Goal: Task Accomplishment & Management: Manage account settings

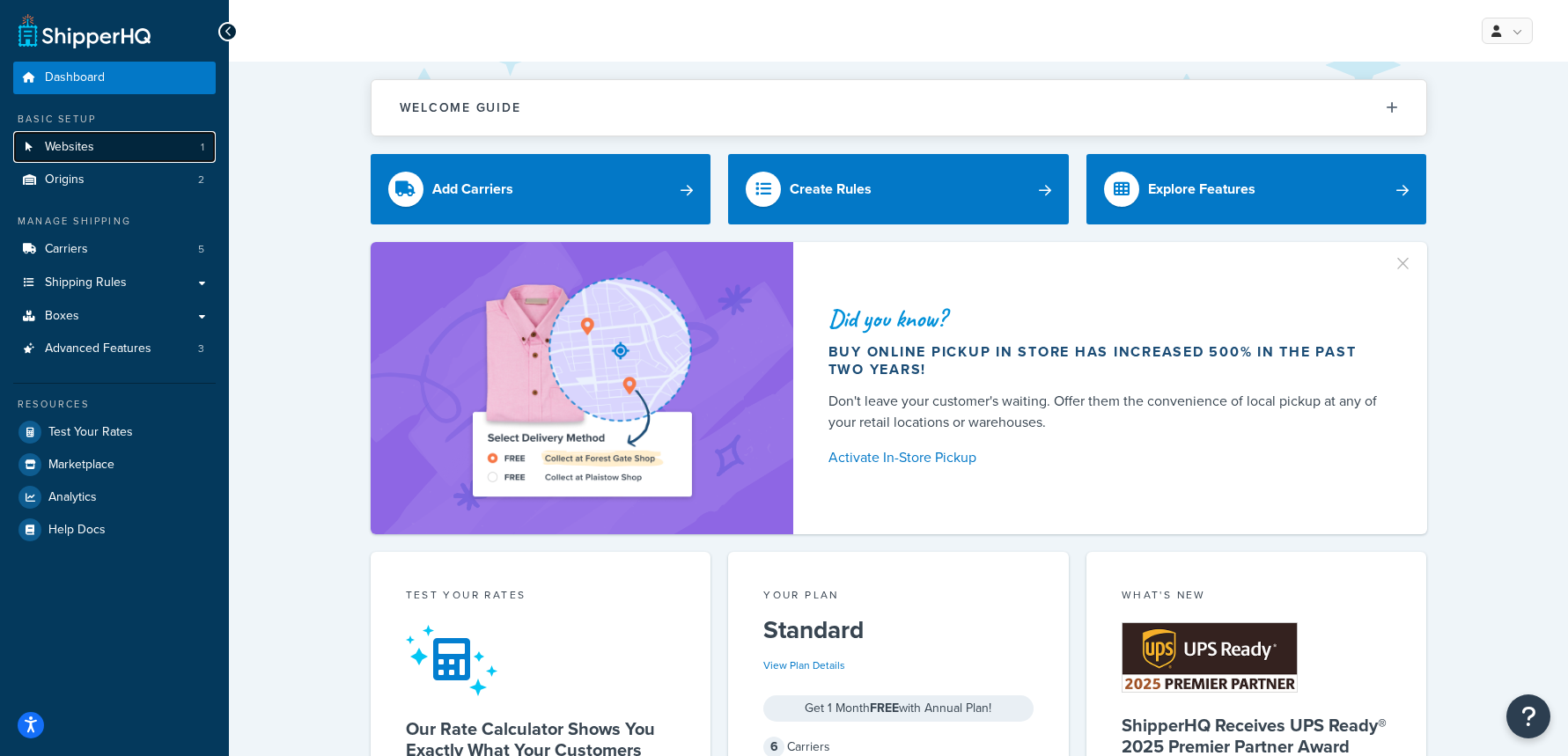
click at [140, 149] on link "Websites 1" at bounding box center [114, 147] width 202 height 32
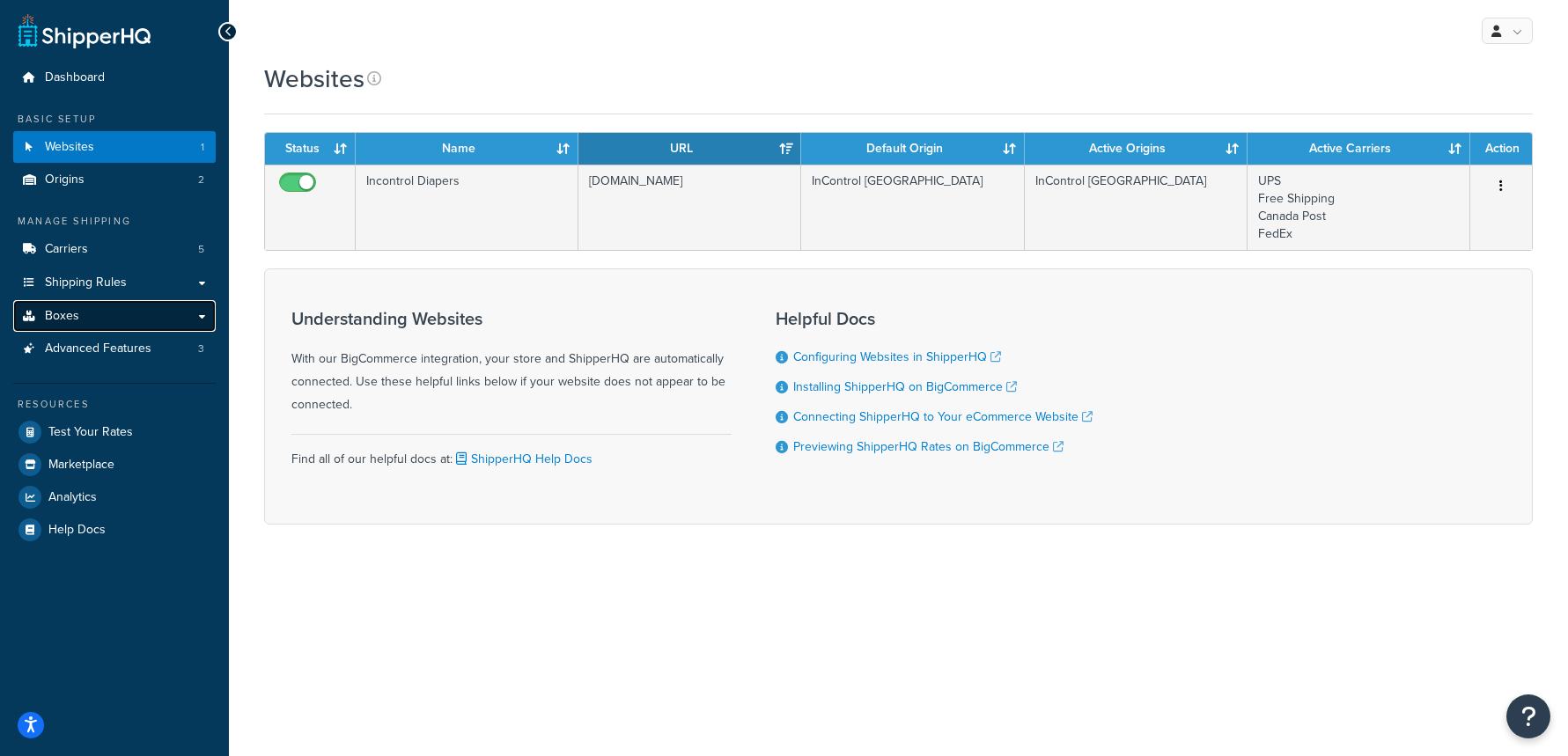
click at [131, 319] on link "Boxes" at bounding box center [114, 316] width 202 height 32
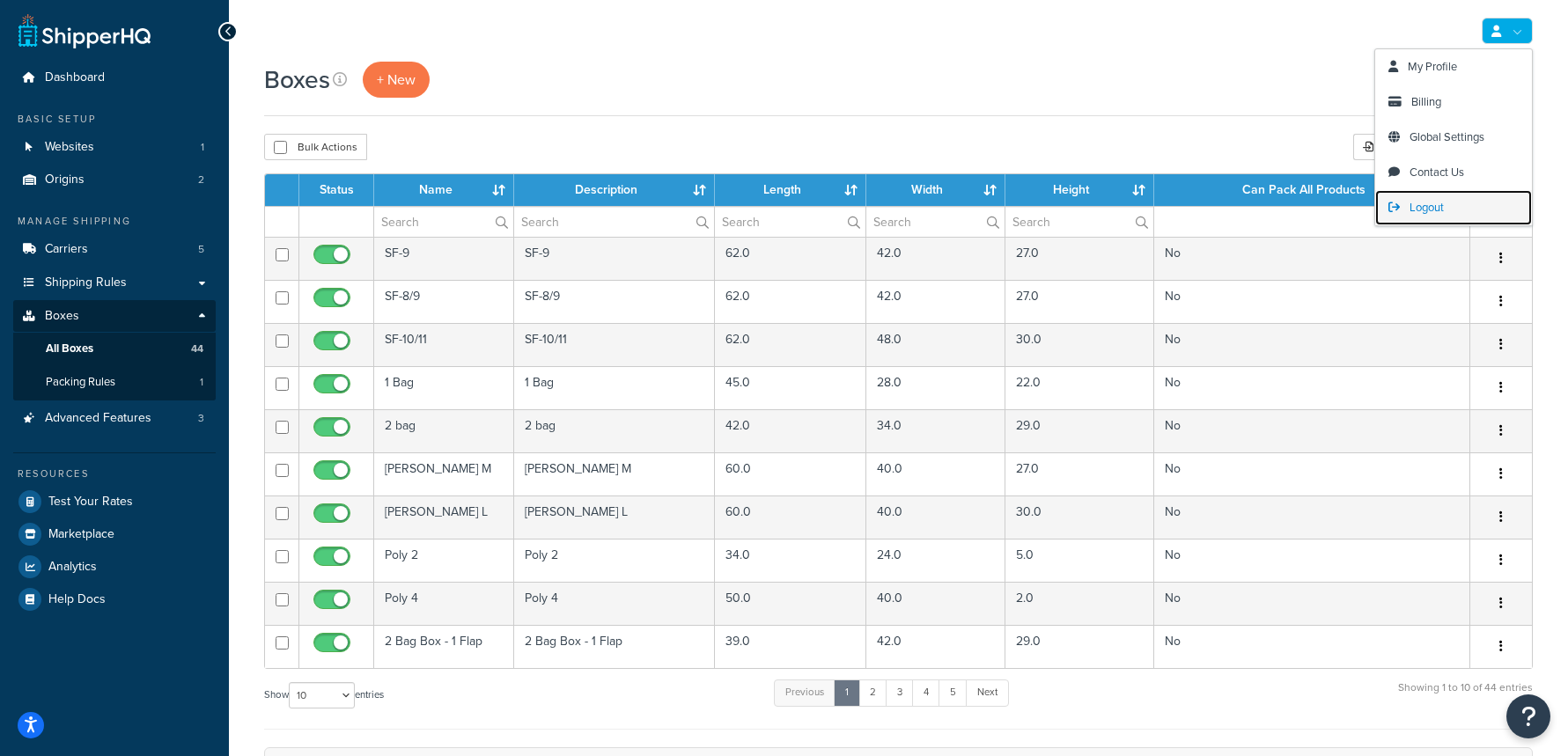
click at [1418, 204] on span "Logout" at bounding box center [1427, 208] width 34 height 17
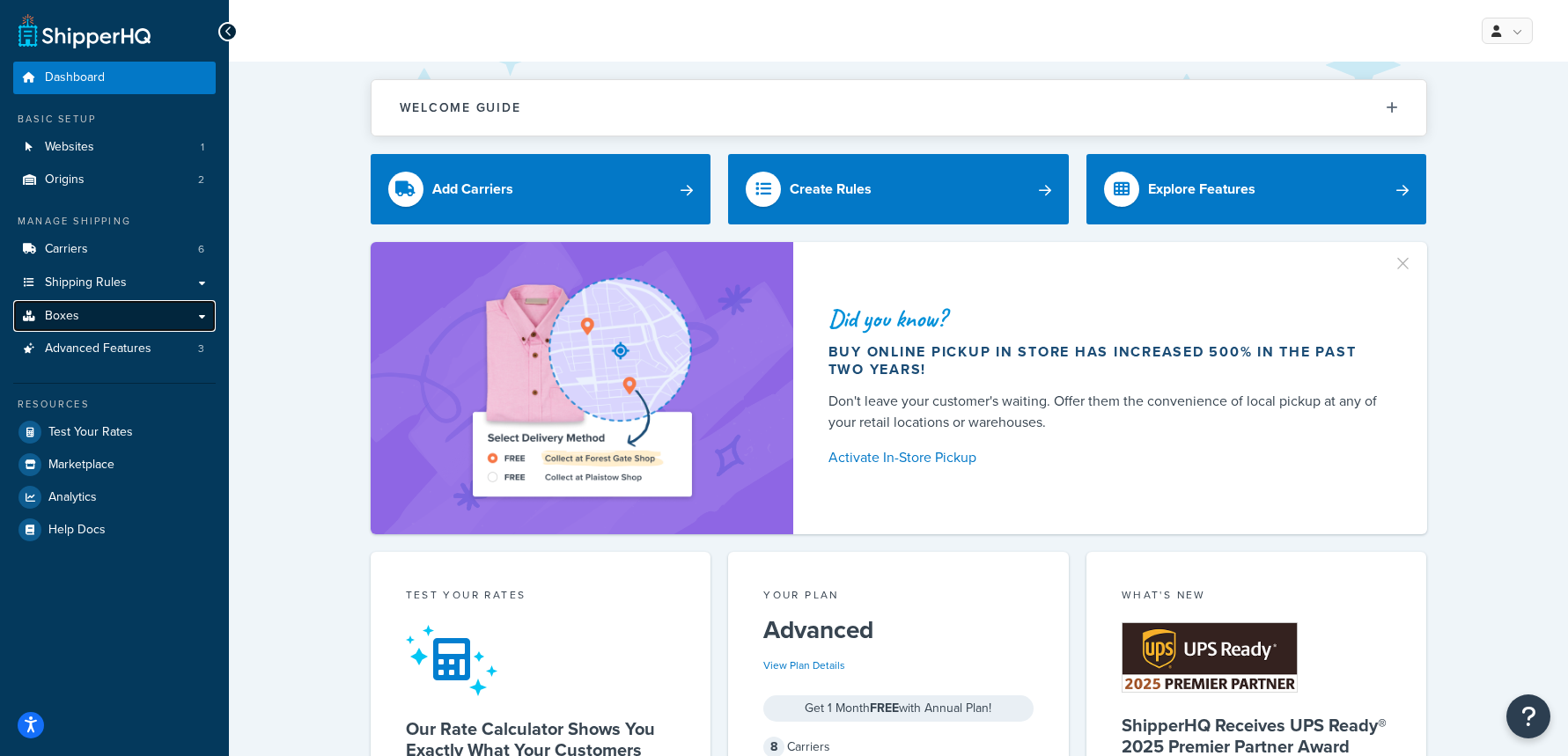
click at [128, 306] on link "Boxes" at bounding box center [114, 316] width 202 height 32
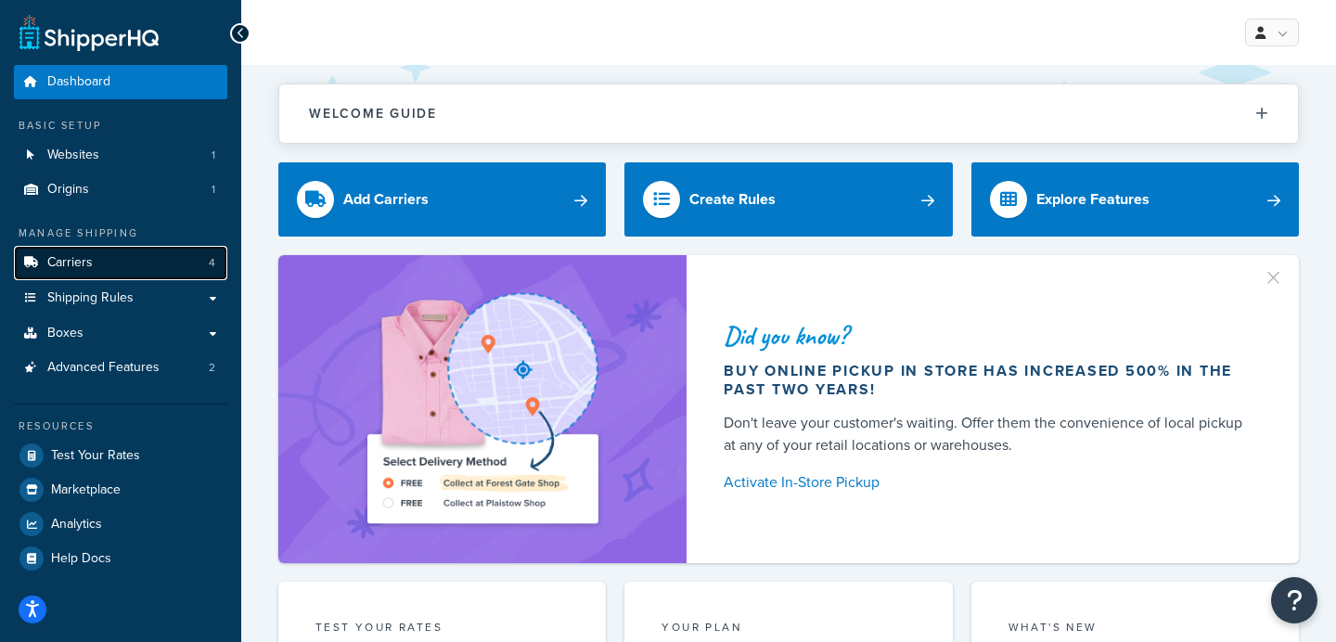
click at [102, 272] on link "Carriers 4" at bounding box center [120, 263] width 213 height 34
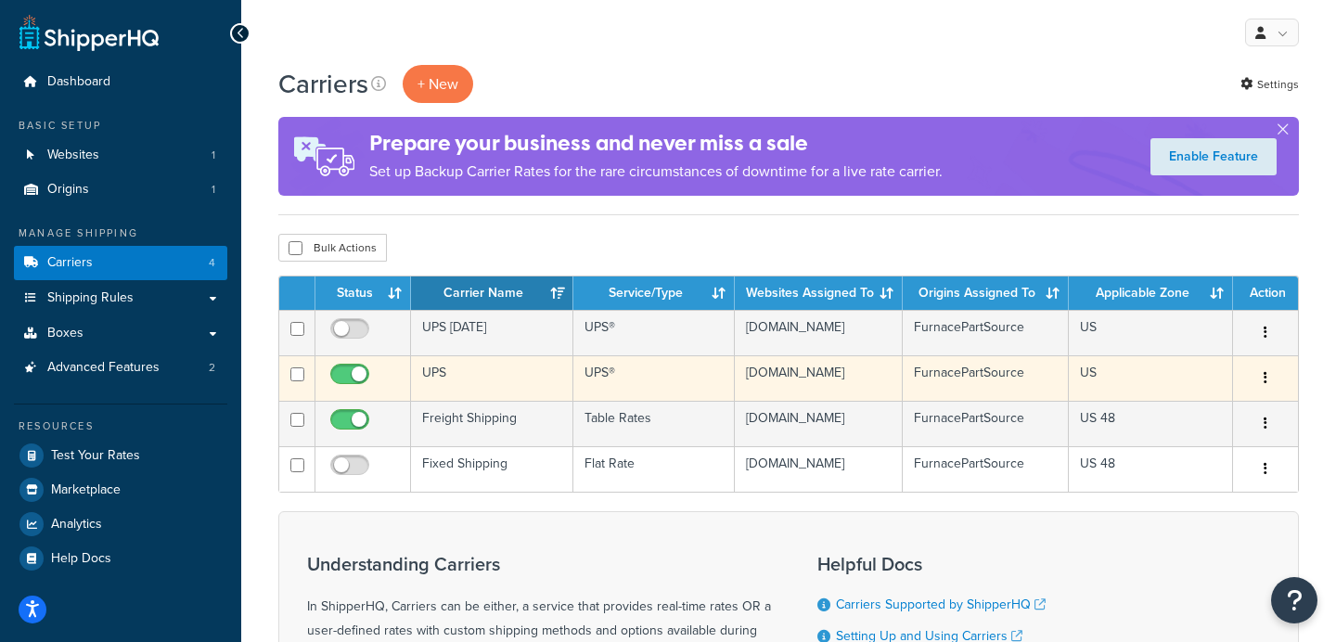
click at [498, 390] on td "UPS" at bounding box center [492, 377] width 162 height 45
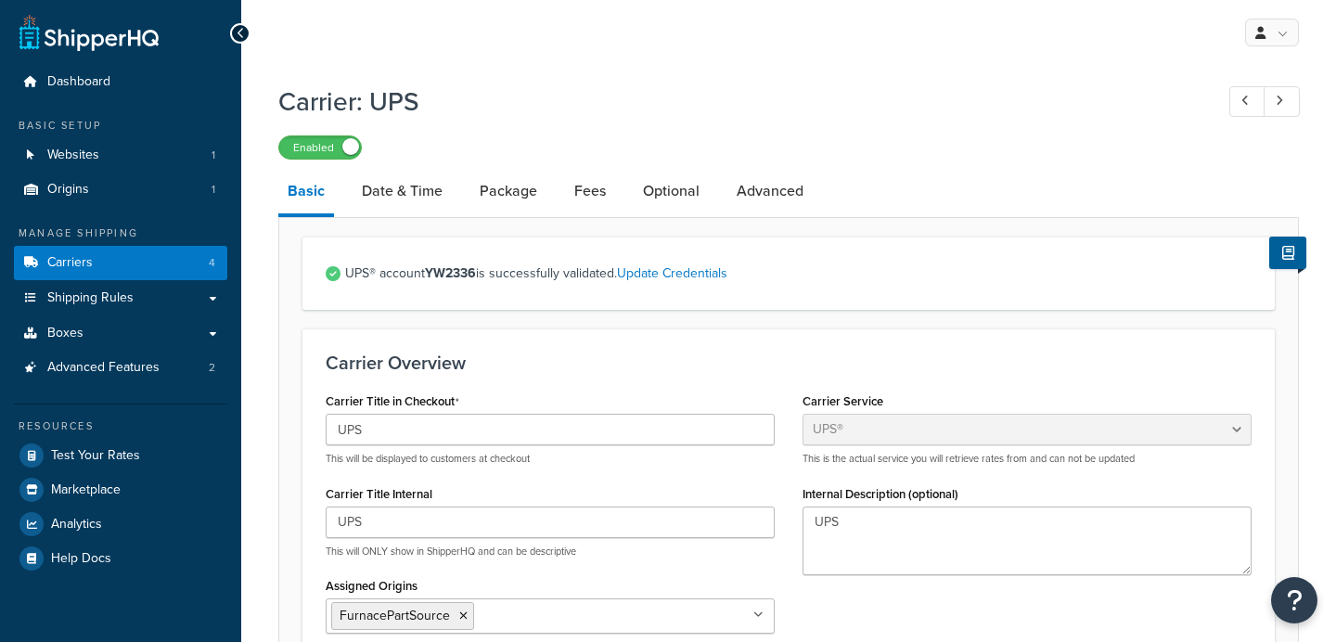
select select "ups"
select select "53"
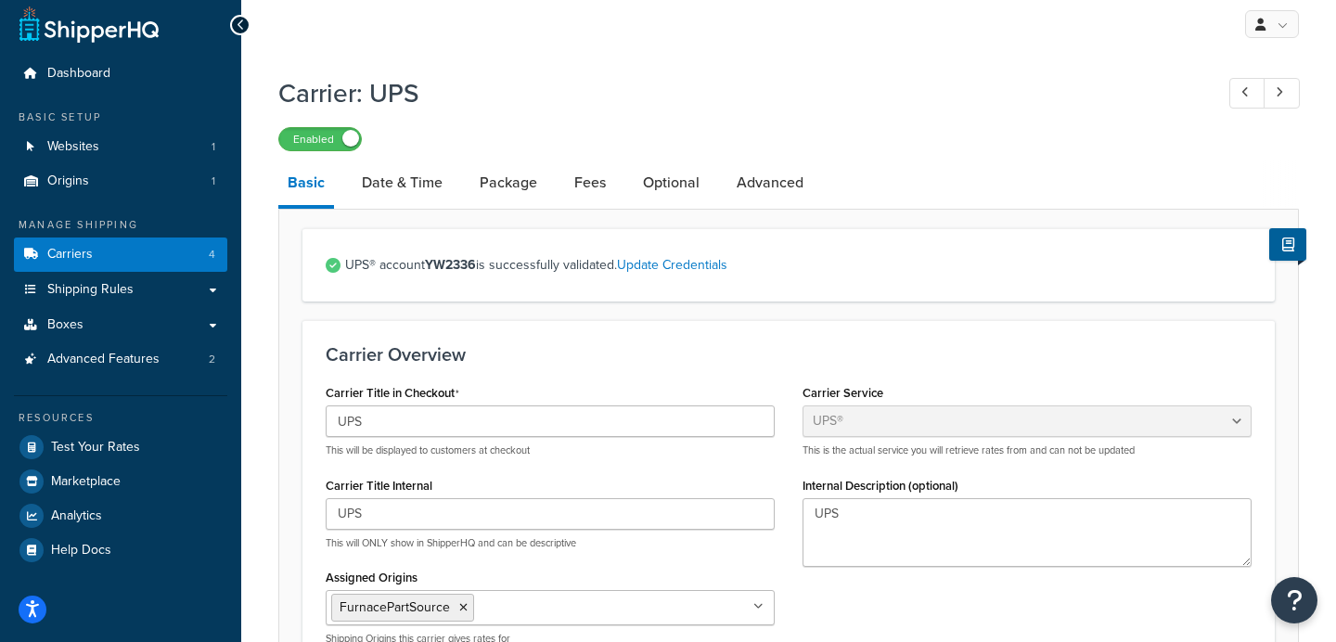
scroll to position [9, 0]
click at [108, 292] on span "Shipping Rules" at bounding box center [90, 289] width 86 height 16
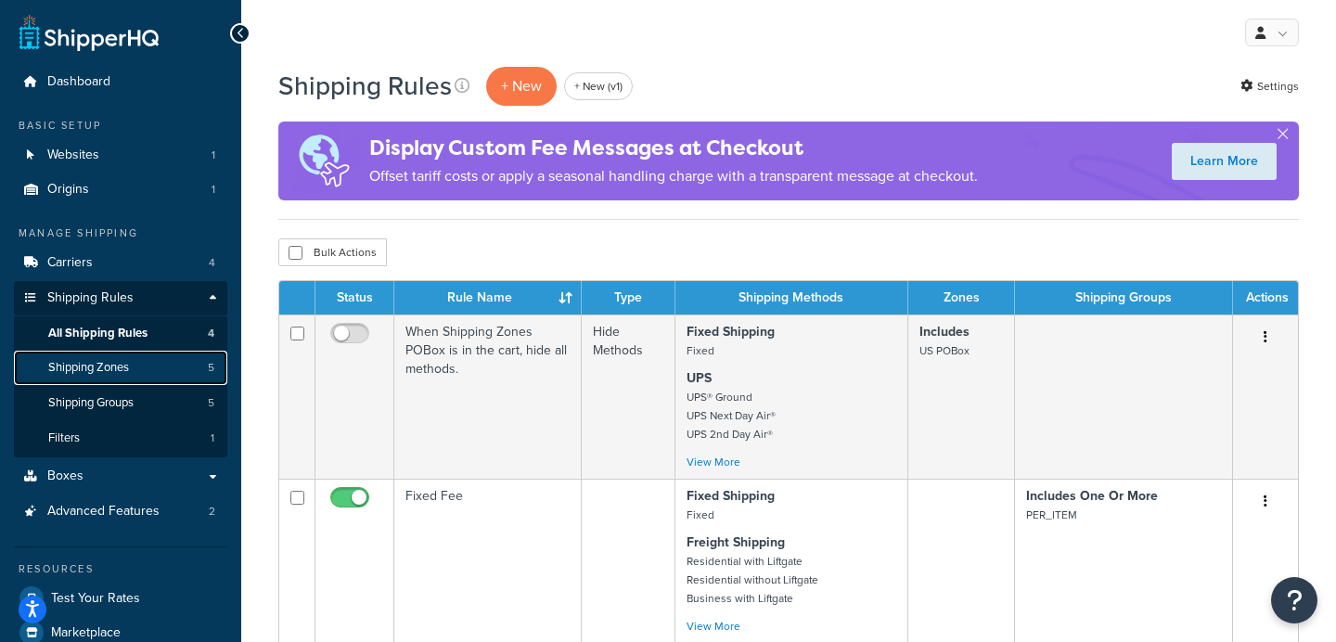
click at [127, 371] on span "Shipping Zones" at bounding box center [88, 368] width 81 height 16
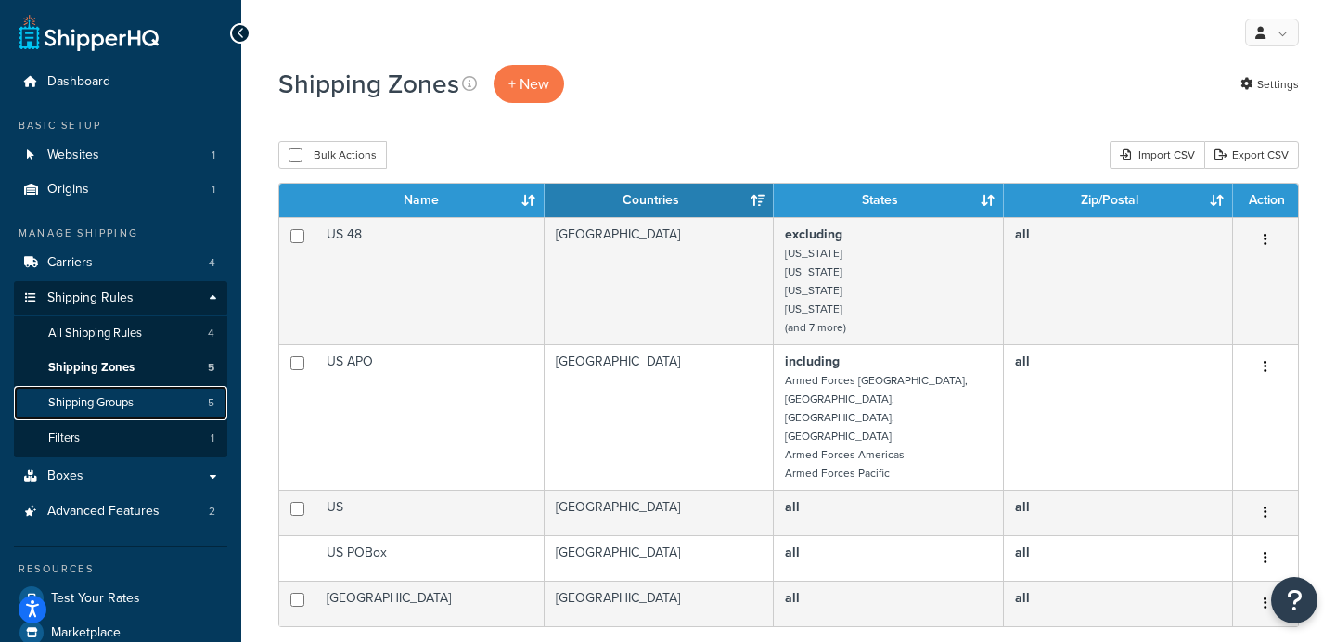
click at [165, 410] on link "Shipping Groups 5" at bounding box center [120, 403] width 213 height 34
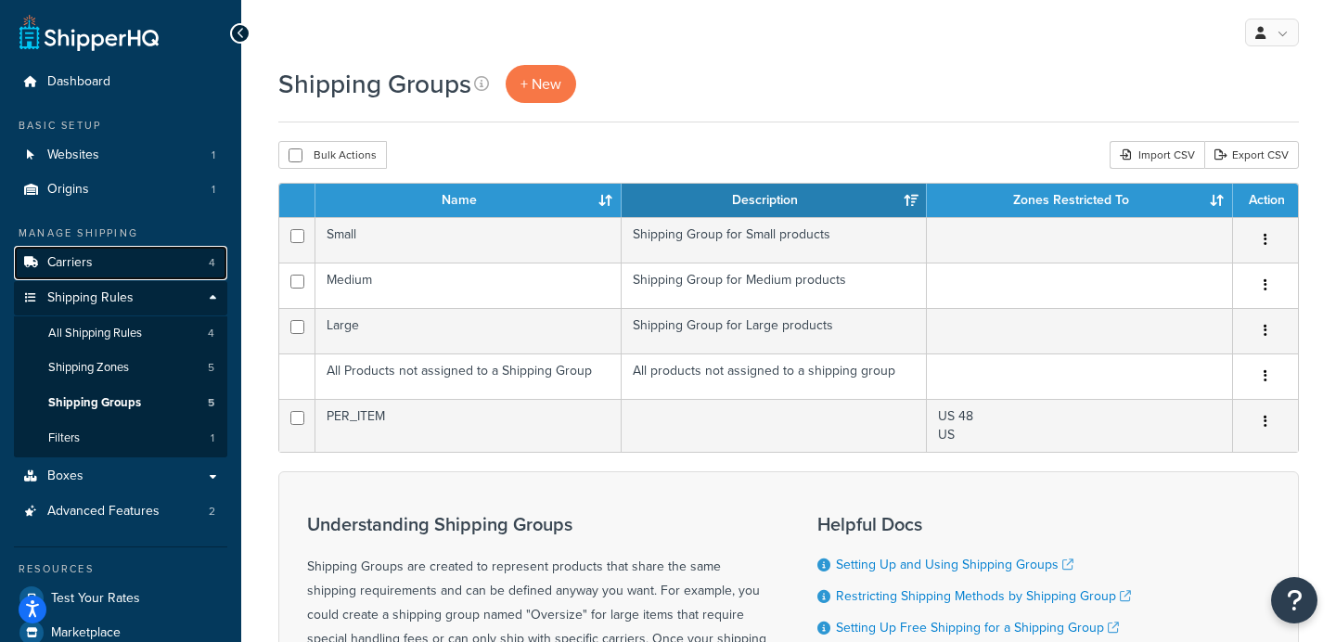
click at [138, 253] on link "Carriers 4" at bounding box center [120, 263] width 213 height 34
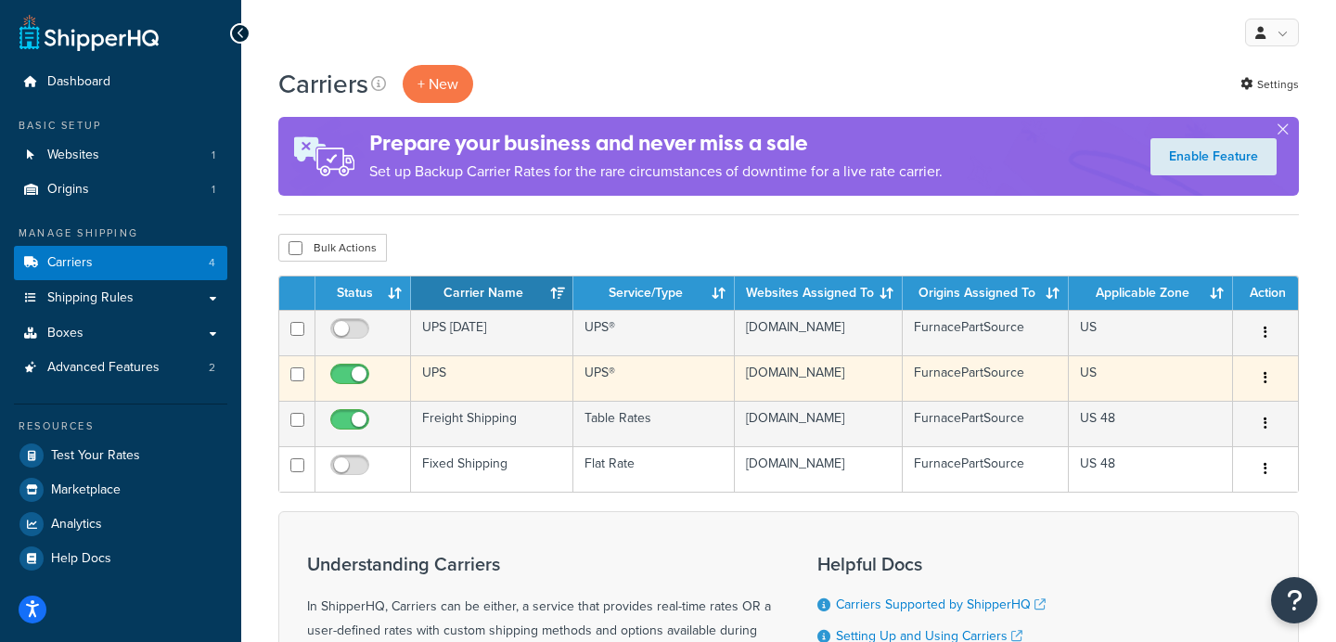
click at [514, 377] on td "UPS" at bounding box center [492, 377] width 162 height 45
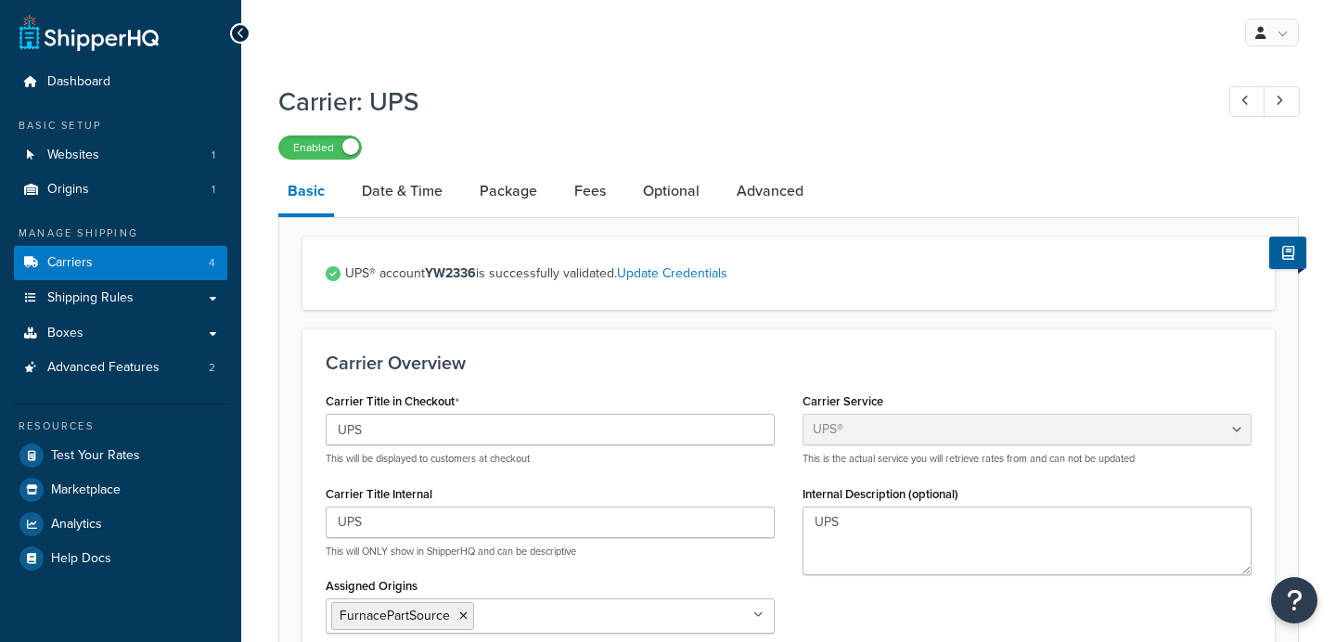
select select "ups"
select select "53"
click at [771, 189] on link "Advanced" at bounding box center [769, 191] width 85 height 45
select select "false"
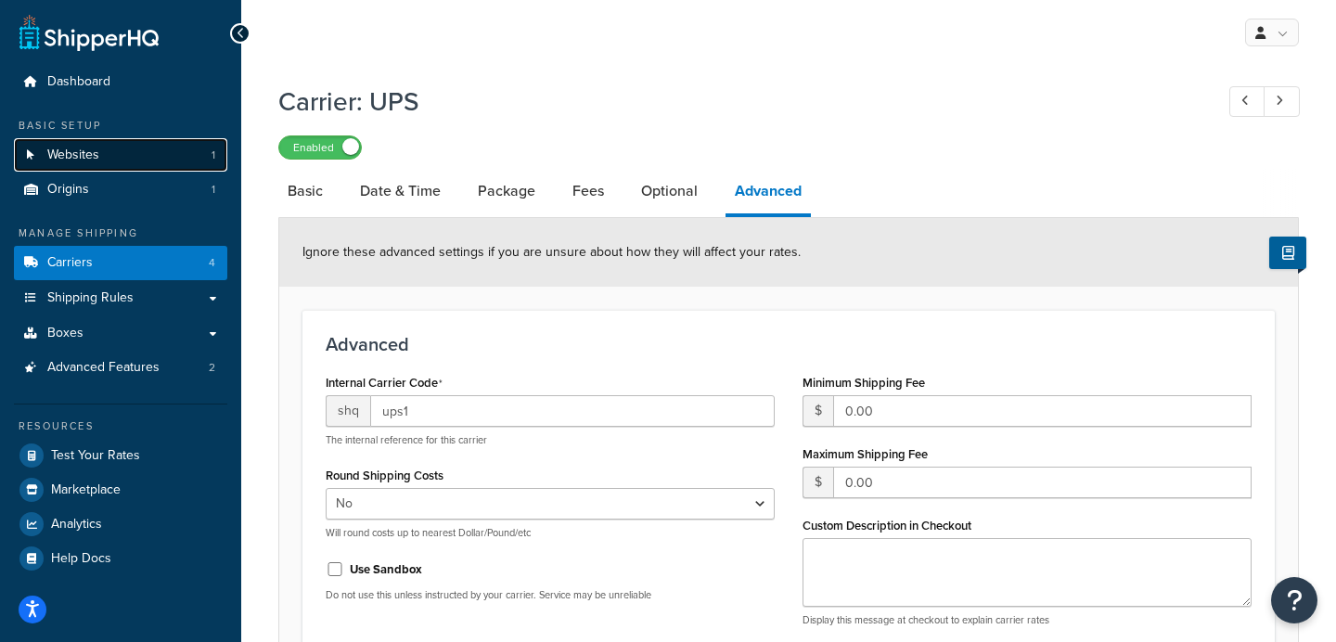
click at [102, 159] on link "Websites 1" at bounding box center [120, 155] width 213 height 34
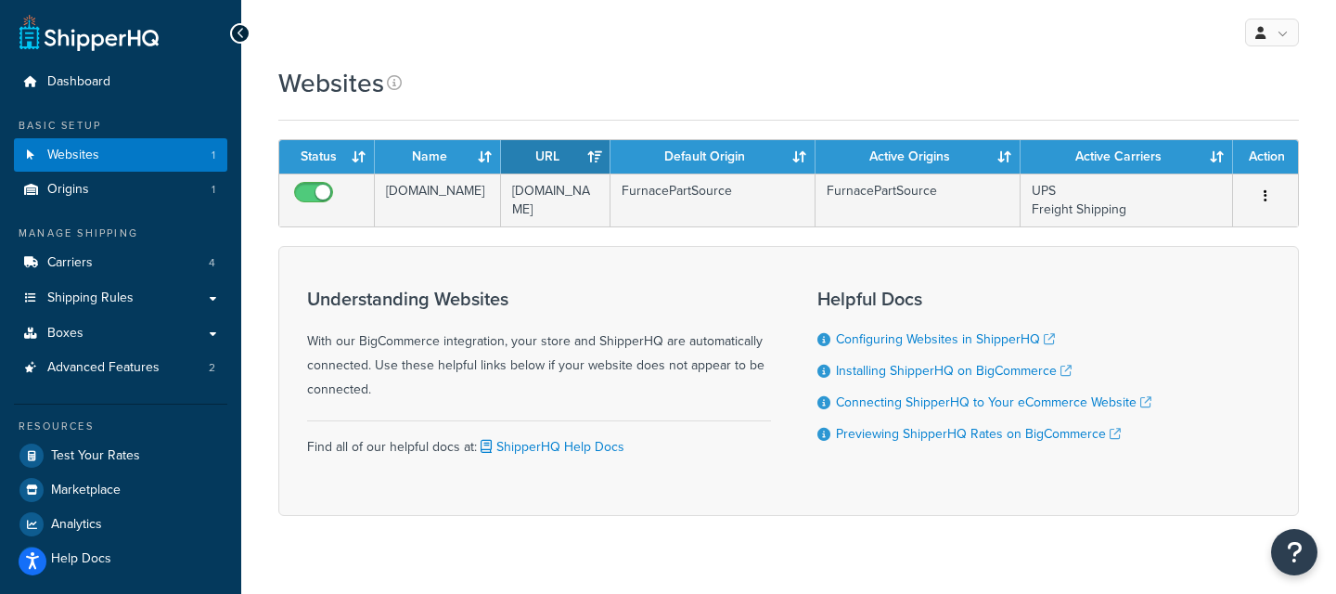
click at [462, 80] on div "Websites" at bounding box center [788, 83] width 1020 height 36
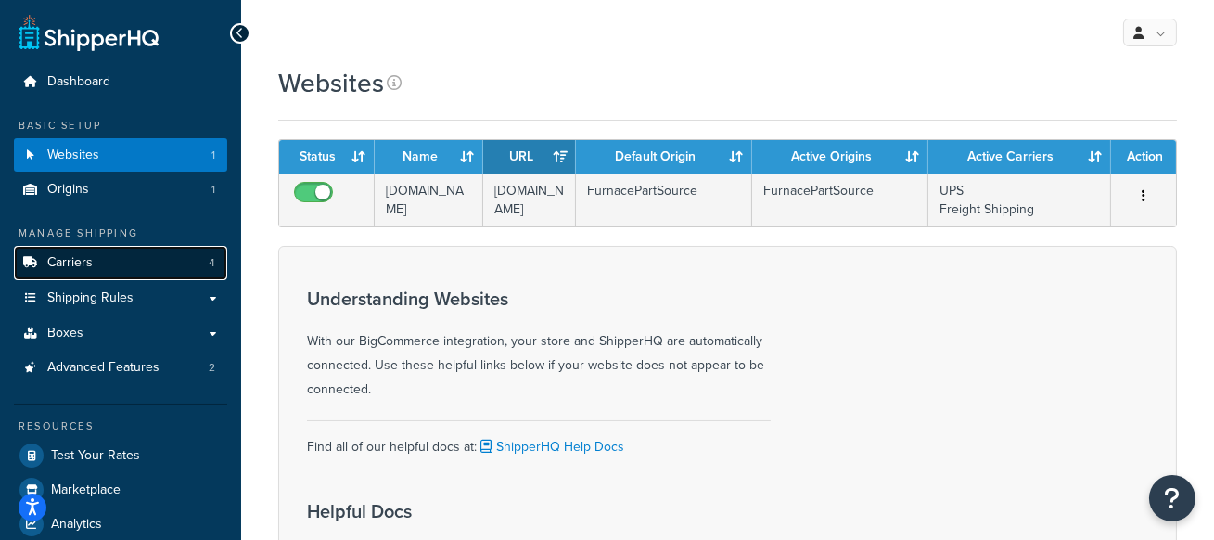
click at [97, 268] on link "Carriers 4" at bounding box center [120, 263] width 213 height 34
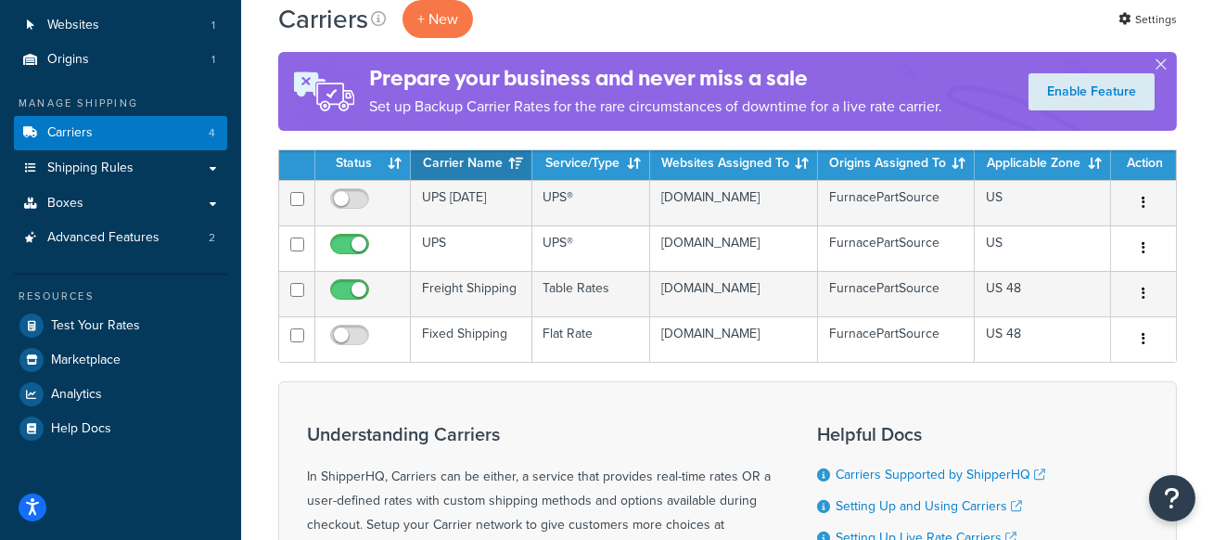
scroll to position [133, 0]
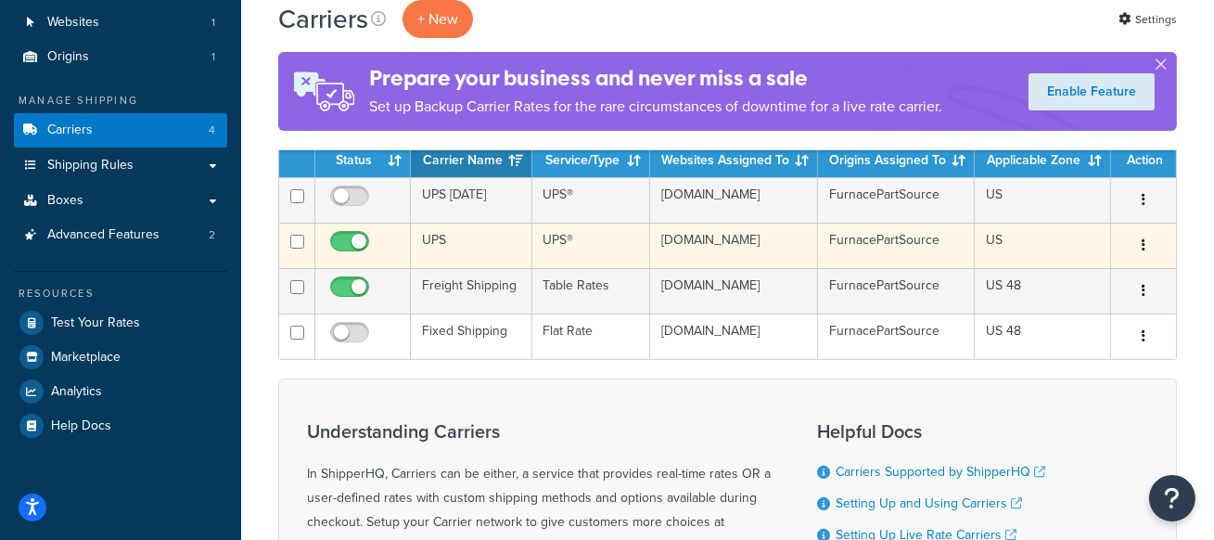
click td "UPS"
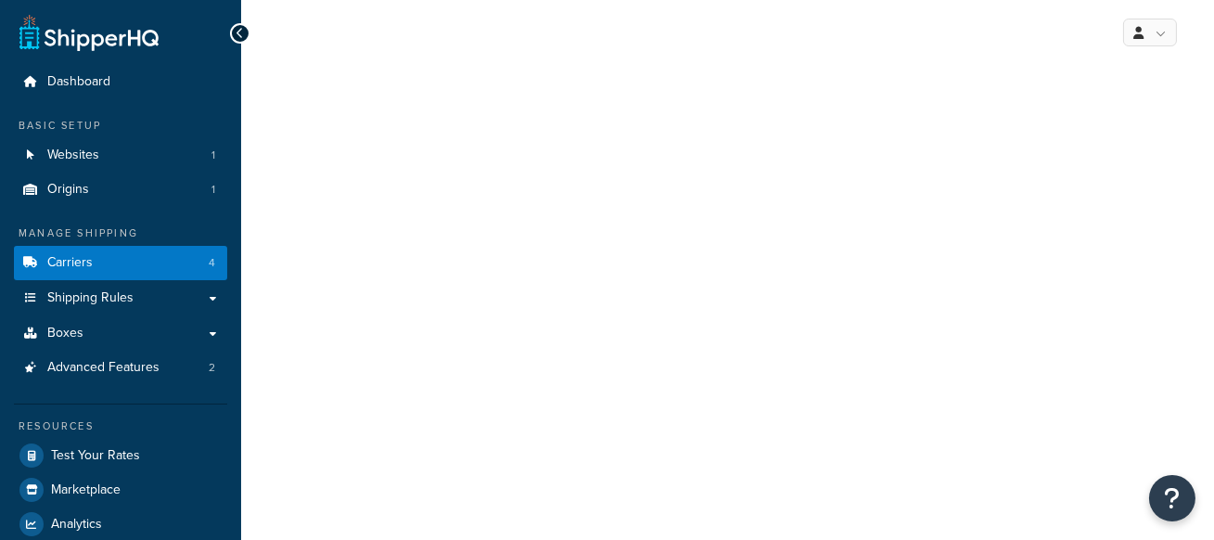
select select "ups"
select select "53"
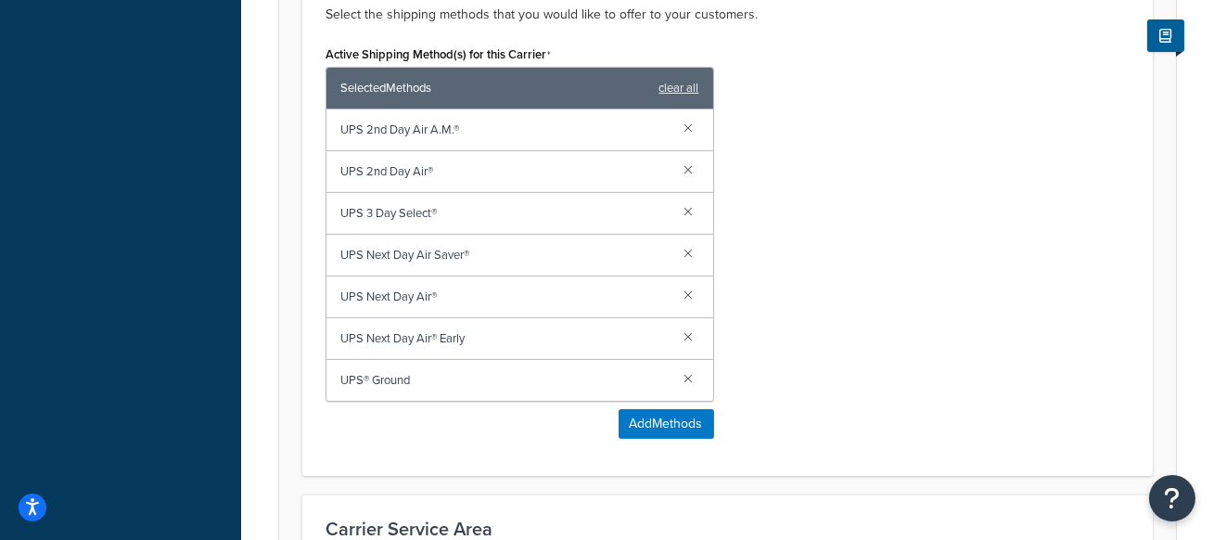
scroll to position [1163, 0]
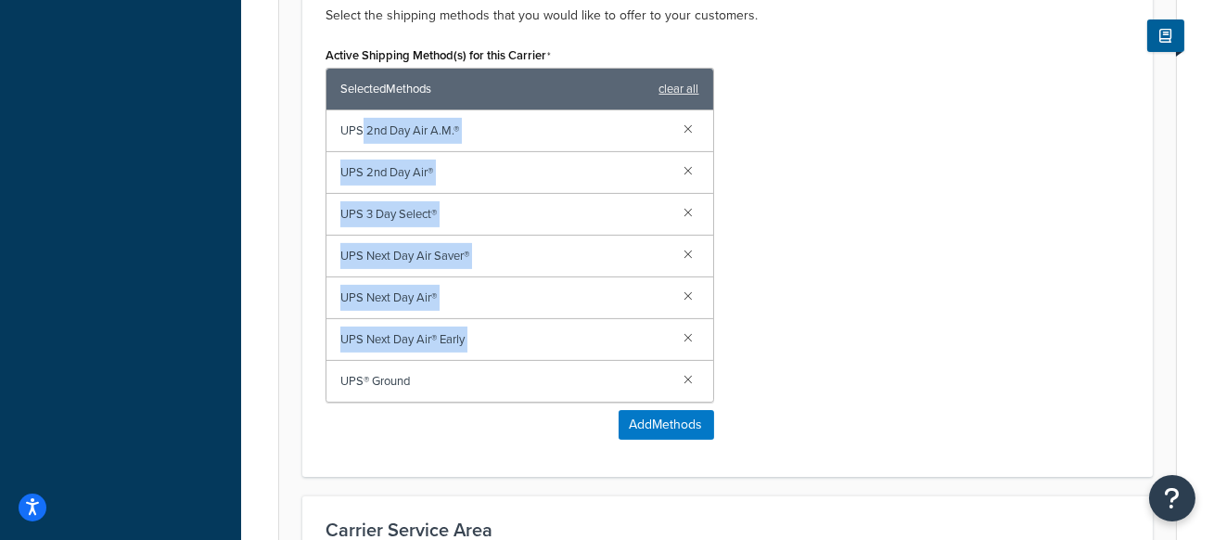
drag, startPoint x: 451, startPoint y: 363, endPoint x: 359, endPoint y: 129, distance: 251.1
click at [359, 129] on div "UPS 2nd Day Air A.M.® UPS 2nd Day Air® UPS 3 Day Select® UPS Next Day Air Saver…" at bounding box center [519, 255] width 387 height 291
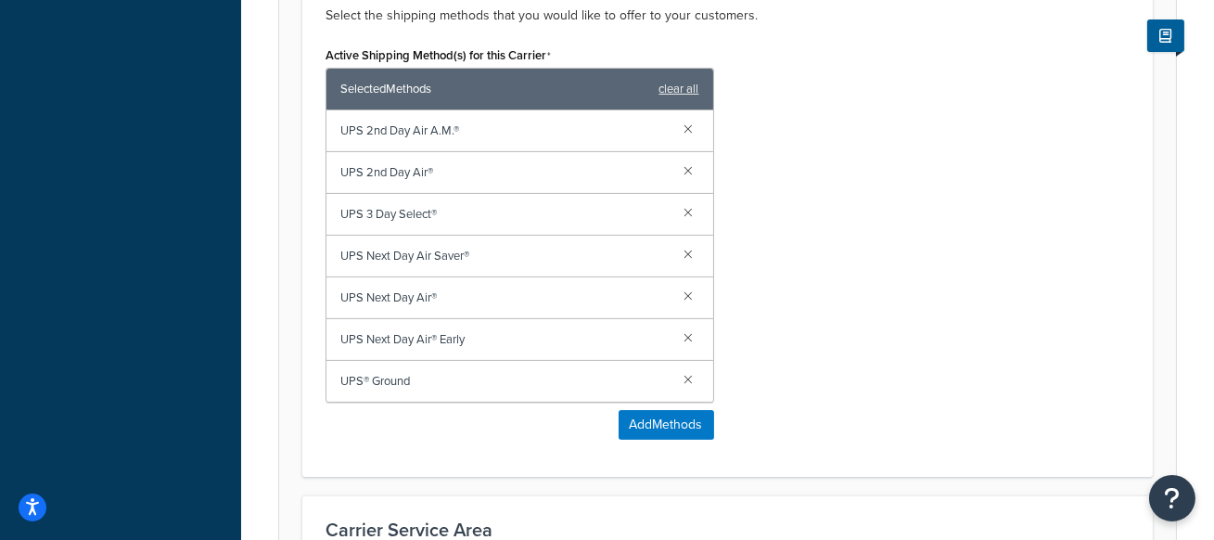
click at [428, 236] on div "UPS Next Day Air Saver®" at bounding box center [519, 257] width 387 height 42
click at [422, 378] on span "UPS® Ground" at bounding box center [504, 381] width 329 height 26
drag, startPoint x: 445, startPoint y: 295, endPoint x: 326, endPoint y: 296, distance: 119.6
click at [326, 296] on div "UPS Next Day Air®" at bounding box center [519, 298] width 387 height 42
drag, startPoint x: 484, startPoint y: 337, endPoint x: 342, endPoint y: 336, distance: 141.9
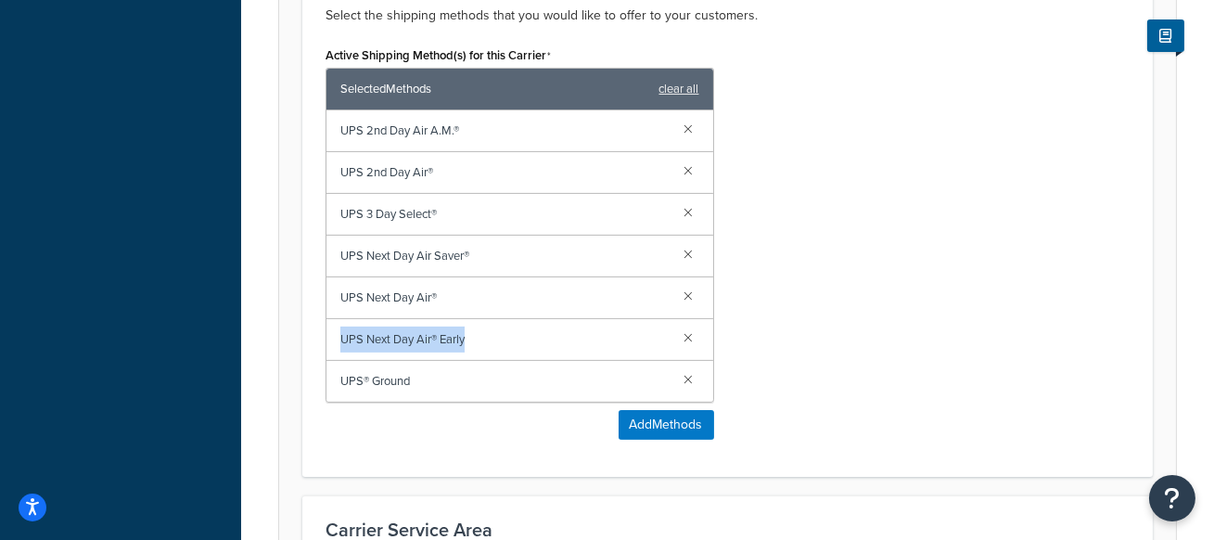
click at [342, 336] on span "UPS Next Day Air® Early" at bounding box center [504, 339] width 329 height 26
drag, startPoint x: 426, startPoint y: 379, endPoint x: 335, endPoint y: 377, distance: 90.9
click at [335, 377] on div "UPS® Ground" at bounding box center [519, 381] width 387 height 41
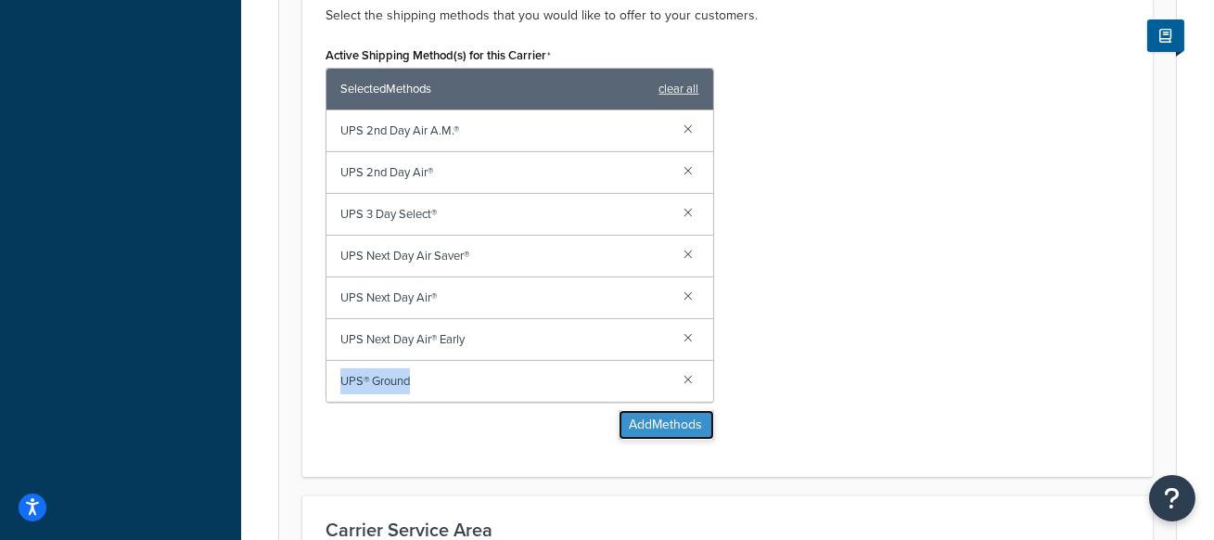
click at [676, 422] on button "Add Methods" at bounding box center [667, 425] width 96 height 30
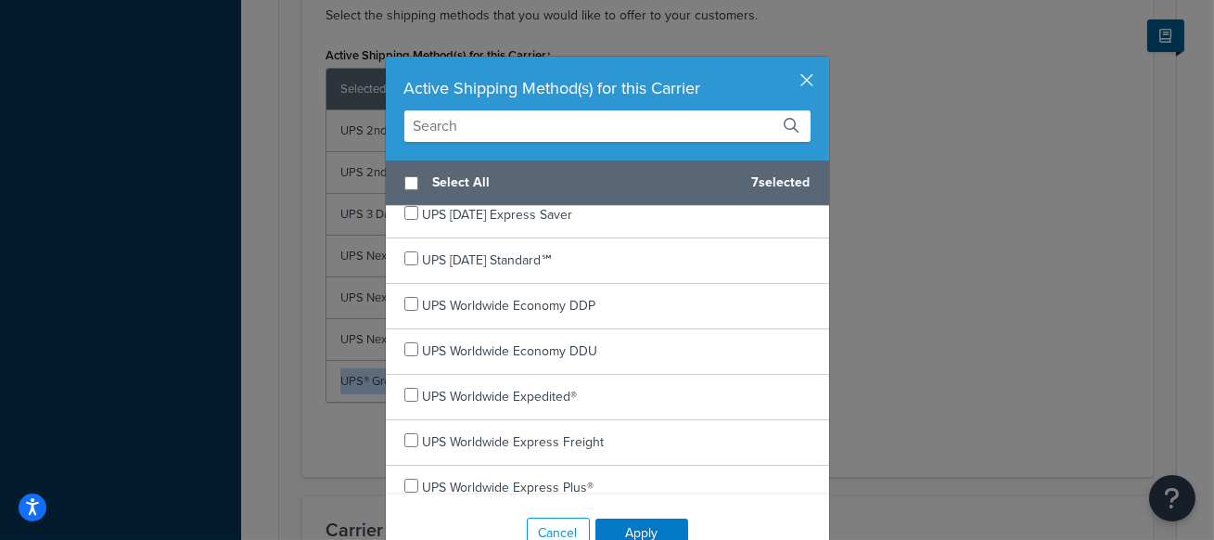
scroll to position [653, 0]
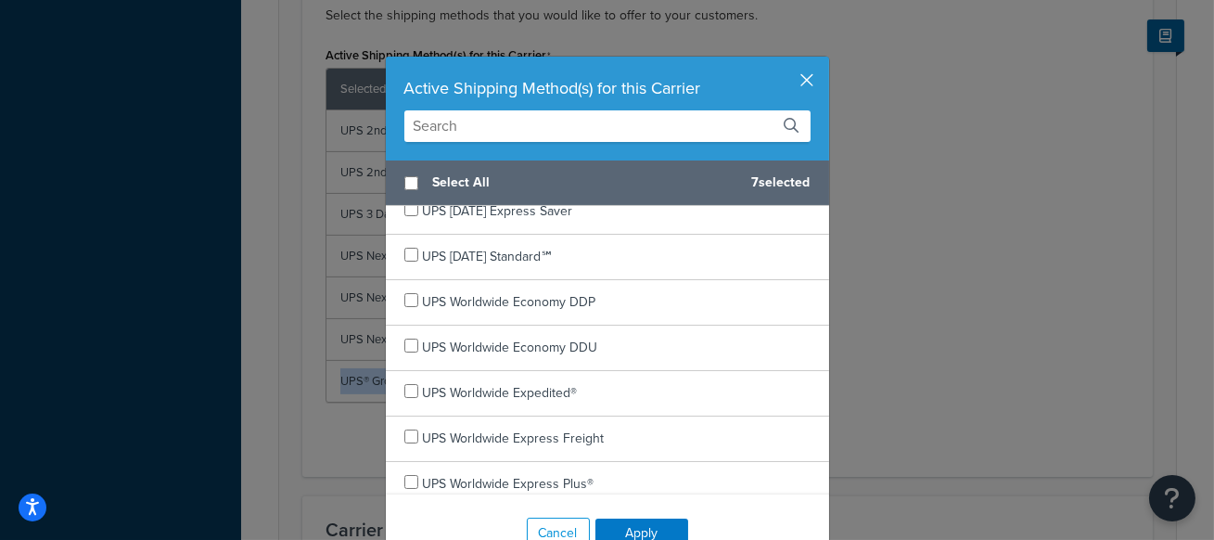
click at [824, 61] on button "button" at bounding box center [826, 59] width 5 height 5
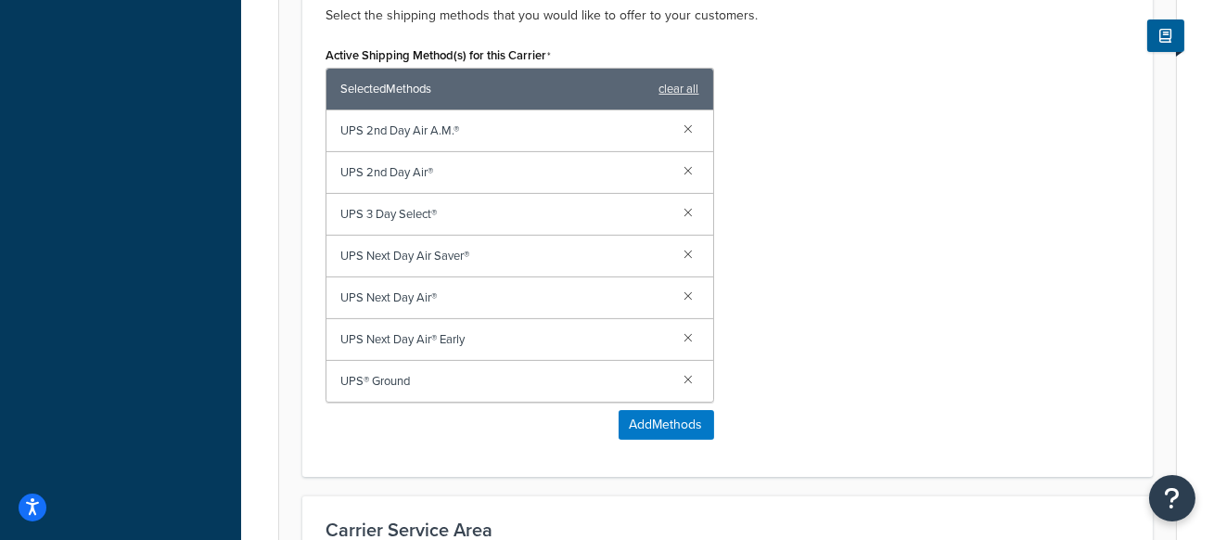
click at [827, 249] on div "Active Shipping Method(s) for this Carrier Selected Methods clear all UPS 2nd D…" at bounding box center [728, 248] width 832 height 412
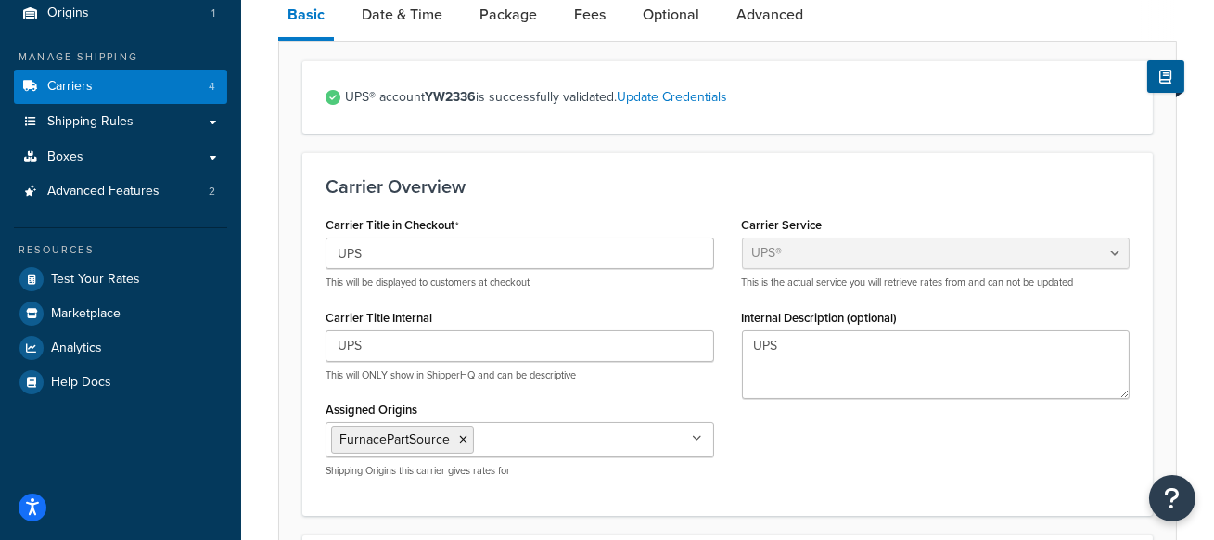
scroll to position [0, 0]
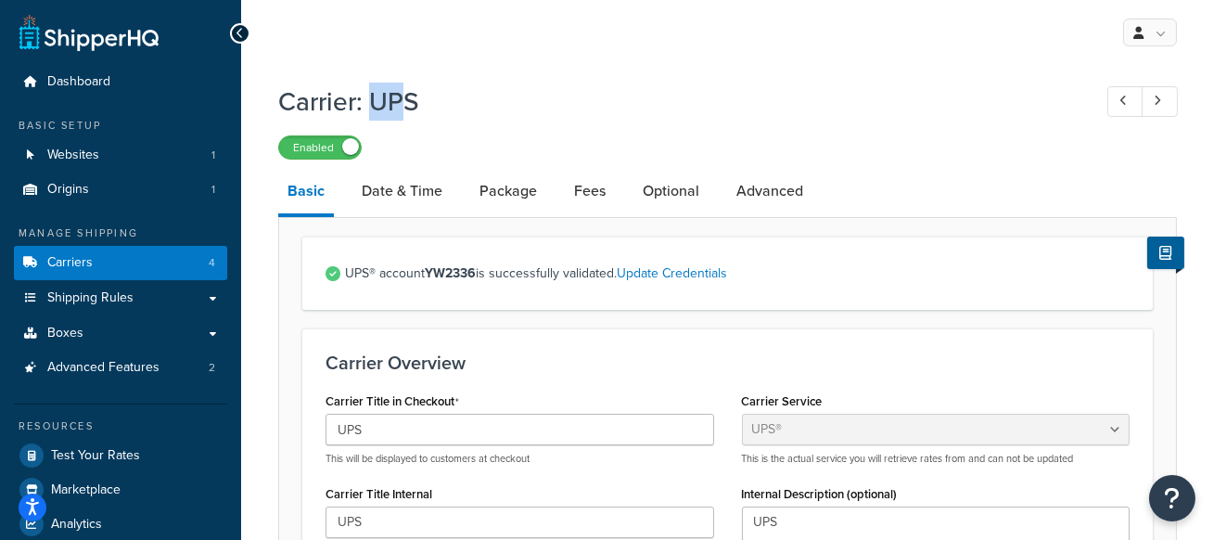
drag, startPoint x: 376, startPoint y: 107, endPoint x: 403, endPoint y: 108, distance: 26.9
click at [403, 108] on h1 "Carrier: UPS" at bounding box center [675, 101] width 795 height 36
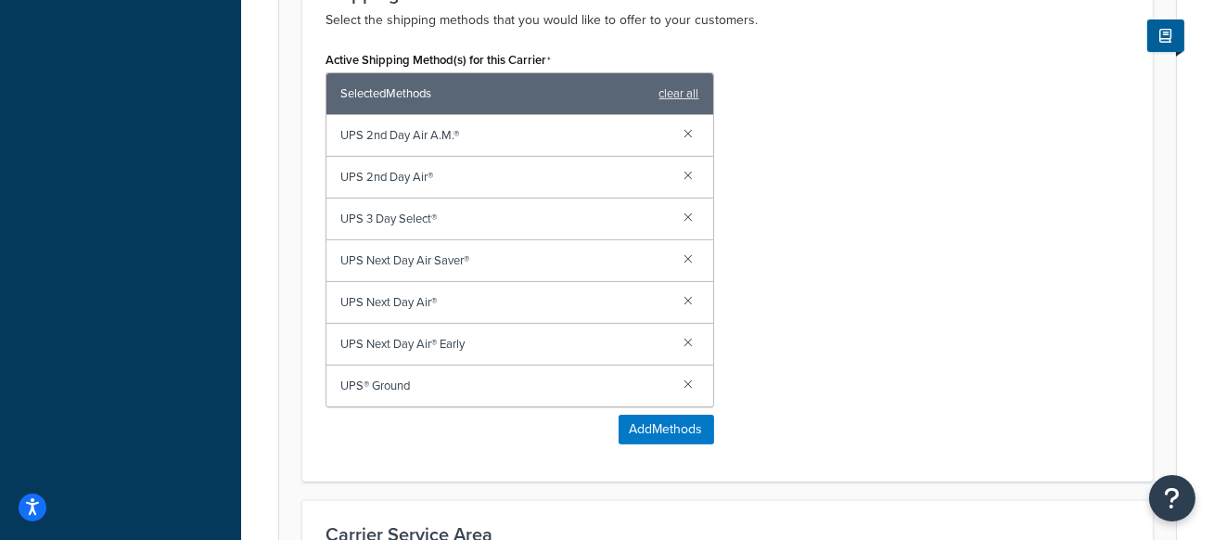
scroll to position [1174, 0]
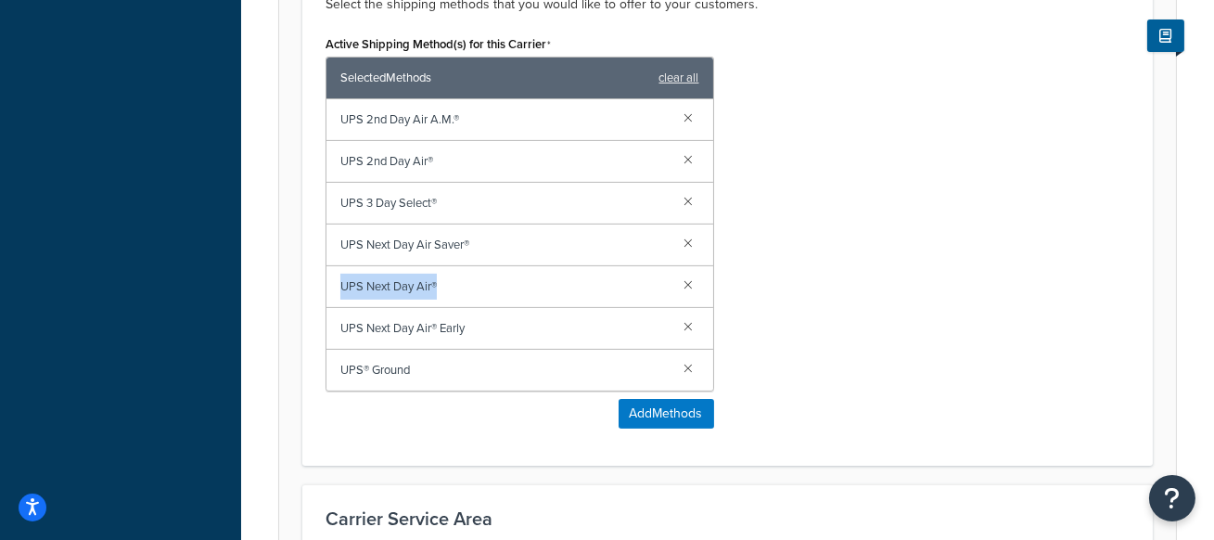
drag, startPoint x: 453, startPoint y: 289, endPoint x: 345, endPoint y: 290, distance: 107.6
click at [345, 290] on span "UPS Next Day Air®" at bounding box center [504, 287] width 329 height 26
drag, startPoint x: 492, startPoint y: 323, endPoint x: 339, endPoint y: 322, distance: 153.0
click at [339, 322] on div "UPS Next Day Air® Early" at bounding box center [519, 329] width 387 height 42
click at [486, 323] on span "UPS Next Day Air® Early" at bounding box center [504, 328] width 329 height 26
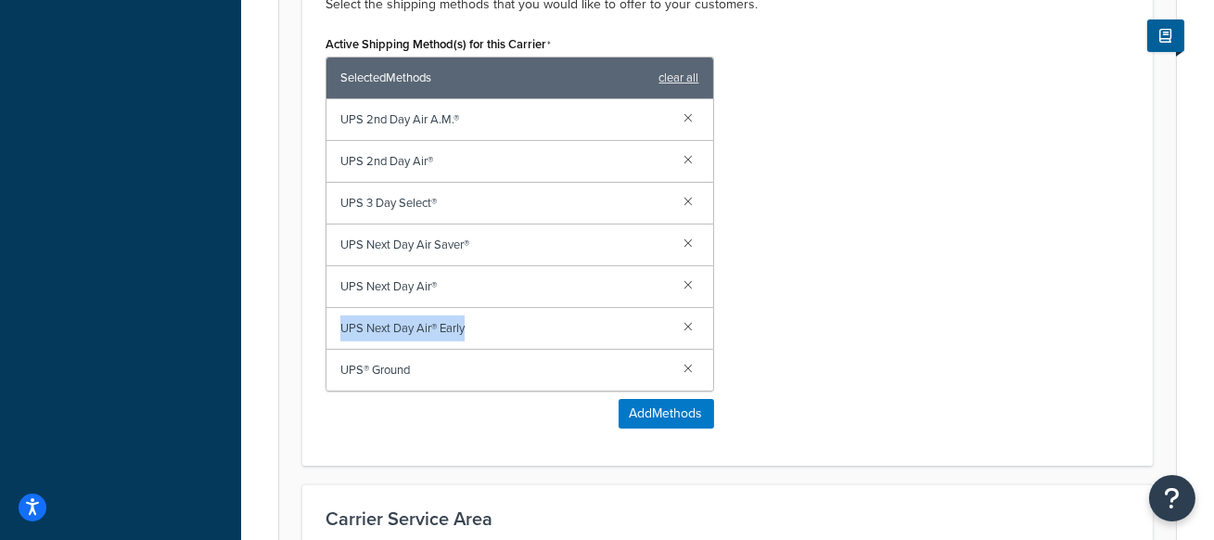
drag, startPoint x: 486, startPoint y: 323, endPoint x: 339, endPoint y: 322, distance: 146.5
click at [340, 322] on span "UPS Next Day Air® Early" at bounding box center [504, 328] width 329 height 26
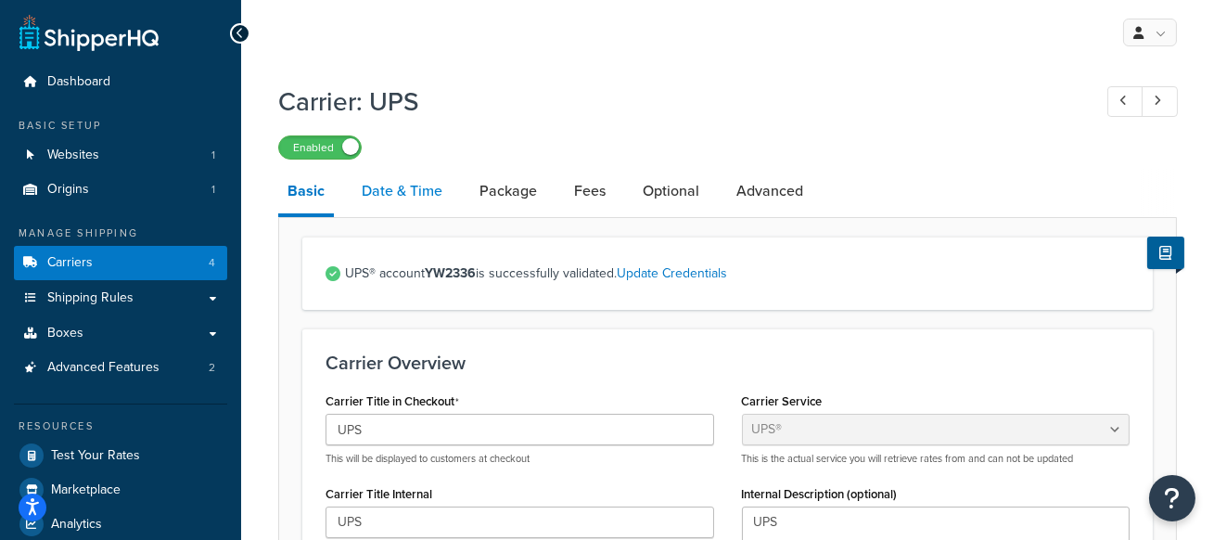
click at [376, 207] on link "Date & Time" at bounding box center [401, 191] width 99 height 45
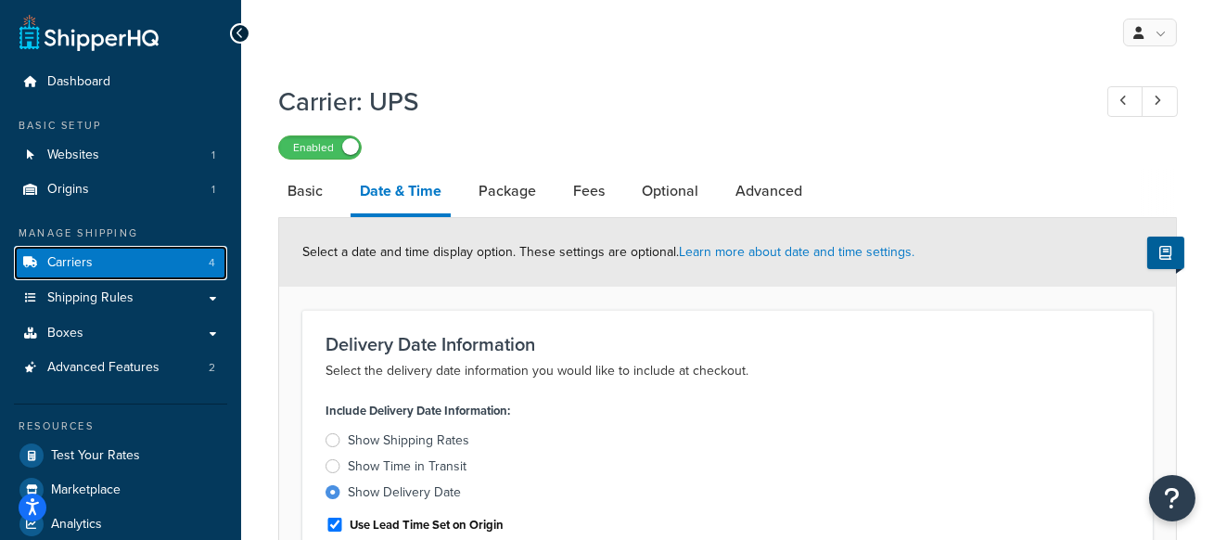
click at [186, 267] on link "Carriers 4" at bounding box center [120, 263] width 213 height 34
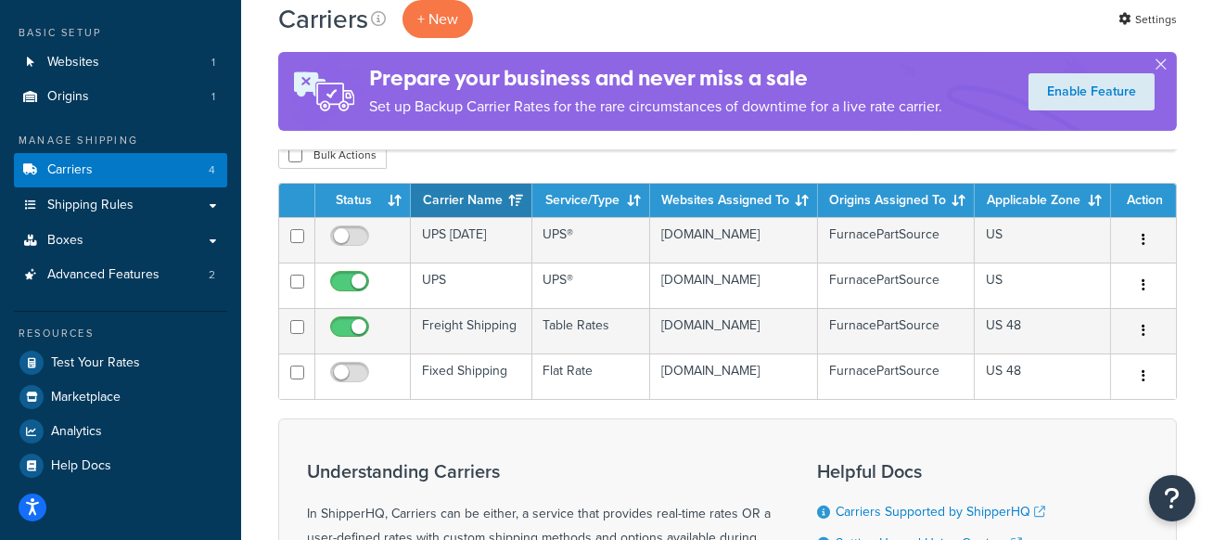
scroll to position [79, 0]
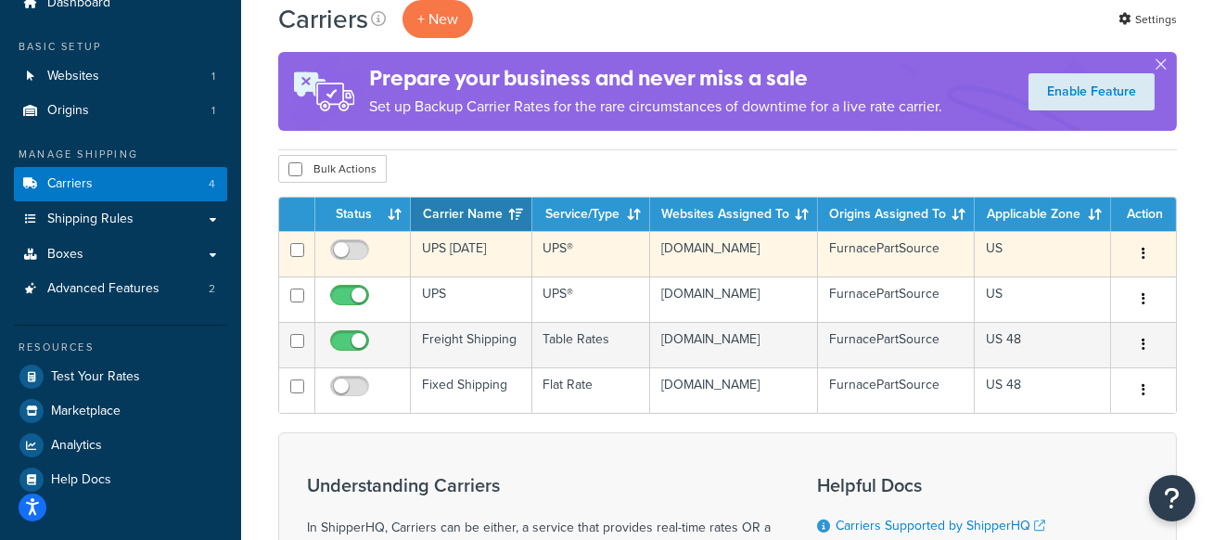
click at [463, 254] on td "UPS [DATE]" at bounding box center [471, 253] width 121 height 45
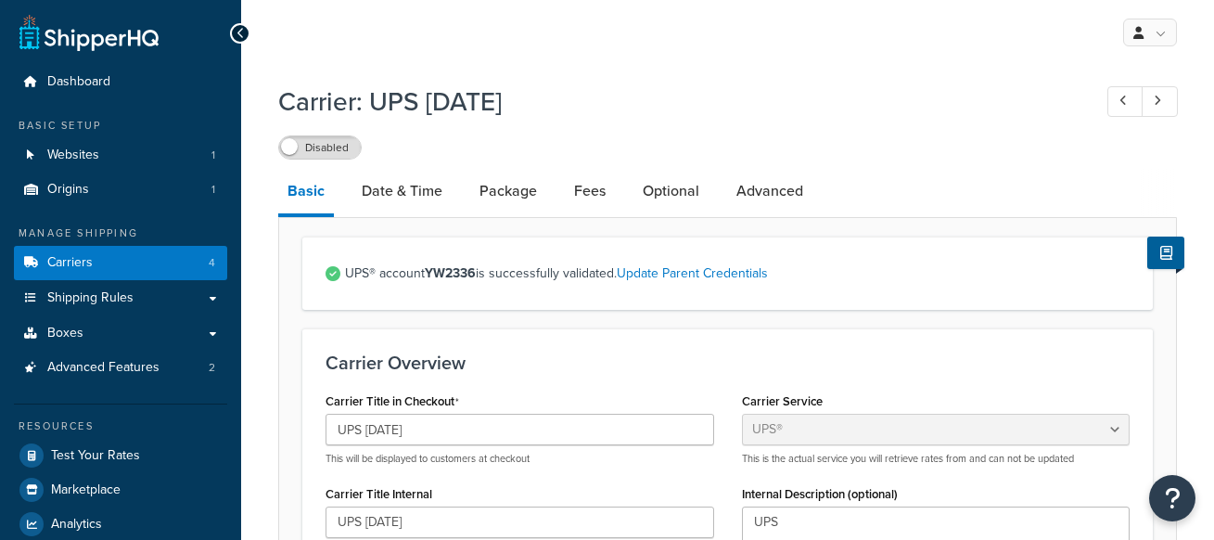
select select "ups"
select select "53"
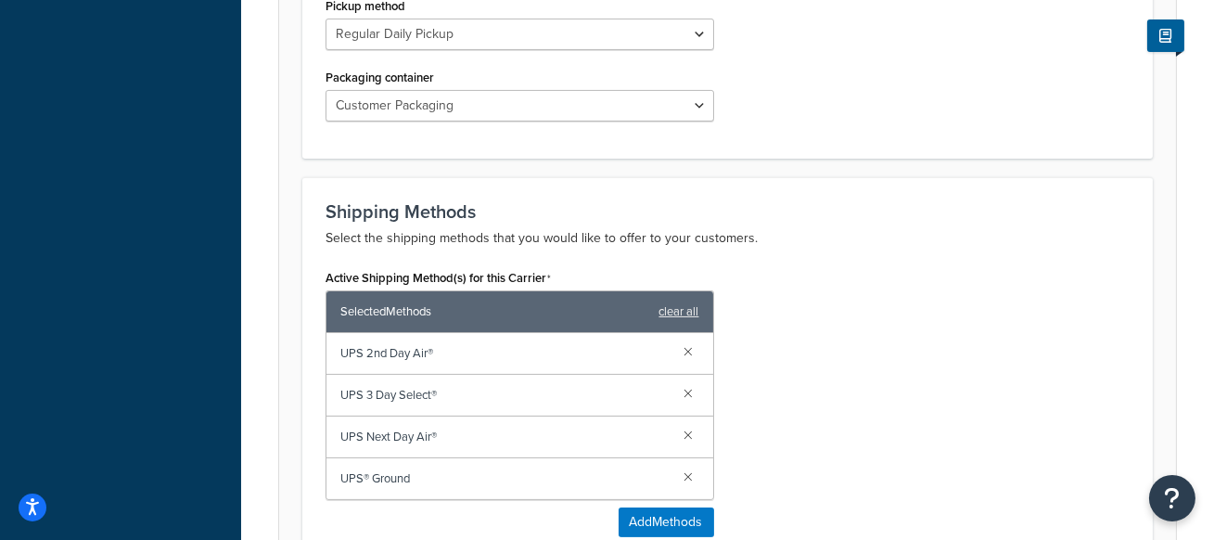
scroll to position [1039, 0]
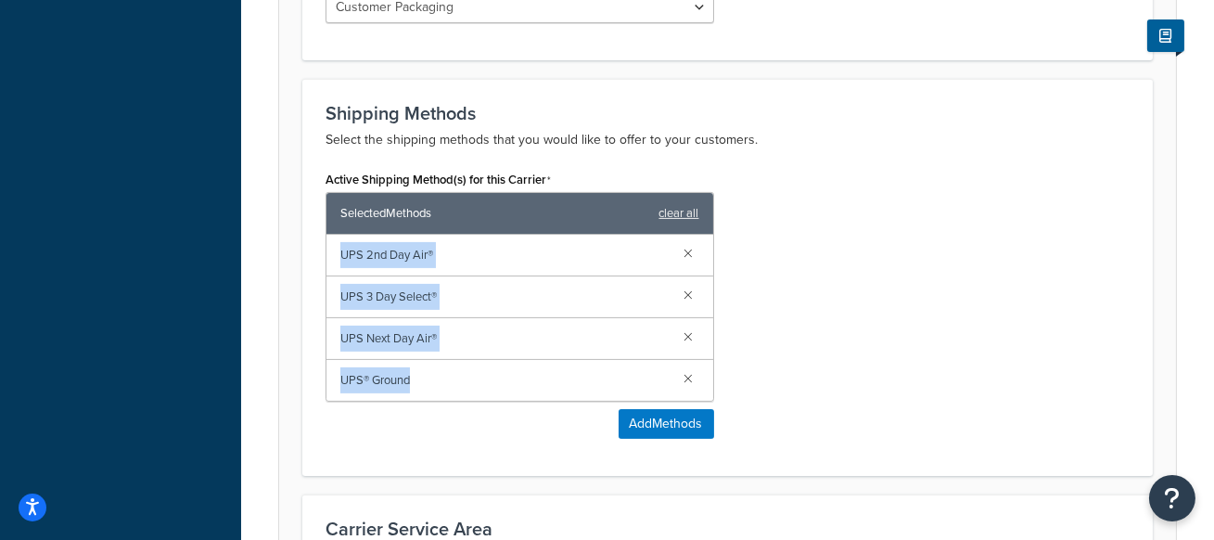
drag, startPoint x: 430, startPoint y: 370, endPoint x: 304, endPoint y: 246, distance: 177.1
click at [304, 246] on div "Shipping Methods Select the shipping methods that you would like to offer to yo…" at bounding box center [727, 277] width 850 height 397
click at [391, 262] on span "UPS 2nd Day Air®" at bounding box center [504, 255] width 329 height 26
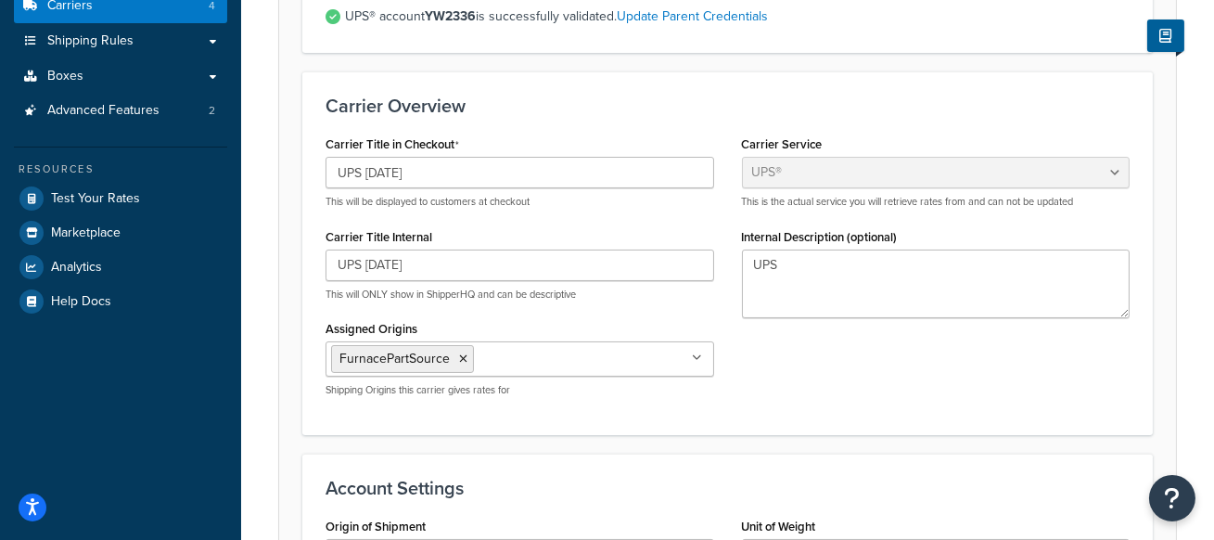
scroll to position [0, 0]
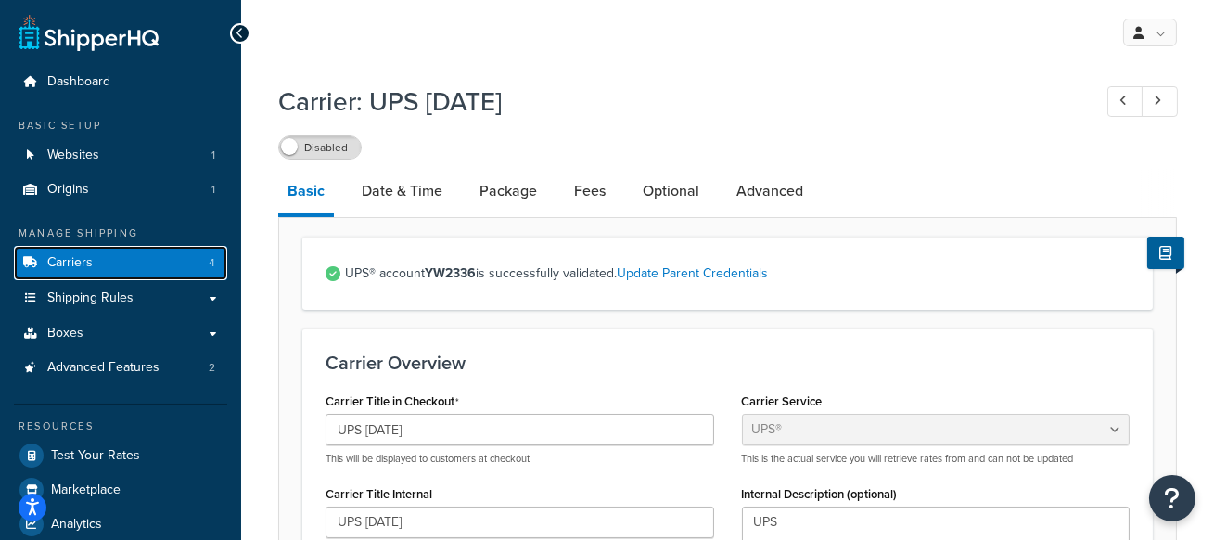
click at [122, 271] on link "Carriers 4" at bounding box center [120, 263] width 213 height 34
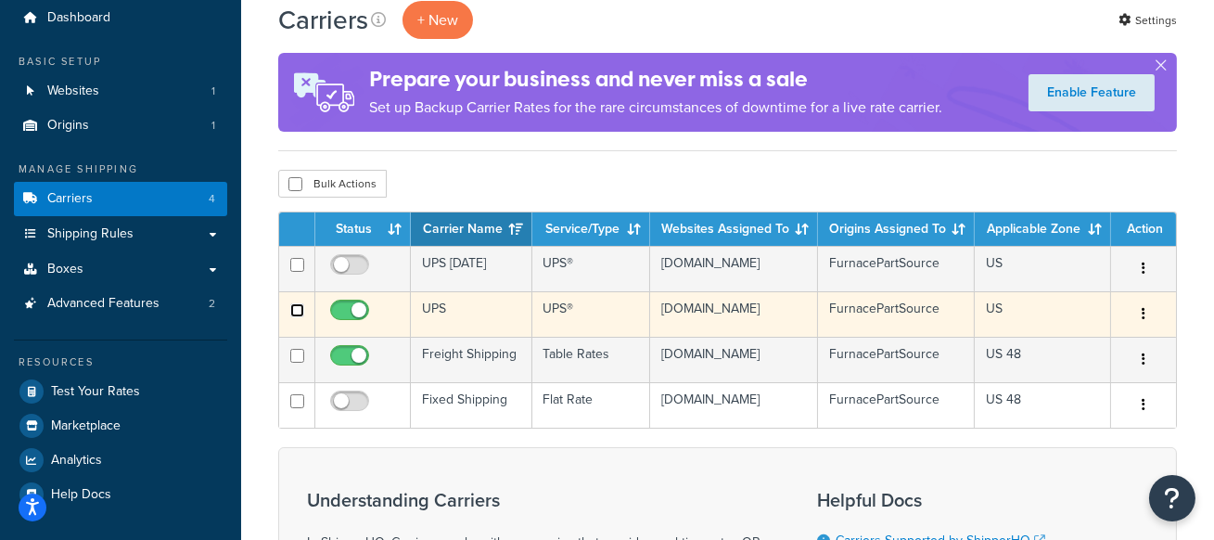
click at [299, 307] on input "checkbox" at bounding box center [297, 310] width 14 height 14
checkbox input "false"
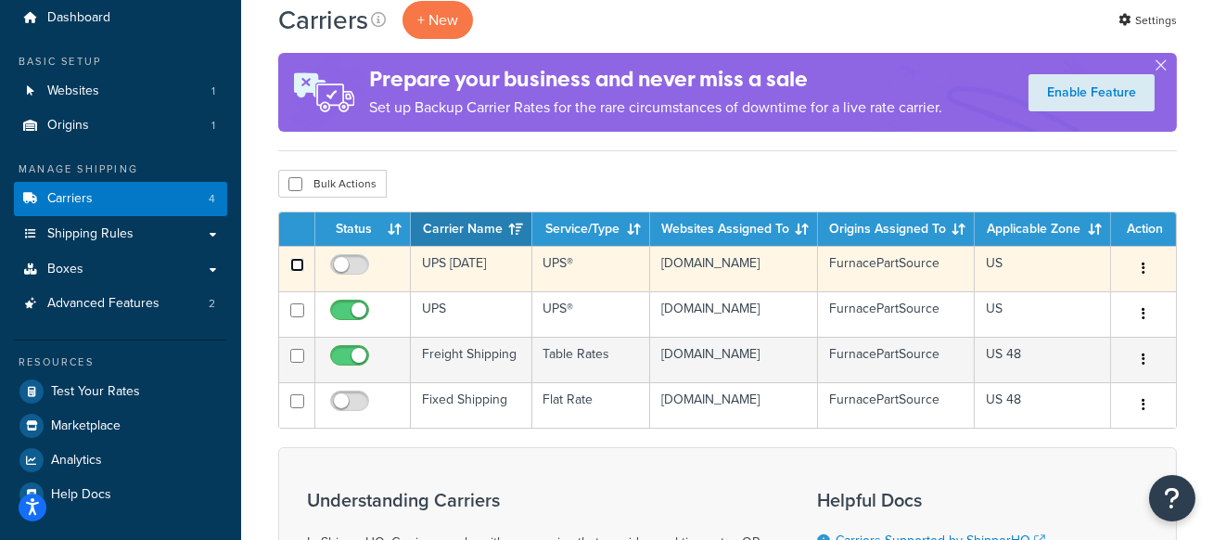
click at [296, 262] on input "checkbox" at bounding box center [297, 265] width 14 height 14
checkbox input "true"
click at [463, 260] on td "UPS [DATE]" at bounding box center [471, 268] width 121 height 45
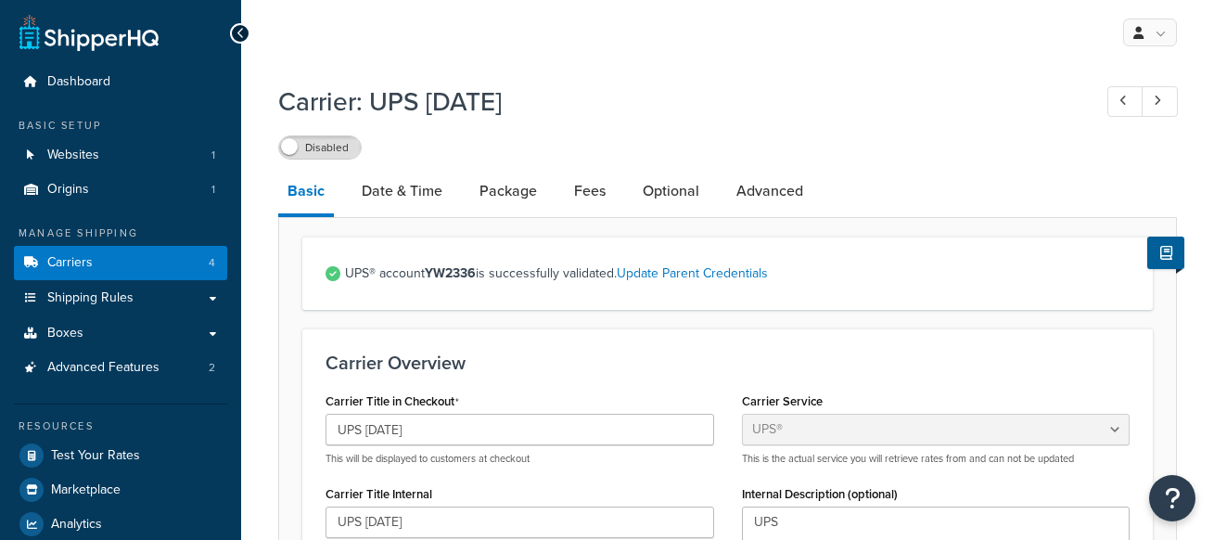
select select "ups"
select select "53"
click at [457, 275] on strong "YW2336" at bounding box center [450, 272] width 51 height 19
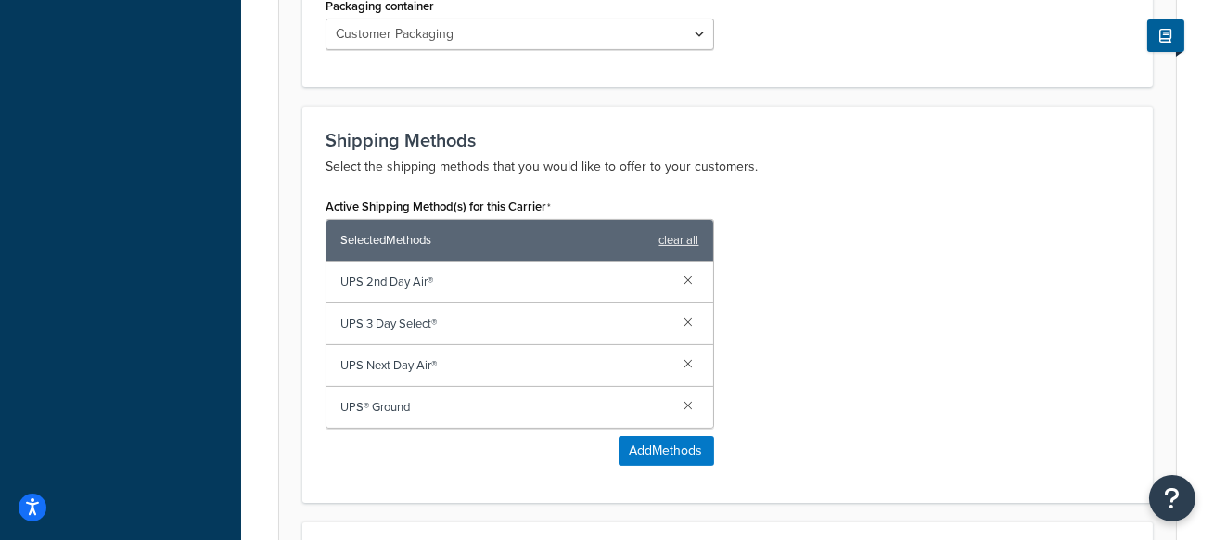
scroll to position [1017, 0]
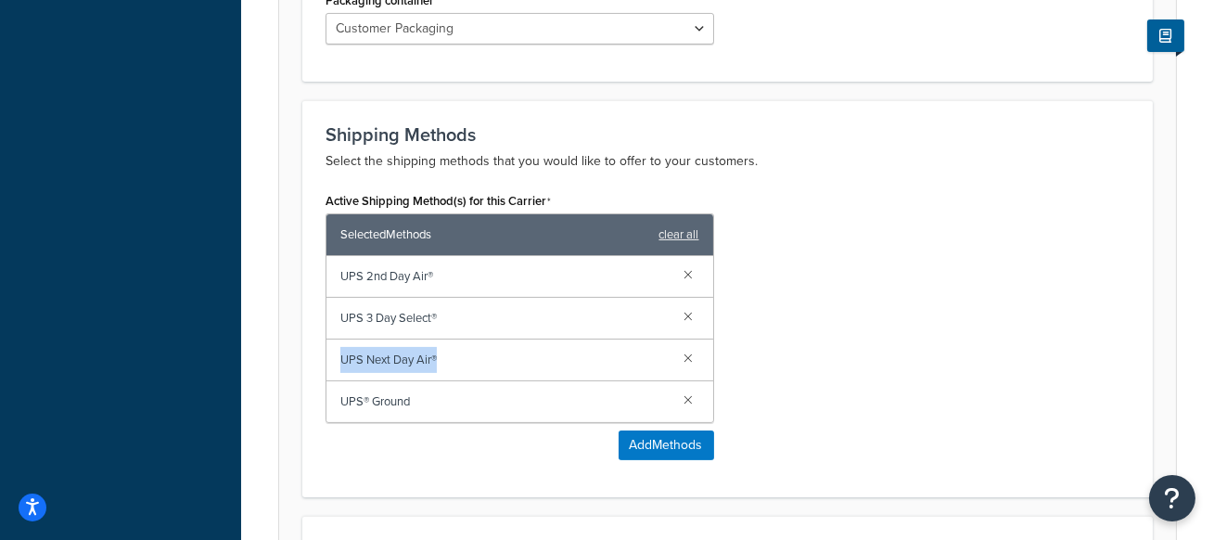
drag, startPoint x: 441, startPoint y: 359, endPoint x: 334, endPoint y: 360, distance: 107.6
click at [334, 360] on div "UPS Next Day Air®" at bounding box center [519, 360] width 387 height 42
click at [340, 273] on span "UPS 2nd Day Air®" at bounding box center [504, 276] width 329 height 26
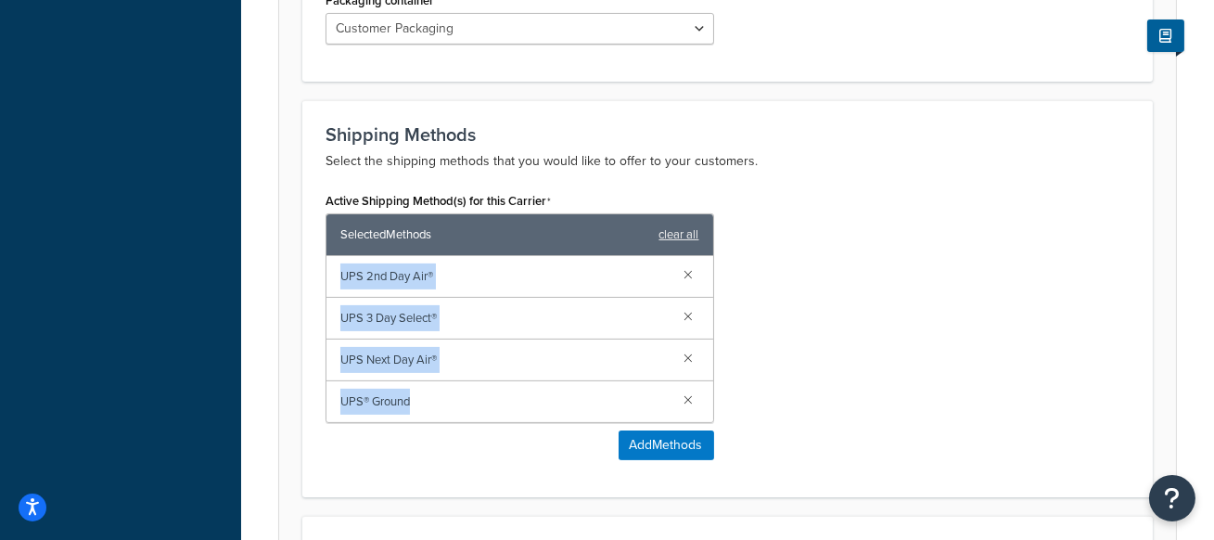
drag, startPoint x: 340, startPoint y: 273, endPoint x: 424, endPoint y: 401, distance: 152.8
click at [424, 401] on div "UPS 2nd Day Air® UPS 3 Day Select® UPS Next Day Air® UPS® Ground" at bounding box center [519, 339] width 387 height 166
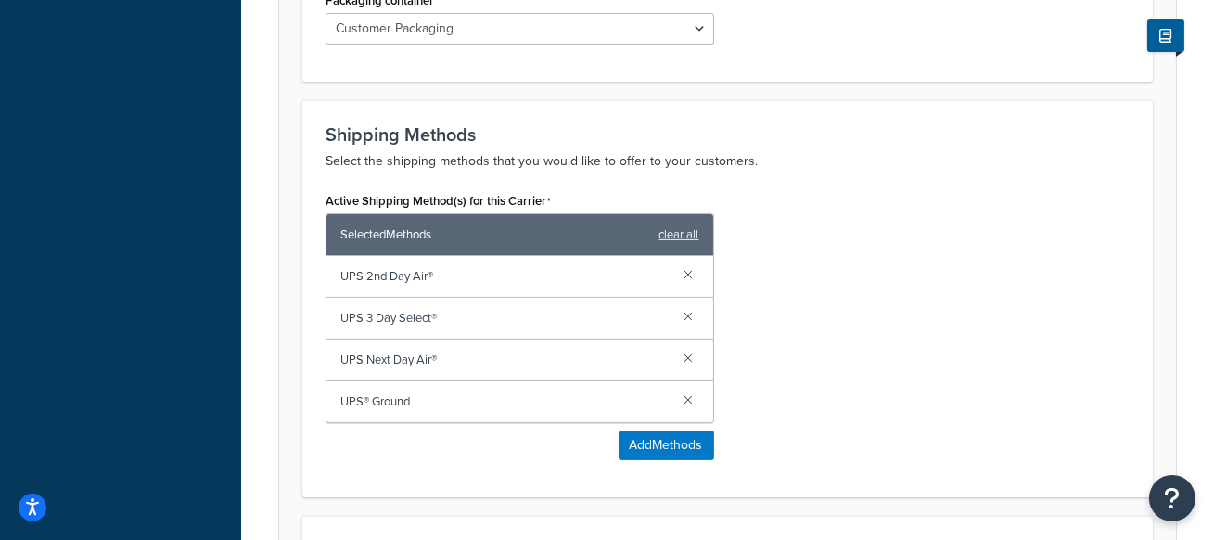
click at [916, 345] on div "Active Shipping Method(s) for this Carrier Selected Methods clear all UPS 2nd D…" at bounding box center [728, 330] width 832 height 287
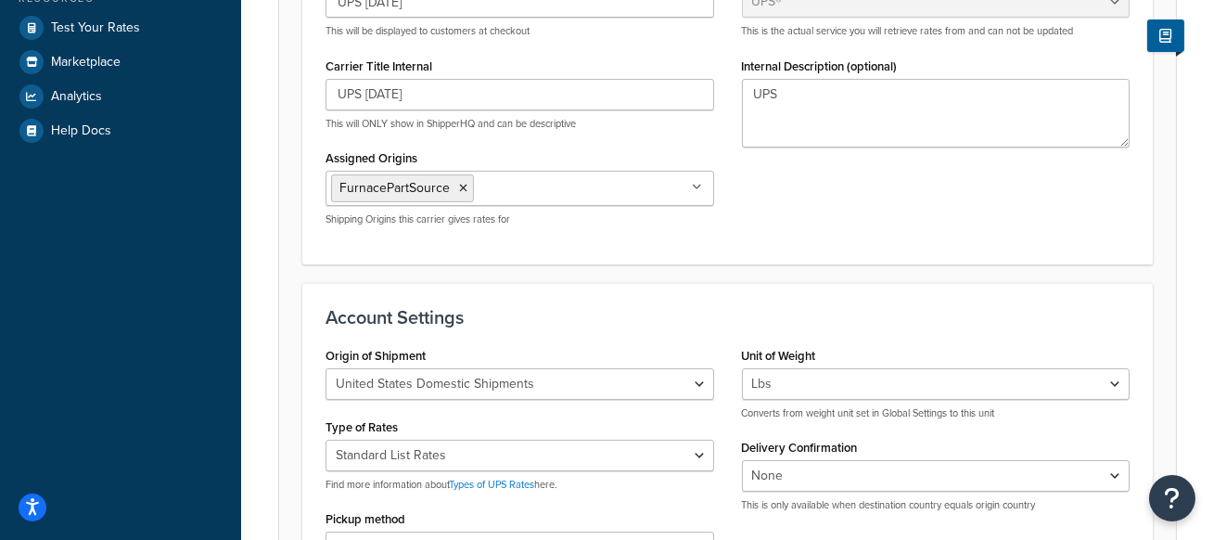
scroll to position [0, 0]
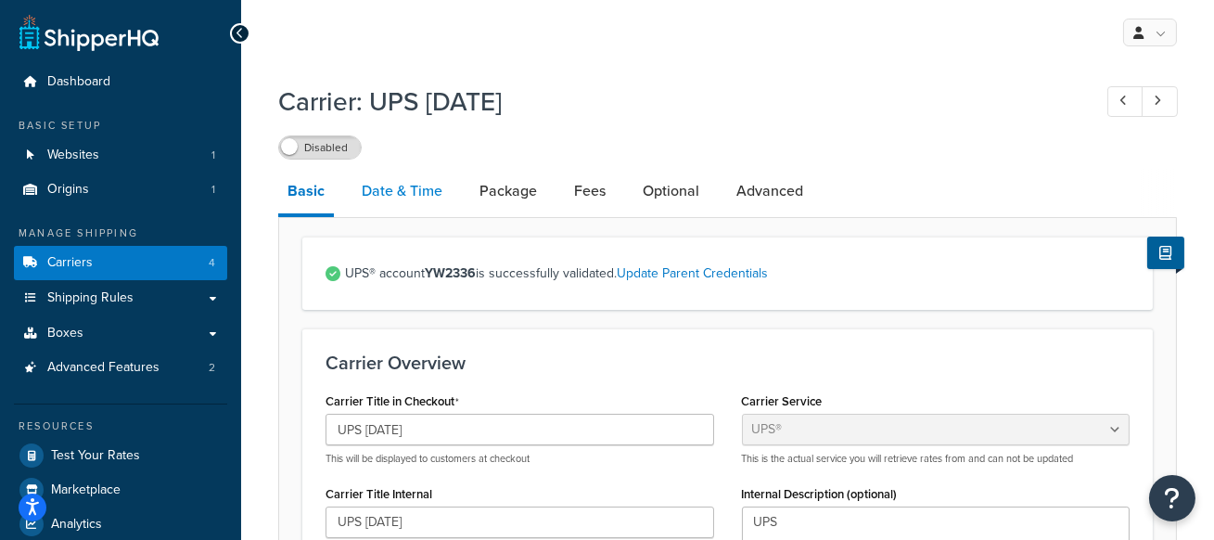
click at [417, 195] on link "Date & Time" at bounding box center [401, 191] width 99 height 45
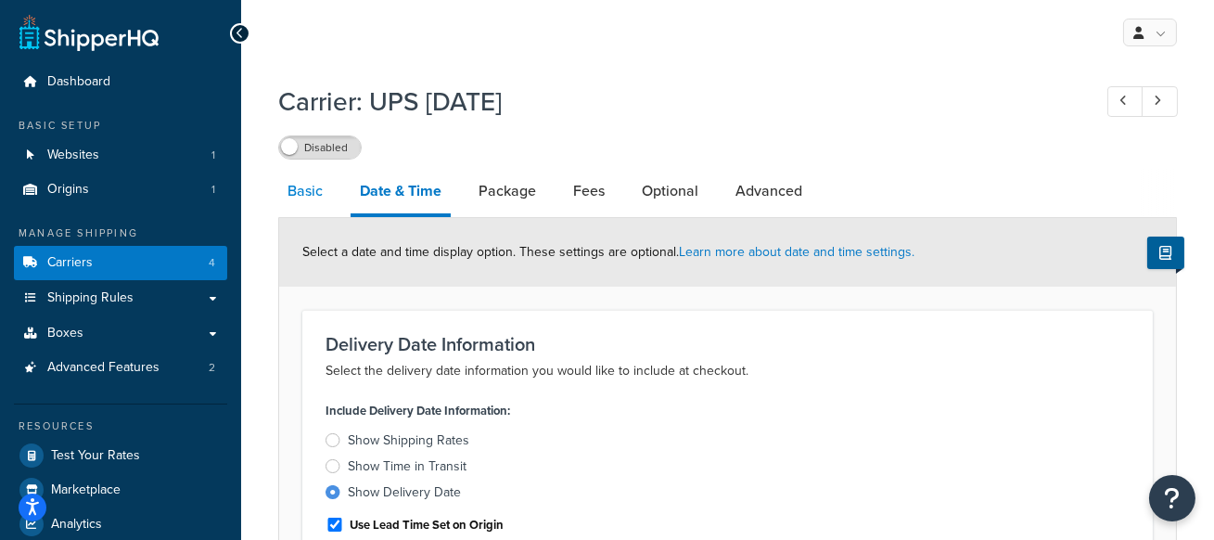
click at [298, 188] on link "Basic" at bounding box center [305, 191] width 54 height 45
select select "ups"
select select "53"
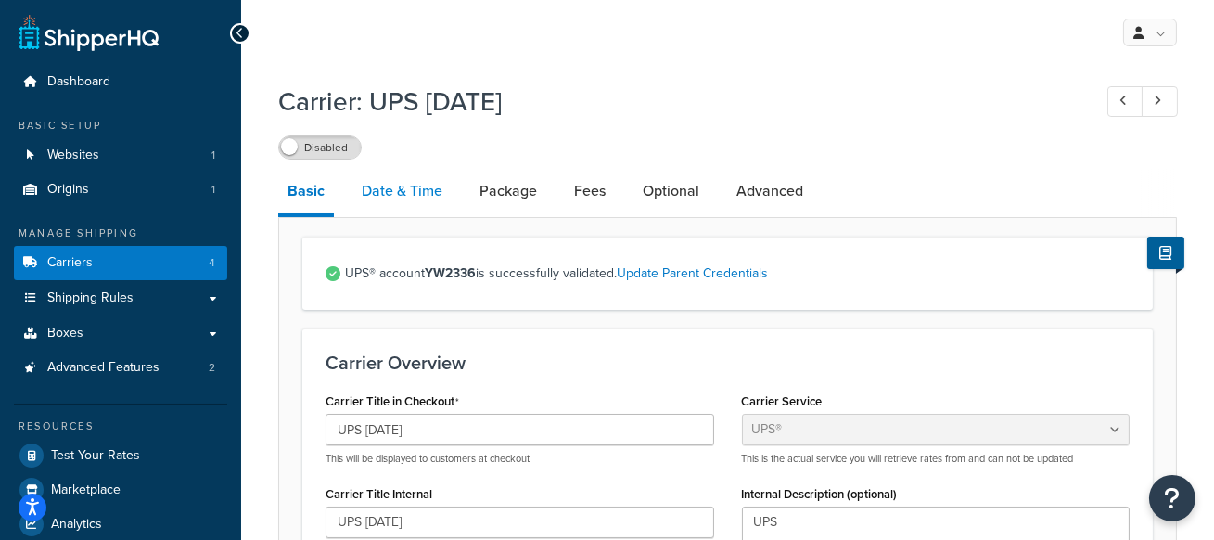
click at [424, 193] on link "Date & Time" at bounding box center [401, 191] width 99 height 45
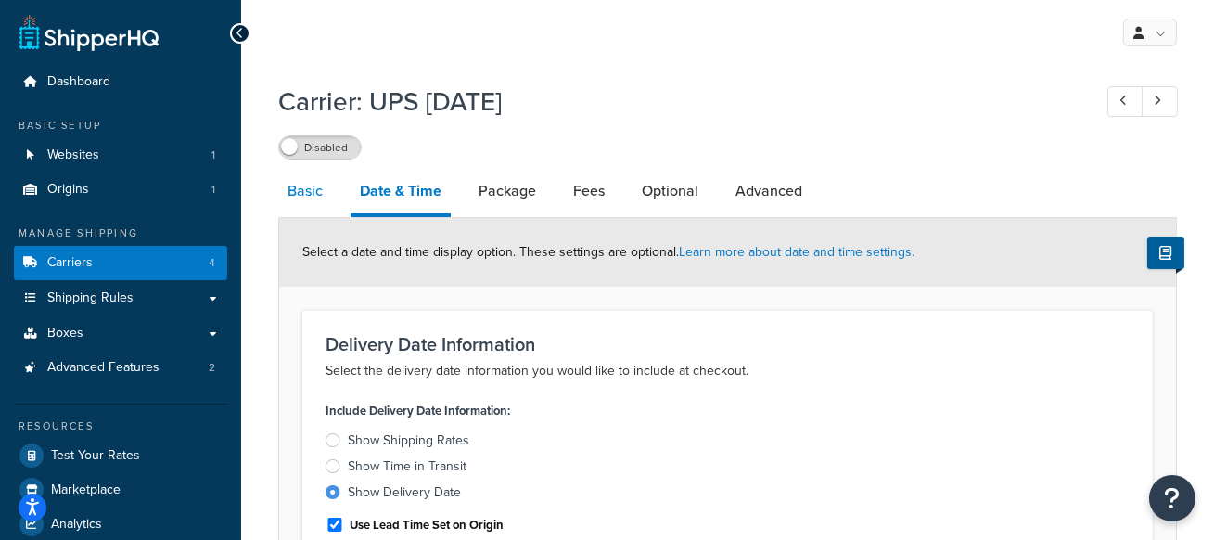
click at [312, 196] on link "Basic" at bounding box center [305, 191] width 54 height 45
select select "ups"
select select "53"
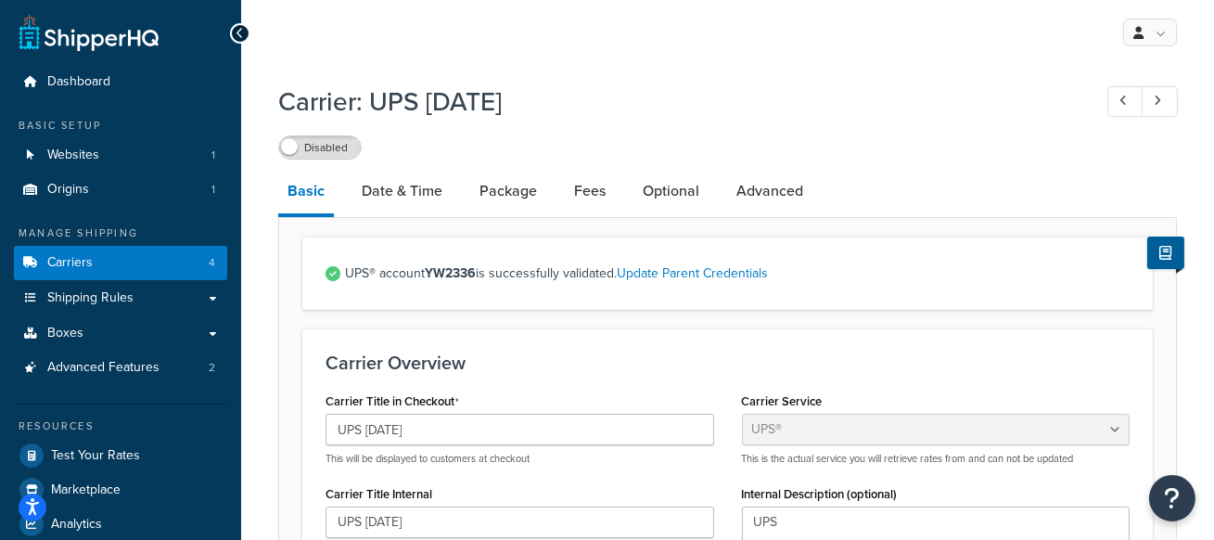
drag, startPoint x: 377, startPoint y: 96, endPoint x: 540, endPoint y: 107, distance: 162.6
click at [540, 106] on h1 "Carrier: UPS Saturday" at bounding box center [675, 101] width 795 height 36
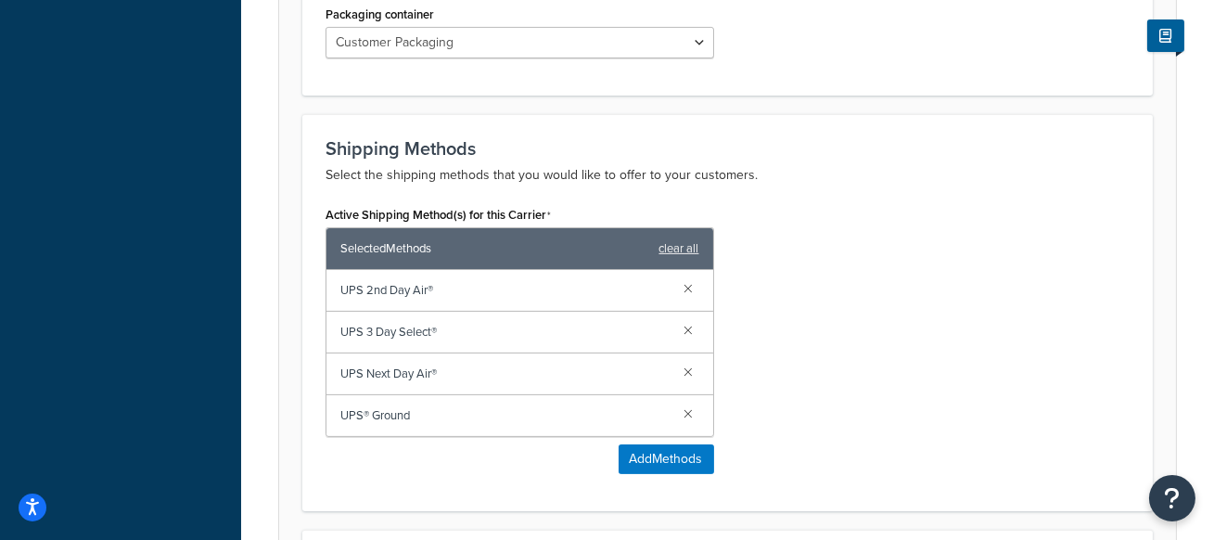
scroll to position [1011, 0]
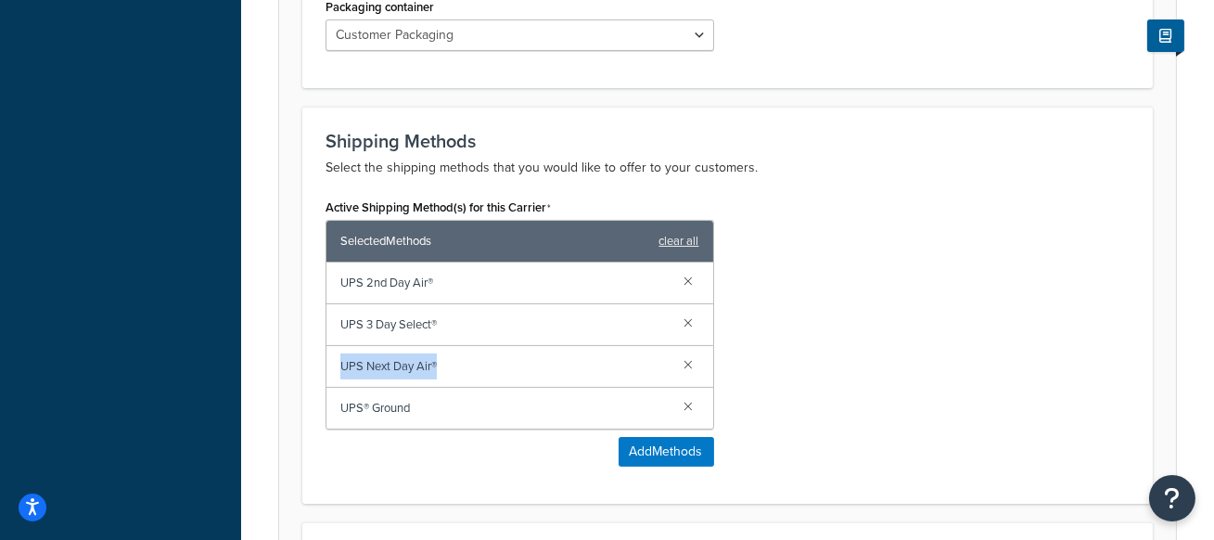
drag, startPoint x: 474, startPoint y: 363, endPoint x: 340, endPoint y: 365, distance: 133.6
click at [340, 365] on span "UPS Next Day Air®" at bounding box center [504, 366] width 329 height 26
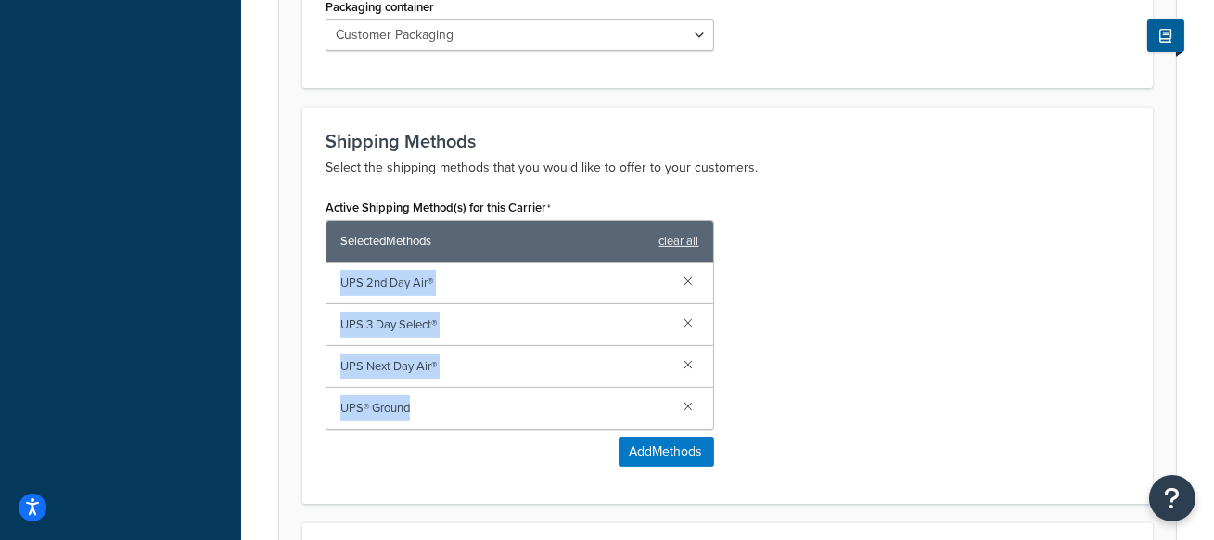
drag, startPoint x: 441, startPoint y: 401, endPoint x: 335, endPoint y: 288, distance: 154.9
click at [335, 288] on div "UPS 2nd Day Air® UPS 3 Day Select® UPS Next Day Air® UPS® Ground" at bounding box center [519, 345] width 387 height 166
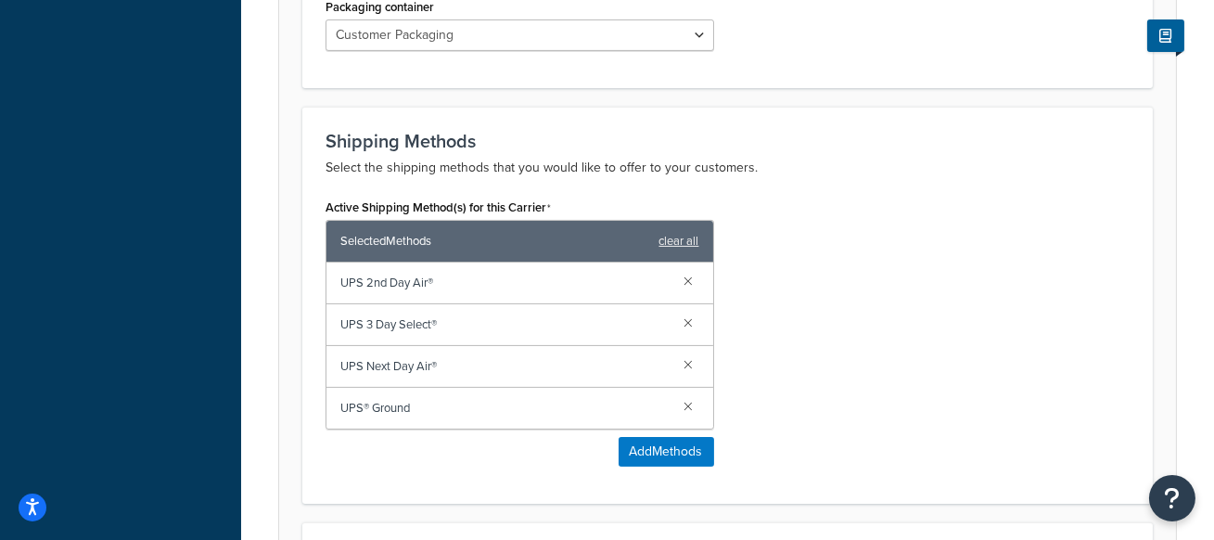
click at [427, 308] on div "UPS 3 Day Select®" at bounding box center [519, 325] width 387 height 42
drag, startPoint x: 448, startPoint y: 366, endPoint x: 338, endPoint y: 361, distance: 110.5
click at [338, 361] on div "UPS Next Day Air®" at bounding box center [519, 367] width 387 height 42
click at [440, 362] on span "UPS Next Day Air®" at bounding box center [504, 366] width 329 height 26
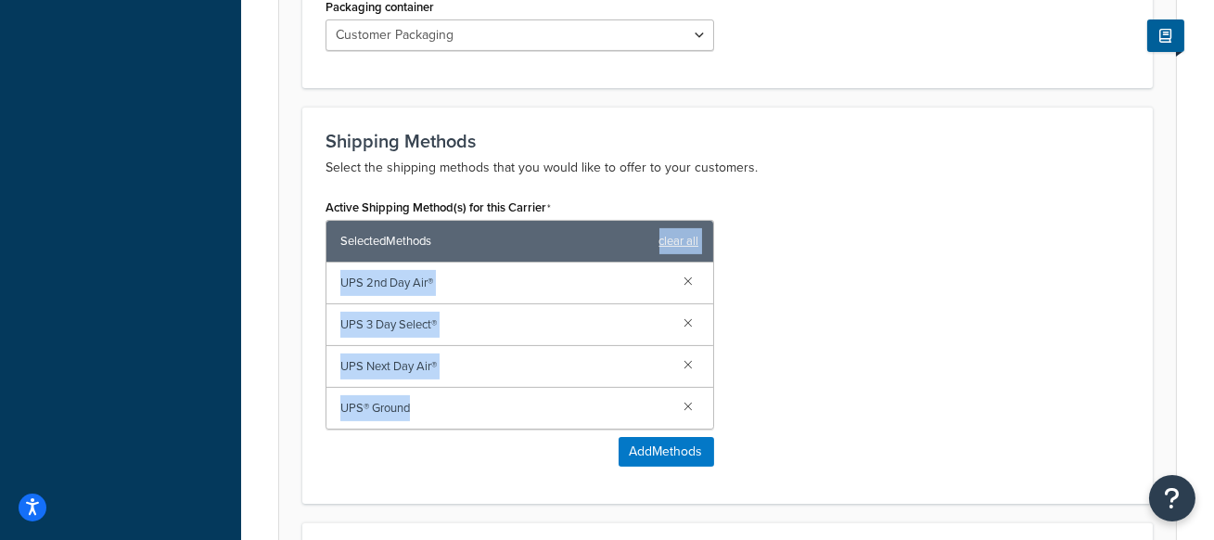
drag, startPoint x: 429, startPoint y: 405, endPoint x: 375, endPoint y: 258, distance: 157.3
click at [375, 258] on div "Selected Methods clear all UPS 2nd Day Air® UPS 3 Day Select® UPS Next Day Air®…" at bounding box center [520, 325] width 389 height 210
click at [434, 408] on span "UPS® Ground" at bounding box center [504, 408] width 329 height 26
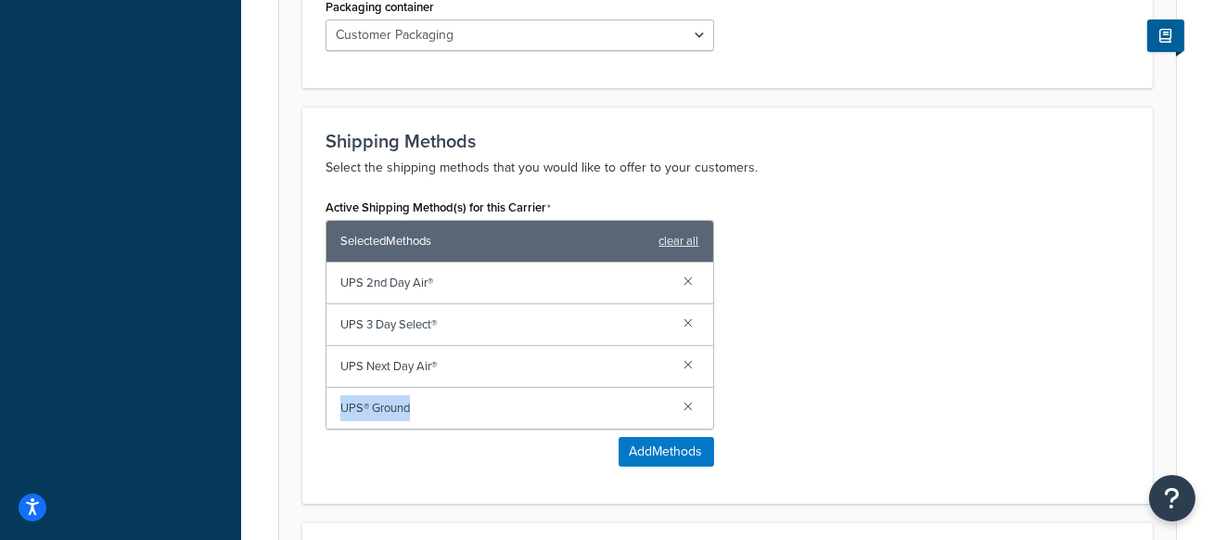
drag, startPoint x: 434, startPoint y: 408, endPoint x: 344, endPoint y: 408, distance: 90.0
click at [344, 408] on span "UPS® Ground" at bounding box center [504, 408] width 329 height 26
click at [868, 415] on div "Active Shipping Method(s) for this Carrier Selected Methods clear all UPS 2nd D…" at bounding box center [728, 337] width 832 height 287
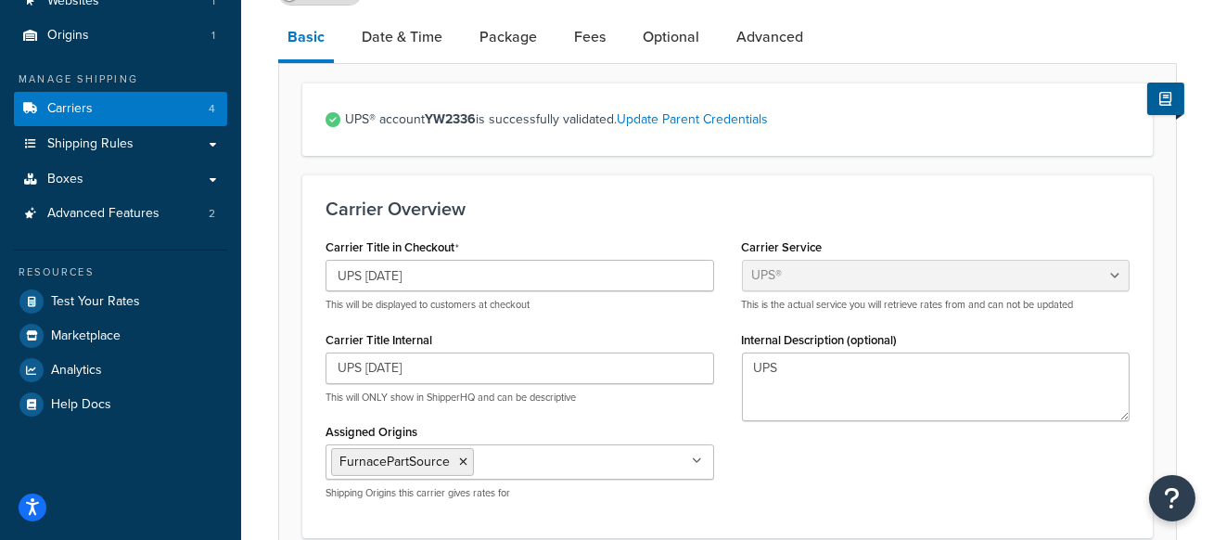
scroll to position [0, 0]
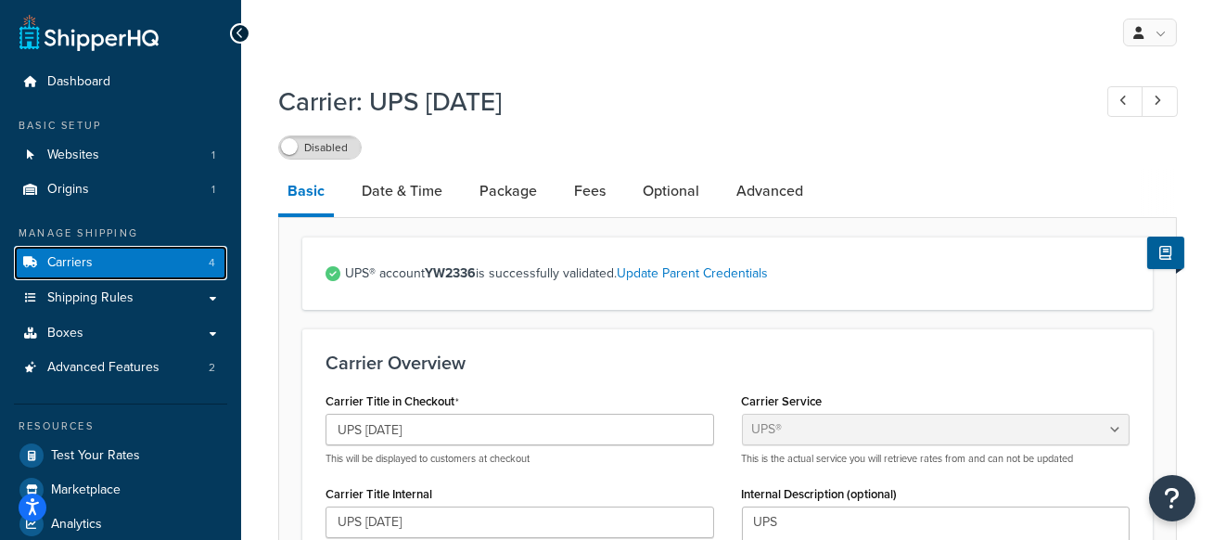
click at [165, 263] on link "Carriers 4" at bounding box center [120, 263] width 213 height 34
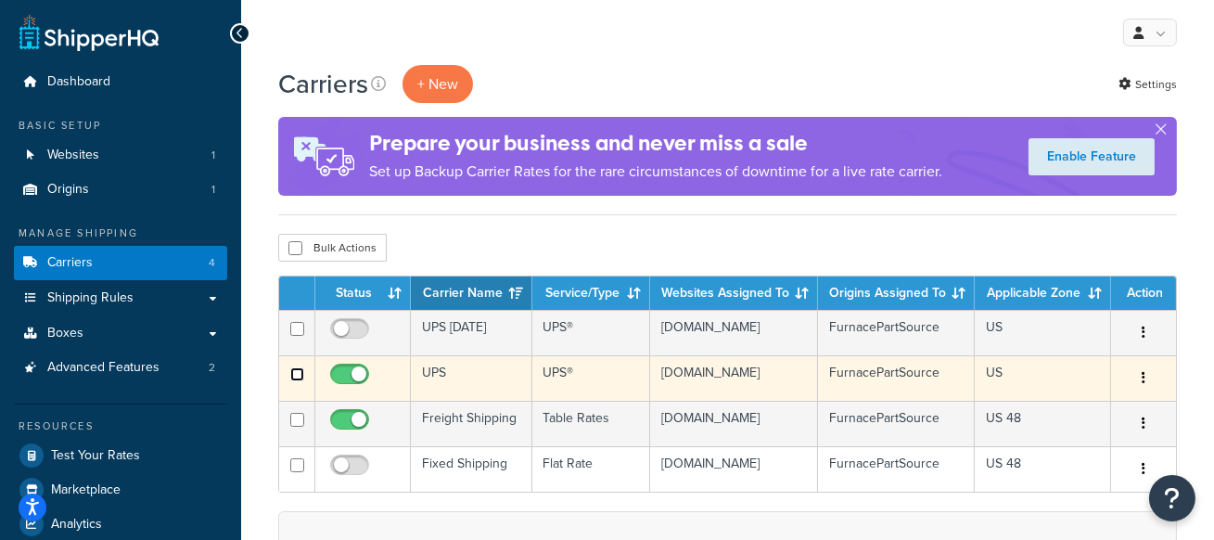
click at [296, 376] on input "checkbox" at bounding box center [297, 374] width 14 height 14
click at [301, 375] on input "checkbox" at bounding box center [297, 374] width 14 height 14
checkbox input "false"
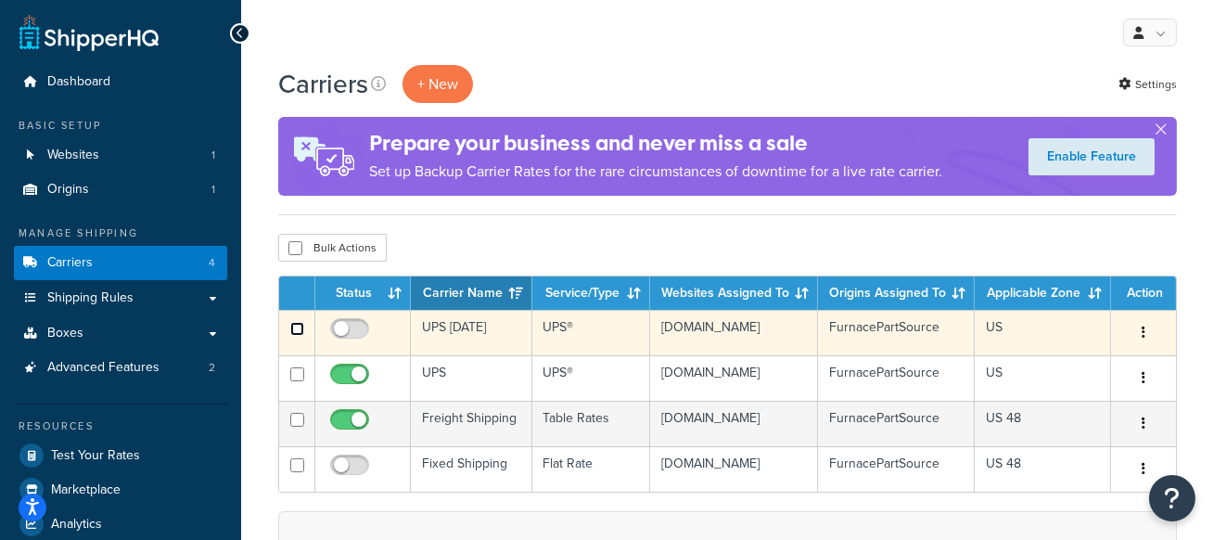
click at [296, 331] on input "checkbox" at bounding box center [297, 329] width 14 height 14
checkbox input "true"
click at [462, 334] on td "UPS [DATE]" at bounding box center [471, 332] width 121 height 45
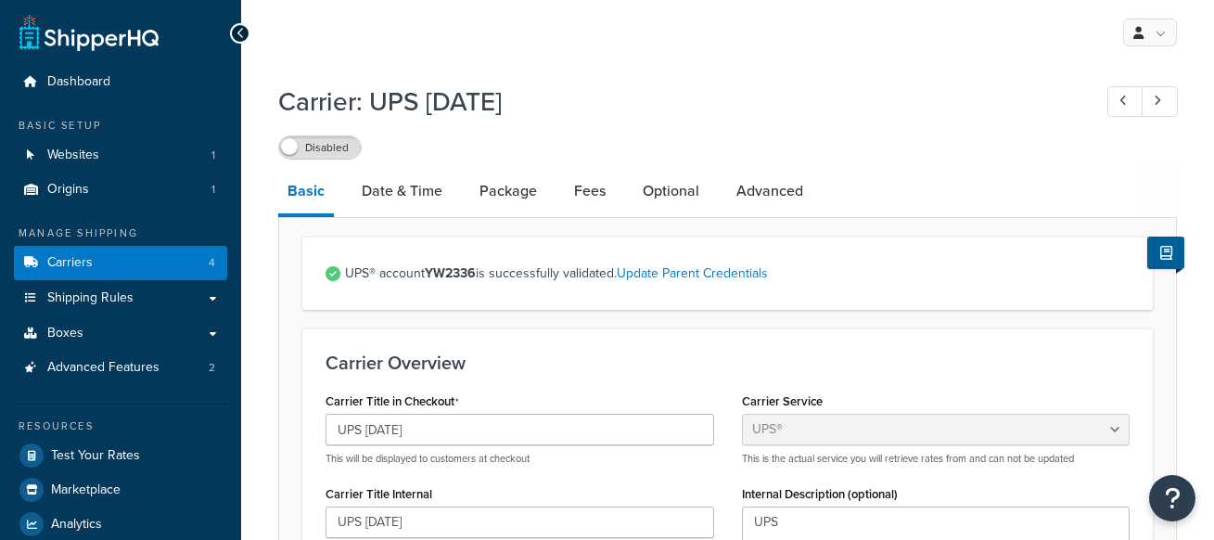
select select "ups"
select select "53"
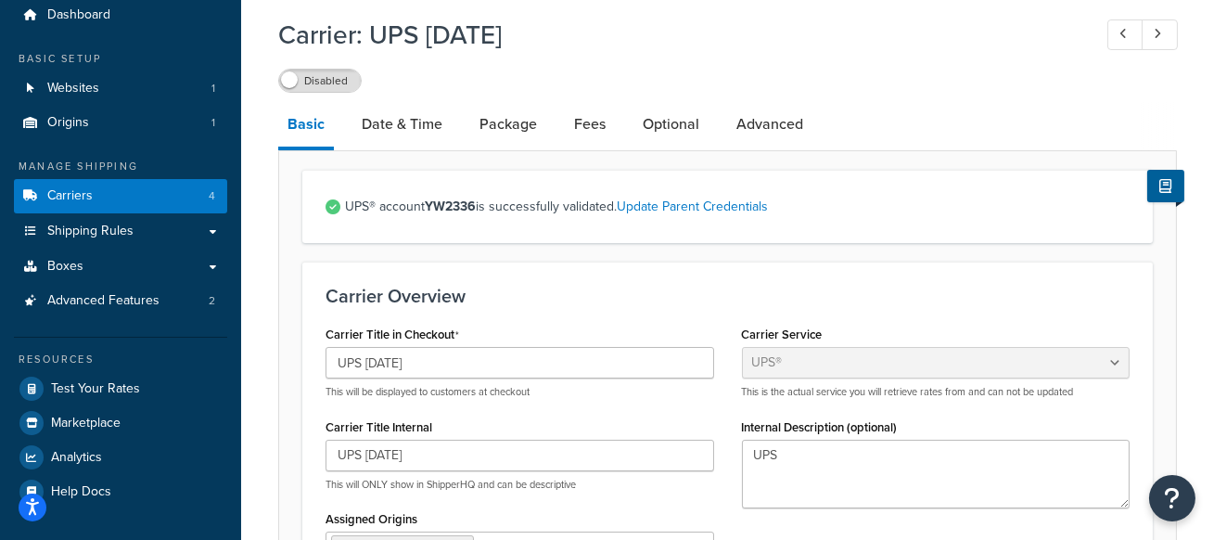
scroll to position [11, 0]
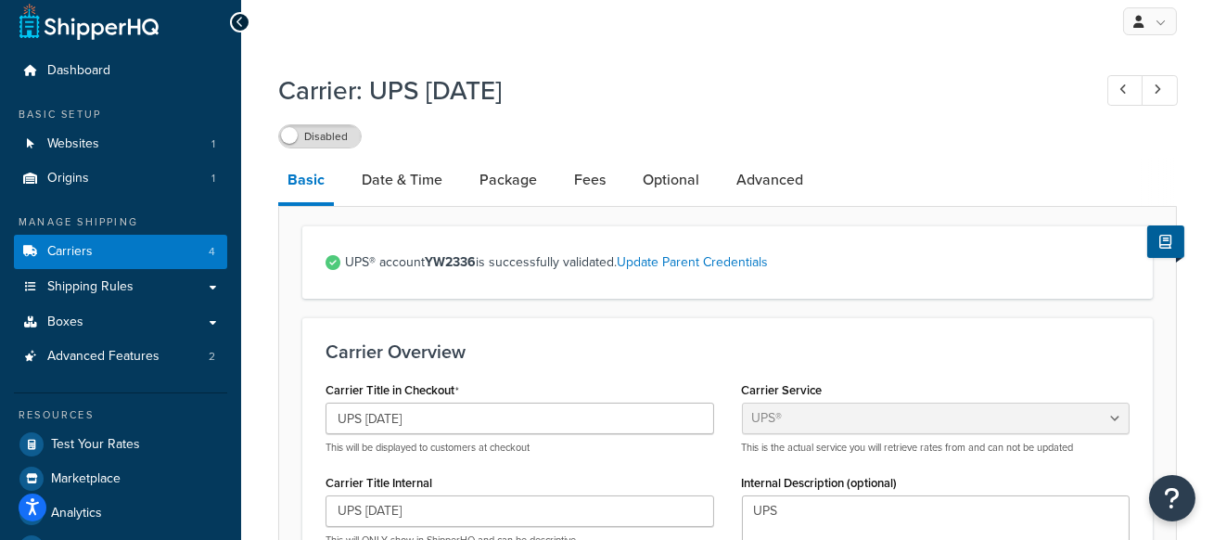
drag, startPoint x: 369, startPoint y: 82, endPoint x: 531, endPoint y: 91, distance: 162.6
click at [531, 91] on h1 "Carrier: UPS [DATE]" at bounding box center [675, 90] width 795 height 36
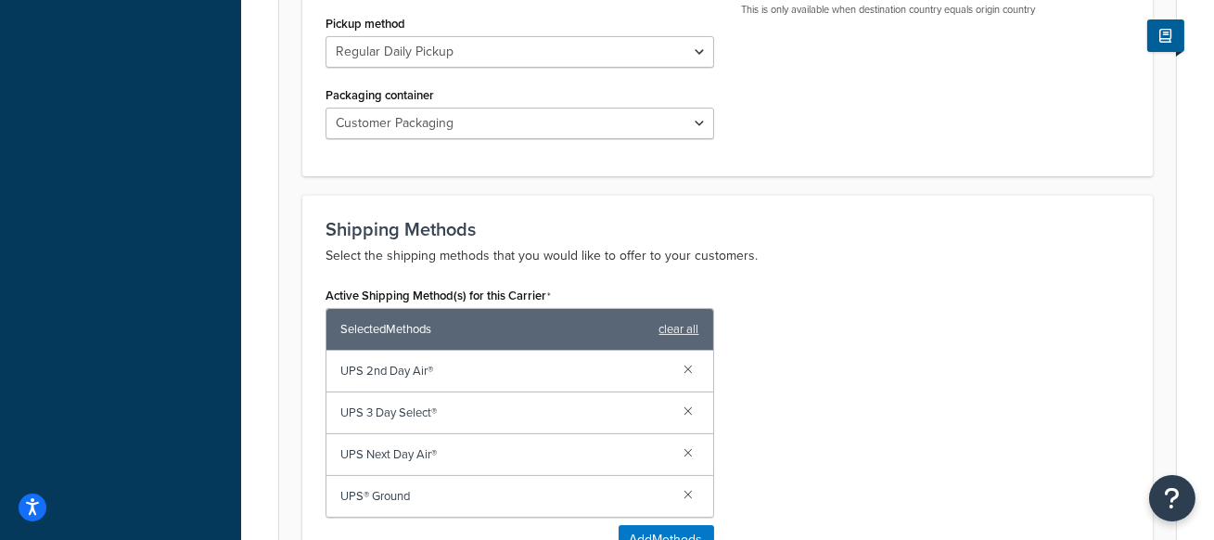
scroll to position [1134, 0]
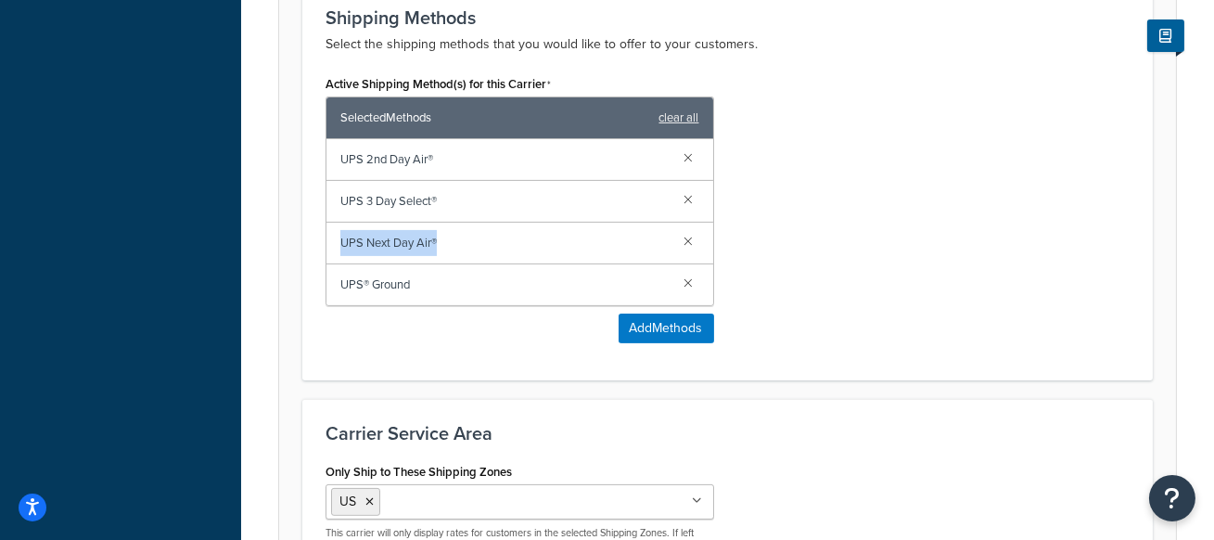
drag, startPoint x: 463, startPoint y: 235, endPoint x: 339, endPoint y: 237, distance: 123.4
click at [339, 237] on div "UPS Next Day Air®" at bounding box center [519, 244] width 387 height 42
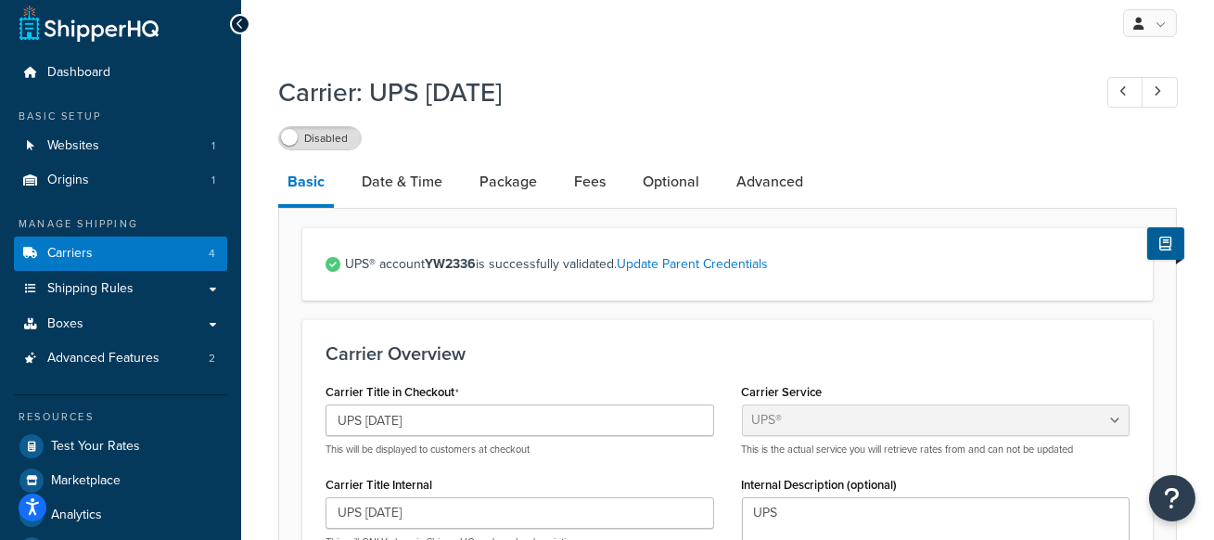
scroll to position [10, 0]
drag, startPoint x: 370, startPoint y: 87, endPoint x: 566, endPoint y: 90, distance: 195.7
click at [566, 90] on h1 "Carrier: UPS [DATE]" at bounding box center [675, 91] width 795 height 36
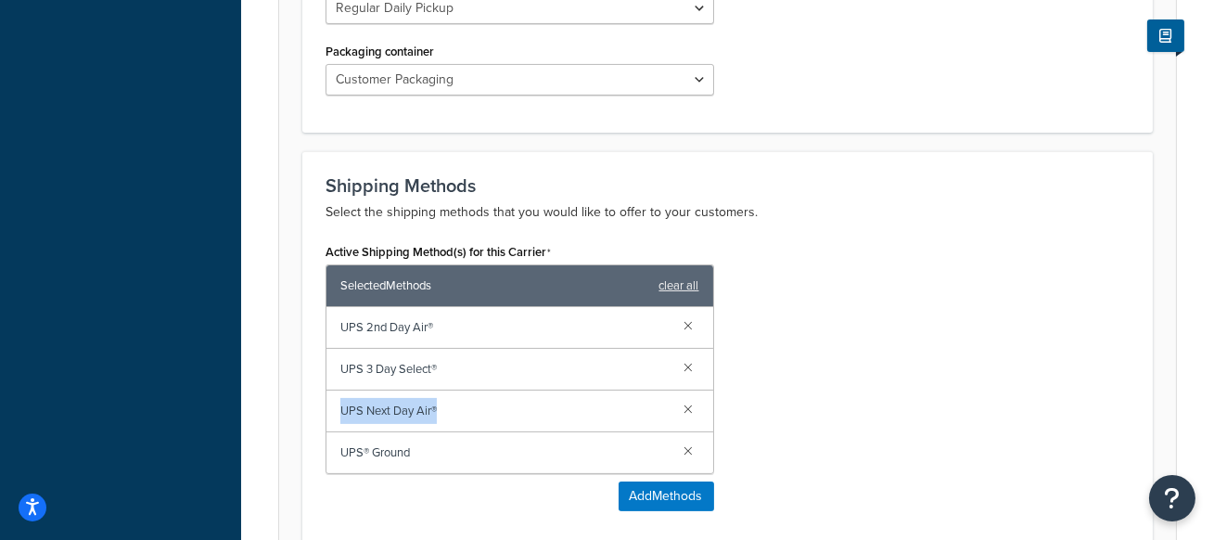
scroll to position [980, 0]
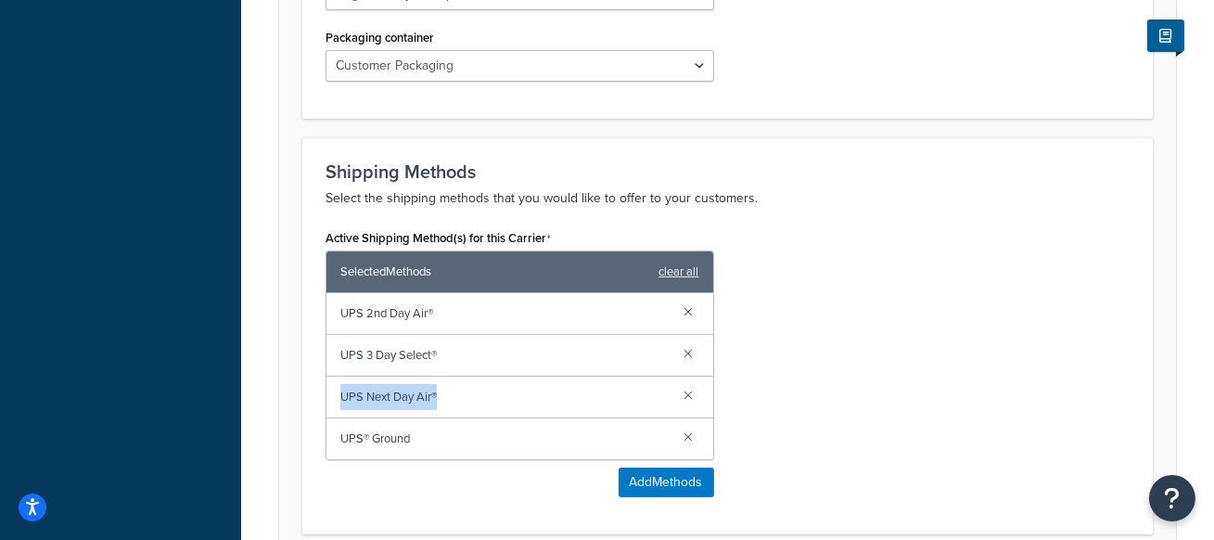
drag, startPoint x: 464, startPoint y: 404, endPoint x: 337, endPoint y: 405, distance: 127.1
click at [337, 405] on div "UPS Next Day Air®" at bounding box center [519, 398] width 387 height 42
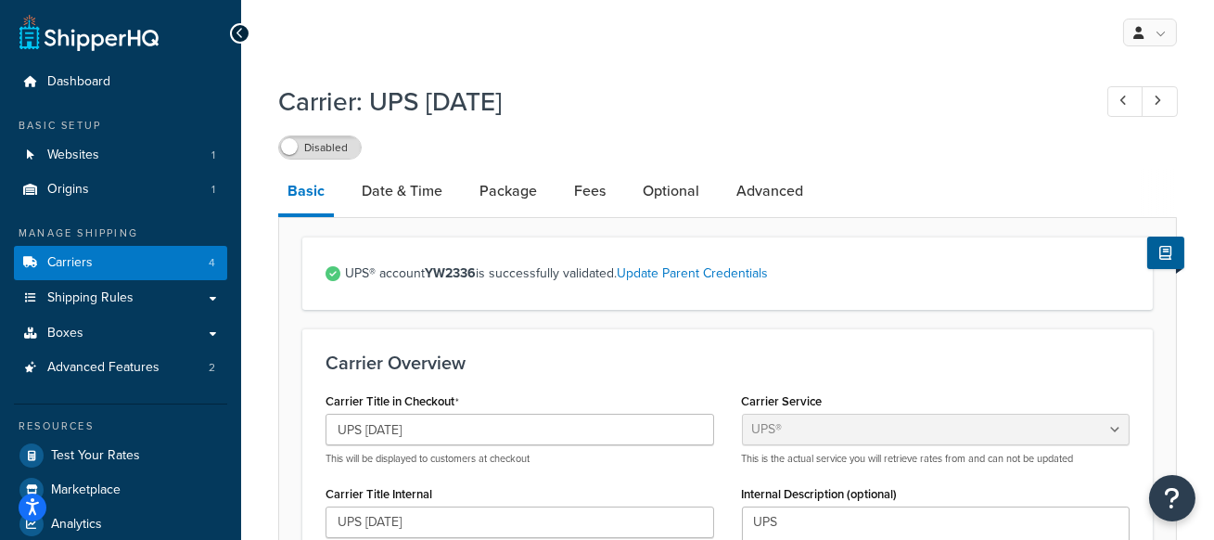
drag, startPoint x: 372, startPoint y: 104, endPoint x: 555, endPoint y: 104, distance: 182.7
click at [555, 104] on h1 "Carrier: UPS [DATE]" at bounding box center [675, 101] width 795 height 36
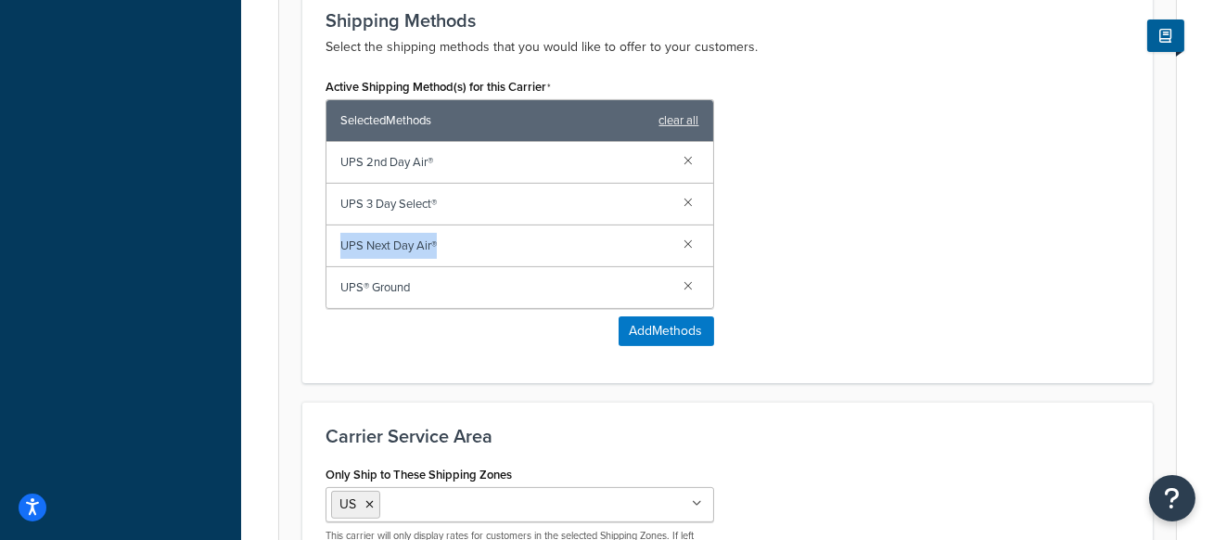
scroll to position [1133, 0]
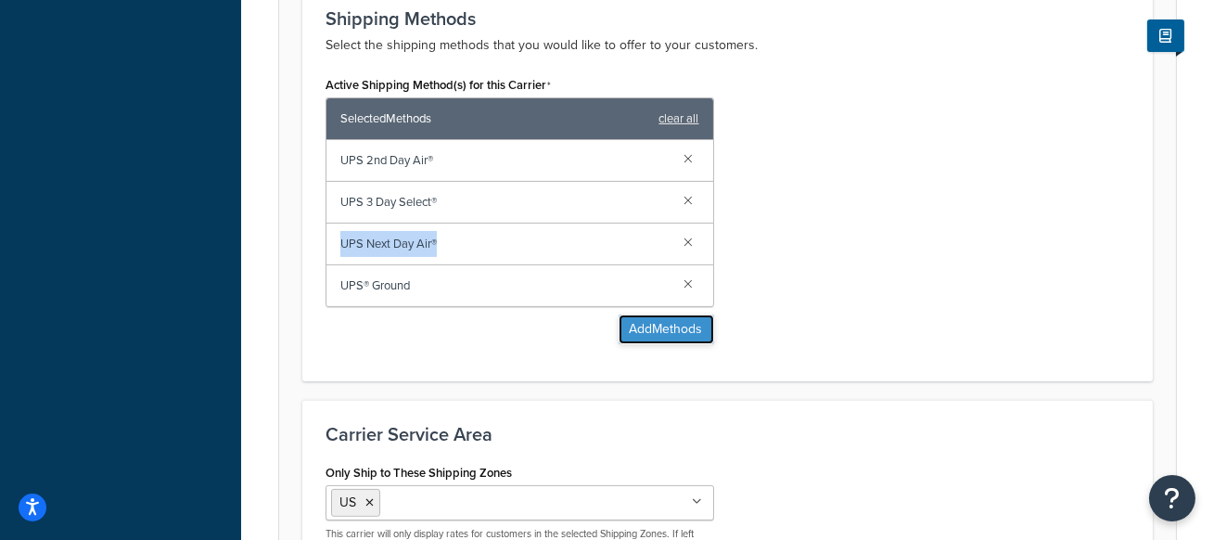
click at [665, 320] on button "Add Methods" at bounding box center [667, 329] width 96 height 30
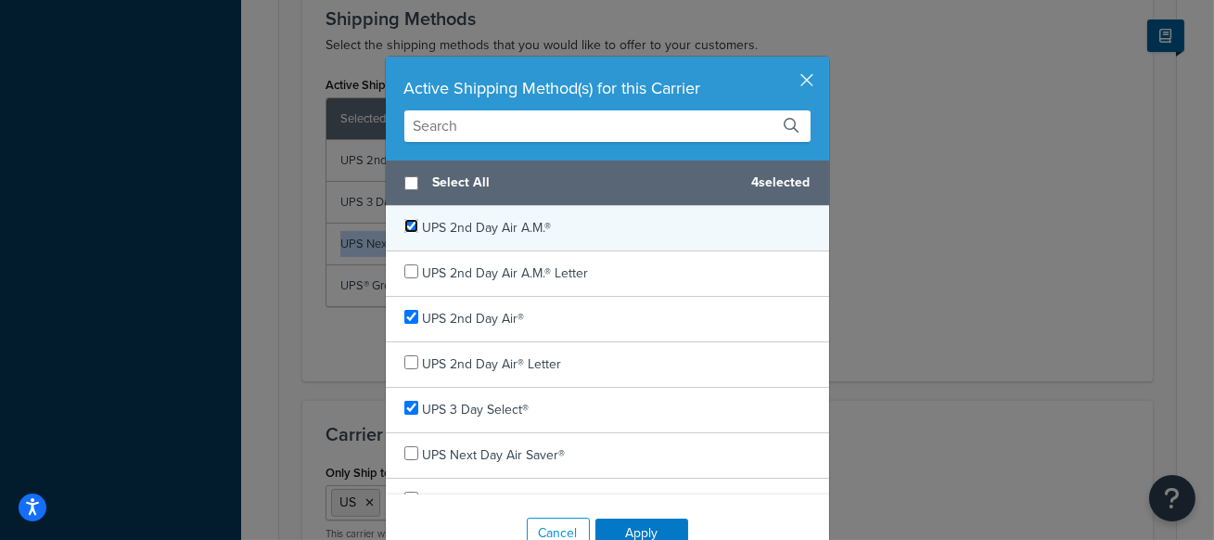
click at [412, 227] on input "checkbox" at bounding box center [411, 226] width 14 height 14
drag, startPoint x: 588, startPoint y: 221, endPoint x: 416, endPoint y: 236, distance: 172.2
click at [416, 236] on div "UPS 2nd Day Air A.M.®" at bounding box center [607, 228] width 443 height 45
click at [411, 231] on input "checkbox" at bounding box center [411, 226] width 14 height 14
checkbox input "true"
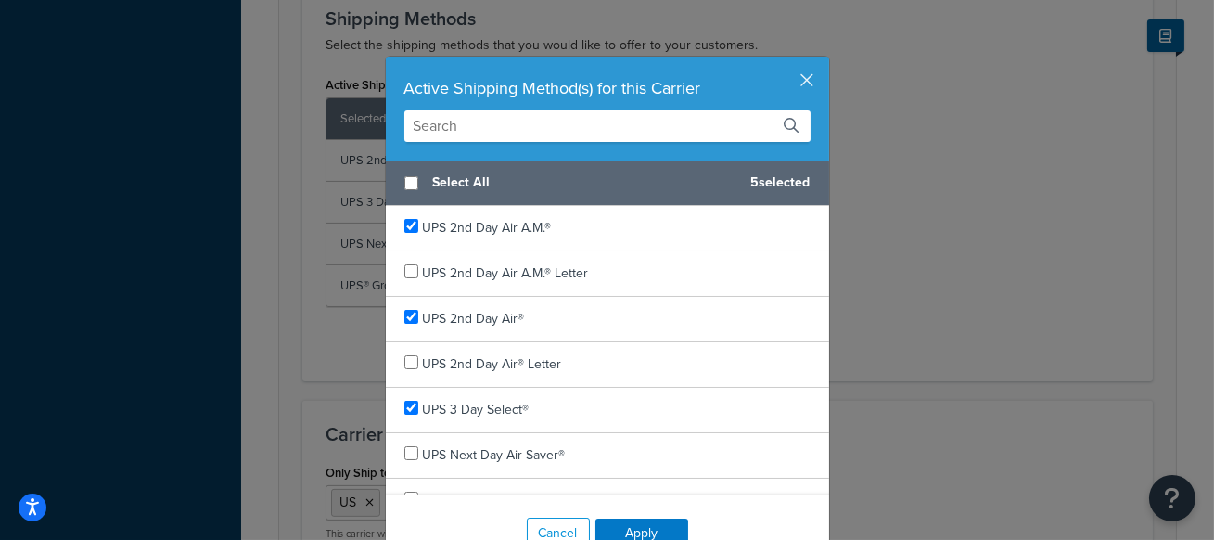
click at [566, 125] on input "text" at bounding box center [607, 126] width 406 height 32
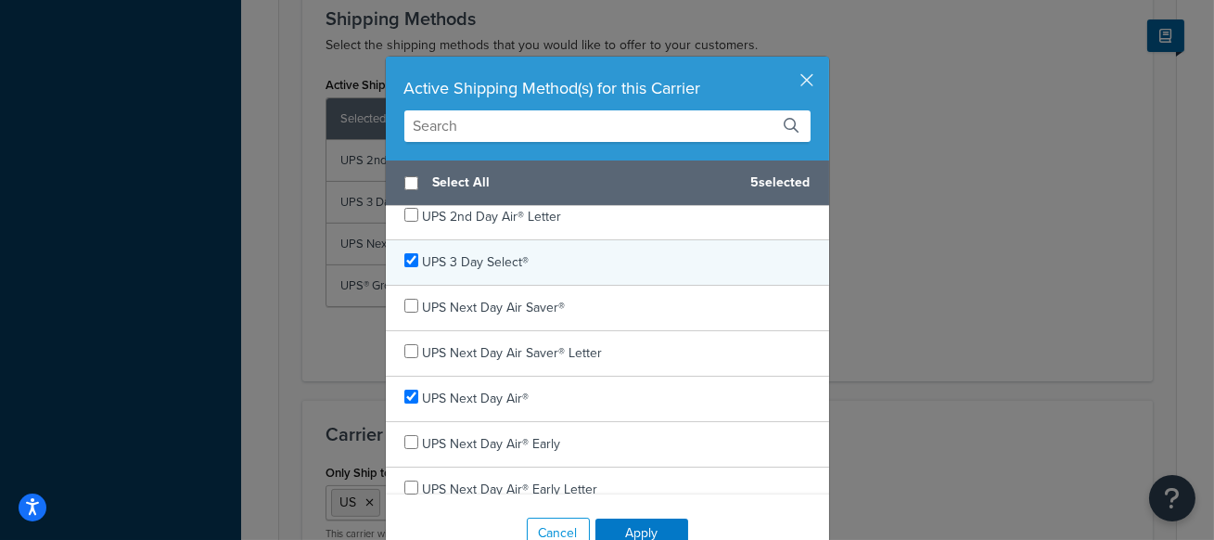
scroll to position [155, 0]
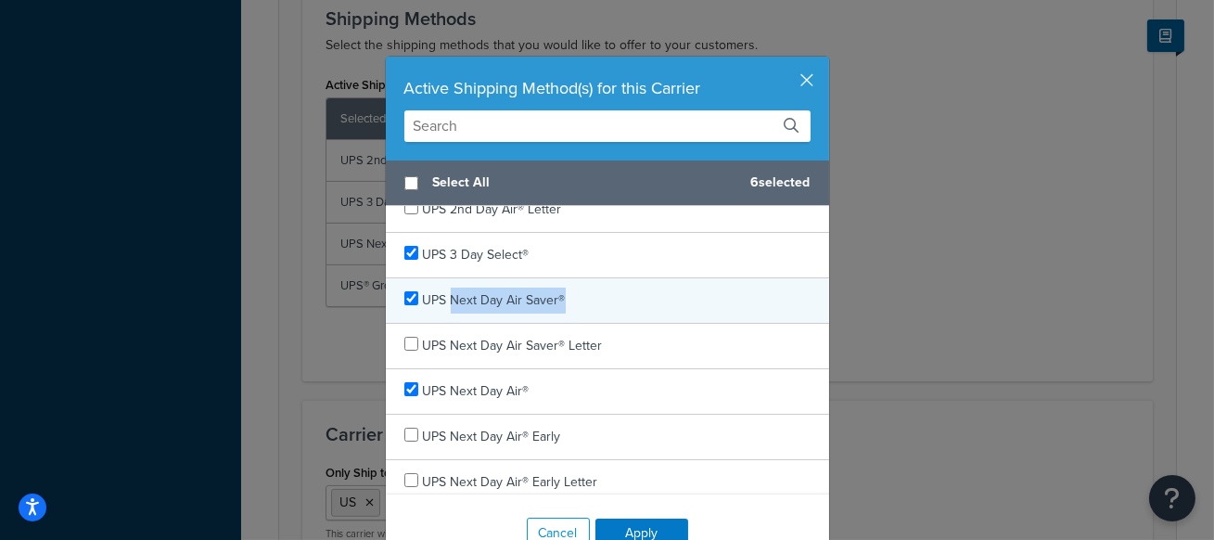
drag, startPoint x: 583, startPoint y: 292, endPoint x: 449, endPoint y: 298, distance: 134.6
click at [449, 298] on div "UPS Next Day Air Saver®" at bounding box center [607, 300] width 443 height 45
click at [409, 298] on input "checkbox" at bounding box center [411, 298] width 14 height 14
checkbox input "false"
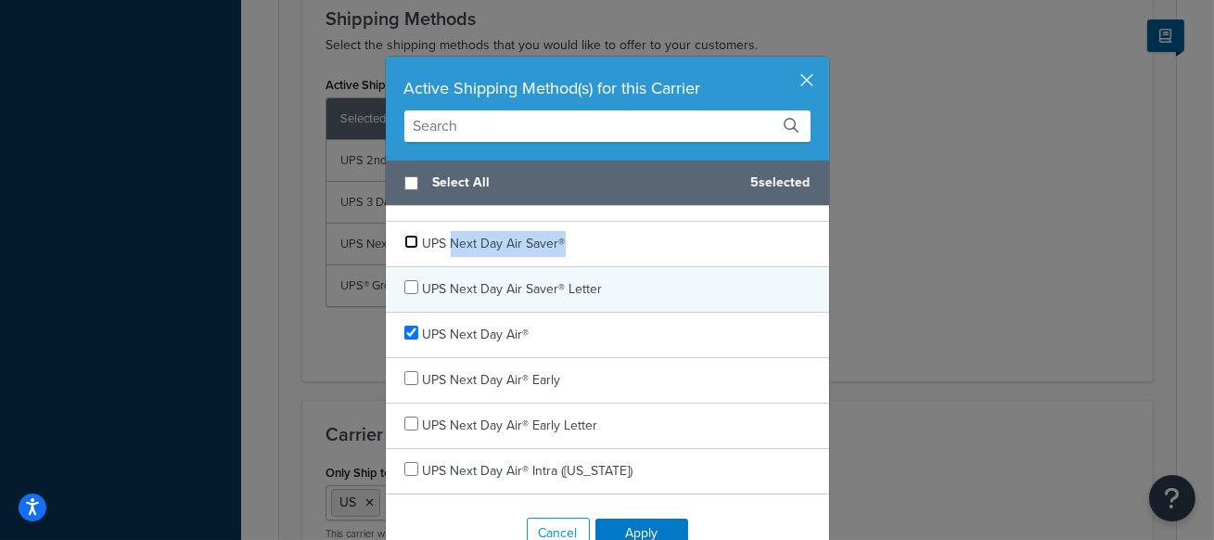
scroll to position [213, 0]
click at [684, 337] on div "UPS Next Day Air®" at bounding box center [607, 333] width 443 height 45
checkbox input "true"
click at [684, 337] on div "UPS Next Day Air®" at bounding box center [607, 333] width 443 height 45
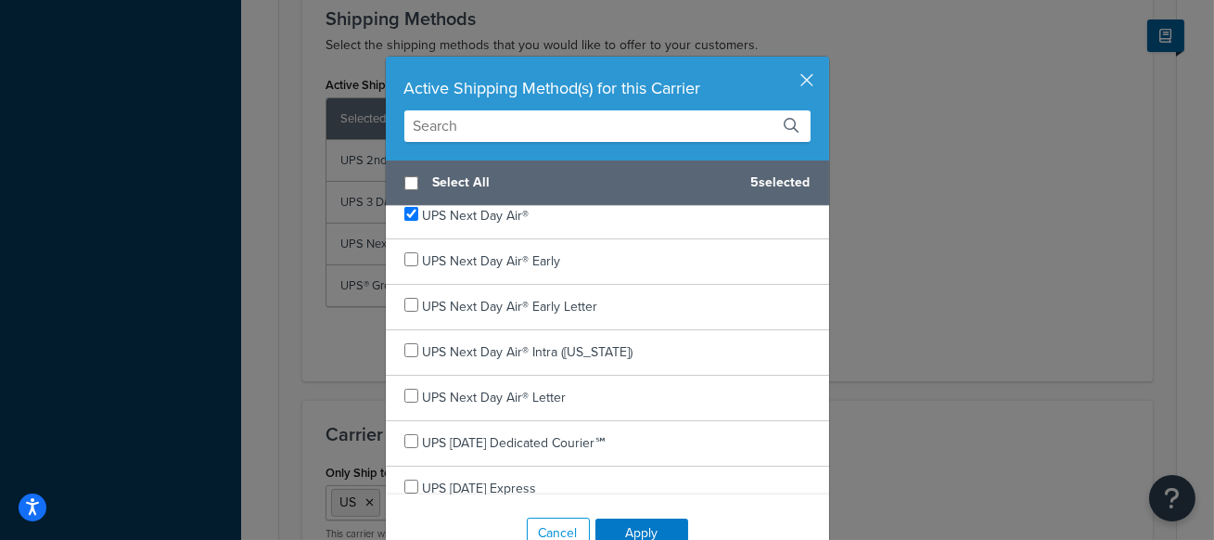
scroll to position [342, 0]
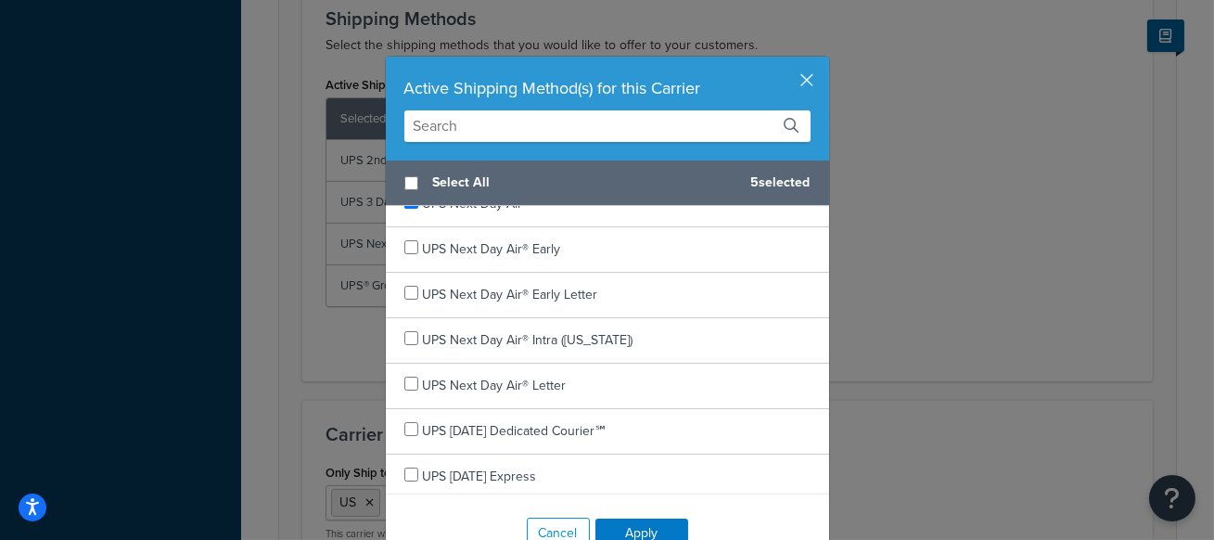
click at [514, 123] on input "text" at bounding box center [607, 126] width 406 height 32
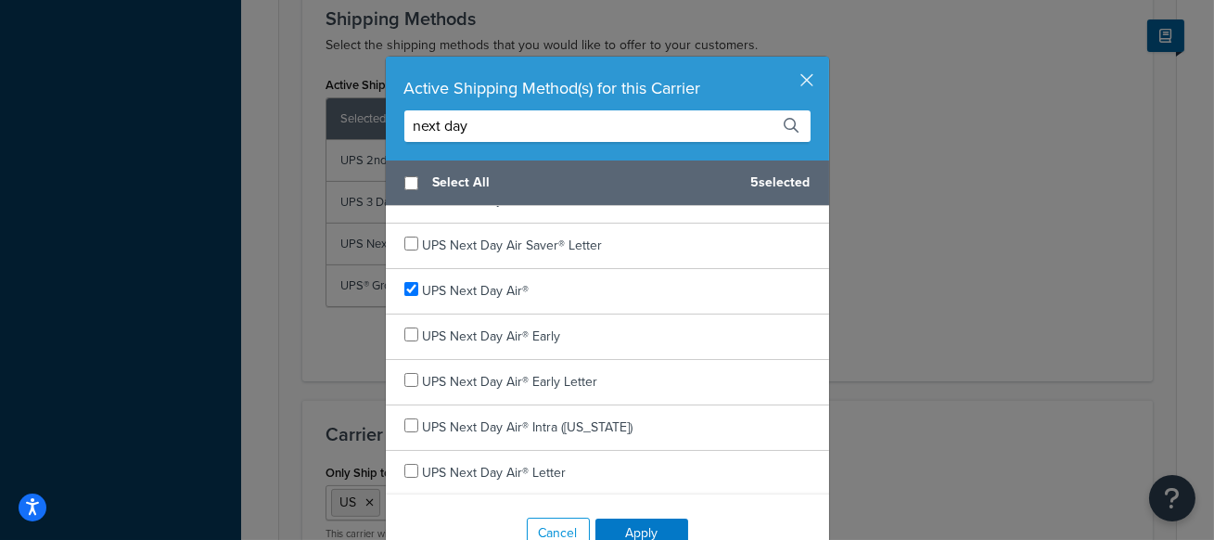
click at [762, 128] on input "next day" at bounding box center [607, 126] width 406 height 32
type input "next day"
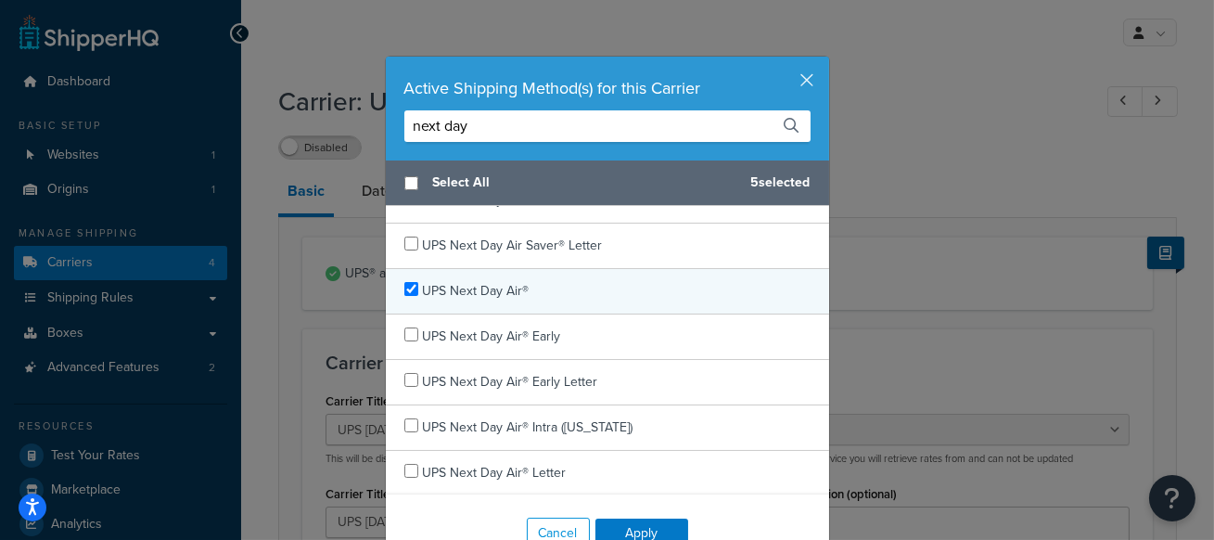
scroll to position [0, 0]
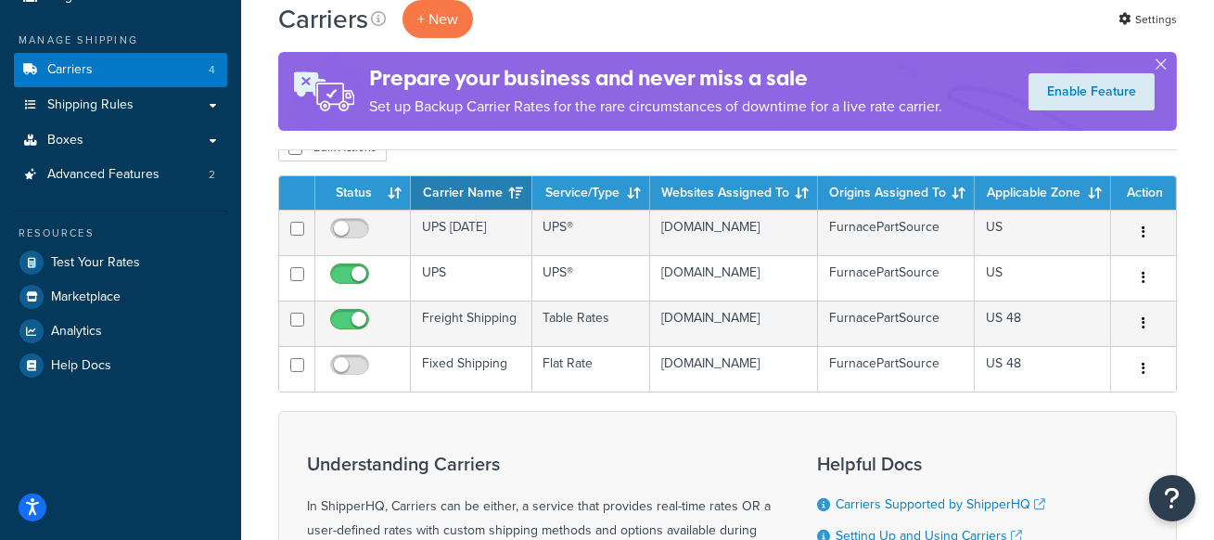
scroll to position [246, 0]
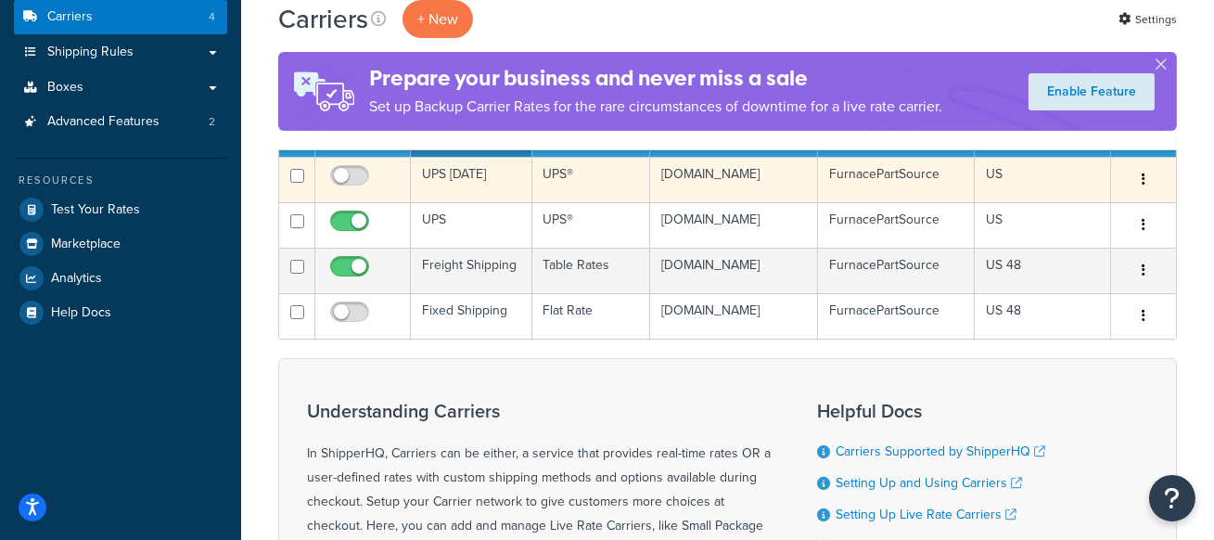
click at [481, 185] on td "UPS [DATE]" at bounding box center [471, 179] width 121 height 45
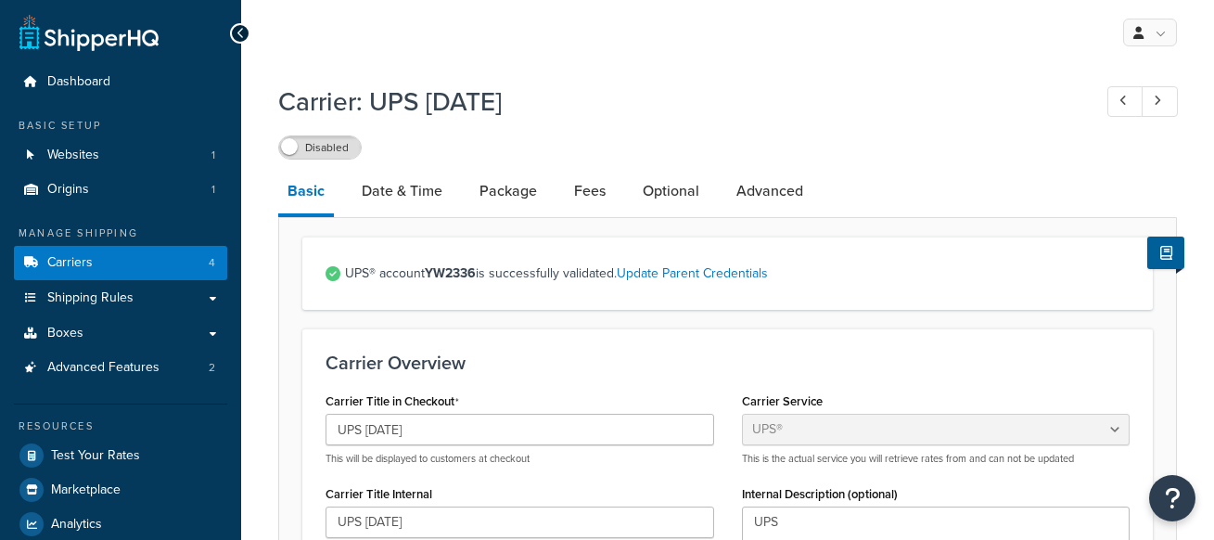
select select "ups"
select select "53"
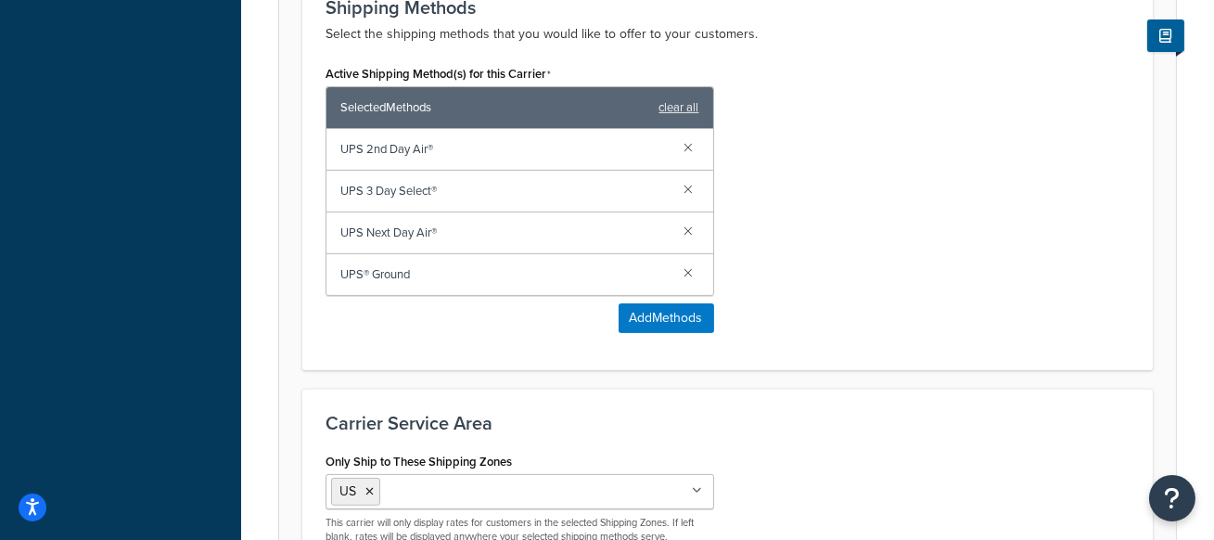
scroll to position [1146, 0]
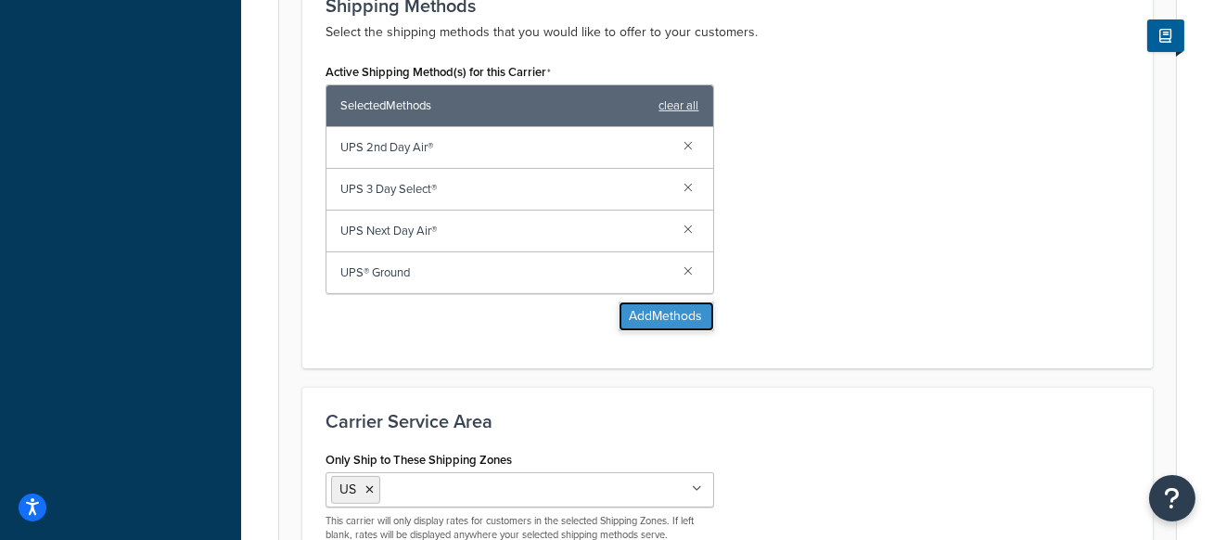
click at [660, 317] on button "Add Methods" at bounding box center [667, 316] width 96 height 30
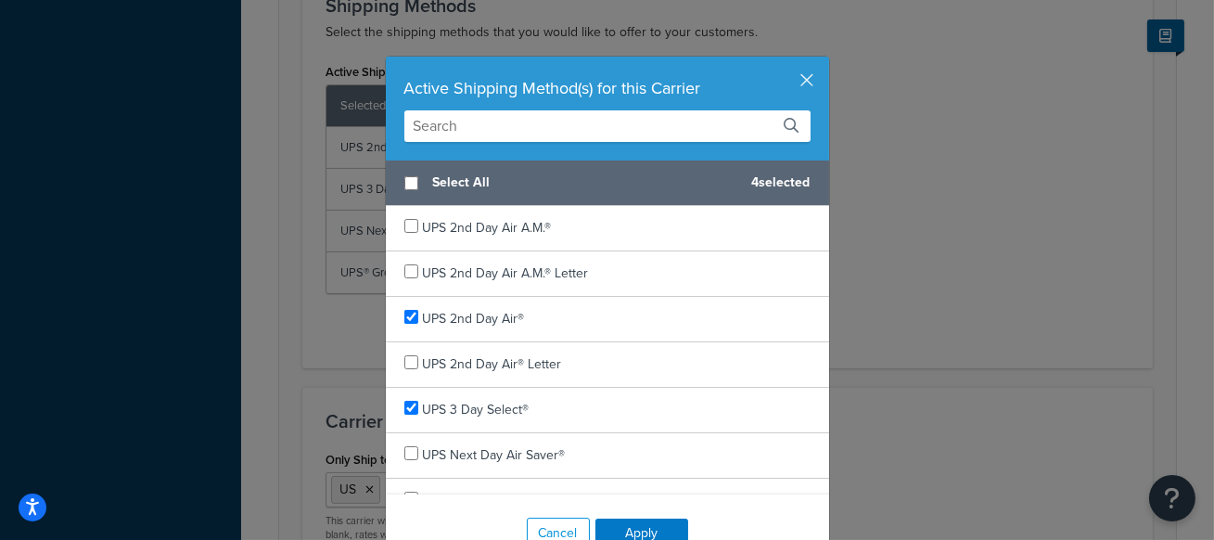
click at [517, 132] on input "text" at bounding box center [607, 126] width 406 height 32
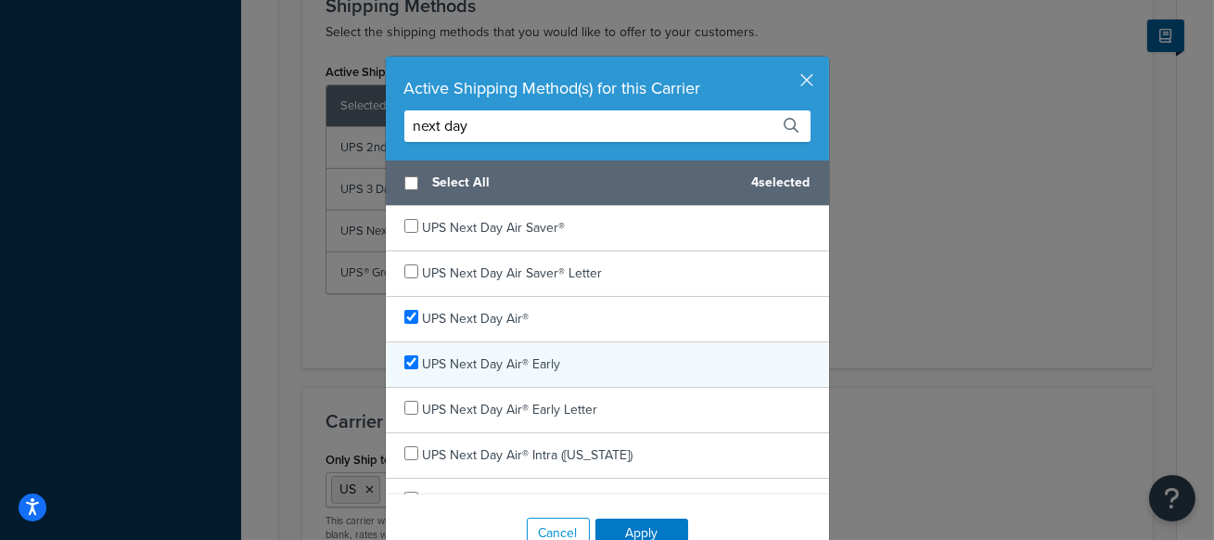
type input "next day"
click at [412, 361] on input "checkbox" at bounding box center [411, 362] width 14 height 14
checkbox input "true"
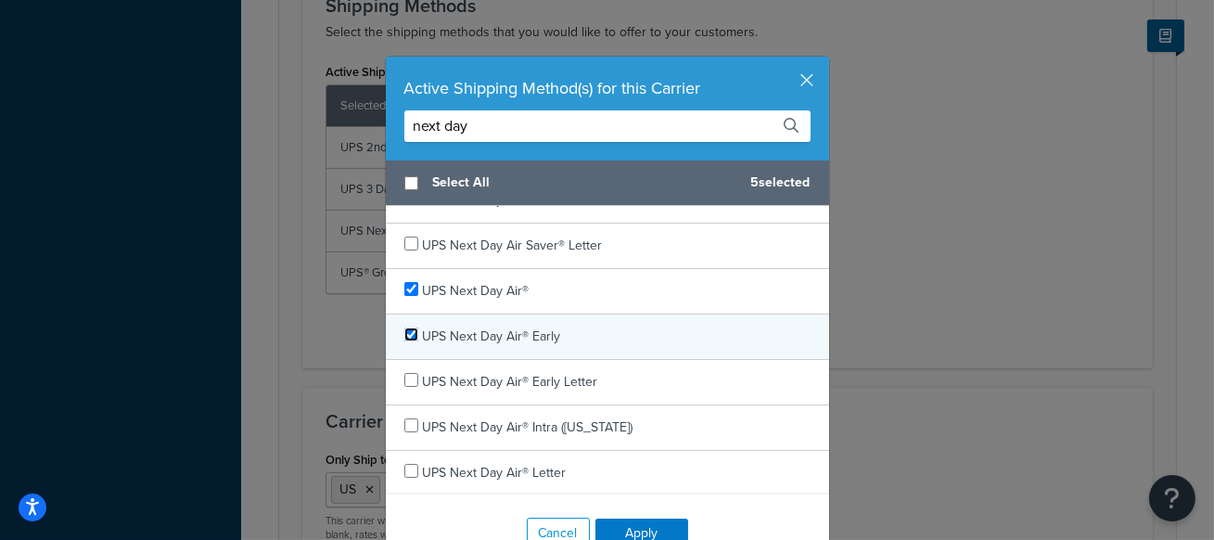
scroll to position [0, 0]
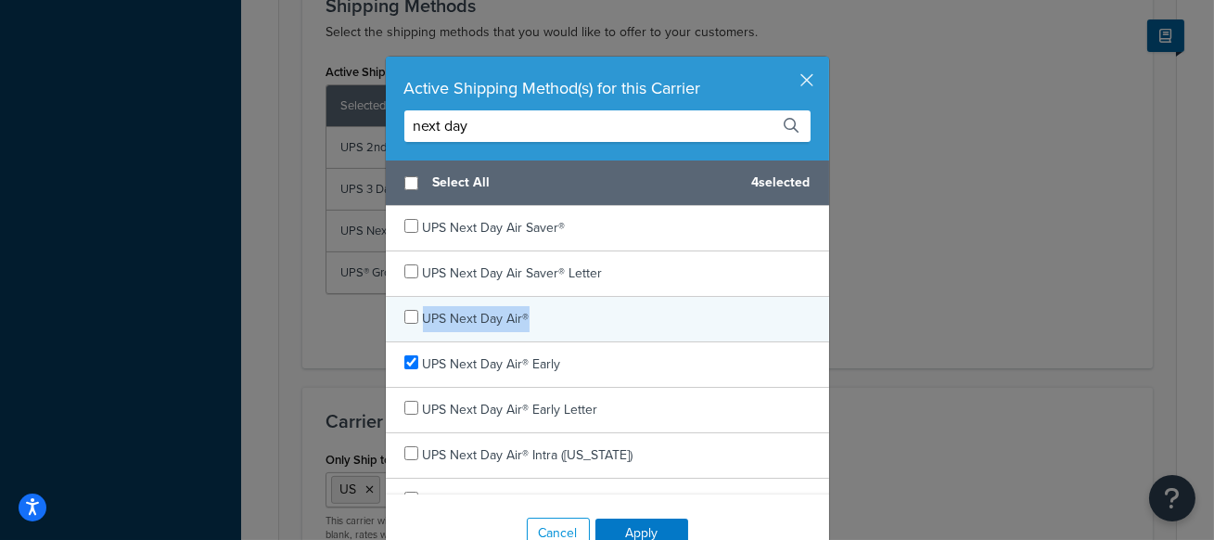
drag, startPoint x: 543, startPoint y: 315, endPoint x: 424, endPoint y: 325, distance: 119.1
click at [424, 325] on div "UPS Next Day Air®" at bounding box center [607, 319] width 443 height 45
click at [409, 314] on input "checkbox" at bounding box center [411, 317] width 14 height 14
click at [413, 311] on input "checkbox" at bounding box center [411, 317] width 14 height 14
checkbox input "false"
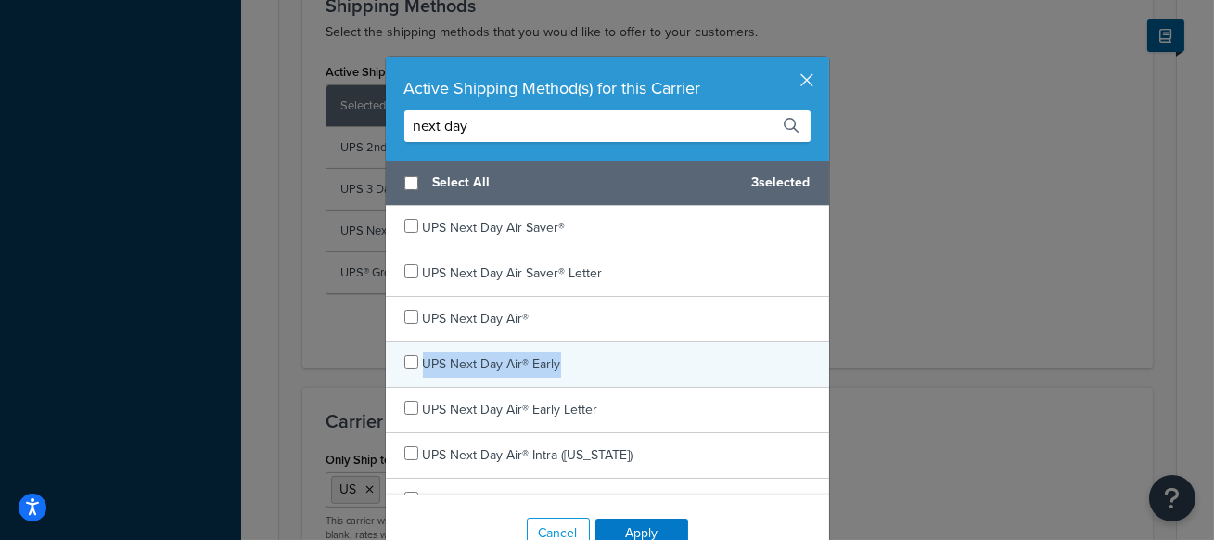
drag, startPoint x: 602, startPoint y: 367, endPoint x: 414, endPoint y: 368, distance: 188.3
click at [413, 368] on div "UPS Next Day Air® Early" at bounding box center [607, 364] width 443 height 45
click at [414, 366] on input "checkbox" at bounding box center [411, 362] width 14 height 14
checkbox input "true"
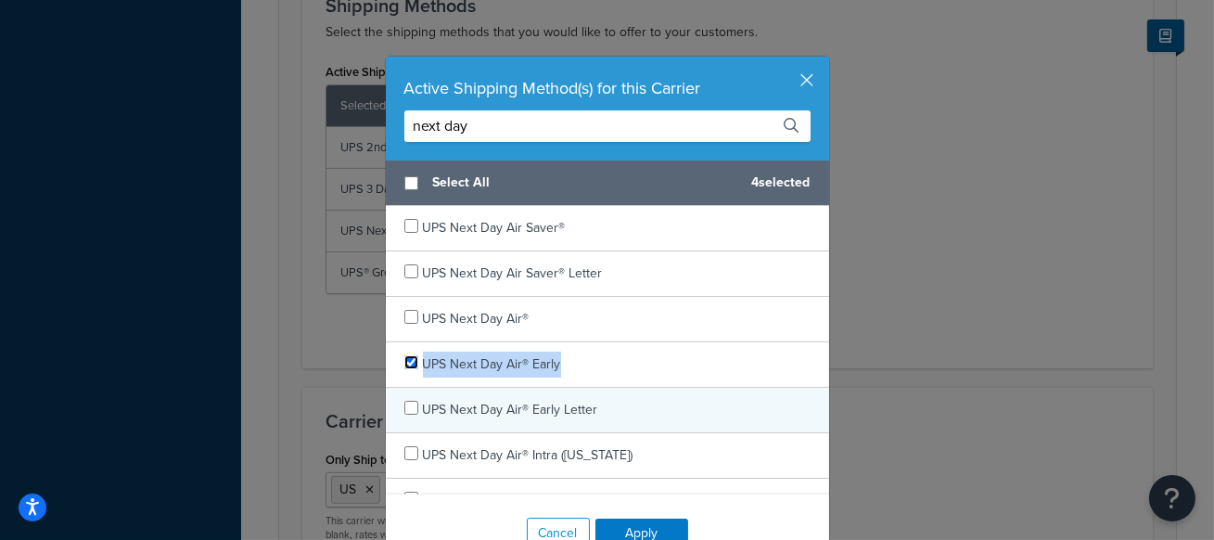
scroll to position [28, 0]
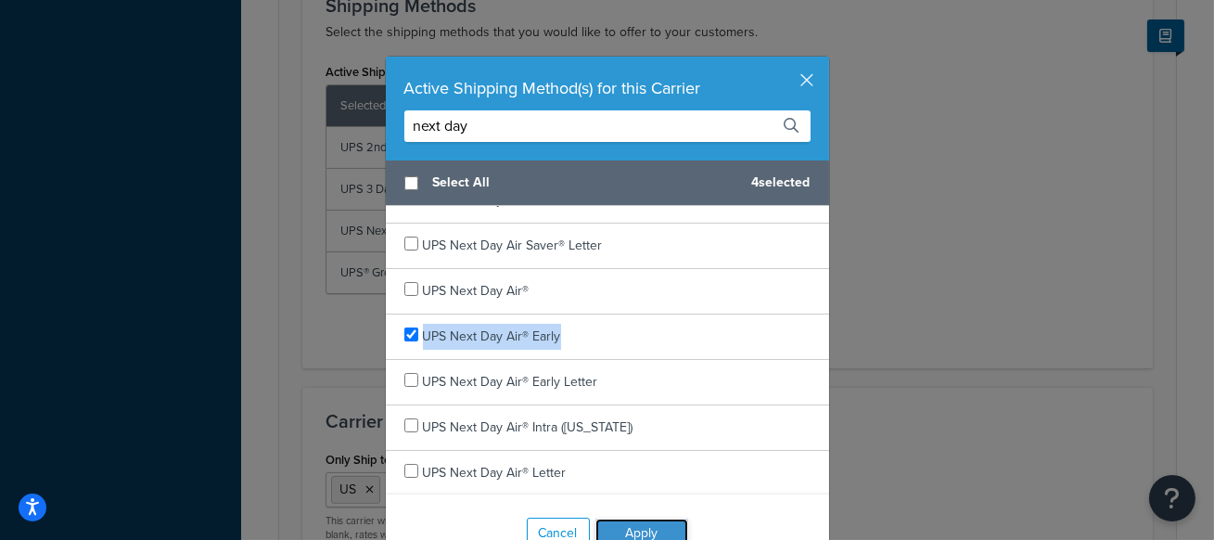
click at [657, 520] on button "Apply" at bounding box center [641, 533] width 93 height 30
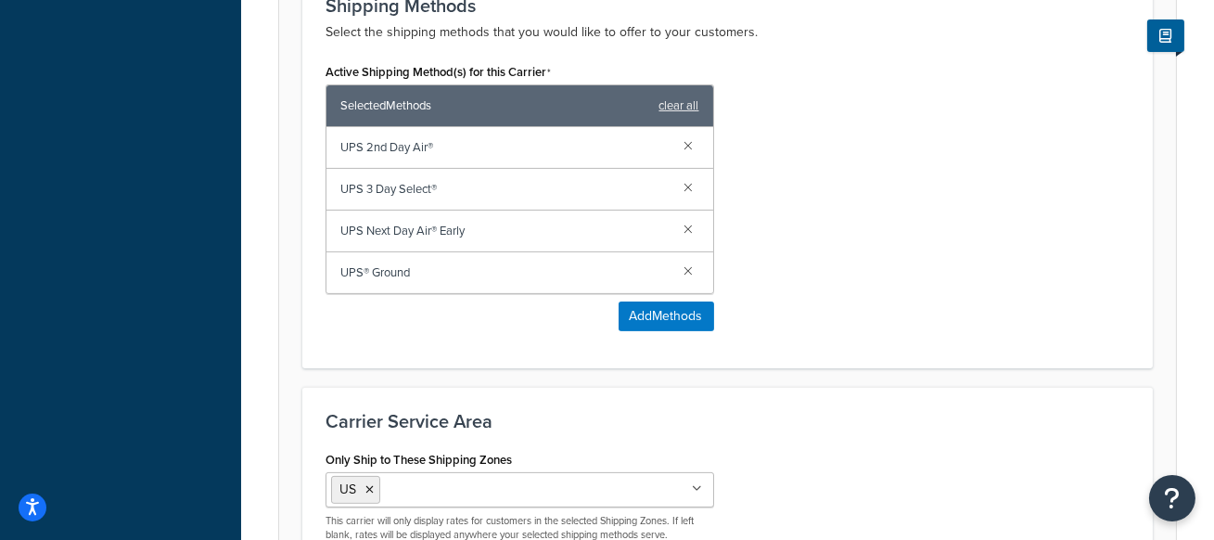
scroll to position [1353, 0]
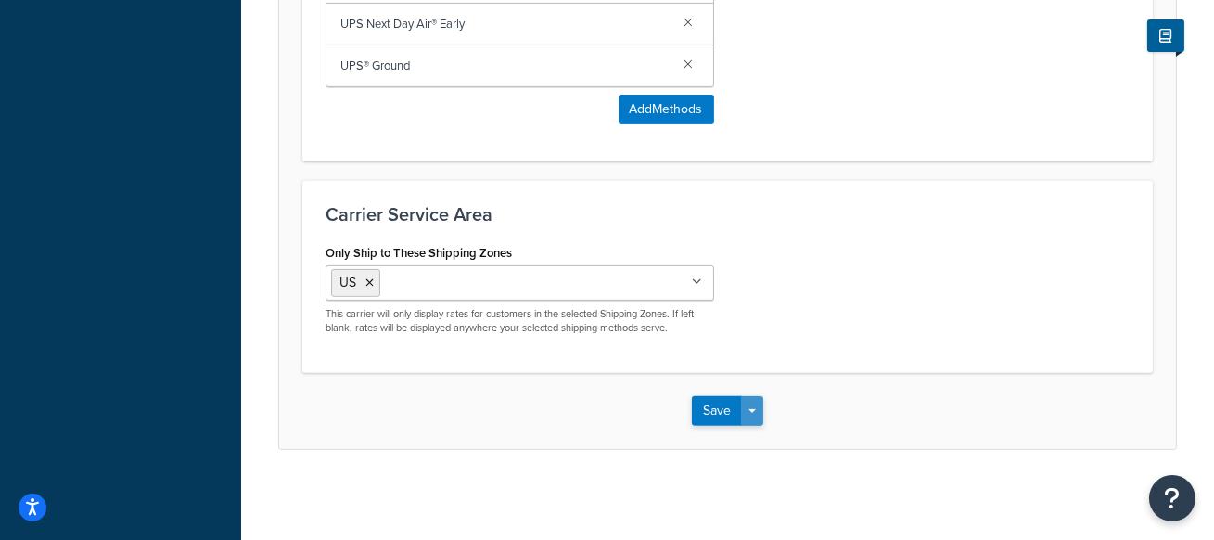
click at [761, 410] on button "Save Dropdown" at bounding box center [752, 411] width 22 height 30
click at [764, 436] on button "Save and Edit" at bounding box center [759, 445] width 135 height 39
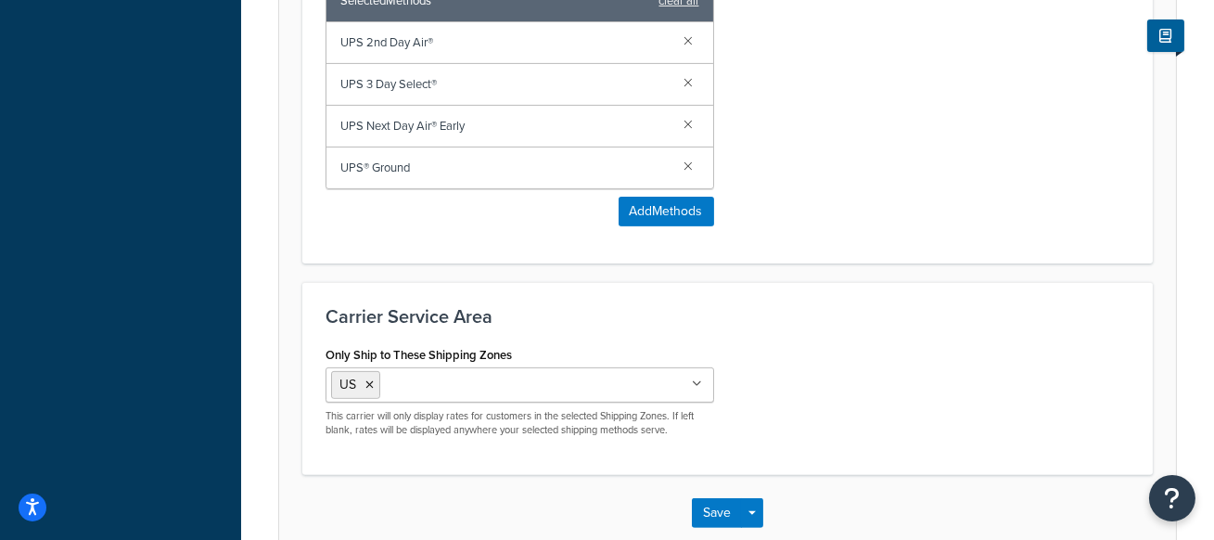
scroll to position [0, 0]
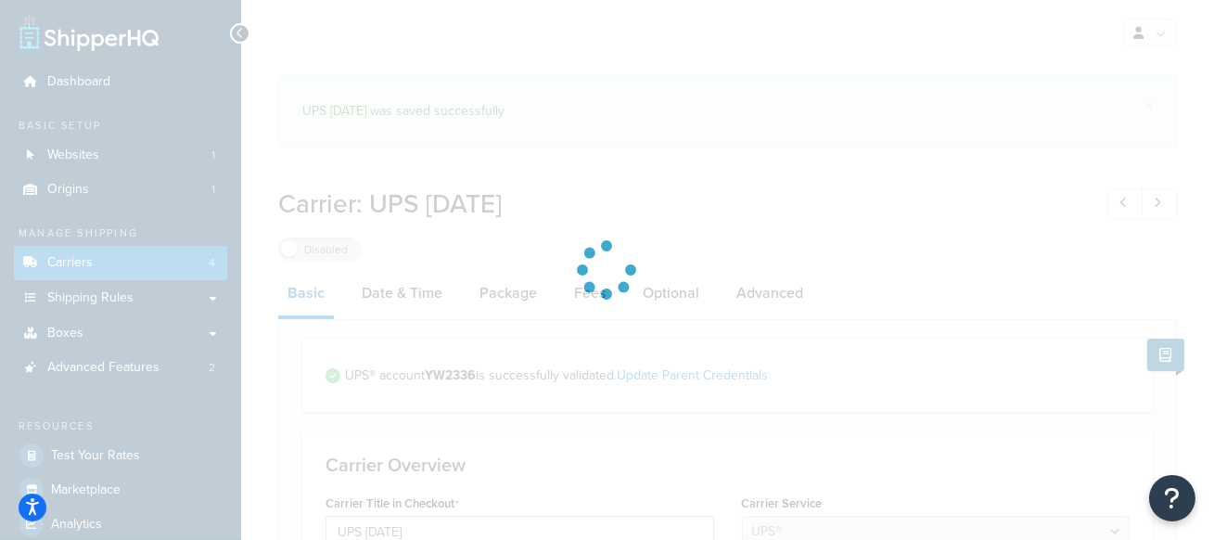
select select "ups"
select select "53"
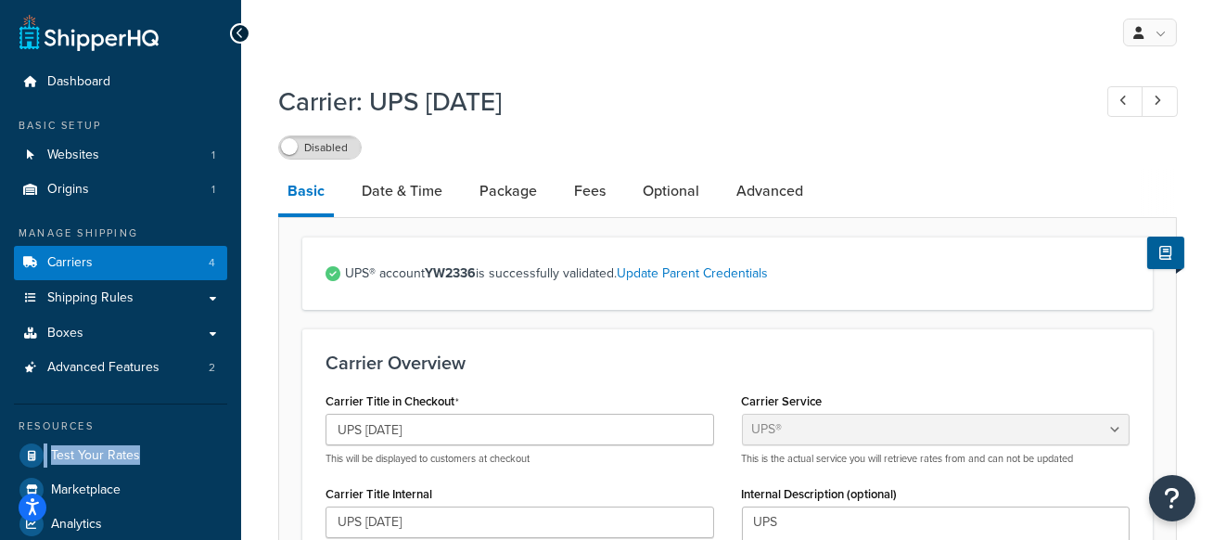
drag, startPoint x: 375, startPoint y: 98, endPoint x: 537, endPoint y: 99, distance: 162.3
click at [538, 99] on h1 "Carrier: UPS Saturday" at bounding box center [675, 101] width 795 height 36
click at [403, 139] on div "Disabled" at bounding box center [727, 147] width 899 height 26
click at [331, 154] on label "Disabled" at bounding box center [320, 147] width 82 height 22
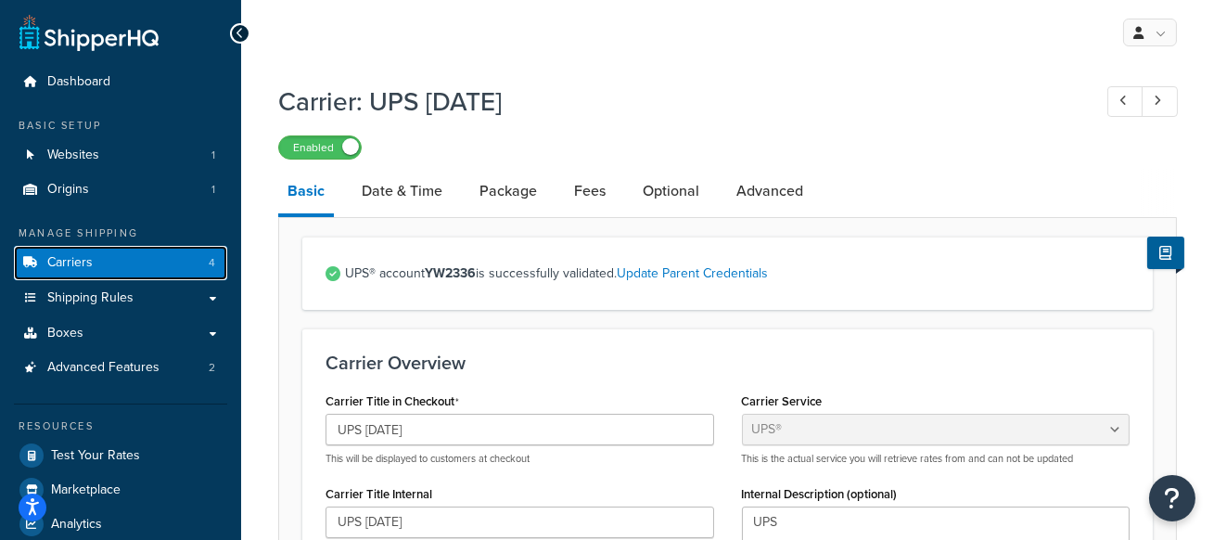
click at [132, 264] on link "Carriers 4" at bounding box center [120, 263] width 213 height 34
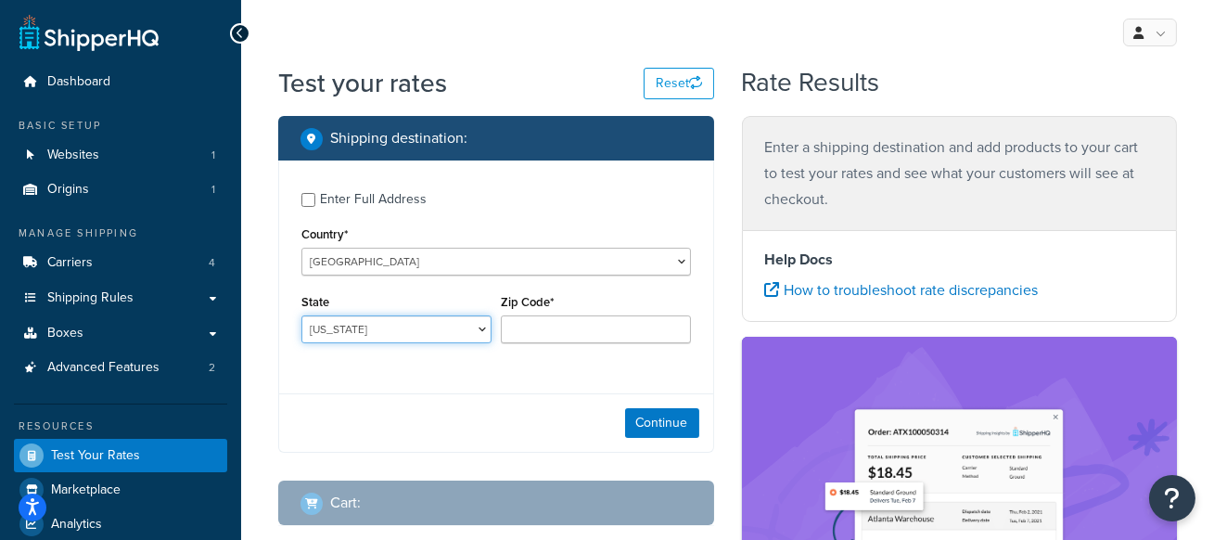
click at [384, 338] on select "[US_STATE] [US_STATE] [US_STATE] [US_STATE] [US_STATE] Armed Forces Americas Ar…" at bounding box center [396, 329] width 190 height 28
select select "[GEOGRAPHIC_DATA]"
click at [301, 315] on select "[US_STATE] [US_STATE] [US_STATE] [US_STATE] [US_STATE] Armed Forces Americas Ar…" at bounding box center [396, 329] width 190 height 28
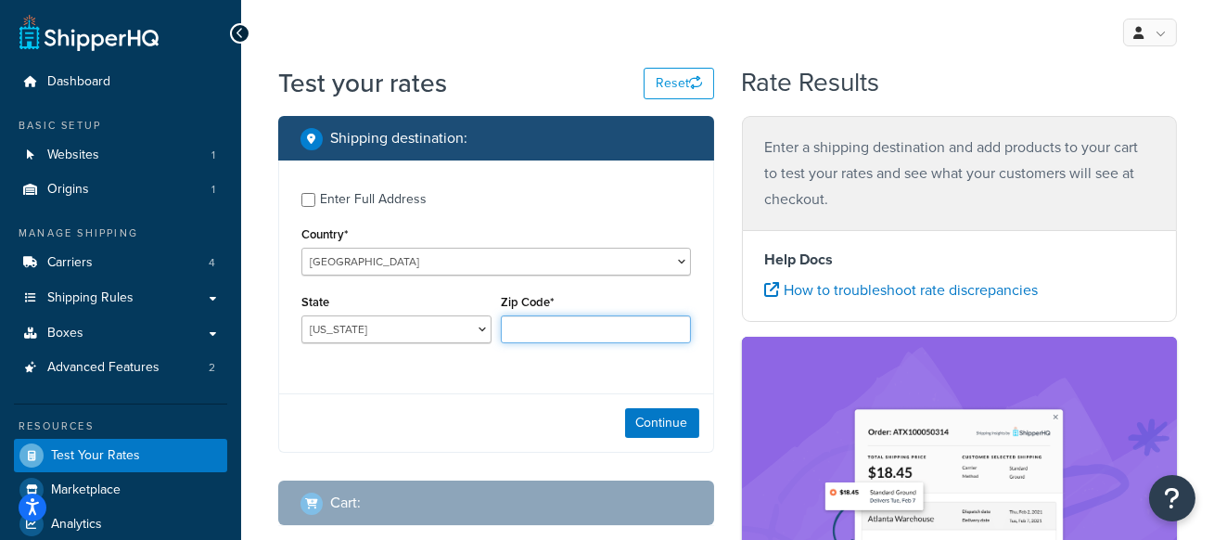
click at [518, 324] on input "Zip Code*" at bounding box center [596, 329] width 190 height 28
type input "78757"
click at [469, 400] on div "Continue" at bounding box center [496, 422] width 434 height 58
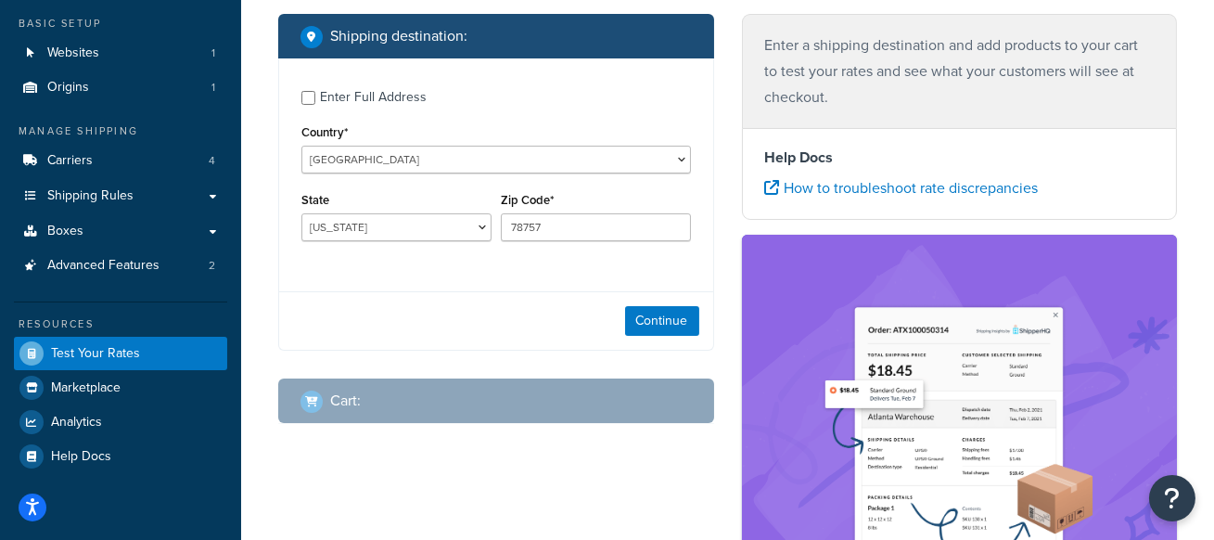
scroll to position [117, 0]
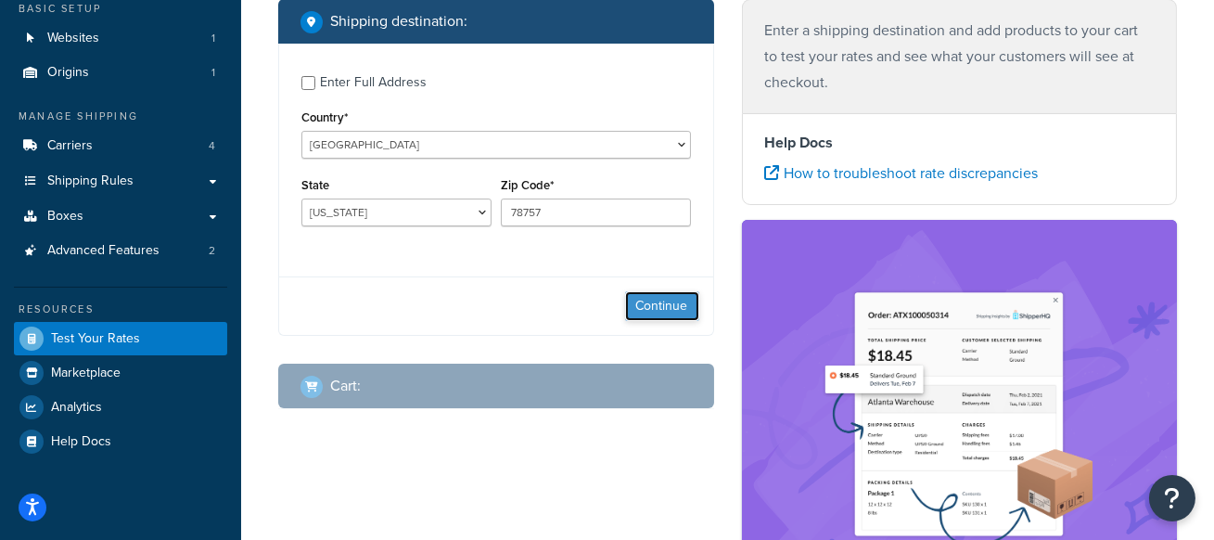
click at [684, 307] on button "Continue" at bounding box center [662, 306] width 74 height 30
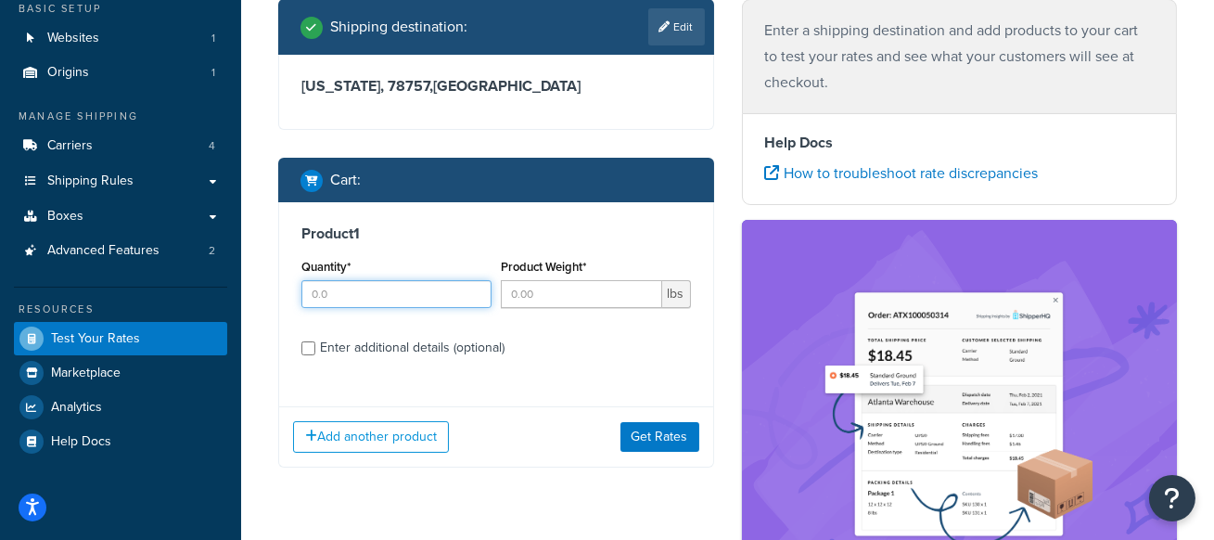
click at [357, 293] on input "Quantity*" at bounding box center [396, 294] width 190 height 28
type input "1"
click at [564, 300] on input "Product Weight*" at bounding box center [581, 294] width 161 height 28
type input "10"
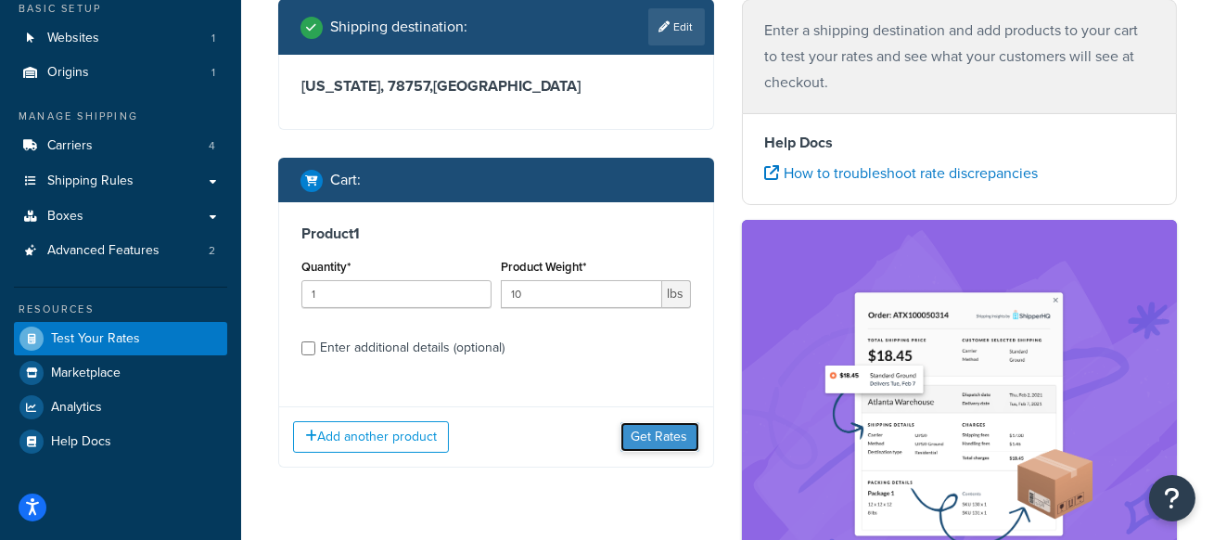
click at [640, 434] on button "Get Rates" at bounding box center [659, 437] width 79 height 30
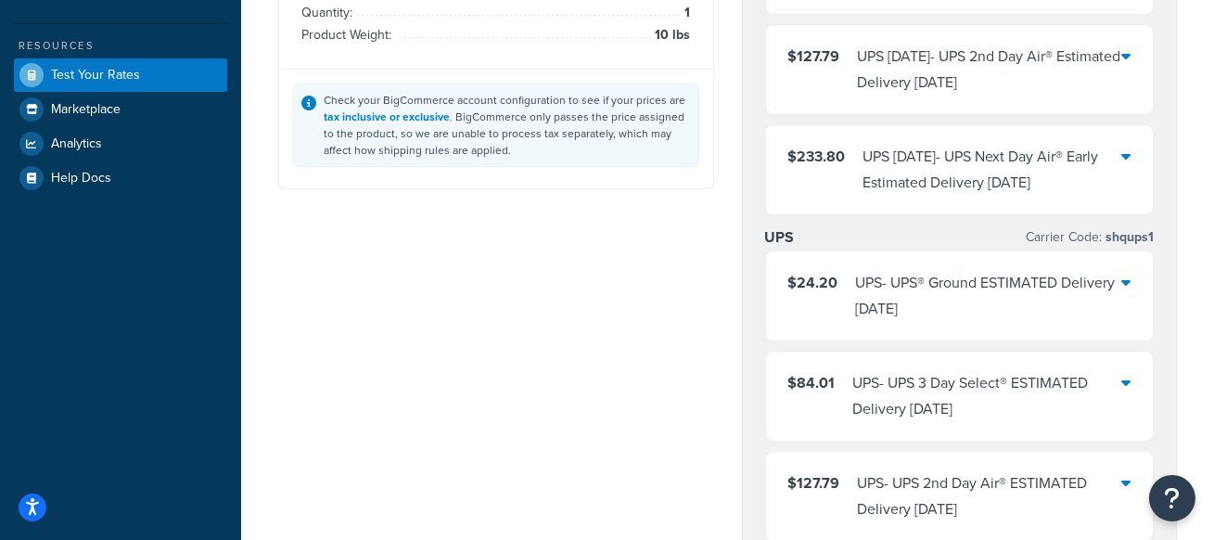
scroll to position [403, 0]
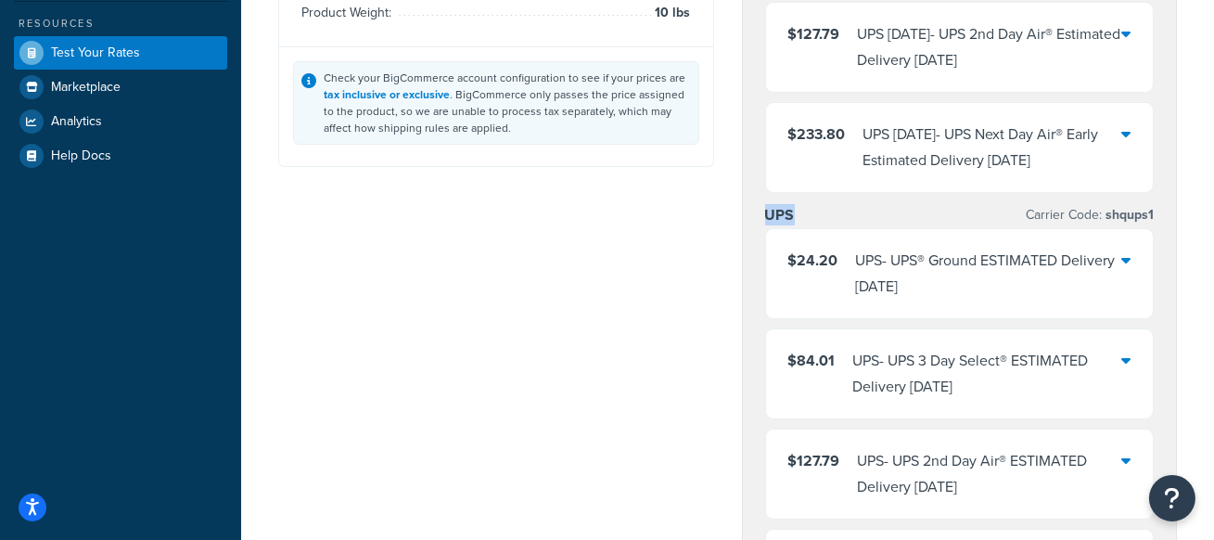
drag, startPoint x: 763, startPoint y: 217, endPoint x: 802, endPoint y: 216, distance: 39.0
click at [802, 216] on div "UPS Saturday Carrier Code: shqups3 $24.20 UPS Saturday - UPS® Ground Estimated …" at bounding box center [960, 440] width 434 height 1361
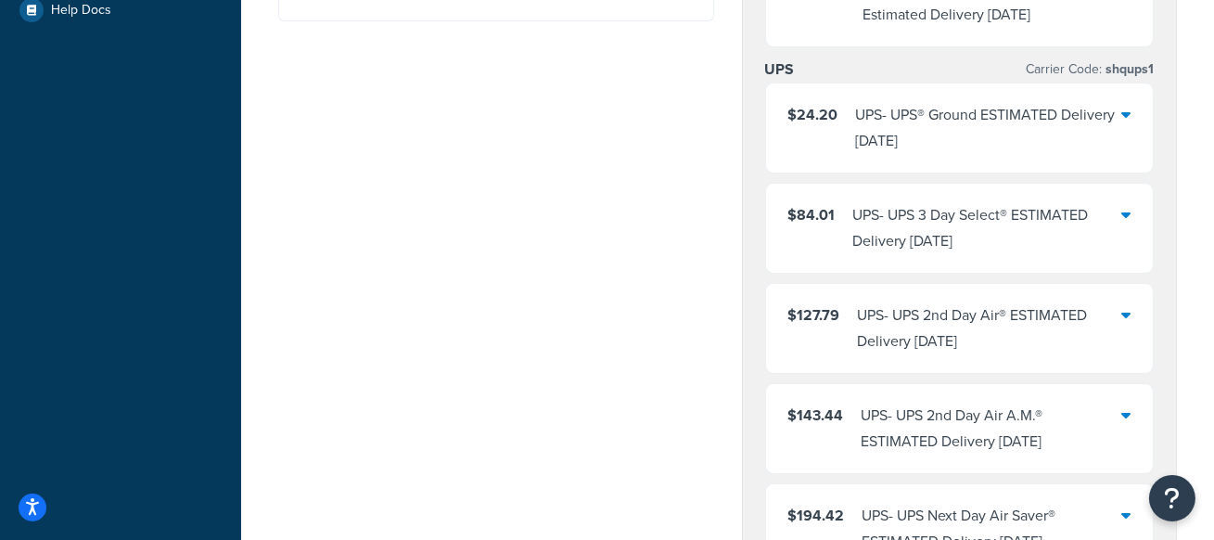
scroll to position [529, 0]
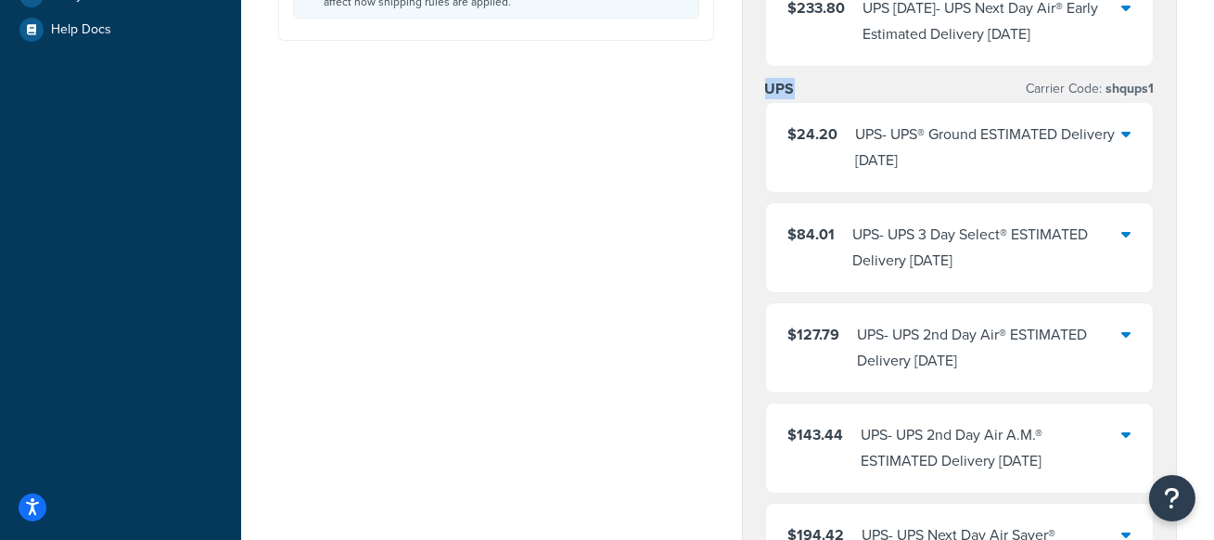
drag, startPoint x: 808, startPoint y: 93, endPoint x: 764, endPoint y: 93, distance: 43.6
click at [765, 93] on div "UPS Carrier Code: shqups1" at bounding box center [960, 89] width 390 height 26
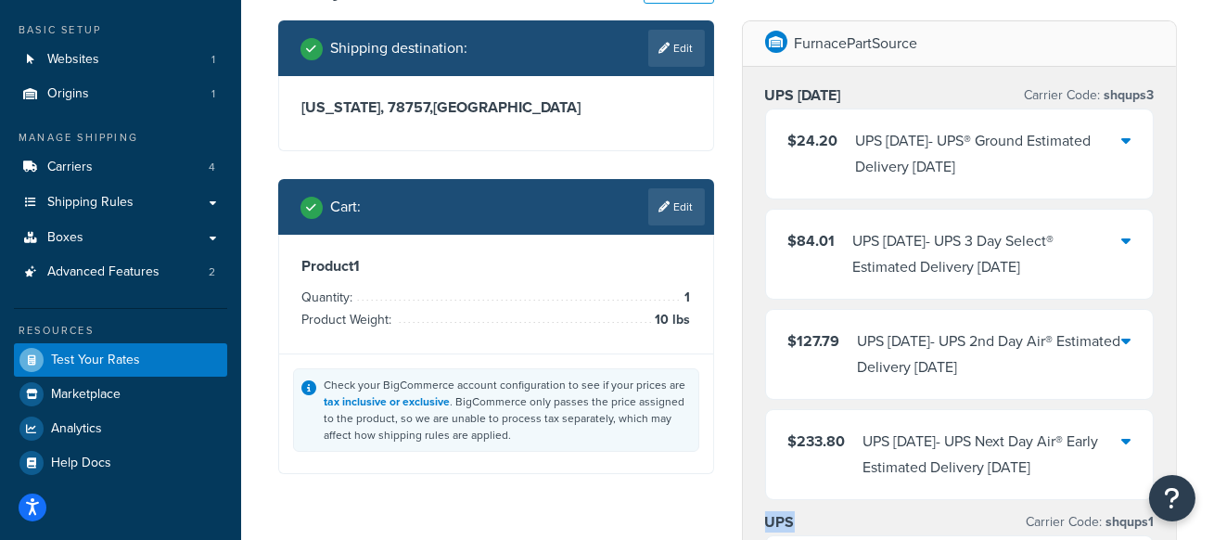
scroll to position [96, 0]
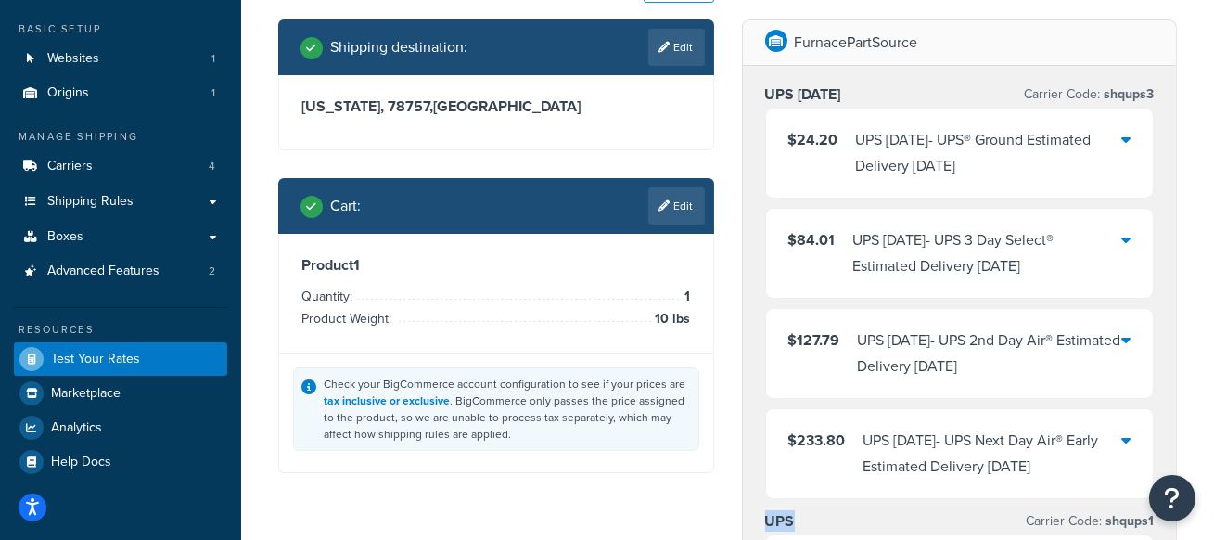
drag, startPoint x: 873, startPoint y: 94, endPoint x: 759, endPoint y: 95, distance: 114.1
drag, startPoint x: 765, startPoint y: 92, endPoint x: 861, endPoint y: 91, distance: 95.5
click at [862, 91] on div "UPS Saturday Carrier Code: shqups3" at bounding box center [960, 95] width 390 height 26
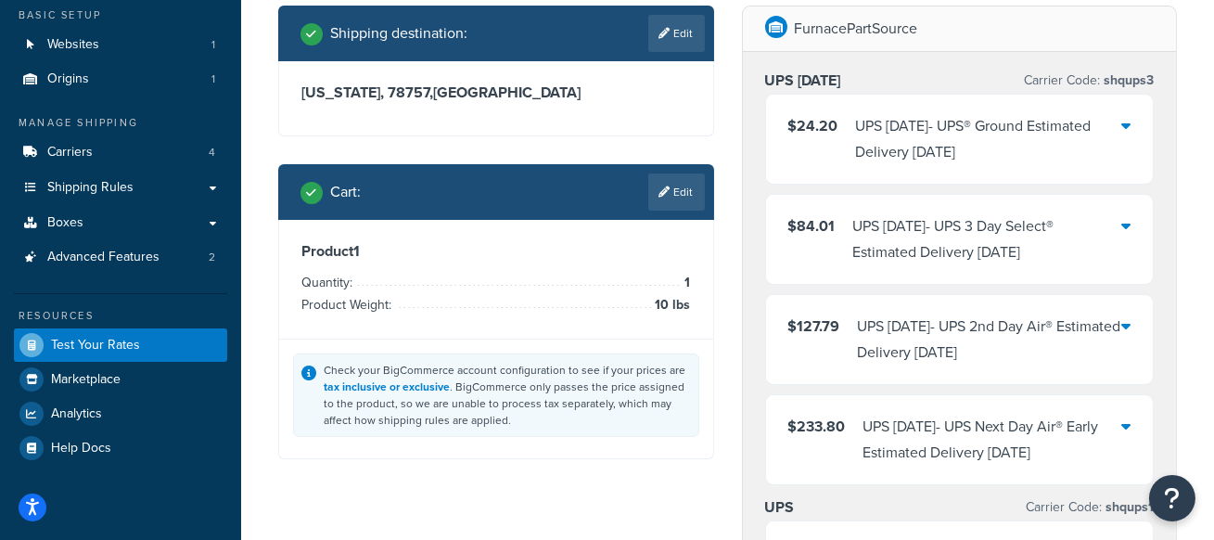
scroll to position [112, 0]
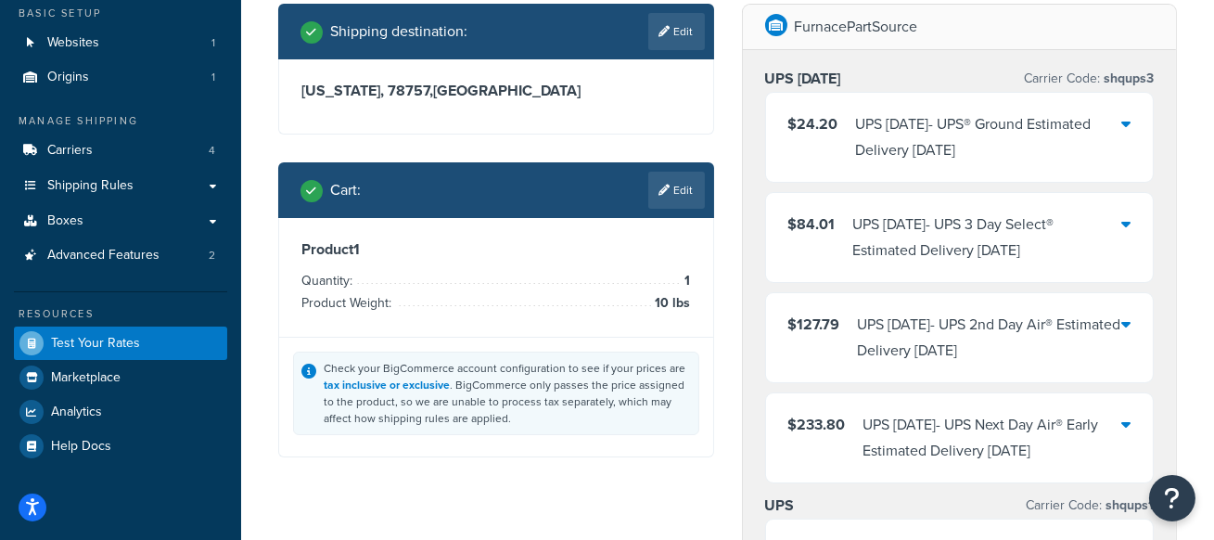
drag, startPoint x: 875, startPoint y: 73, endPoint x: 767, endPoint y: 75, distance: 108.5
click at [767, 75] on div "UPS Saturday Carrier Code: shqups3" at bounding box center [960, 79] width 390 height 26
drag, startPoint x: 871, startPoint y: 428, endPoint x: 1113, endPoint y: 432, distance: 242.1
click at [1113, 432] on div "UPS Saturday - UPS Next Day Air® Early Estimated Delivery Sat, Sep 20" at bounding box center [992, 438] width 259 height 52
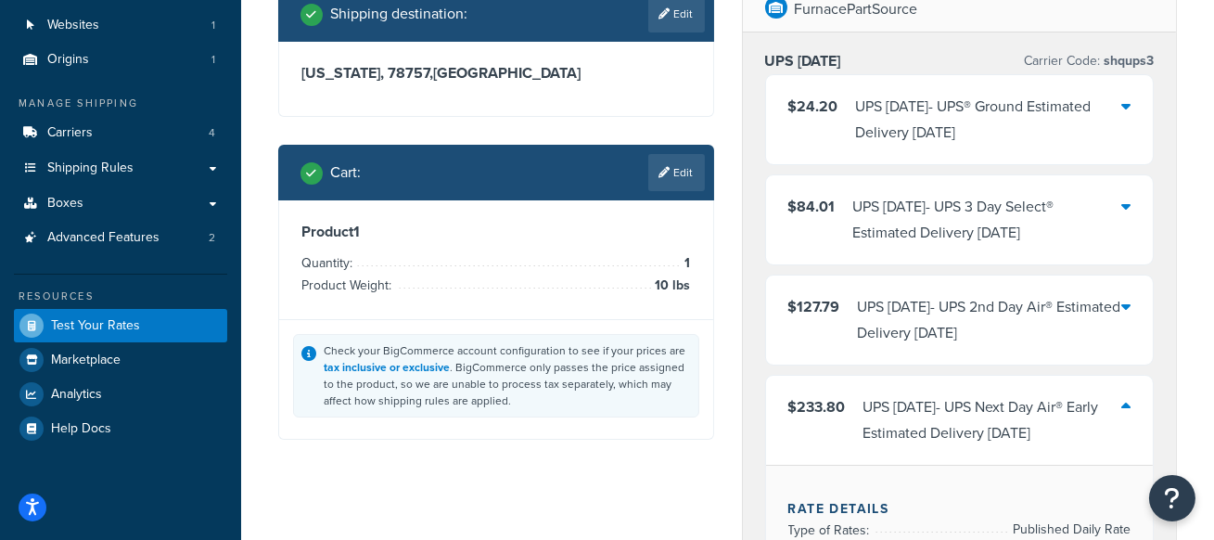
scroll to position [131, 0]
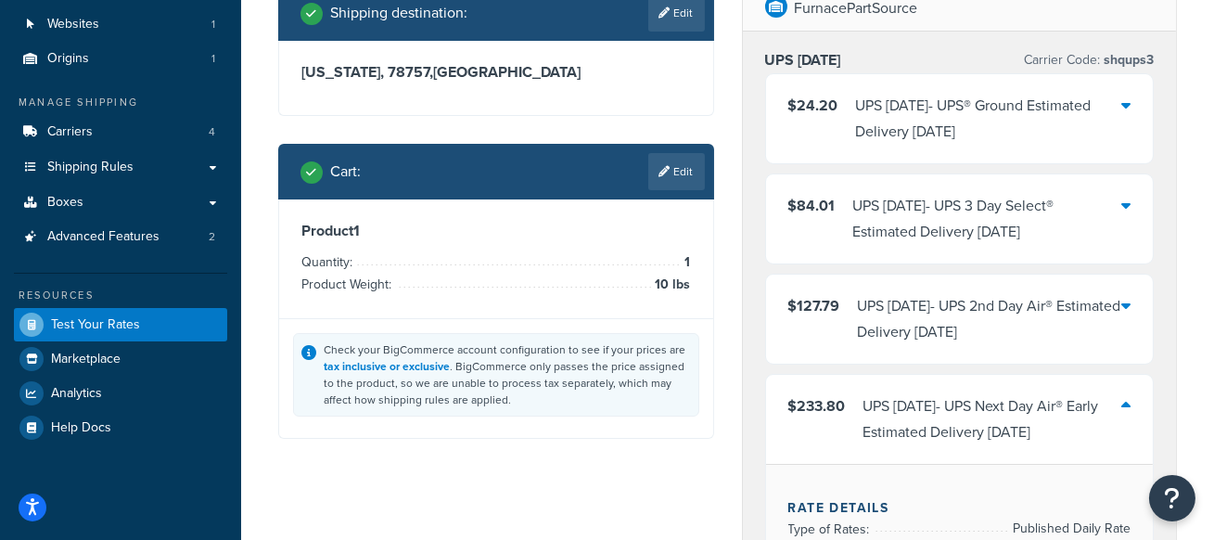
click at [1123, 402] on icon at bounding box center [1125, 405] width 9 height 15
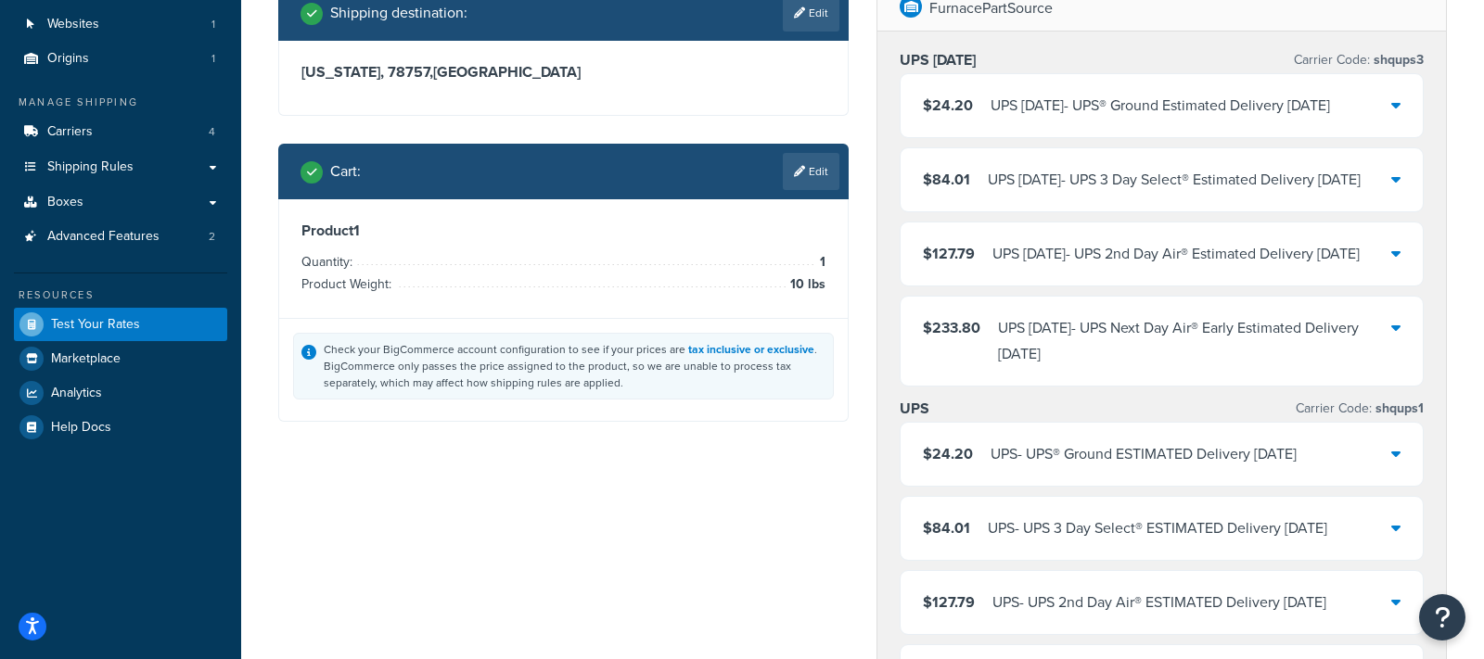
drag, startPoint x: 1014, startPoint y: 56, endPoint x: 899, endPoint y: 56, distance: 115.0
click at [900, 56] on div "UPS Saturday Carrier Code: shqups3" at bounding box center [1162, 60] width 524 height 26
drag, startPoint x: 952, startPoint y: 456, endPoint x: 890, endPoint y: 456, distance: 62.1
click at [890, 456] on div "UPS Saturday Carrier Code: shqups3 $24.20 UPS Saturday - UPS® Ground Estimated …" at bounding box center [1161, 582] width 569 height 1101
drag, startPoint x: 1009, startPoint y: 56, endPoint x: 902, endPoint y: 57, distance: 106.7
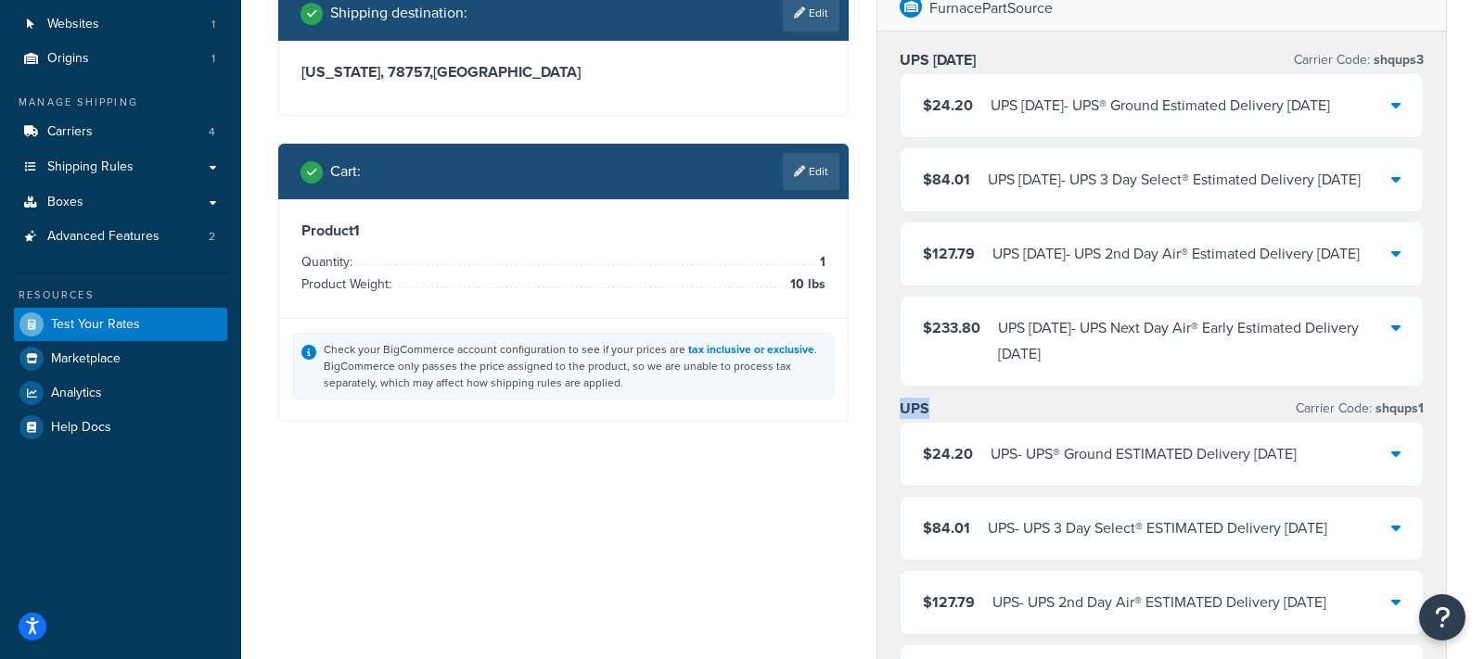
click at [902, 57] on div "UPS Saturday Carrier Code: shqups3" at bounding box center [1162, 60] width 524 height 26
click at [825, 160] on link "Edit" at bounding box center [811, 171] width 57 height 37
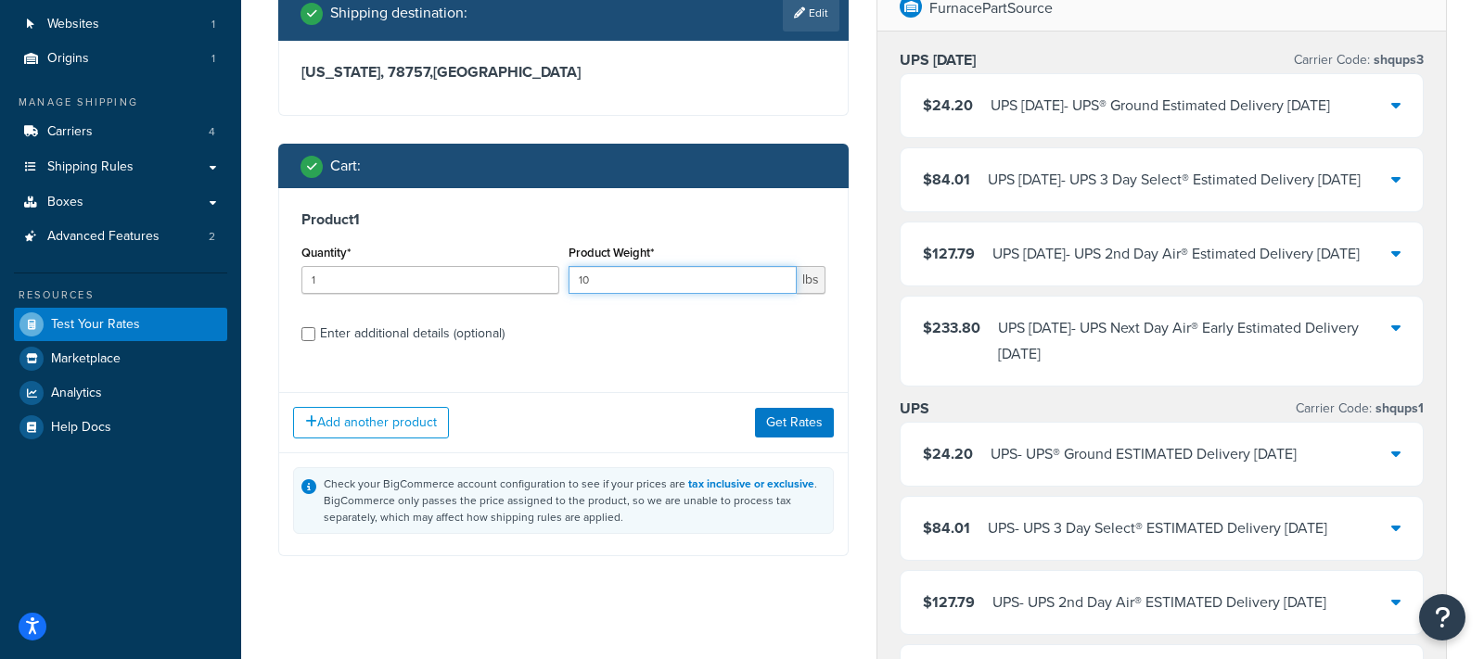
click at [637, 285] on input "10" at bounding box center [683, 280] width 229 height 28
type input "11"
click at [826, 408] on button "Get Rates" at bounding box center [794, 423] width 79 height 30
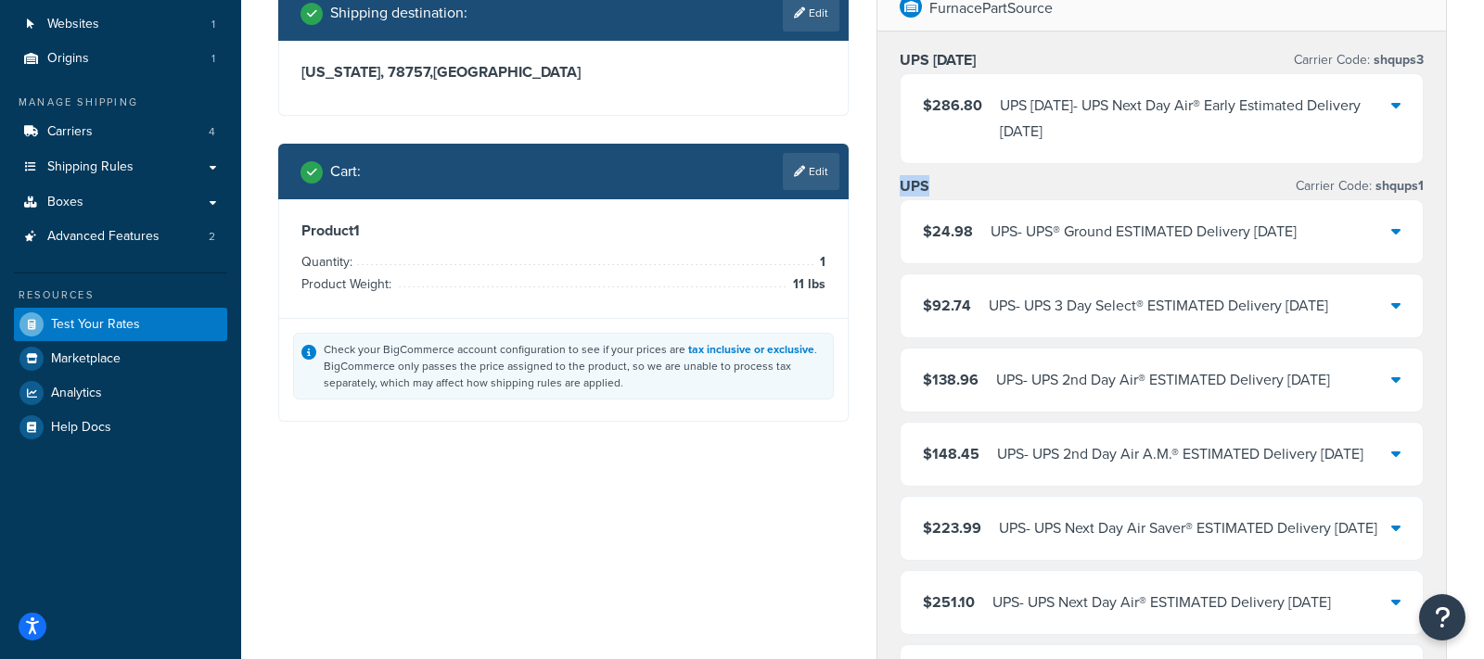
drag, startPoint x: 976, startPoint y: 188, endPoint x: 869, endPoint y: 186, distance: 106.7
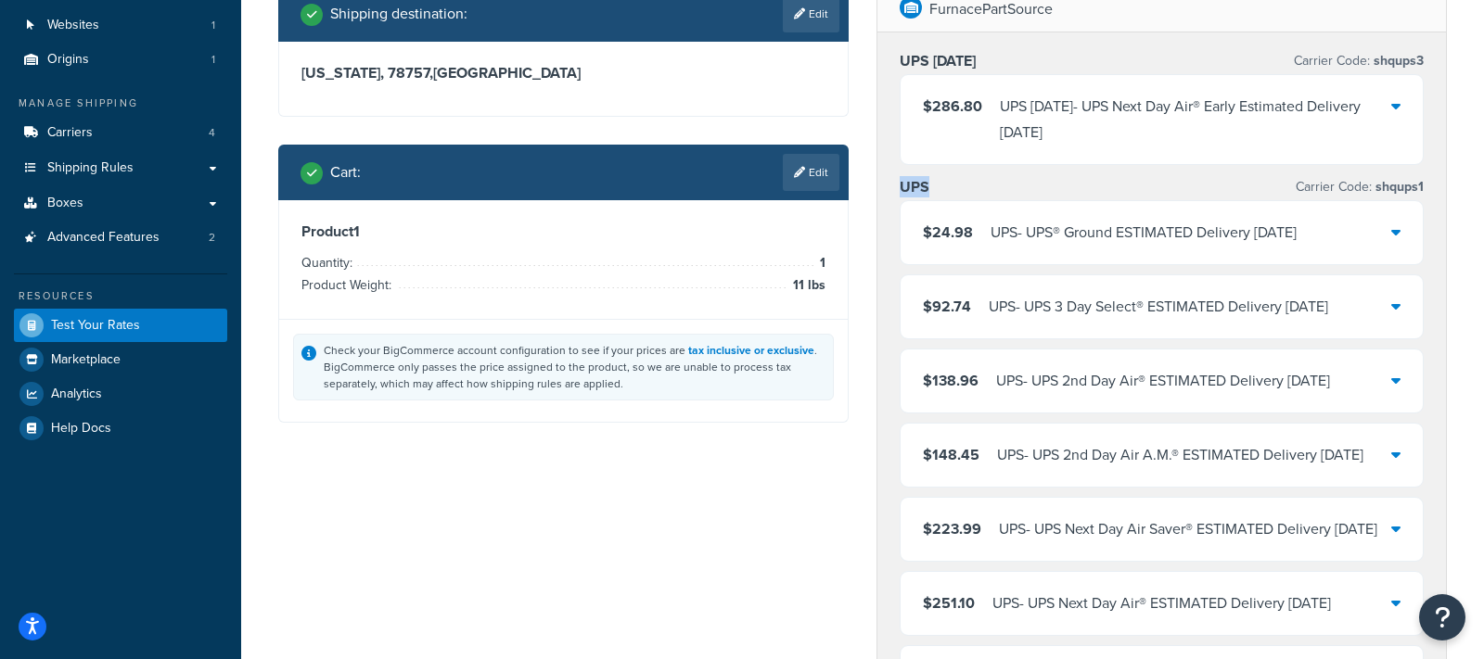
scroll to position [115, 0]
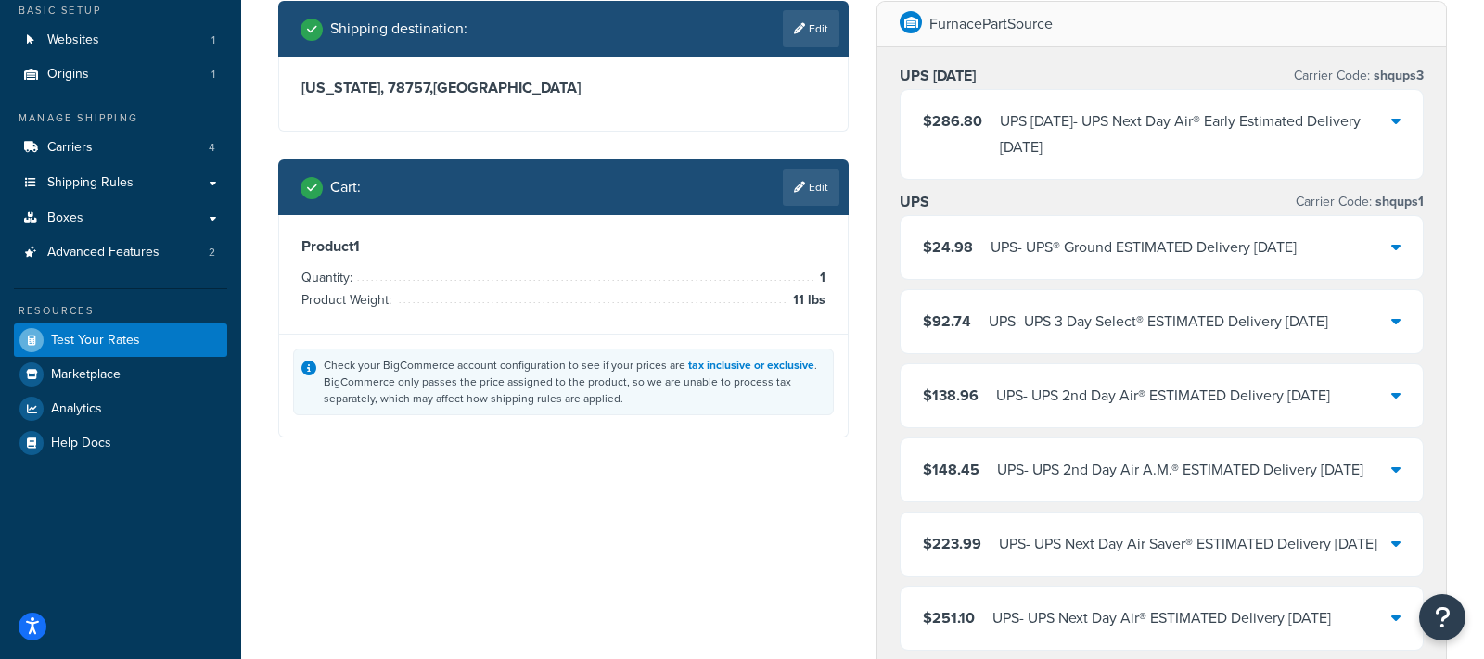
click at [941, 205] on div "UPS Carrier Code: shqups1" at bounding box center [1162, 202] width 524 height 26
drag, startPoint x: 941, startPoint y: 205, endPoint x: 908, endPoint y: 205, distance: 33.4
click at [908, 205] on div "UPS Carrier Code: shqups1" at bounding box center [1162, 202] width 524 height 26
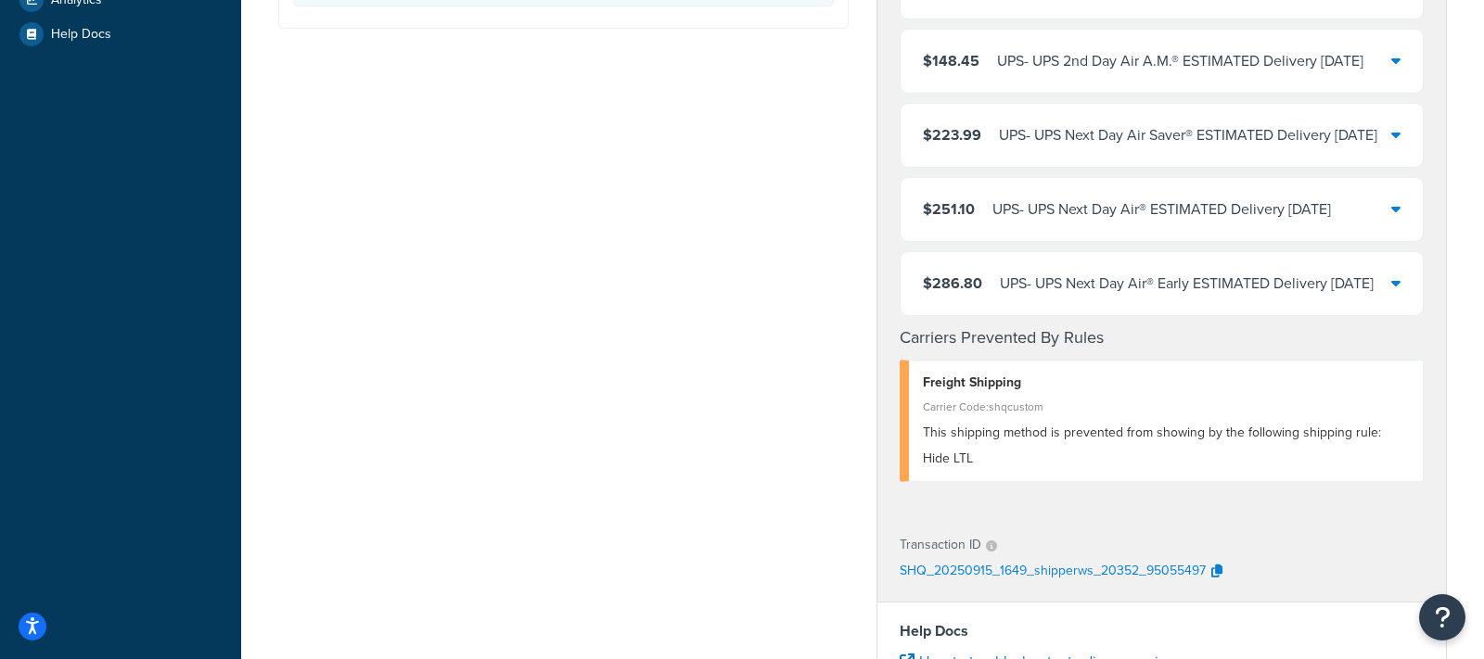
click at [918, 236] on div "$251.10 UPS - UPS Next Day Air® ESTIMATED Delivery Tue, Sep 16" at bounding box center [1162, 209] width 522 height 63
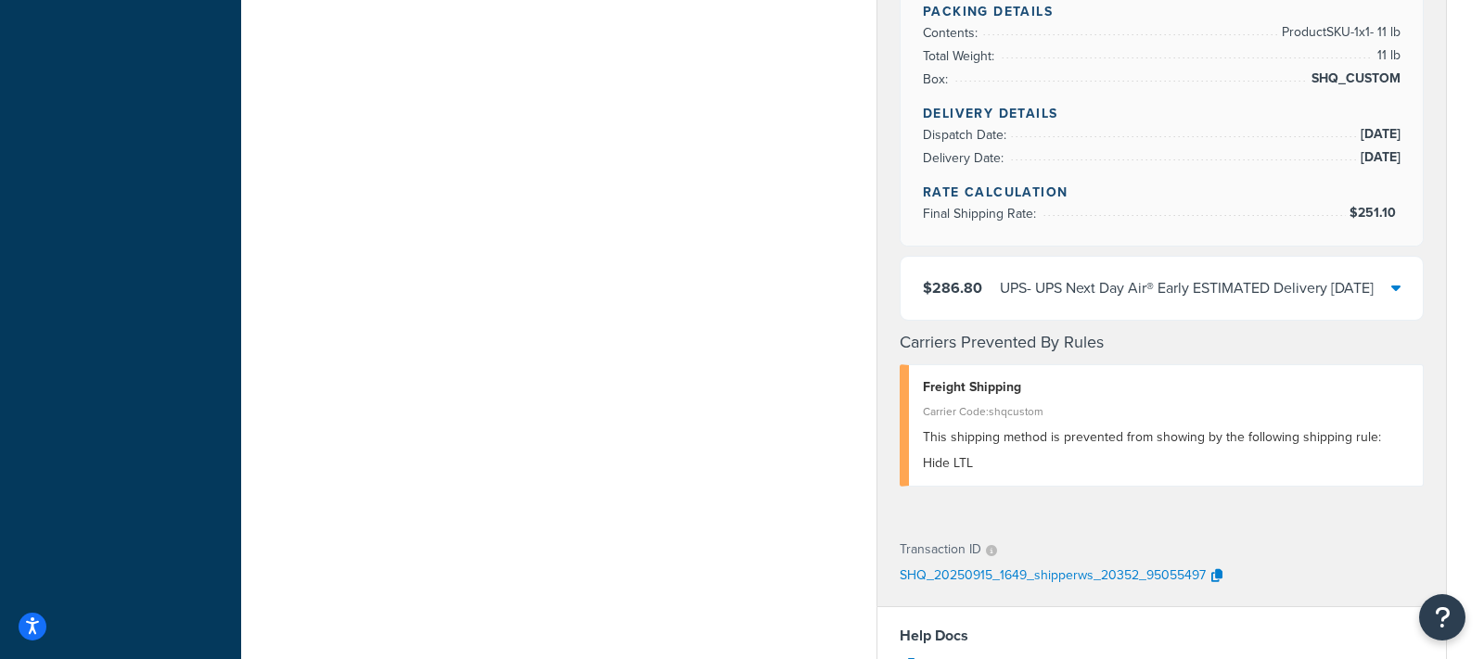
scroll to position [0, 0]
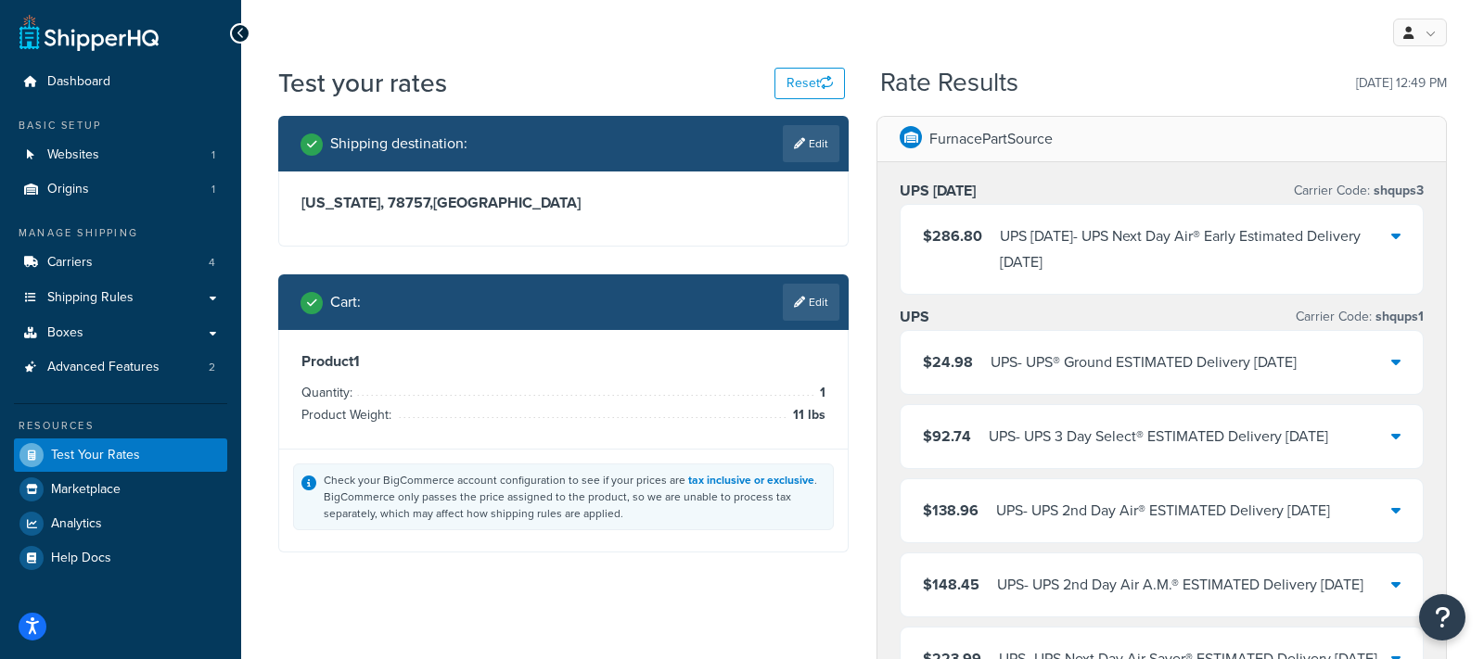
drag, startPoint x: 1019, startPoint y: 193, endPoint x: 901, endPoint y: 193, distance: 117.8
click at [901, 193] on div "UPS Saturday Carrier Code: shqups3" at bounding box center [1162, 191] width 524 height 26
click at [1065, 182] on div "UPS Saturday Carrier Code: shqups3" at bounding box center [1162, 191] width 524 height 26
drag, startPoint x: 1007, startPoint y: 194, endPoint x: 914, endPoint y: 194, distance: 92.7
click at [914, 194] on div "UPS Saturday Carrier Code: shqups3" at bounding box center [1162, 191] width 524 height 26
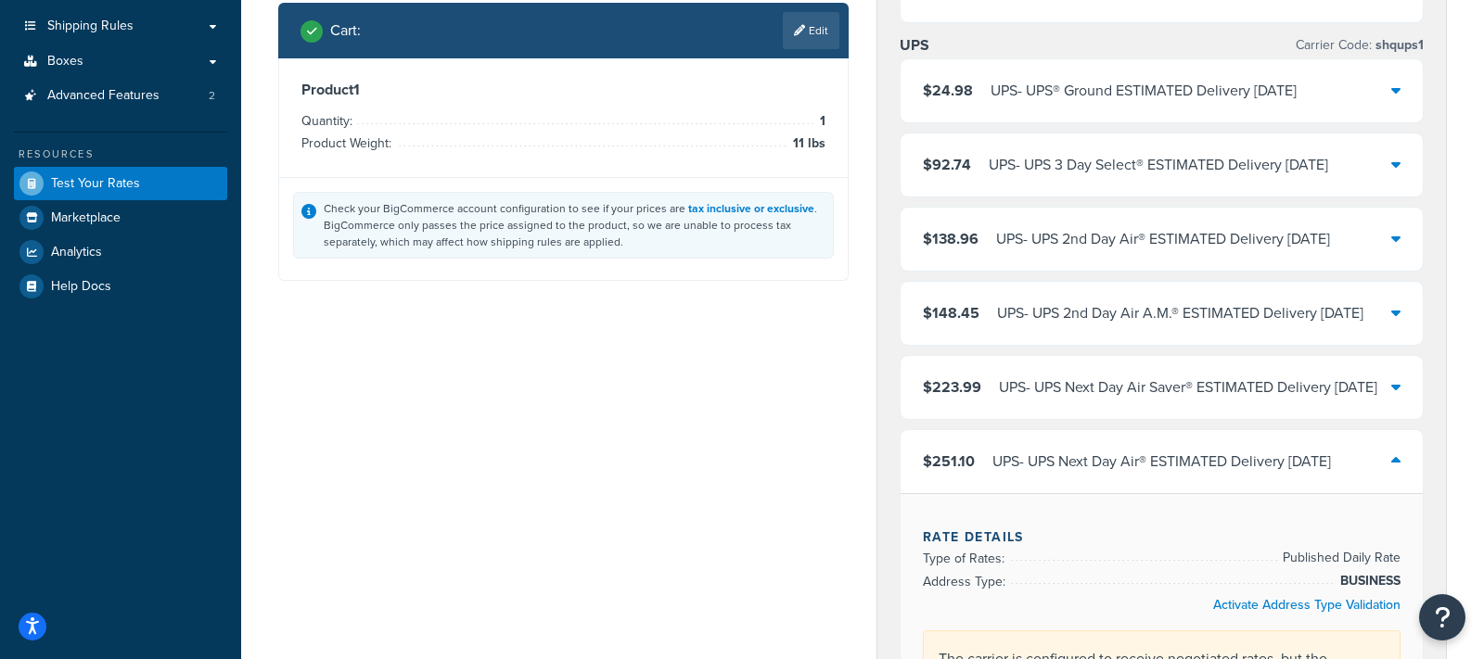
scroll to position [275, 0]
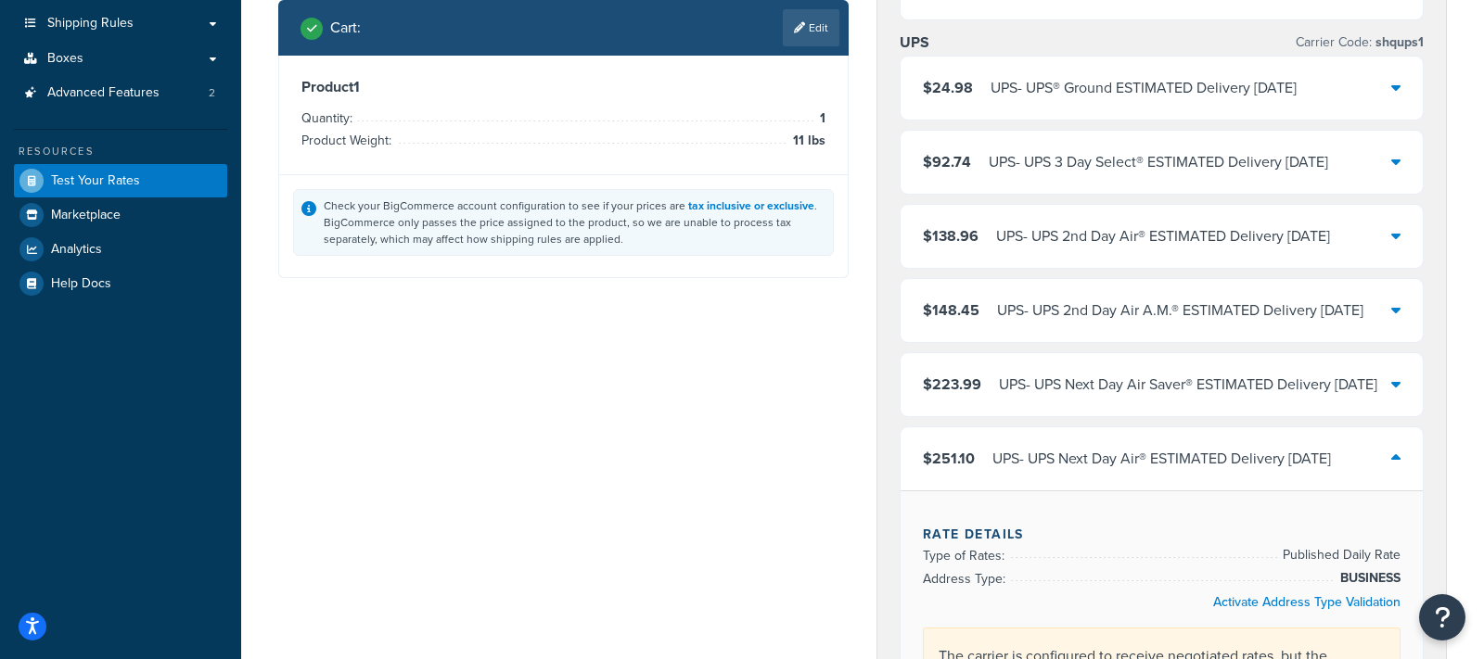
click at [1213, 472] on div at bounding box center [1395, 459] width 9 height 26
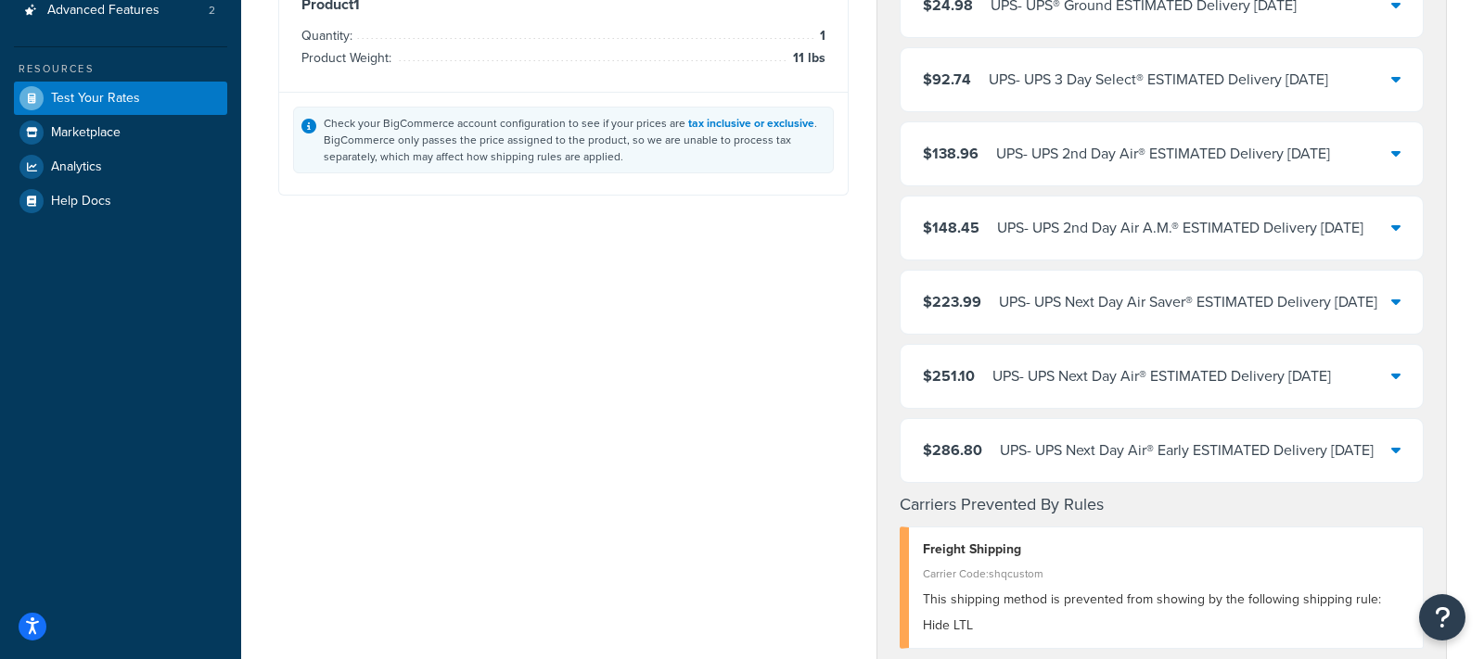
scroll to position [377, 0]
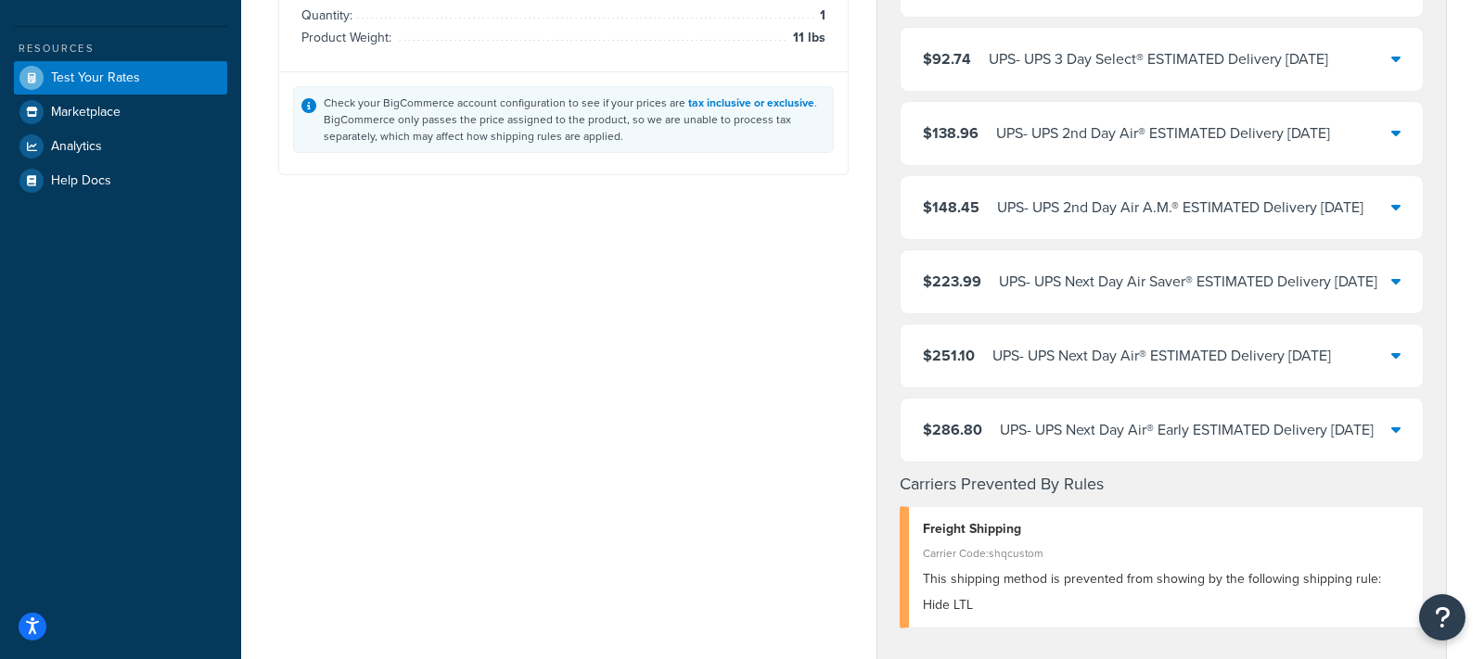
click at [1083, 369] on div "UPS - UPS Next Day Air® ESTIMATED Delivery Tue, Sep 16" at bounding box center [1161, 356] width 339 height 26
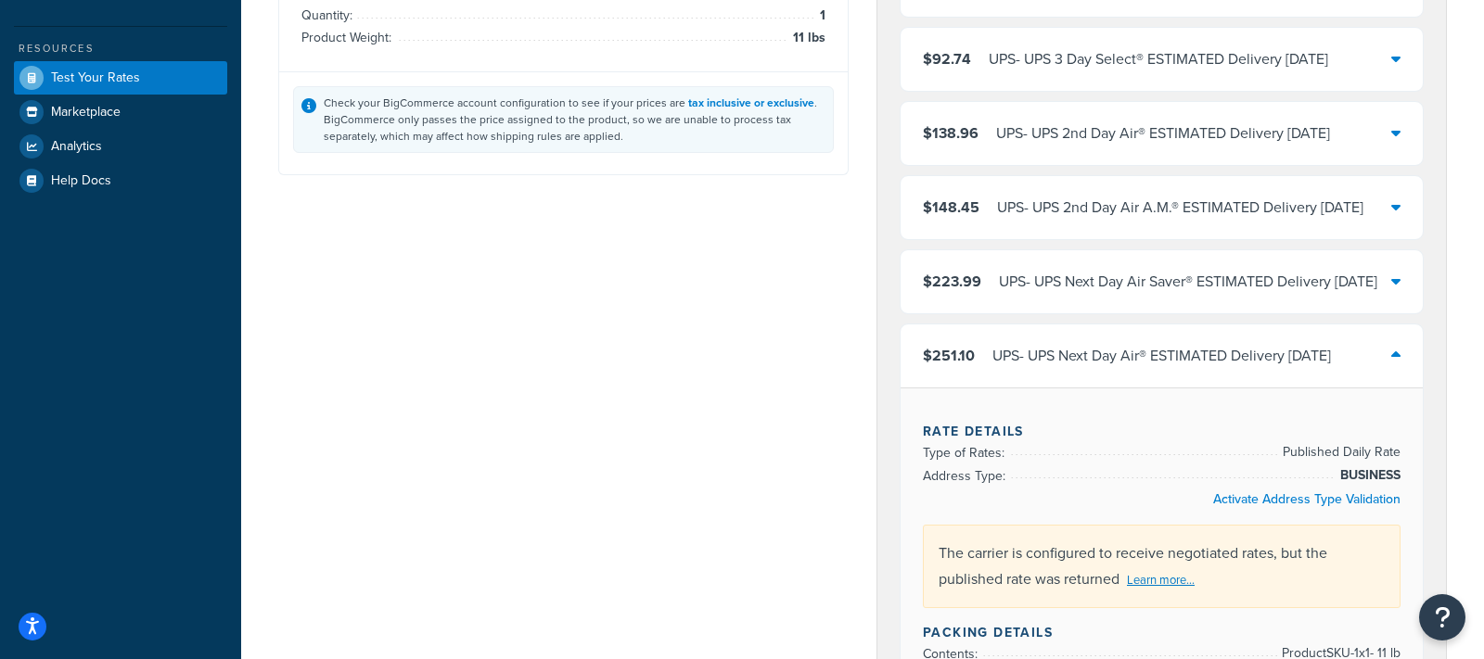
click at [1083, 369] on div "UPS - UPS Next Day Air® ESTIMATED Delivery Tue, Sep 16" at bounding box center [1161, 356] width 339 height 26
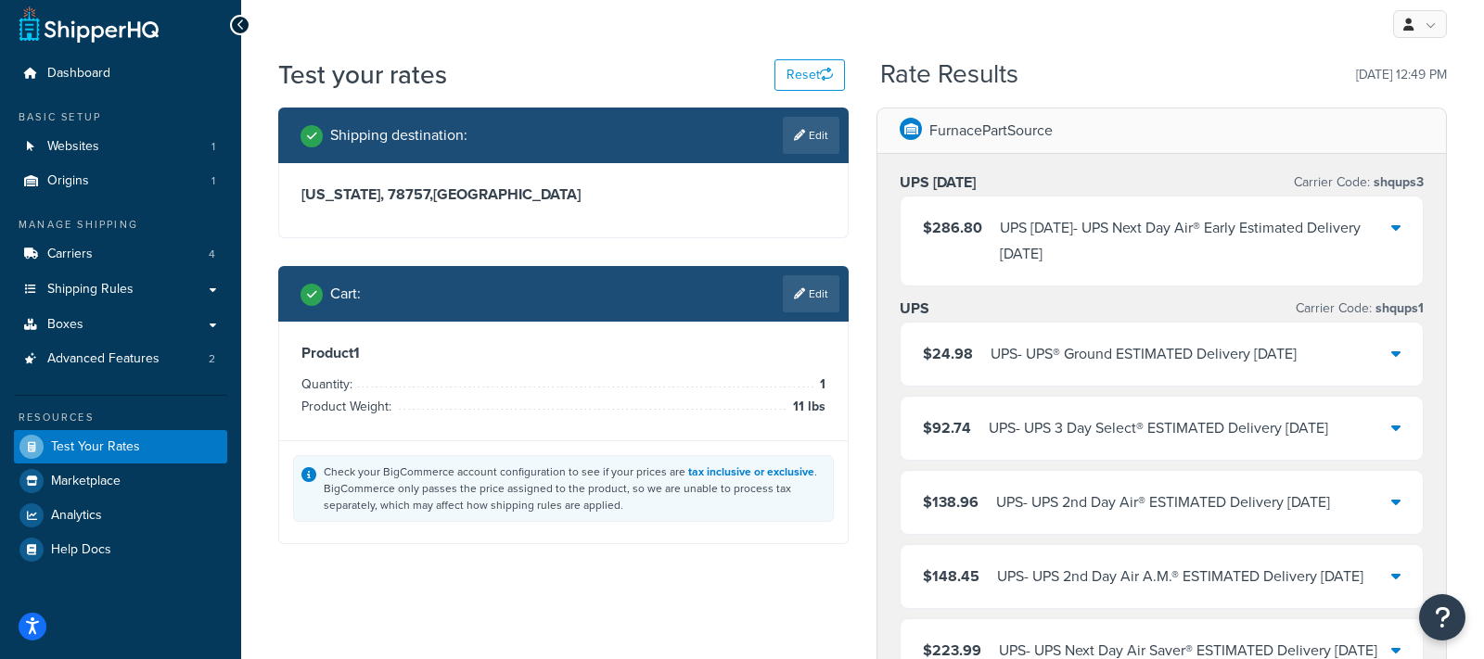
scroll to position [9, 0]
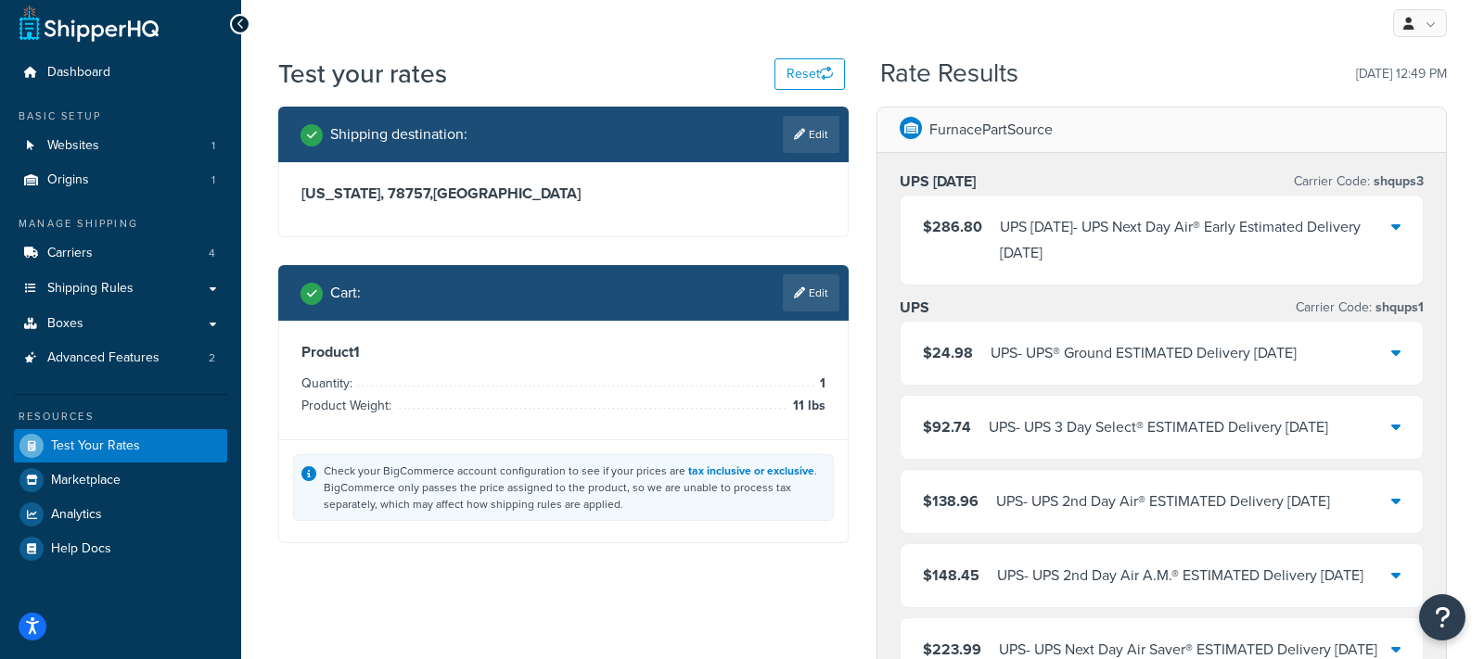
drag, startPoint x: 999, startPoint y: 177, endPoint x: 907, endPoint y: 178, distance: 91.8
click at [907, 178] on div "UPS Saturday Carrier Code: shqups3" at bounding box center [1162, 182] width 524 height 26
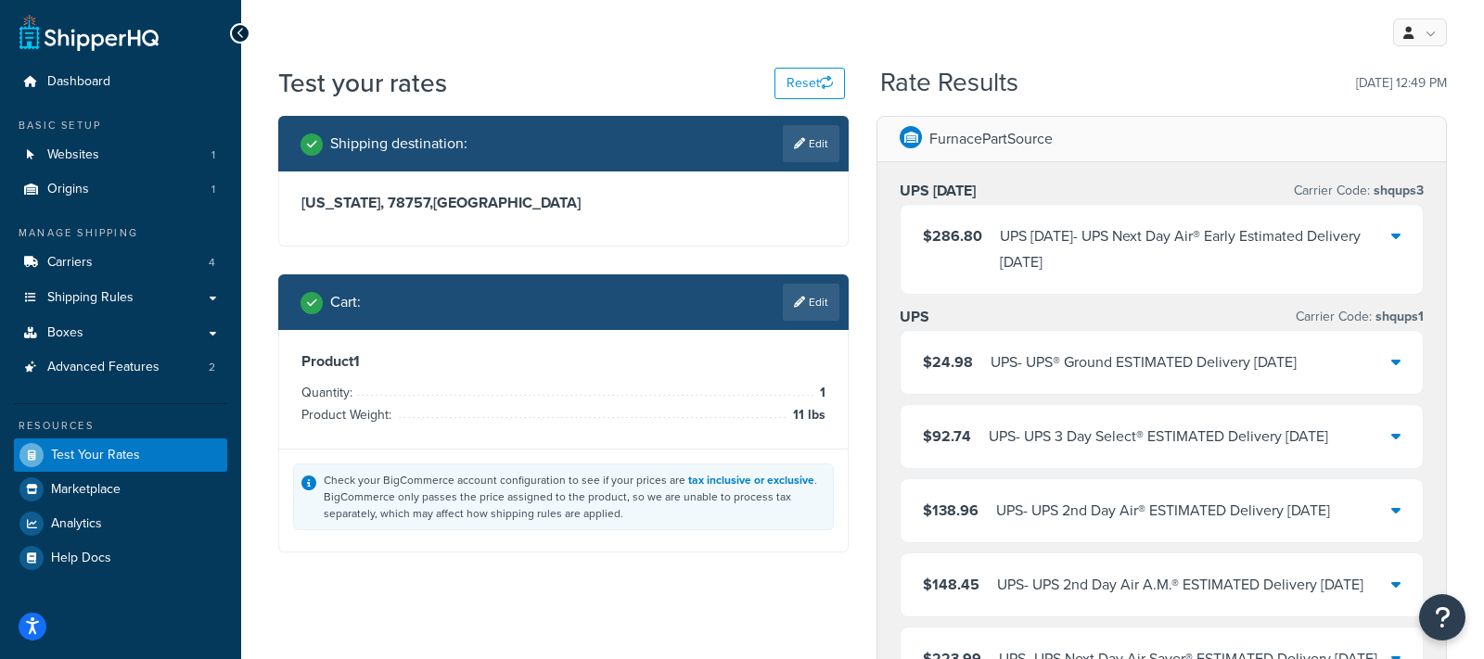
scroll to position [1, 0]
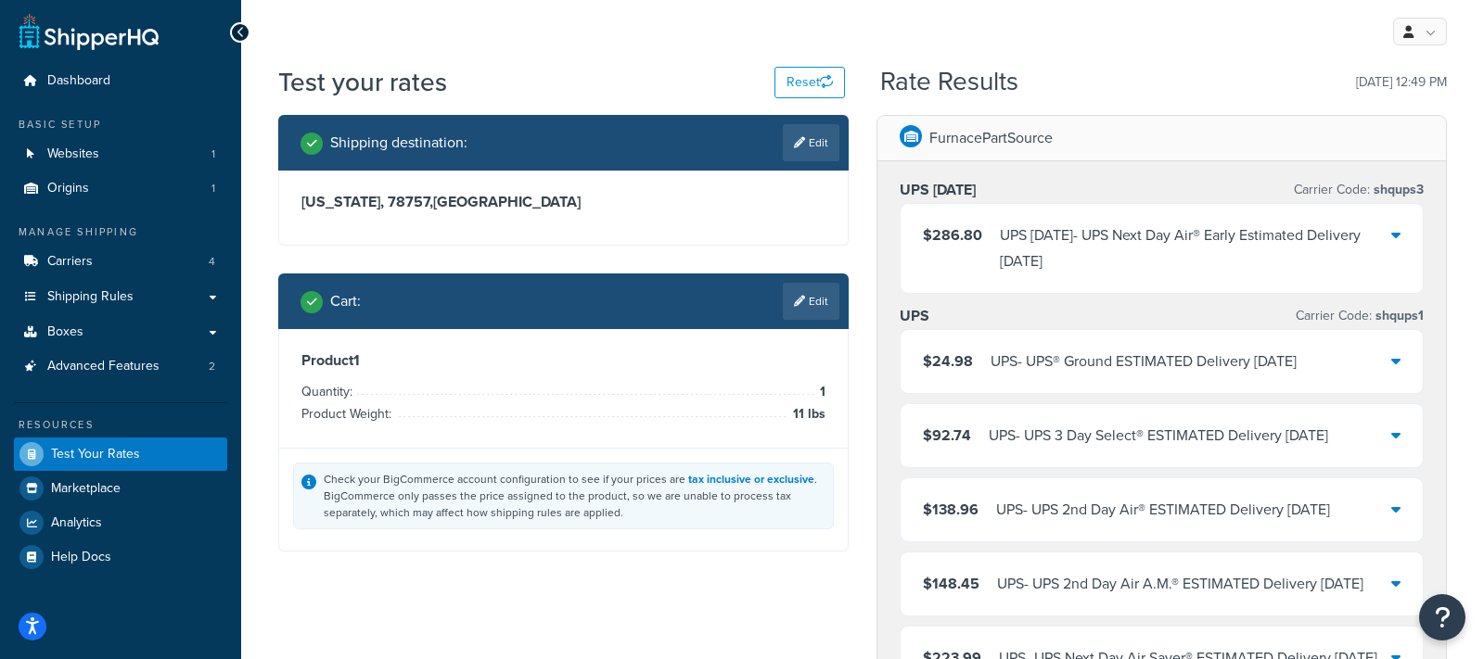
click at [1006, 188] on div "UPS Saturday Carrier Code: shqups3" at bounding box center [1162, 190] width 524 height 26
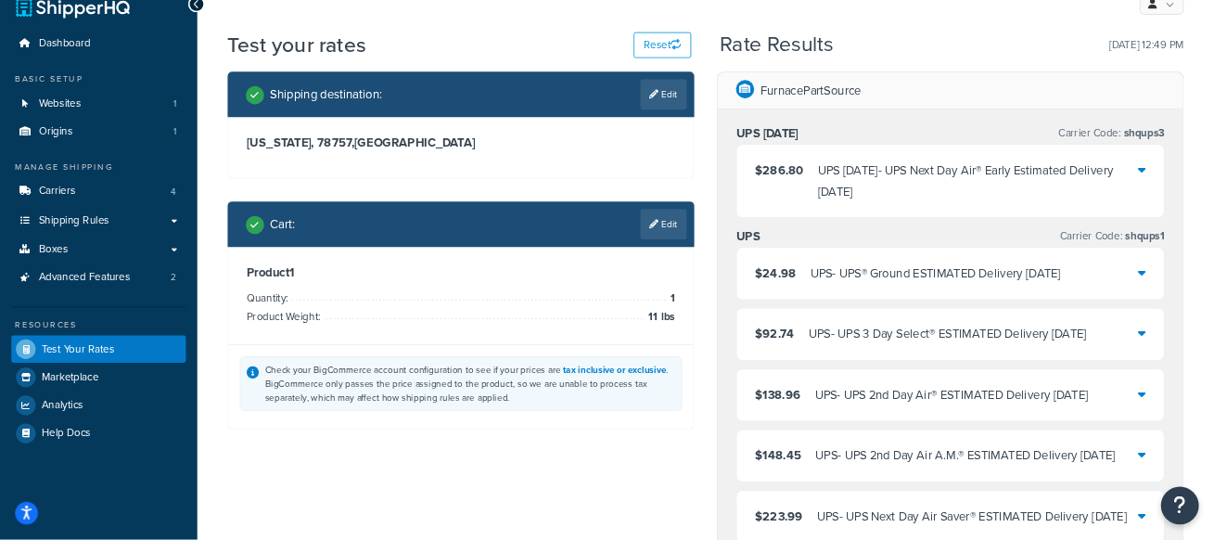
scroll to position [28, 0]
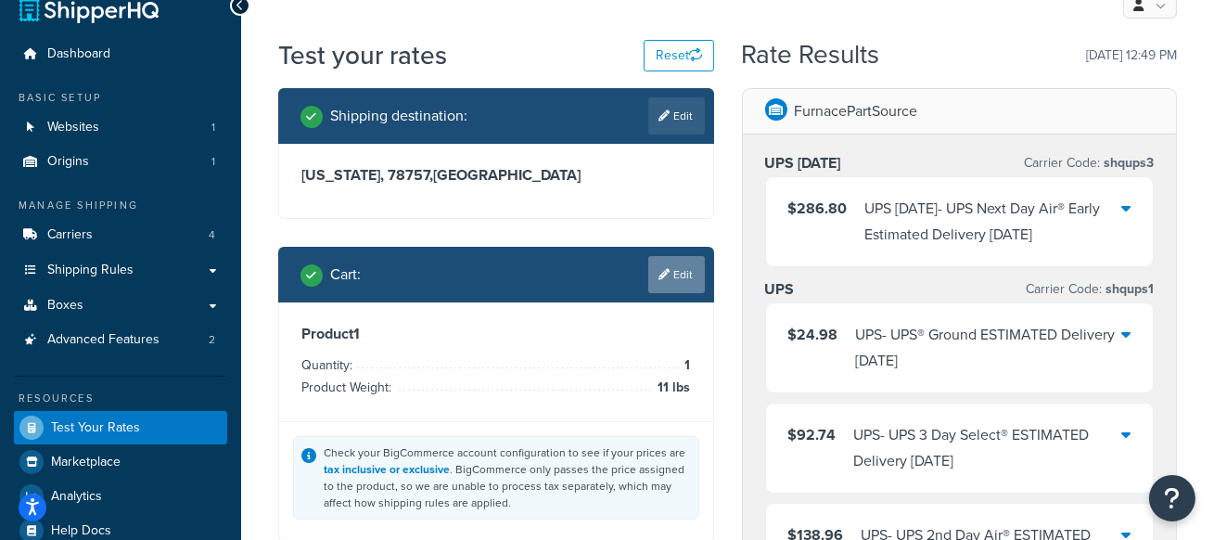
click at [676, 277] on link "Edit" at bounding box center [676, 274] width 57 height 37
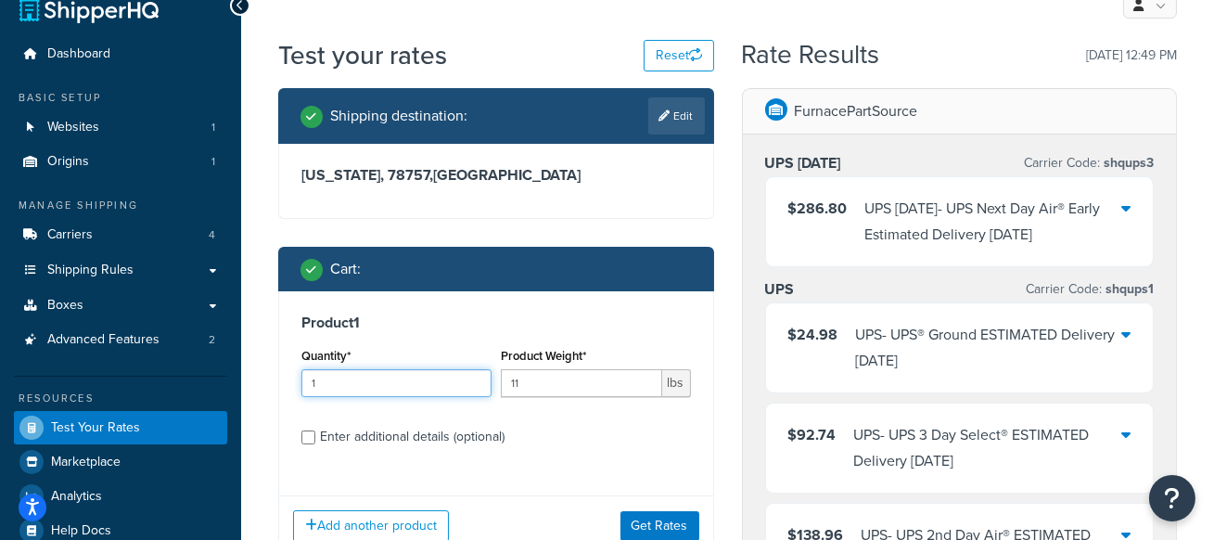
click at [428, 384] on input "1" at bounding box center [396, 383] width 190 height 28
click at [570, 377] on input "11" at bounding box center [581, 383] width 161 height 28
type input "15"
click at [461, 433] on div "Enter additional details (optional)" at bounding box center [412, 437] width 185 height 26
click at [315, 433] on input "Enter additional details (optional)" at bounding box center [308, 437] width 14 height 14
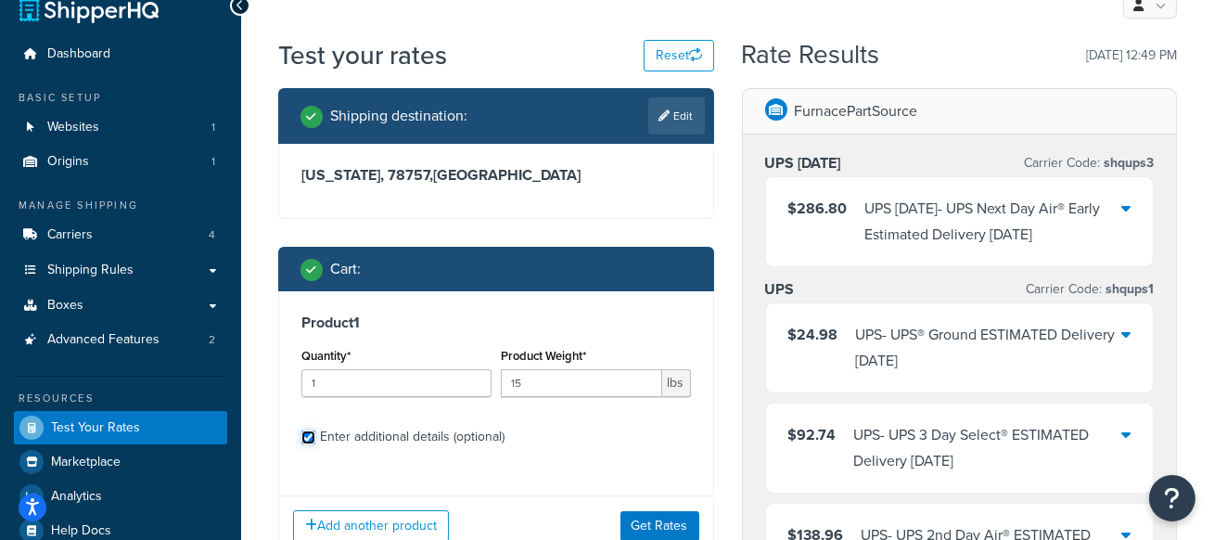
checkbox input "true"
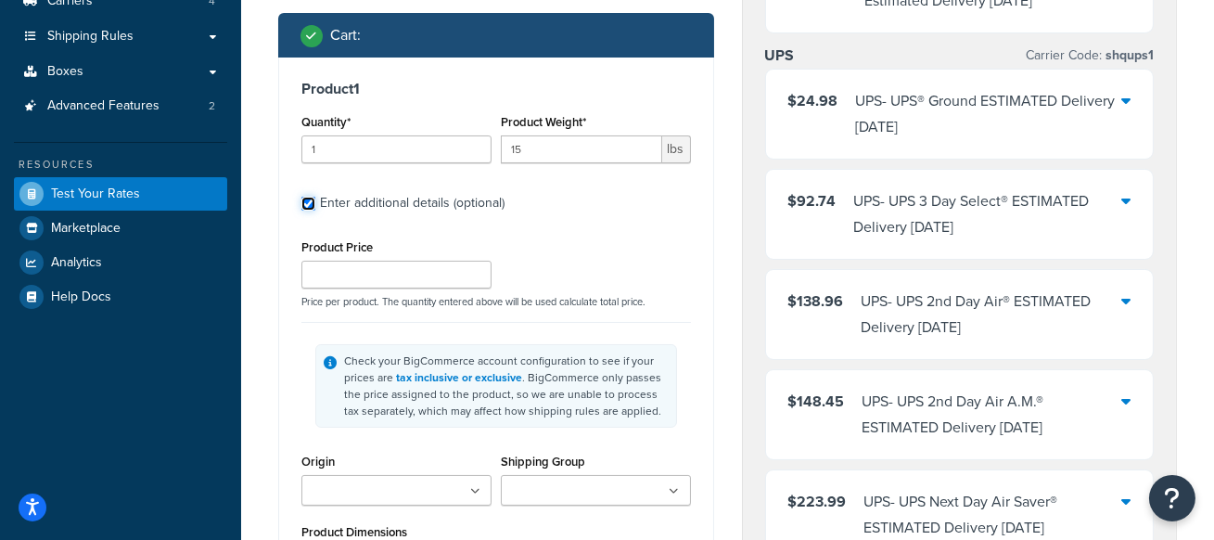
scroll to position [262, 0]
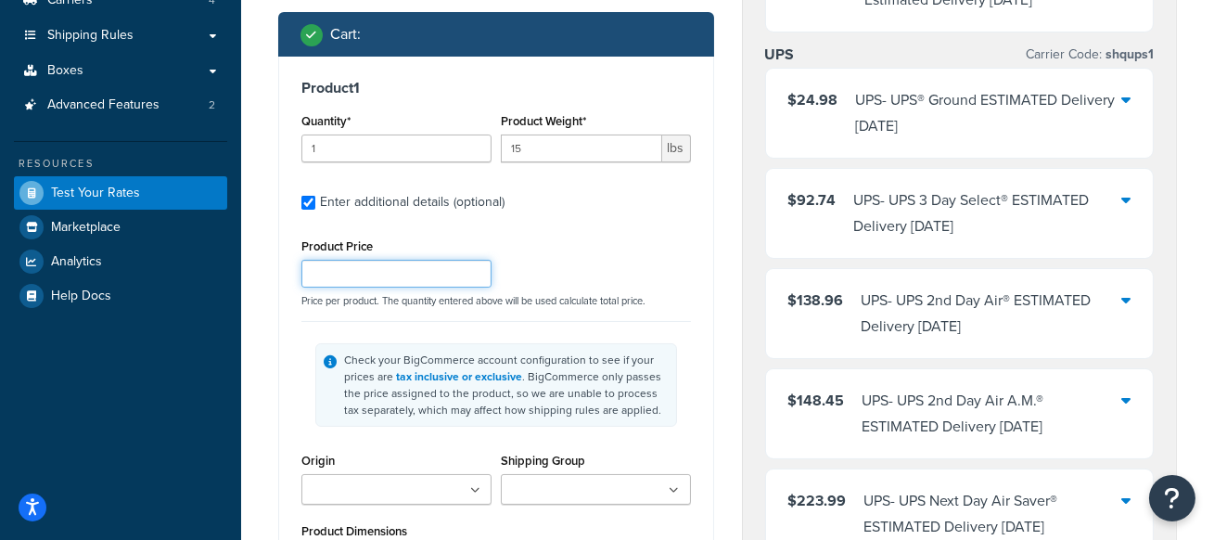
click at [370, 273] on input "Product Price" at bounding box center [396, 274] width 190 height 28
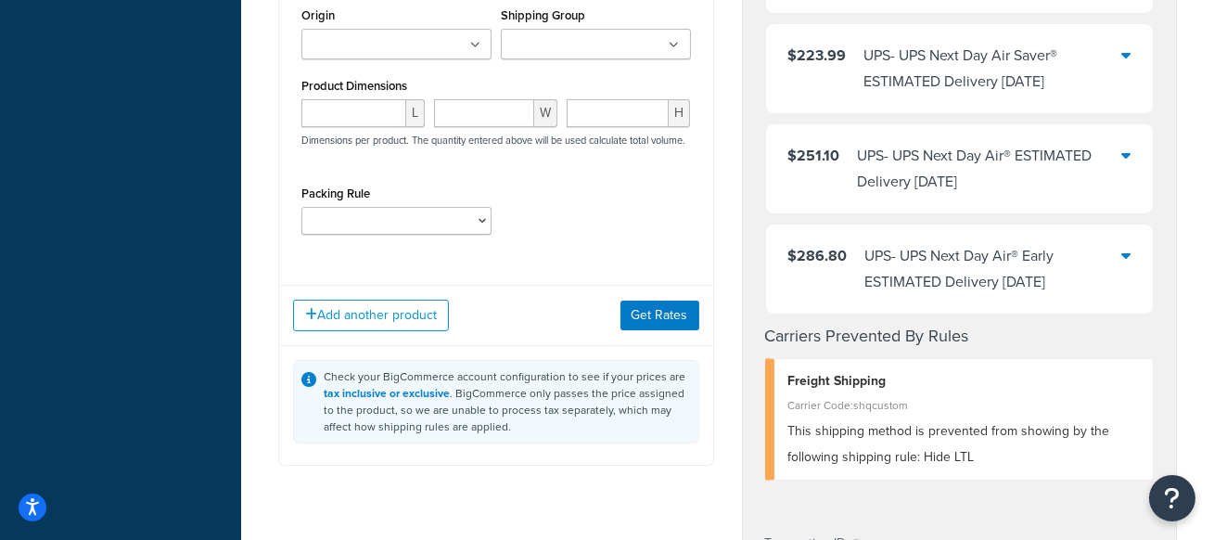
scroll to position [757, 0]
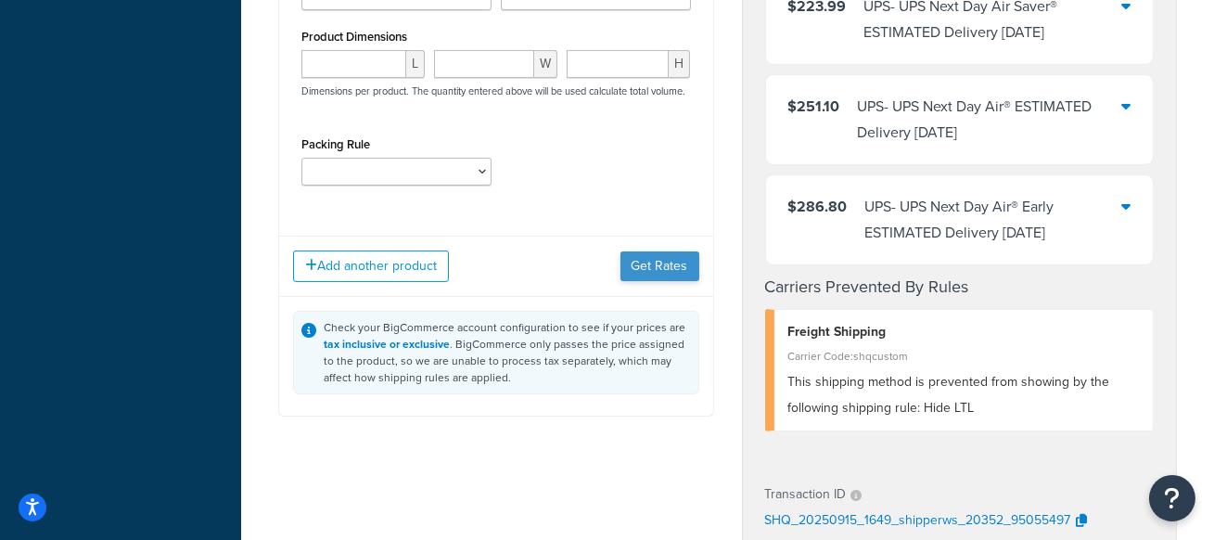
type input "4500.00"
click at [658, 274] on button "Get Rates" at bounding box center [659, 266] width 79 height 30
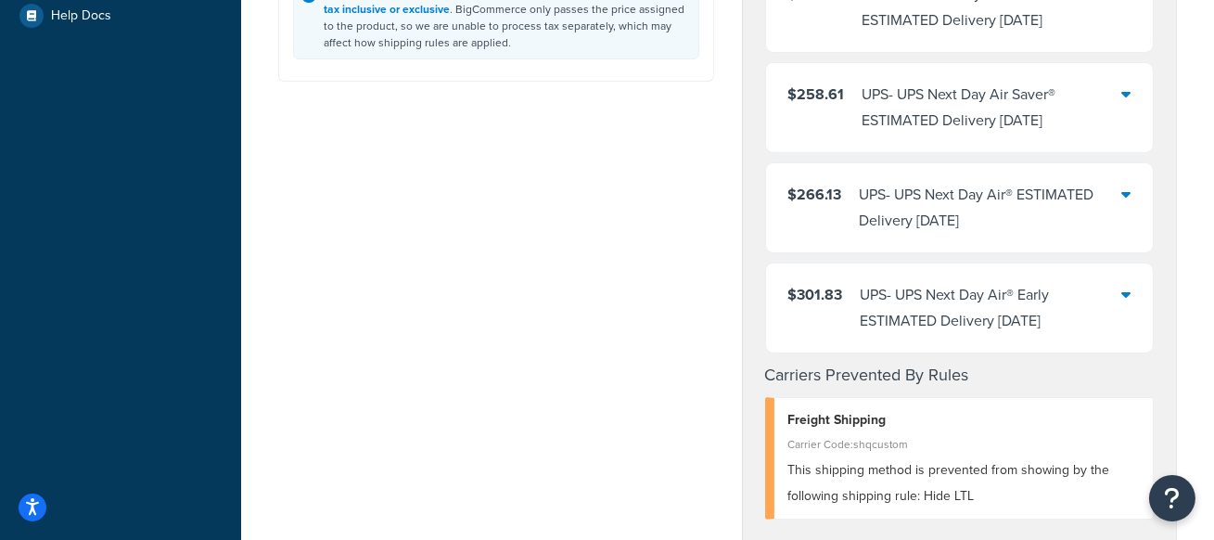
scroll to position [591, 0]
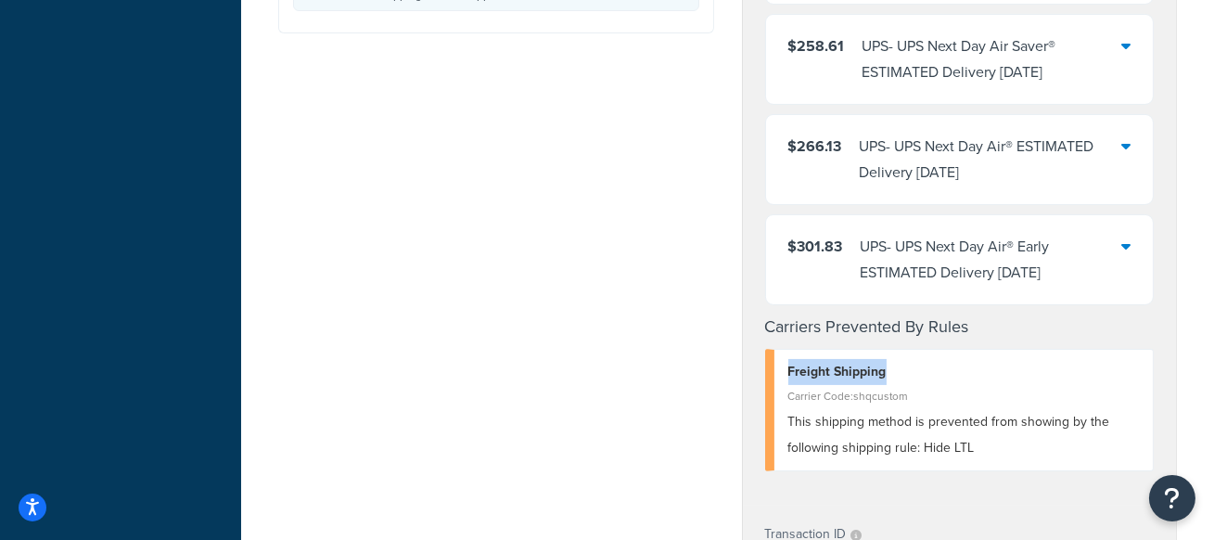
drag, startPoint x: 789, startPoint y: 377, endPoint x: 898, endPoint y: 377, distance: 108.5
click at [898, 377] on div "Freight Shipping" at bounding box center [963, 372] width 351 height 26
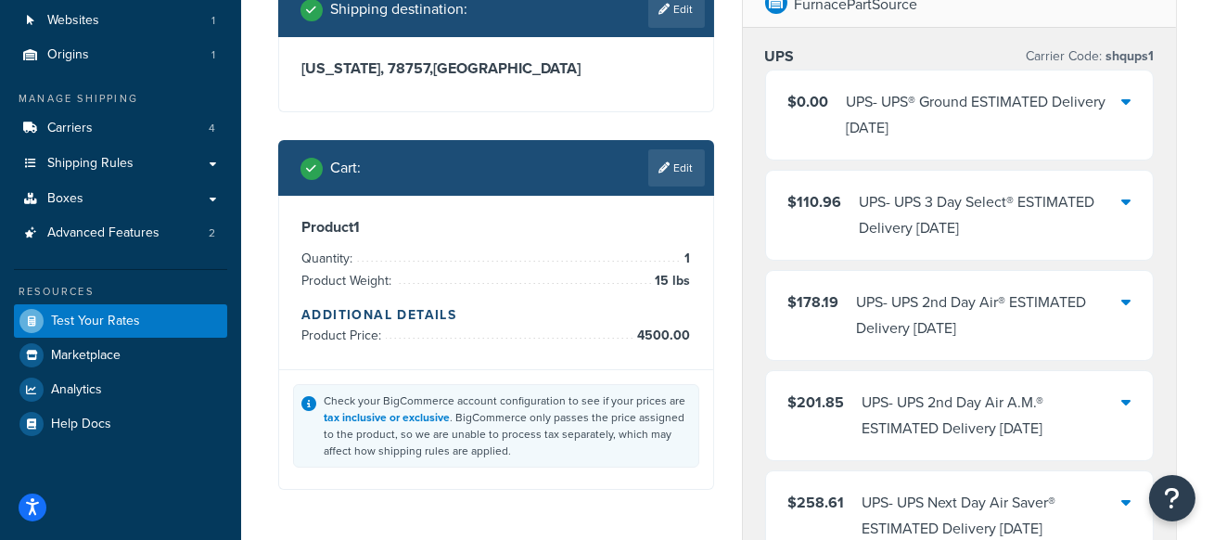
scroll to position [129, 0]
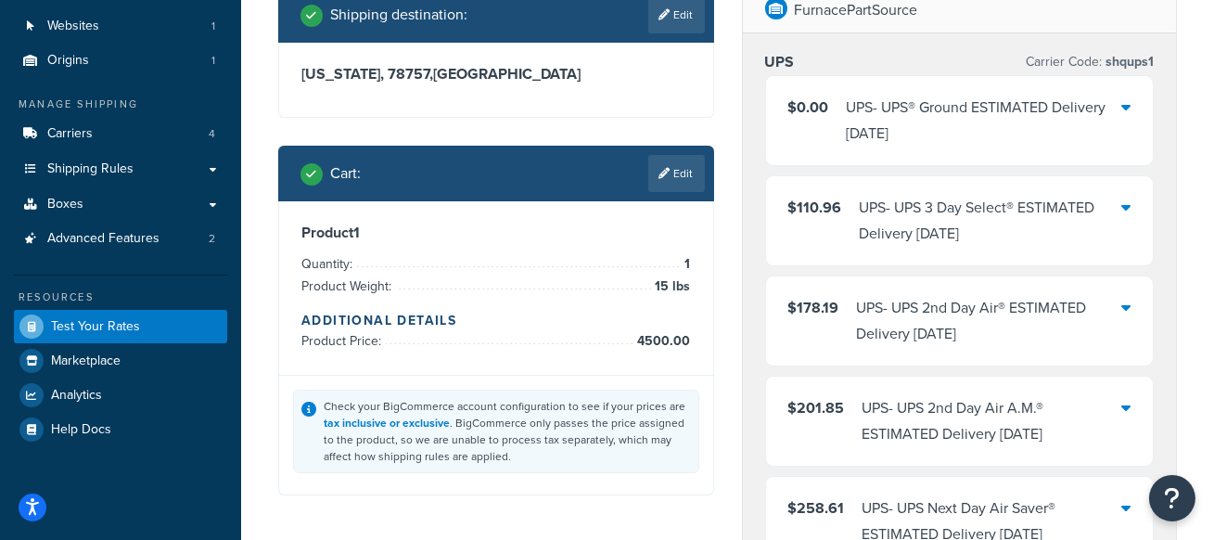
click at [1124, 115] on div at bounding box center [1125, 121] width 9 height 52
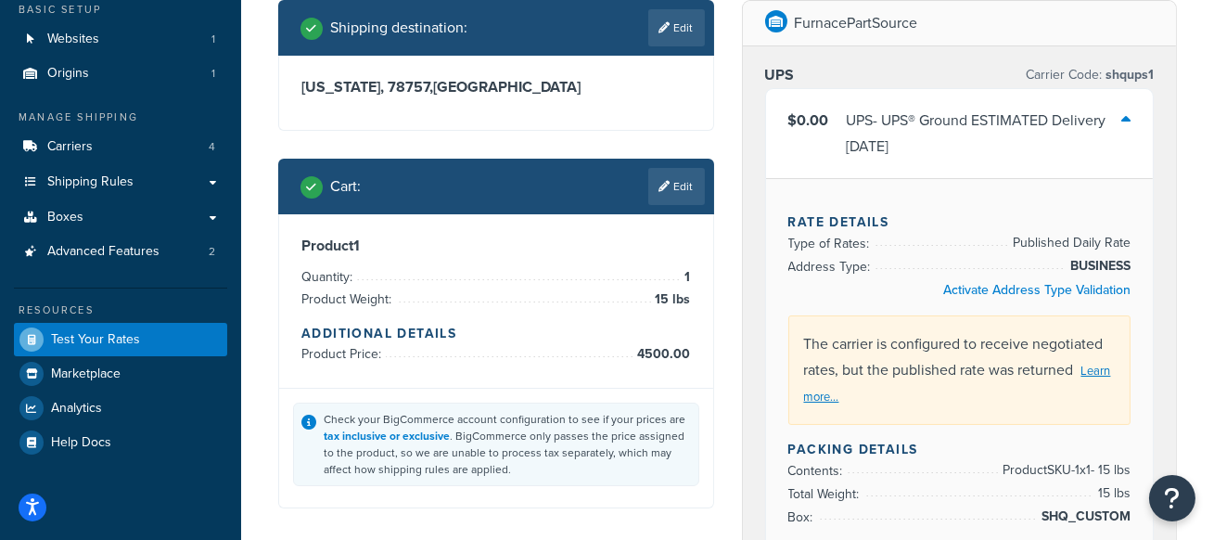
scroll to position [117, 0]
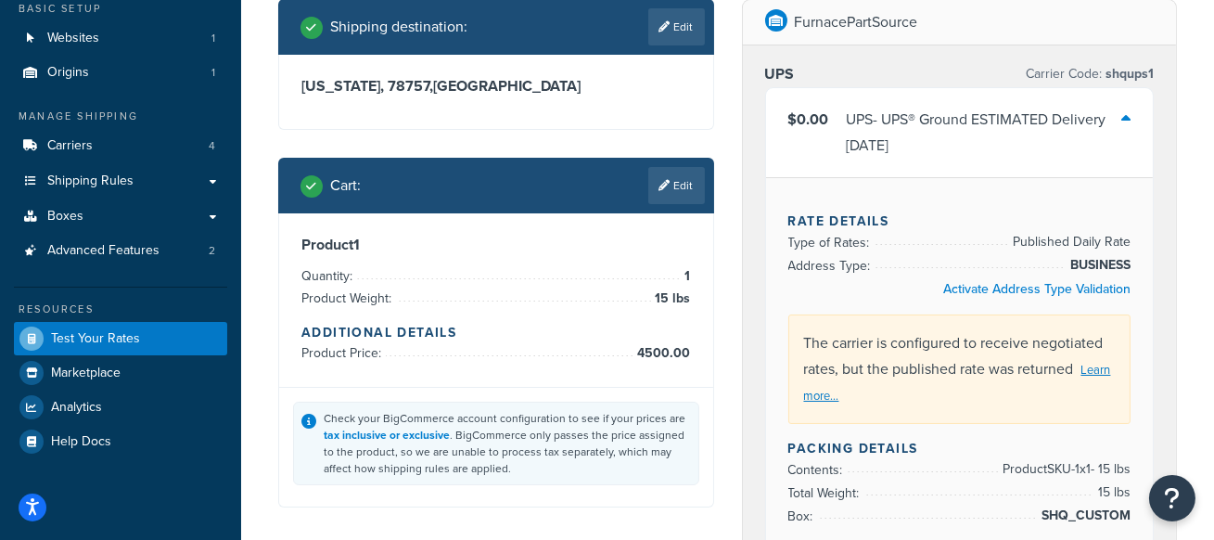
click at [1131, 113] on div "$0.00 UPS - UPS® Ground ESTIMATED Delivery Thu, Sep 18" at bounding box center [960, 132] width 388 height 89
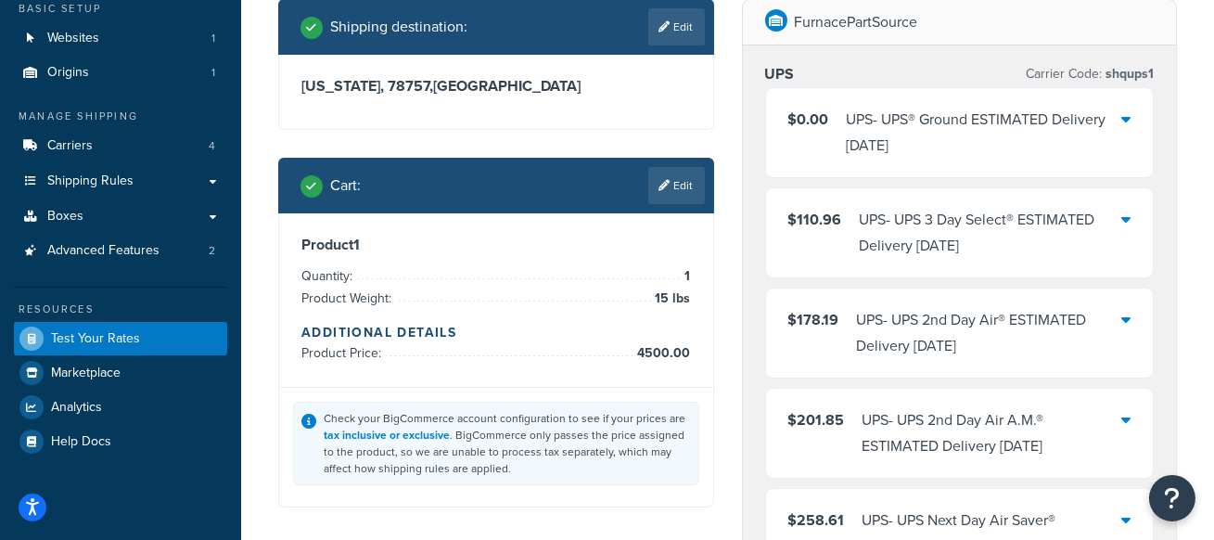
click at [1131, 113] on div "$0.00 UPS - UPS® Ground ESTIMATED Delivery Thu, Sep 18" at bounding box center [960, 132] width 388 height 89
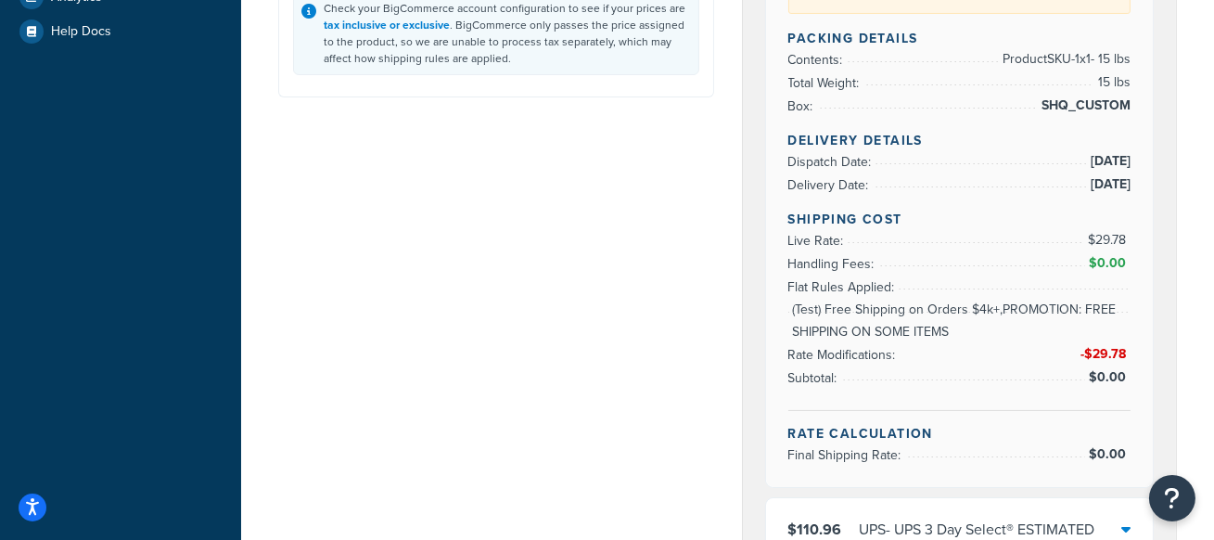
scroll to position [530, 0]
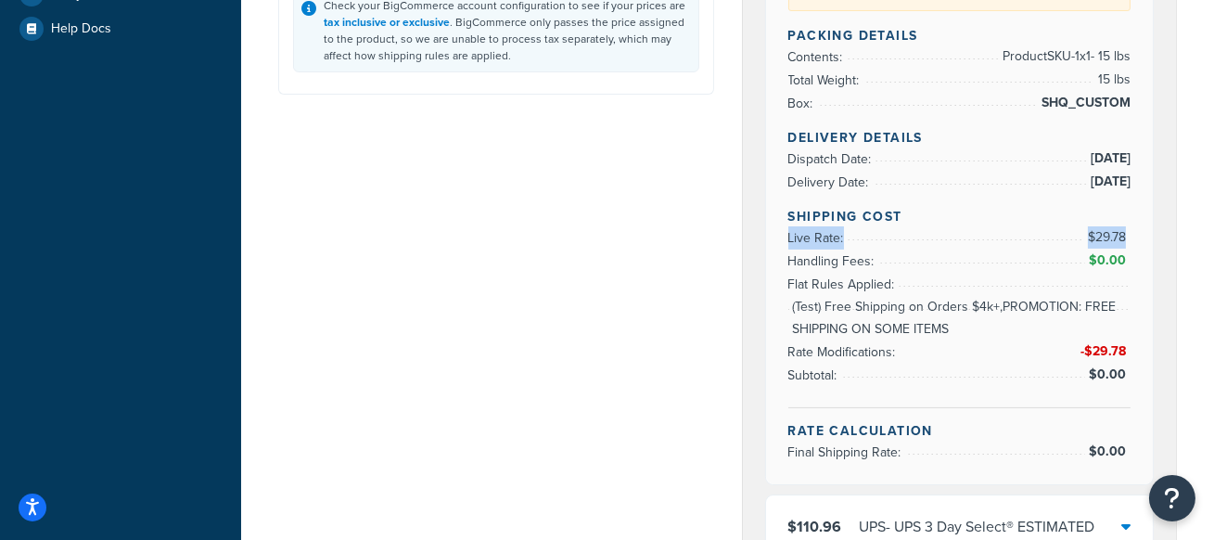
drag, startPoint x: 778, startPoint y: 235, endPoint x: 1125, endPoint y: 234, distance: 346.9
click at [1125, 234] on div "Rate Details Type of Rates: Published Daily Rate Address Type: BUSINESS Activat…" at bounding box center [960, 124] width 388 height 720
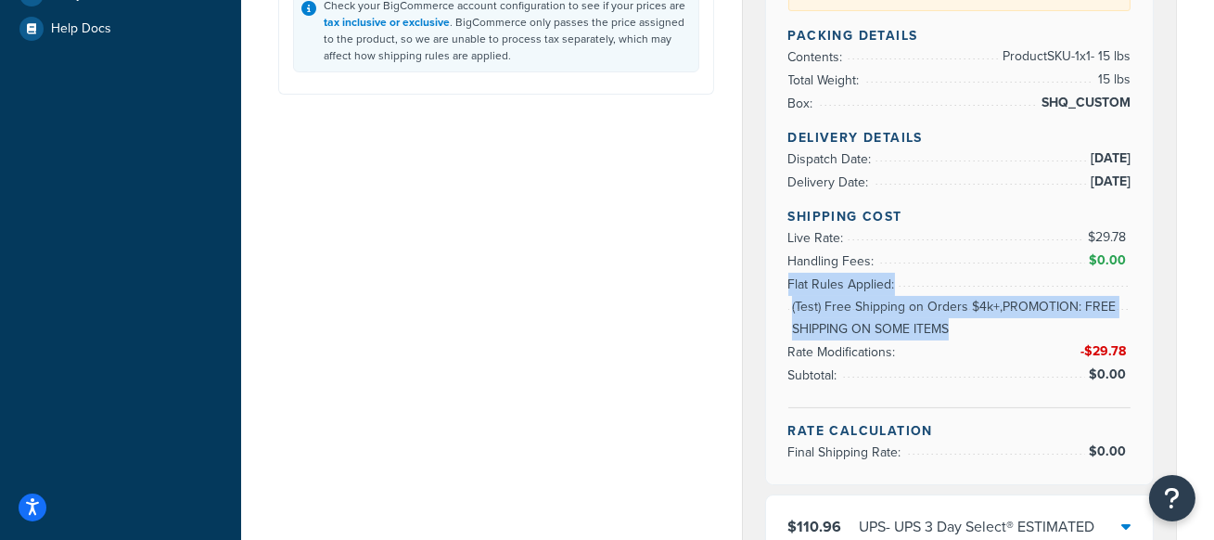
drag, startPoint x: 785, startPoint y: 283, endPoint x: 1110, endPoint y: 300, distance: 326.0
click at [1111, 300] on div "Rate Details Type of Rates: Published Daily Rate Address Type: BUSINESS Activat…" at bounding box center [960, 124] width 388 height 720
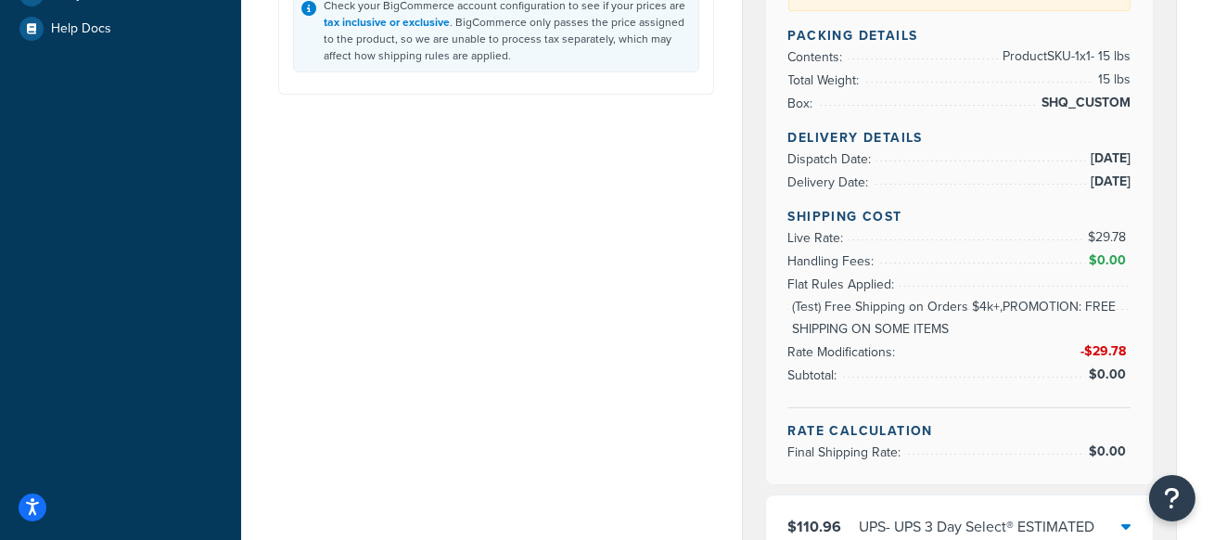
click at [875, 313] on span "(Test) Free Shipping on Orders $4k+,PROMOTION: FREE SHIPPING ON SOME ITEMS" at bounding box center [959, 318] width 343 height 45
click at [935, 306] on li "Rate Modifications: -$29.78" at bounding box center [959, 330] width 343 height 68
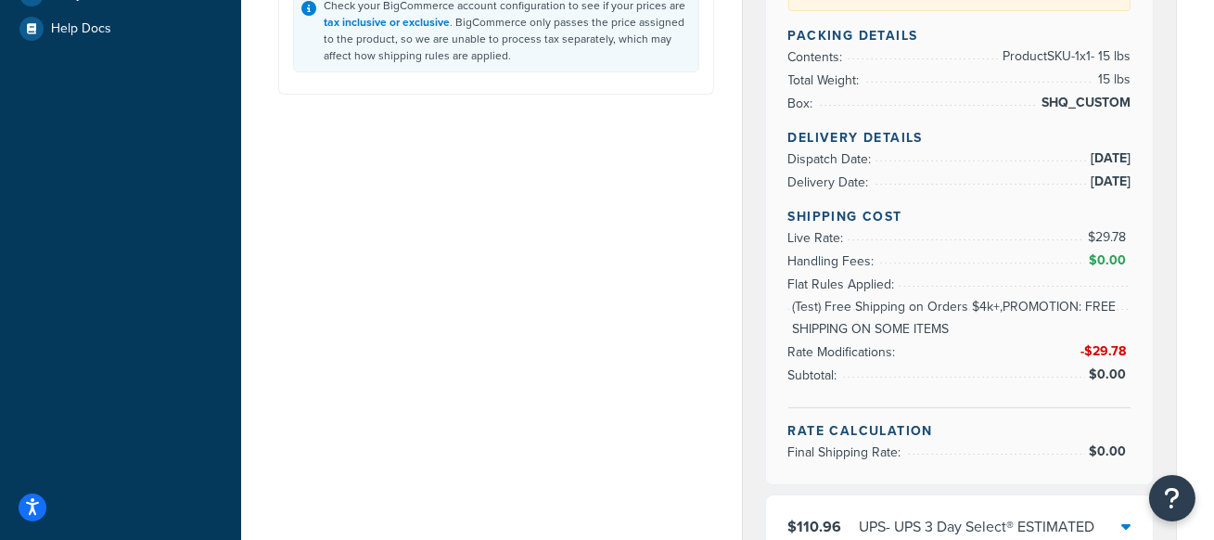
drag, startPoint x: 788, startPoint y: 303, endPoint x: 1054, endPoint y: 303, distance: 266.2
click at [1054, 303] on li "Rate Modifications: -$29.78" at bounding box center [959, 330] width 343 height 68
click at [855, 313] on span "(Test) Free Shipping on Orders $4k+,PROMOTION: FREE SHIPPING ON SOME ITEMS" at bounding box center [959, 318] width 343 height 45
click at [974, 314] on span "(Test) Free Shipping on Orders $4k+,PROMOTION: FREE SHIPPING ON SOME ITEMS" at bounding box center [959, 318] width 343 height 45
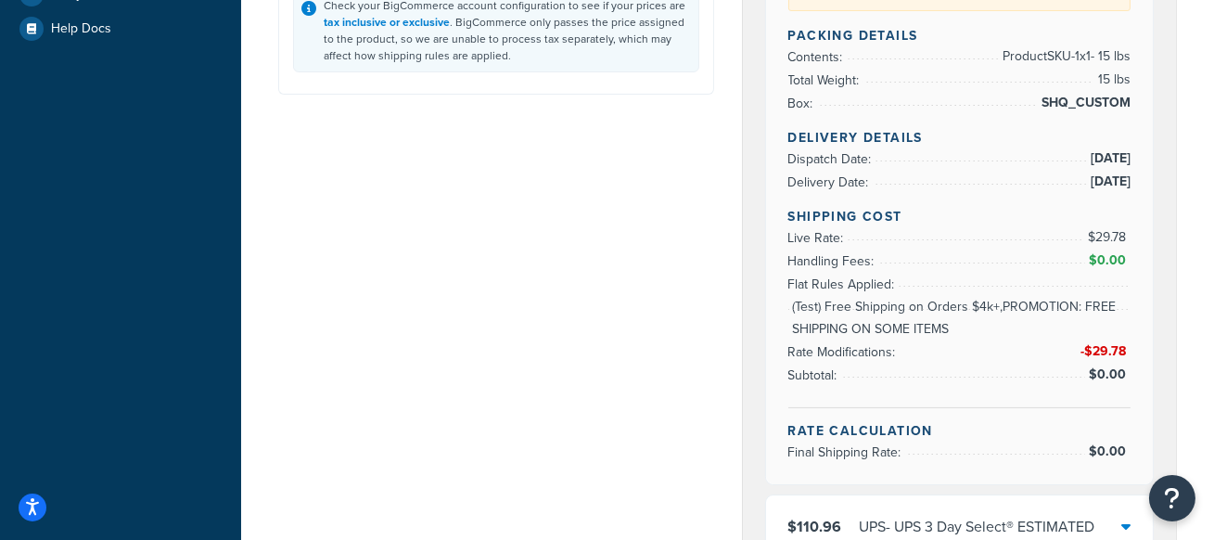
drag, startPoint x: 1077, startPoint y: 350, endPoint x: 1132, endPoint y: 351, distance: 55.7
click at [1131, 351] on div "Rate Details Type of Rates: Published Daily Rate Address Type: BUSINESS Activat…" at bounding box center [960, 124] width 388 height 720
drag, startPoint x: 1132, startPoint y: 351, endPoint x: 1123, endPoint y: 345, distance: 10.8
click at [1123, 345] on div "Rate Details Type of Rates: Published Daily Rate Address Type: BUSINESS Activat…" at bounding box center [960, 124] width 388 height 720
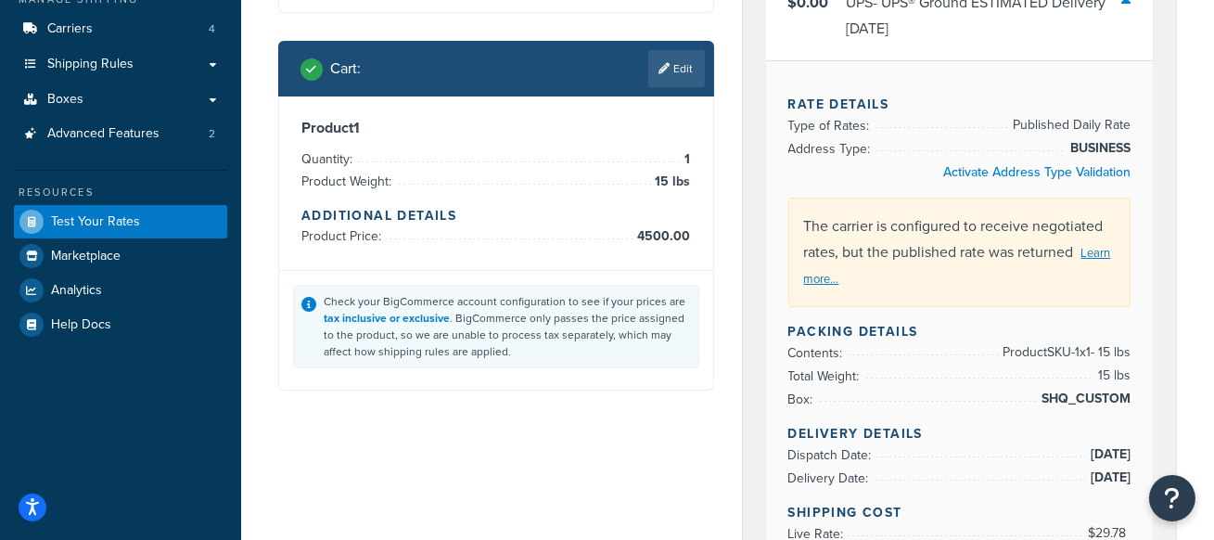
scroll to position [125, 0]
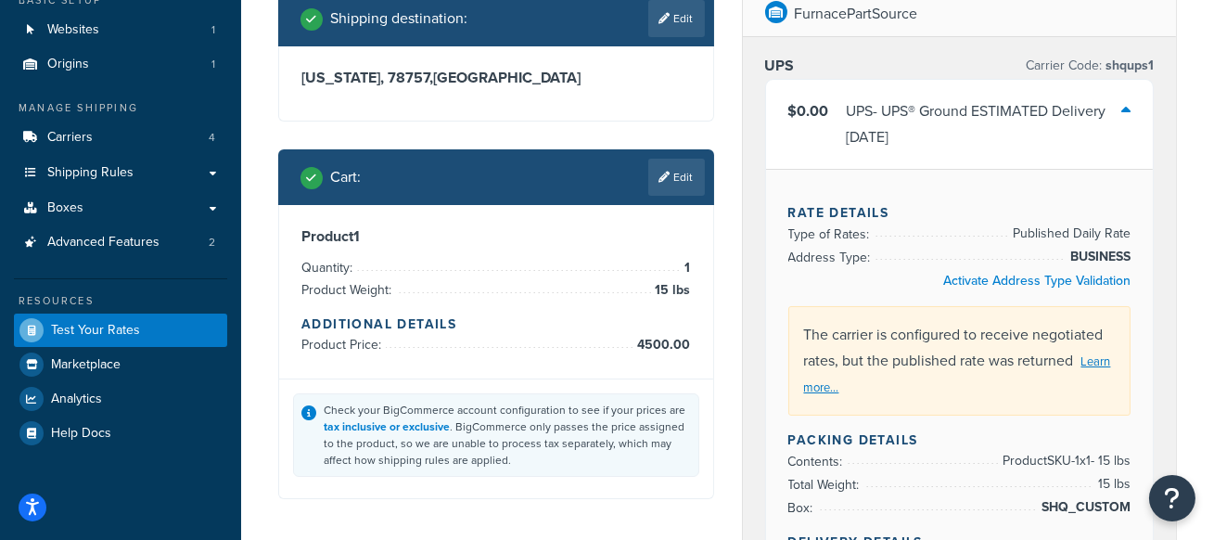
click at [1114, 120] on div "UPS - UPS® Ground ESTIMATED Delivery Thu, Sep 18" at bounding box center [984, 124] width 275 height 52
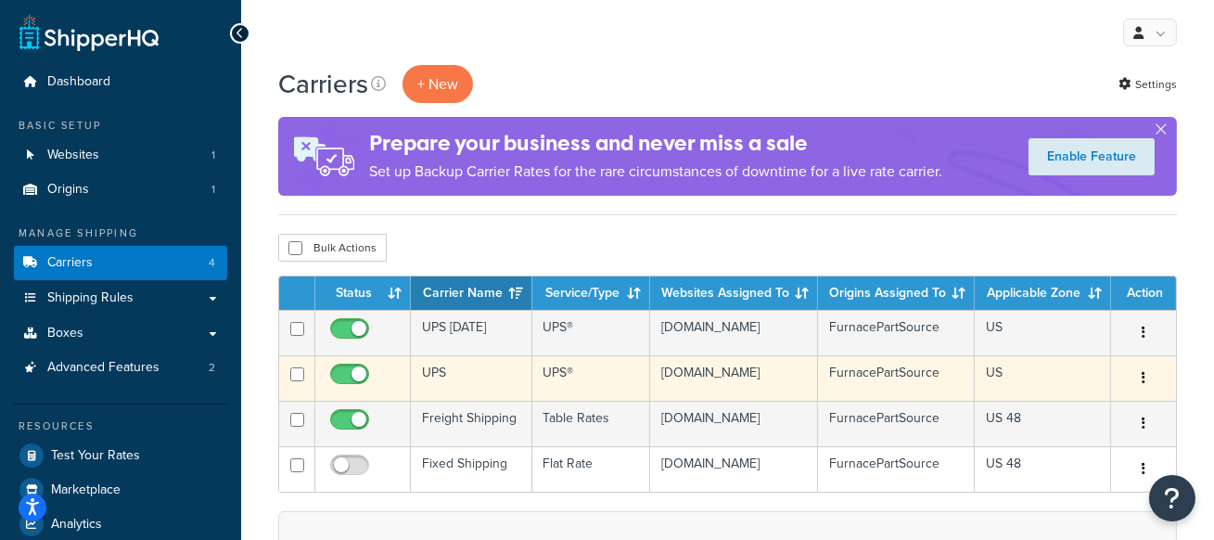
click at [465, 384] on td "UPS" at bounding box center [471, 377] width 121 height 45
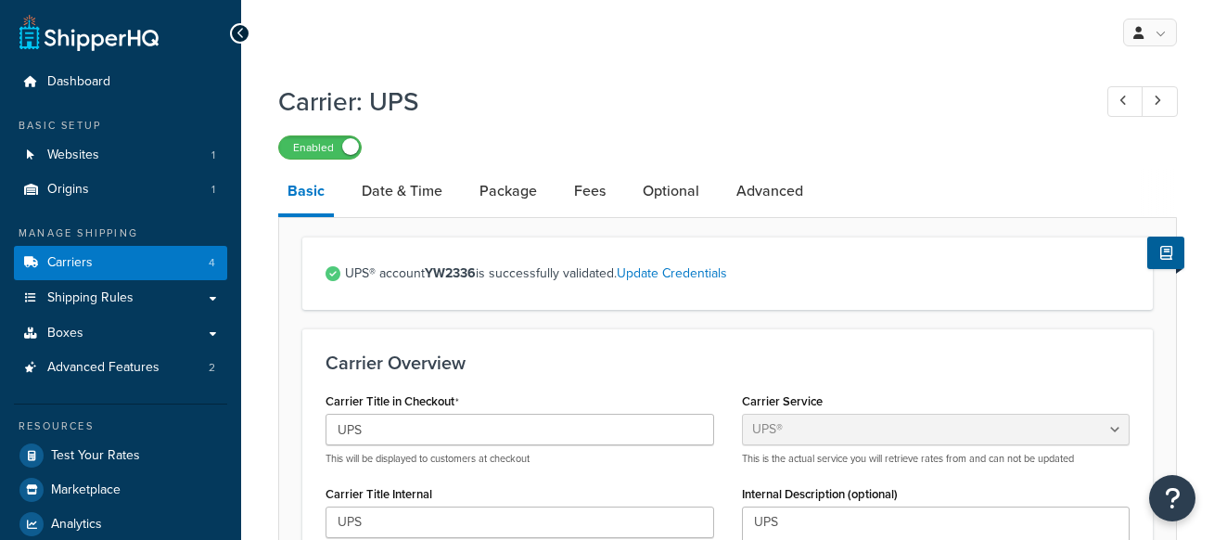
select select "ups"
select select "53"
click at [355, 97] on h1 "Carrier: UPS" at bounding box center [675, 101] width 795 height 36
click at [383, 198] on link "Date & Time" at bounding box center [401, 191] width 99 height 45
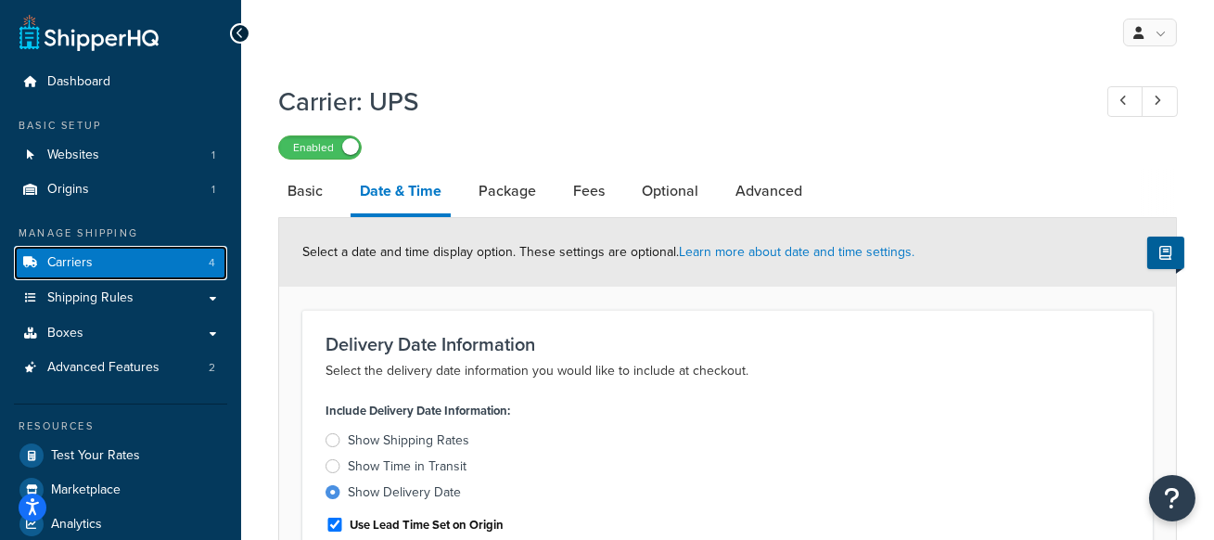
click at [139, 268] on link "Carriers 4" at bounding box center [120, 263] width 213 height 34
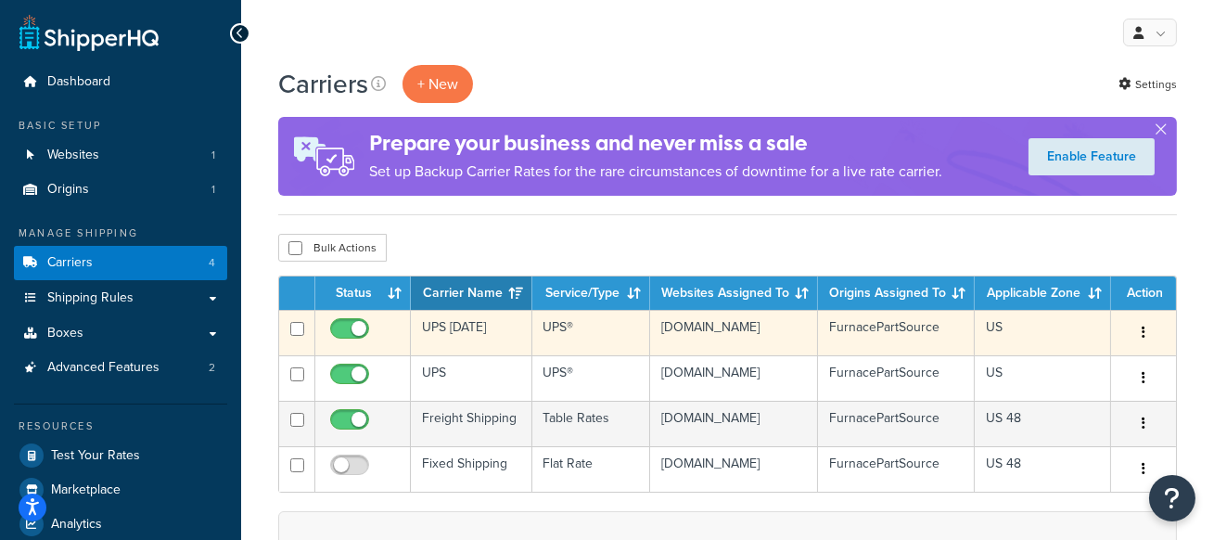
click at [441, 332] on td "UPS [DATE]" at bounding box center [471, 332] width 121 height 45
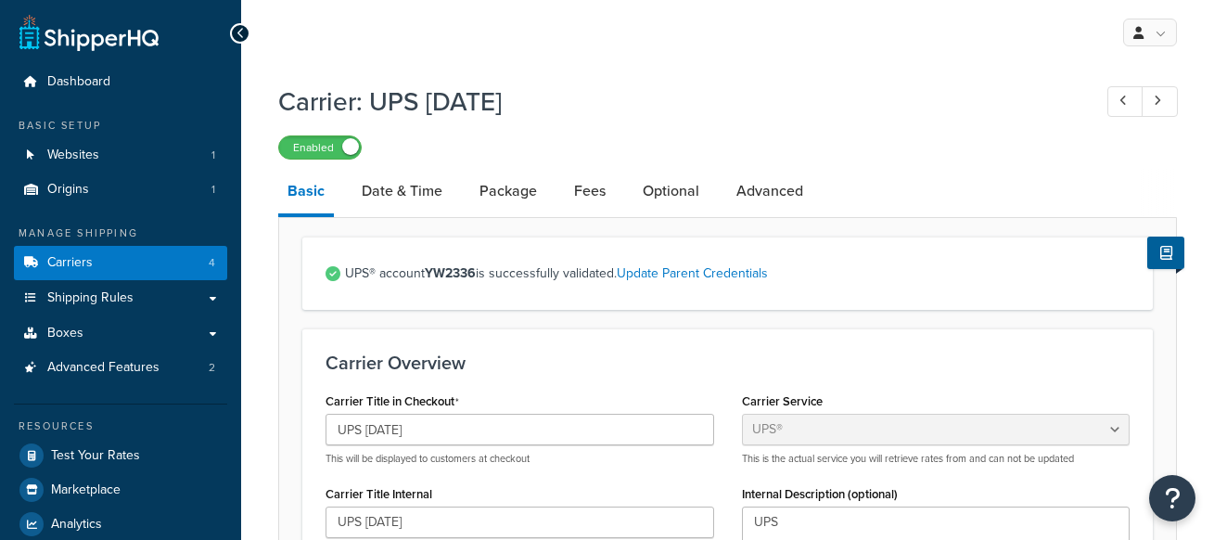
select select "ups"
select select "53"
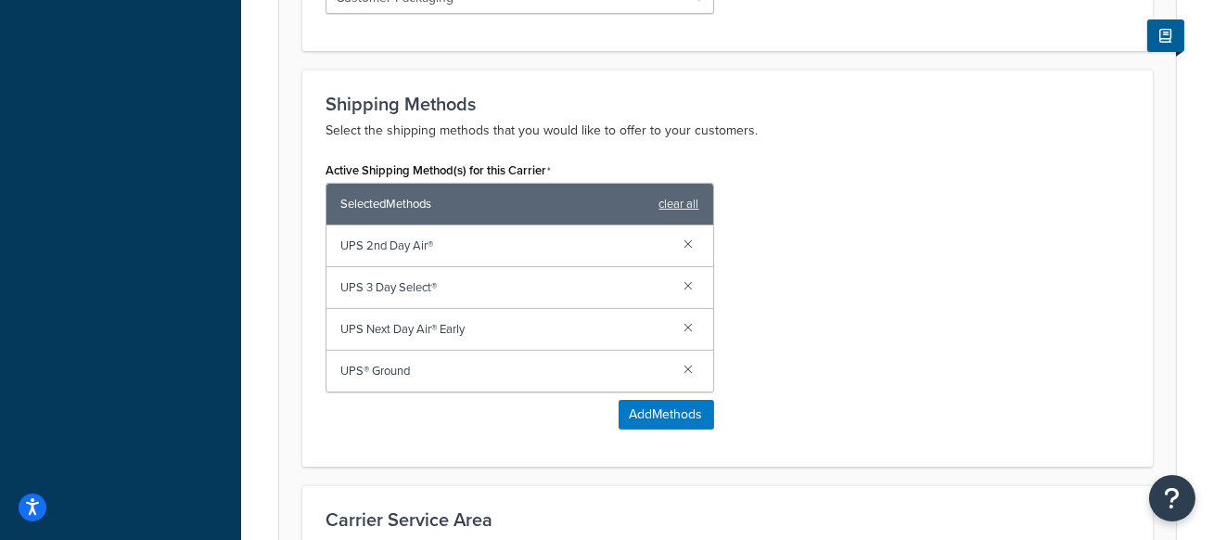
scroll to position [1049, 0]
click at [655, 408] on button "Add Methods" at bounding box center [667, 414] width 96 height 30
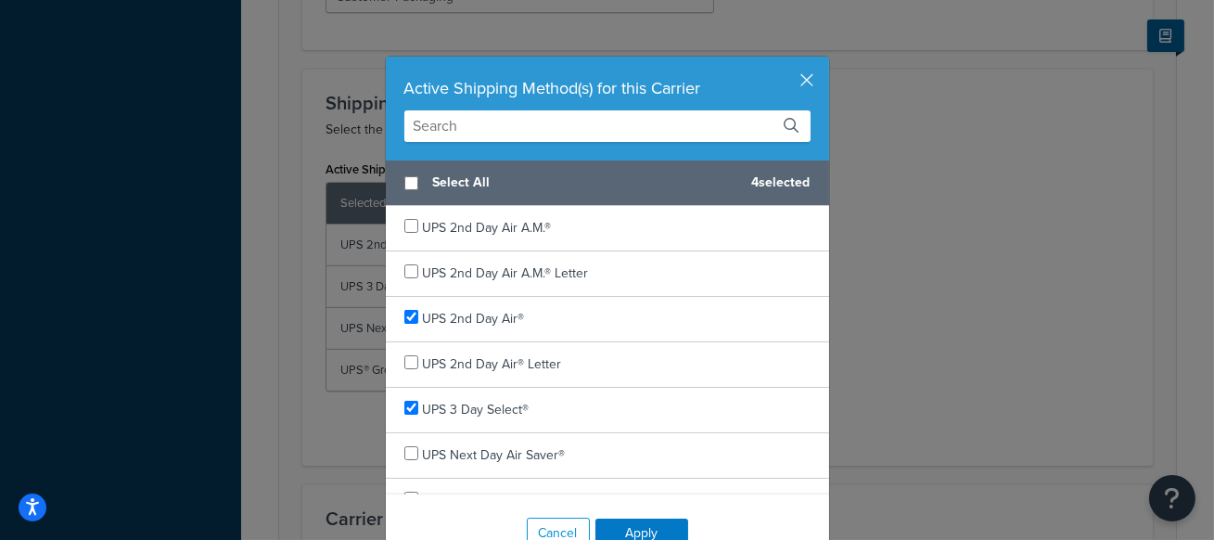
click at [468, 123] on input "text" at bounding box center [607, 126] width 406 height 32
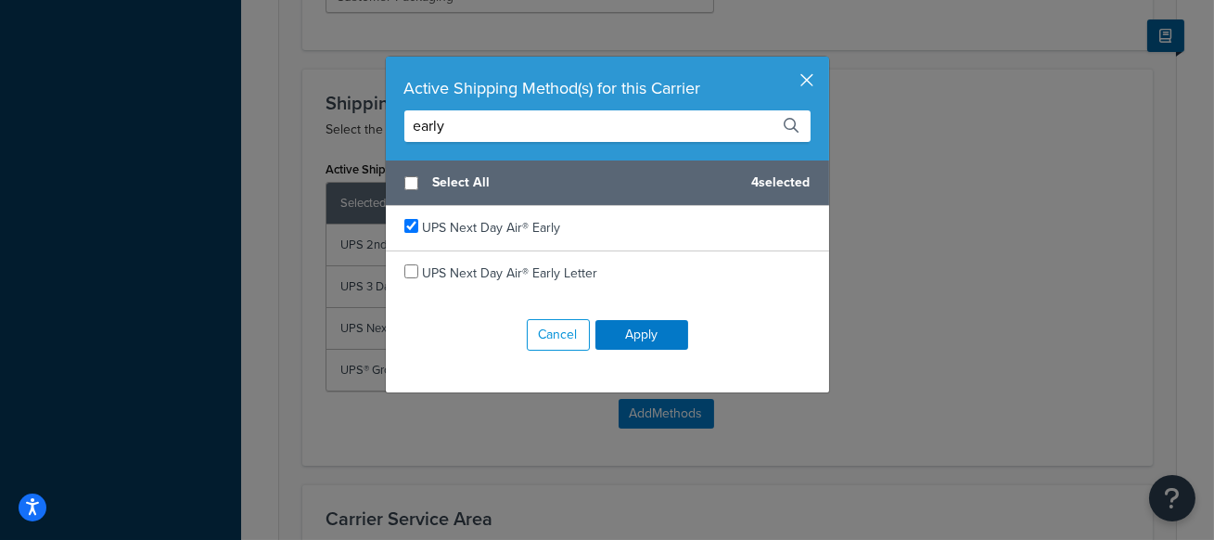
type input "early"
click at [824, 61] on button "button" at bounding box center [826, 59] width 5 height 5
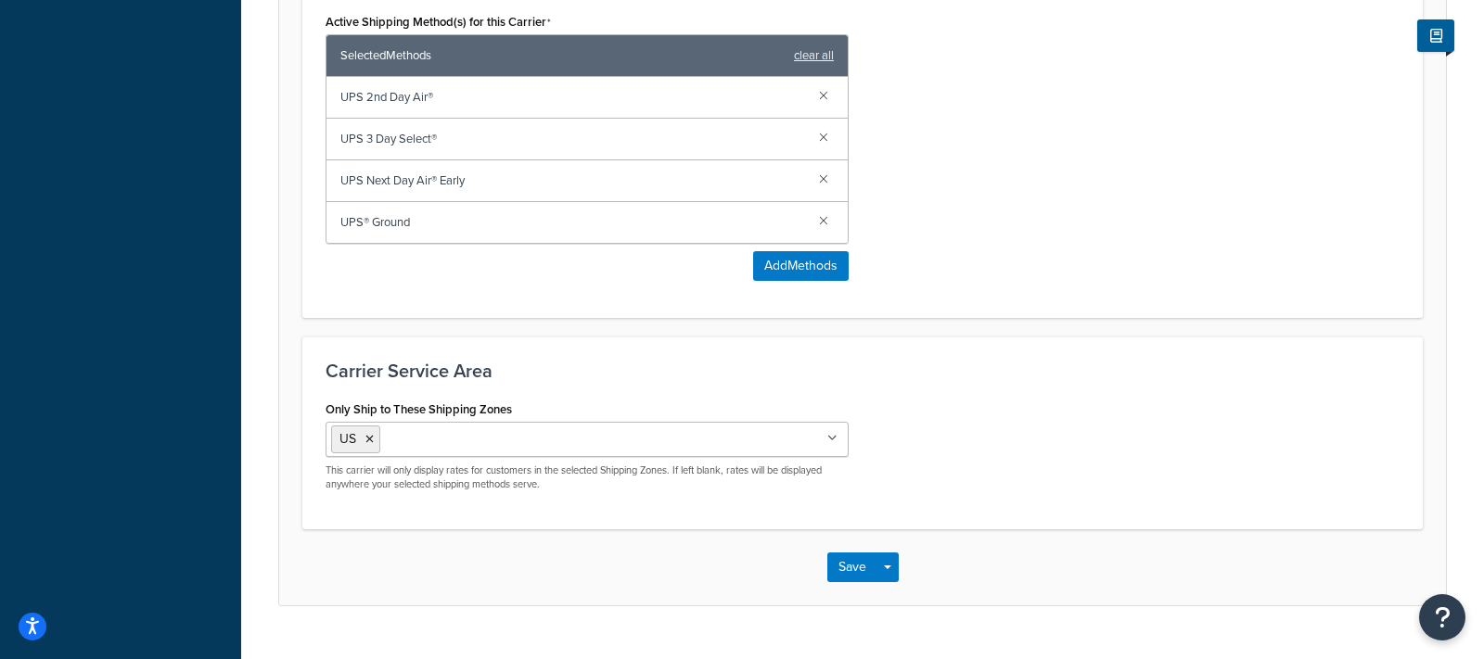
scroll to position [1109, 0]
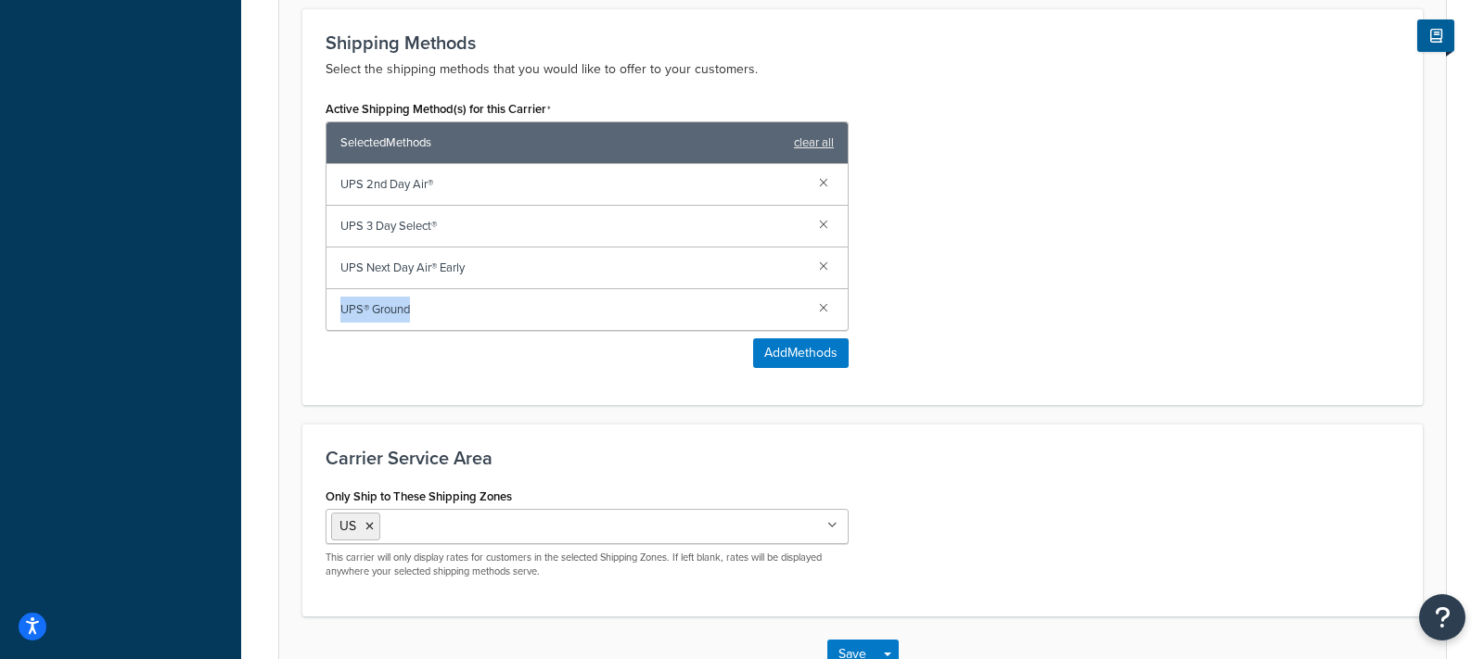
drag, startPoint x: 482, startPoint y: 314, endPoint x: 326, endPoint y: 311, distance: 156.8
click at [326, 311] on div "UPS® Ground" at bounding box center [586, 309] width 521 height 41
click at [824, 173] on link at bounding box center [823, 182] width 20 height 20
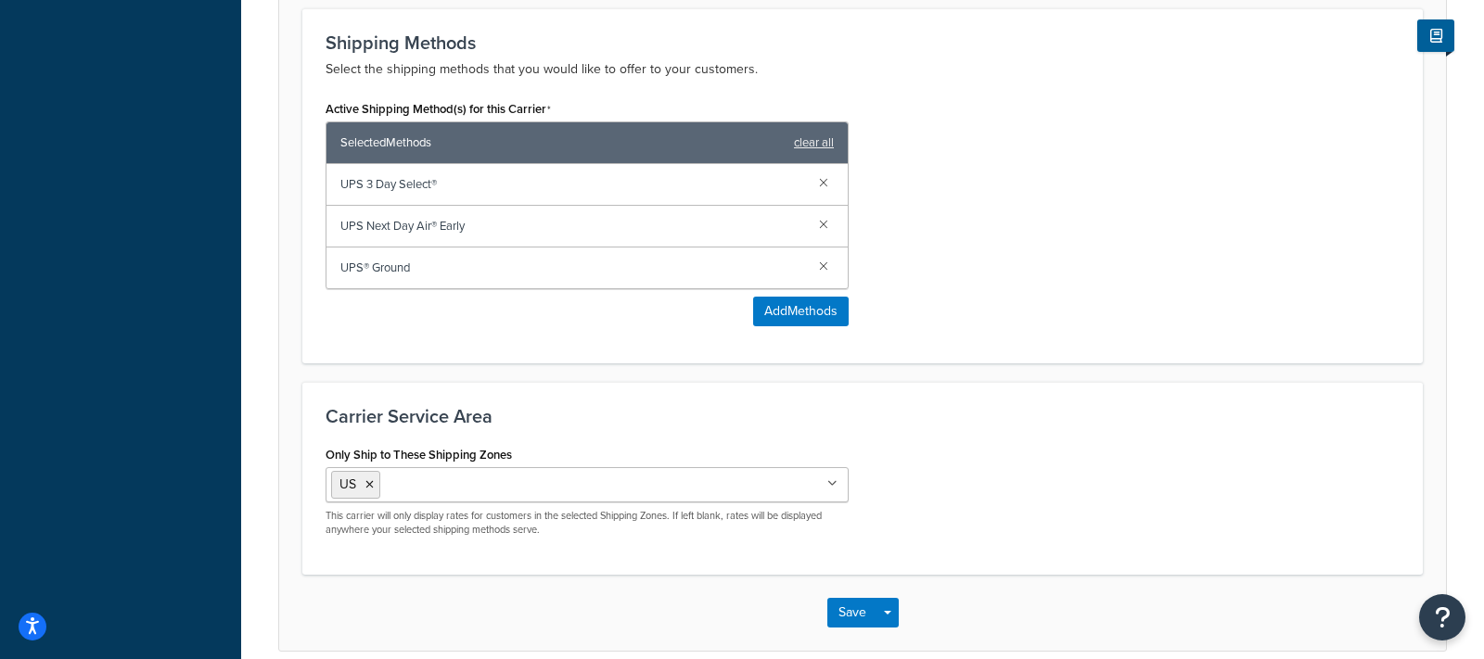
click at [824, 173] on link at bounding box center [823, 182] width 20 height 20
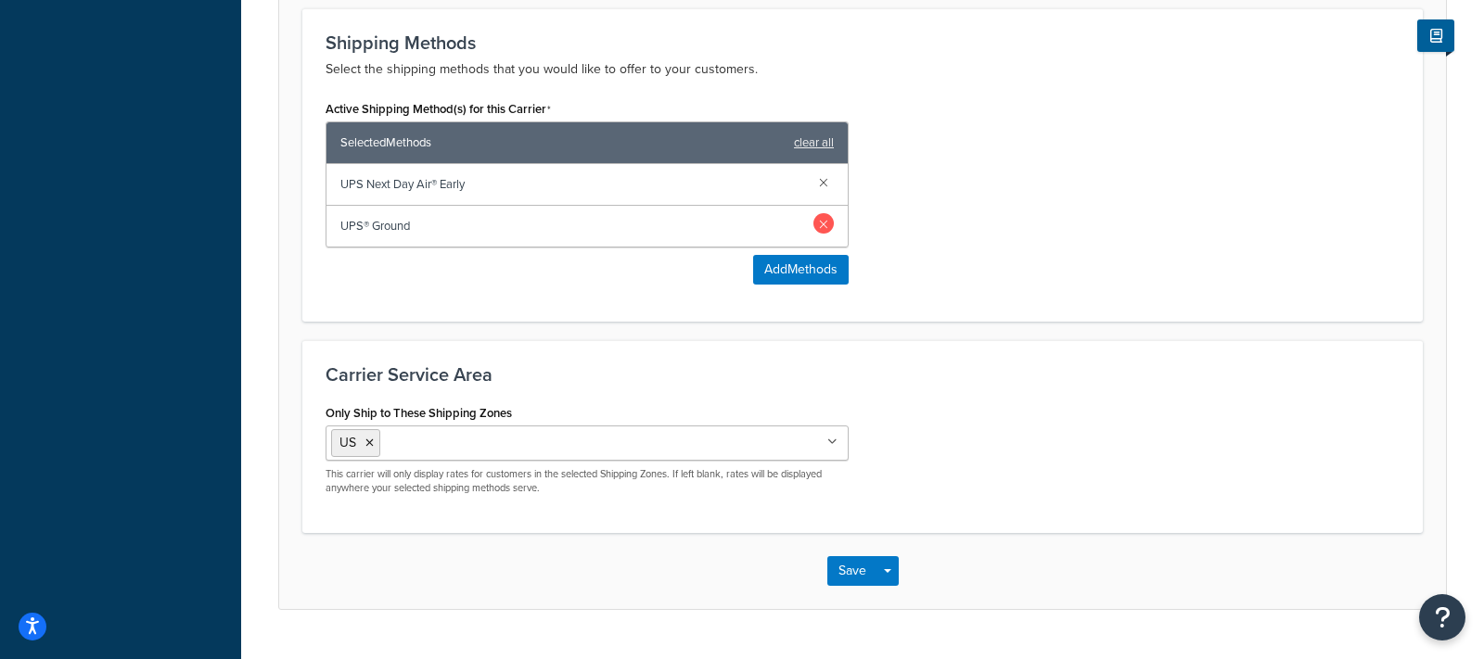
click at [822, 222] on link at bounding box center [823, 223] width 20 height 20
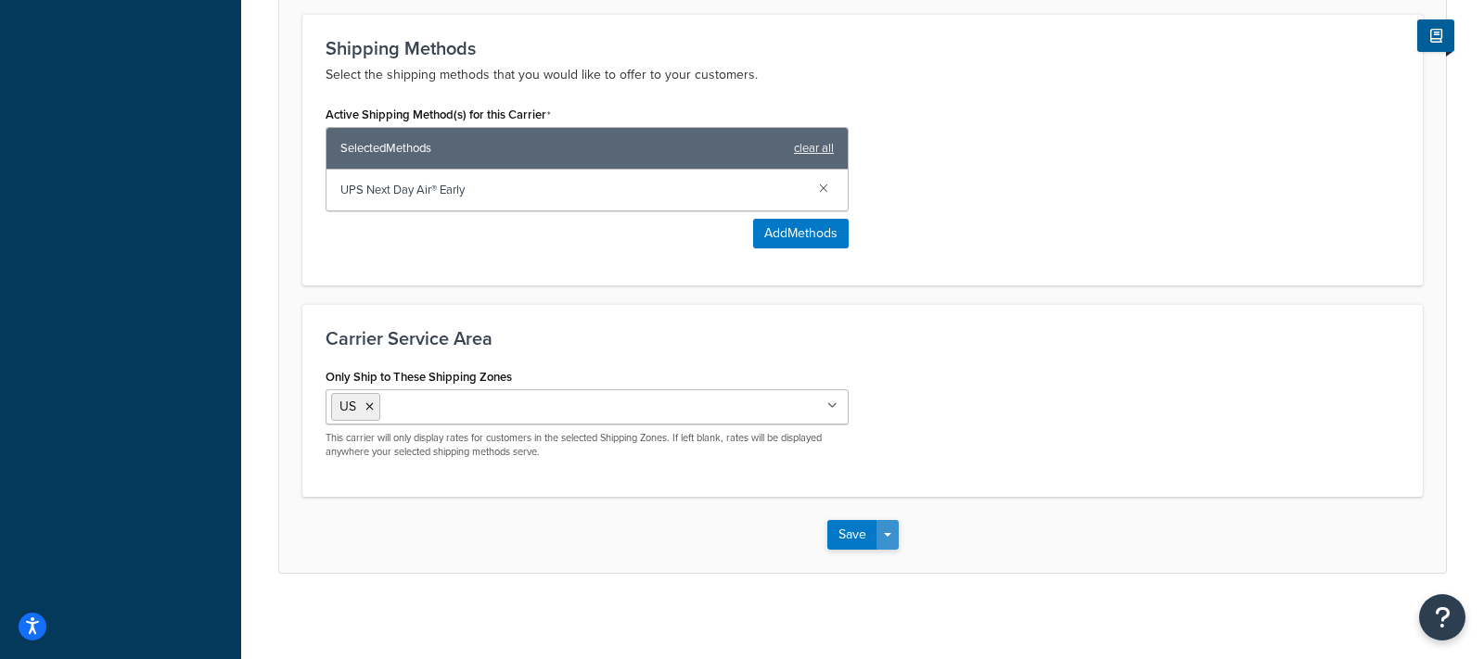
click at [887, 533] on span "button" at bounding box center [887, 535] width 7 height 4
click at [901, 539] on button "Save and Edit" at bounding box center [894, 569] width 135 height 39
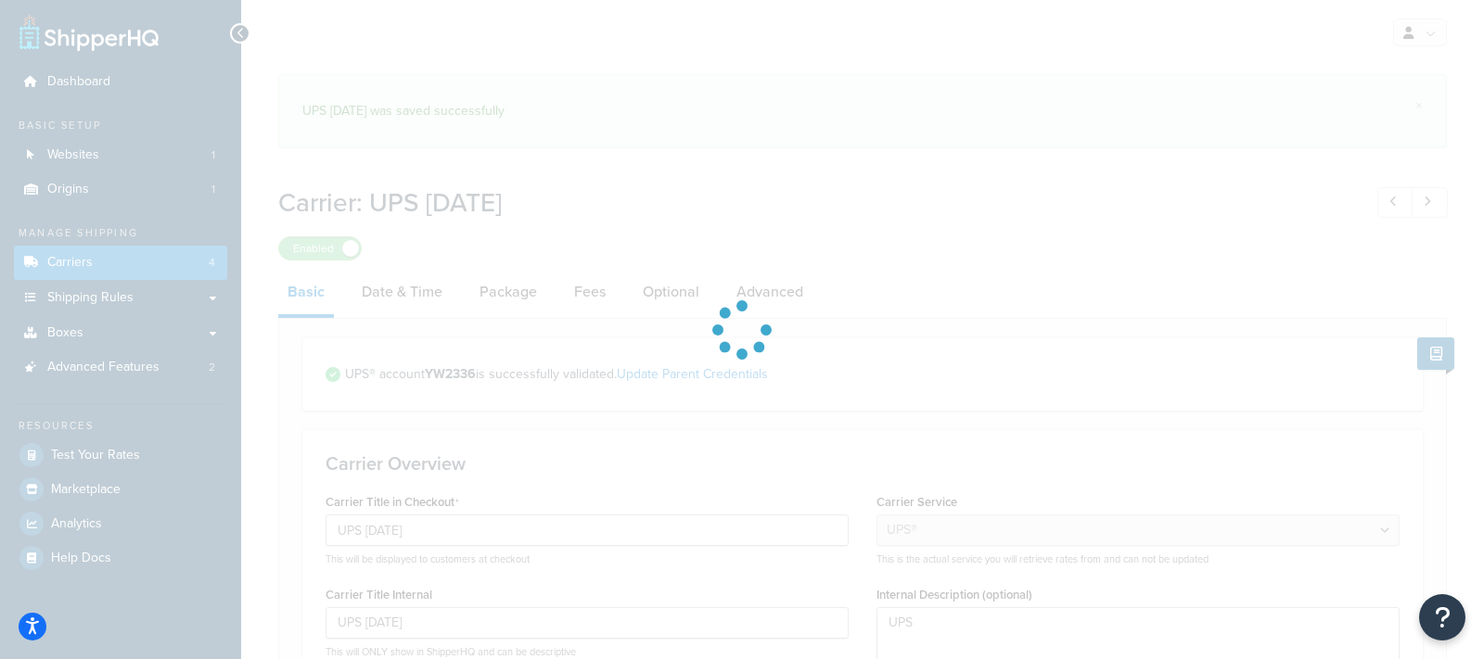
select select "ups"
select select "53"
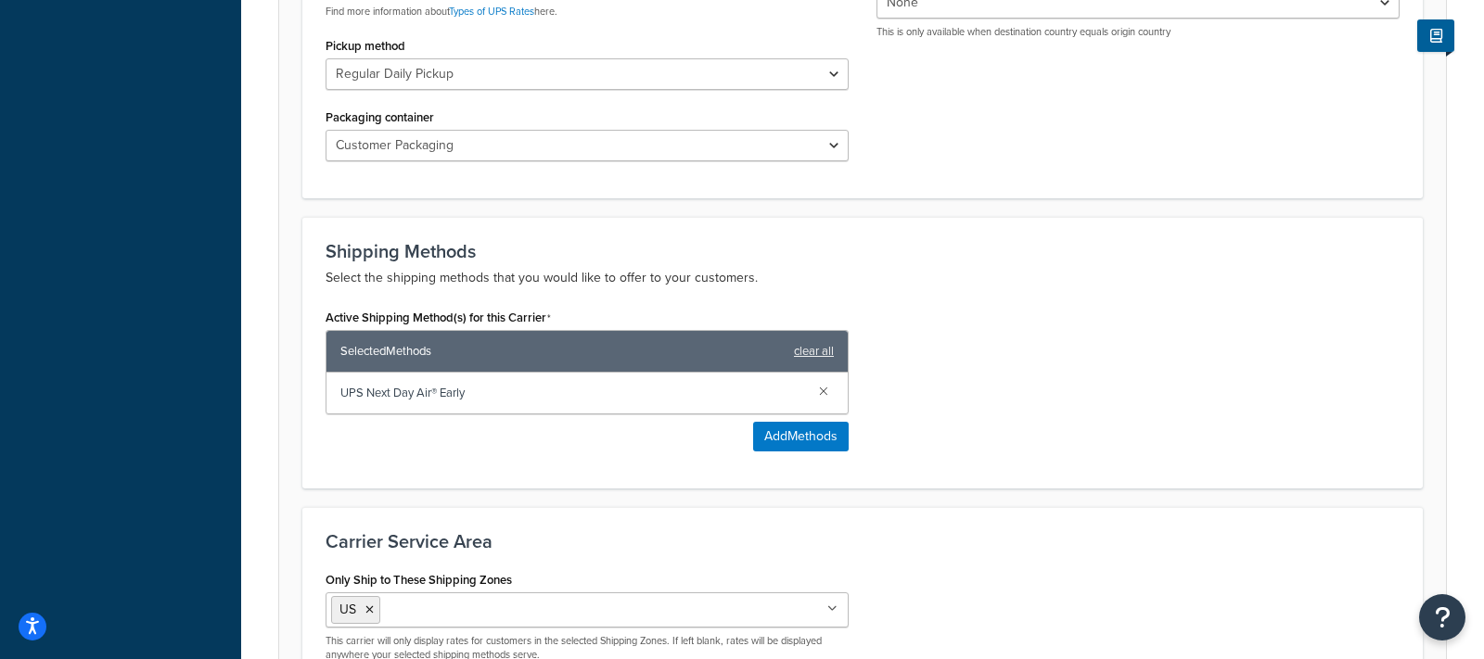
scroll to position [904, 0]
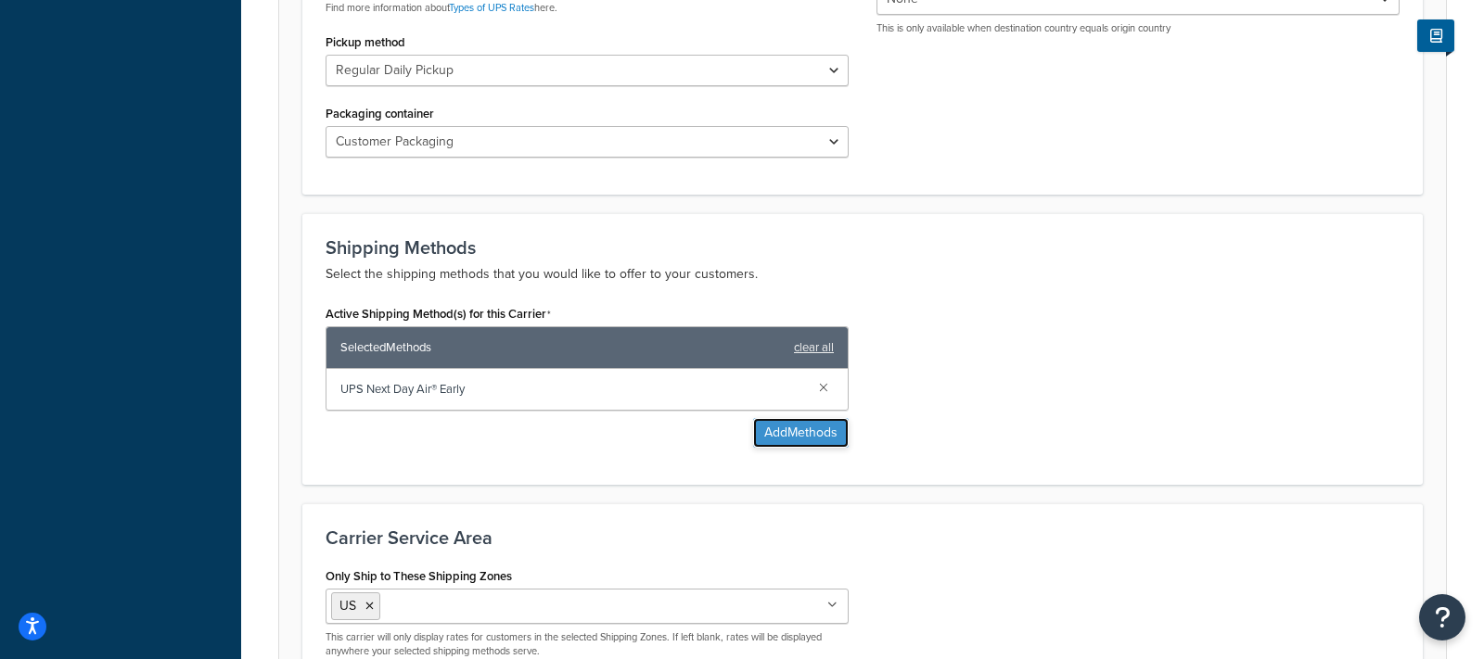
click at [765, 426] on button "Add Methods" at bounding box center [801, 433] width 96 height 30
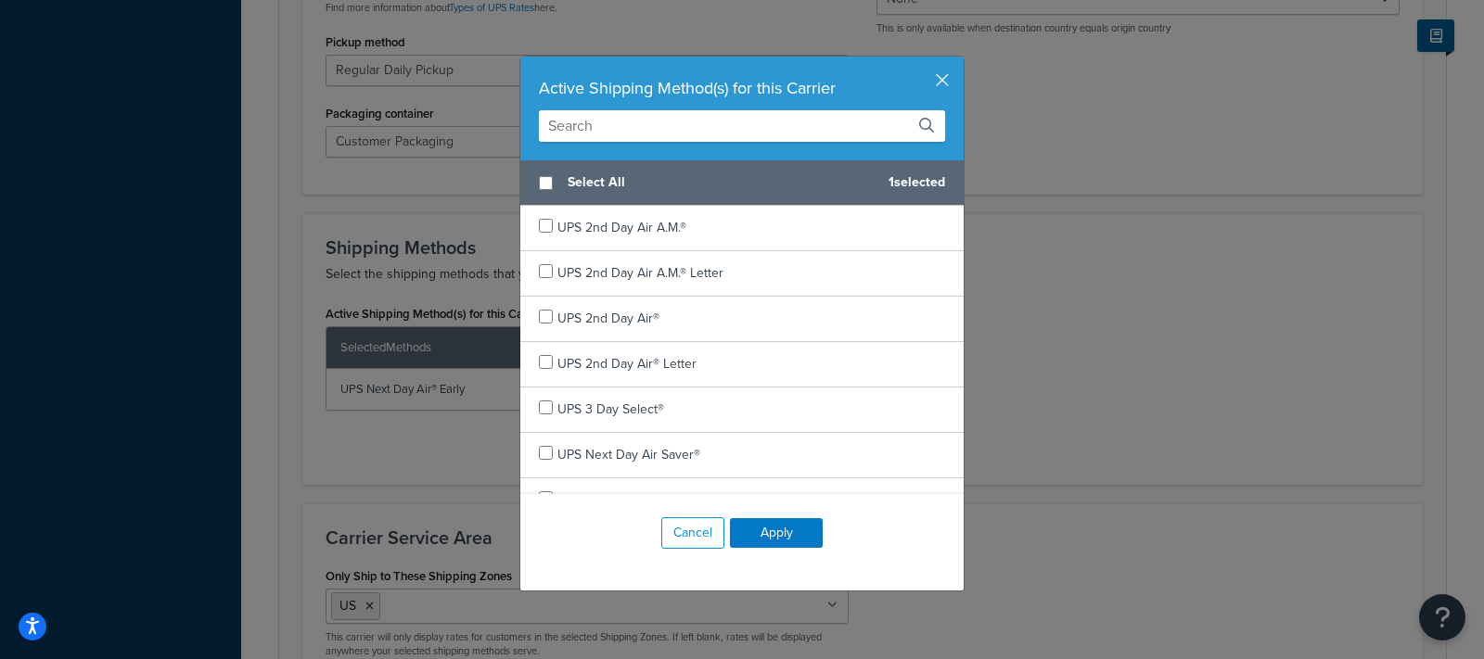
click at [673, 118] on input "text" at bounding box center [742, 126] width 406 height 32
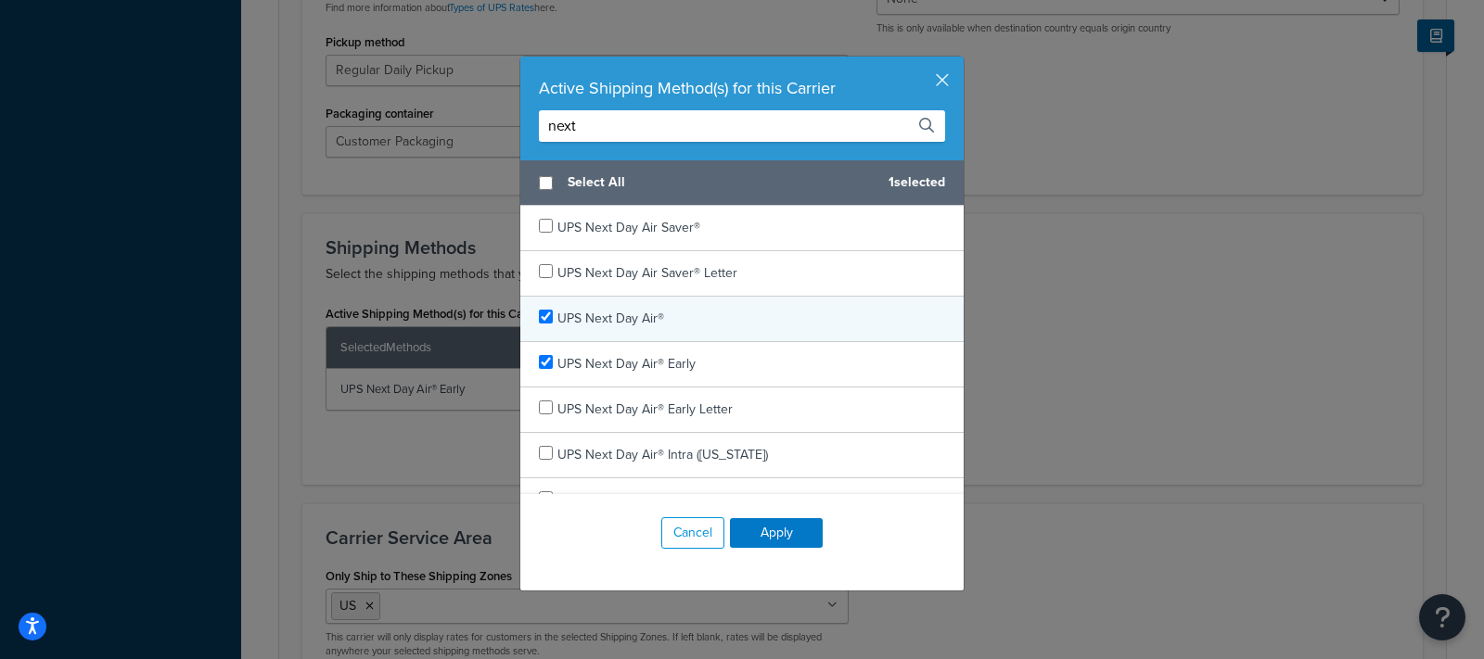
type input "next"
click at [544, 313] on input "checkbox" at bounding box center [546, 317] width 14 height 14
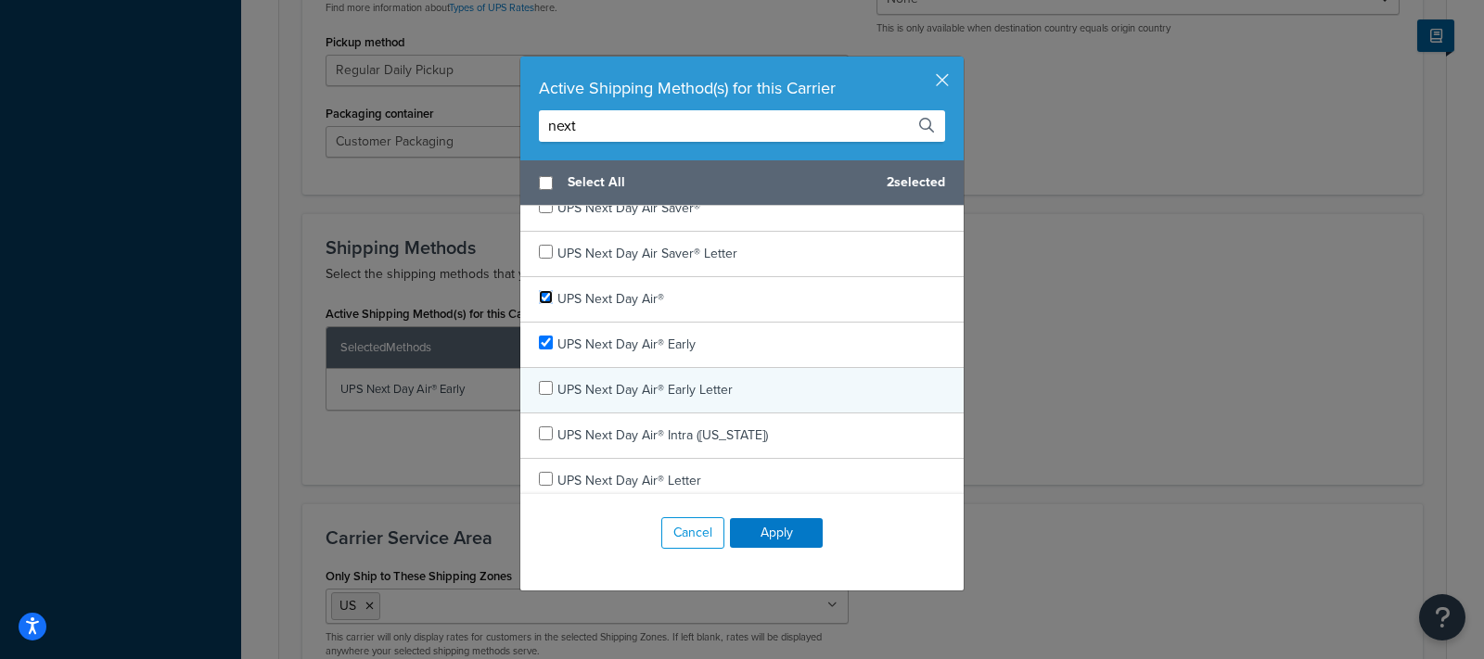
scroll to position [21, 0]
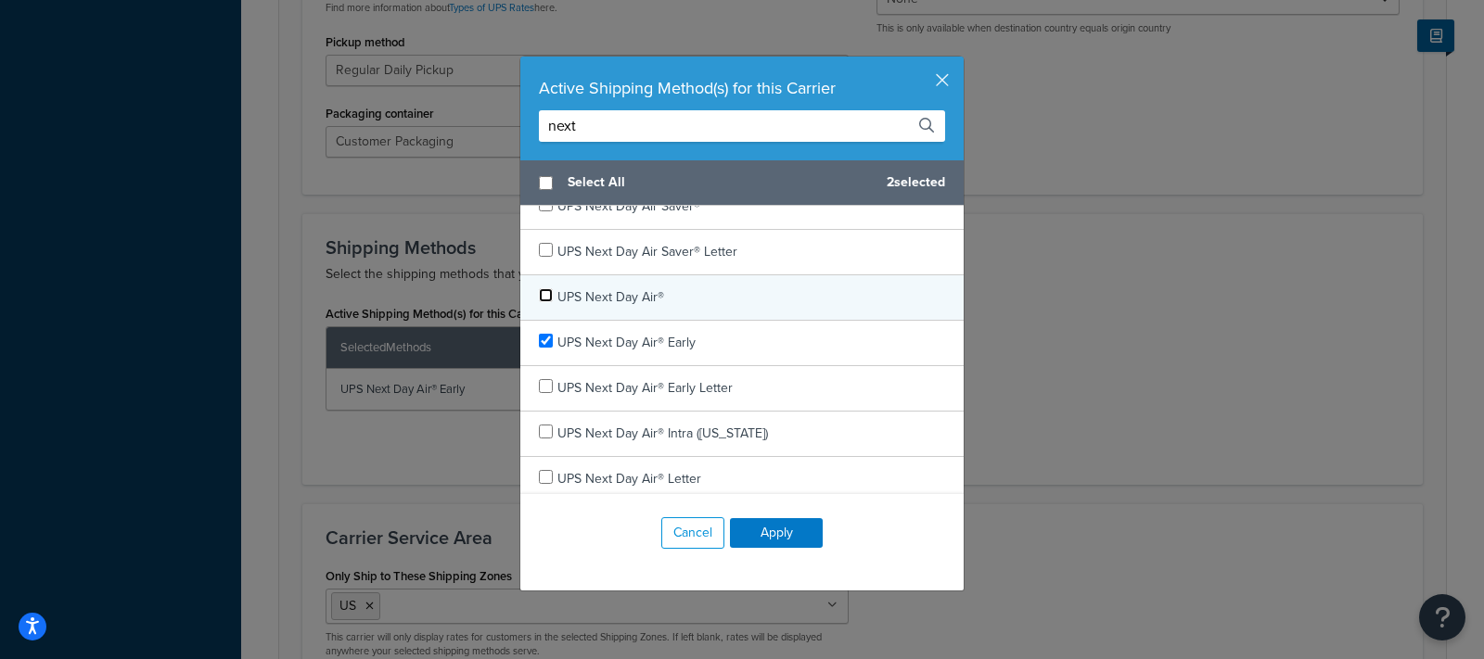
click at [548, 291] on input "checkbox" at bounding box center [546, 295] width 14 height 14
checkbox input "false"
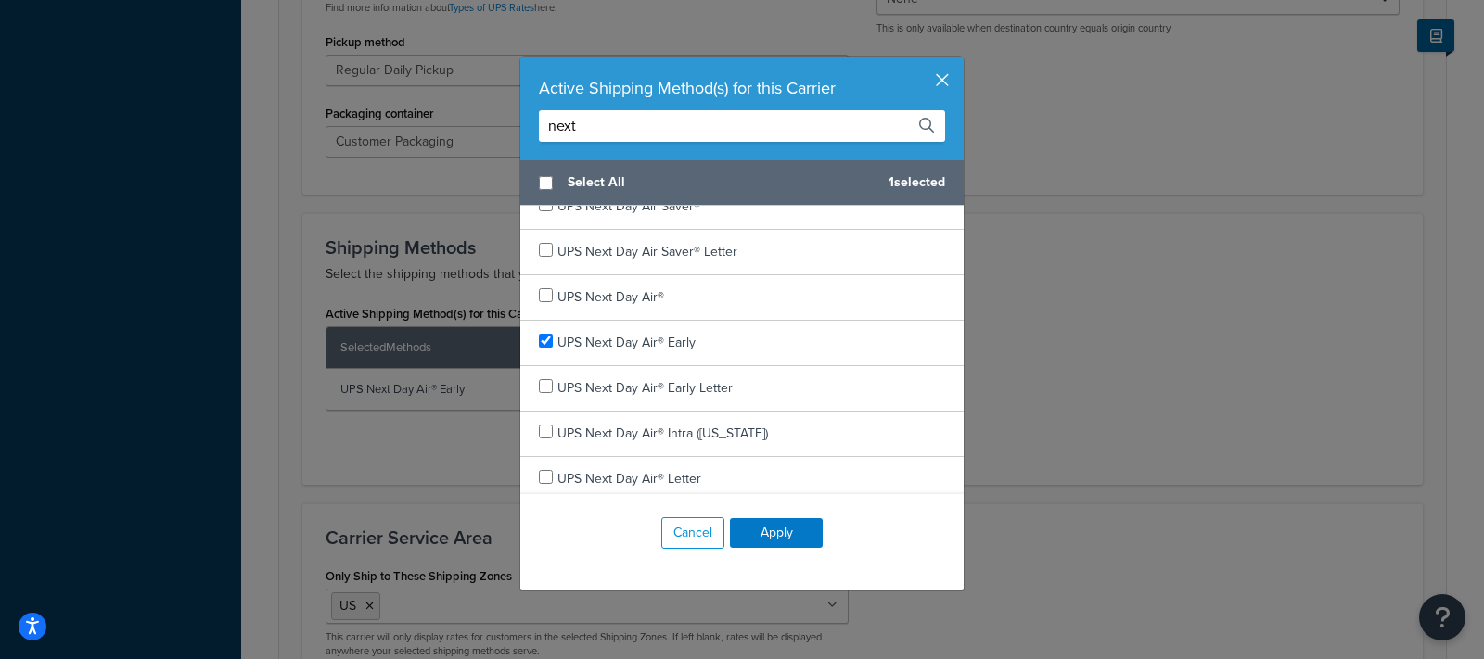
click at [959, 61] on button "button" at bounding box center [961, 59] width 5 height 5
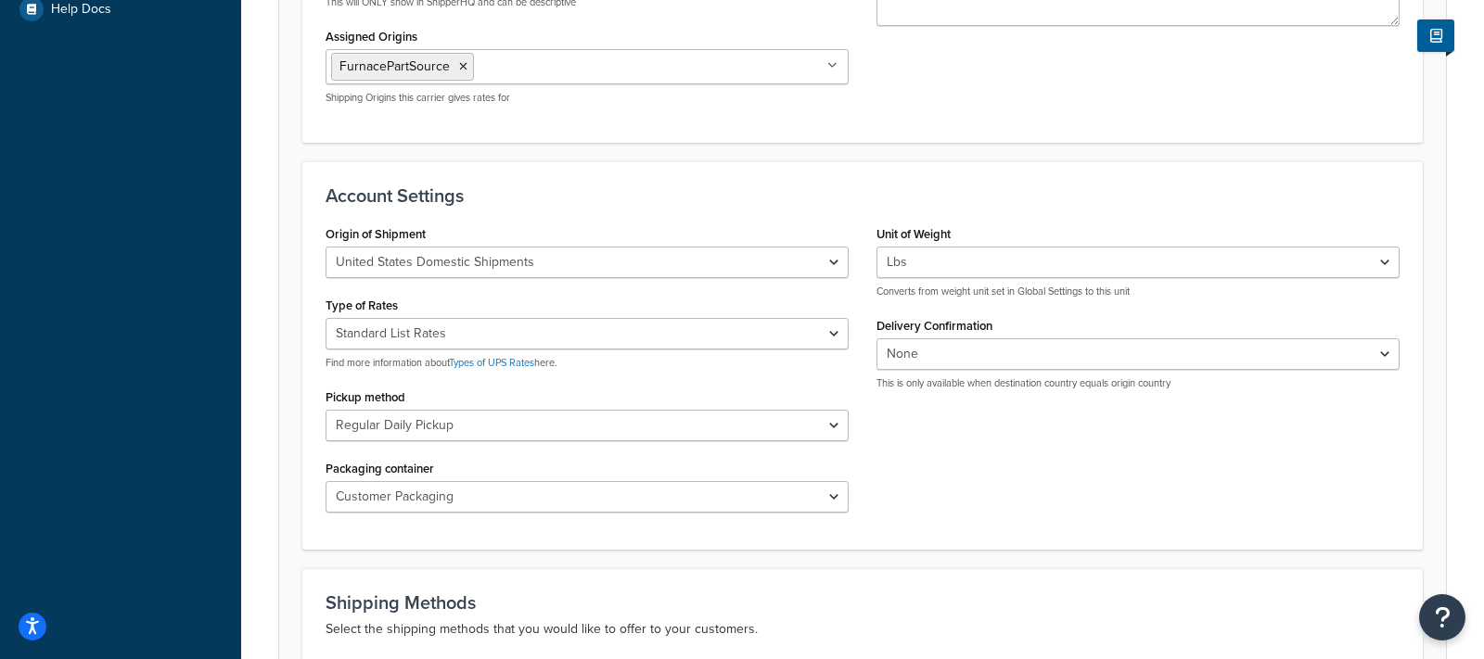
scroll to position [0, 0]
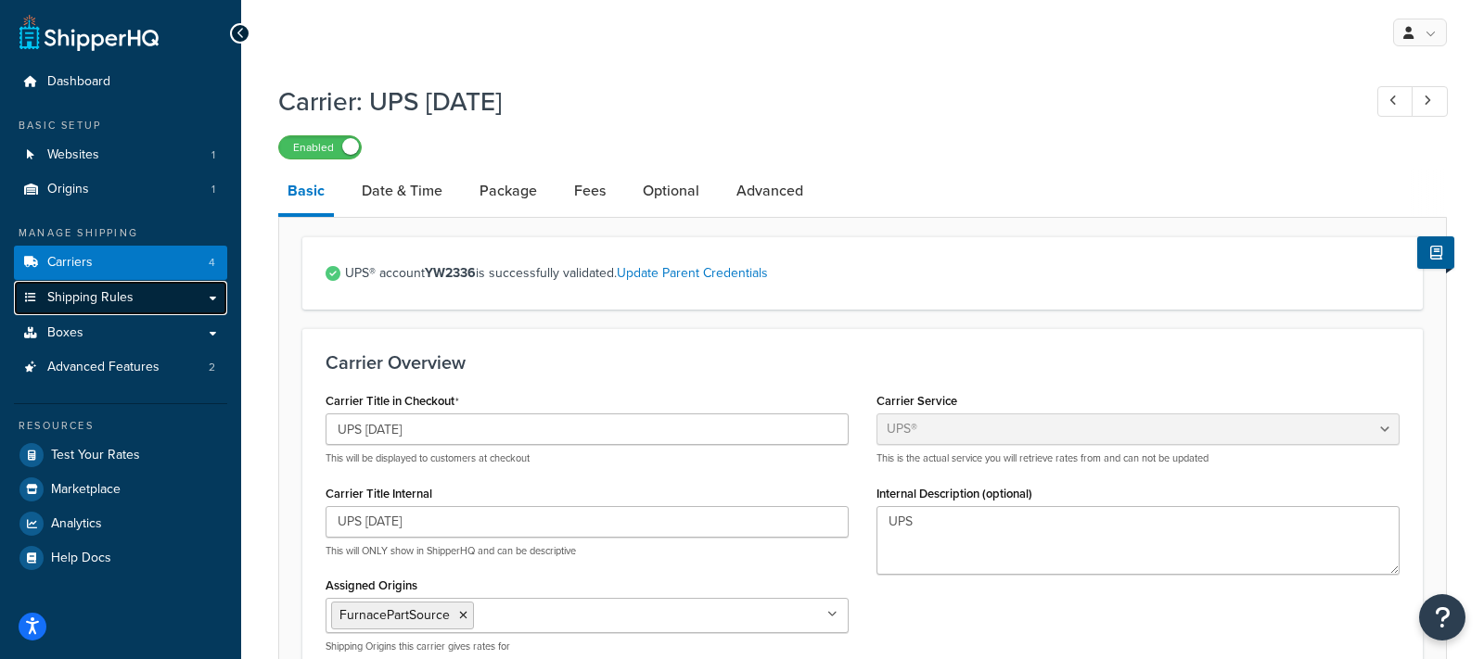
click at [168, 299] on link "Shipping Rules" at bounding box center [120, 298] width 213 height 34
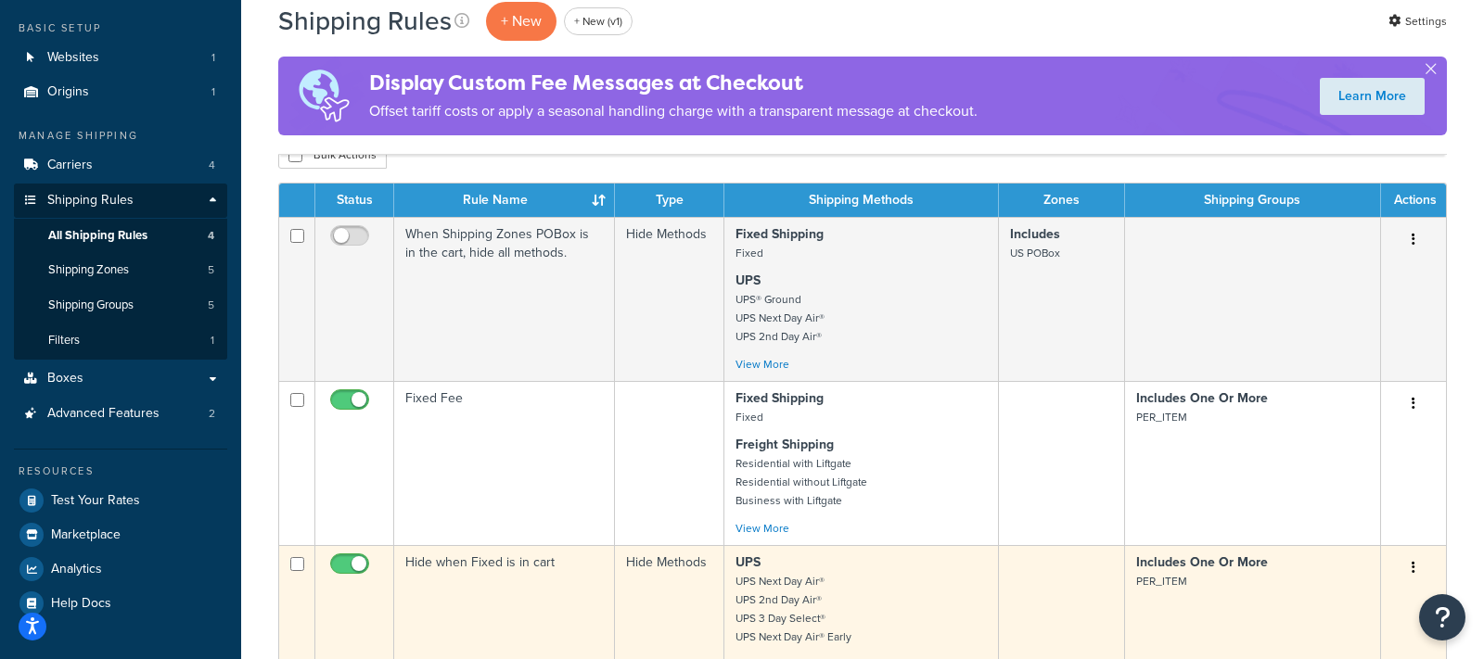
scroll to position [98, 0]
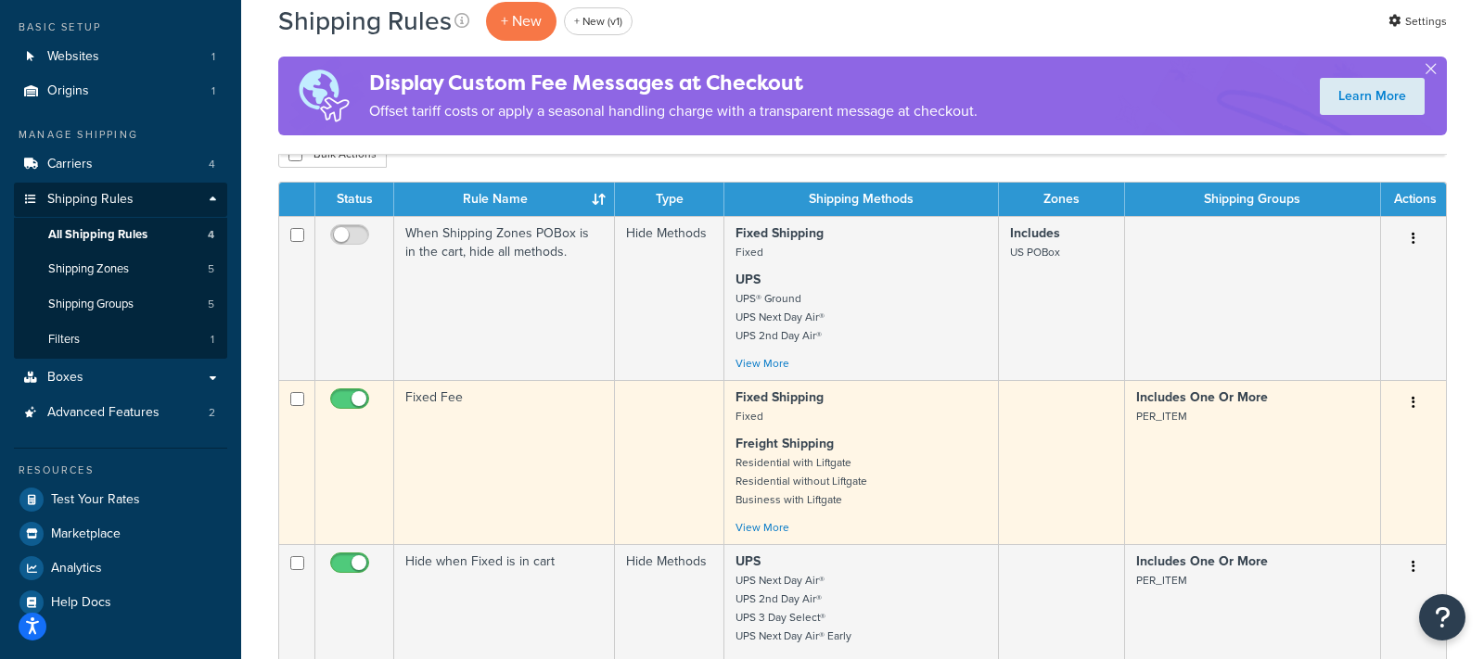
click at [529, 440] on td "Fixed Fee" at bounding box center [504, 462] width 221 height 164
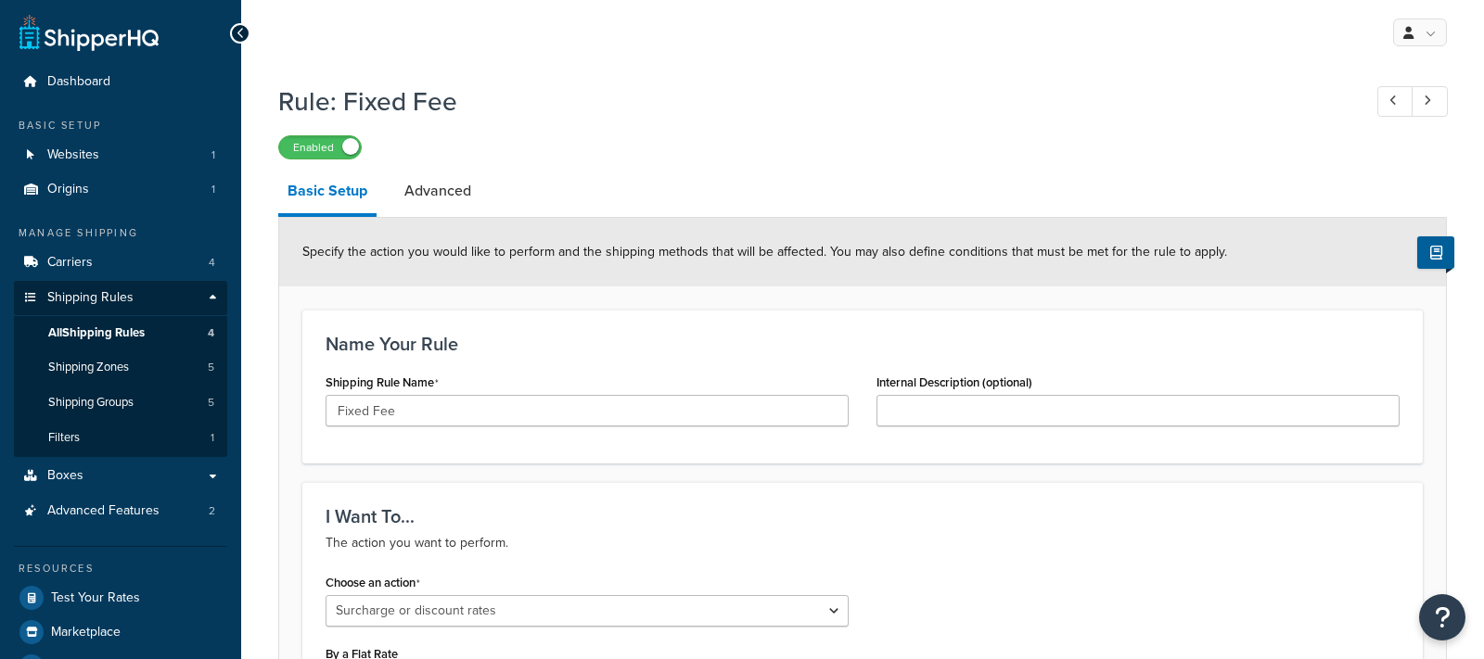
select select "SURCHARGE"
select select "SHIPPING_GROUP"
click at [153, 328] on link "All Shipping Rules 4" at bounding box center [120, 333] width 213 height 34
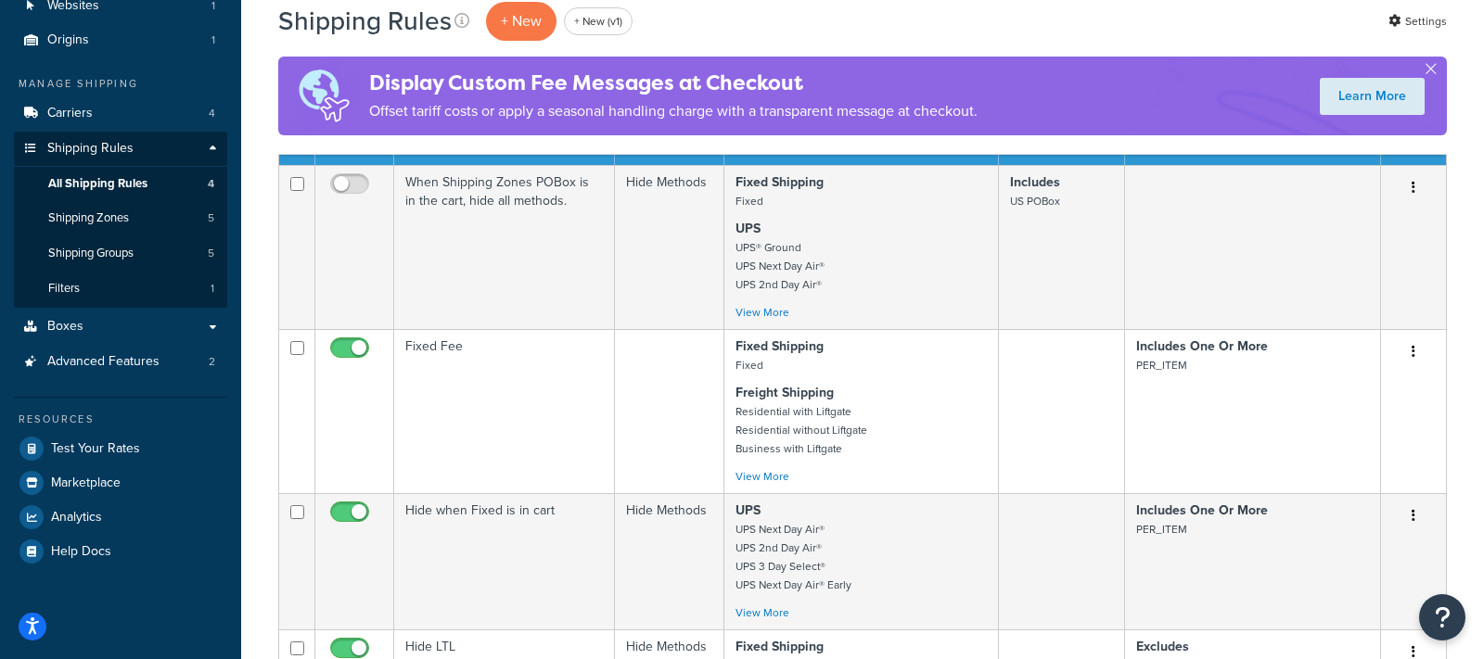
scroll to position [145, 0]
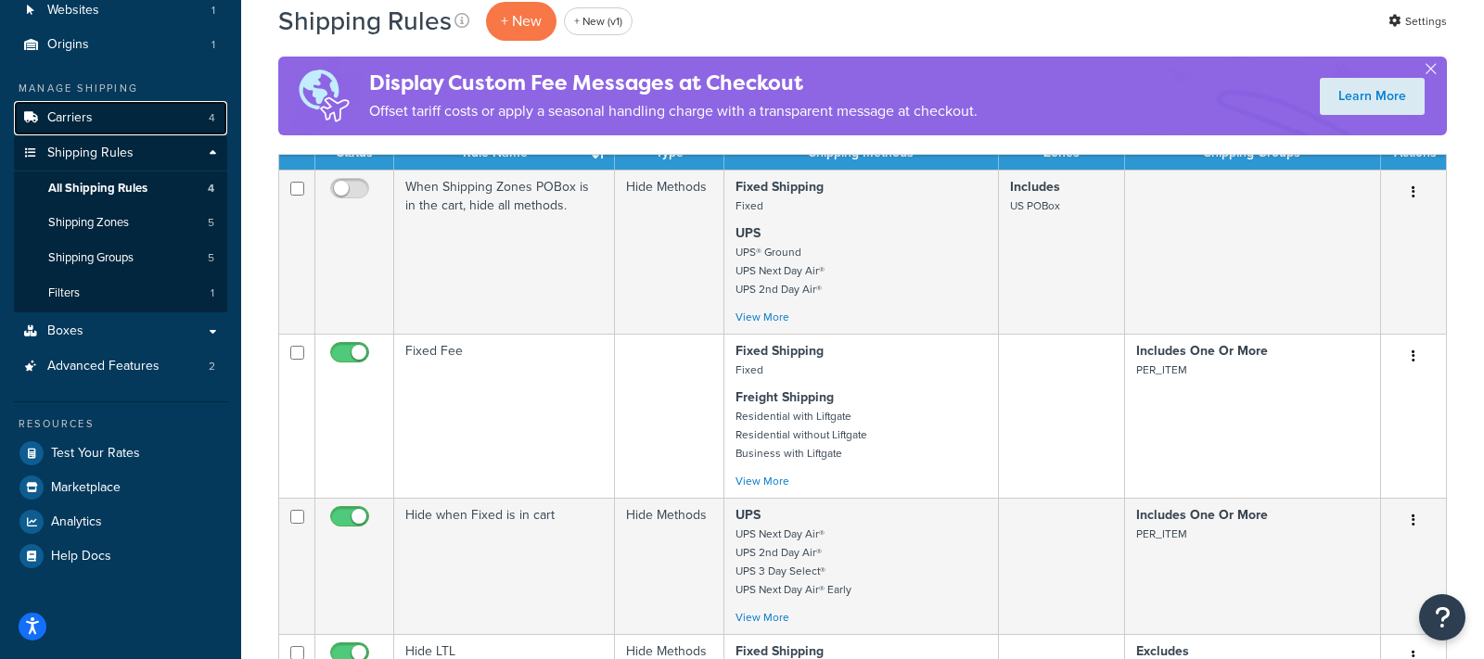
click at [145, 115] on link "Carriers 4" at bounding box center [120, 118] width 213 height 34
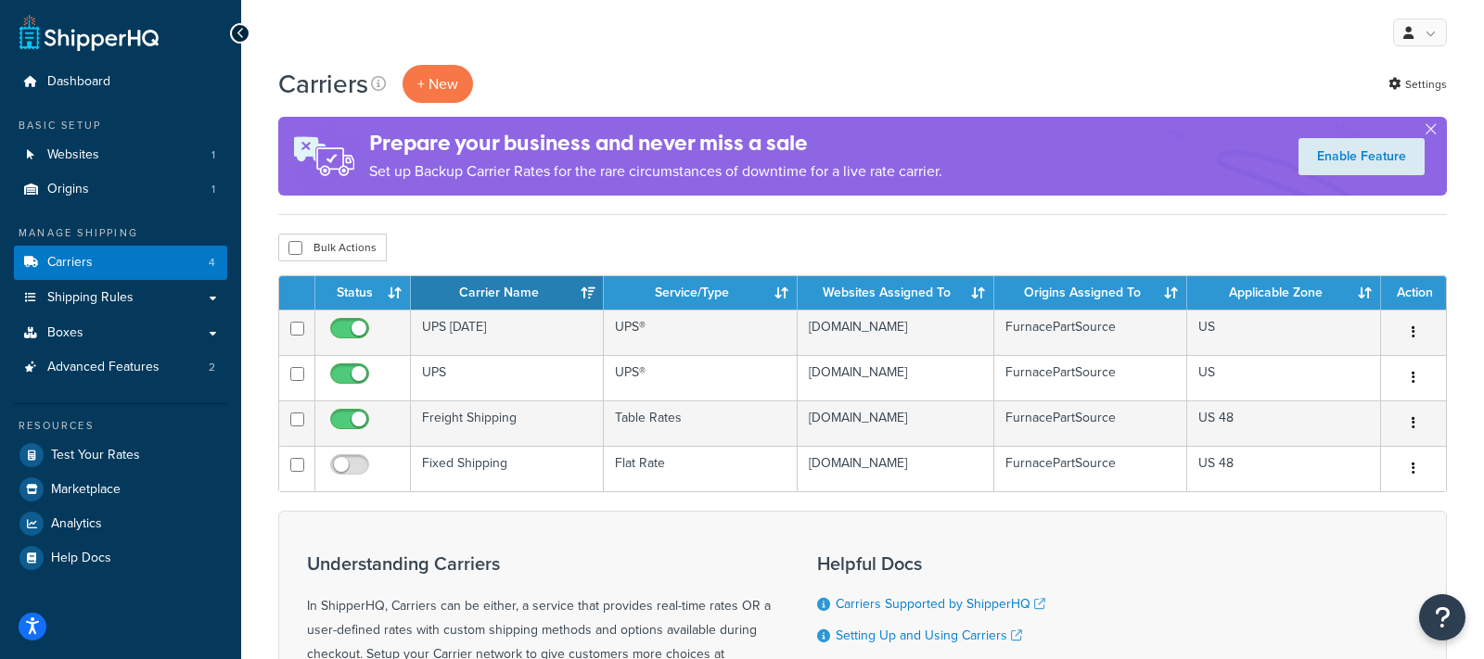
click at [970, 232] on div "Carriers + New Settings Prepare your business and never miss a sale Set up Back…" at bounding box center [862, 491] width 1243 height 853
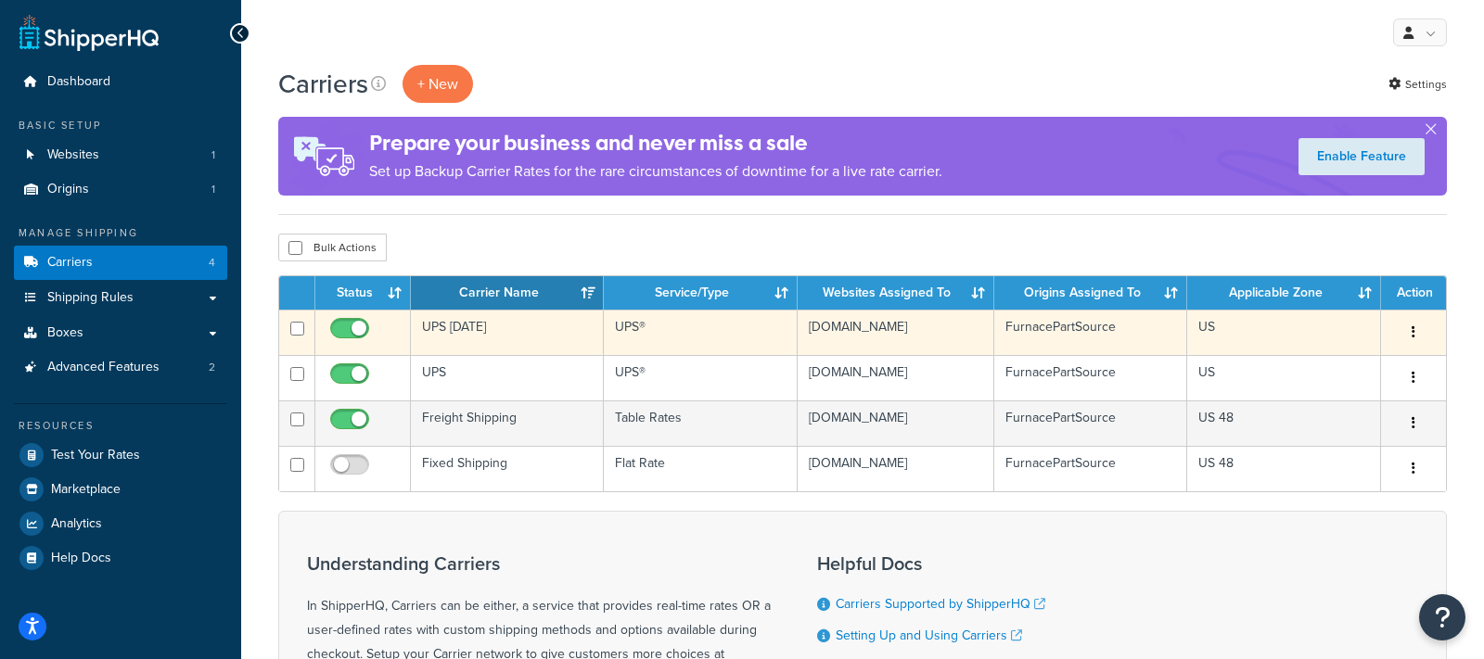
click at [357, 331] on input "checkbox" at bounding box center [351, 333] width 51 height 23
checkbox input "false"
click at [295, 329] on input "checkbox" at bounding box center [297, 329] width 14 height 14
checkbox input "true"
click at [567, 327] on td "UPS [DATE]" at bounding box center [507, 332] width 193 height 45
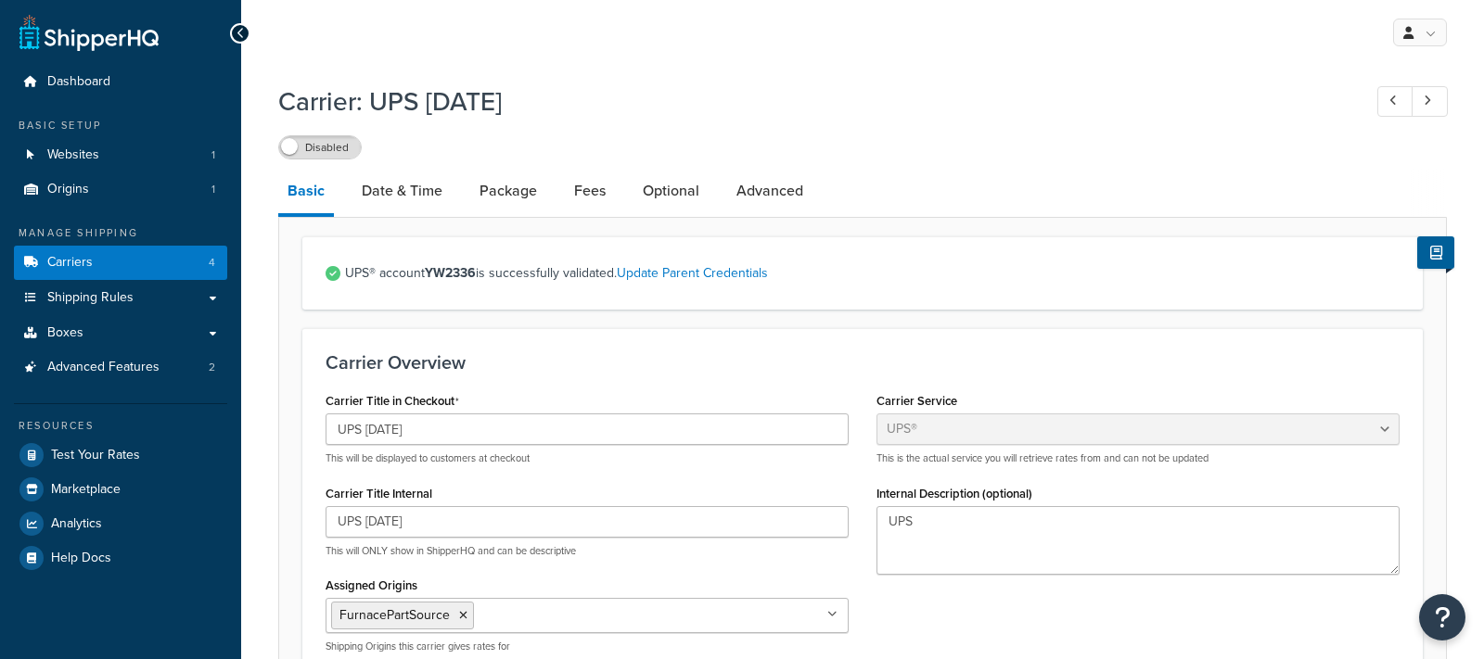
select select "ups"
select select "53"
click at [774, 192] on link "Advanced" at bounding box center [769, 191] width 85 height 45
select select "false"
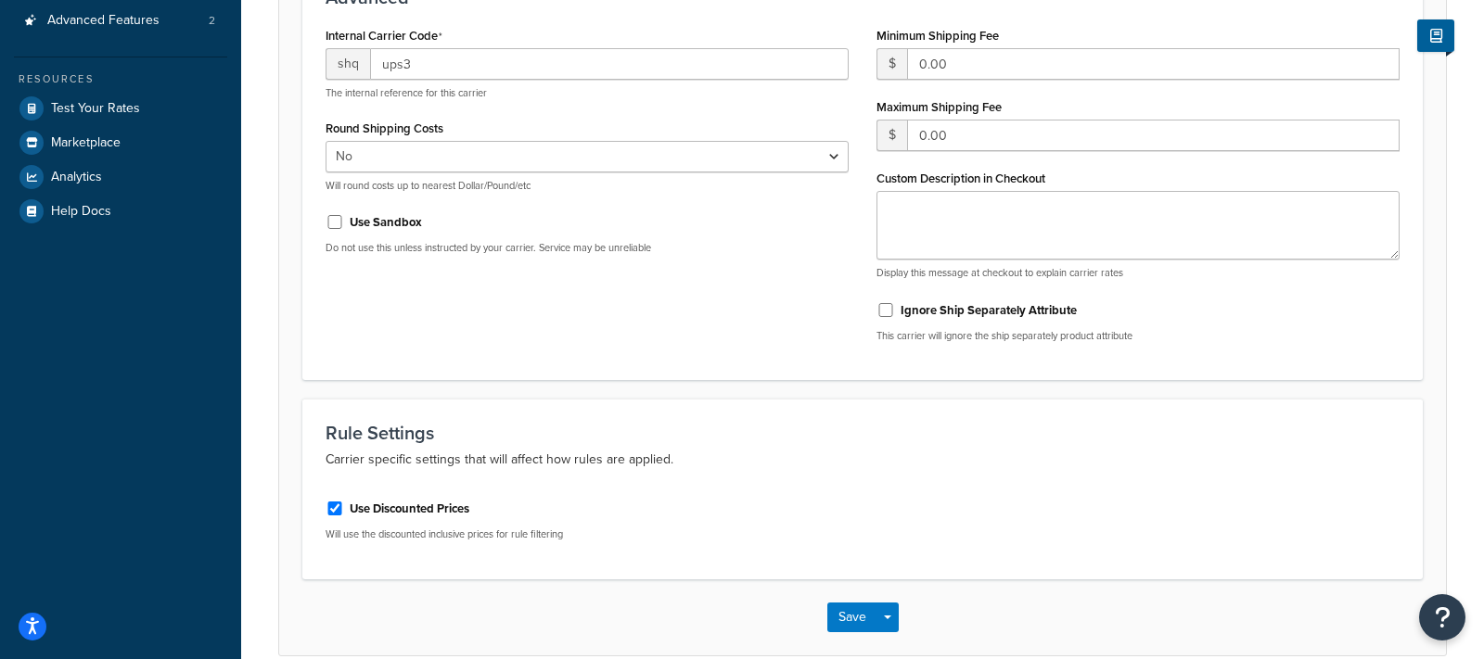
scroll to position [351, 0]
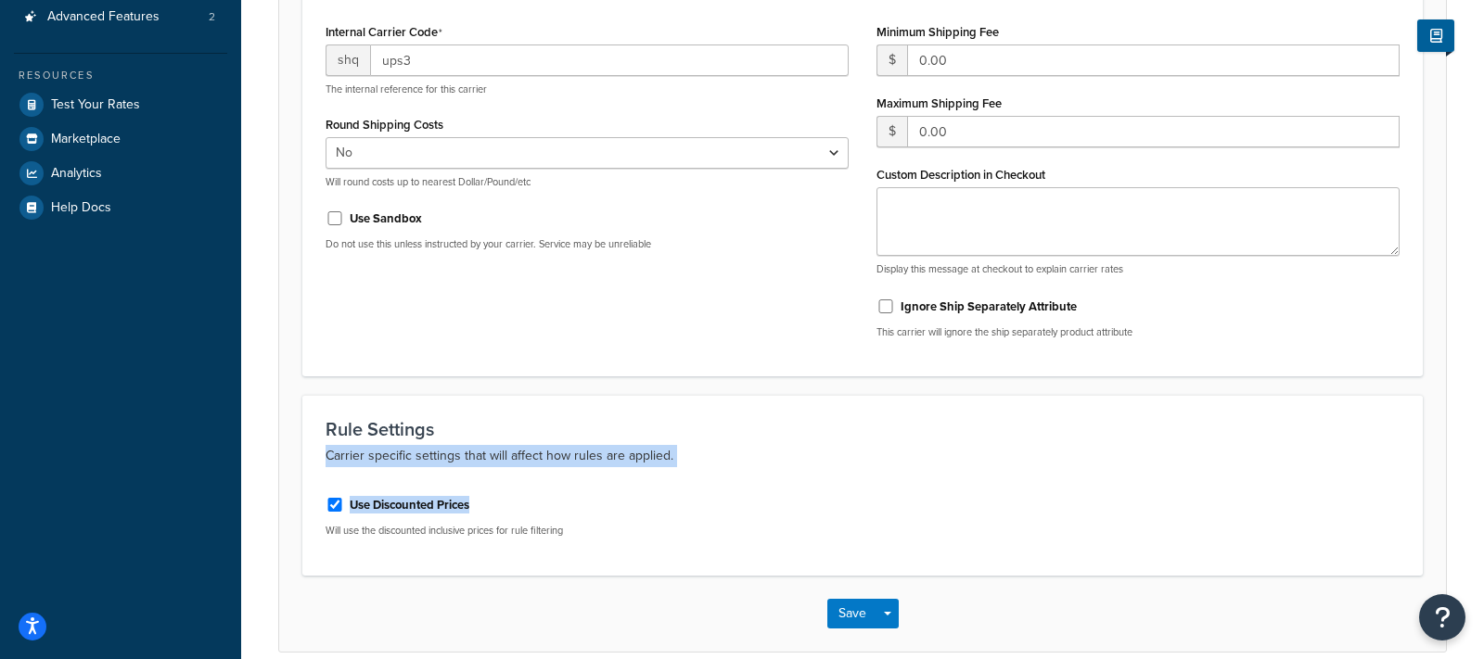
drag, startPoint x: 318, startPoint y: 454, endPoint x: 639, endPoint y: 499, distance: 324.0
click at [639, 499] on div "Rule Settings Carrier specific settings that will affect how rules are applied.…" at bounding box center [862, 485] width 1120 height 180
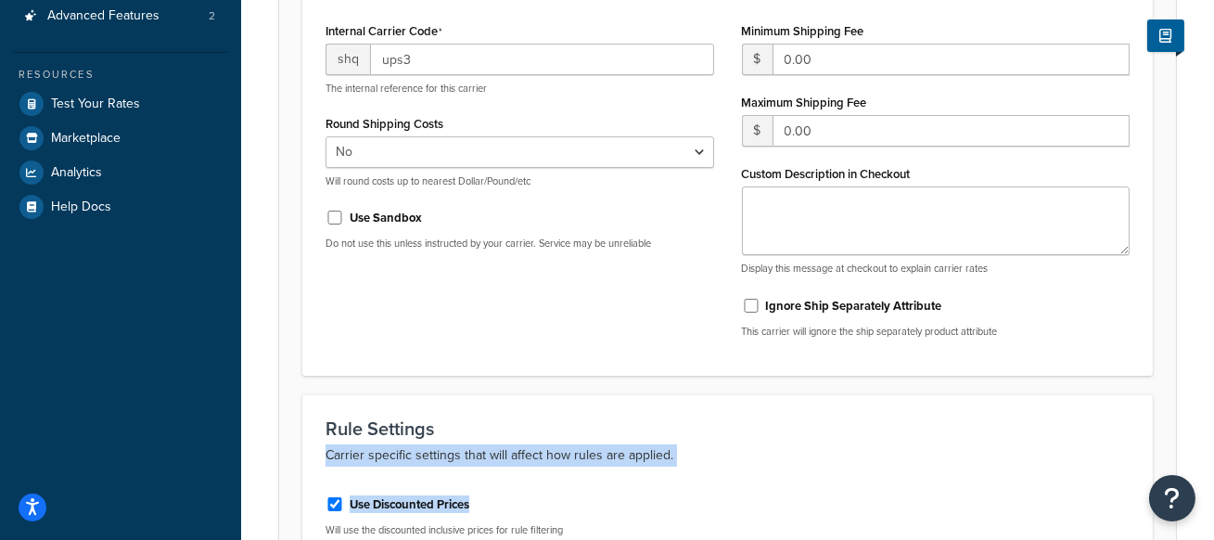
scroll to position [555, 0]
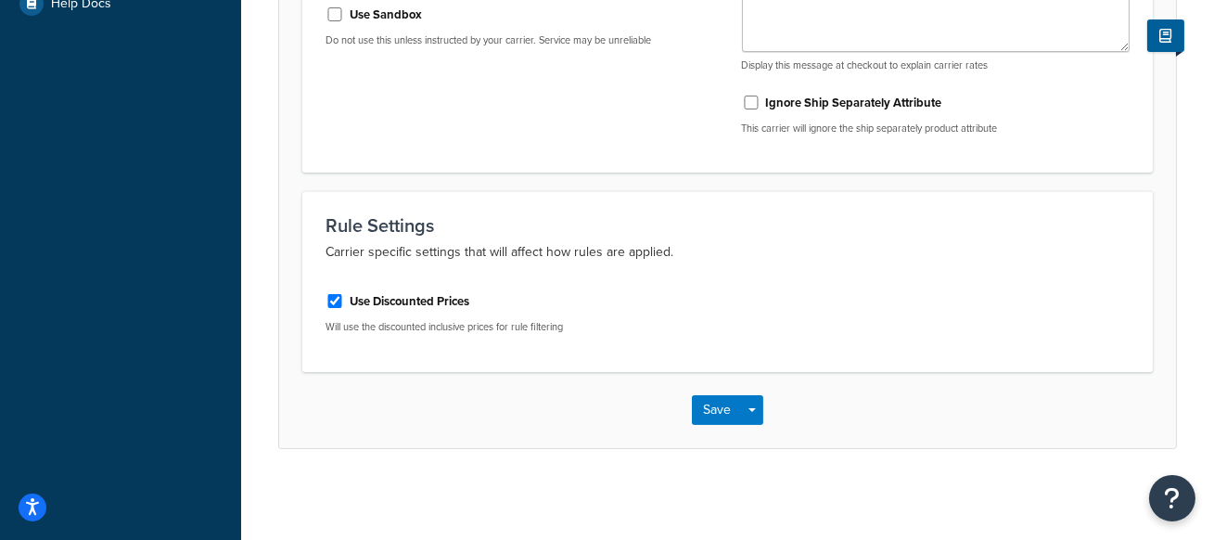
click at [582, 312] on div "Use Discounted Prices Will use the discounted inclusive prices for rule filteri…" at bounding box center [520, 310] width 389 height 48
click at [593, 337] on div "Use Discounted Prices Will use the discounted inclusive prices for rule filteri…" at bounding box center [520, 313] width 416 height 70
drag, startPoint x: 586, startPoint y: 333, endPoint x: 297, endPoint y: 324, distance: 289.5
click at [297, 324] on form "Ignore these advanced settings if you are unsure about how they will affect you…" at bounding box center [727, 55] width 897 height 784
click at [596, 314] on div "Use Discounted Prices Will use the discounted inclusive prices for rule filteri…" at bounding box center [520, 310] width 389 height 48
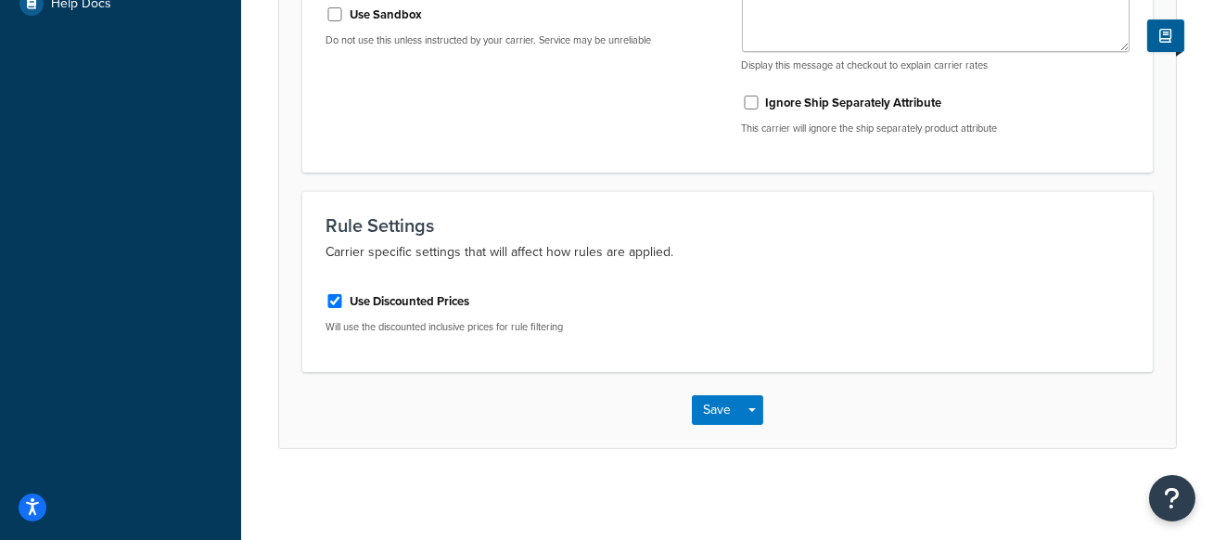
click at [599, 314] on div "Use Discounted Prices Will use the discounted inclusive prices for rule filteri…" at bounding box center [520, 310] width 389 height 48
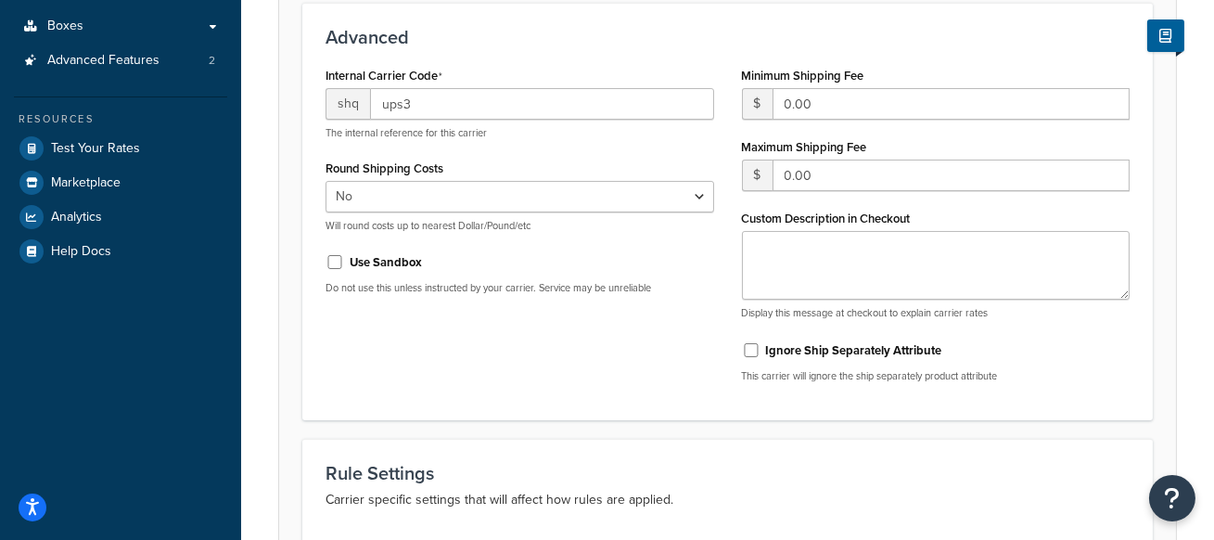
scroll to position [0, 0]
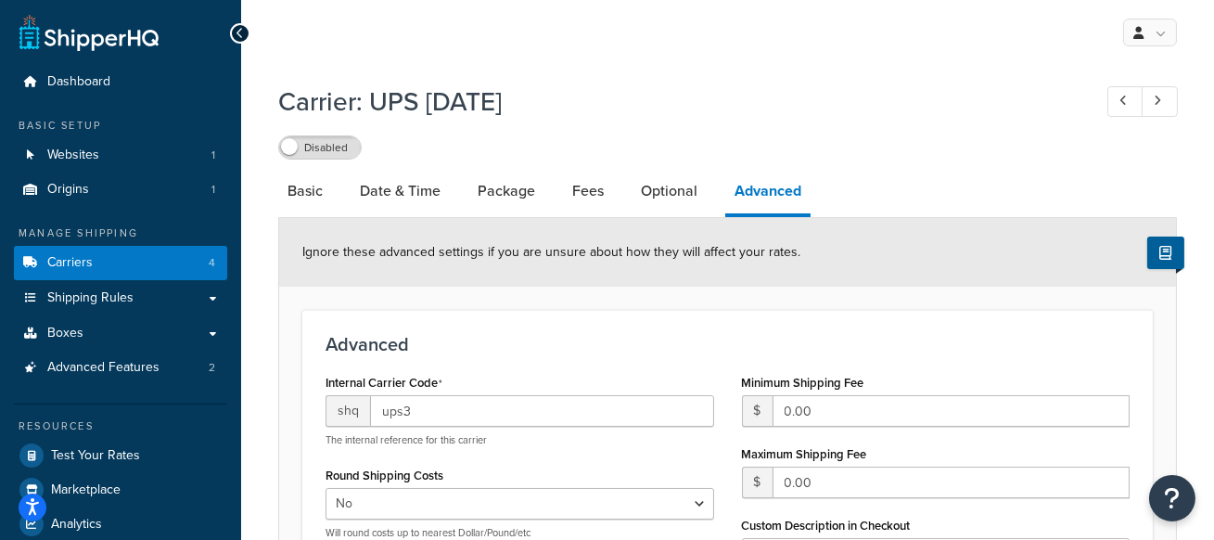
click at [1163, 104] on link at bounding box center [1160, 101] width 36 height 31
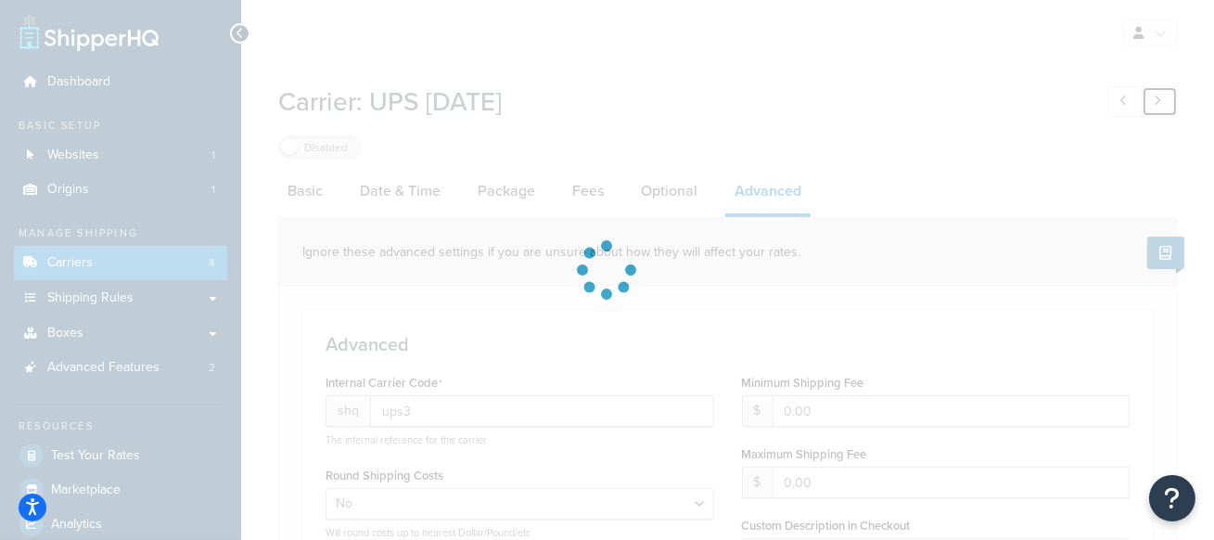
type input "flat1"
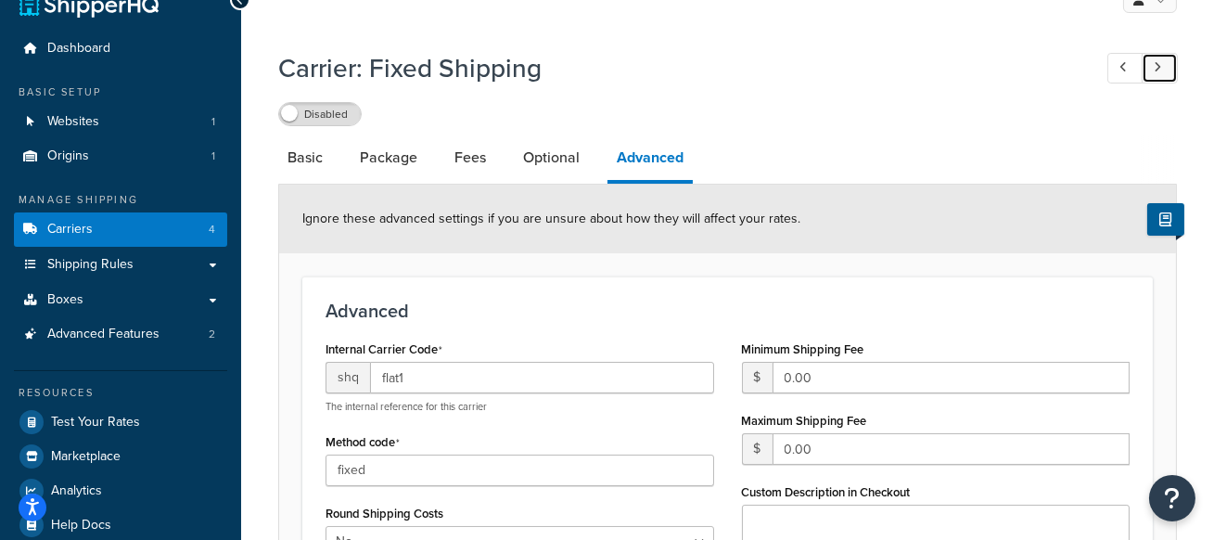
scroll to position [27, 0]
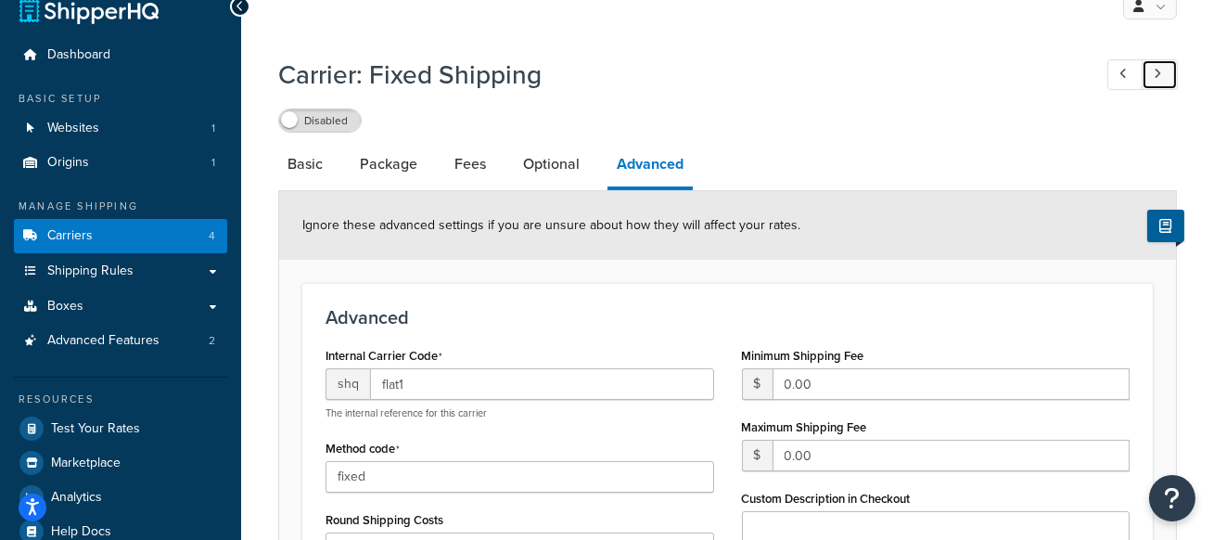
click at [1166, 78] on link at bounding box center [1160, 74] width 36 height 31
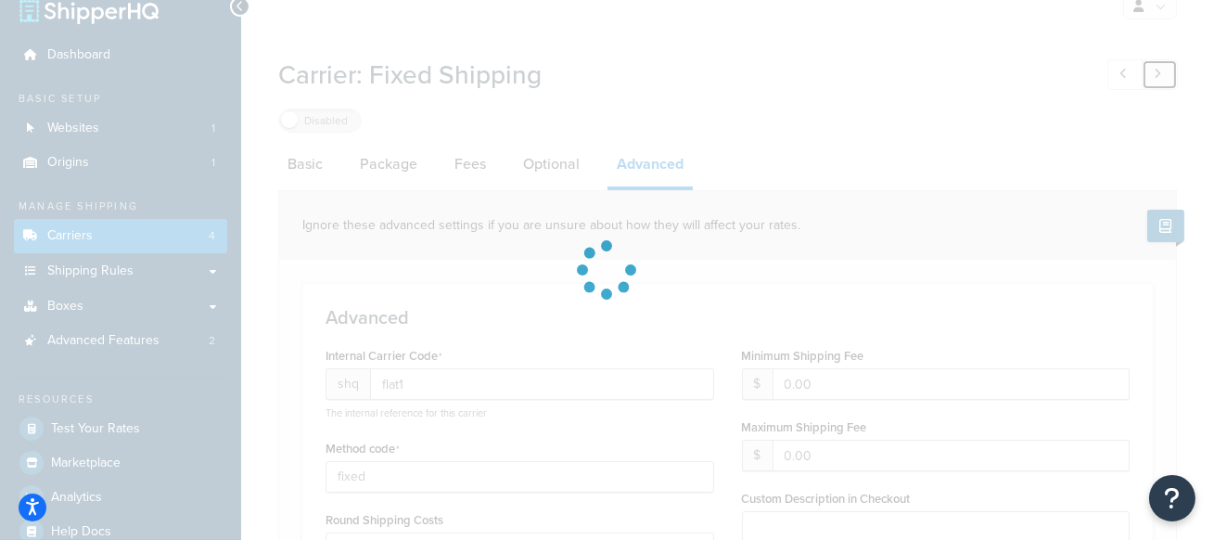
select select "25"
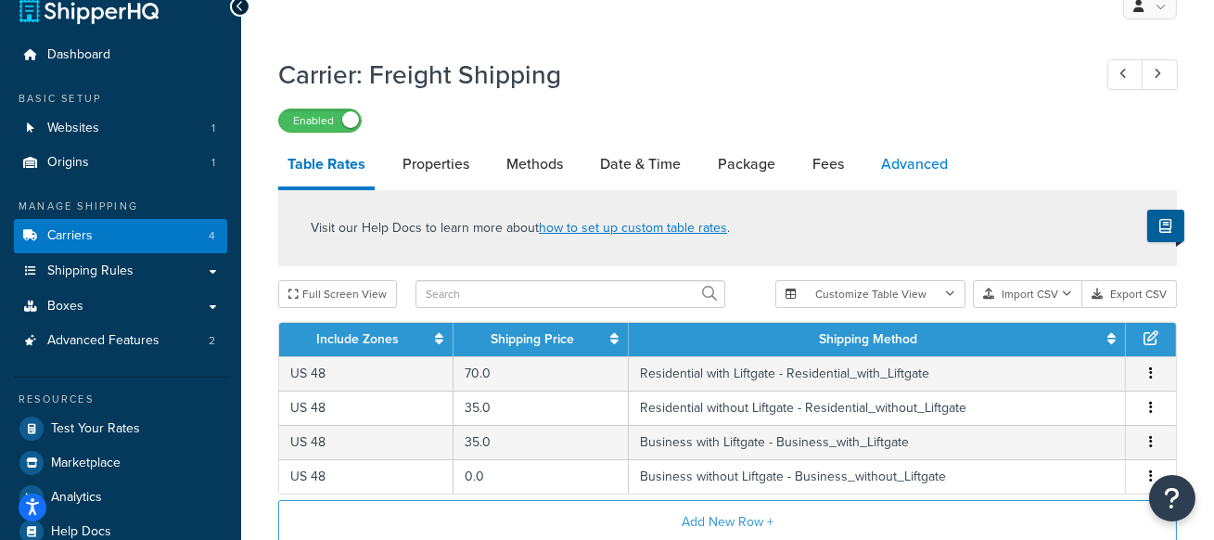
click at [905, 173] on link "Advanced" at bounding box center [914, 164] width 85 height 45
select select "false"
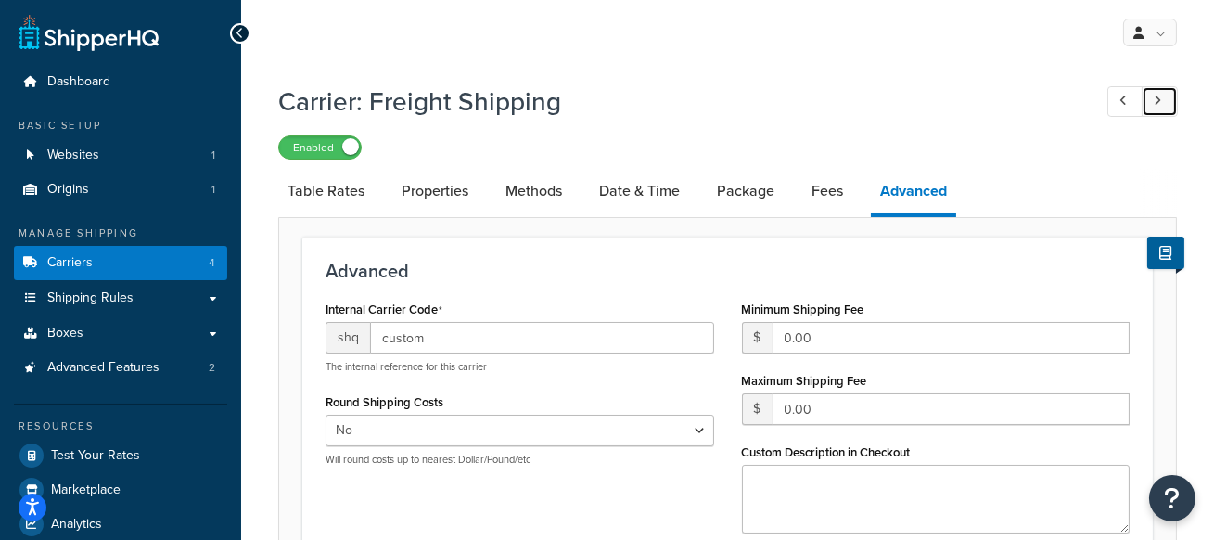
click at [1159, 101] on icon at bounding box center [1157, 101] width 7 height 12
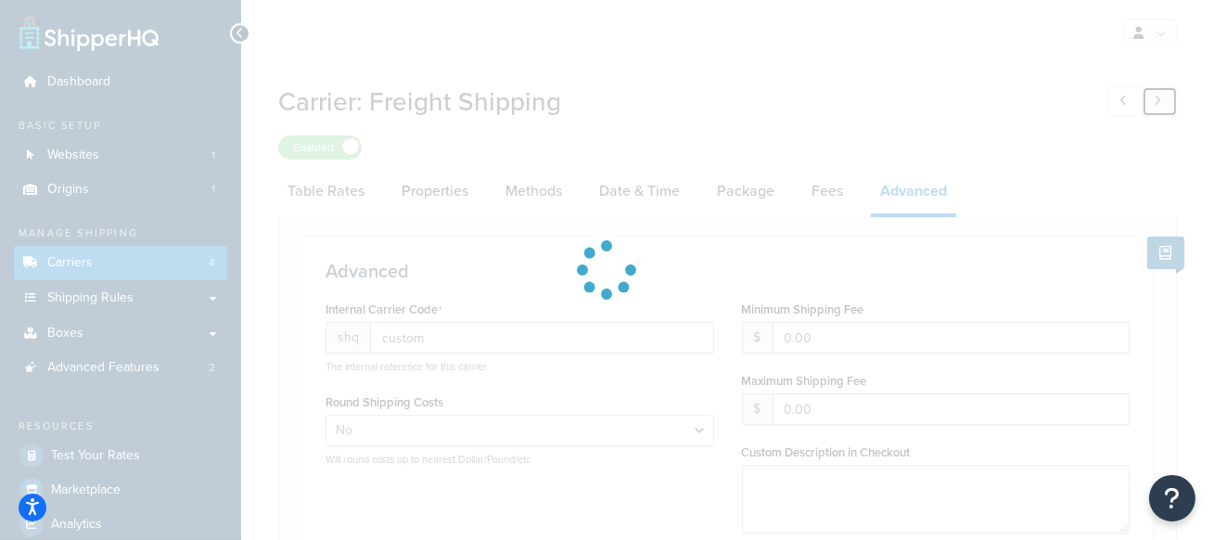
select select "ups"
select select "53"
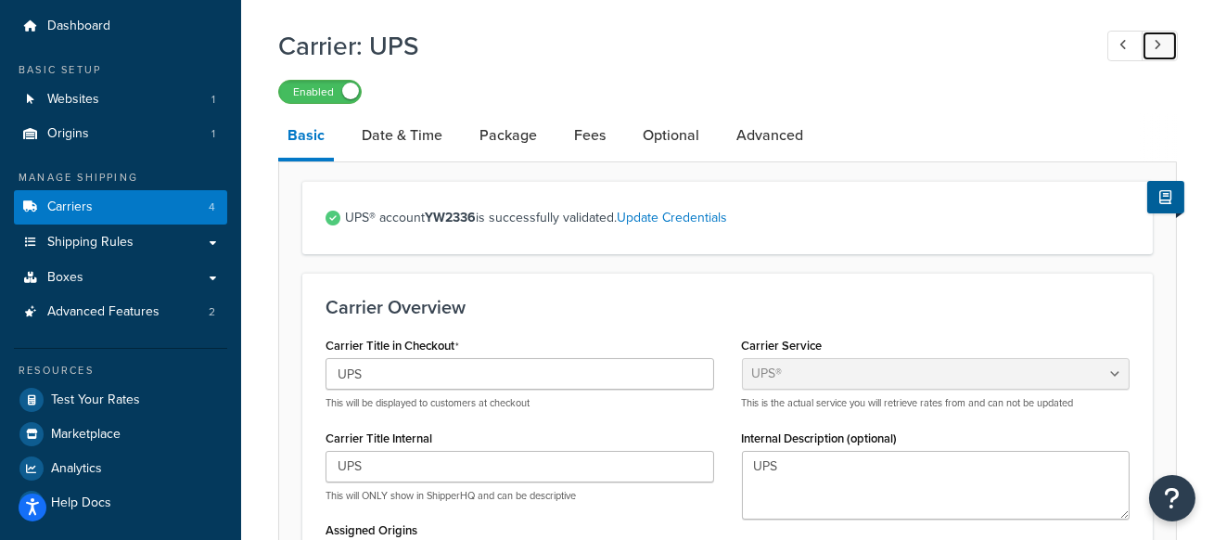
scroll to position [65, 0]
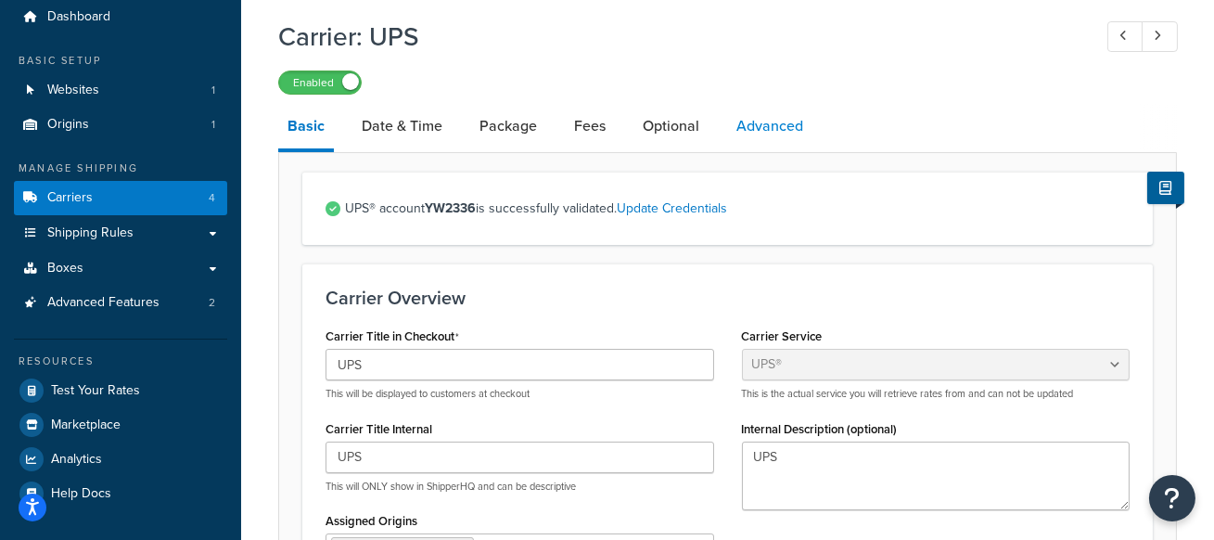
click at [760, 126] on link "Advanced" at bounding box center [769, 126] width 85 height 45
select select "false"
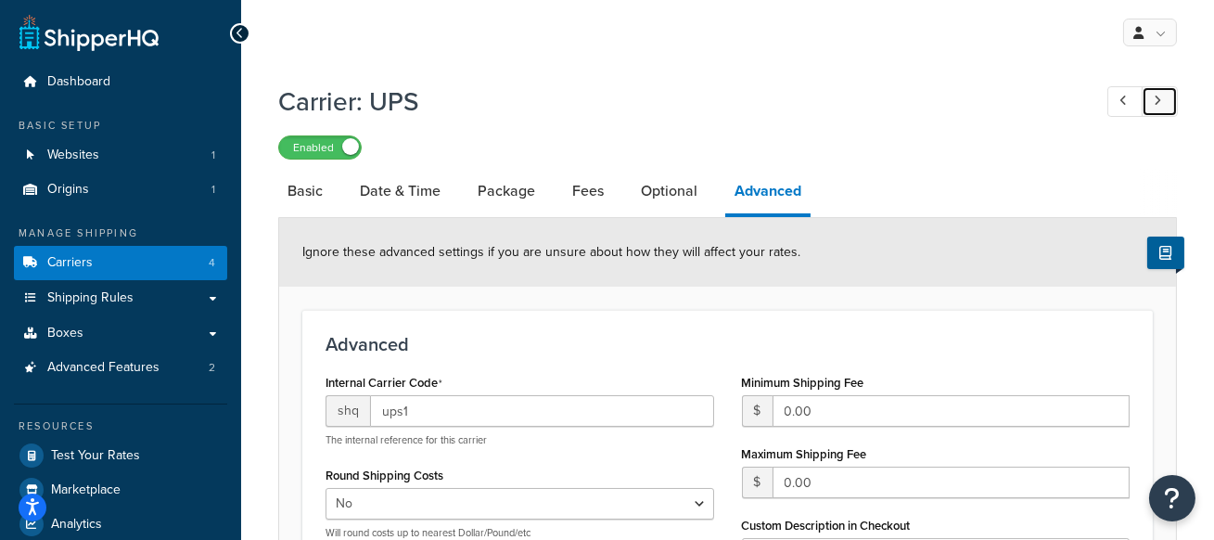
click at [1169, 110] on link at bounding box center [1160, 101] width 36 height 31
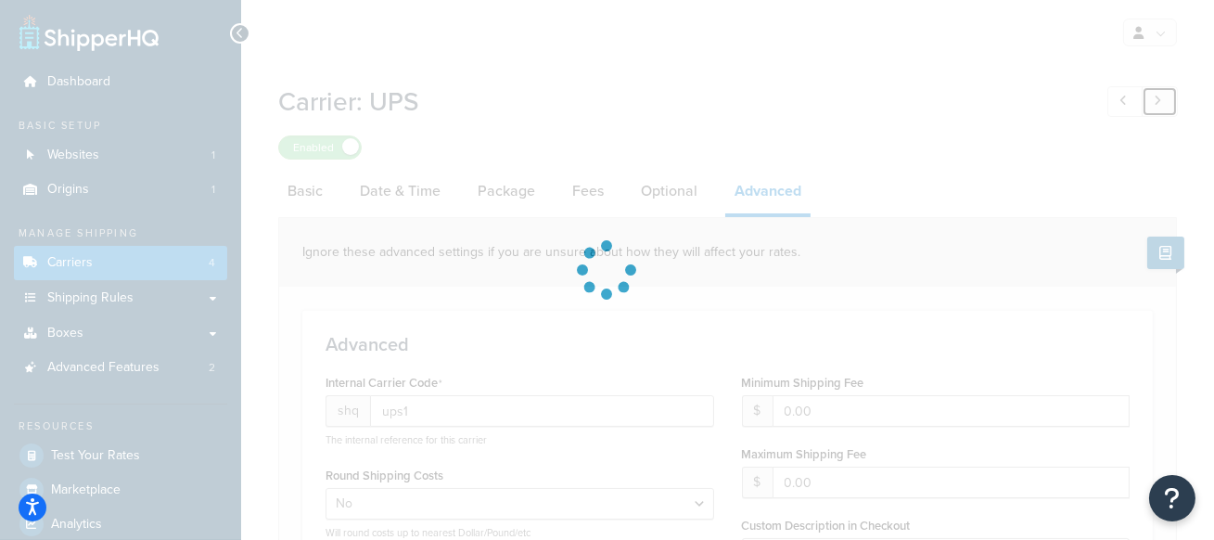
type input "ups3"
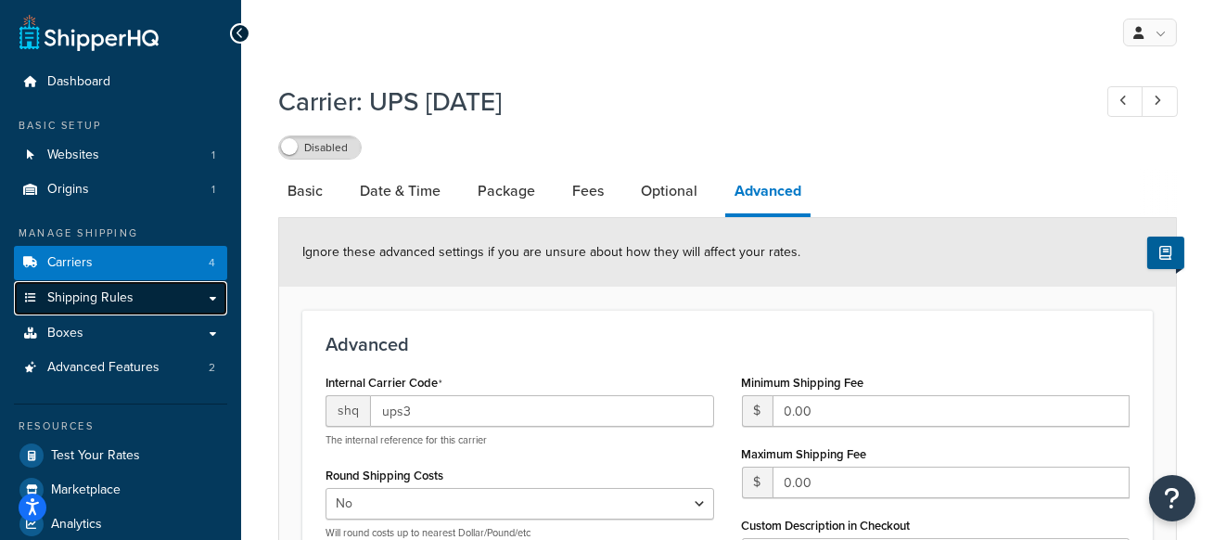
click at [149, 298] on link "Shipping Rules" at bounding box center [120, 298] width 213 height 34
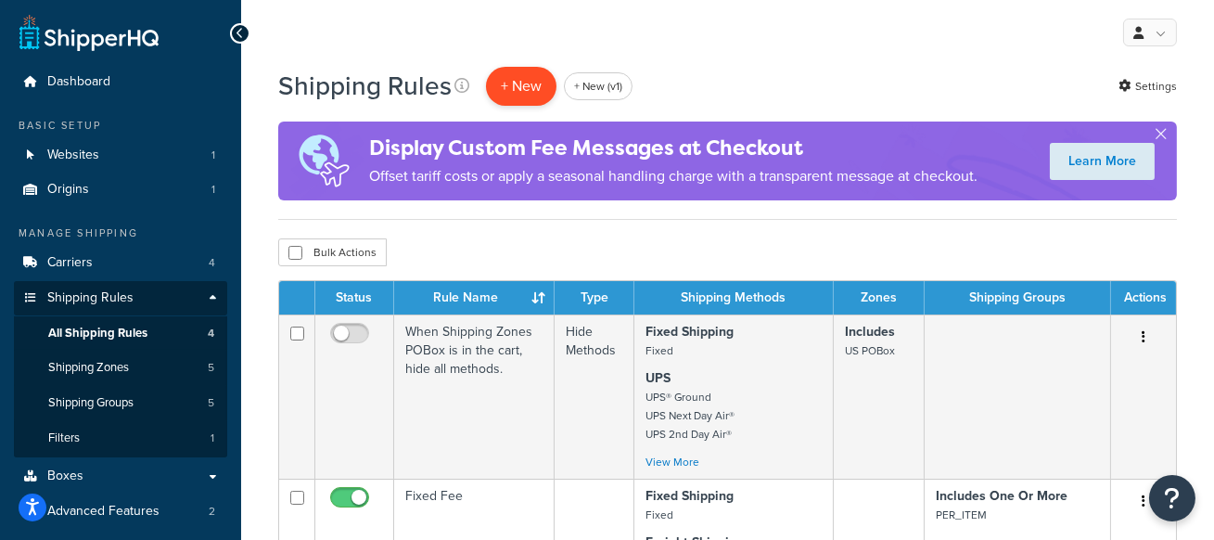
click at [506, 83] on p "+ New" at bounding box center [521, 86] width 70 height 38
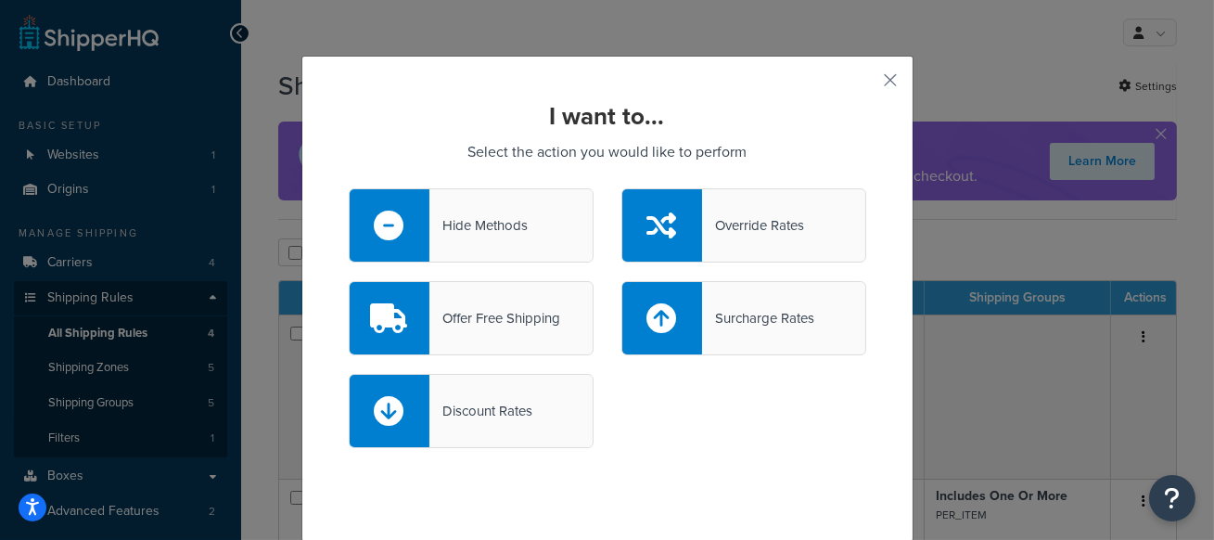
click at [505, 318] on div "Offer Free Shipping" at bounding box center [494, 318] width 131 height 26
click at [0, 0] on input "Offer Free Shipping" at bounding box center [0, 0] width 0 height 0
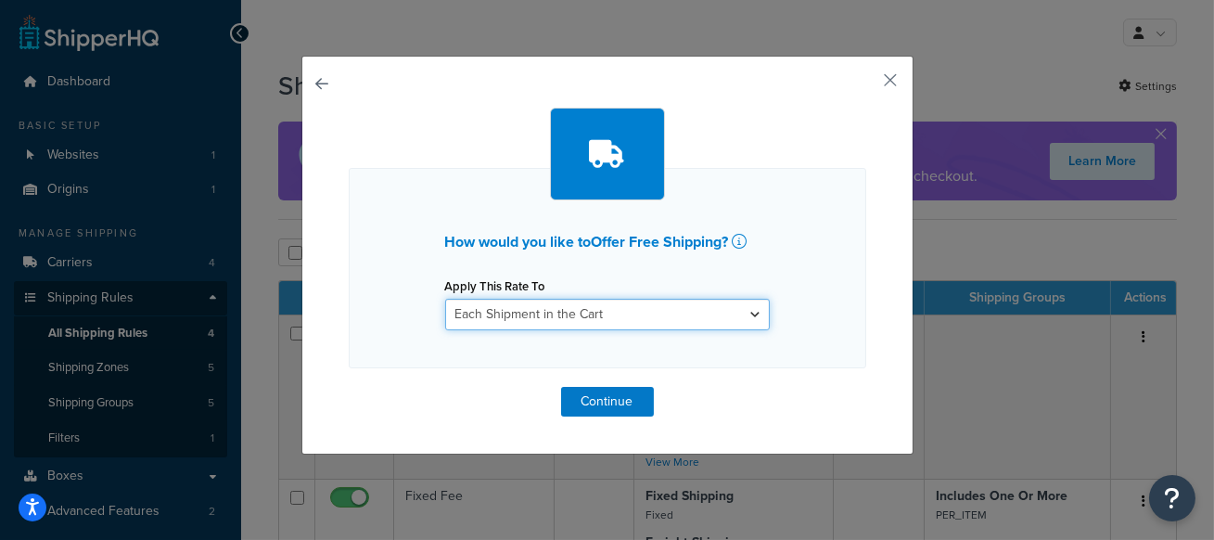
click at [505, 318] on select "Each Shipment in the Cart Each Shipping Group in the Cart Each Item within a Sh…" at bounding box center [607, 315] width 325 height 32
click at [445, 299] on select "Each Shipment in the Cart Each Shipping Group in the Cart Each Item within a Sh…" at bounding box center [607, 315] width 325 height 32
click at [696, 419] on div "How would you like to Offer Free Shipping ? Apply This Rate To Each Shipment in…" at bounding box center [607, 255] width 612 height 399
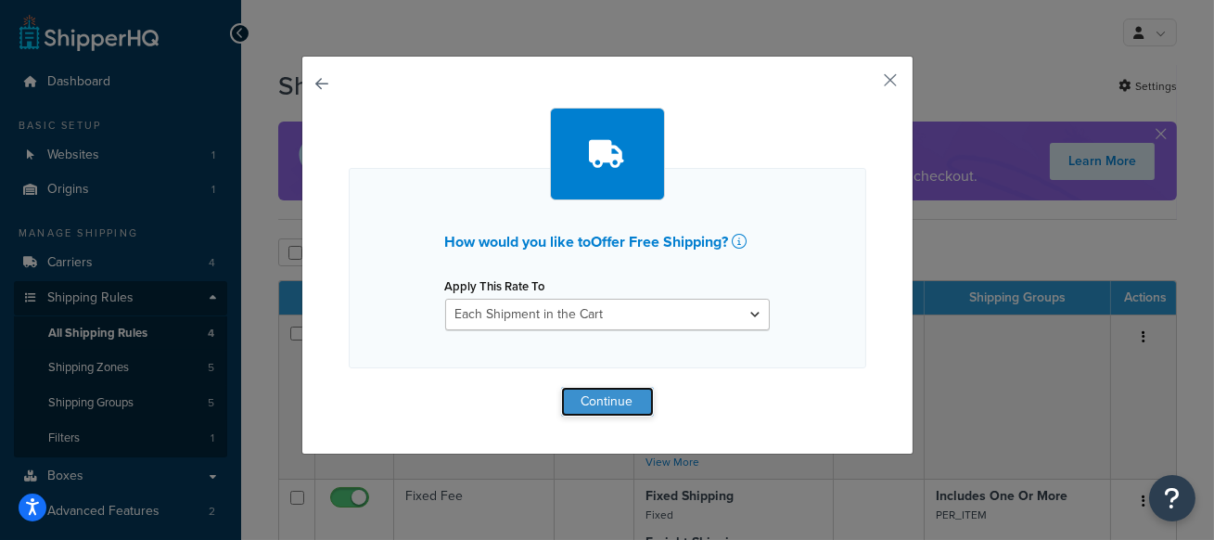
click at [617, 400] on button "Continue" at bounding box center [607, 402] width 93 height 30
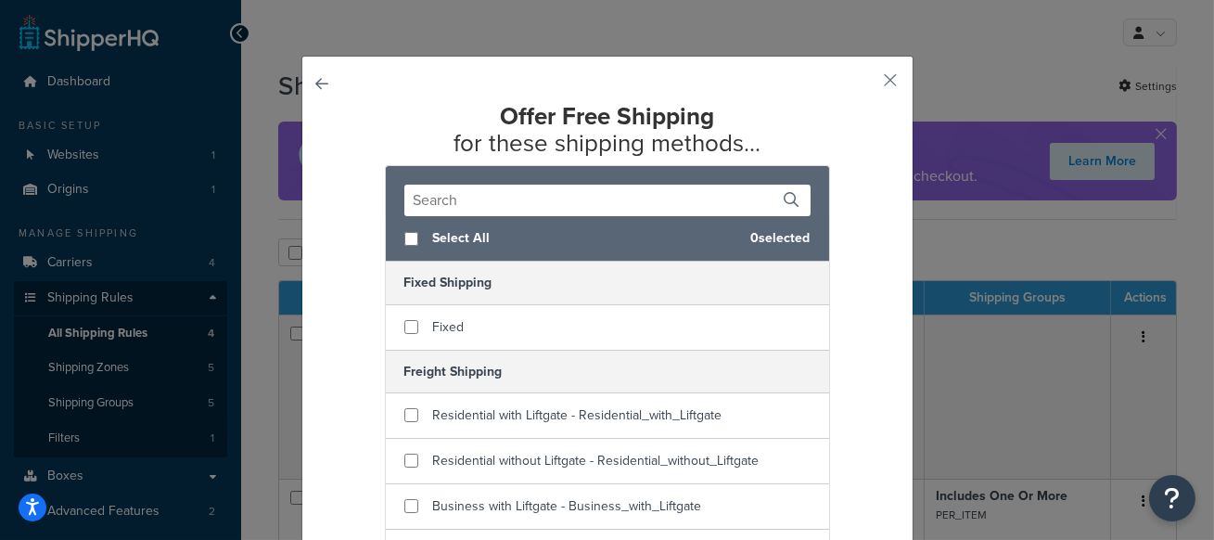
click at [449, 237] on span "Select All" at bounding box center [584, 238] width 303 height 26
checkbox input "true"
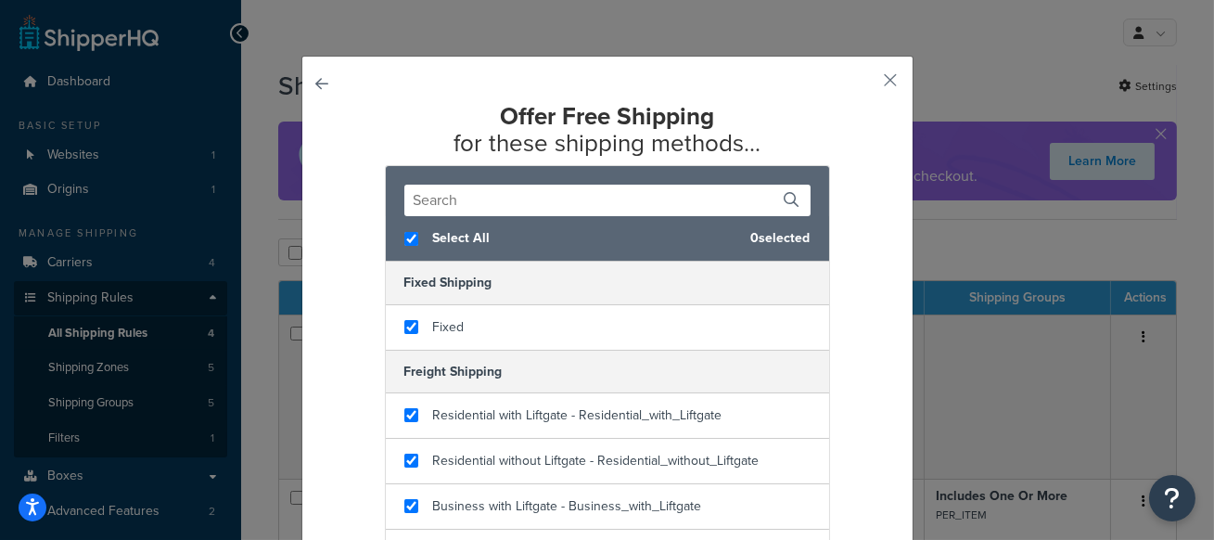
checkbox input "true"
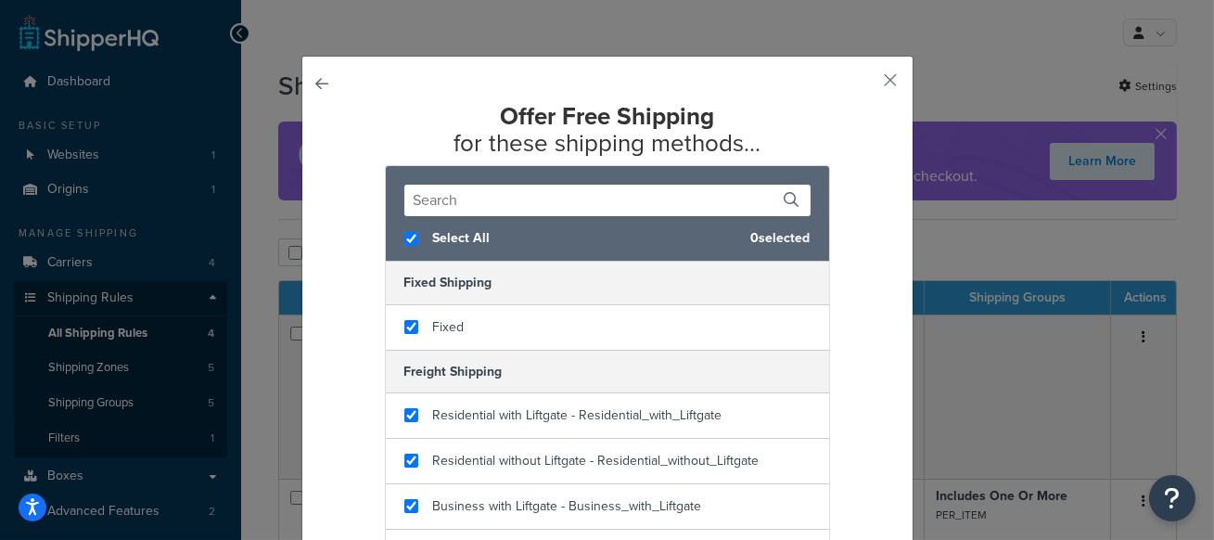
checkbox input "true"
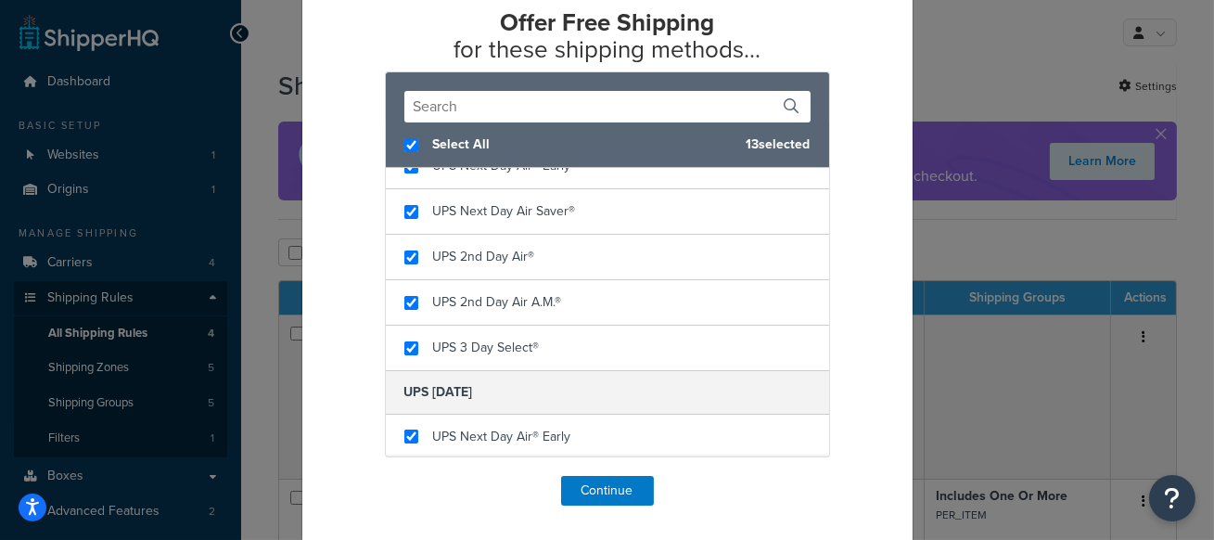
scroll to position [97, 0]
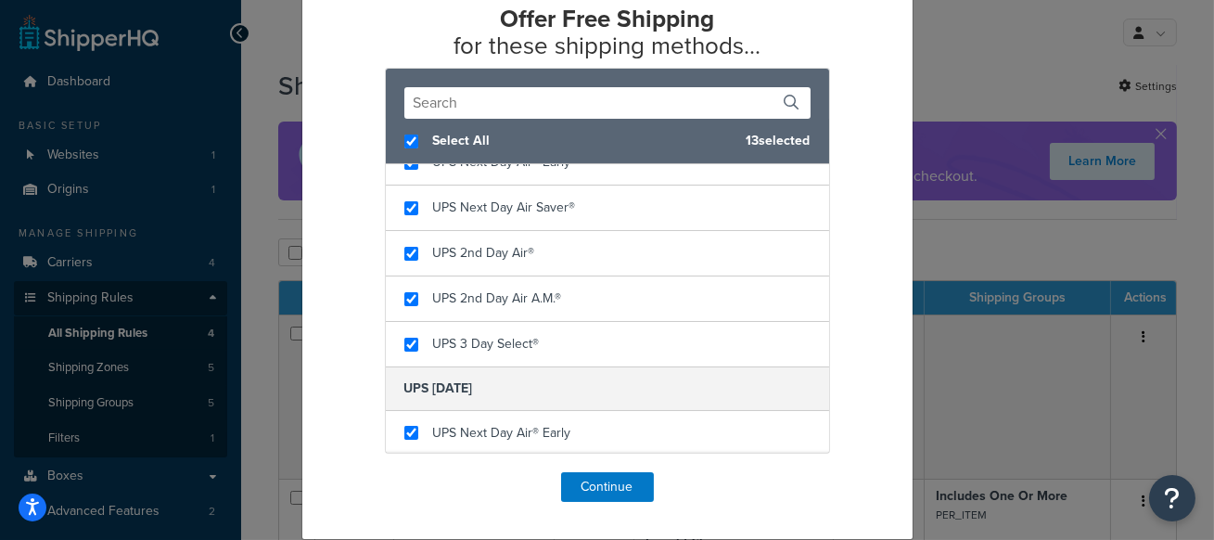
drag, startPoint x: 406, startPoint y: 382, endPoint x: 534, endPoint y: 393, distance: 128.5
click at [535, 393] on h5 "UPS [DATE]" at bounding box center [607, 388] width 443 height 44
click at [523, 390] on h5 "UPS [DATE]" at bounding box center [607, 388] width 443 height 44
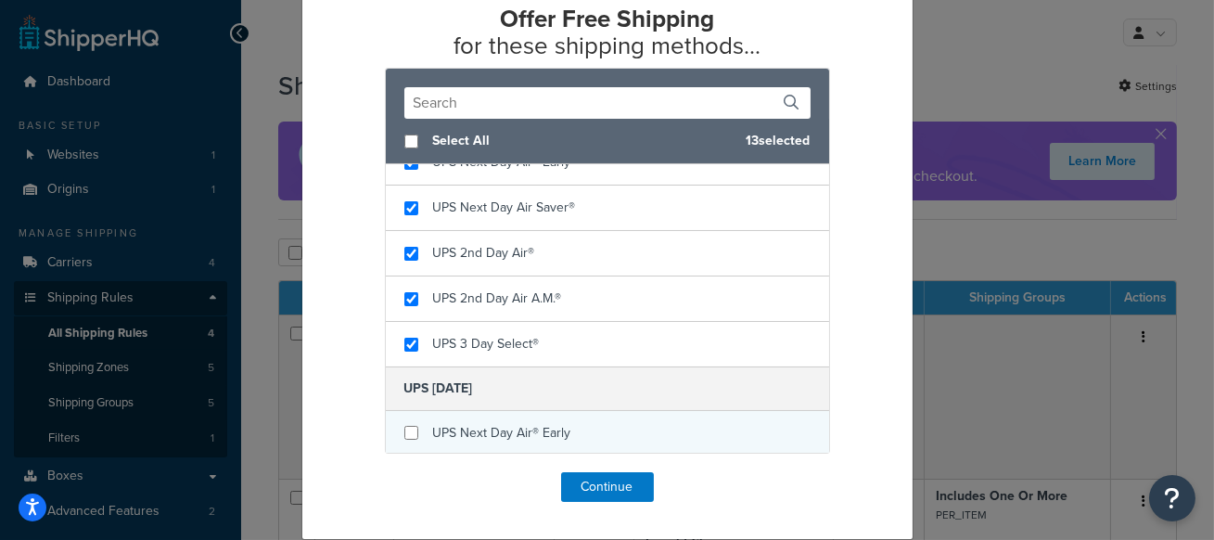
checkbox input "false"
click at [482, 428] on span "UPS Next Day Air® Early" at bounding box center [502, 432] width 138 height 19
checkbox input "true"
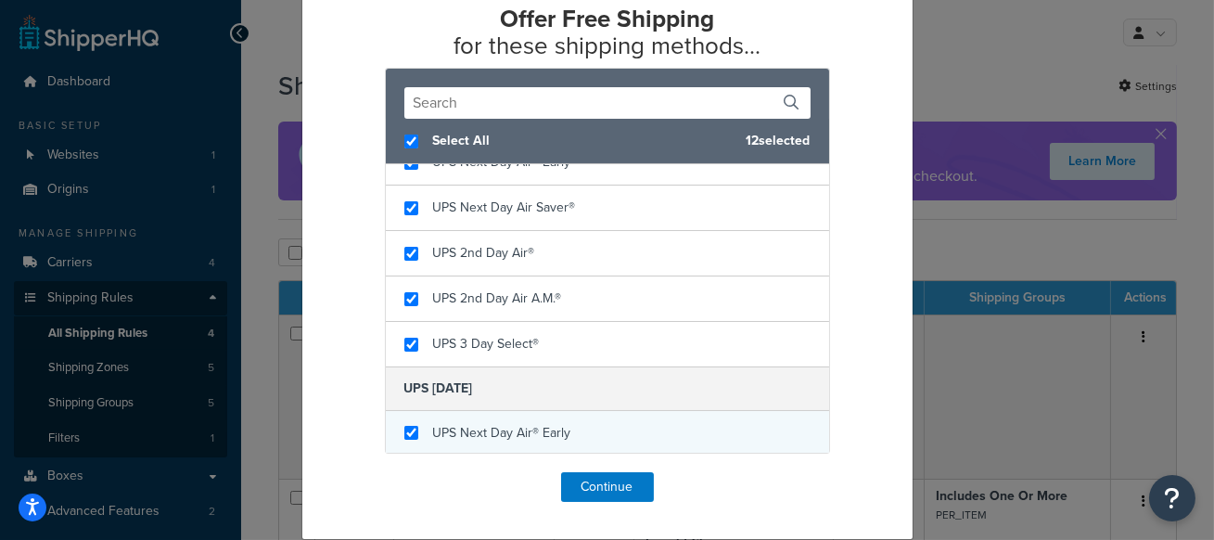
click at [554, 428] on span "UPS Next Day Air® Early" at bounding box center [502, 432] width 138 height 19
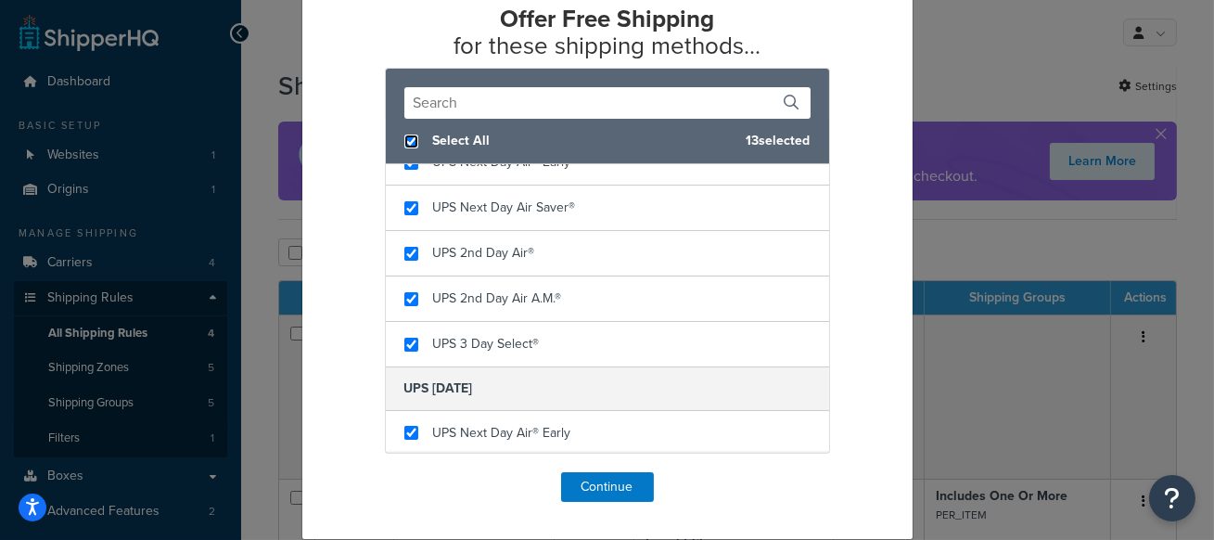
click at [414, 145] on input "checkbox" at bounding box center [411, 141] width 14 height 14
checkbox input "false"
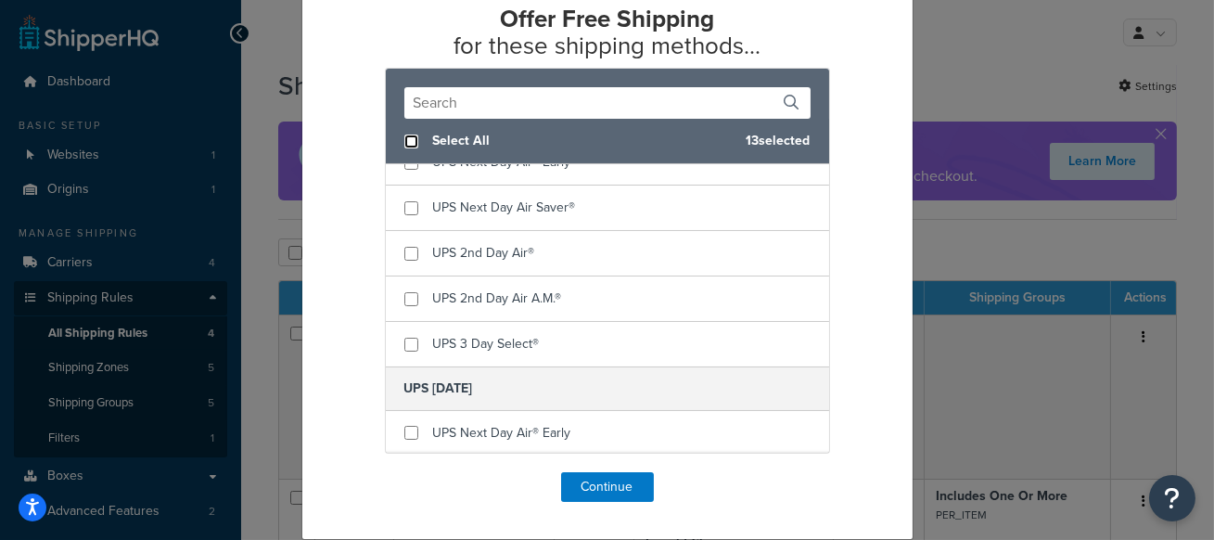
checkbox input "false"
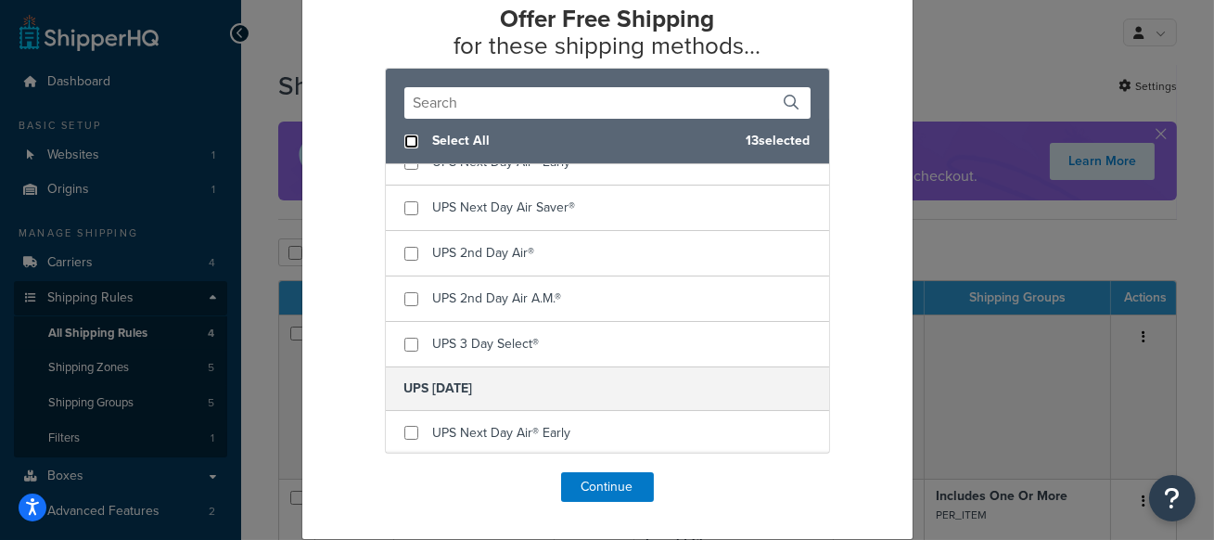
checkbox input "false"
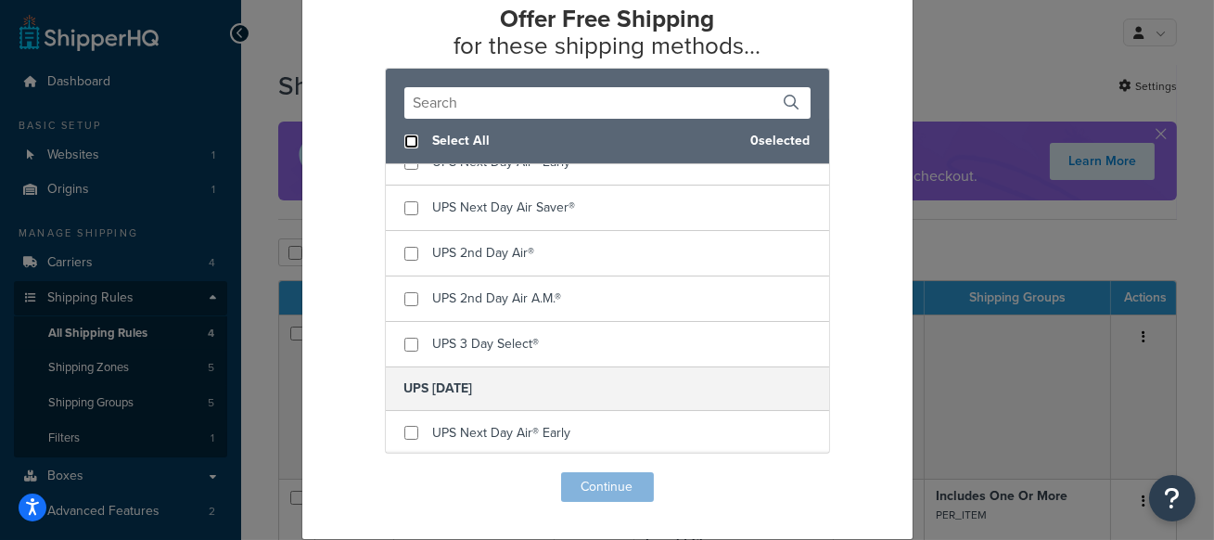
click at [414, 145] on input "checkbox" at bounding box center [411, 141] width 14 height 14
checkbox input "true"
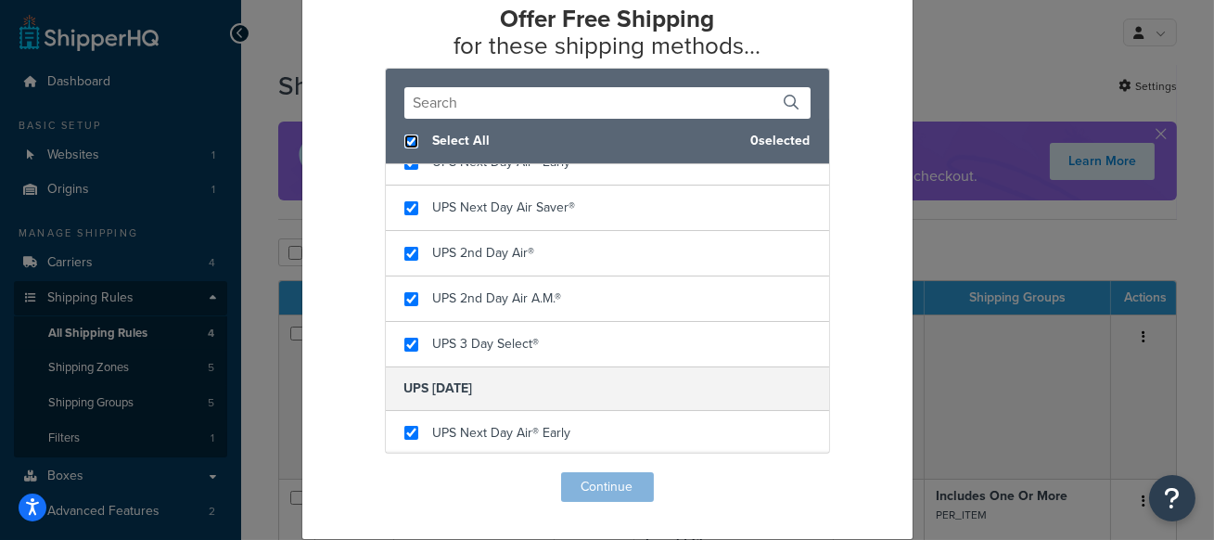
checkbox input "true"
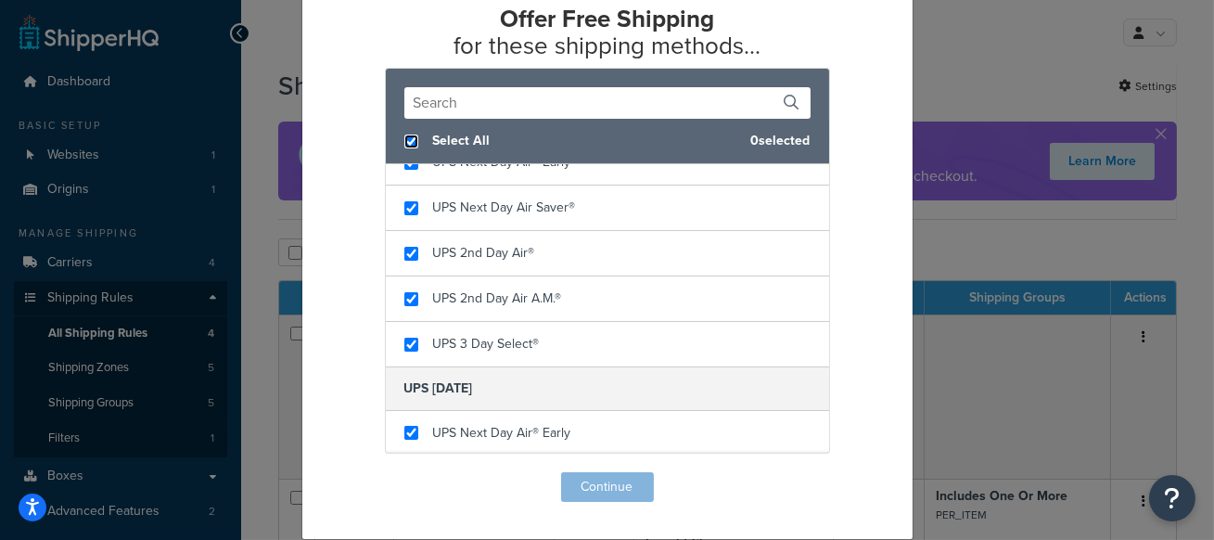
checkbox input "true"
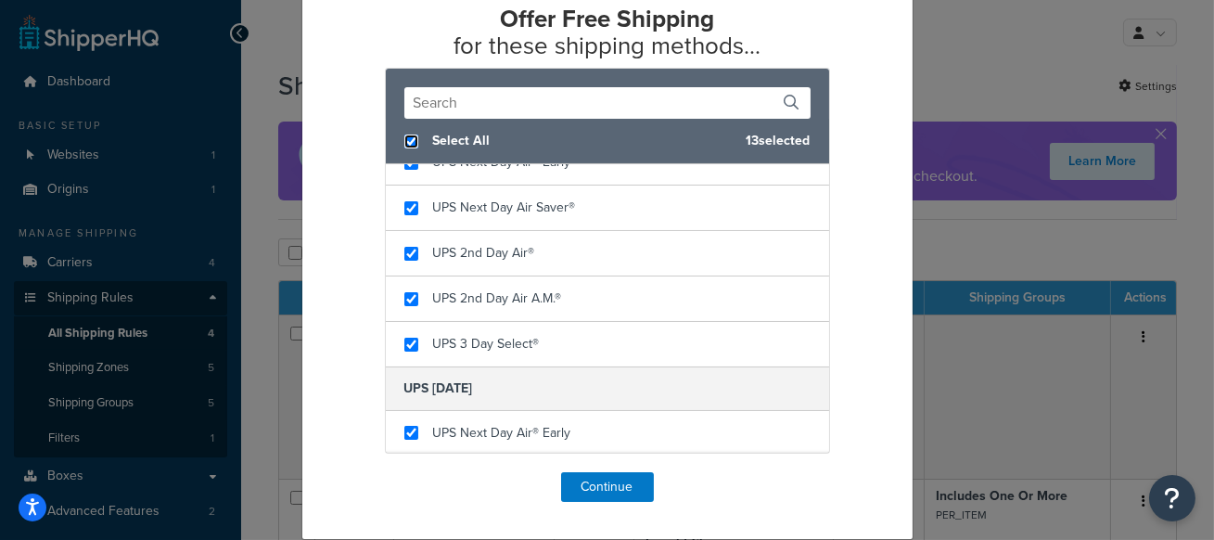
click at [415, 147] on input "checkbox" at bounding box center [411, 141] width 14 height 14
checkbox input "false"
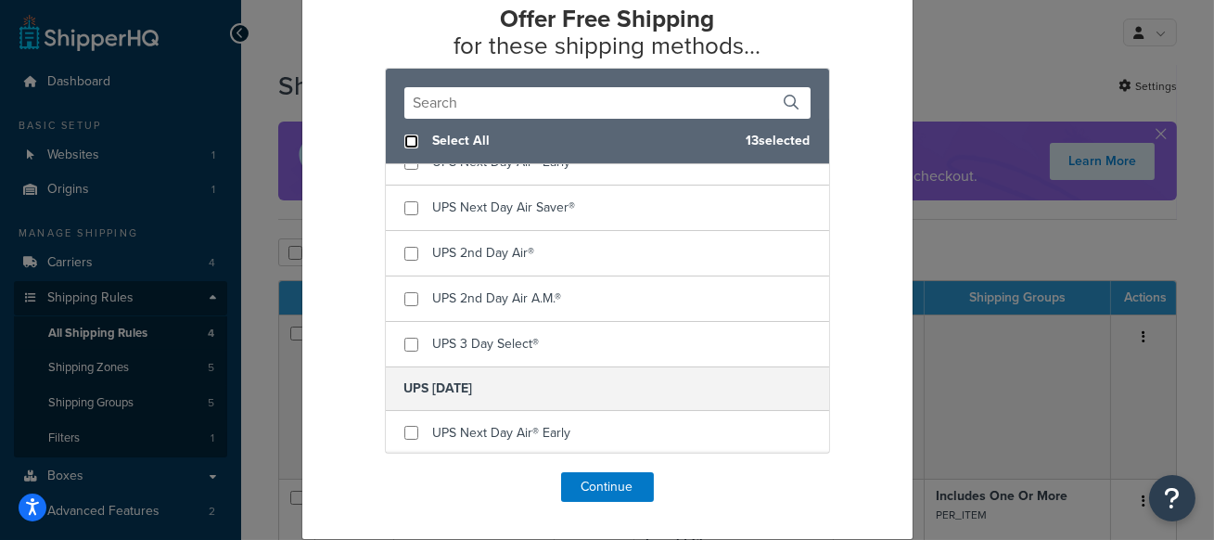
checkbox input "false"
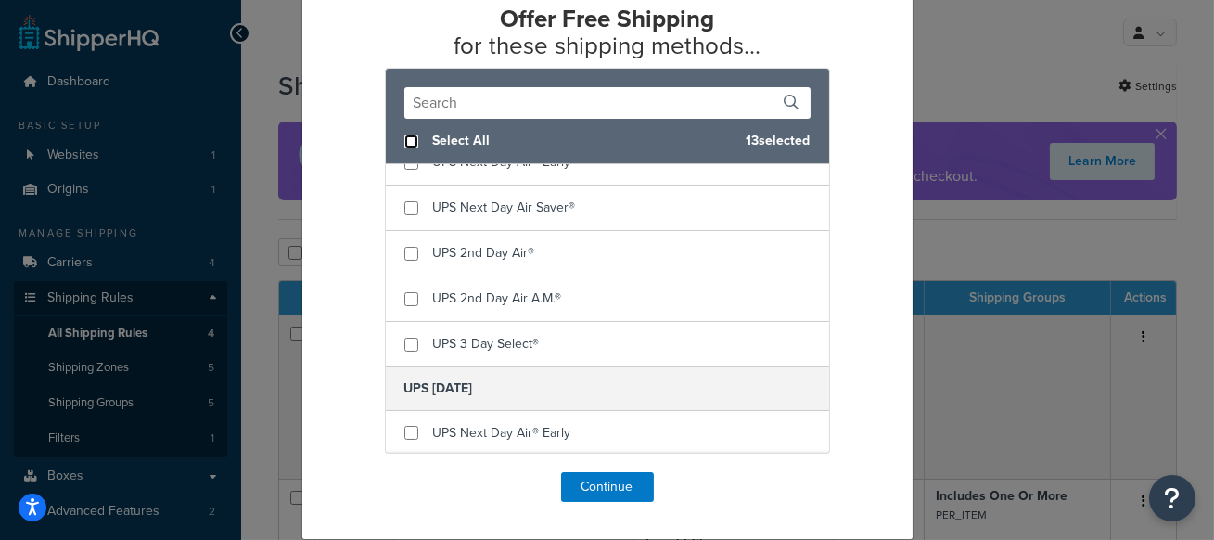
checkbox input "false"
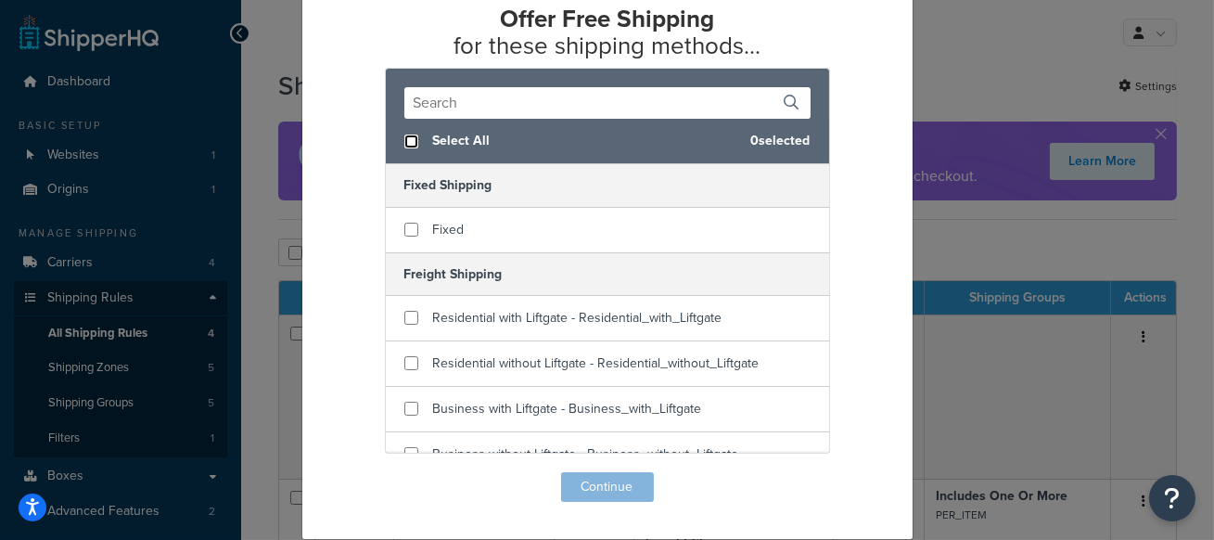
scroll to position [186, 0]
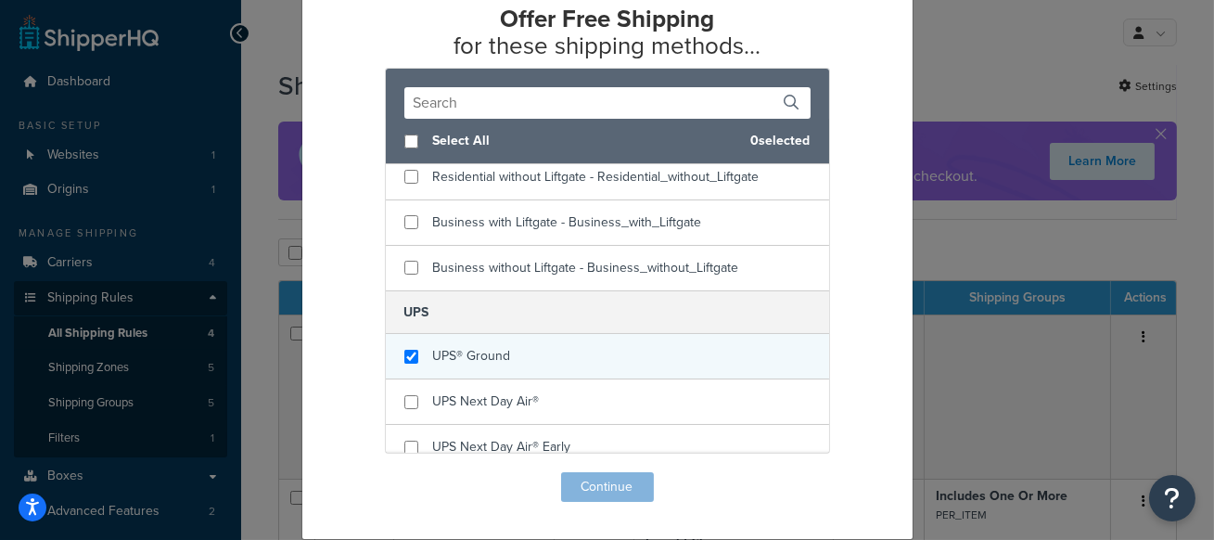
checkbox input "true"
click at [531, 352] on div "UPS® Ground" at bounding box center [607, 356] width 443 height 45
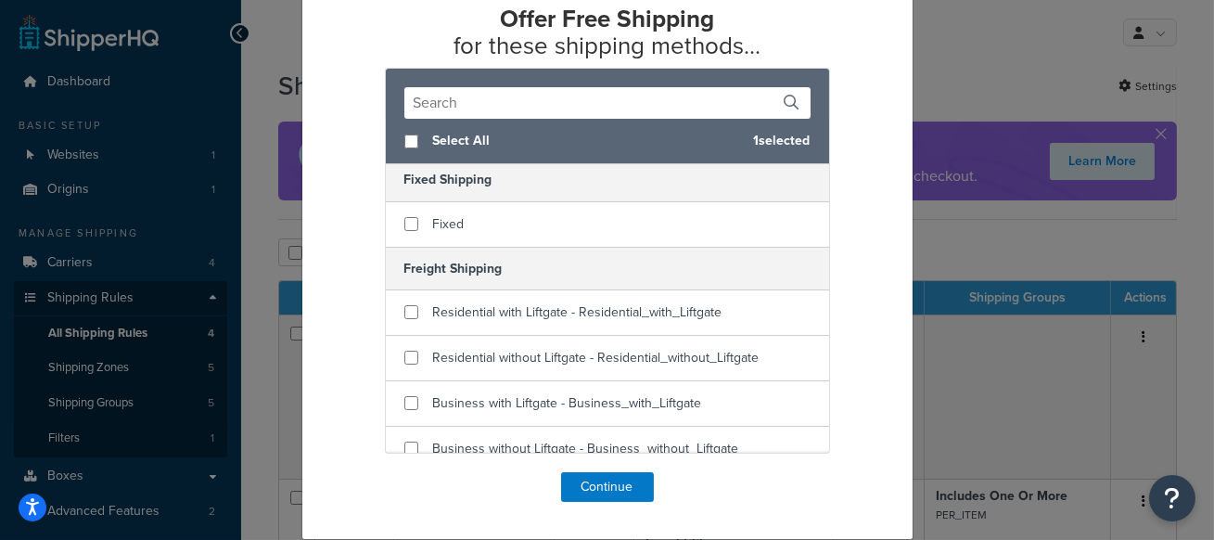
scroll to position [38, 0]
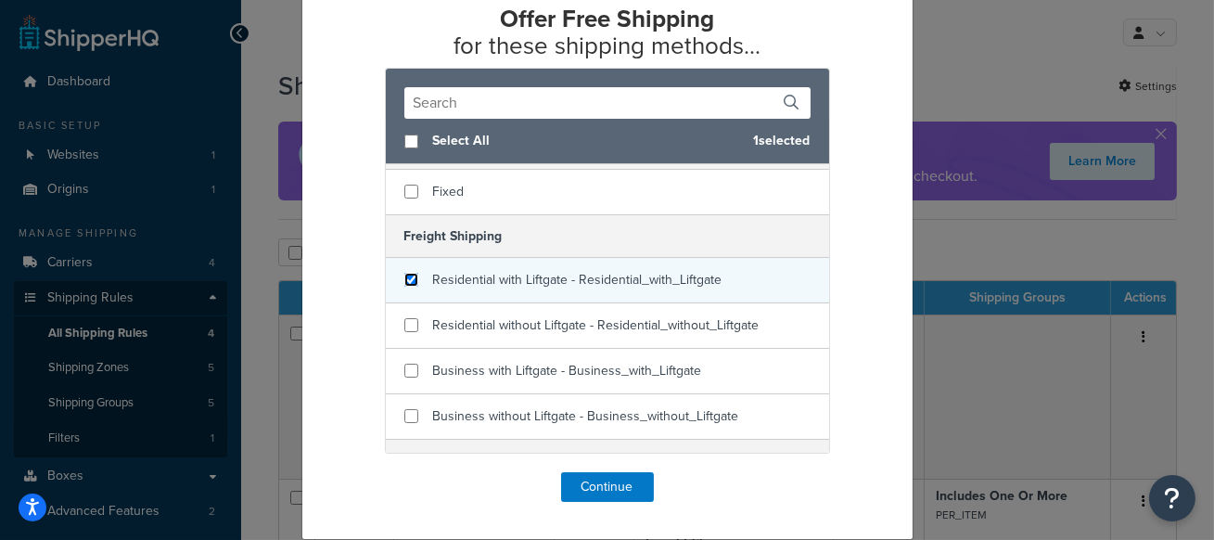
click at [415, 276] on input "checkbox" at bounding box center [411, 280] width 14 height 14
checkbox input "true"
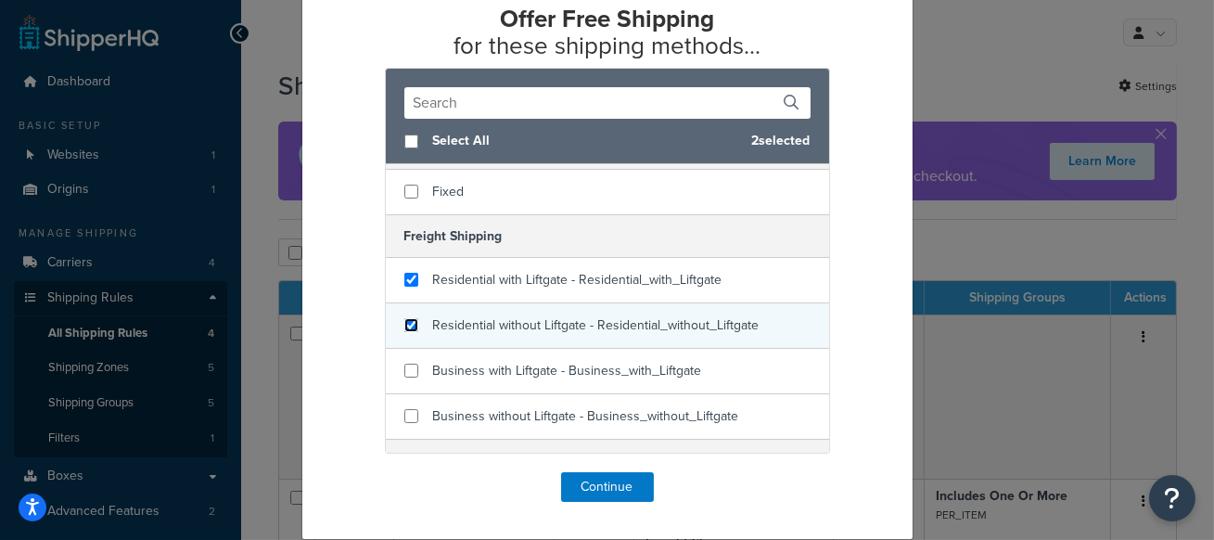
click at [415, 318] on input "checkbox" at bounding box center [411, 325] width 14 height 14
checkbox input "true"
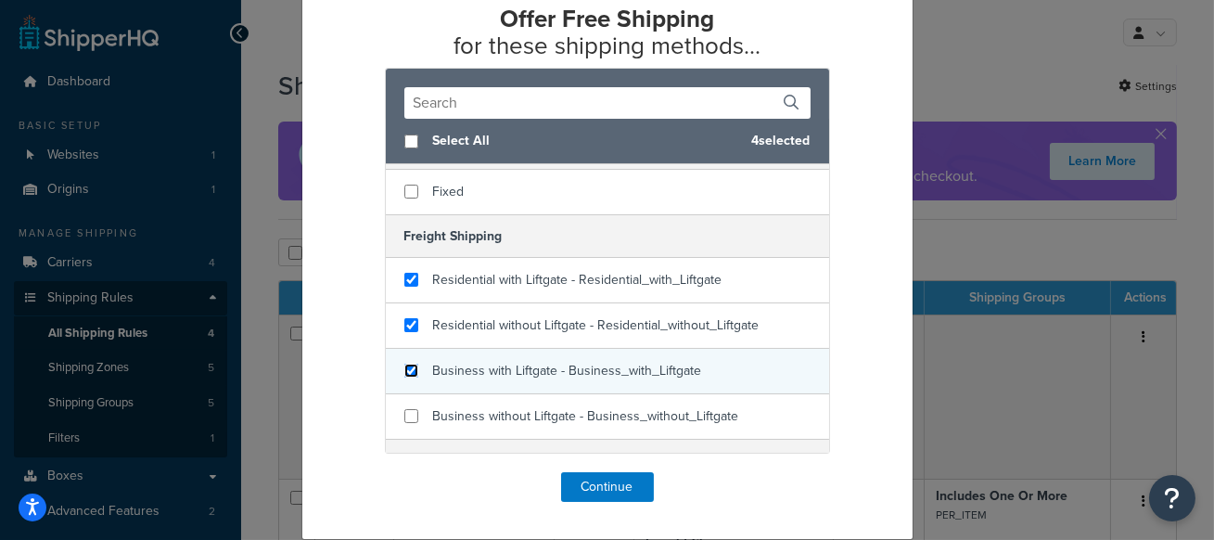
click at [410, 364] on input "checkbox" at bounding box center [411, 371] width 14 height 14
checkbox input "true"
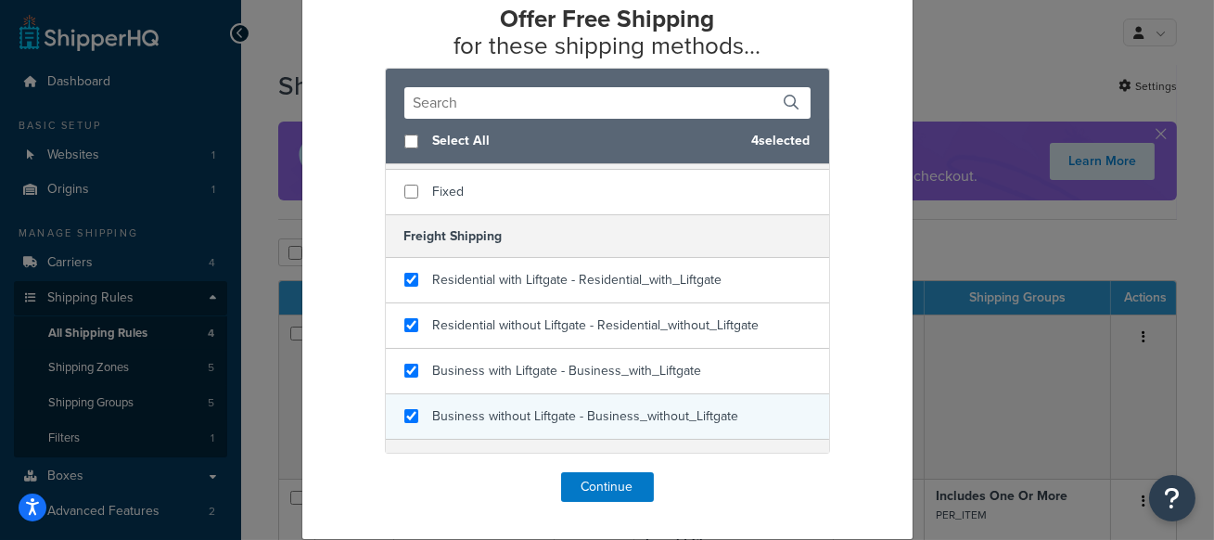
checkbox input "true"
click at [412, 406] on div "Business without Liftgate - Business_without_Liftgate" at bounding box center [607, 416] width 443 height 45
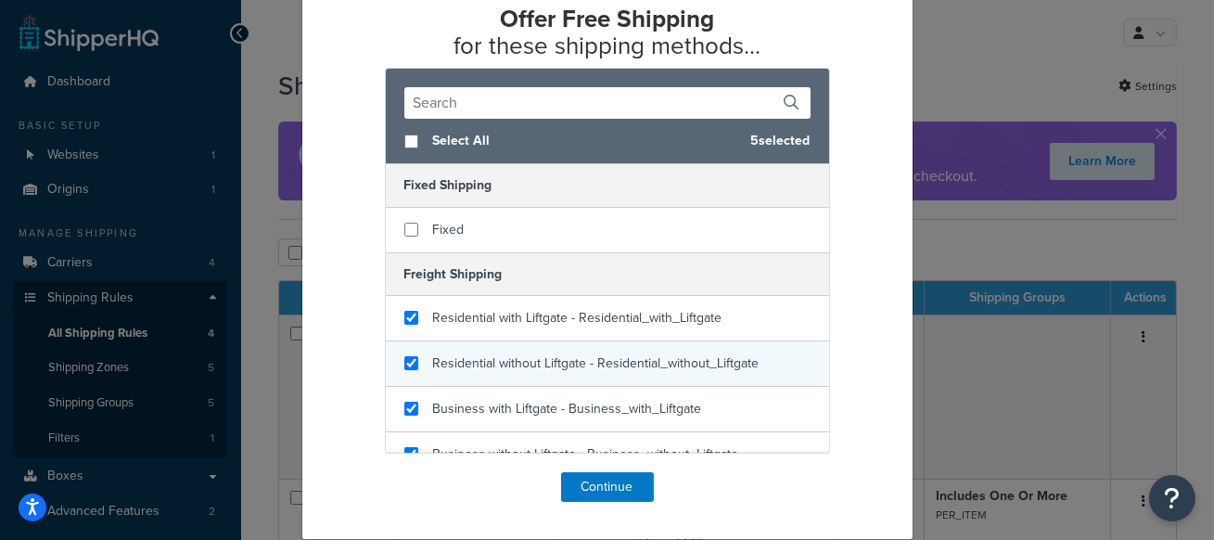
scroll to position [10, 0]
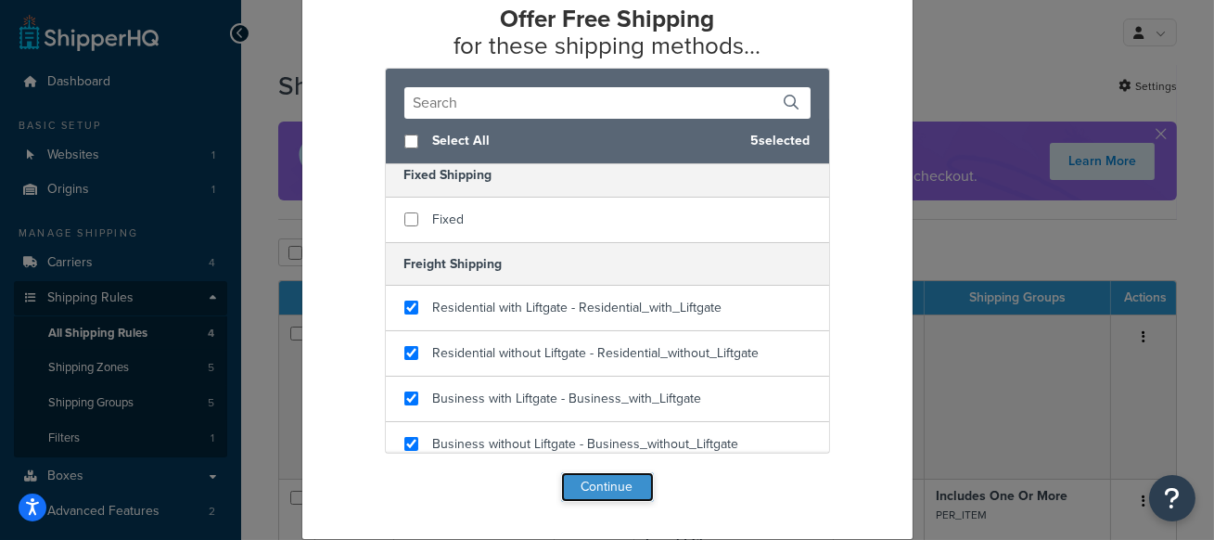
click at [580, 478] on button "Continue" at bounding box center [607, 487] width 93 height 30
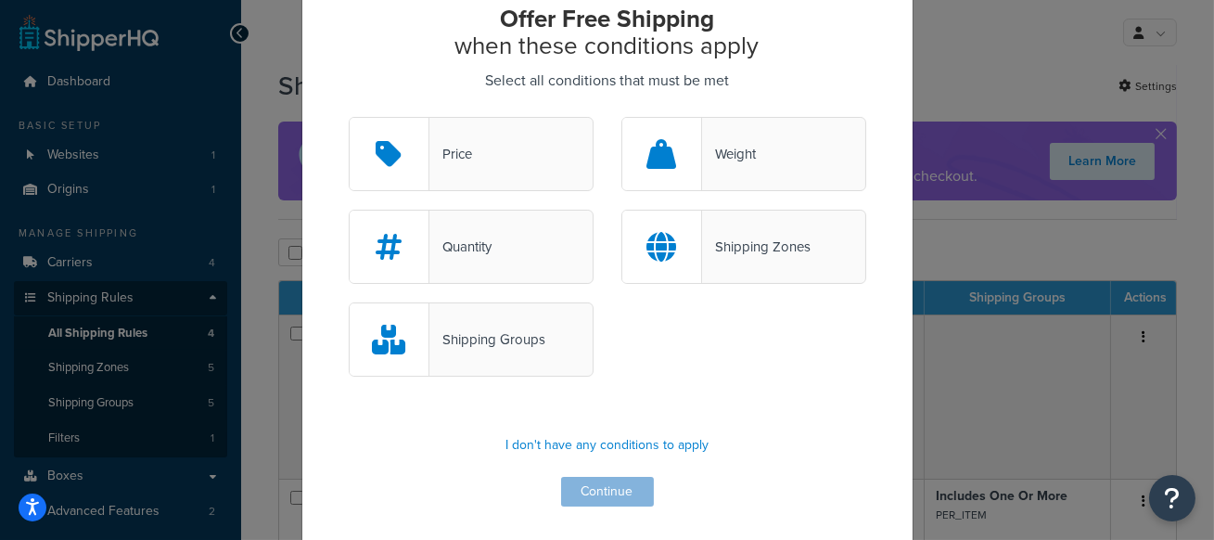
click at [557, 143] on div "Price" at bounding box center [471, 154] width 245 height 74
click at [0, 0] on input "Price" at bounding box center [0, 0] width 0 height 0
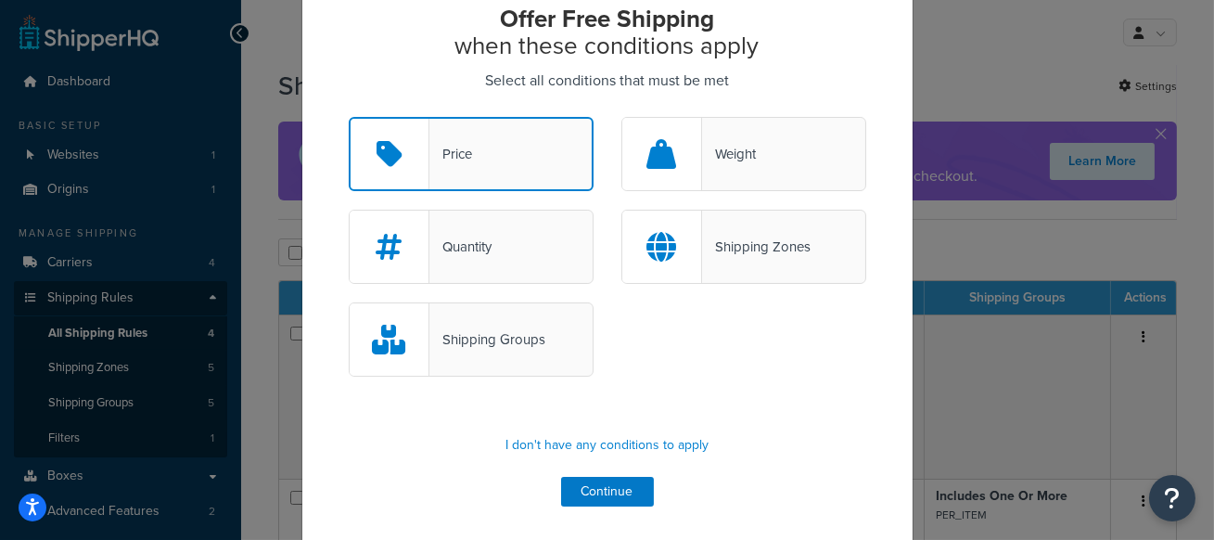
click at [693, 146] on div at bounding box center [662, 154] width 80 height 72
click at [0, 0] on input "Weight" at bounding box center [0, 0] width 0 height 0
click at [490, 234] on div "Quantity" at bounding box center [460, 247] width 62 height 26
click at [0, 0] on input "Quantity" at bounding box center [0, 0] width 0 height 0
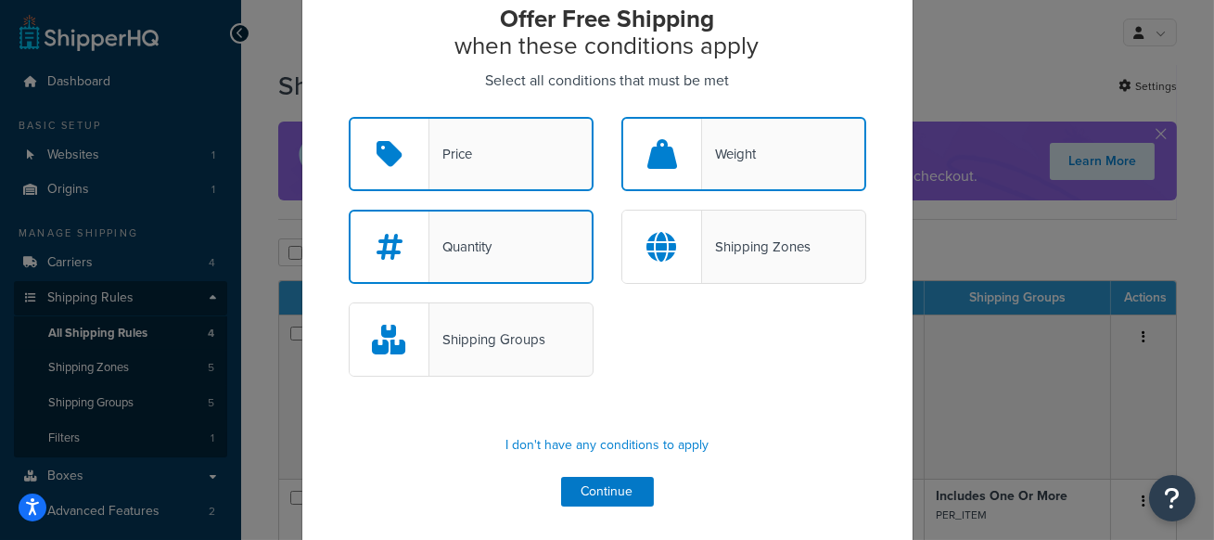
click at [690, 246] on div at bounding box center [662, 247] width 80 height 72
click at [0, 0] on input "Shipping Zones" at bounding box center [0, 0] width 0 height 0
click at [690, 246] on div at bounding box center [663, 246] width 80 height 70
click at [0, 0] on input "Shipping Zones" at bounding box center [0, 0] width 0 height 0
click at [487, 254] on div "Quantity" at bounding box center [460, 247] width 62 height 26
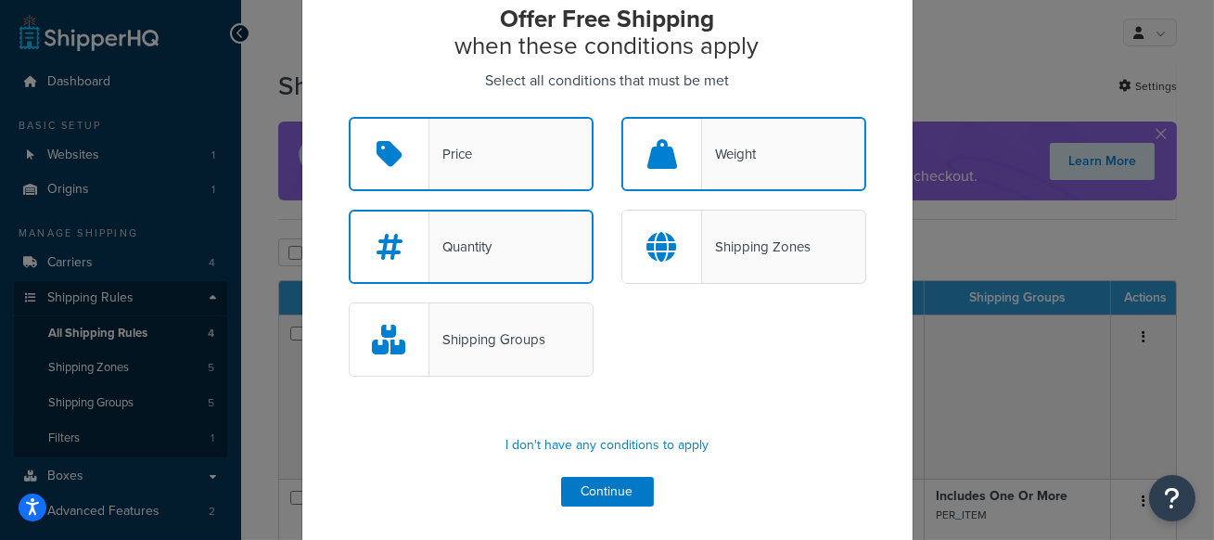
click at [0, 0] on input "Quantity" at bounding box center [0, 0] width 0 height 0
click at [713, 143] on div "Weight" at bounding box center [729, 154] width 54 height 26
click at [0, 0] on input "Weight" at bounding box center [0, 0] width 0 height 0
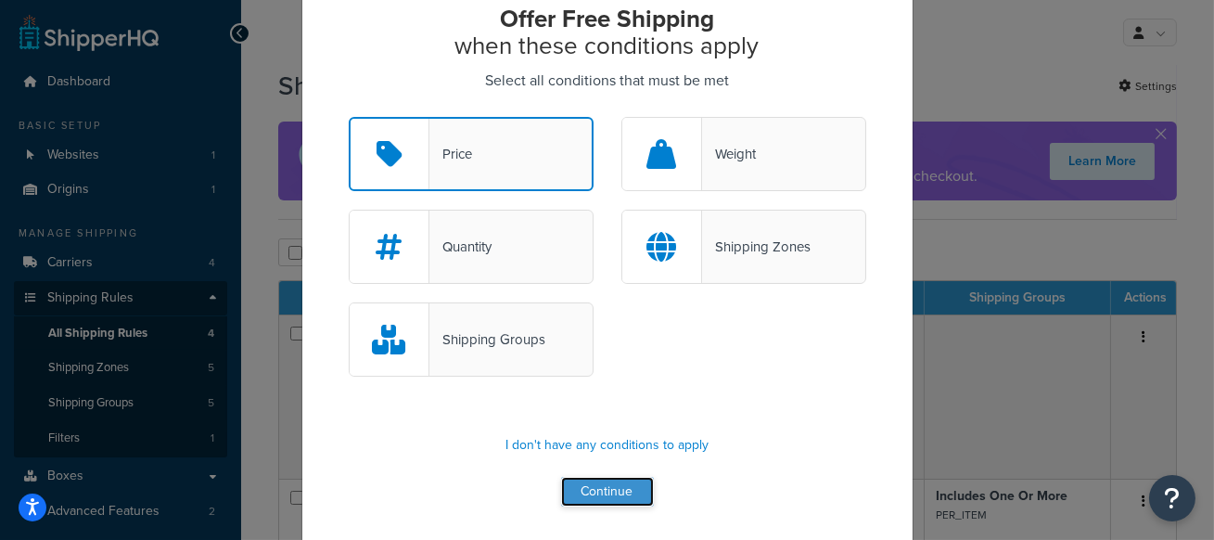
click at [607, 488] on button "Continue" at bounding box center [607, 492] width 93 height 30
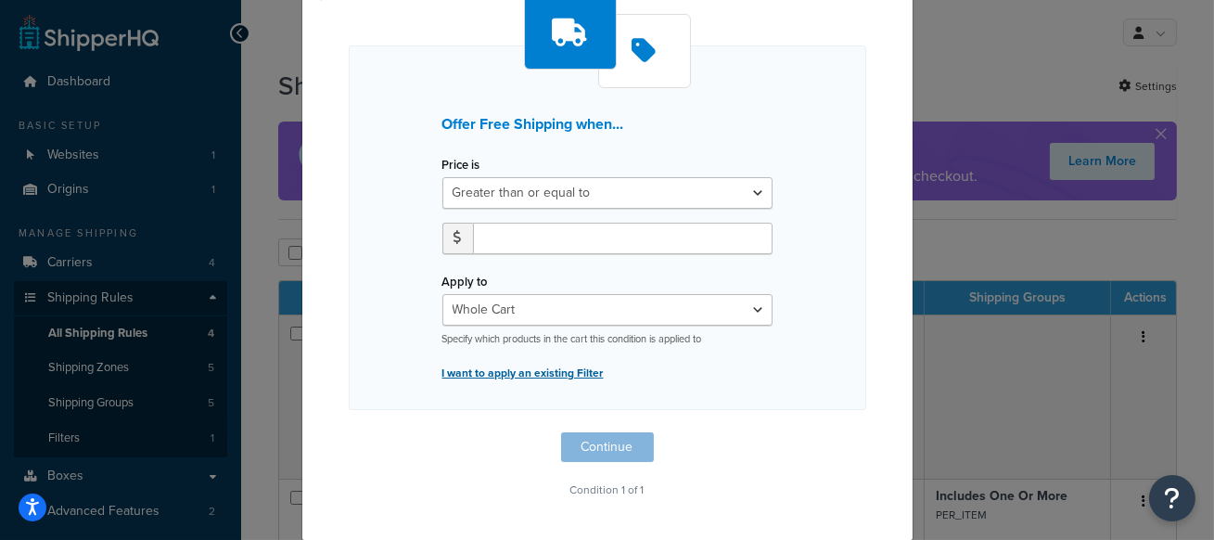
click at [587, 373] on p "I want to apply an existing Filter" at bounding box center [607, 373] width 330 height 26
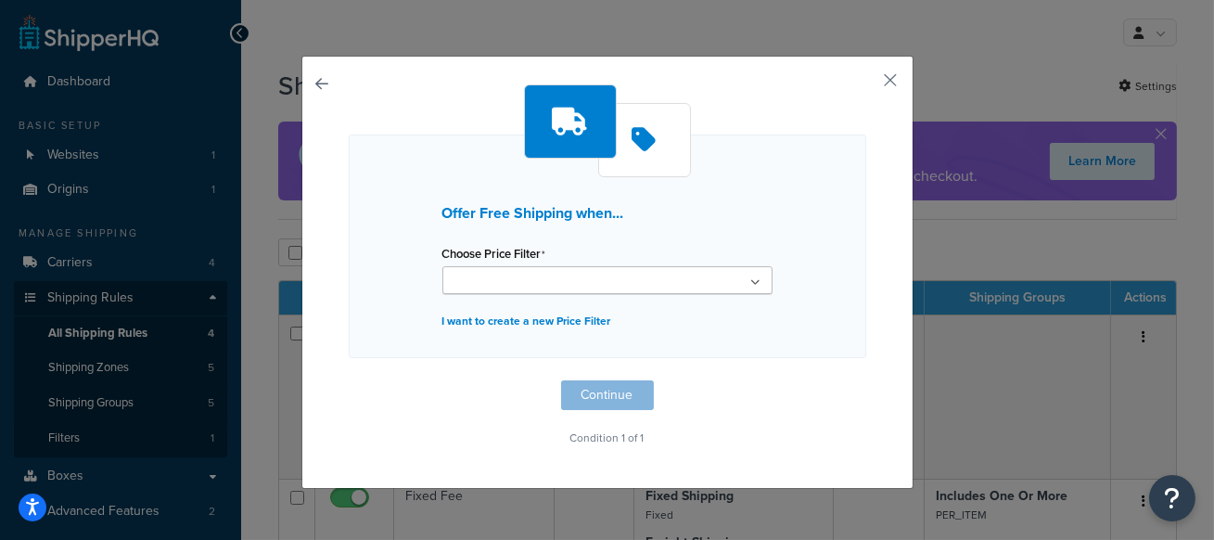
click at [529, 277] on ul at bounding box center [607, 280] width 330 height 28
click at [482, 378] on div "Offer Free Shipping when... Choose Price Filter No results found I want to crea…" at bounding box center [608, 267] width 518 height 366
click at [552, 318] on p "I want to create a new Price Filter" at bounding box center [607, 321] width 330 height 26
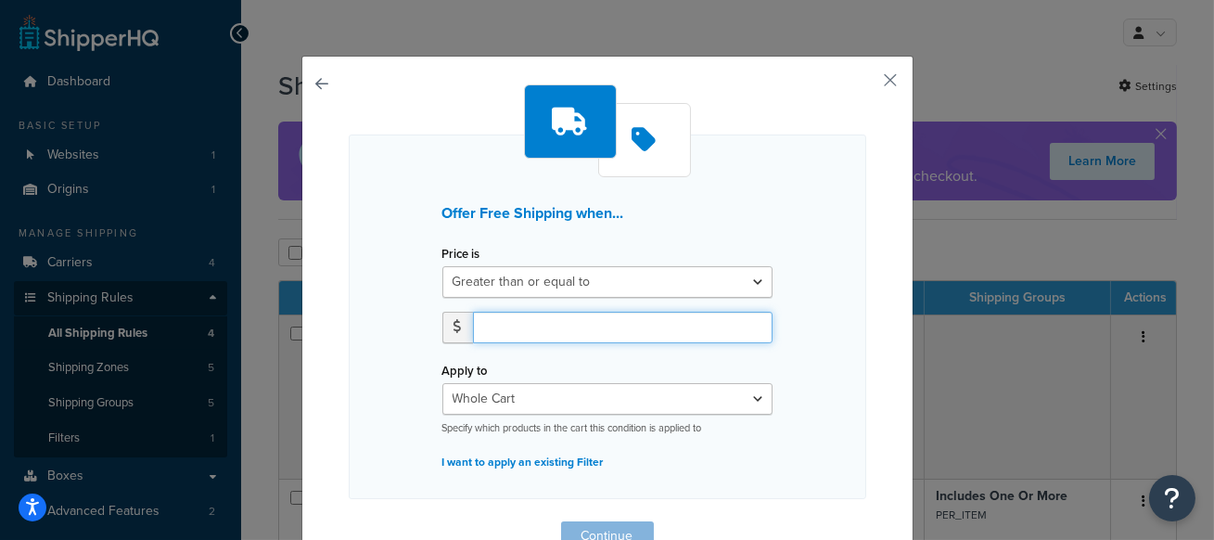
click at [552, 318] on input "number" at bounding box center [623, 328] width 300 height 32
type input "4000.00"
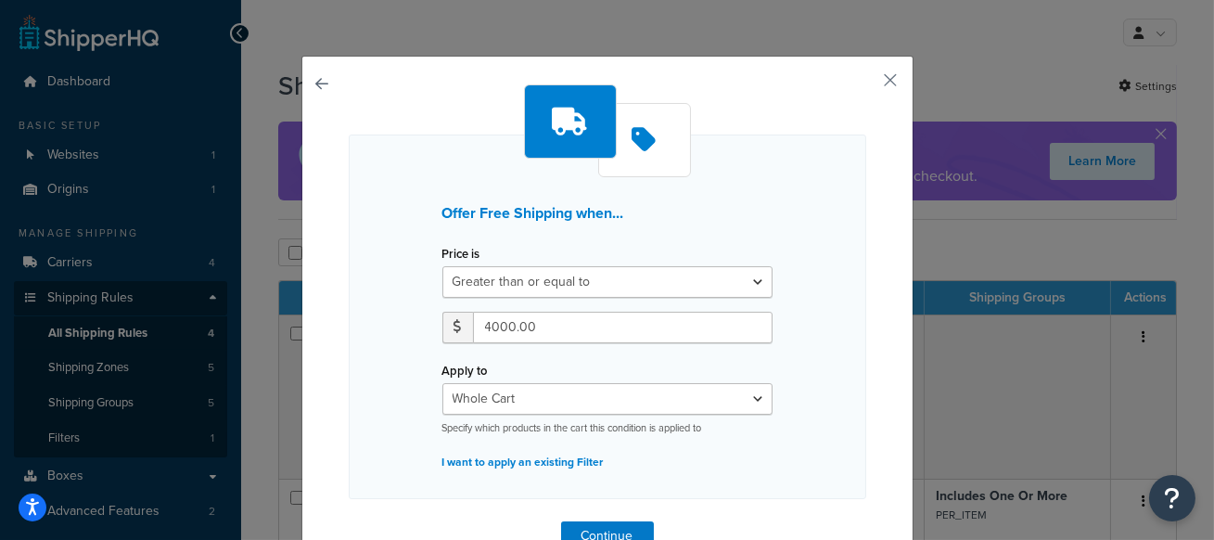
click at [835, 398] on div "Offer Free Shipping when... Price is Greater than or equal to Between or equal …" at bounding box center [608, 316] width 518 height 364
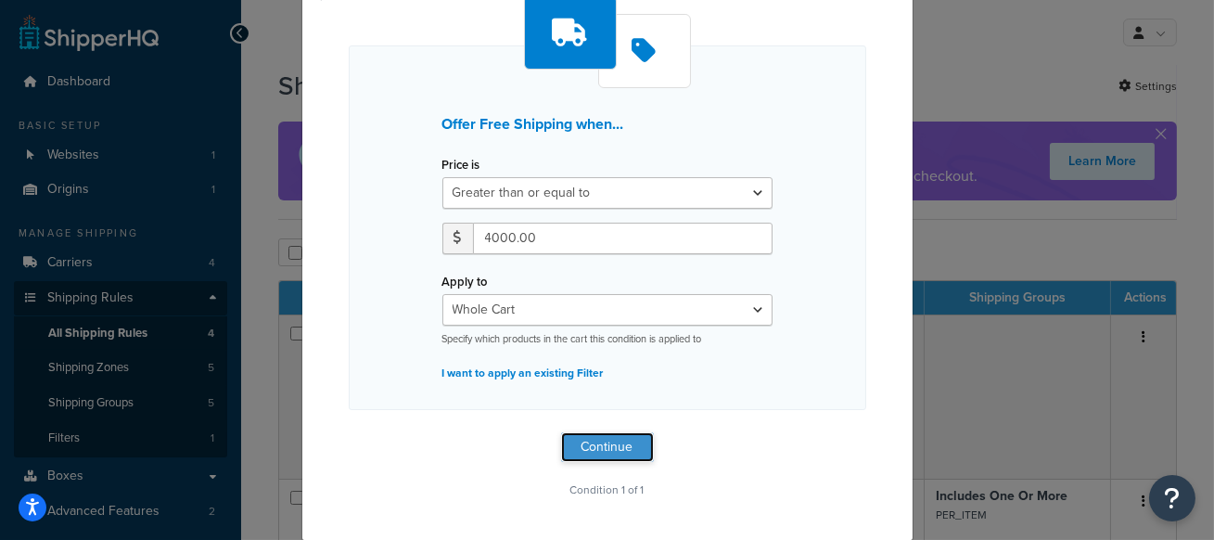
click at [594, 436] on button "Continue" at bounding box center [607, 447] width 93 height 30
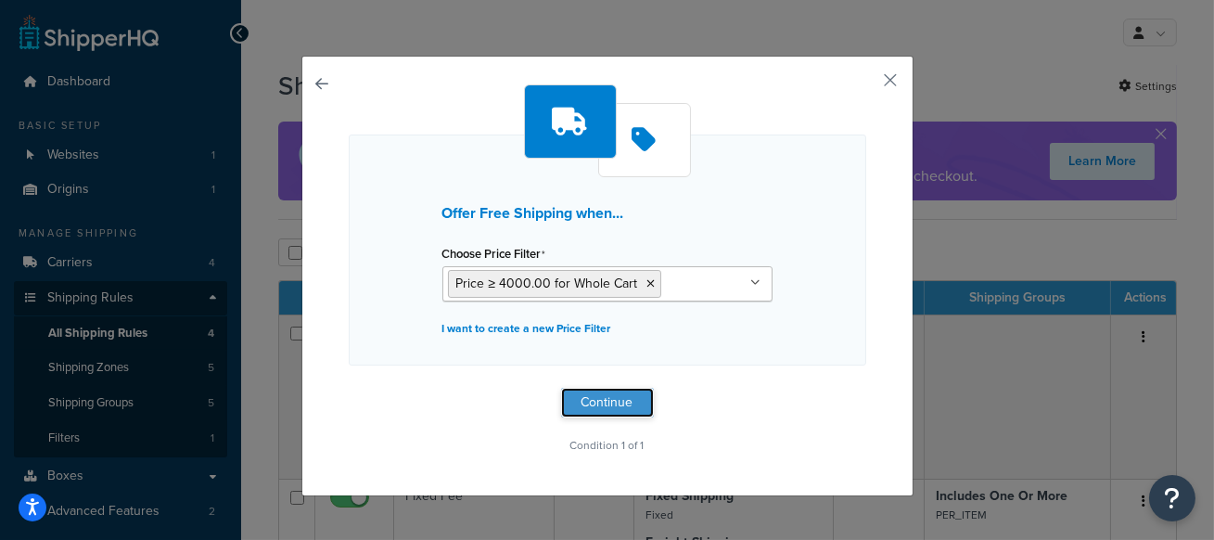
click at [603, 403] on button "Continue" at bounding box center [607, 403] width 93 height 30
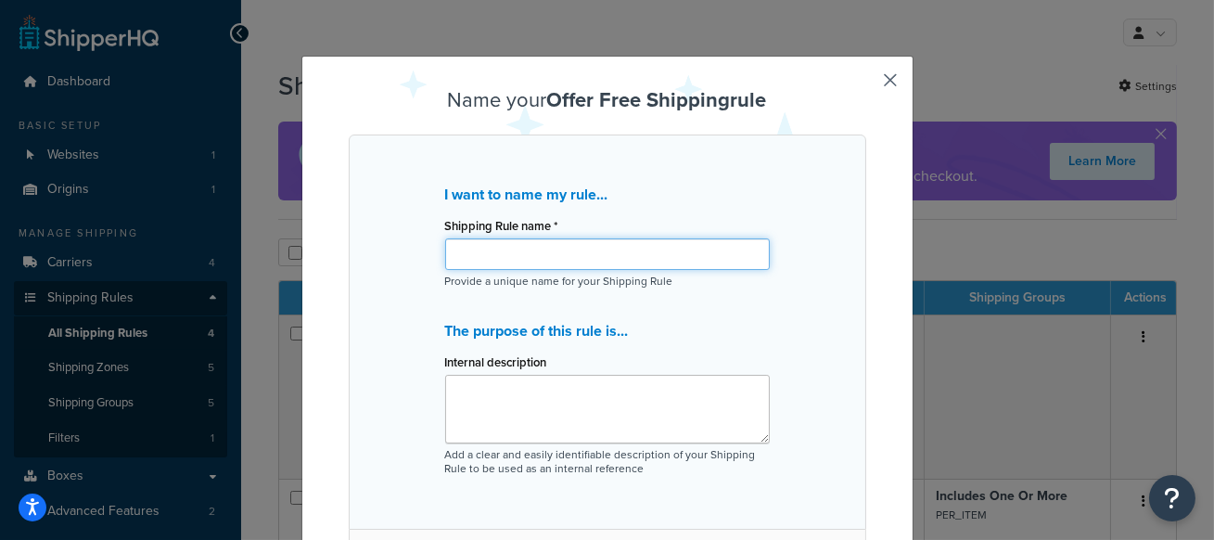
click at [499, 250] on input "Shipping Rule name *" at bounding box center [607, 254] width 325 height 32
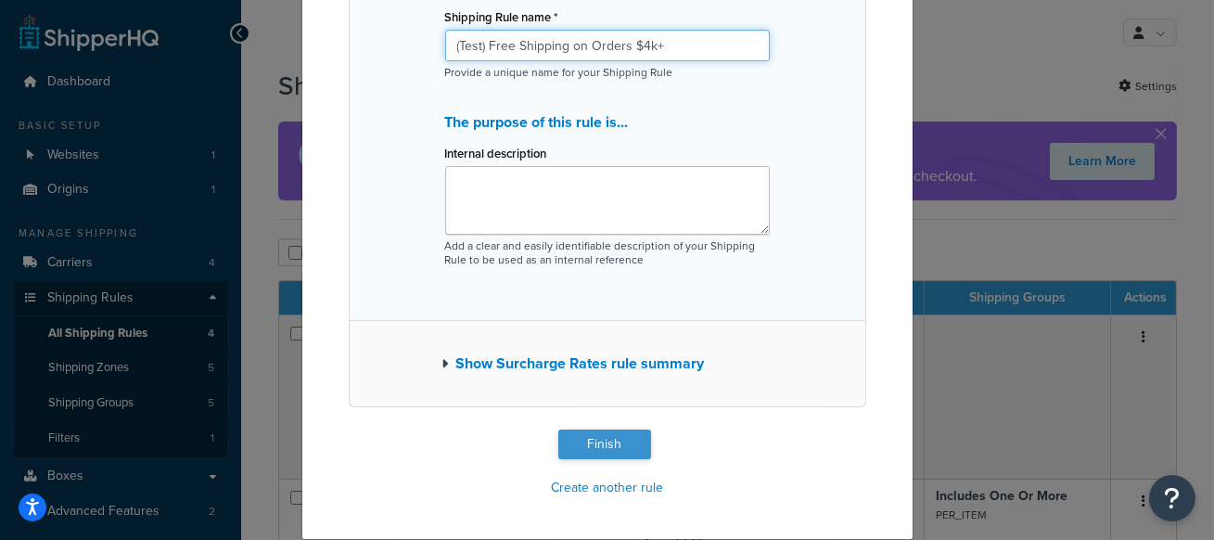
type input "(Test) Free Shipping on Orders $4k+"
click at [614, 443] on button "Finish" at bounding box center [604, 444] width 93 height 30
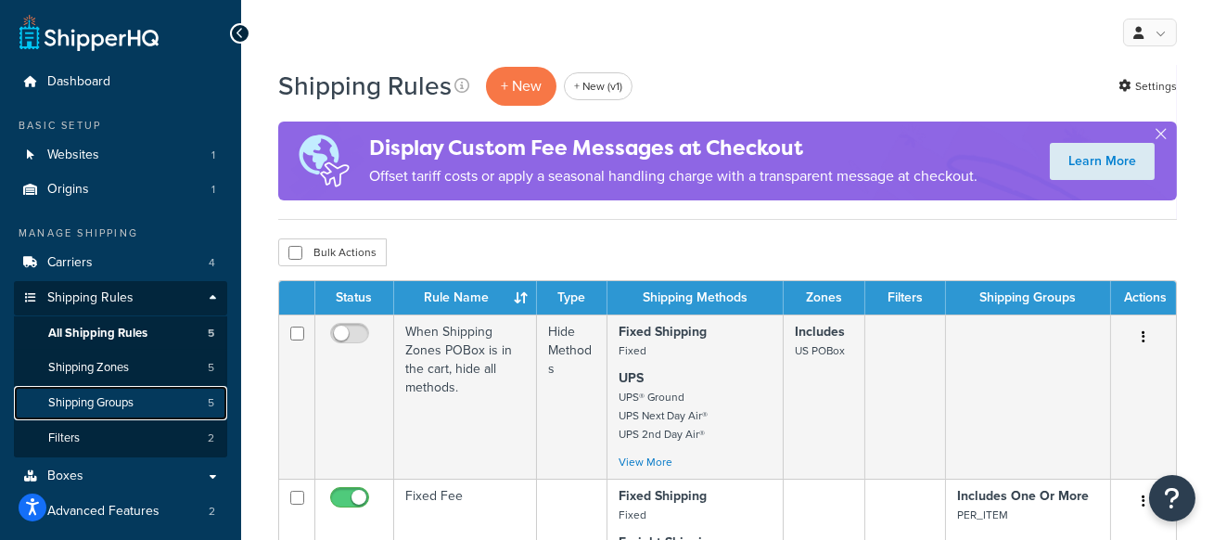
click at [122, 398] on span "Shipping Groups" at bounding box center [90, 403] width 85 height 16
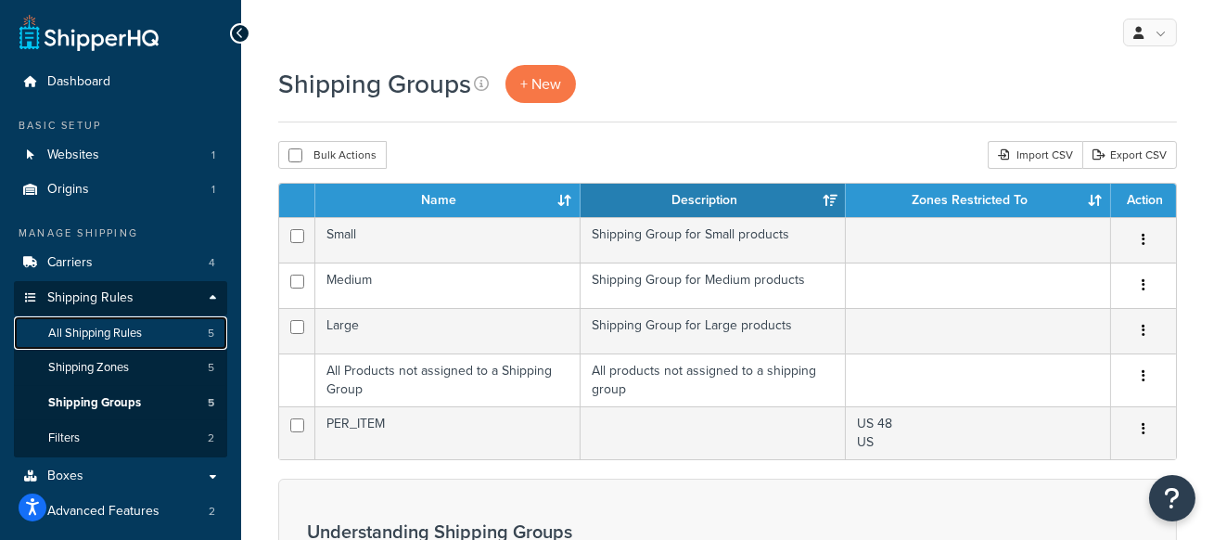
click at [155, 327] on link "All Shipping Rules 5" at bounding box center [120, 333] width 213 height 34
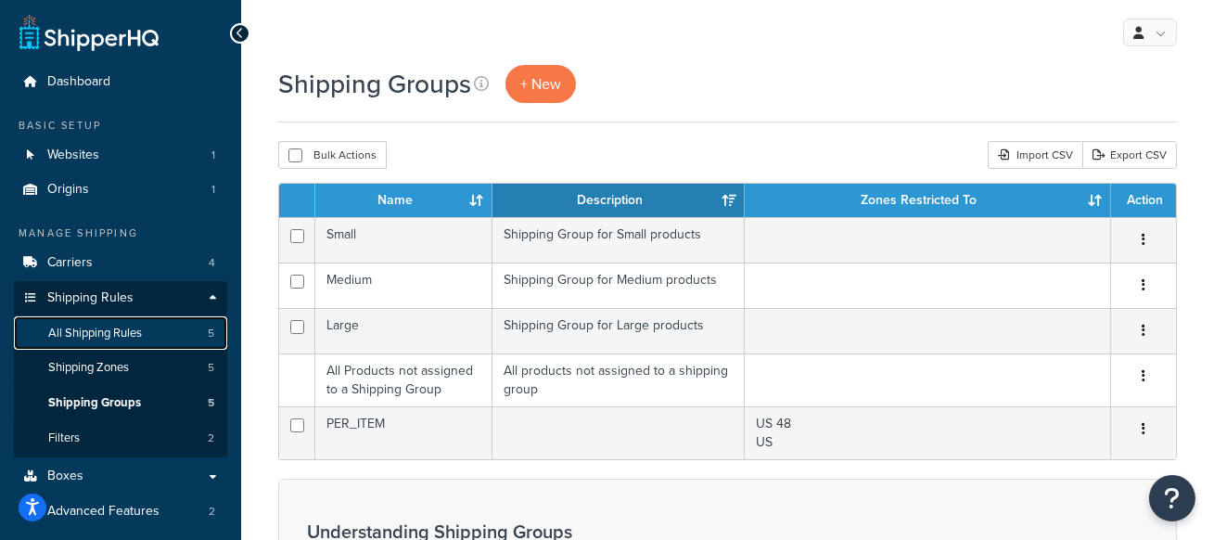
click at [176, 345] on link "All Shipping Rules 5" at bounding box center [120, 333] width 213 height 34
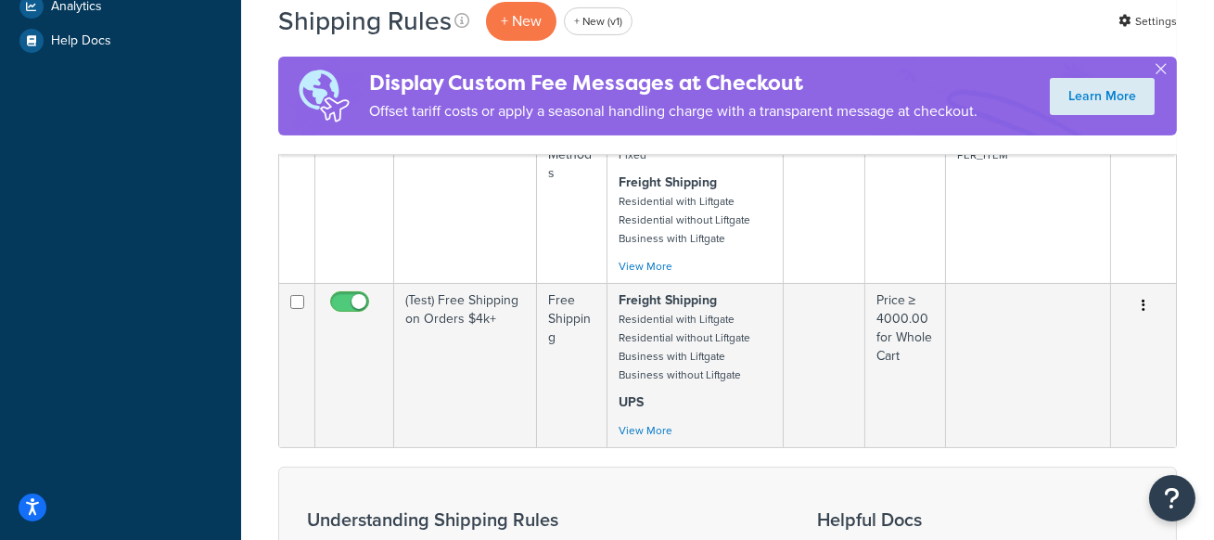
scroll to position [661, 0]
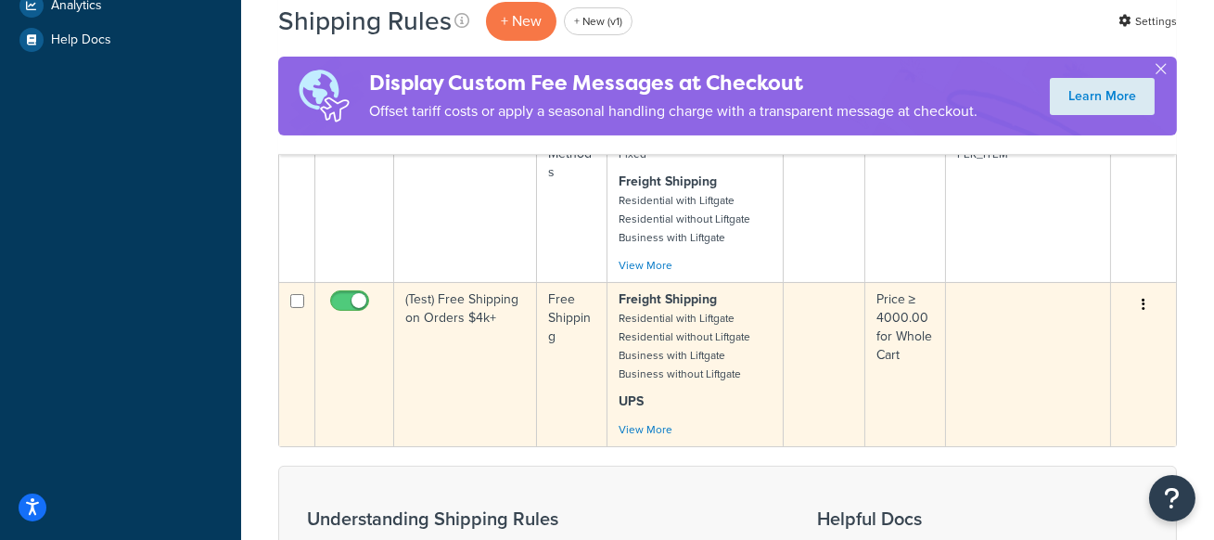
click at [347, 300] on input "checkbox" at bounding box center [351, 305] width 51 height 23
checkbox input "false"
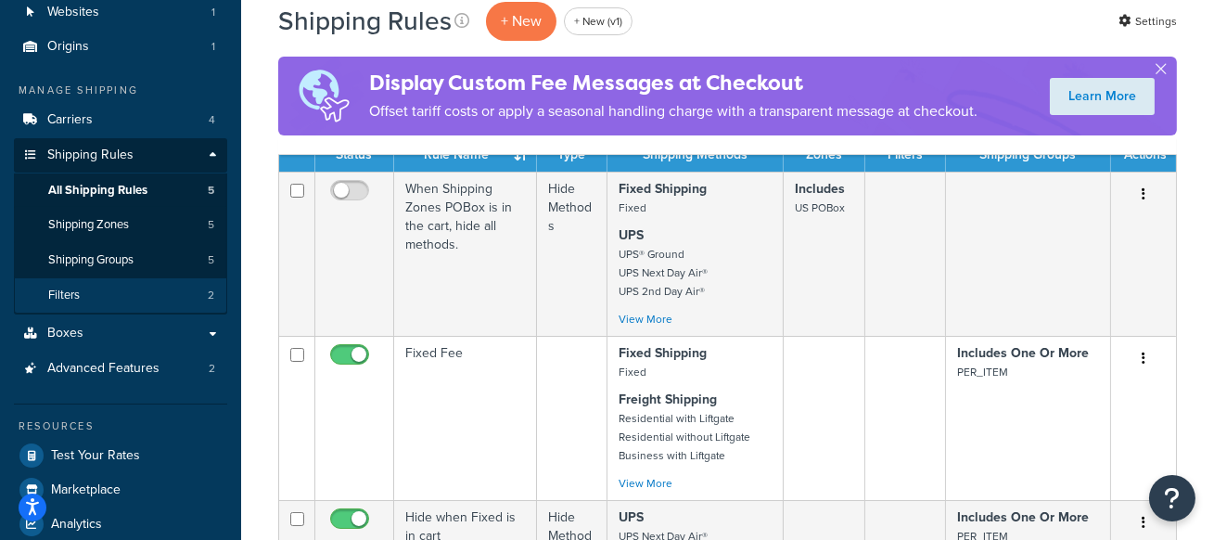
scroll to position [144, 0]
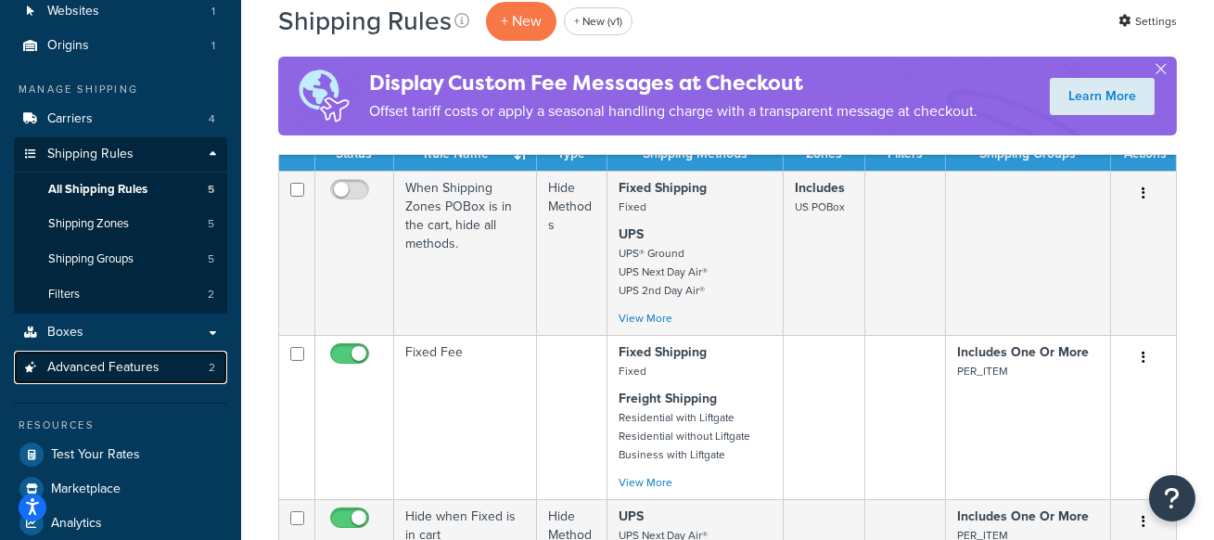
click at [106, 371] on span "Advanced Features" at bounding box center [103, 368] width 112 height 16
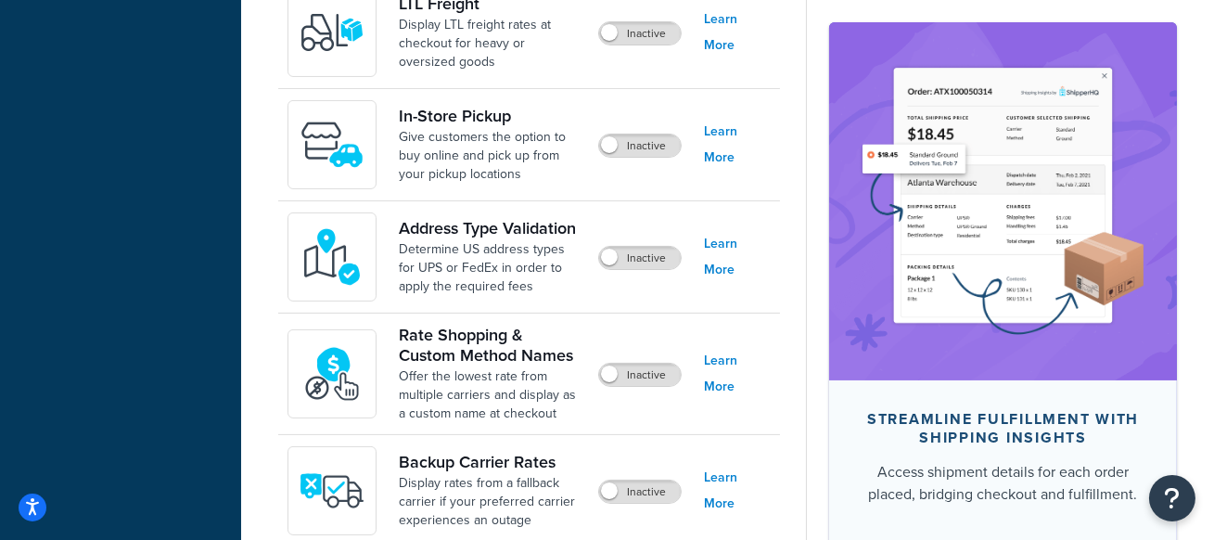
scroll to position [712, 0]
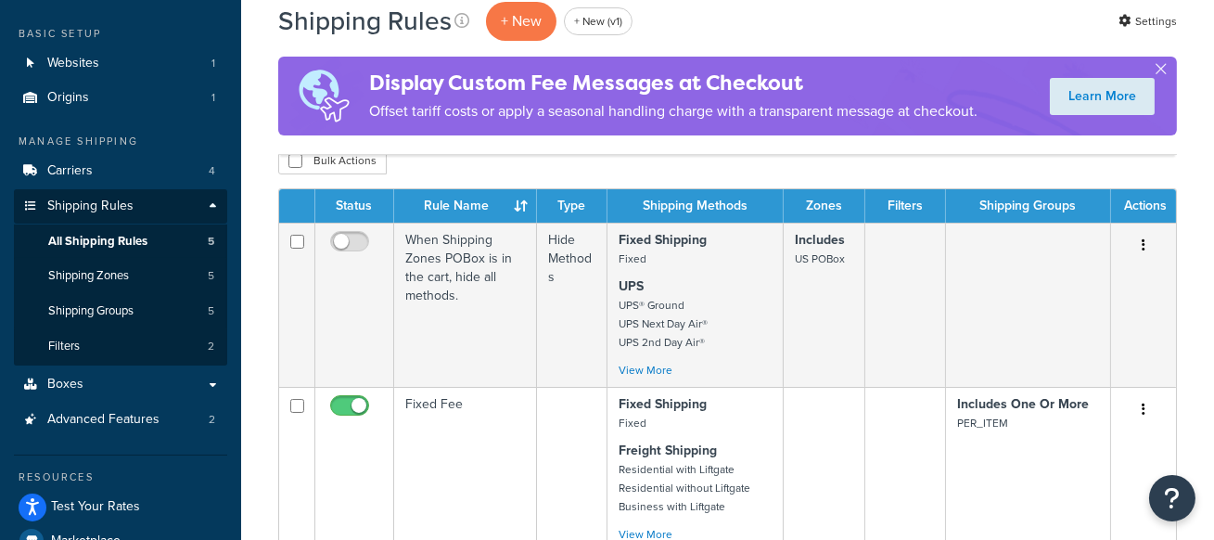
scroll to position [93, 0]
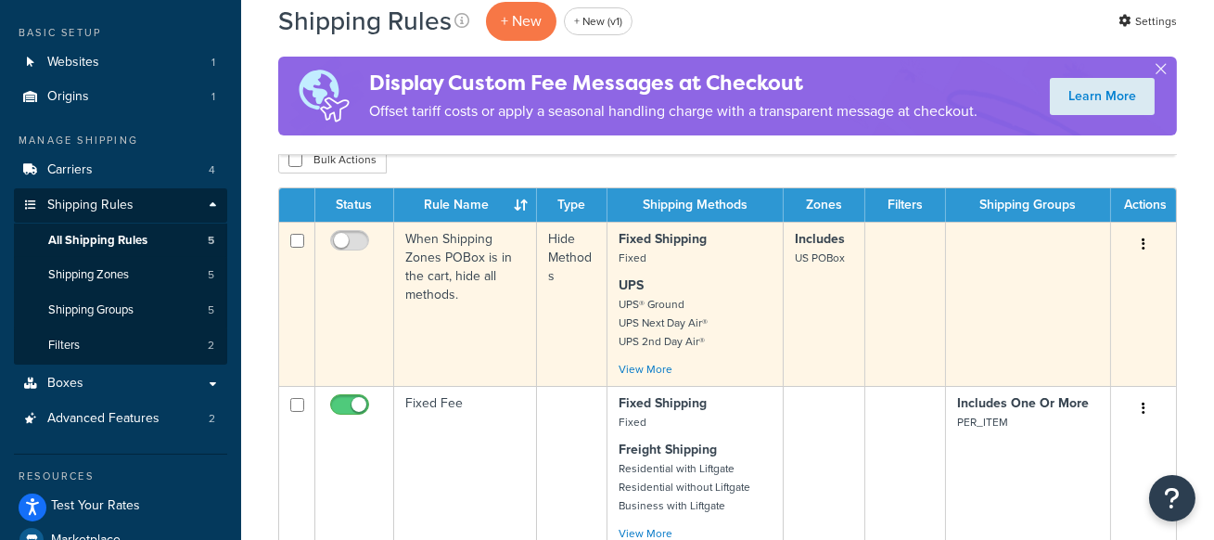
click at [298, 238] on input "checkbox" at bounding box center [297, 241] width 14 height 14
checkbox input "true"
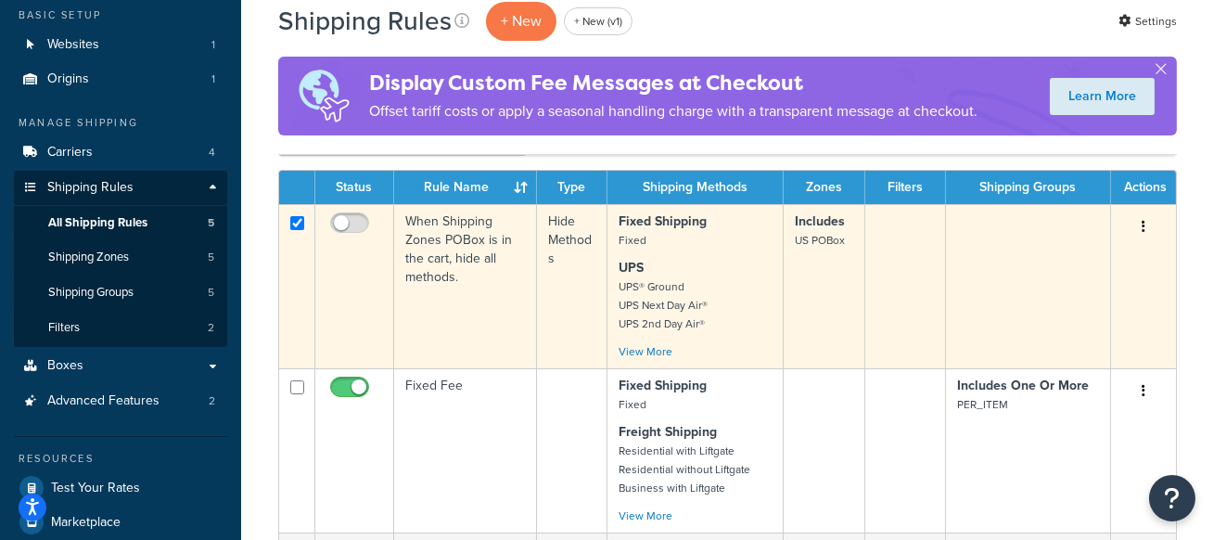
scroll to position [109, 0]
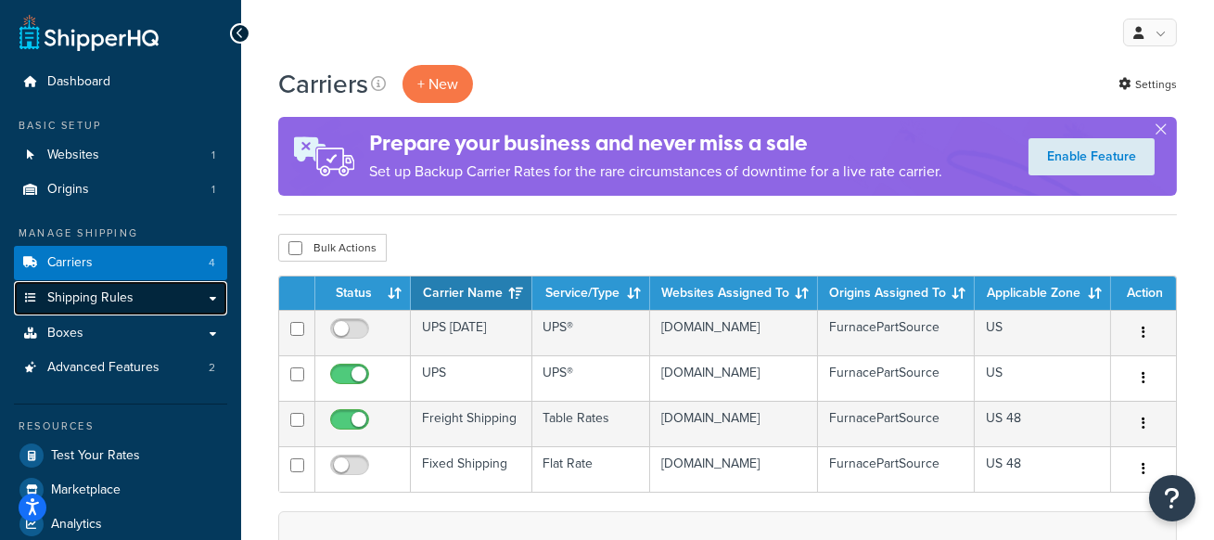
click at [190, 301] on link "Shipping Rules" at bounding box center [120, 298] width 213 height 34
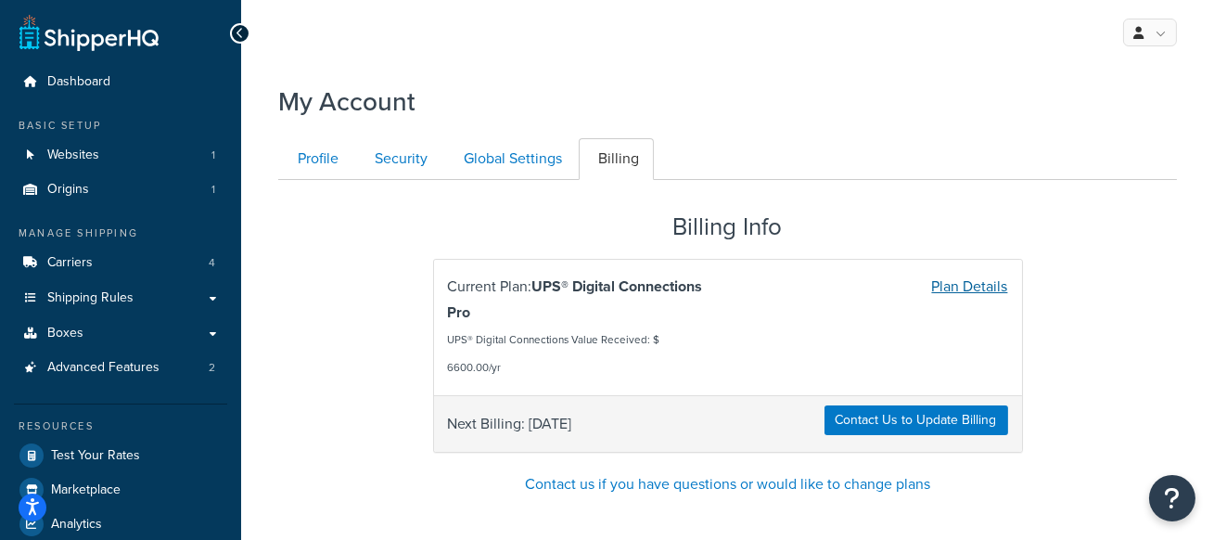
click at [981, 289] on link "Plan Details" at bounding box center [970, 285] width 76 height 21
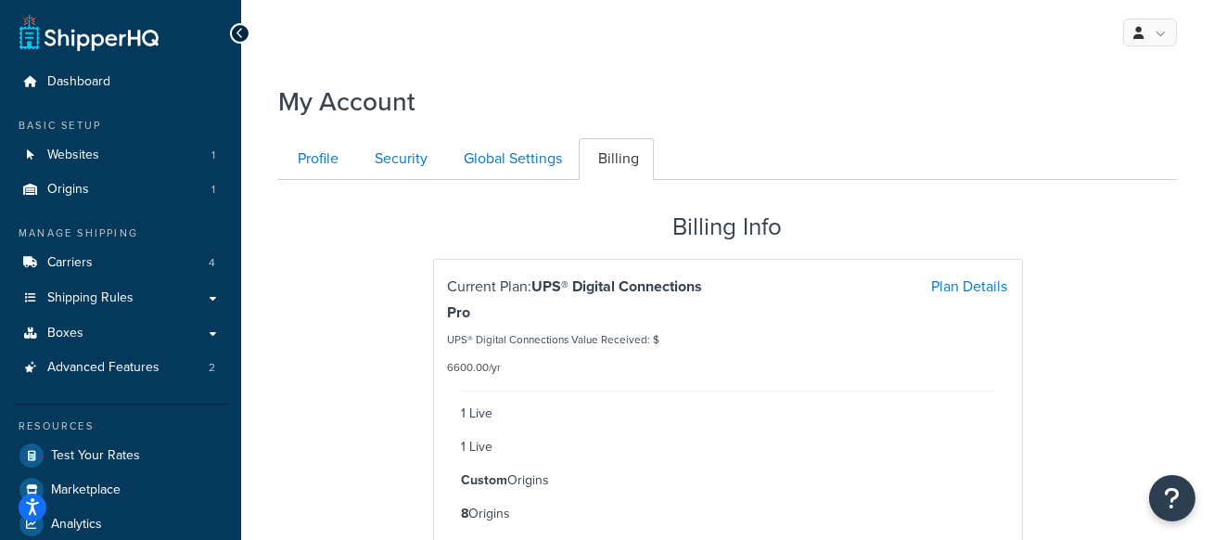
click at [647, 282] on strong "UPS® Digital Connections Pro" at bounding box center [575, 298] width 255 height 47
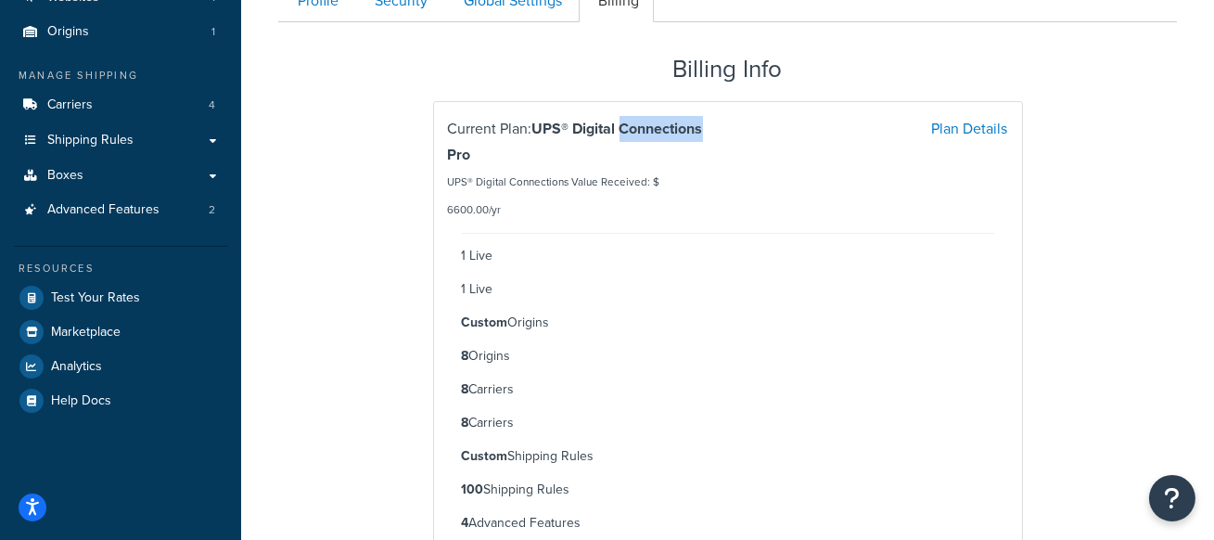
scroll to position [160, 0]
drag, startPoint x: 525, startPoint y: 322, endPoint x: 450, endPoint y: 321, distance: 75.1
click at [449, 321] on div "1 Live 1 Live Custom Origins 8 Origins 8 Carriers 8 Carriers Custom Shipping Ru…" at bounding box center [728, 432] width 560 height 403
drag, startPoint x: 532, startPoint y: 361, endPoint x: 458, endPoint y: 364, distance: 74.2
click at [458, 364] on div "1 Live 1 Live Custom Origins 8 Origins 8 Carriers 8 Carriers Custom Shipping Ru…" at bounding box center [728, 432] width 560 height 403
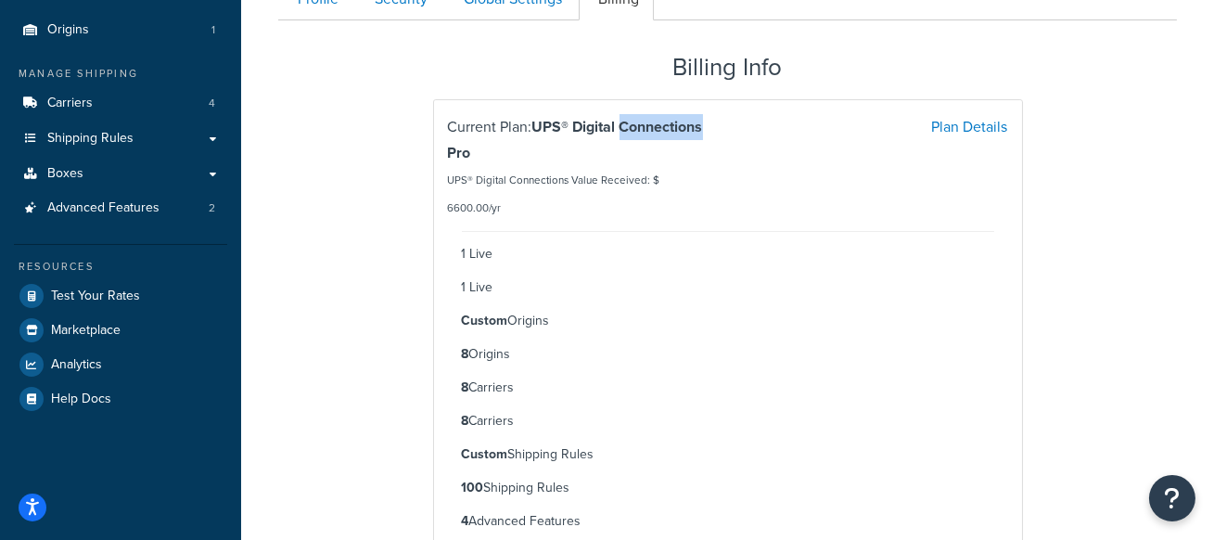
drag, startPoint x: 526, startPoint y: 391, endPoint x: 437, endPoint y: 363, distance: 93.6
click at [437, 363] on div "Current Plan: UPS® Digital Connections Pro UPS® Digital Connections Value Recei…" at bounding box center [728, 378] width 588 height 557
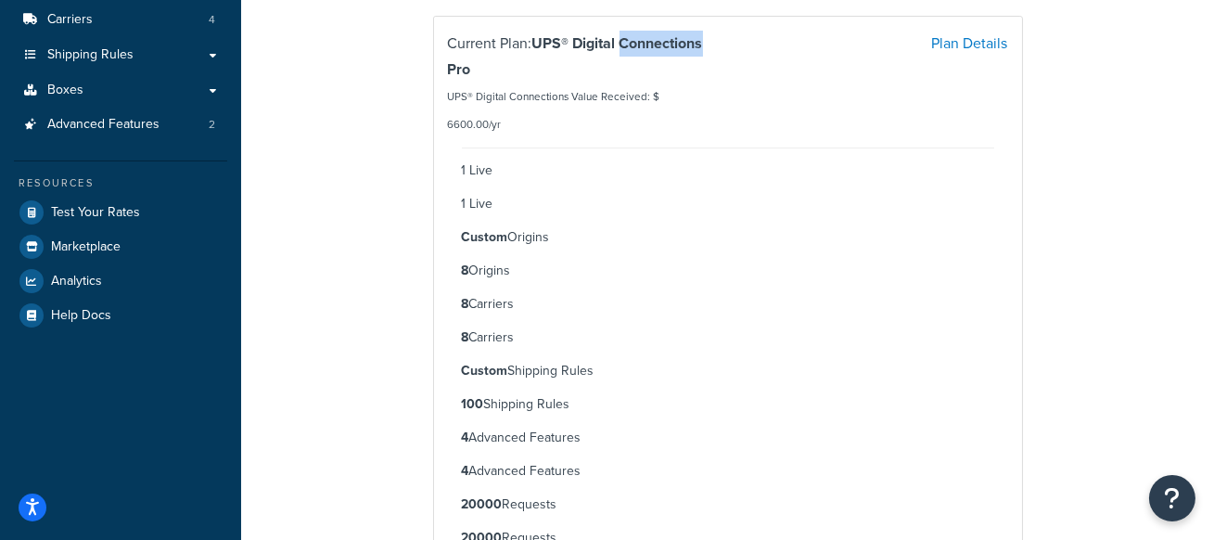
drag, startPoint x: 577, startPoint y: 374, endPoint x: 454, endPoint y: 370, distance: 123.4
click at [454, 370] on div "1 Live 1 Live Custom Origins 8 Origins 8 Carriers 8 Carriers Custom Shipping Ru…" at bounding box center [728, 348] width 560 height 403
drag, startPoint x: 629, startPoint y: 414, endPoint x: 454, endPoint y: 412, distance: 174.4
click at [454, 412] on div "1 Live 1 Live Custom Origins 8 Origins 8 Carriers 8 Carriers Custom Shipping Ru…" at bounding box center [728, 348] width 560 height 403
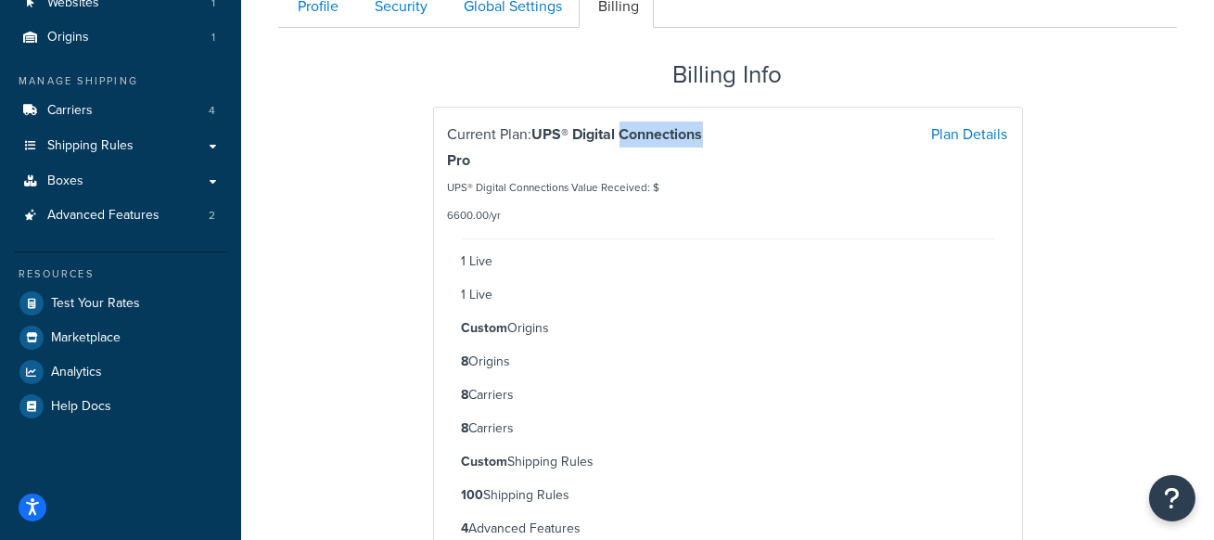
scroll to position [149, 0]
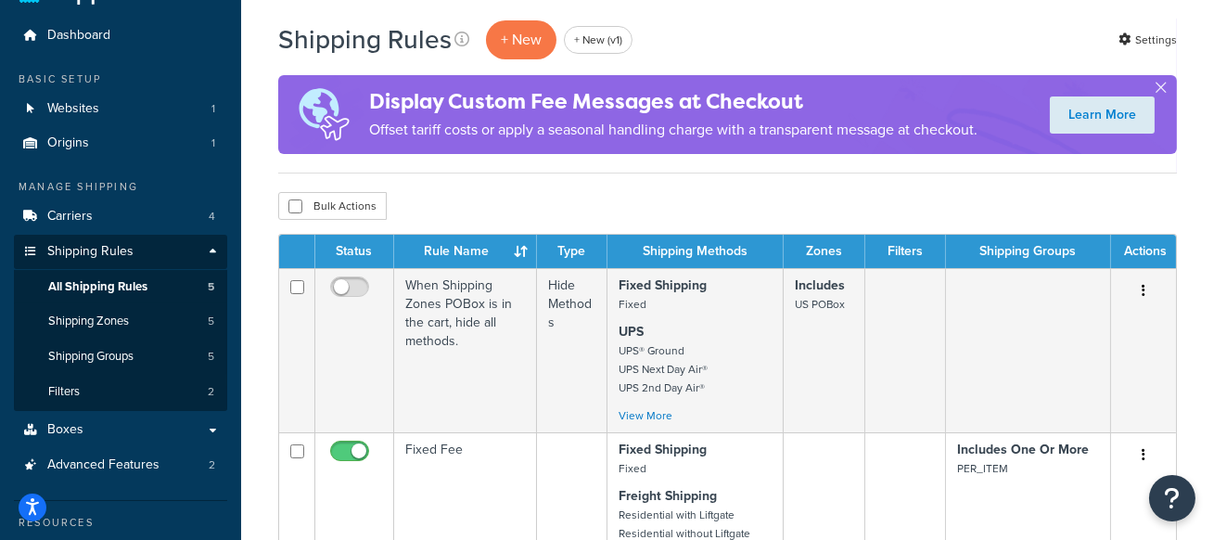
scroll to position [48, 0]
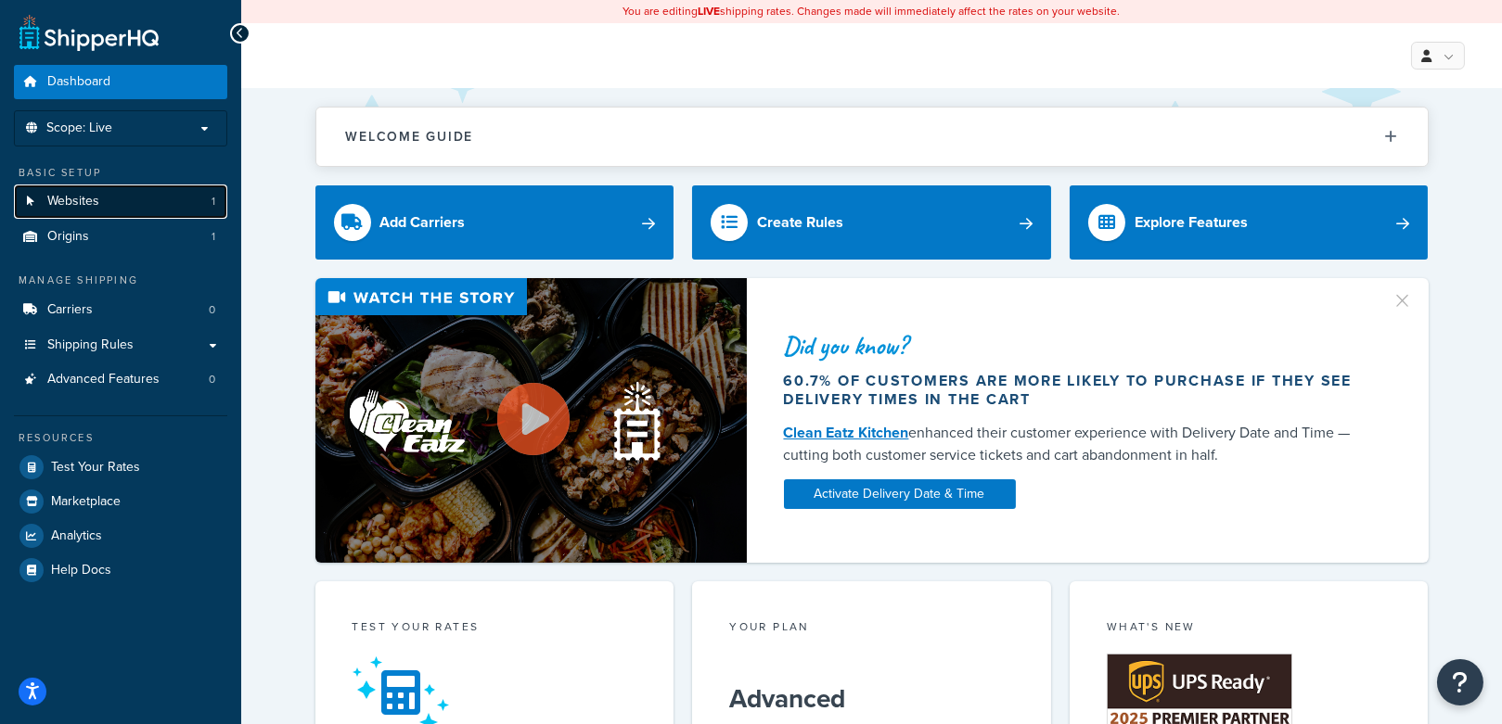
click at [168, 206] on link "Websites 1" at bounding box center [120, 202] width 213 height 34
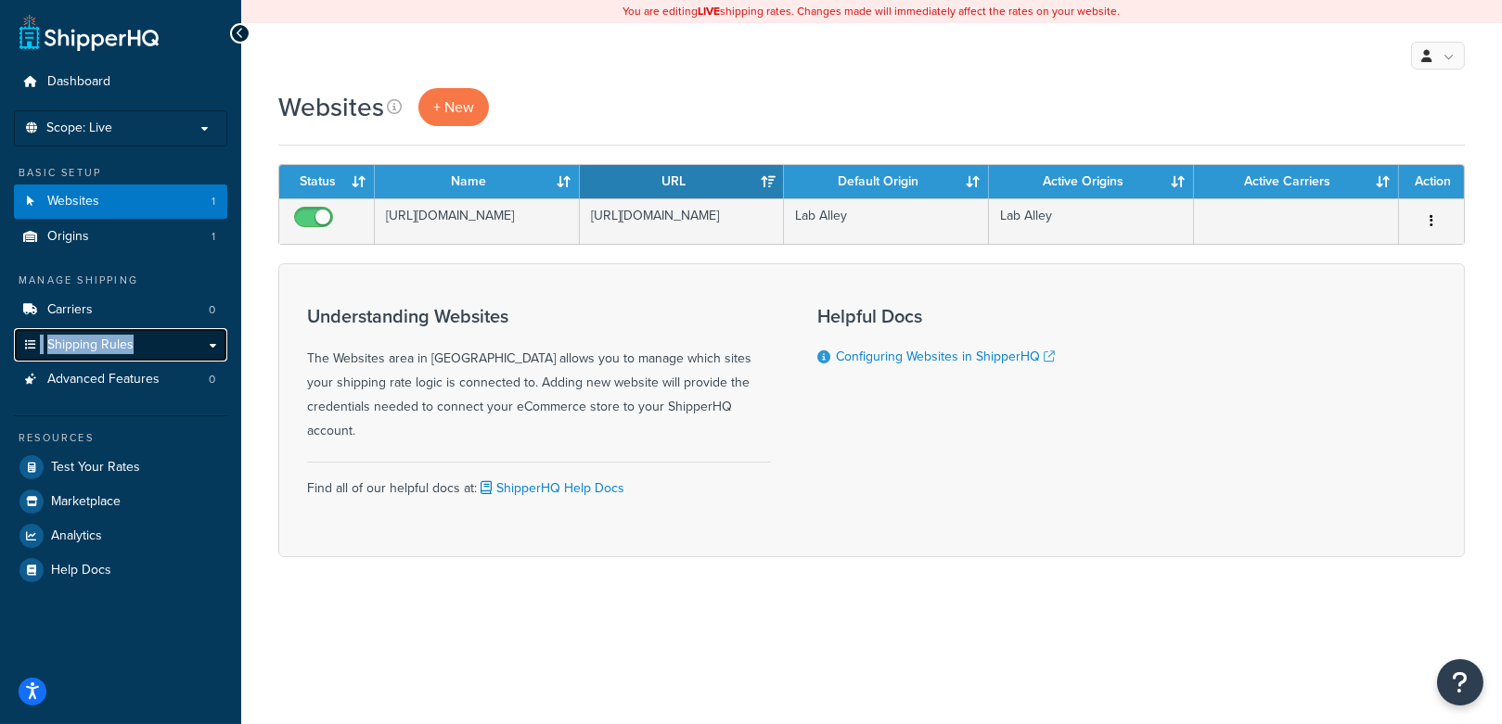
click at [176, 335] on link "Shipping Rules" at bounding box center [120, 345] width 213 height 34
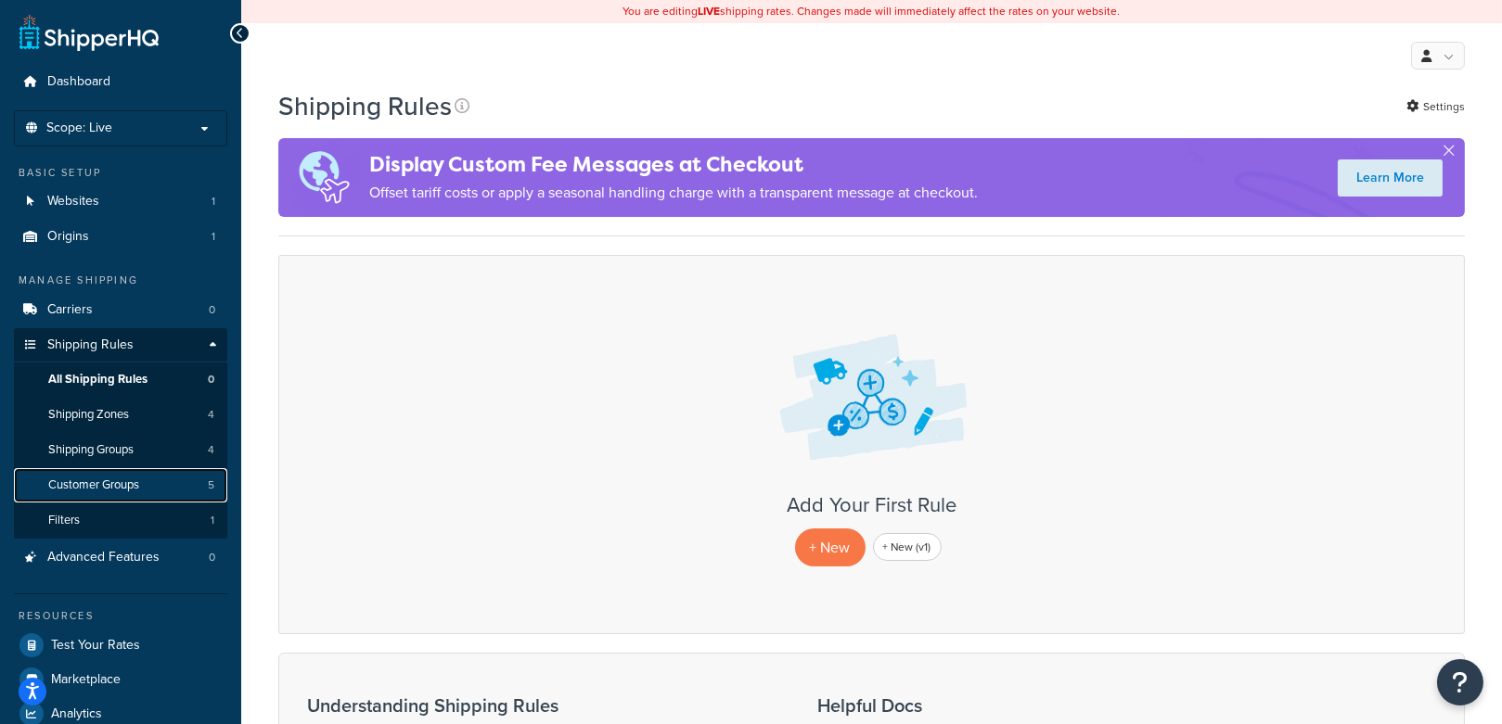
click at [119, 479] on span "Customer Groups" at bounding box center [93, 486] width 91 height 16
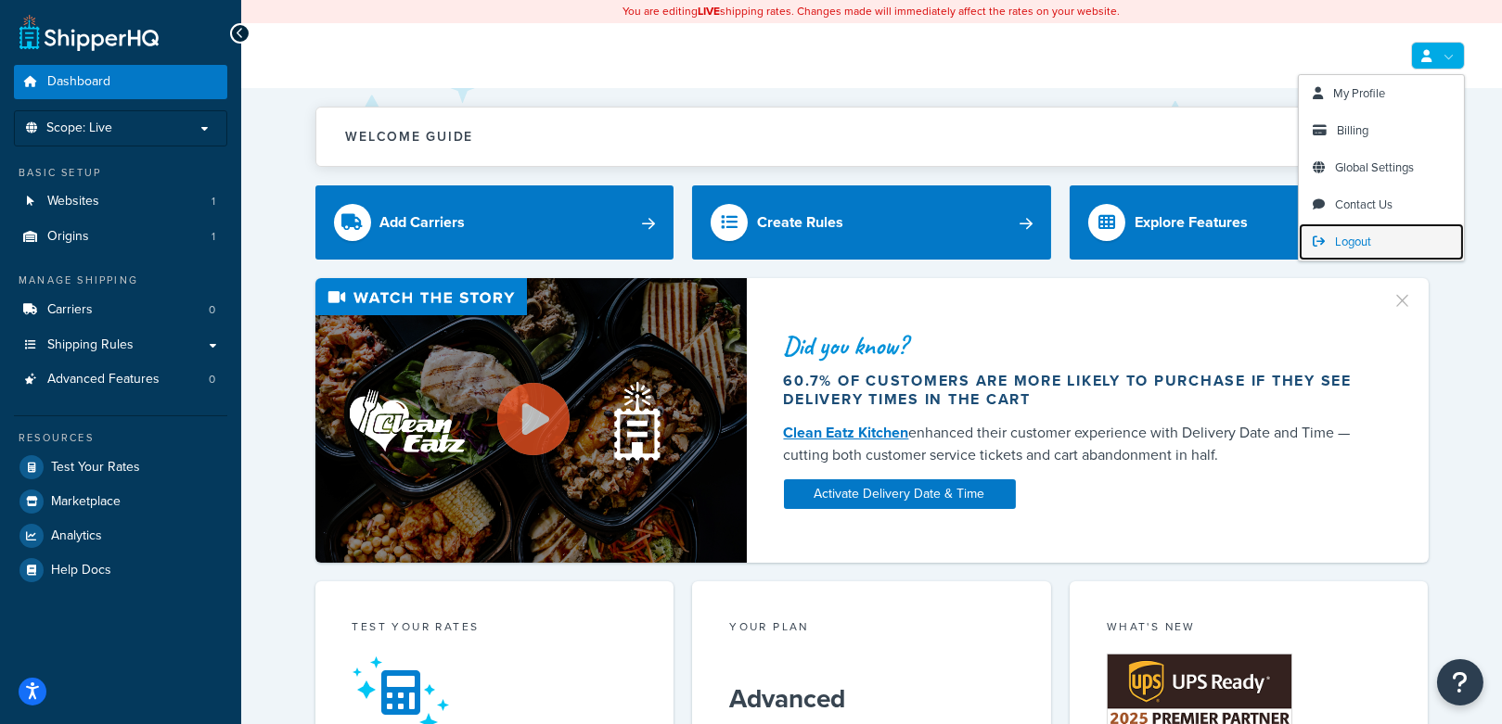
click at [1361, 239] on span "Logout" at bounding box center [1353, 242] width 36 height 18
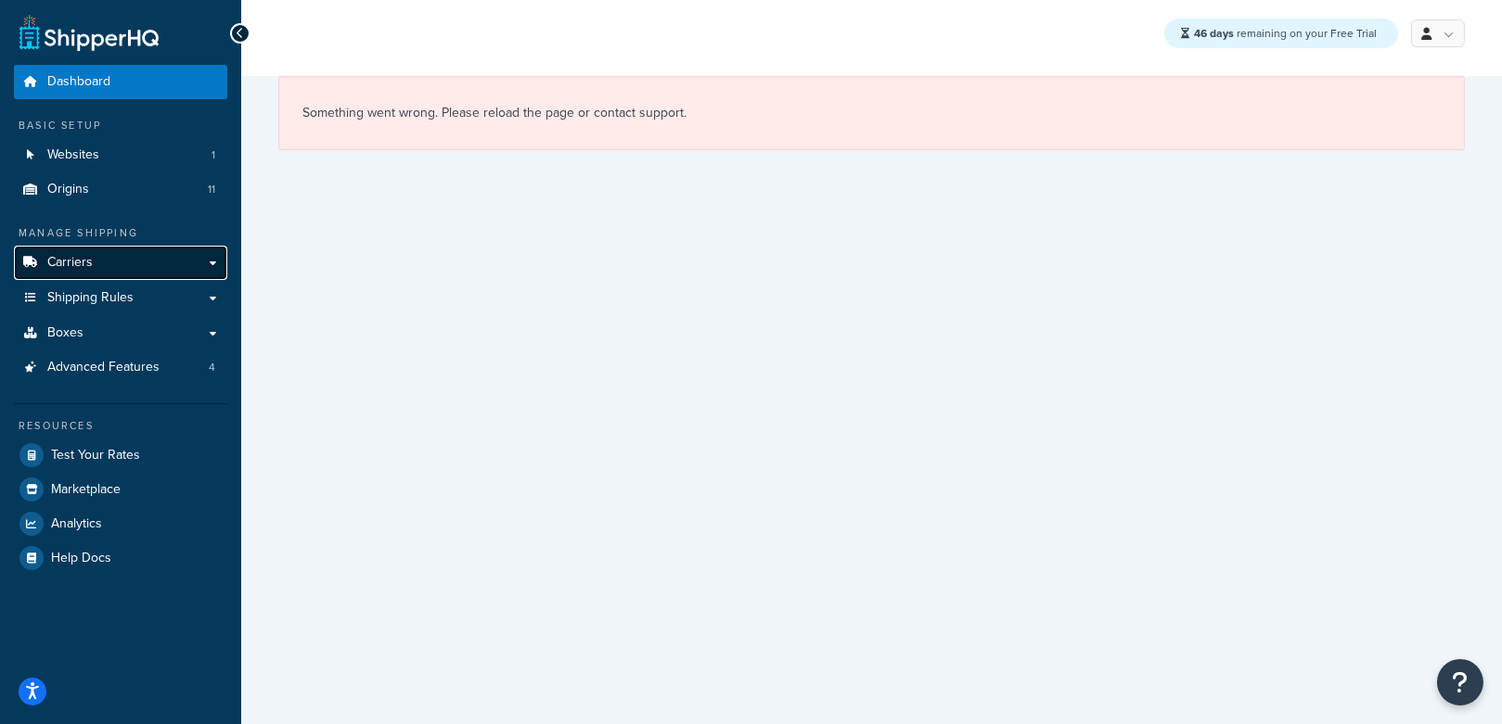
click at [136, 248] on link "Carriers" at bounding box center [120, 263] width 213 height 34
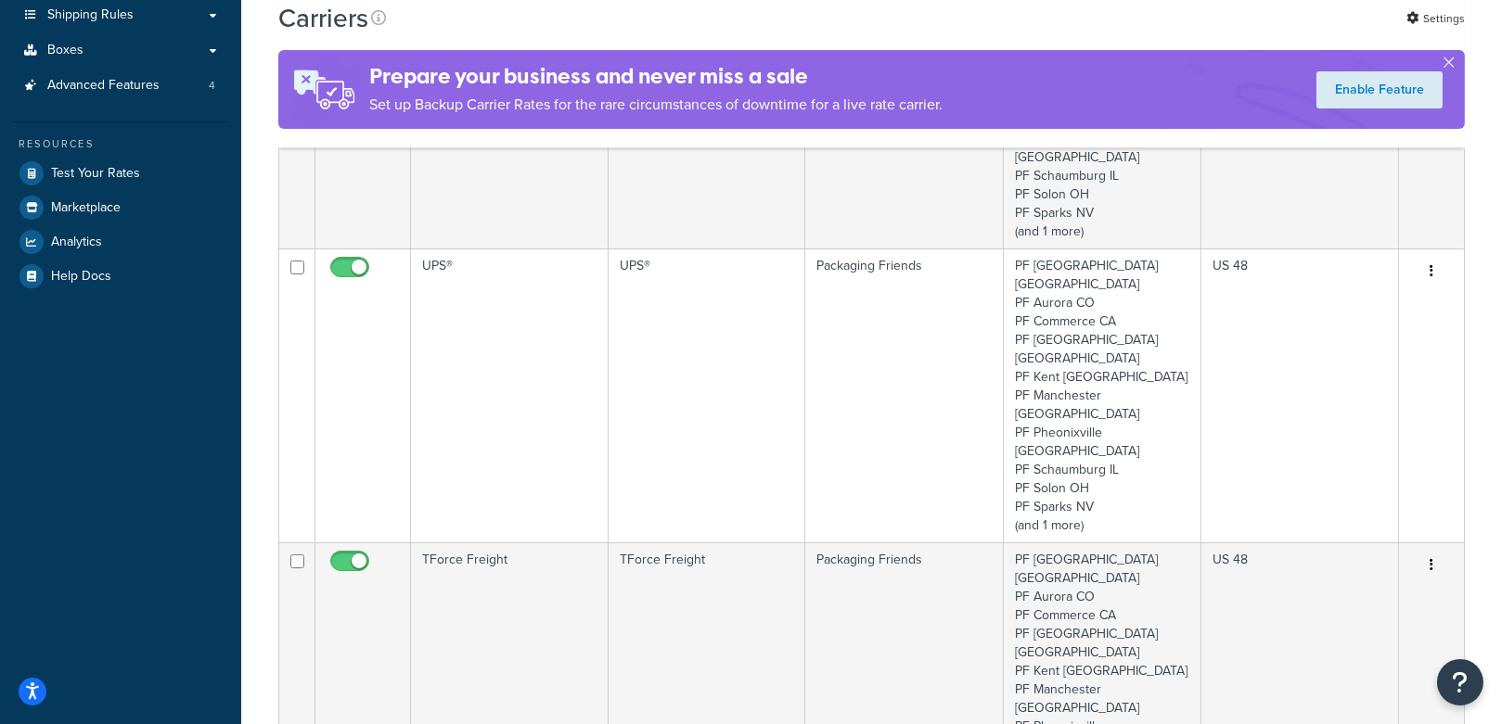
scroll to position [360, 0]
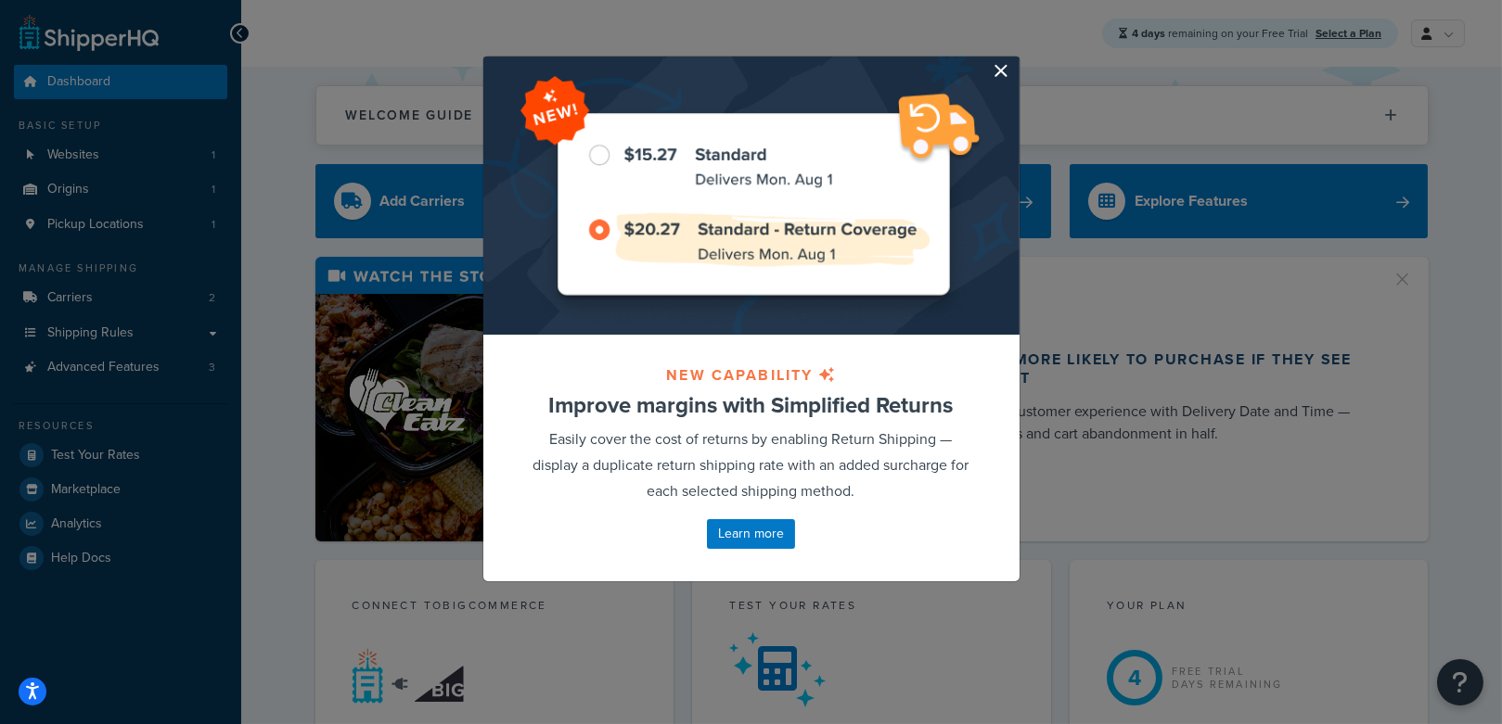
click at [1015, 61] on button "button" at bounding box center [1017, 59] width 5 height 5
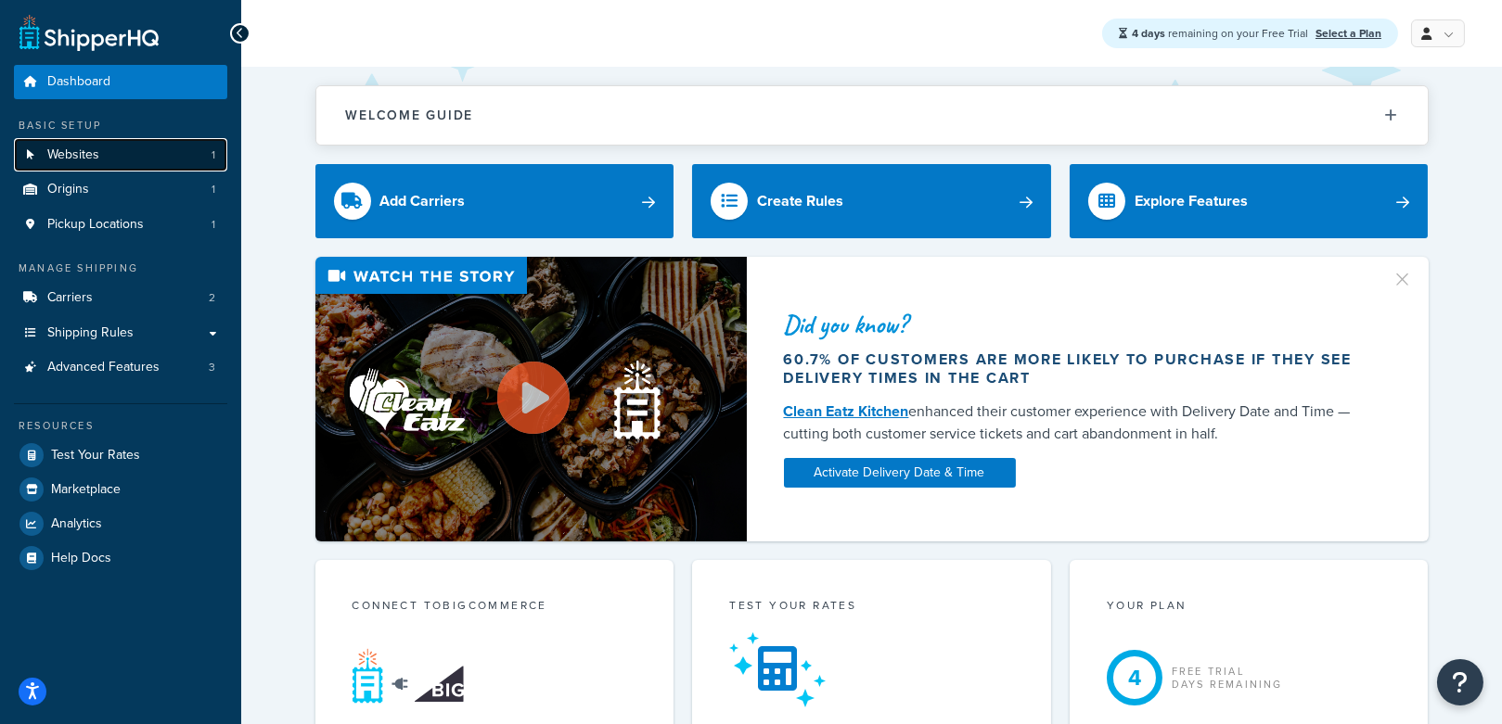
click at [179, 160] on link "Websites 1" at bounding box center [120, 155] width 213 height 34
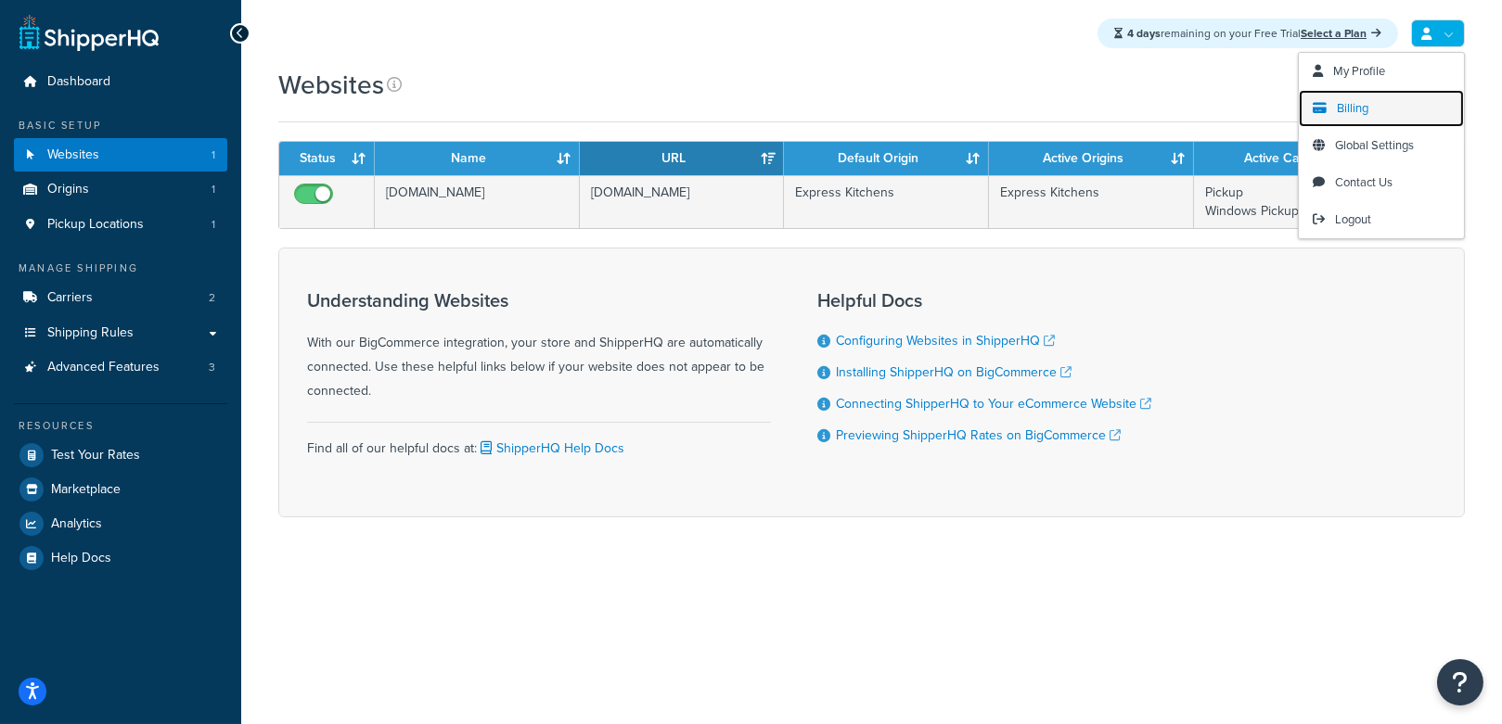
click at [1414, 109] on link "Billing" at bounding box center [1380, 108] width 165 height 37
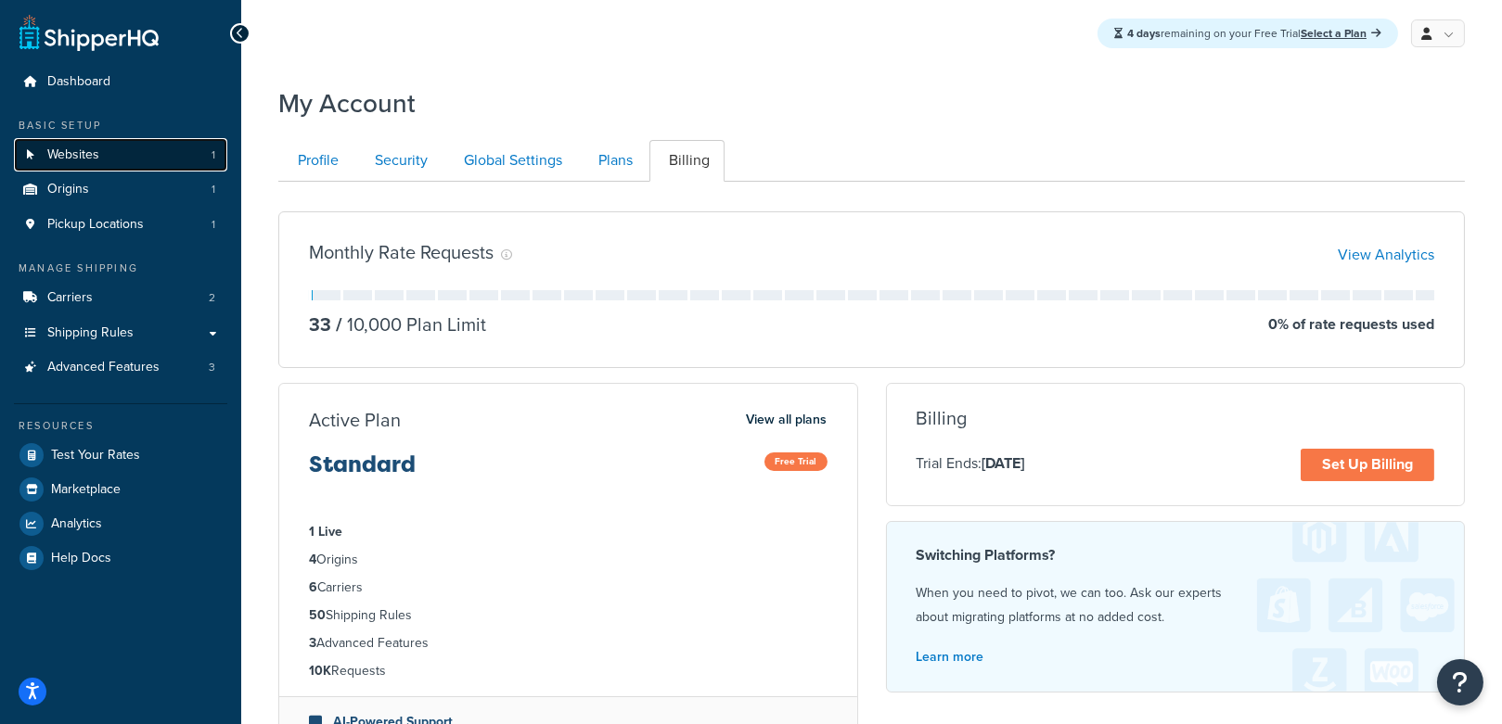
click at [155, 162] on link "Websites 1" at bounding box center [120, 155] width 213 height 34
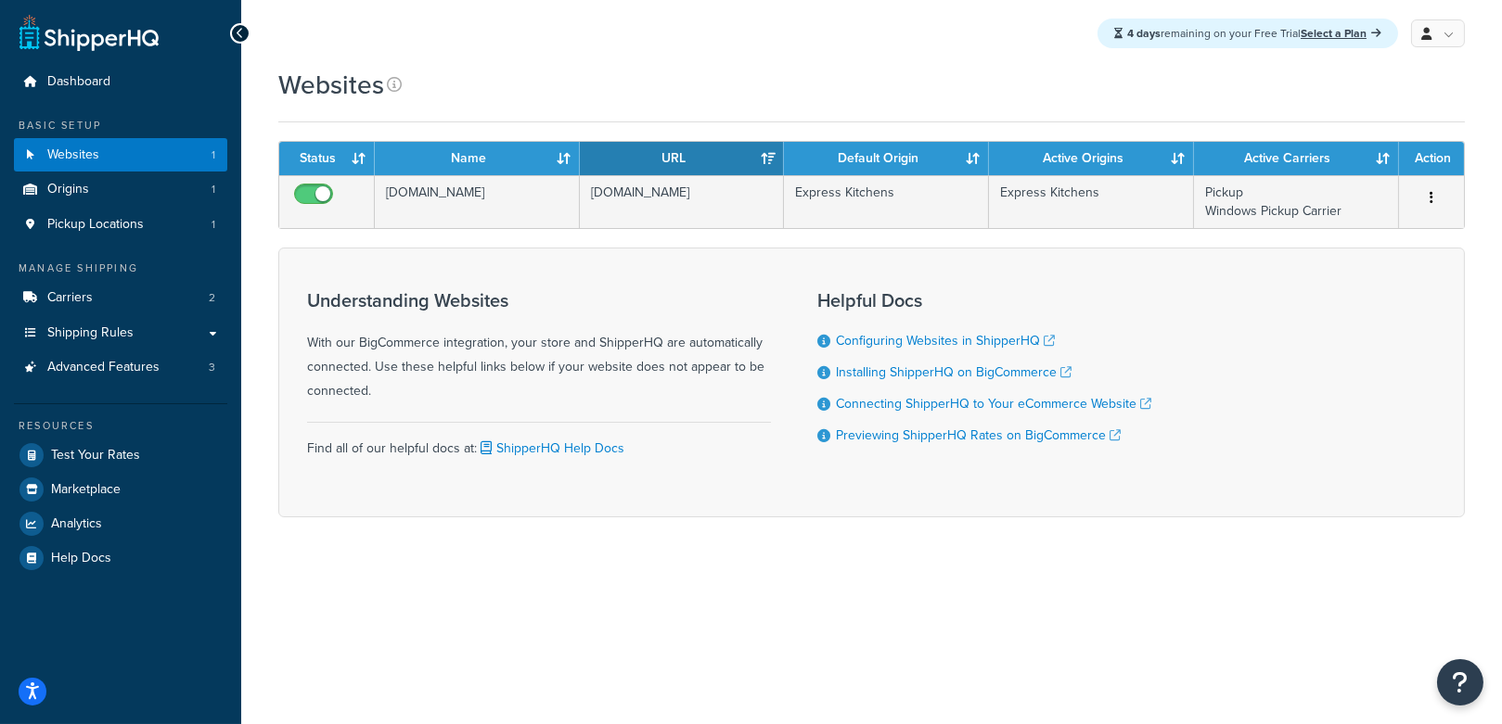
drag, startPoint x: 999, startPoint y: 231, endPoint x: 1132, endPoint y: 27, distance: 243.9
click at [0, 0] on div "Dashboard Basic Setup Websites 1 Origins 1 Pickup Locations 1 Manage Shipping C…" at bounding box center [751, 362] width 1502 height 724
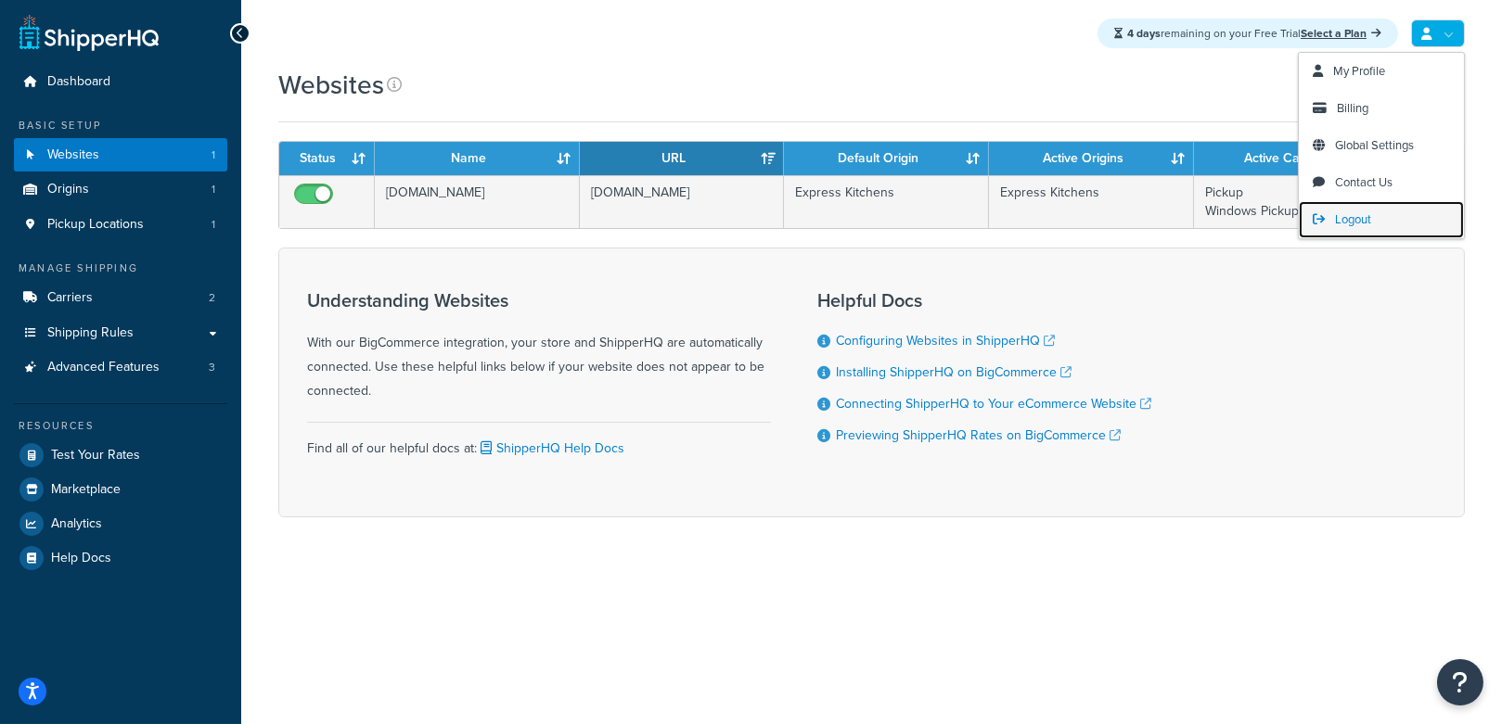
click at [1364, 216] on span "Logout" at bounding box center [1353, 220] width 36 height 18
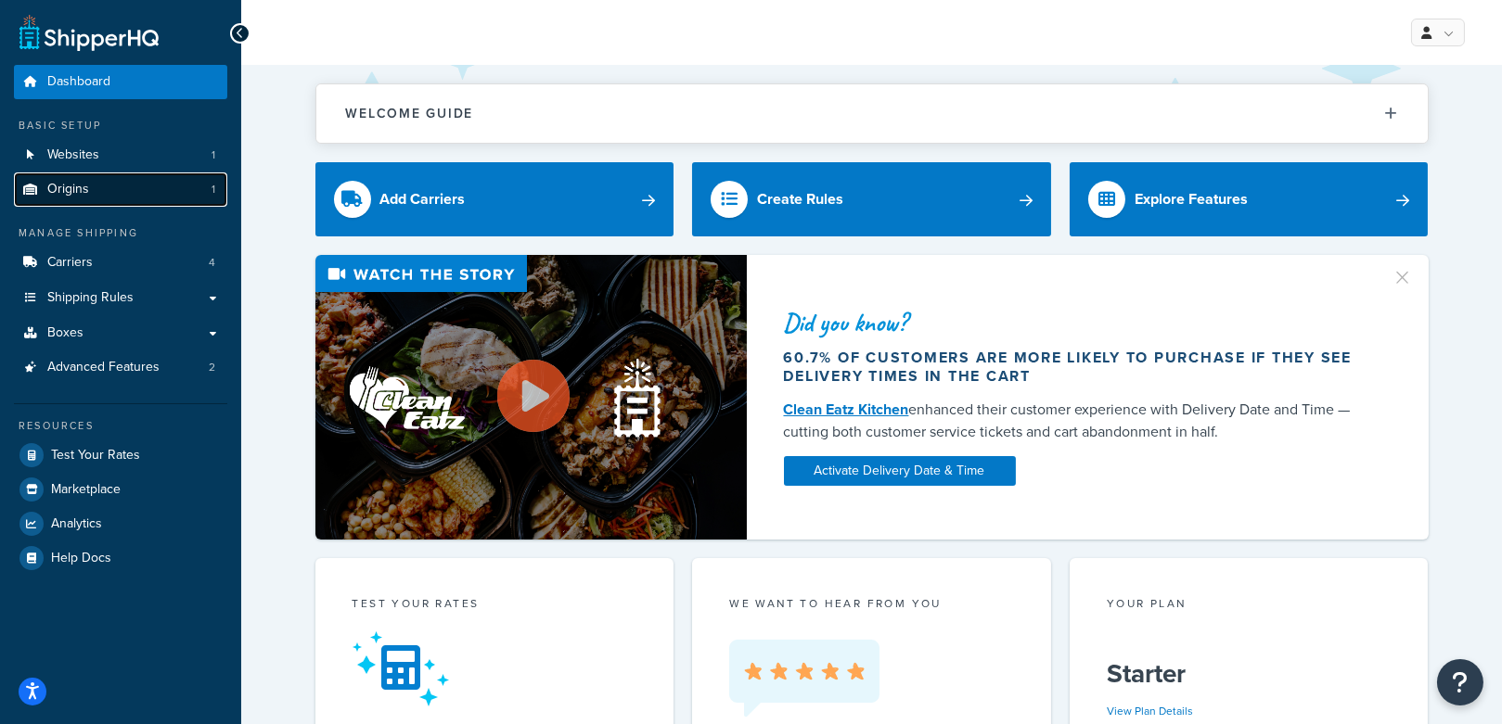
click at [108, 195] on link "Origins 1" at bounding box center [120, 190] width 213 height 34
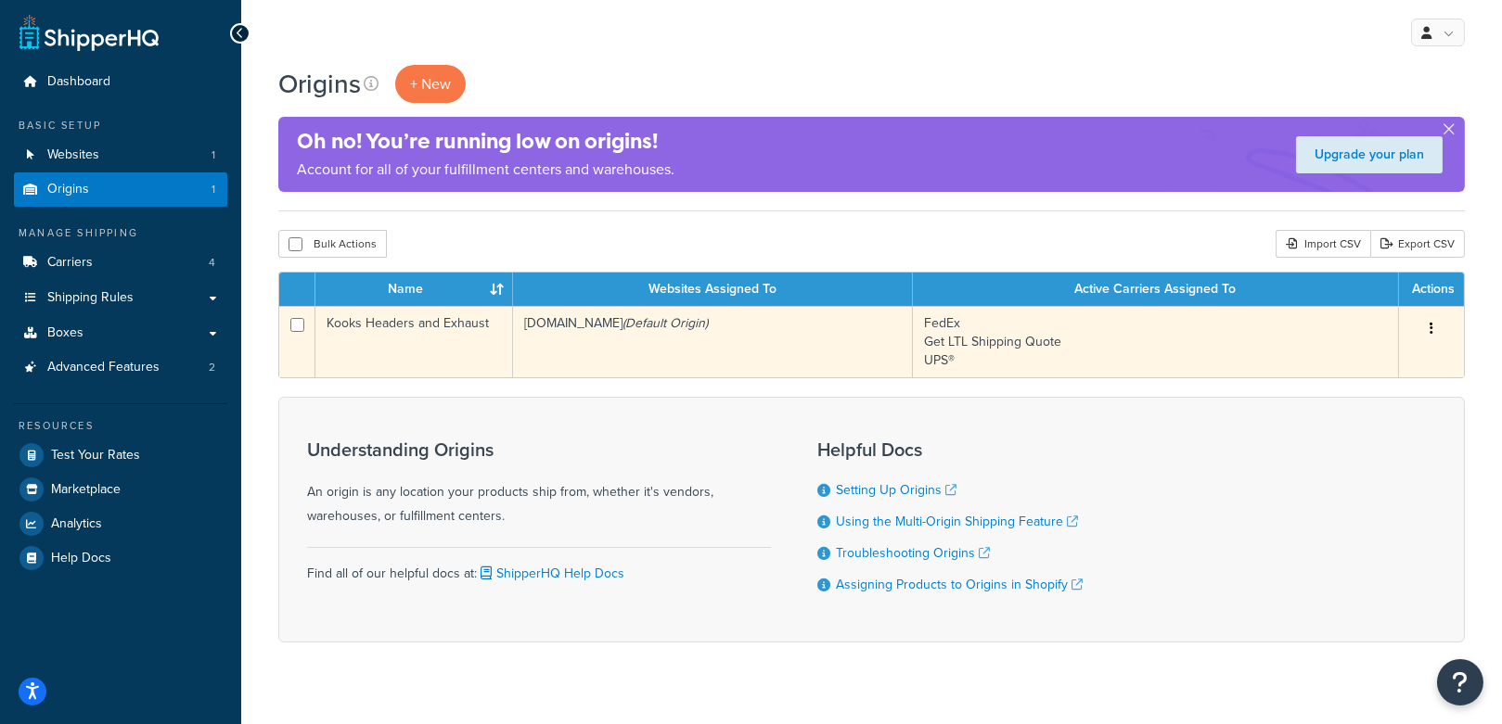
click at [428, 340] on td "Kooks Headers and Exhaust" at bounding box center [414, 341] width 198 height 71
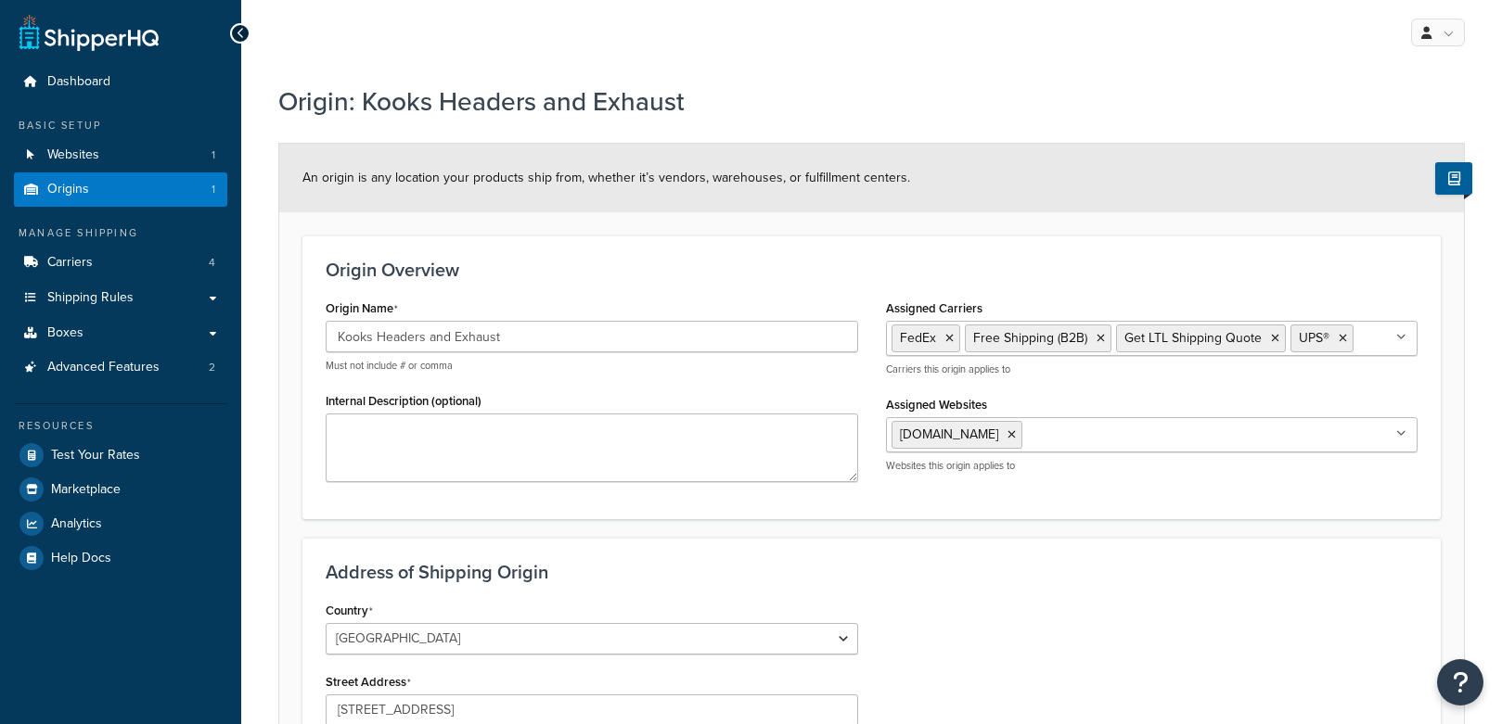
select select "33"
drag, startPoint x: 124, startPoint y: 278, endPoint x: 113, endPoint y: 284, distance: 12.4
click at [123, 281] on link "Shipping Rules" at bounding box center [120, 298] width 213 height 34
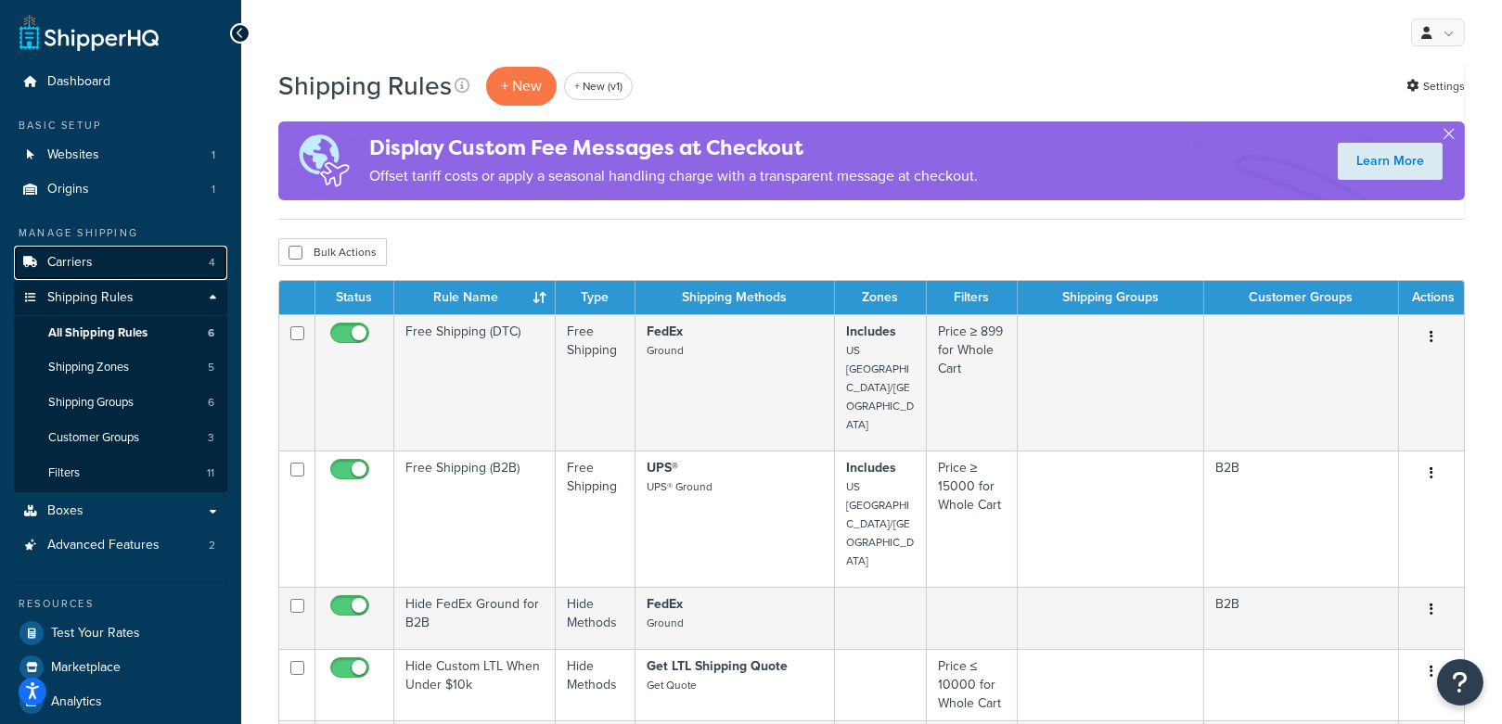
drag, startPoint x: 141, startPoint y: 262, endPoint x: 204, endPoint y: 269, distance: 63.4
click at [141, 263] on link "Carriers 4" at bounding box center [120, 263] width 213 height 34
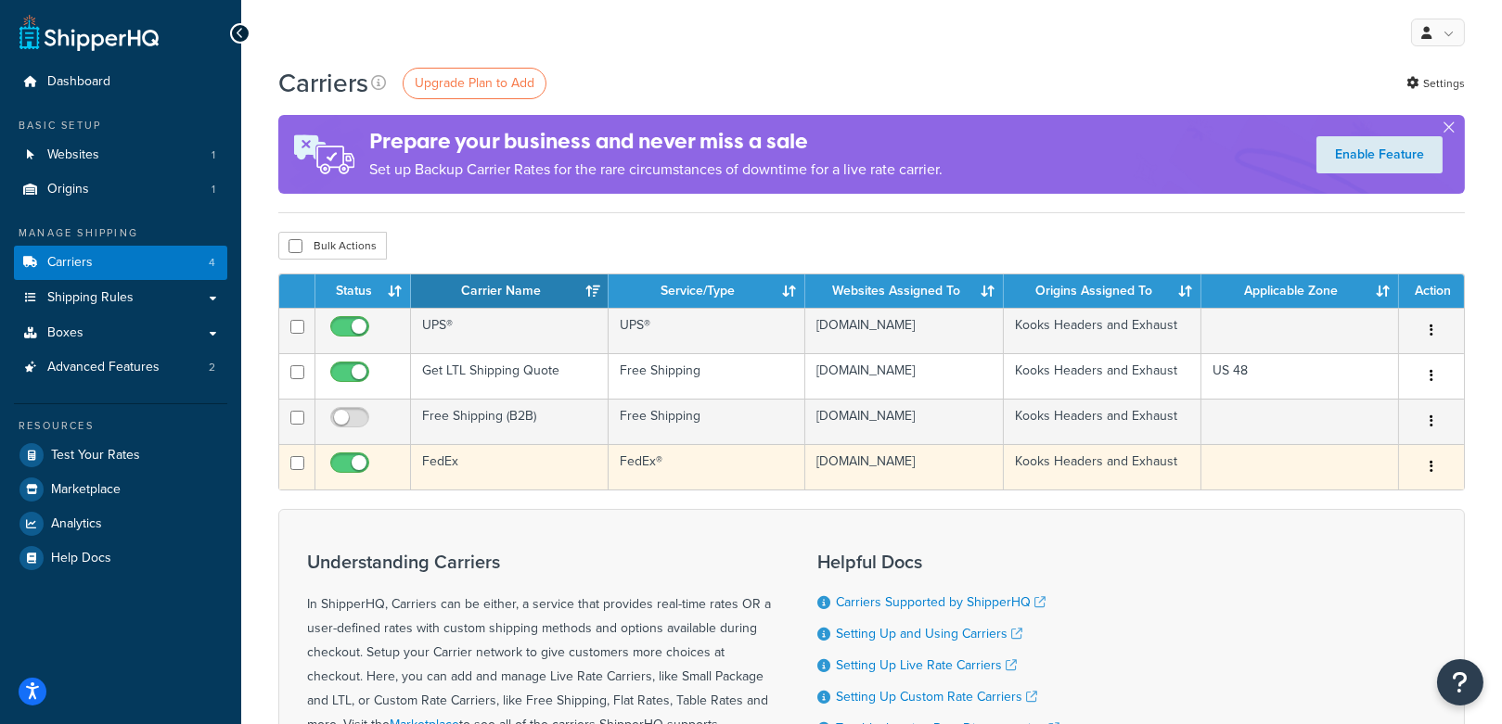
click at [458, 465] on td "FedEx" at bounding box center [510, 466] width 198 height 45
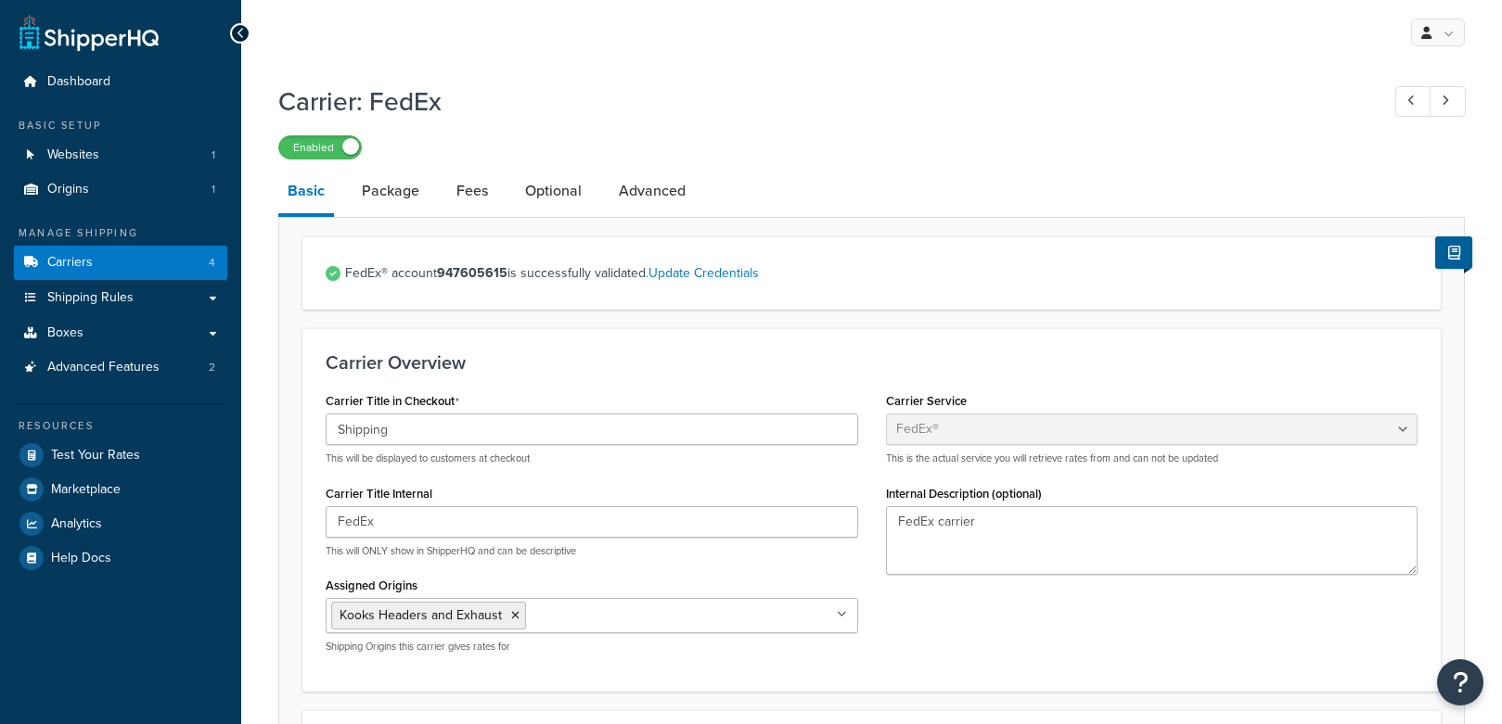
select select "fedEx"
select select "REGULAR_PICKUP"
select select "YOUR_PACKAGING"
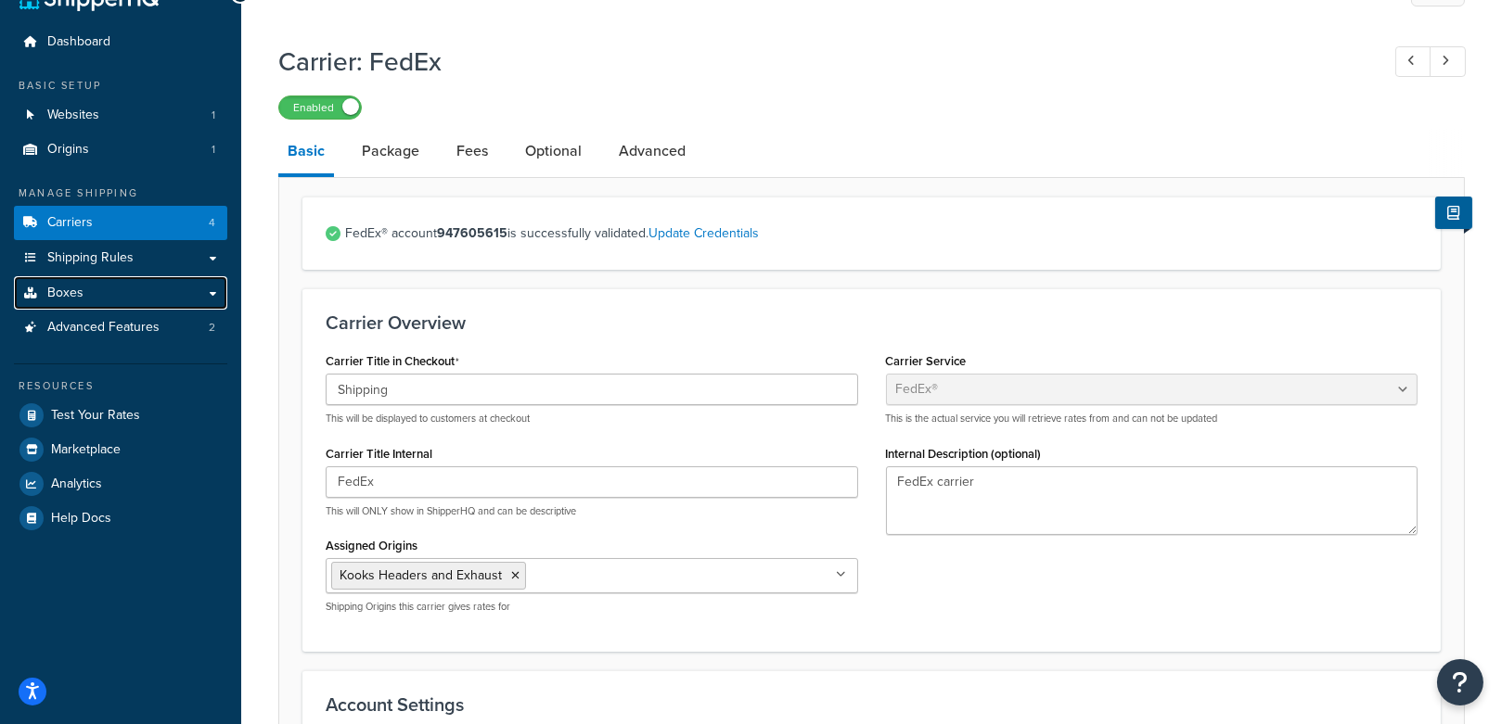
scroll to position [23, 0]
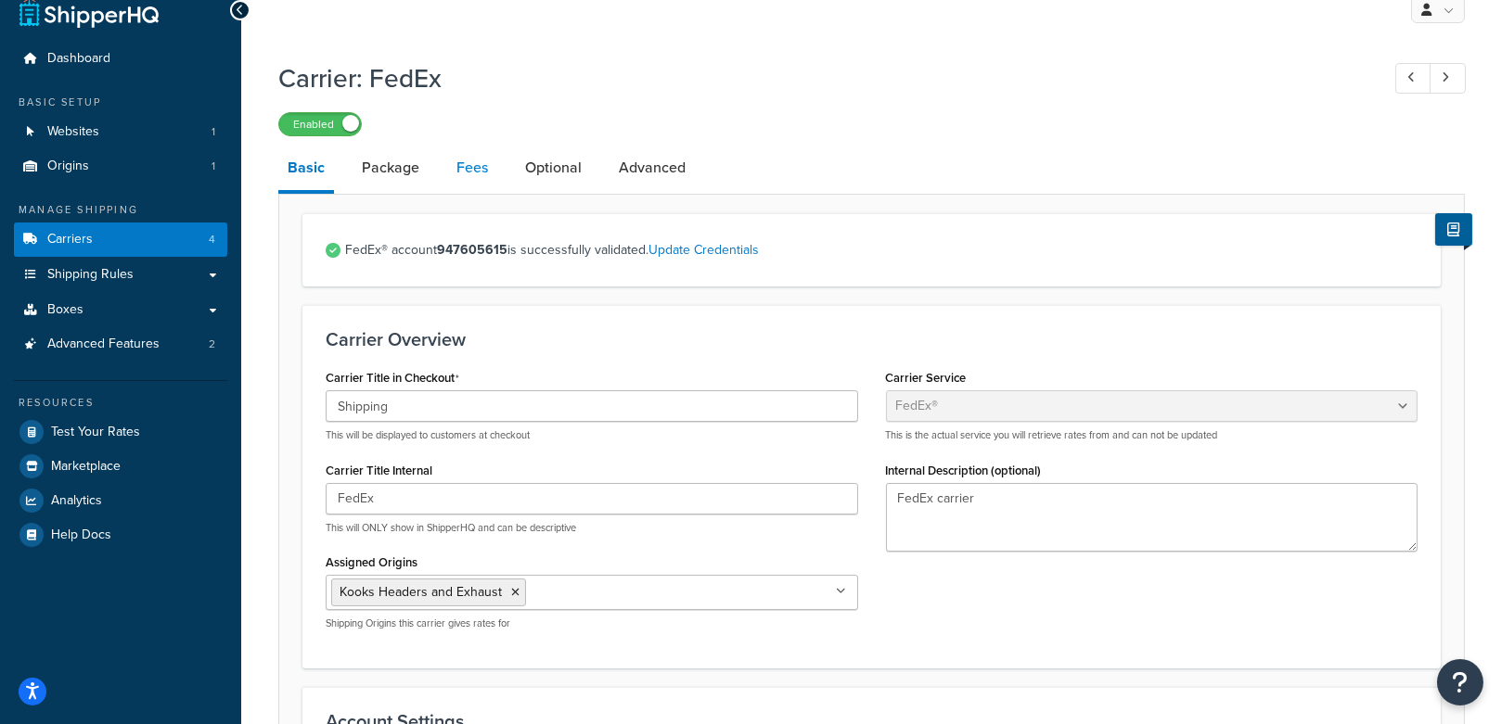
click at [454, 167] on link "Fees" at bounding box center [472, 168] width 50 height 45
select select "AFTER"
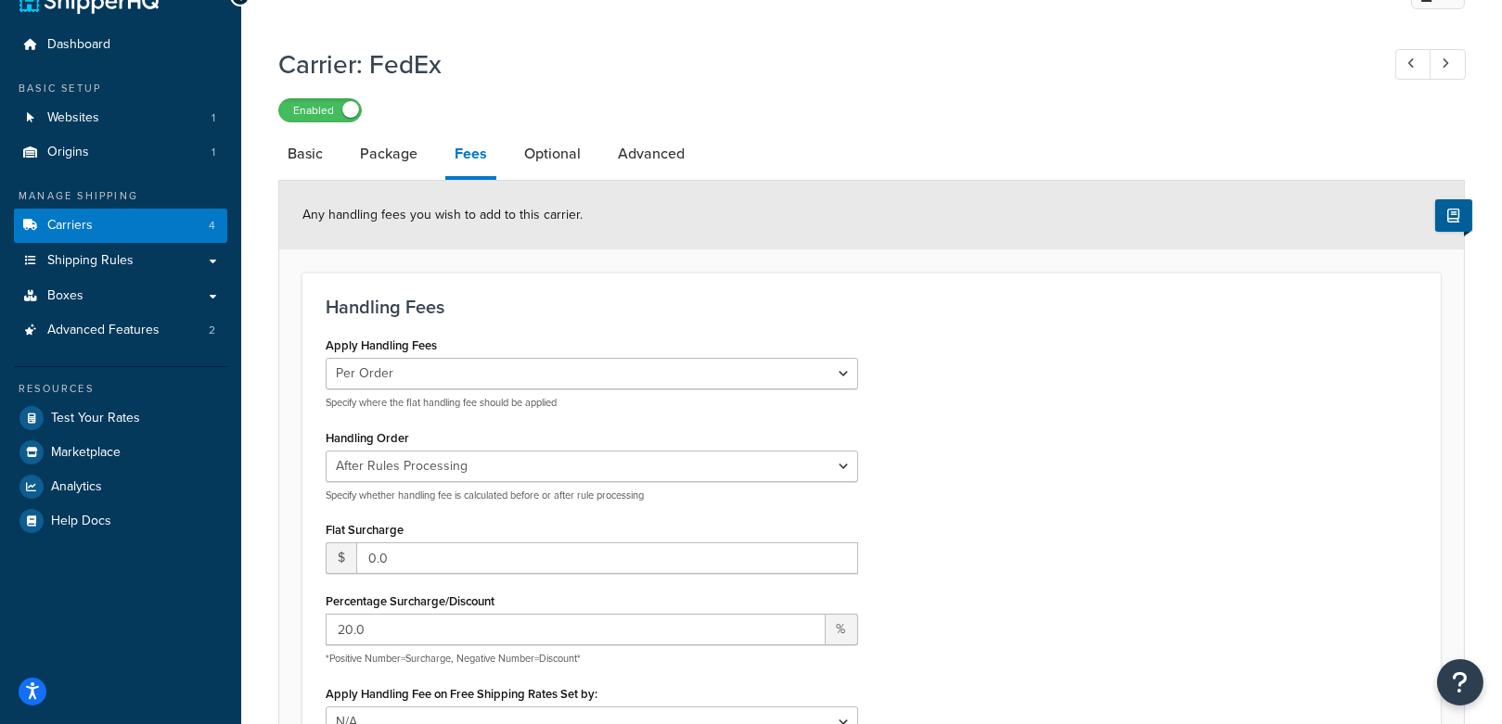
scroll to position [37, 0]
drag, startPoint x: 309, startPoint y: 157, endPoint x: 358, endPoint y: 160, distance: 49.3
click at [309, 157] on link "Basic" at bounding box center [305, 154] width 54 height 45
select select "fedEx"
select select "REGULAR_PICKUP"
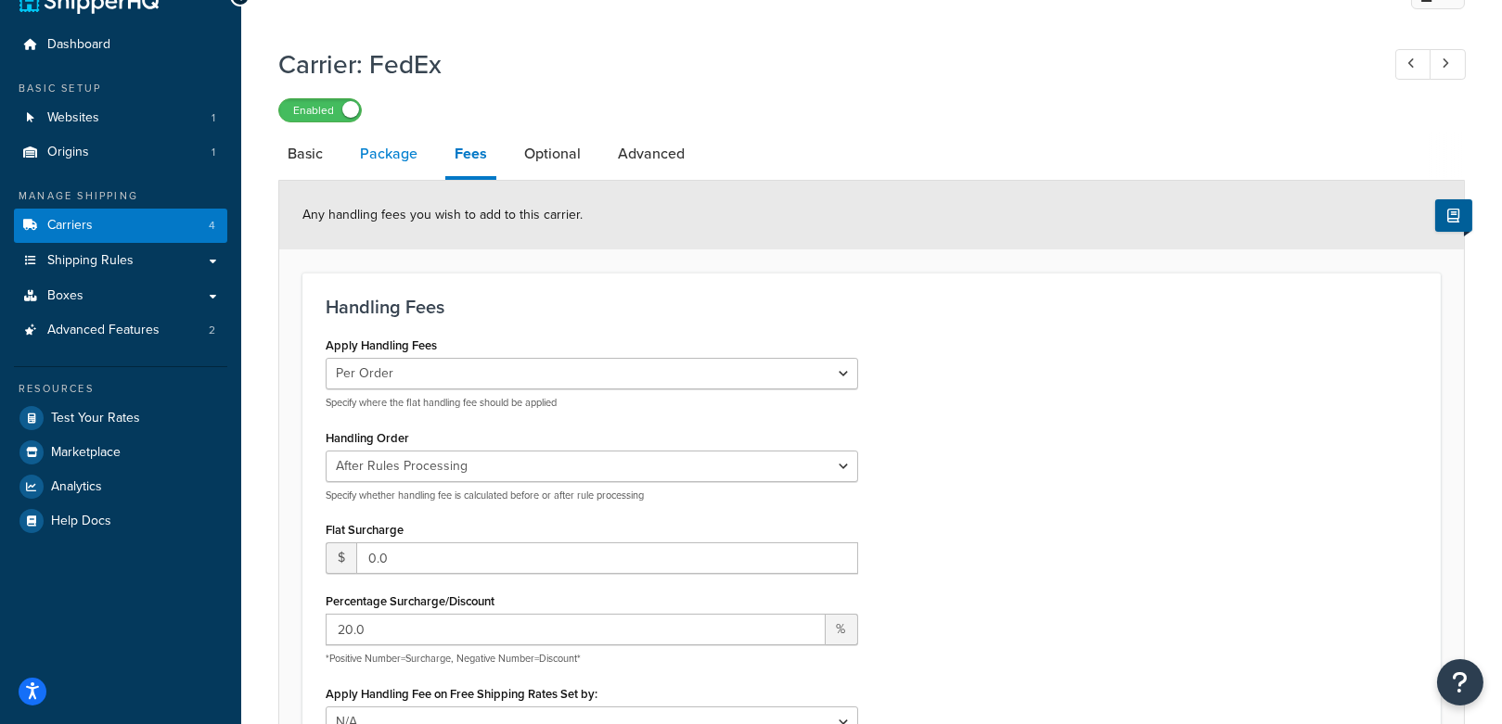
select select "YOUR_PACKAGING"
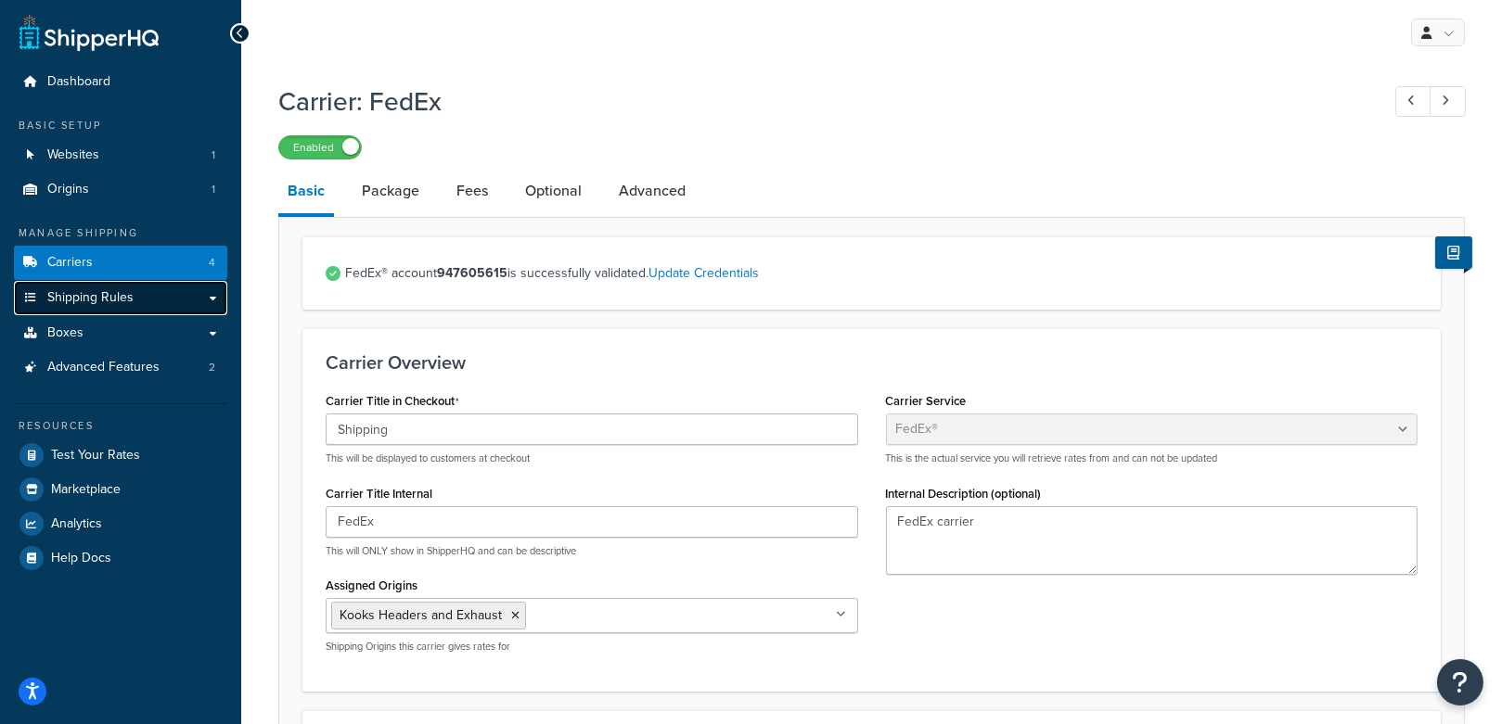
click at [149, 294] on link "Shipping Rules" at bounding box center [120, 298] width 213 height 34
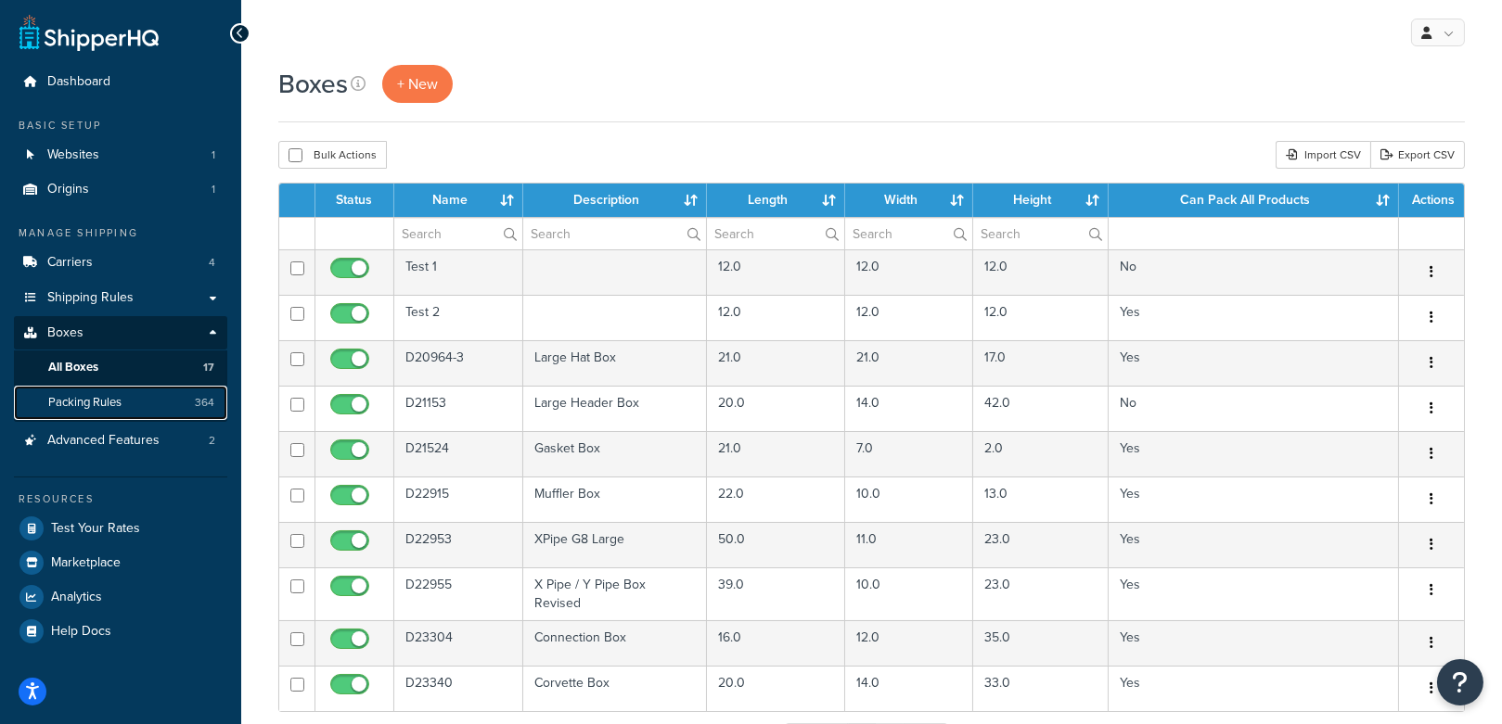
click at [197, 395] on span "364" at bounding box center [204, 403] width 19 height 16
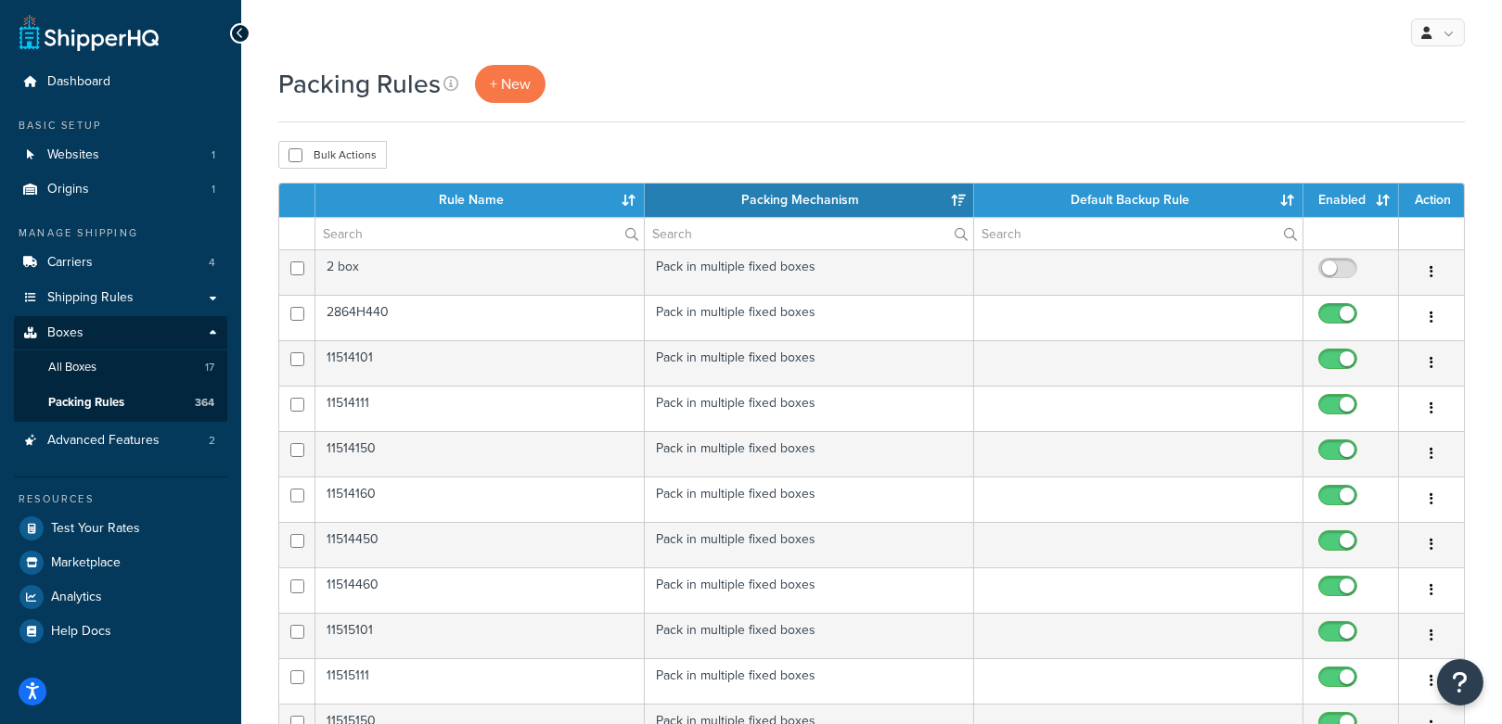
scroll to position [716, 0]
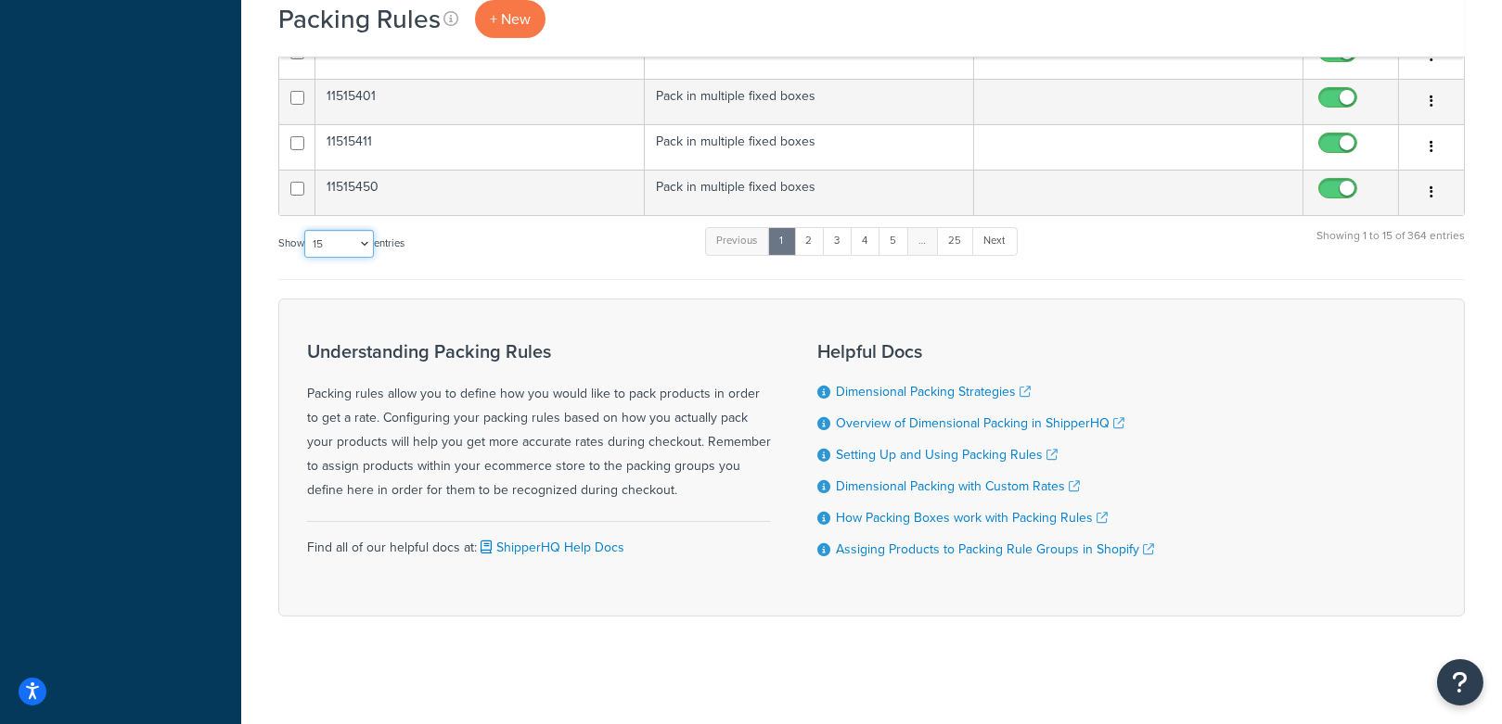
click at [318, 235] on select "10 15 25 50 100" at bounding box center [339, 244] width 70 height 28
select select "100"
click at [306, 258] on select "10 15 25 50 100" at bounding box center [339, 244] width 70 height 28
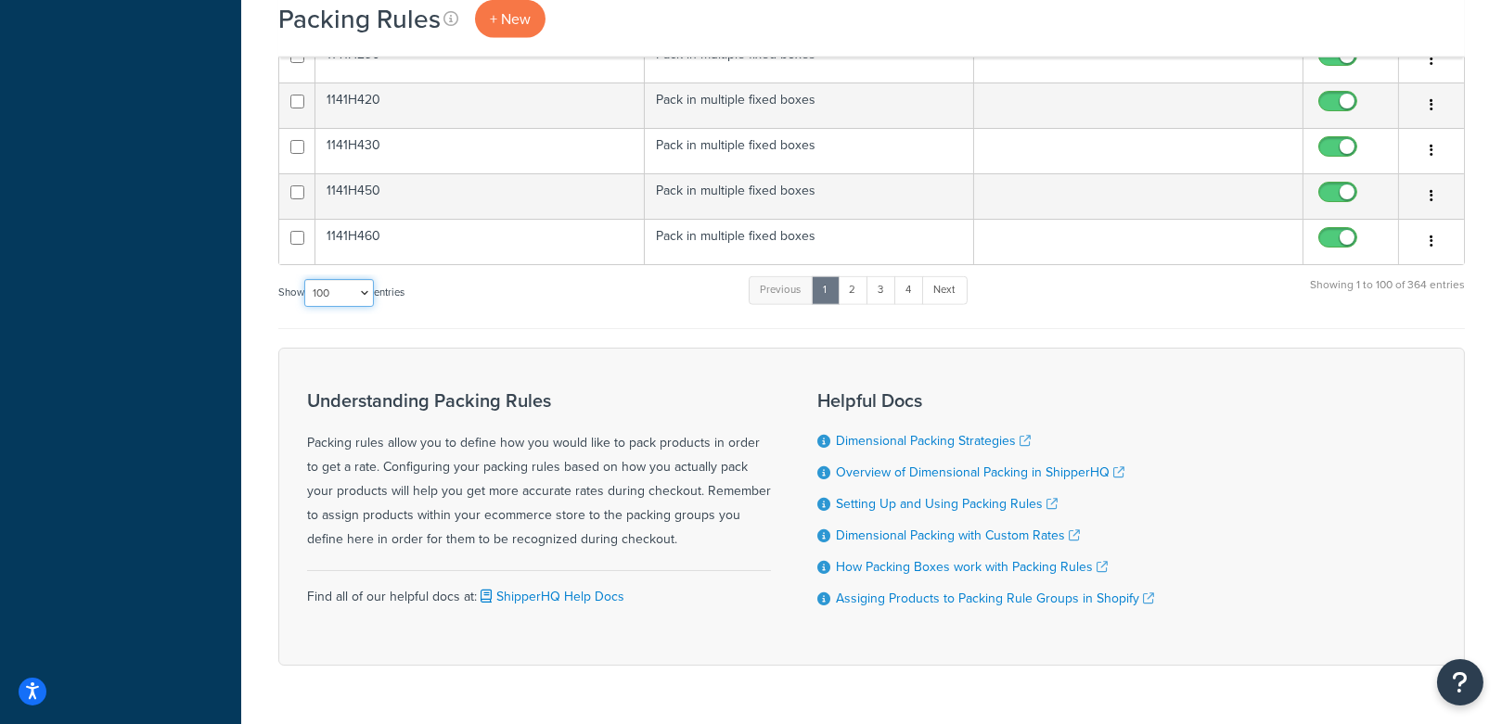
scroll to position [4571, 0]
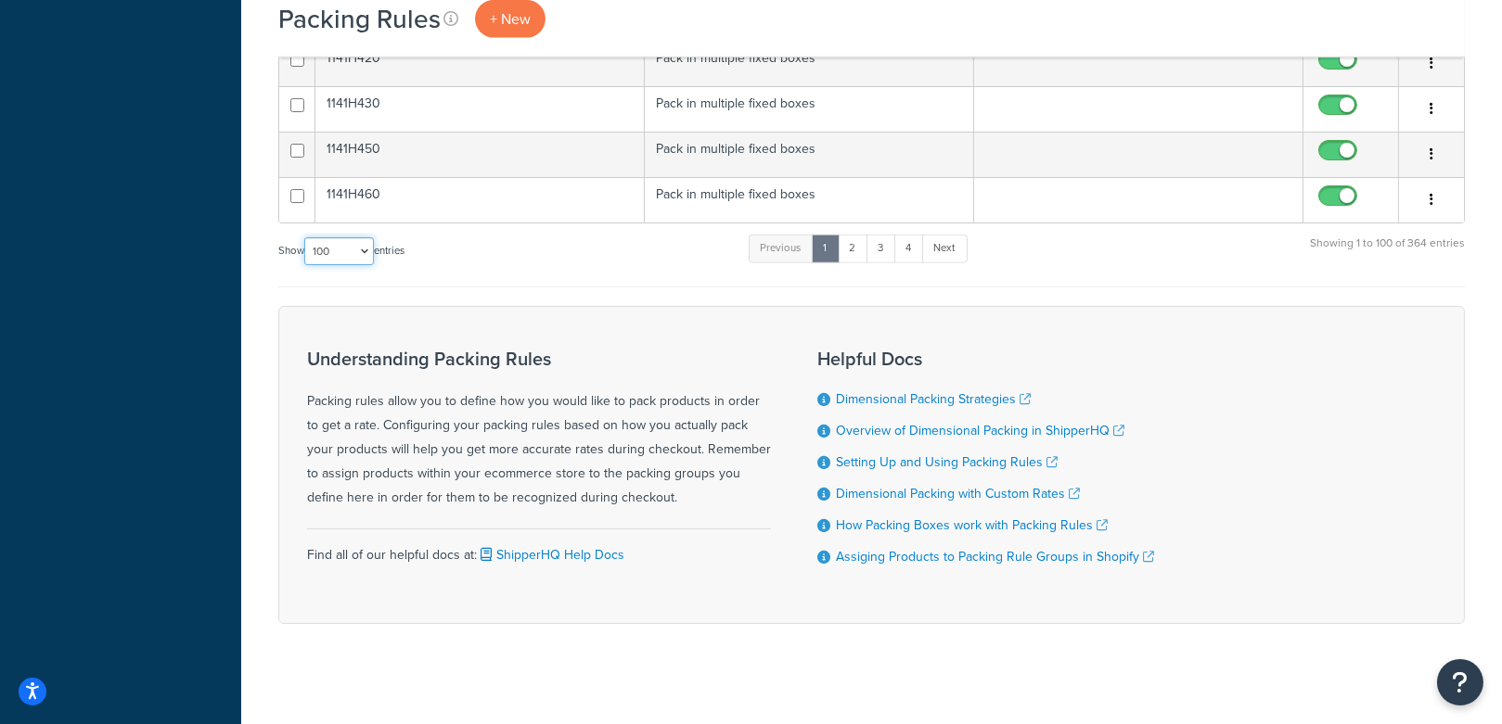
click at [332, 244] on select "10 15 25 50 100" at bounding box center [339, 251] width 70 height 28
click at [860, 236] on link "2" at bounding box center [852, 249] width 31 height 28
click at [887, 239] on link "3" at bounding box center [875, 249] width 30 height 28
click at [905, 249] on link "4" at bounding box center [901, 249] width 30 height 28
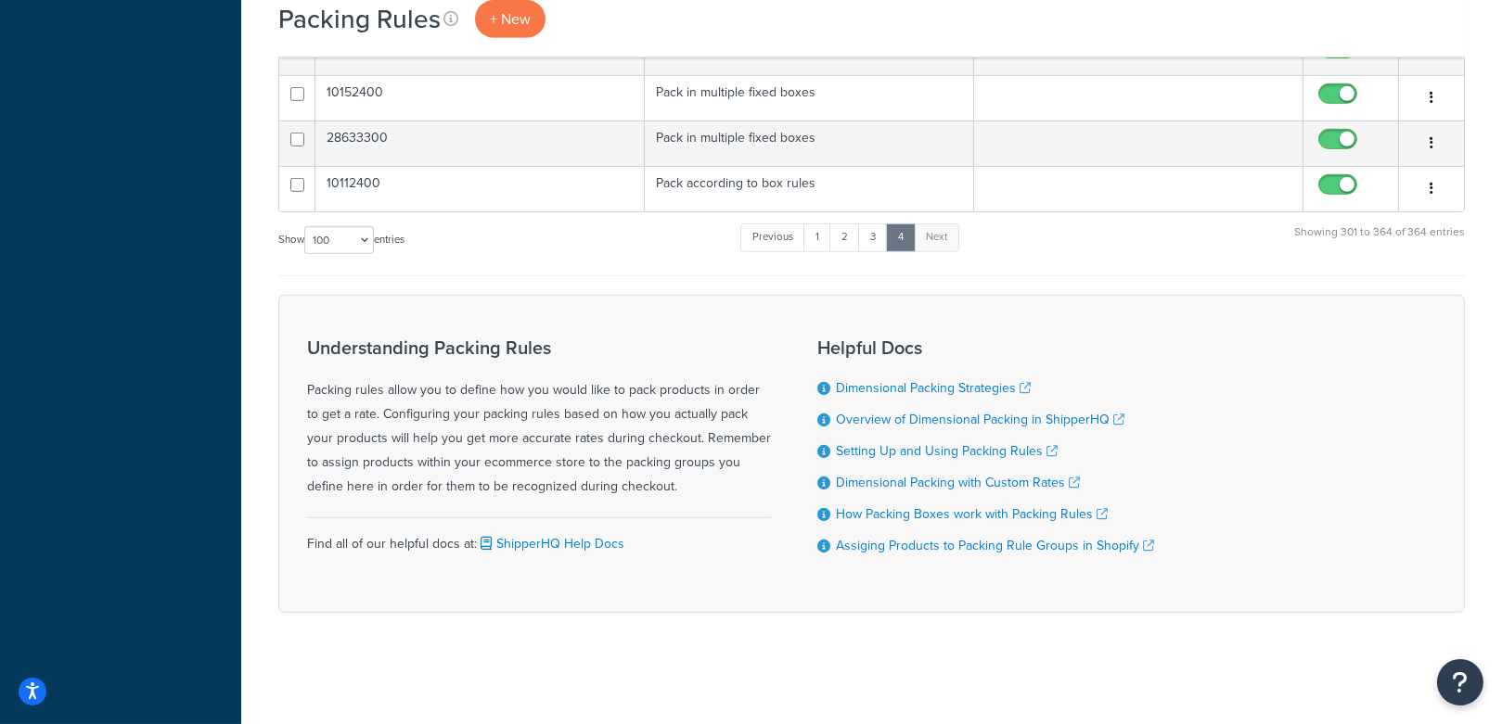
scroll to position [2939, 0]
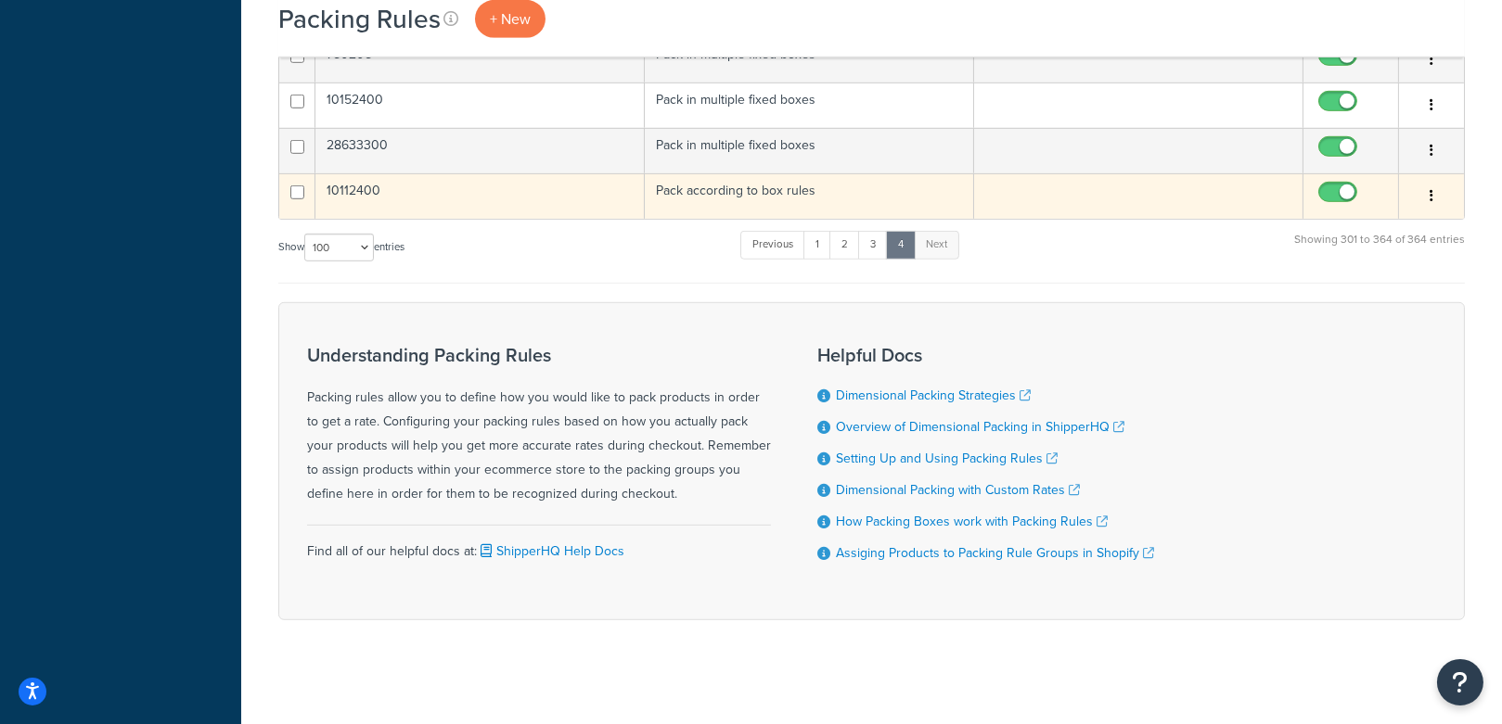
click at [565, 187] on td "10112400" at bounding box center [479, 195] width 329 height 45
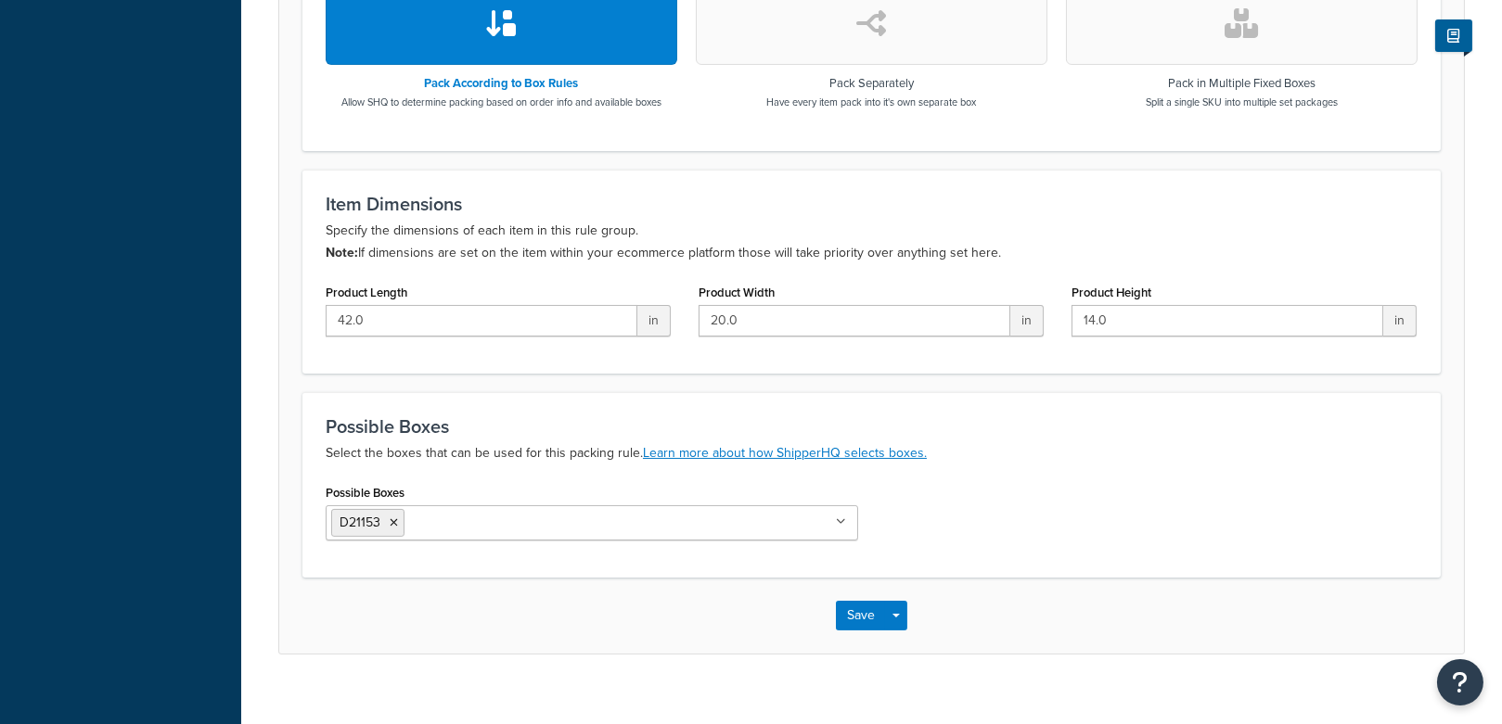
scroll to position [668, 0]
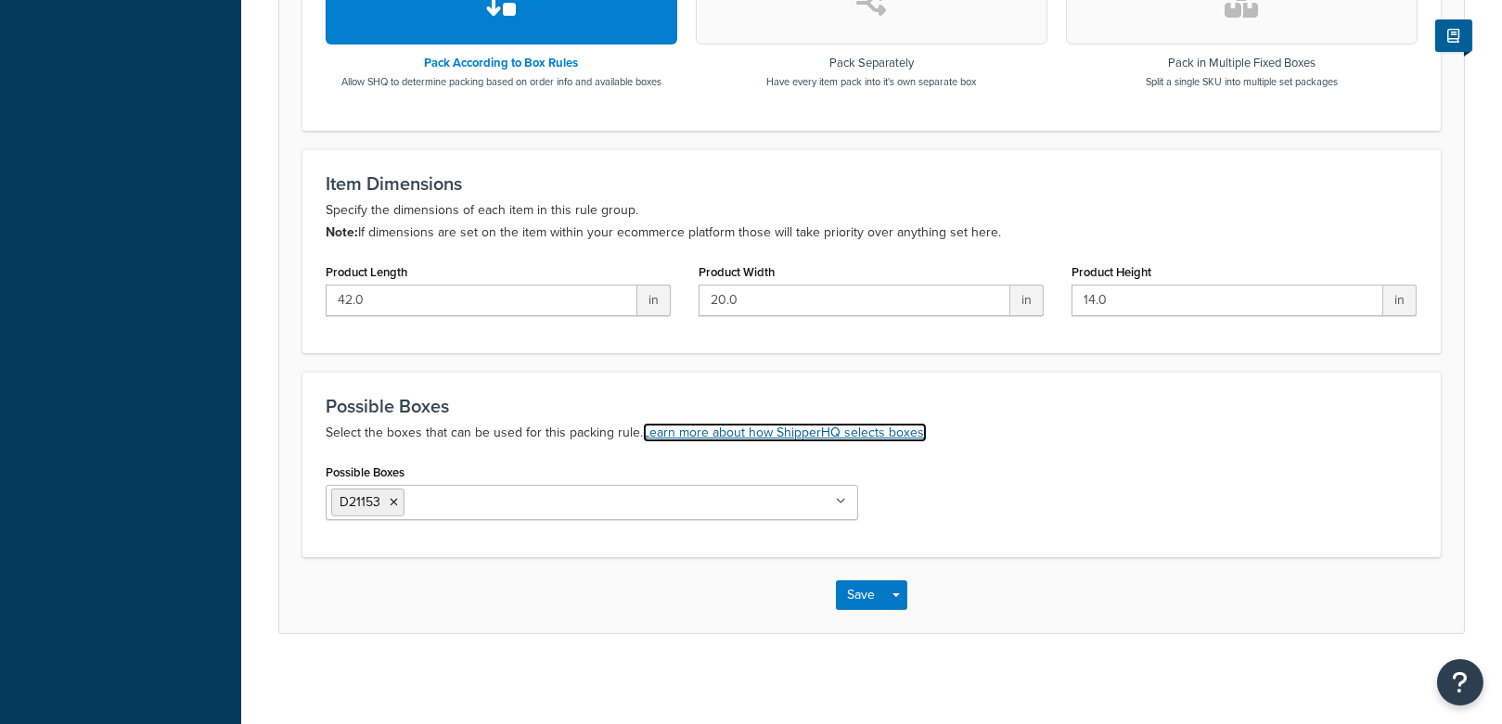
click at [668, 423] on link "Learn more about how ShipperHQ selects boxes." at bounding box center [785, 432] width 284 height 19
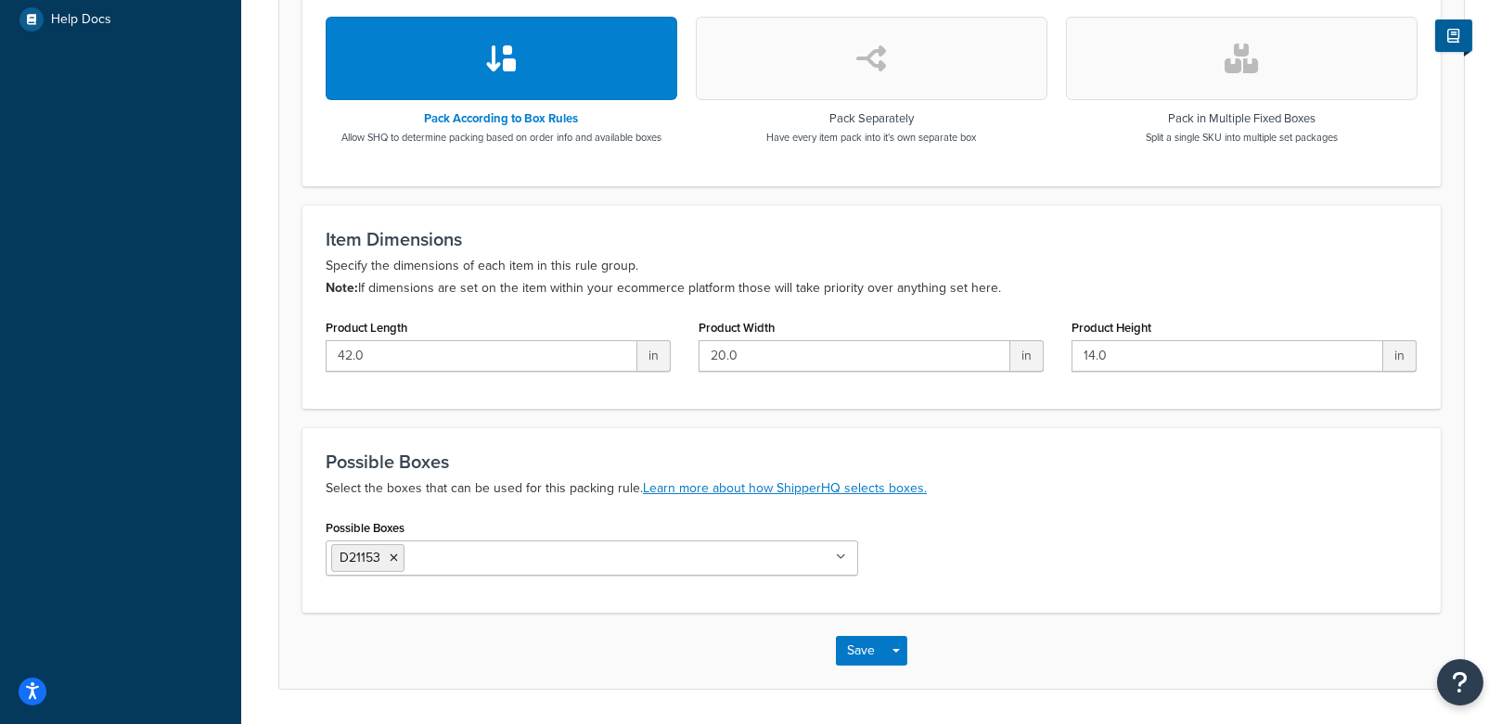
scroll to position [614, 0]
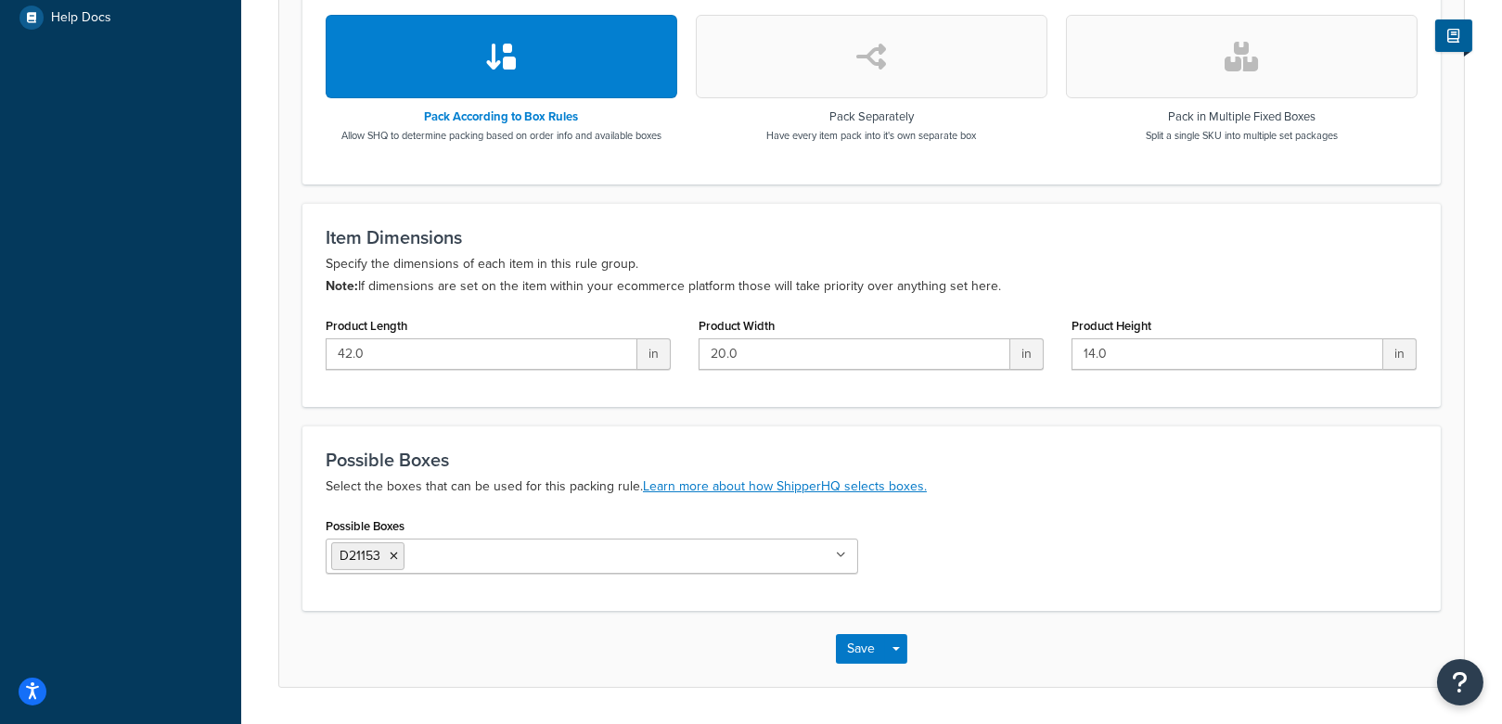
drag, startPoint x: 1032, startPoint y: 194, endPoint x: 713, endPoint y: 88, distance: 336.1
click at [1032, 194] on form "Packing rules allow you to define how you would like to pack products in order …" at bounding box center [871, 145] width 1184 height 1082
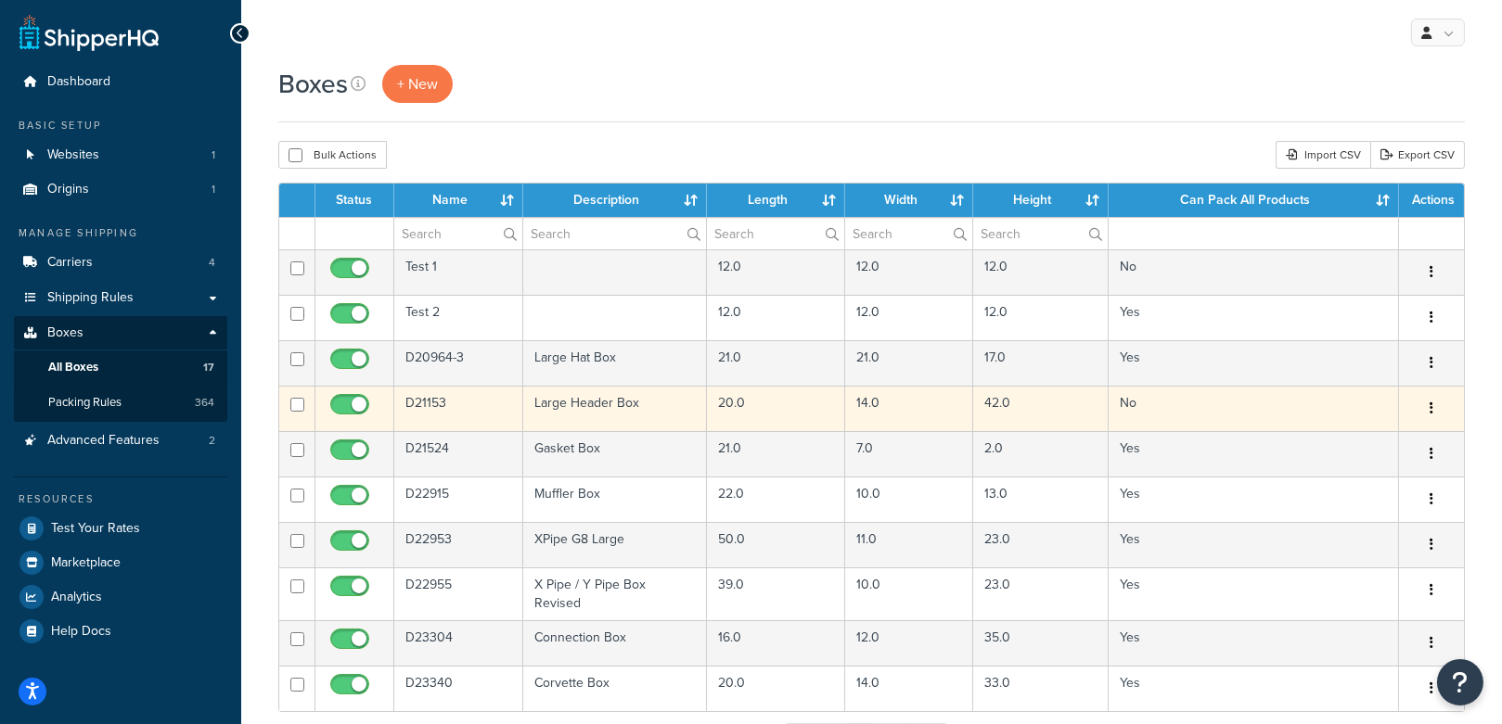
click at [453, 409] on td "D21153" at bounding box center [458, 408] width 129 height 45
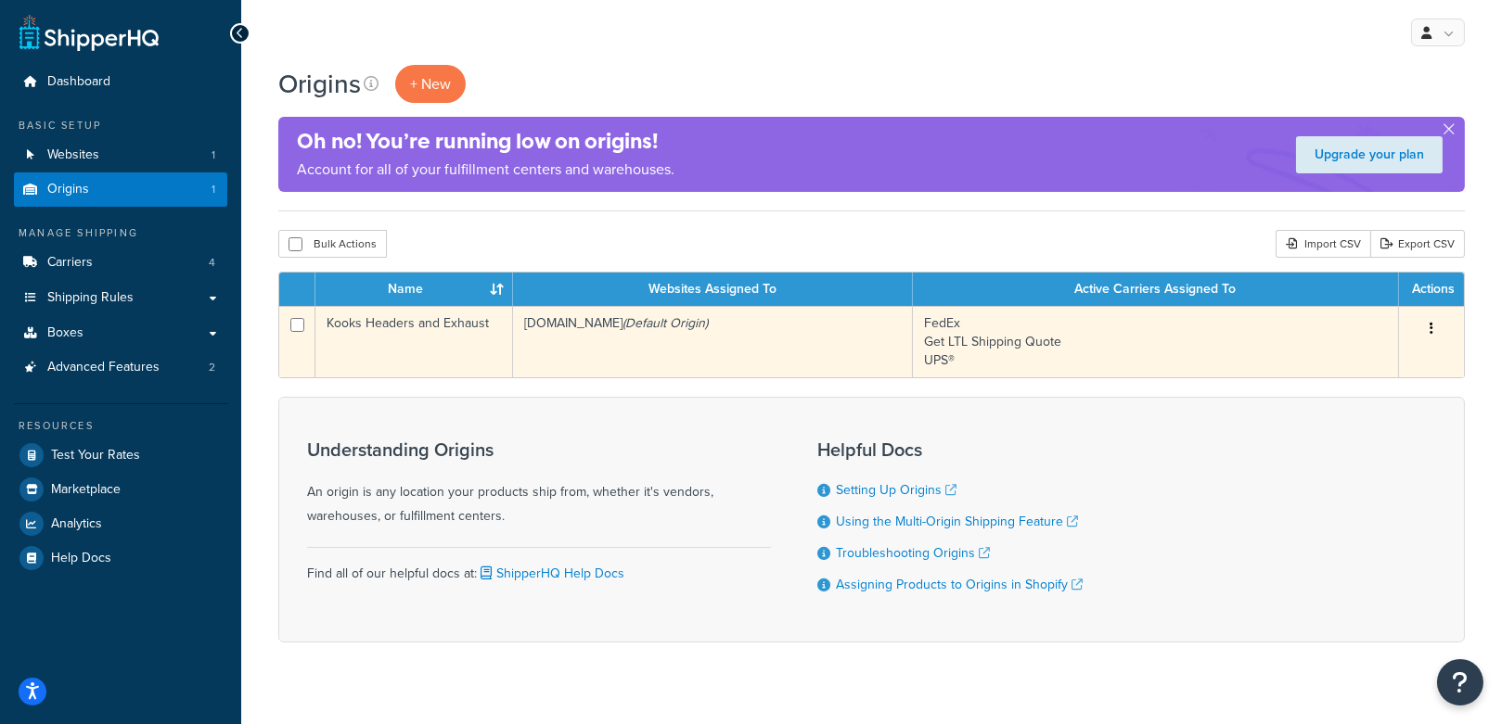
click at [441, 313] on td "Kooks Headers and Exhaust" at bounding box center [414, 341] width 198 height 71
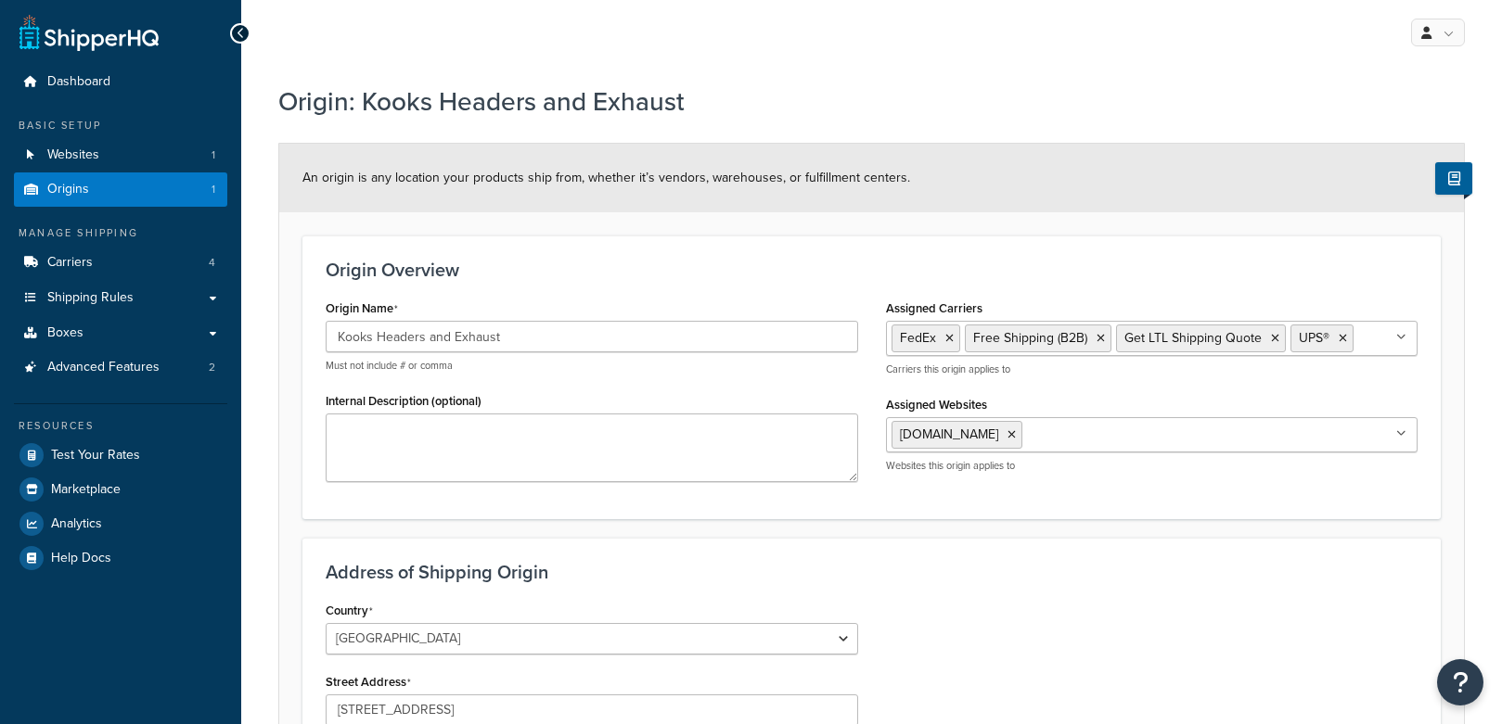
select select "33"
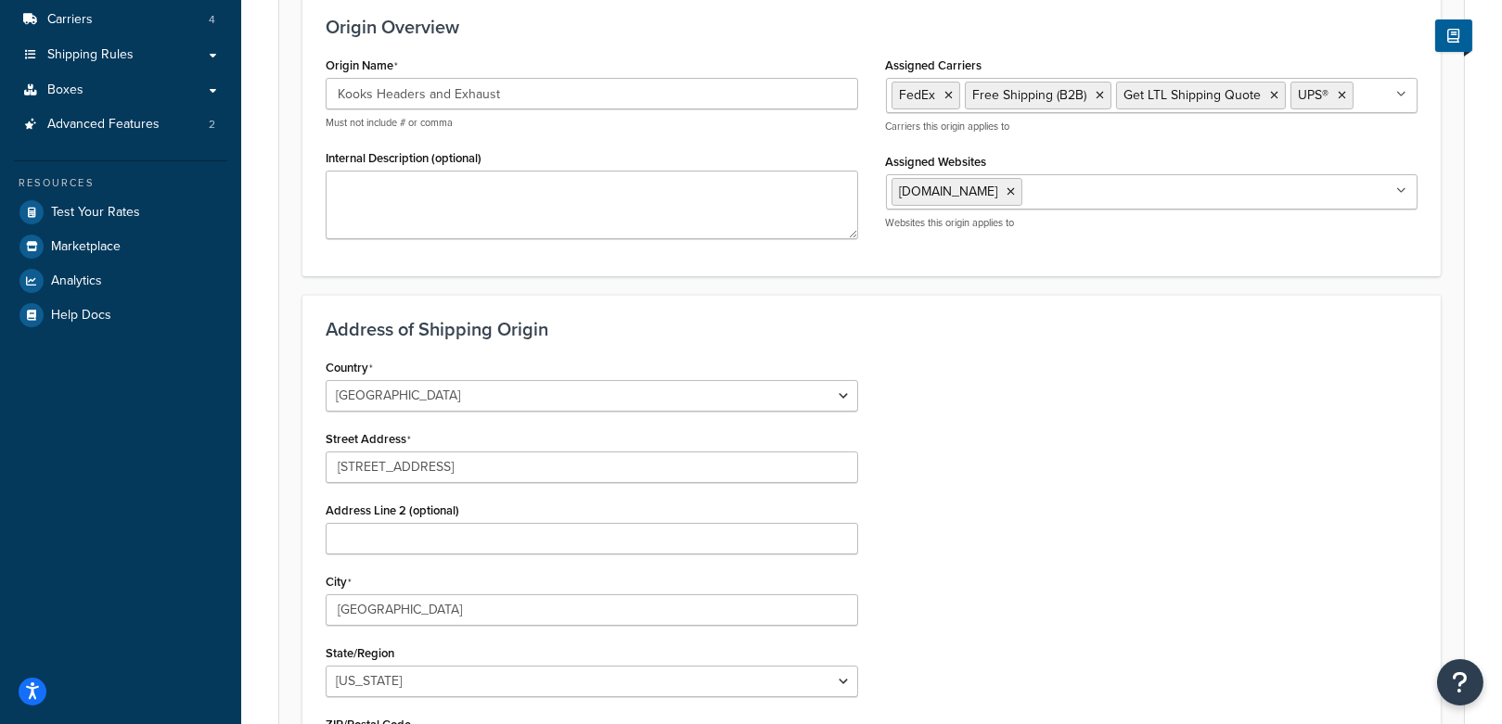
scroll to position [244, 0]
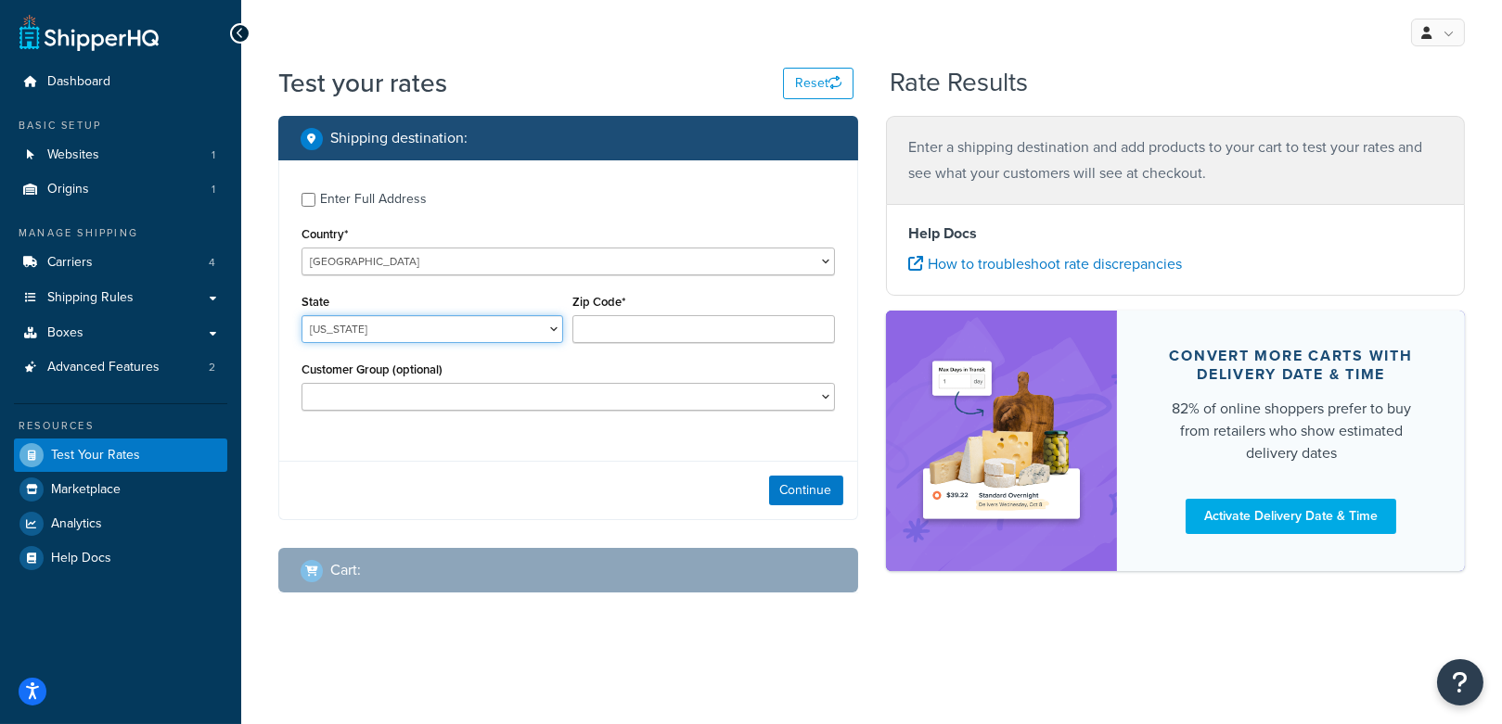
click at [397, 327] on select "Alabama Alaska American Samoa Arizona Arkansas Armed Forces Americas Armed Forc…" at bounding box center [432, 329] width 262 height 28
select select "OH"
click at [301, 315] on select "Alabama Alaska American Samoa Arizona Arkansas Armed Forces Americas Armed Forc…" at bounding box center [432, 329] width 262 height 28
click at [623, 337] on input "Zip Code*" at bounding box center [703, 329] width 262 height 28
type input "43235"
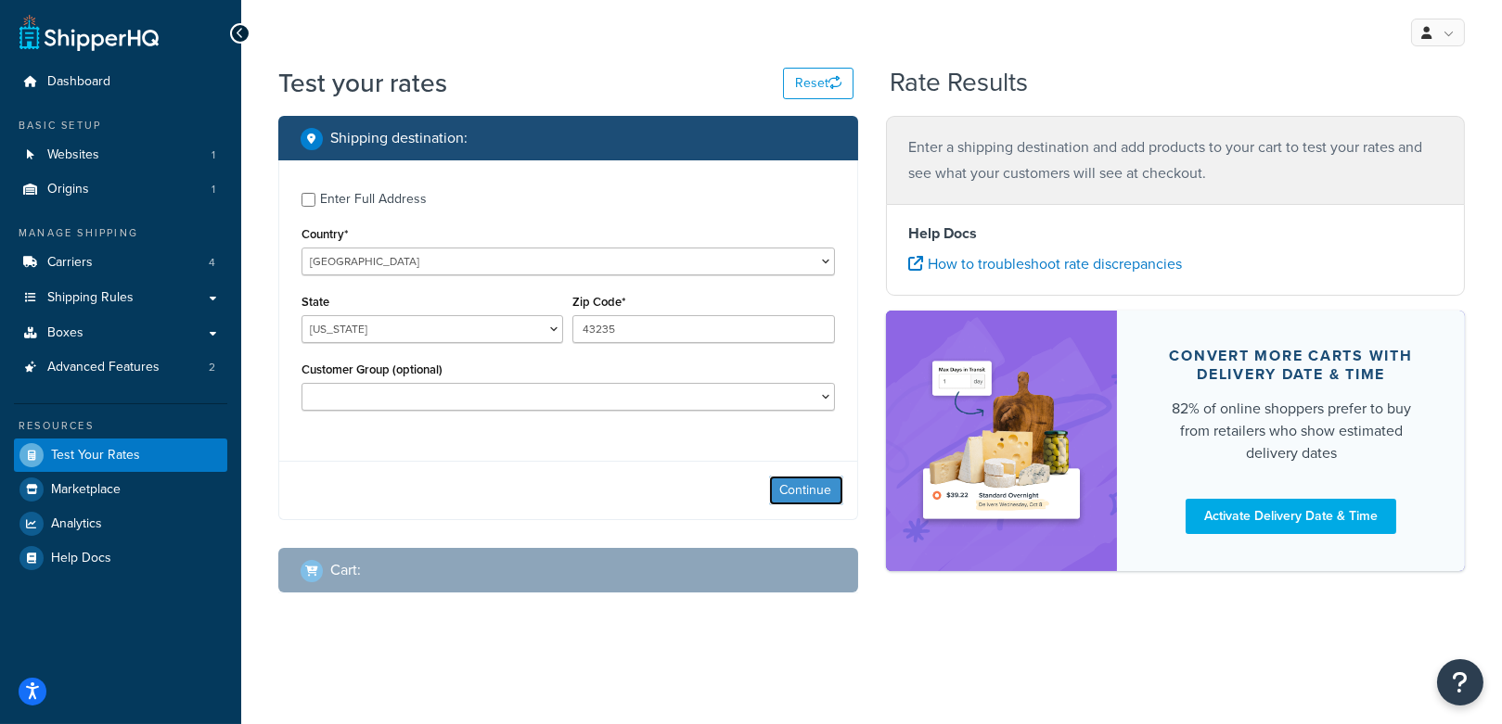
drag, startPoint x: 818, startPoint y: 484, endPoint x: 811, endPoint y: 475, distance: 11.9
click at [817, 484] on button "Continue" at bounding box center [806, 491] width 74 height 30
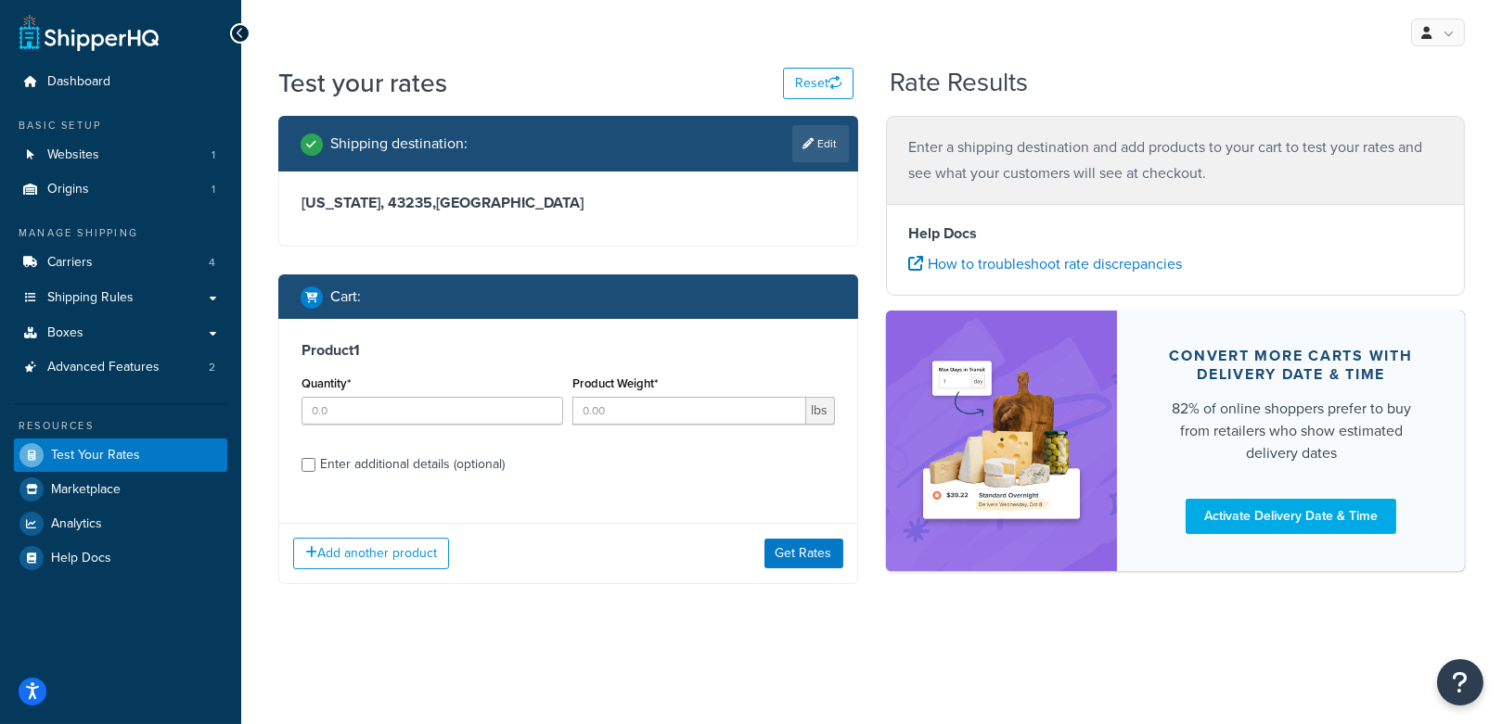
drag, startPoint x: 404, startPoint y: 471, endPoint x: 402, endPoint y: 447, distance: 24.3
click at [403, 470] on div "Enter additional details (optional)" at bounding box center [412, 465] width 185 height 26
click at [315, 470] on input "Enter additional details (optional)" at bounding box center [308, 465] width 14 height 14
checkbox input "true"
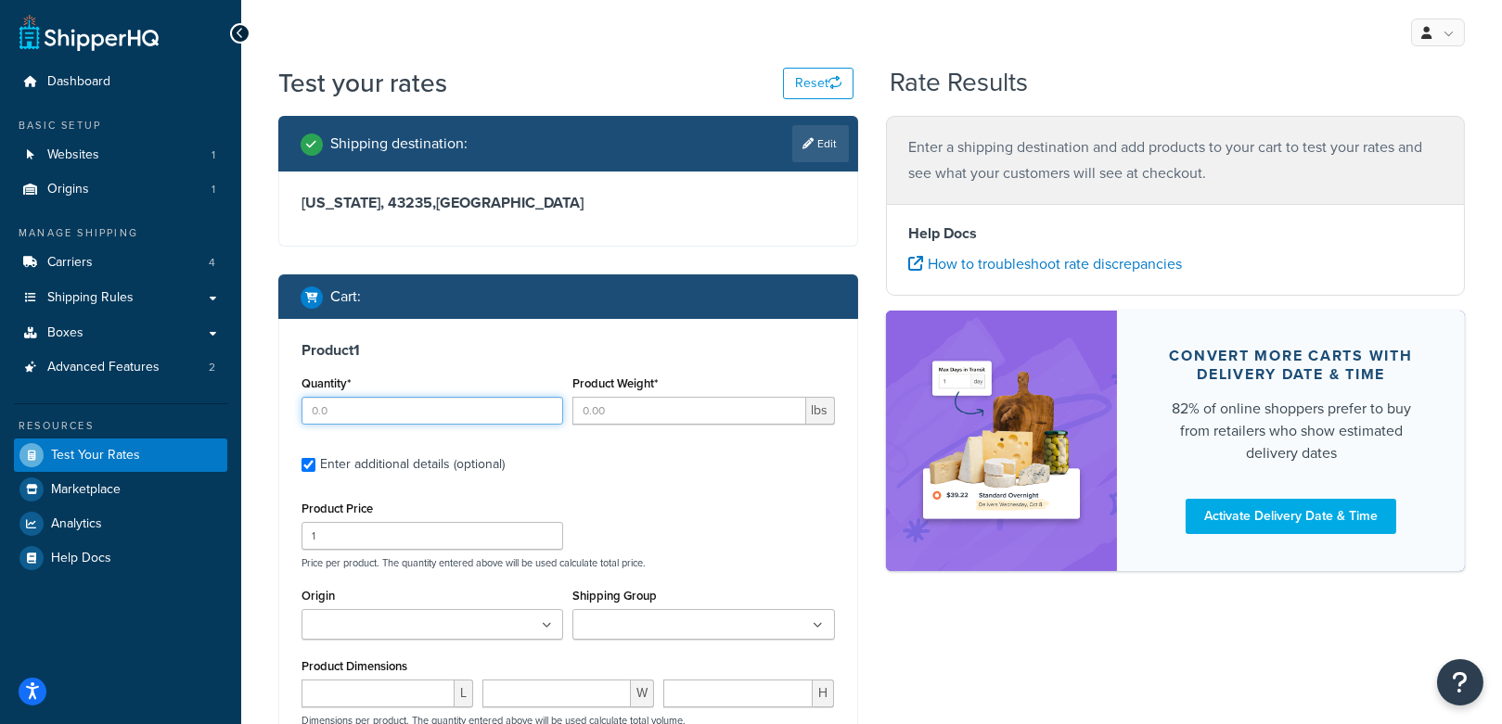
click at [387, 411] on input "Quantity*" at bounding box center [432, 411] width 262 height 28
type input "1"
click at [652, 418] on input "Product Weight*" at bounding box center [688, 411] width 233 height 28
type input "38"
click at [407, 538] on input "1" at bounding box center [432, 536] width 262 height 28
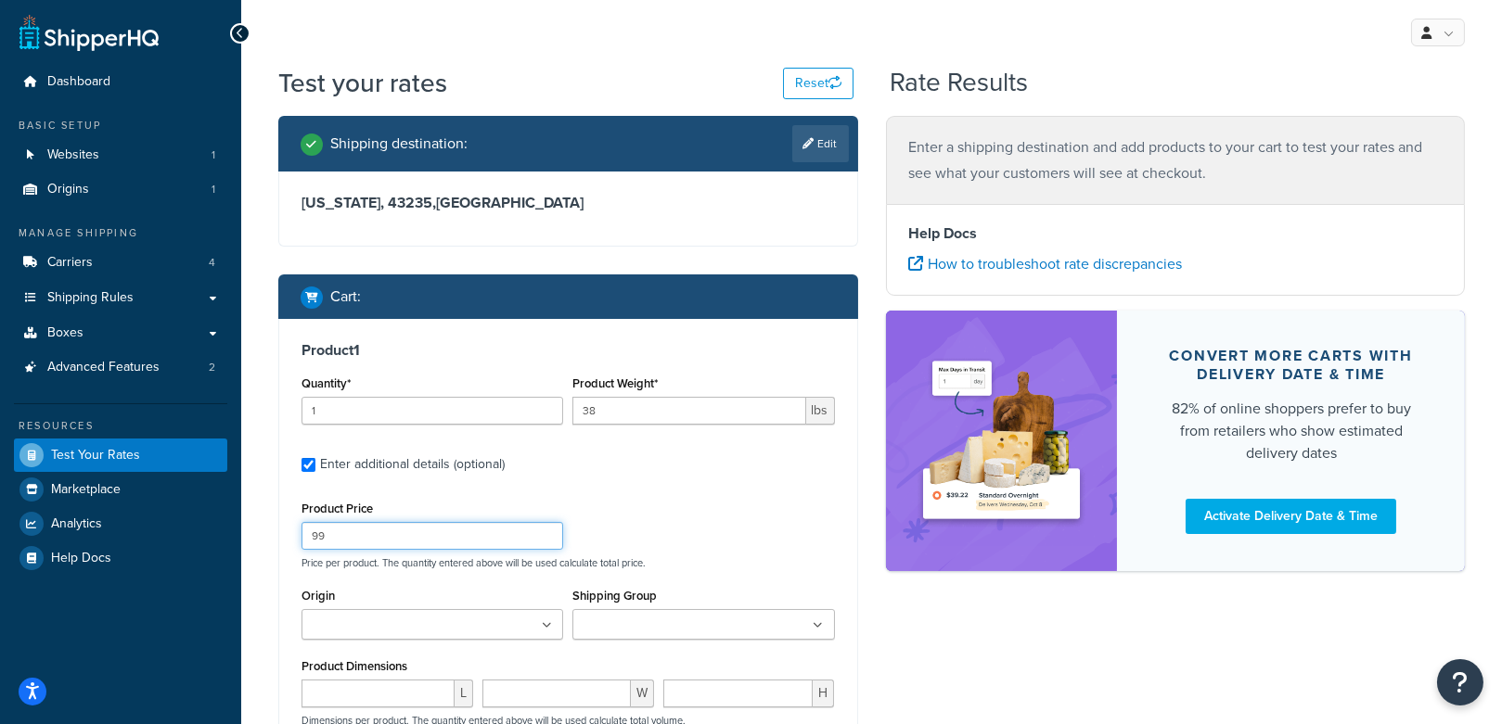
type input "99"
drag, startPoint x: 414, startPoint y: 658, endPoint x: 424, endPoint y: 650, distance: 12.6
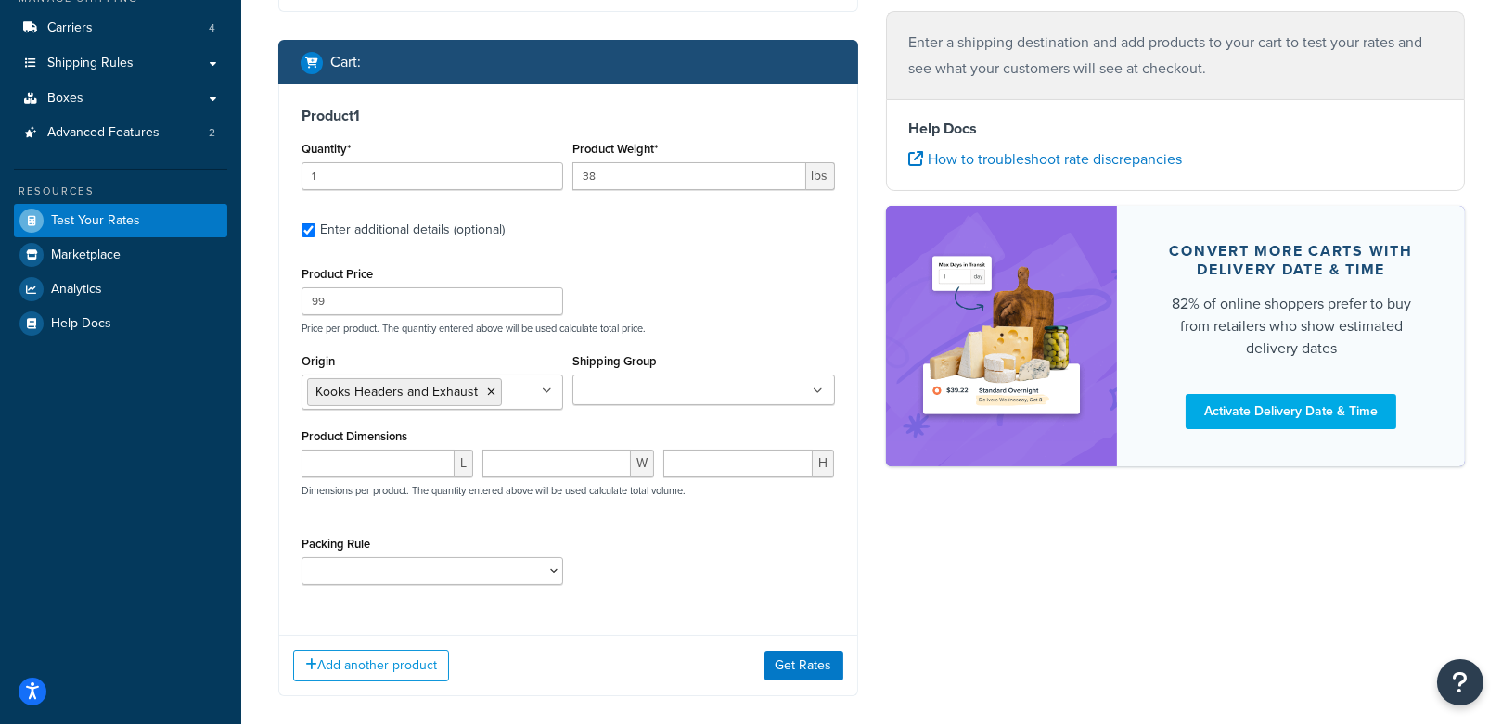
scroll to position [251, 0]
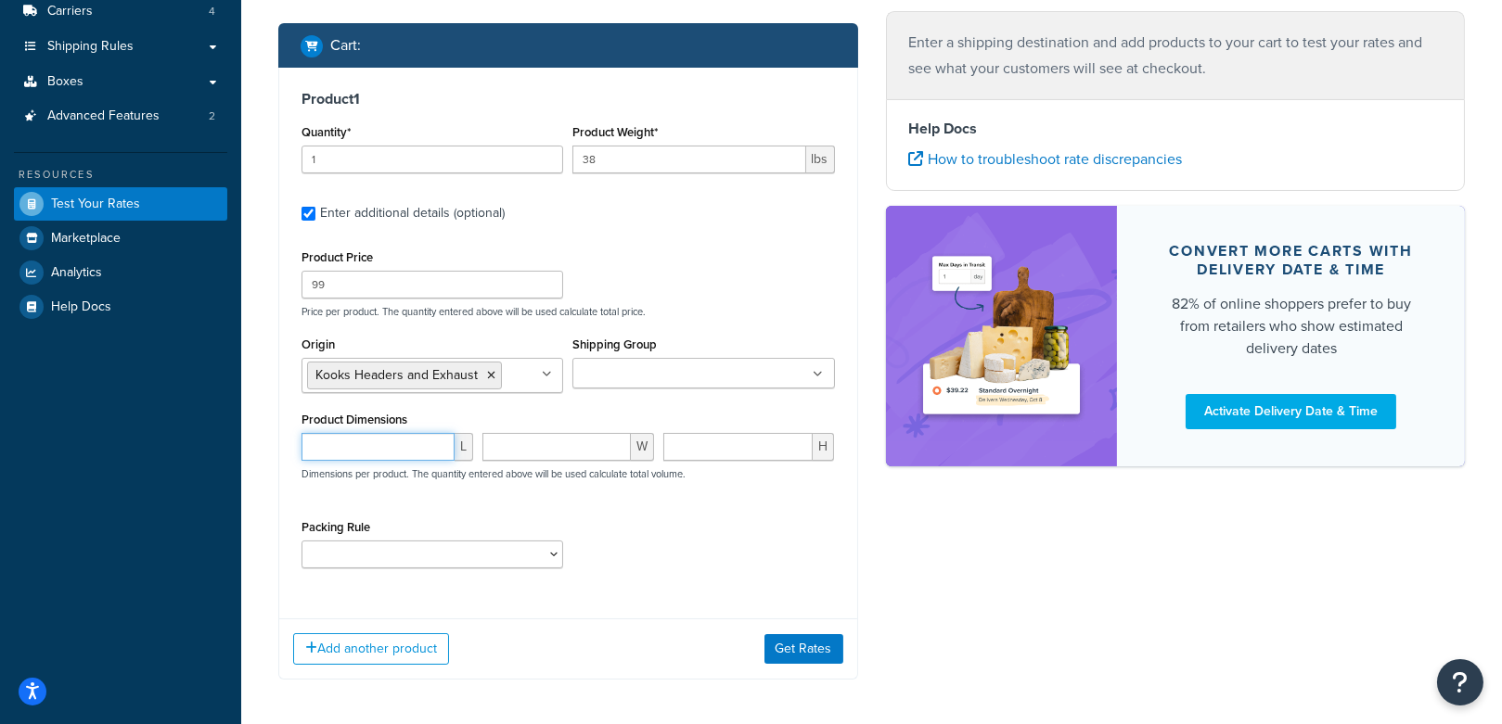
click at [358, 451] on input "number" at bounding box center [377, 447] width 153 height 28
type input "42"
type input "40"
type input "14"
click at [447, 568] on div "Packing Rule 10112400 10152400 1121H020 1121H021 1121H030 1121H031 1121H220 112…" at bounding box center [432, 549] width 271 height 68
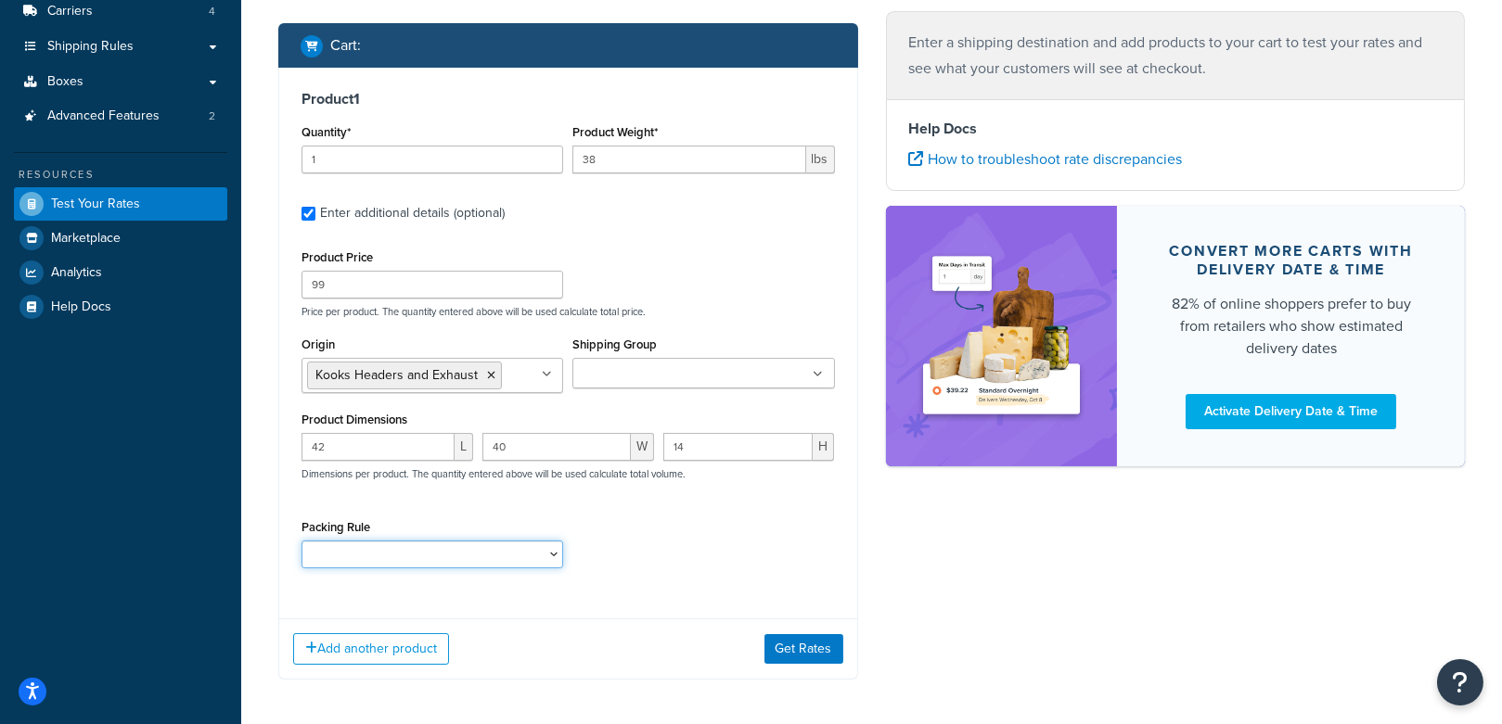
click at [446, 556] on select "10112400 10152400 1121H020 1121H021 1121H030 1121H031 1121H220 1121H230 1122H02…" at bounding box center [432, 555] width 262 height 28
click at [460, 554] on select "10112400 10152400 1121H020 1121H021 1121H030 1121H031 1121H220 1121H230 1122H02…" at bounding box center [432, 555] width 262 height 28
select select "87686"
click at [301, 541] on select "10112400 10152400 1121H020 1121H021 1121H030 1121H031 1121H220 1121H230 1122H02…" at bounding box center [432, 555] width 262 height 28
drag, startPoint x: 600, startPoint y: 594, endPoint x: 710, endPoint y: 624, distance: 114.3
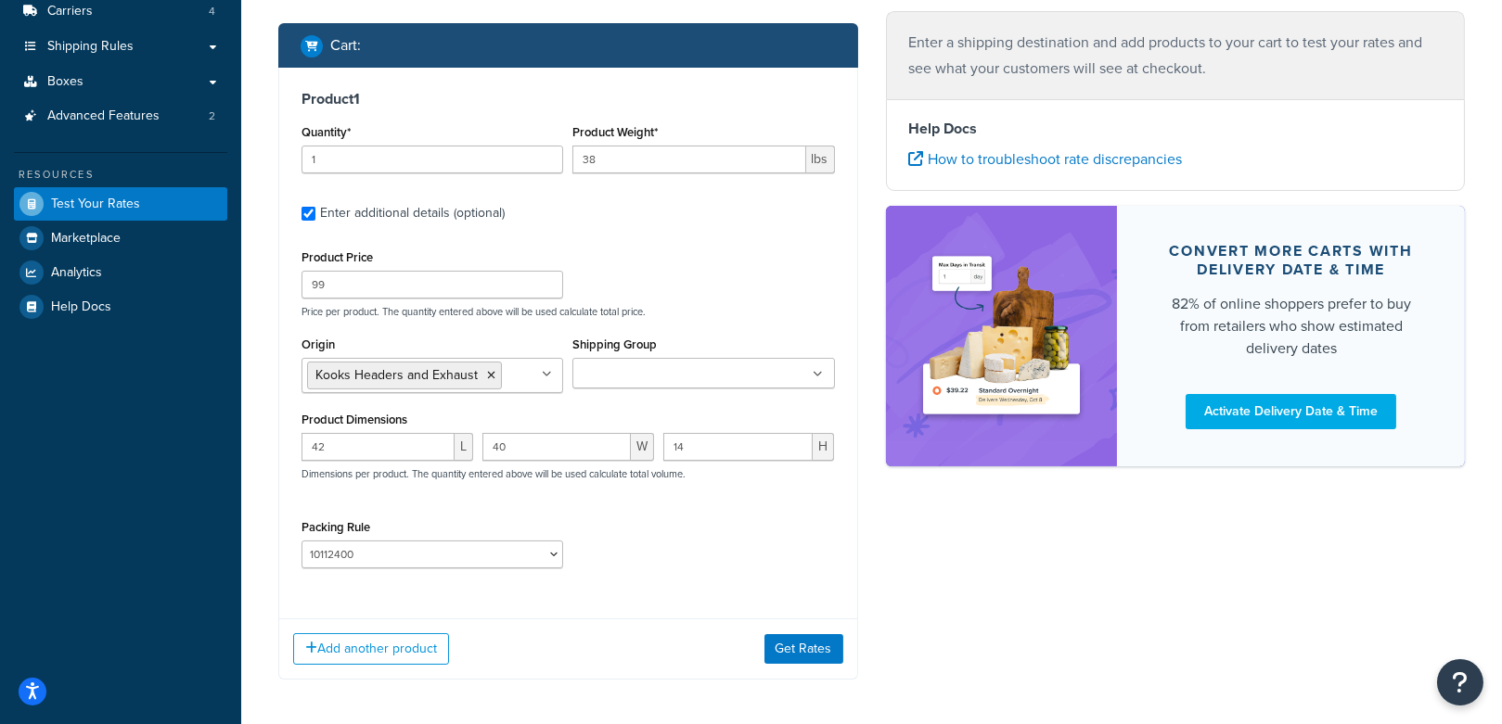
click at [609, 595] on div "Product 1 Quantity* 1 Product Weight* 38 lbs Enter additional details (optional…" at bounding box center [568, 336] width 578 height 537
click at [781, 645] on button "Get Rates" at bounding box center [803, 649] width 79 height 30
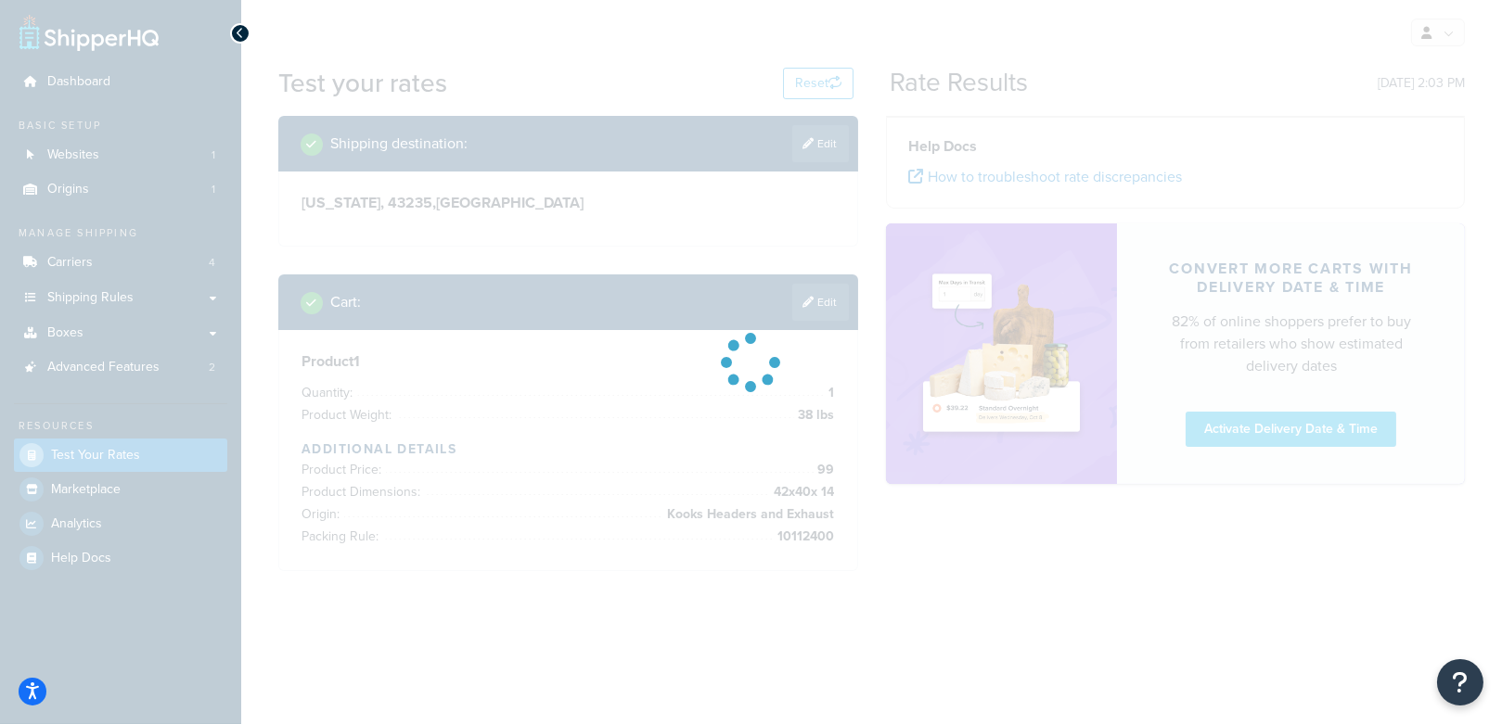
scroll to position [0, 0]
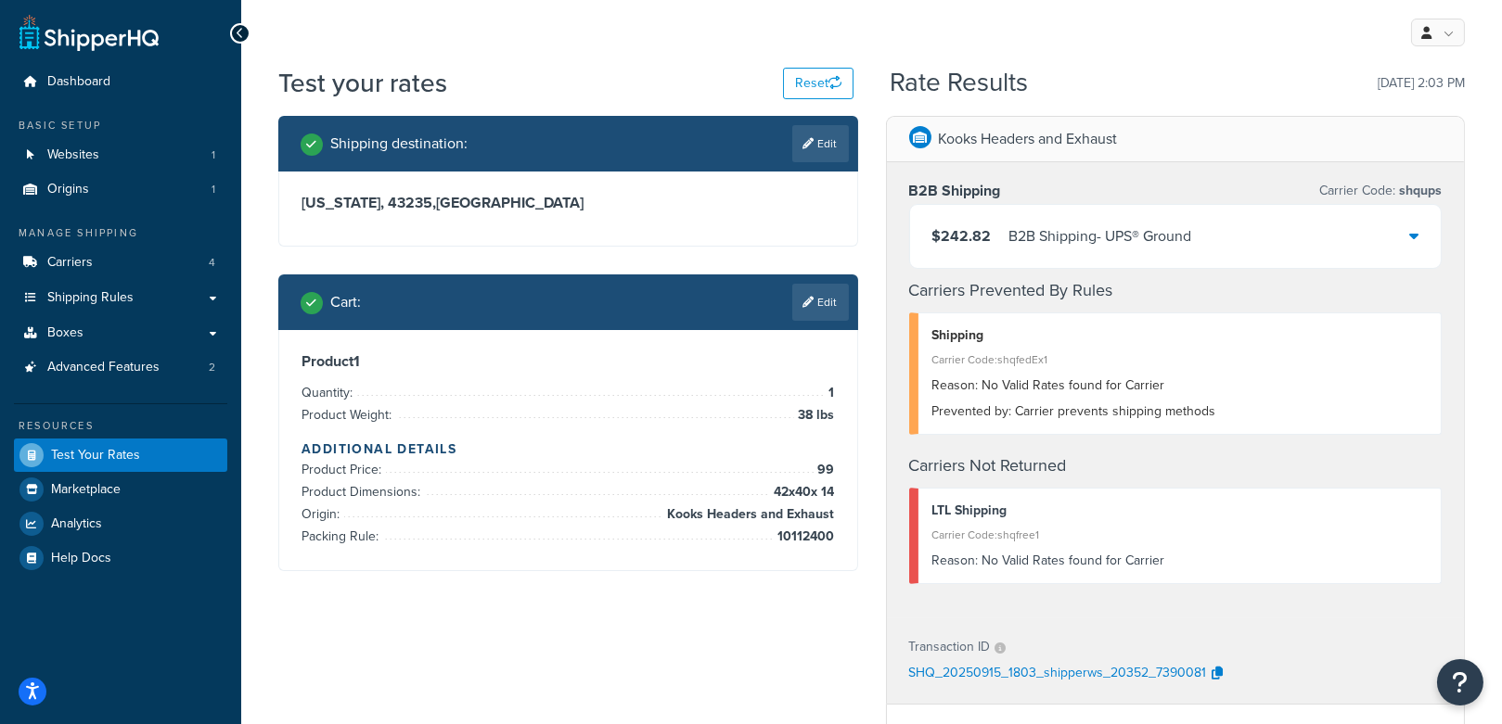
click at [807, 313] on link "Edit" at bounding box center [820, 302] width 57 height 37
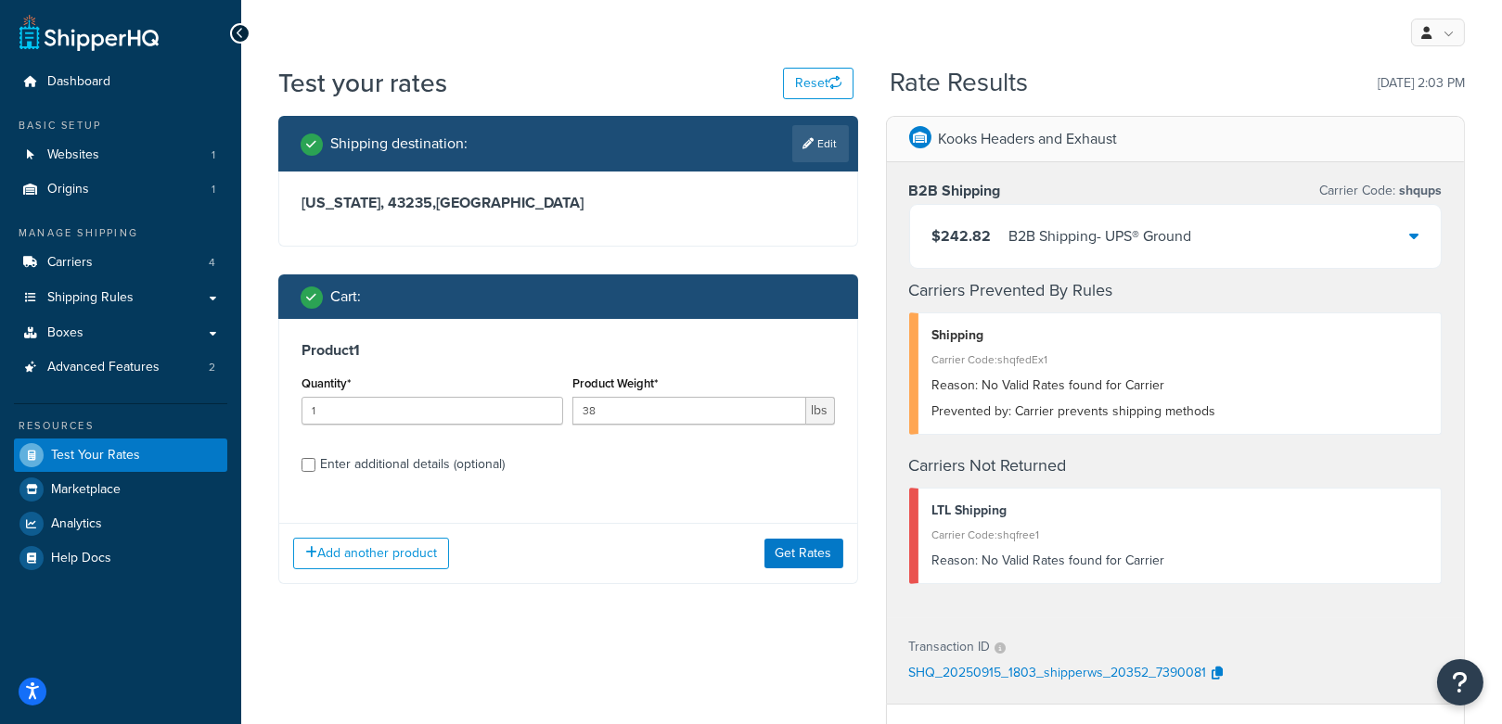
click at [428, 458] on div "Enter additional details (optional)" at bounding box center [412, 465] width 185 height 26
click at [315, 458] on input "Enter additional details (optional)" at bounding box center [308, 465] width 14 height 14
checkbox input "true"
select select "87686"
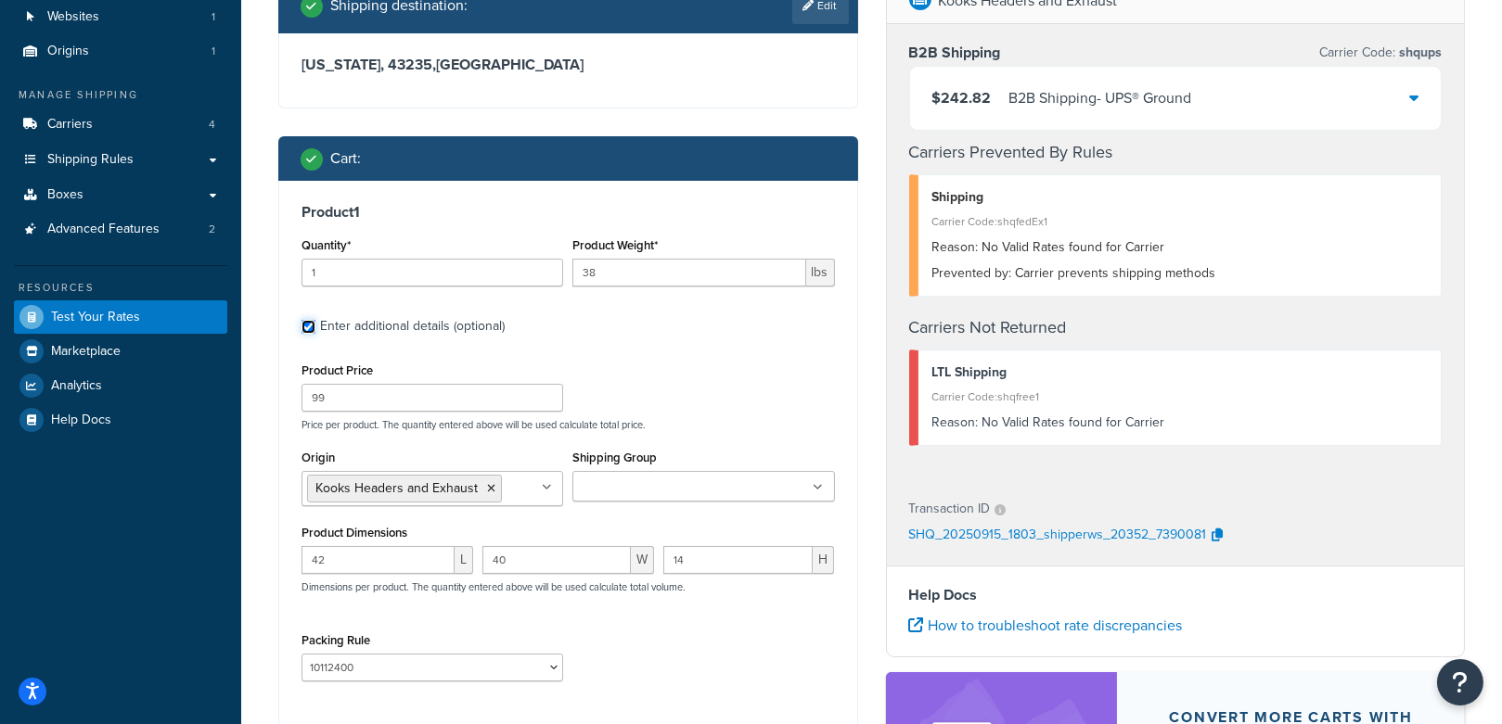
scroll to position [160, 0]
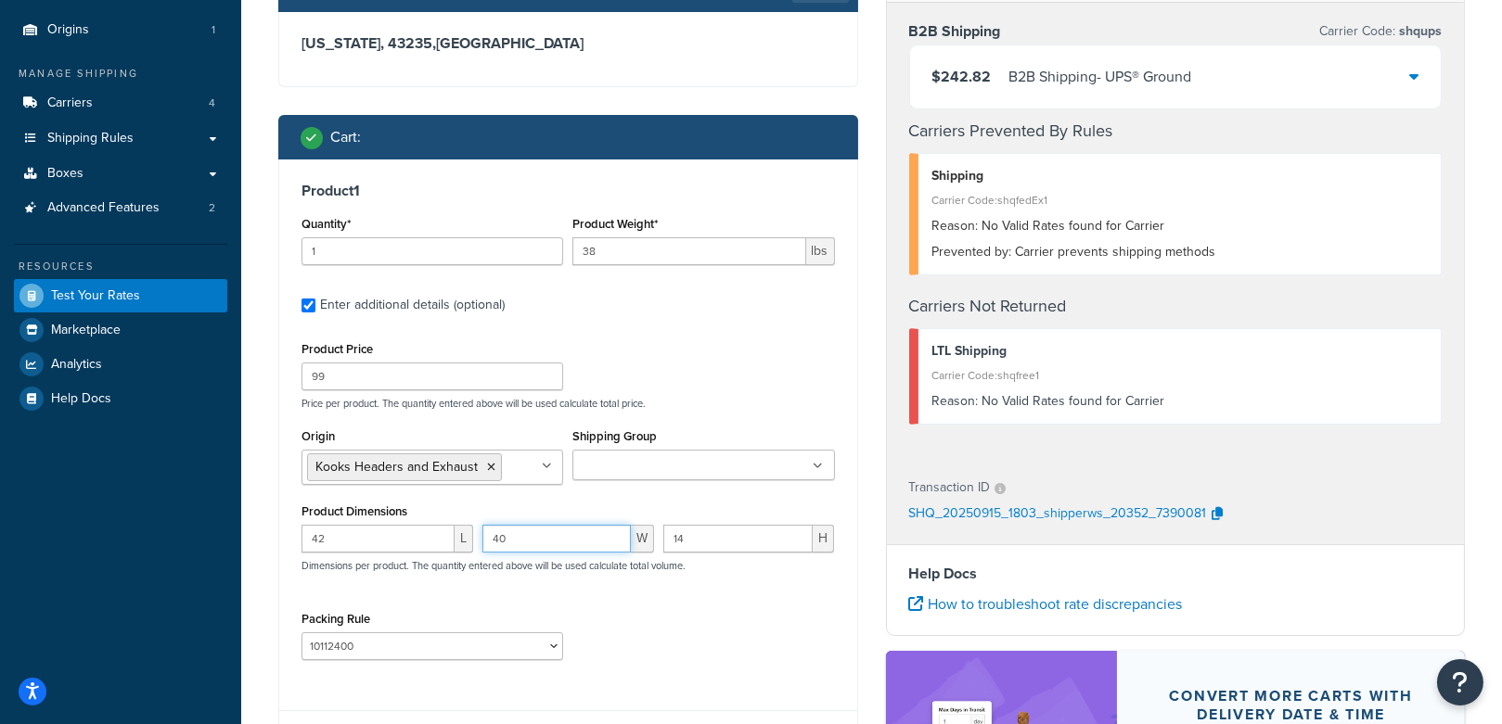
click at [543, 534] on input "40" at bounding box center [556, 539] width 148 height 28
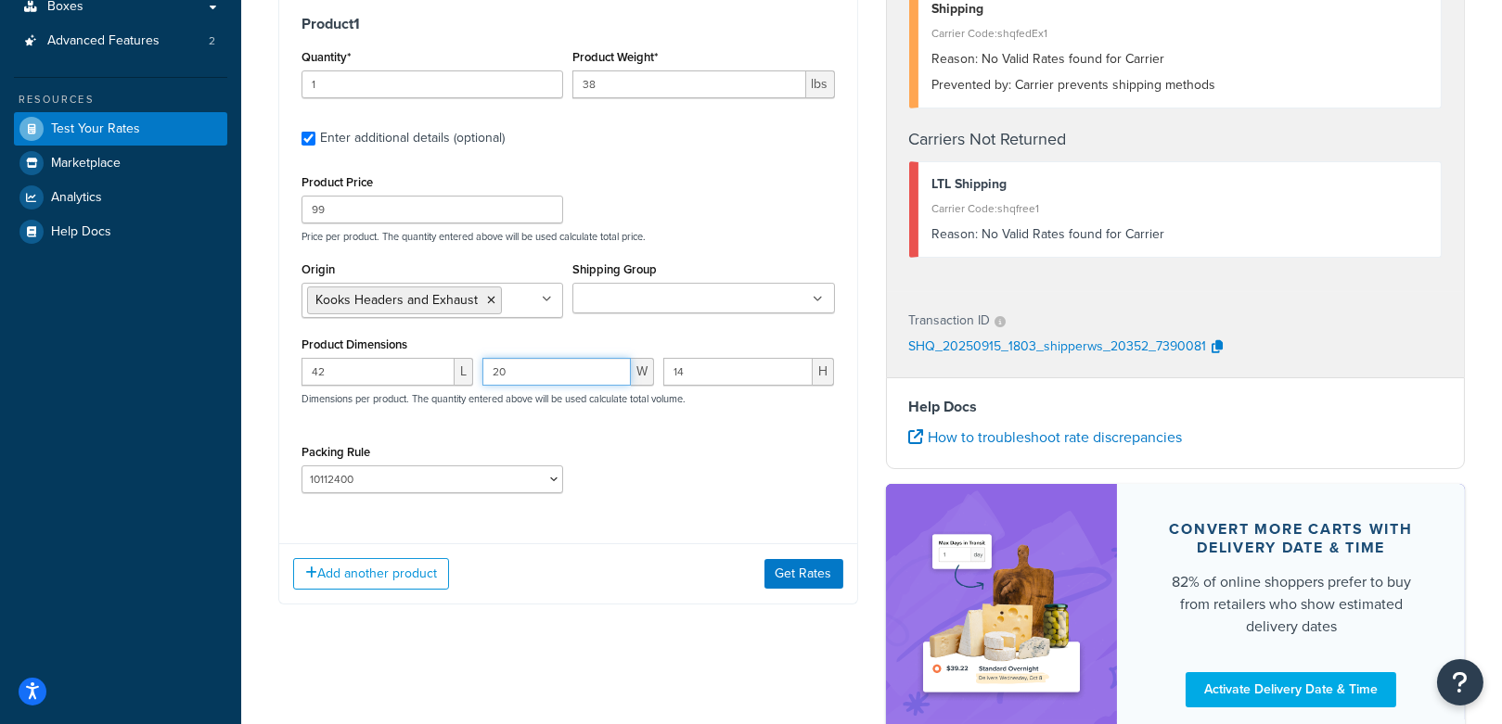
scroll to position [325, 0]
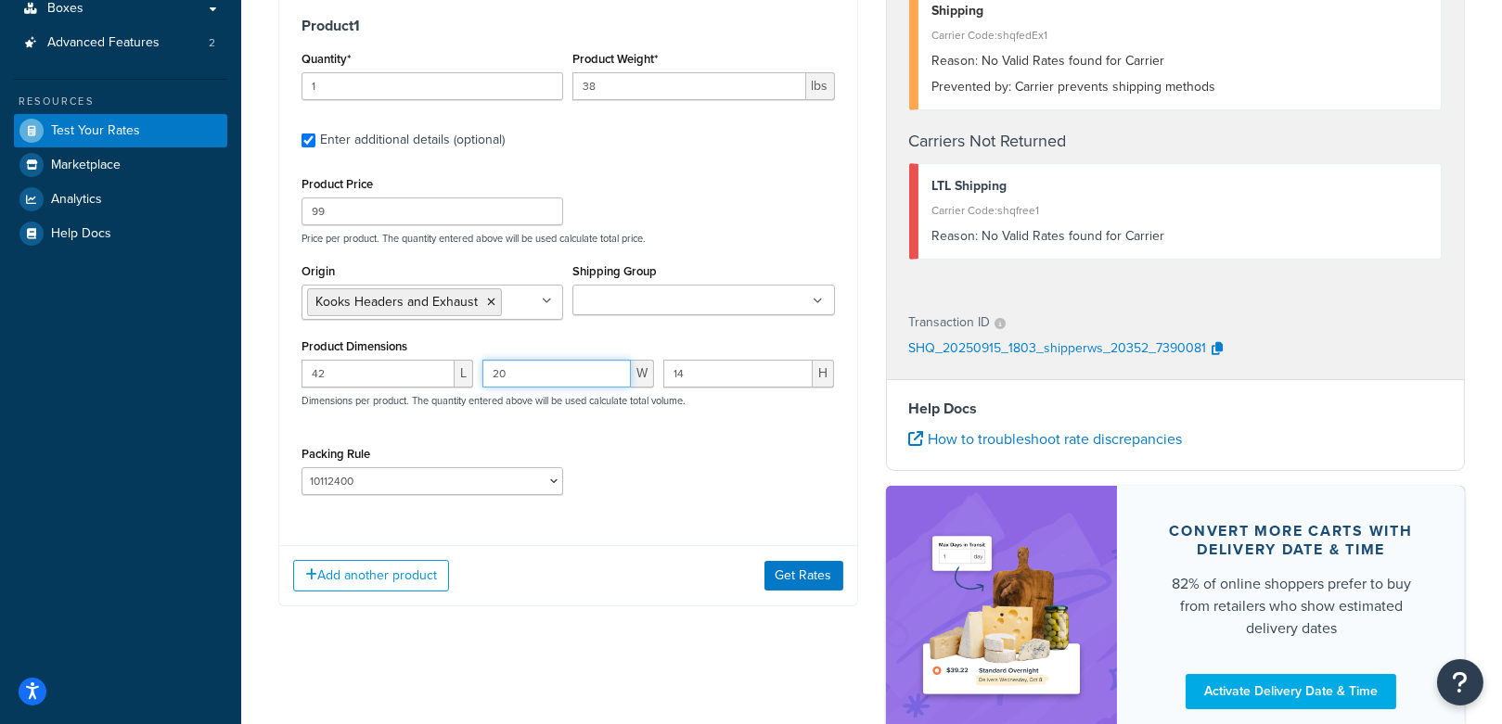
type input "20"
click at [796, 556] on div "Add another product Get Rates" at bounding box center [568, 575] width 578 height 60
click at [798, 563] on button "Get Rates" at bounding box center [803, 576] width 79 height 30
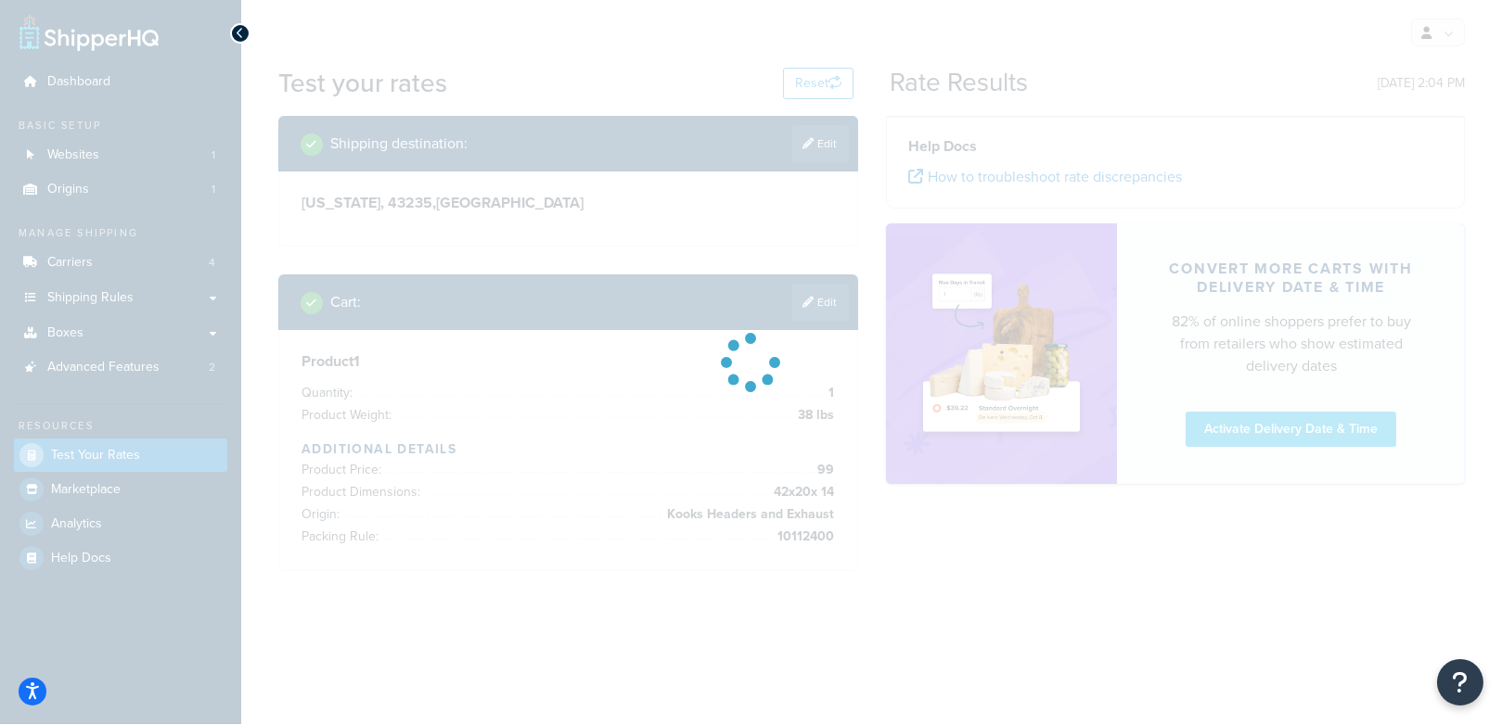
scroll to position [0, 0]
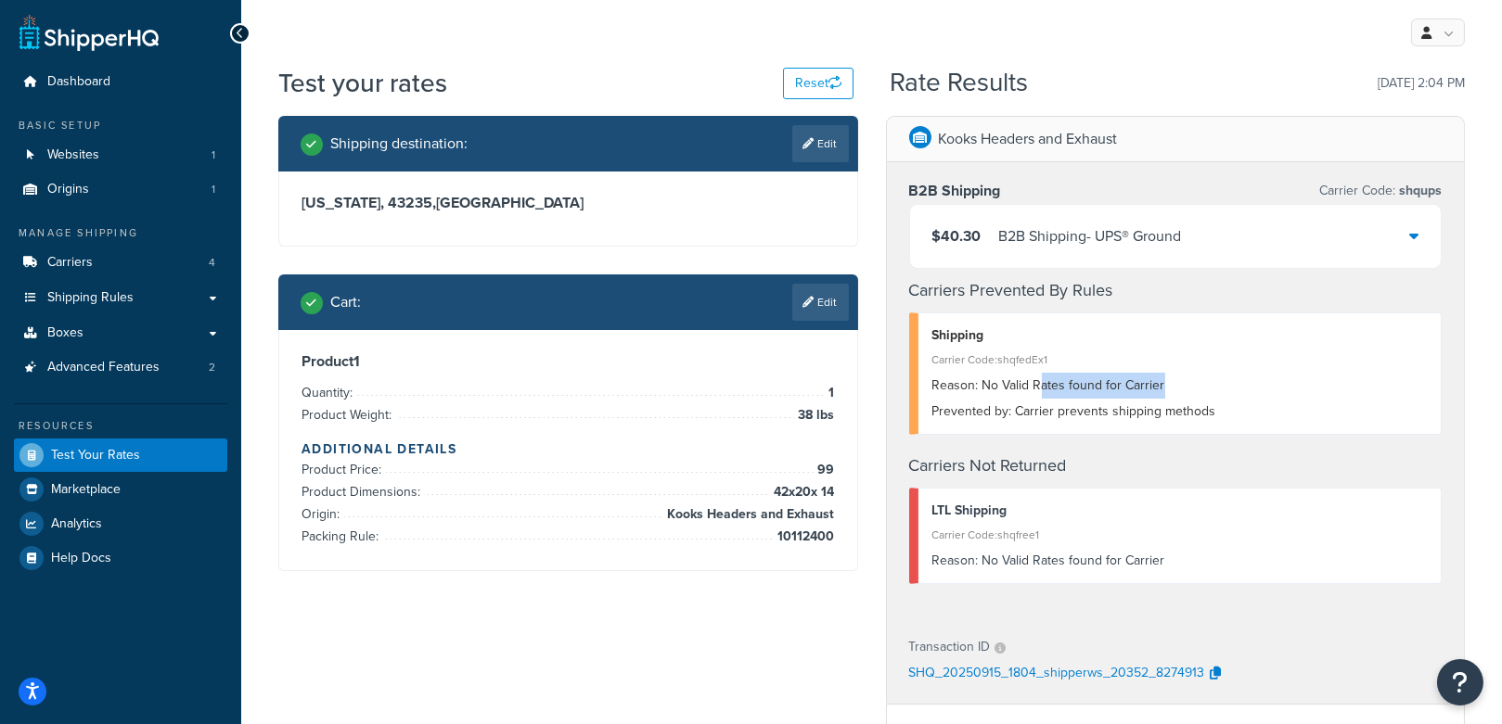
drag, startPoint x: 1237, startPoint y: 381, endPoint x: 1037, endPoint y: 381, distance: 200.3
click at [1037, 381] on div "Reason: No Valid Rates found for Carrier" at bounding box center [1179, 386] width 495 height 26
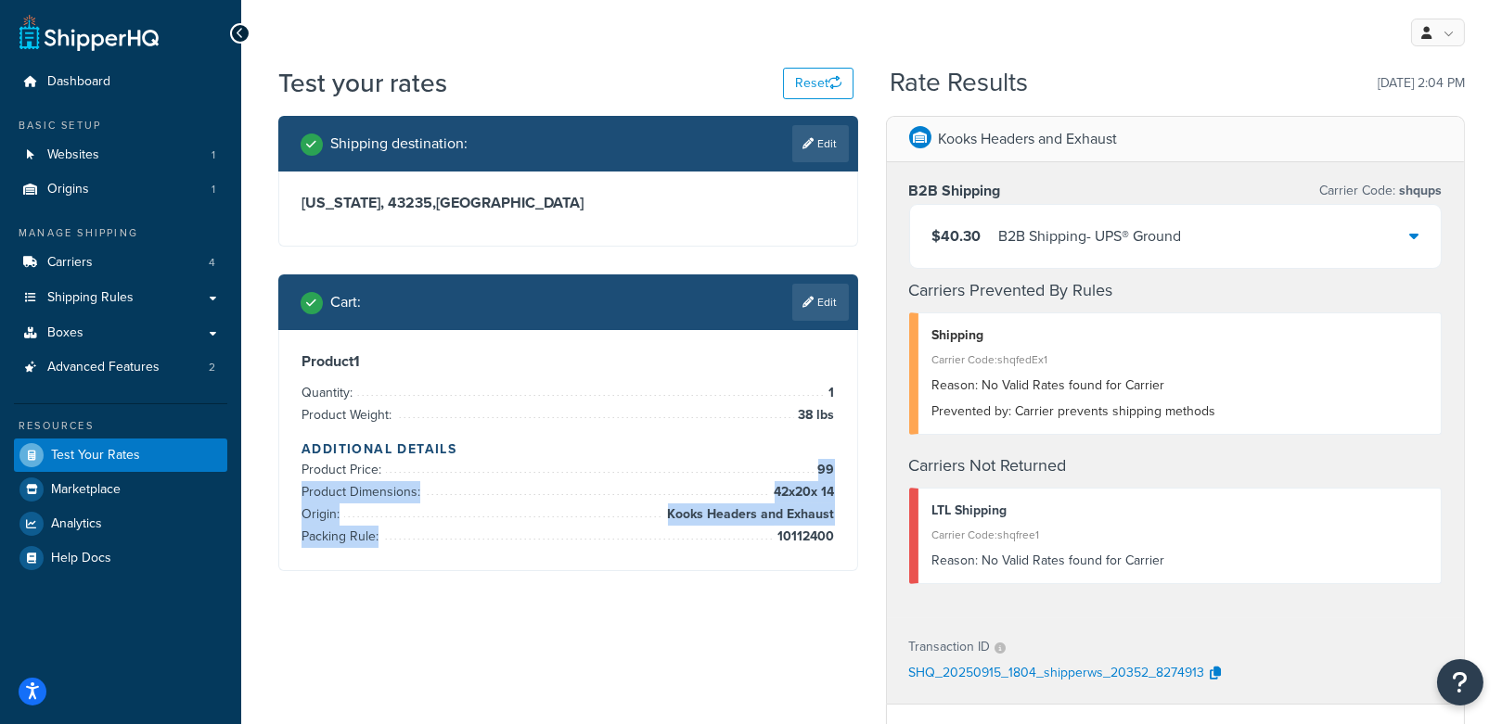
drag, startPoint x: 837, startPoint y: 537, endPoint x: 701, endPoint y: 463, distance: 155.2
click at [701, 463] on div "Product 1 Quantity: 1 Product Weight: 38 lbs Additional Details Product Price: …" at bounding box center [568, 450] width 578 height 240
drag, startPoint x: 765, startPoint y: 527, endPoint x: 753, endPoint y: 450, distance: 77.9
click at [760, 488] on ul "Product Price: 99 Product Dimensions: 42 x 20 x 14 Origin: Kooks Headers and Ex…" at bounding box center [567, 503] width 533 height 89
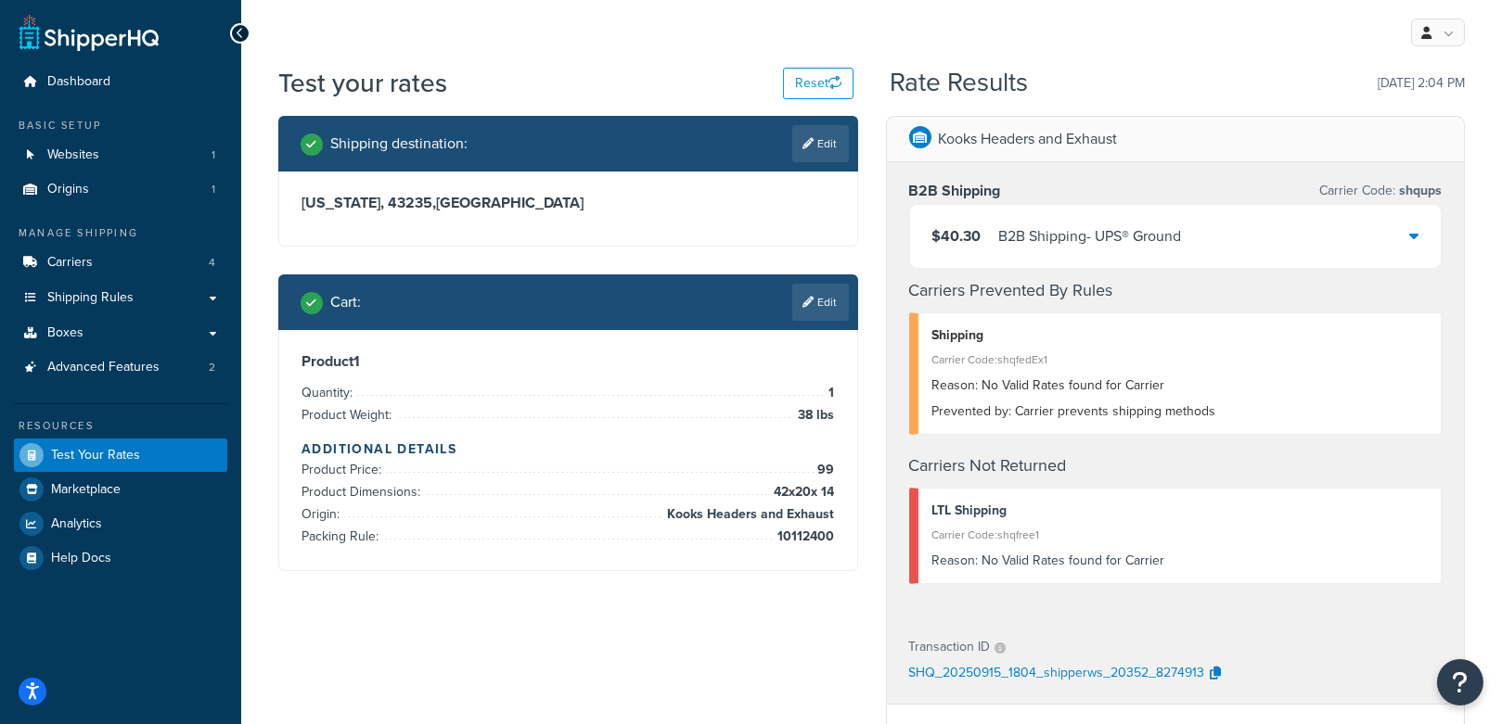
click at [939, 377] on span "Reason:" at bounding box center [955, 385] width 46 height 19
click at [802, 290] on link "Edit" at bounding box center [820, 302] width 57 height 37
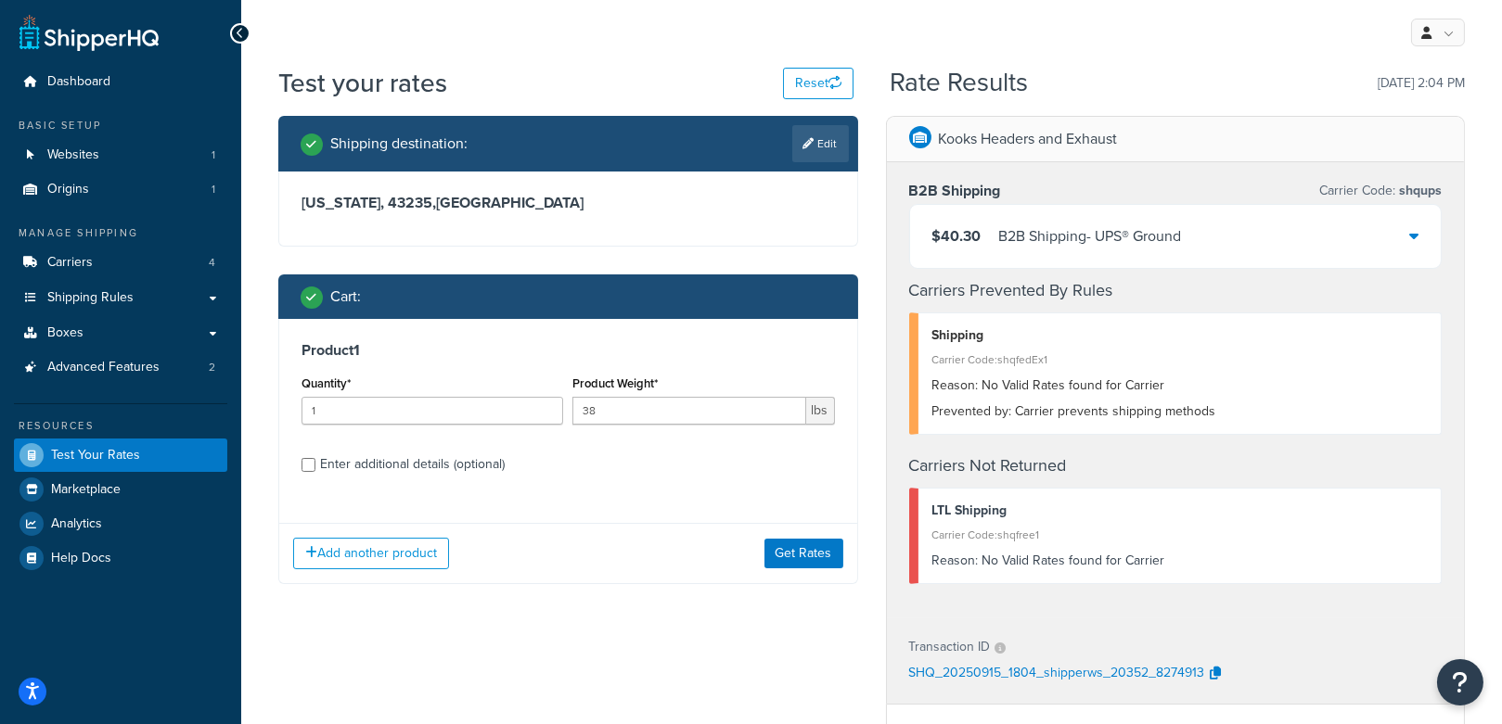
click at [409, 465] on div "Enter additional details (optional)" at bounding box center [412, 465] width 185 height 26
click at [315, 465] on input "Enter additional details (optional)" at bounding box center [308, 465] width 14 height 14
checkbox input "true"
select select "87686"
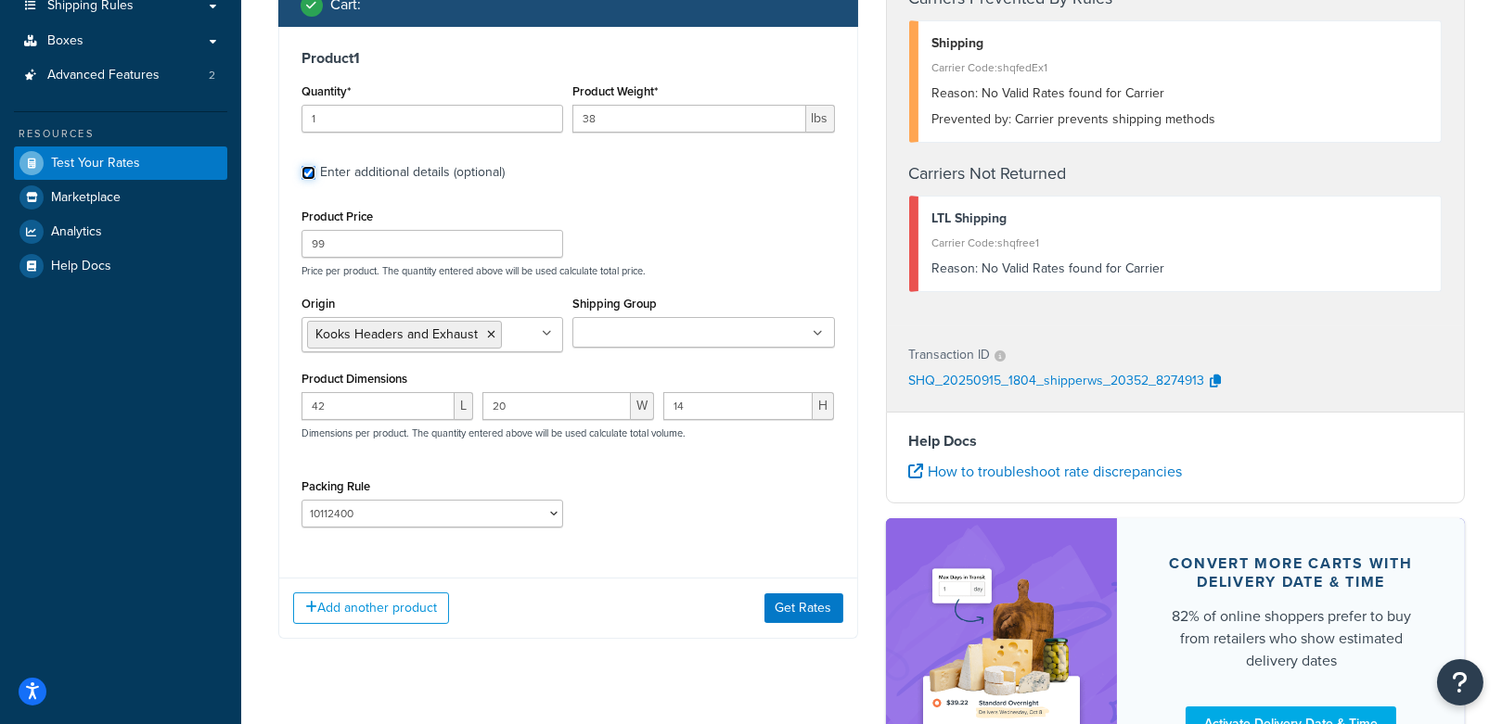
scroll to position [315, 0]
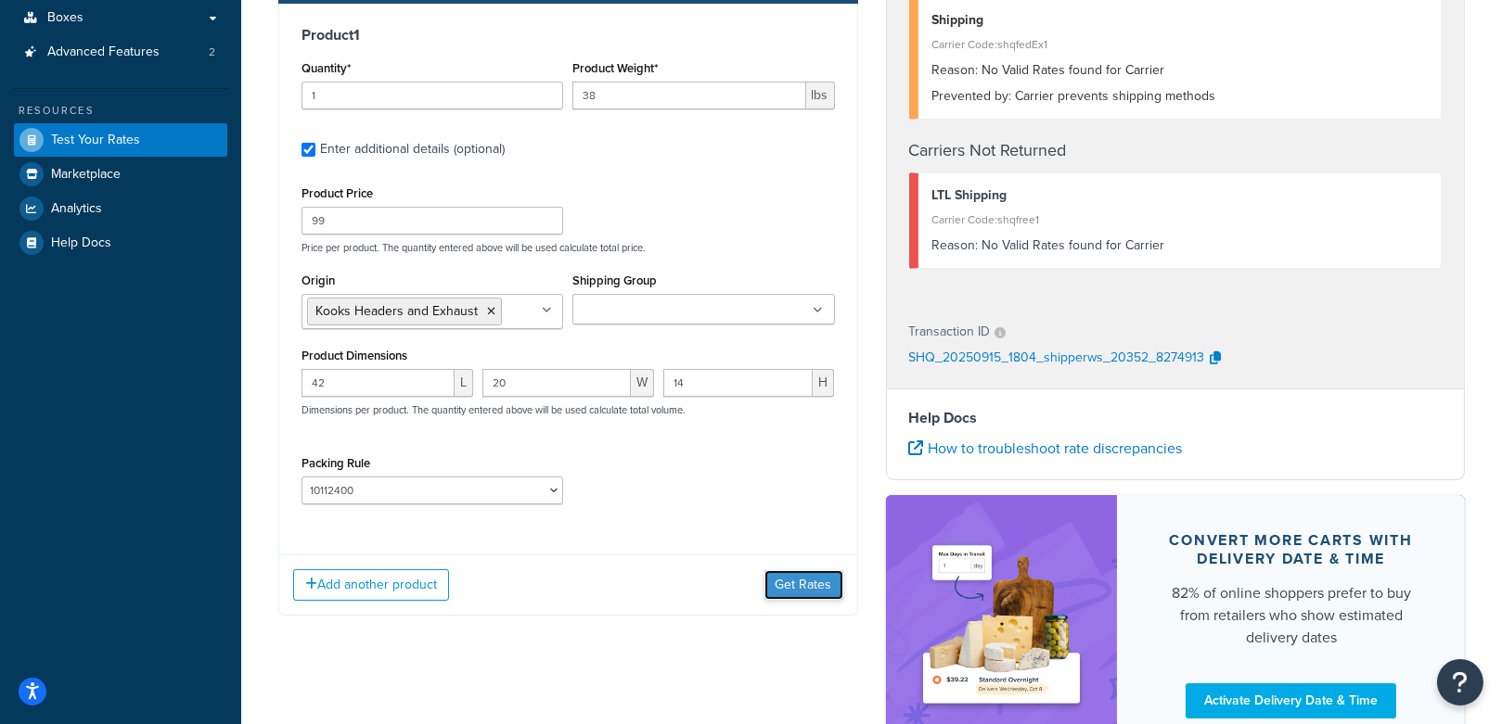
click at [803, 576] on button "Get Rates" at bounding box center [803, 585] width 79 height 30
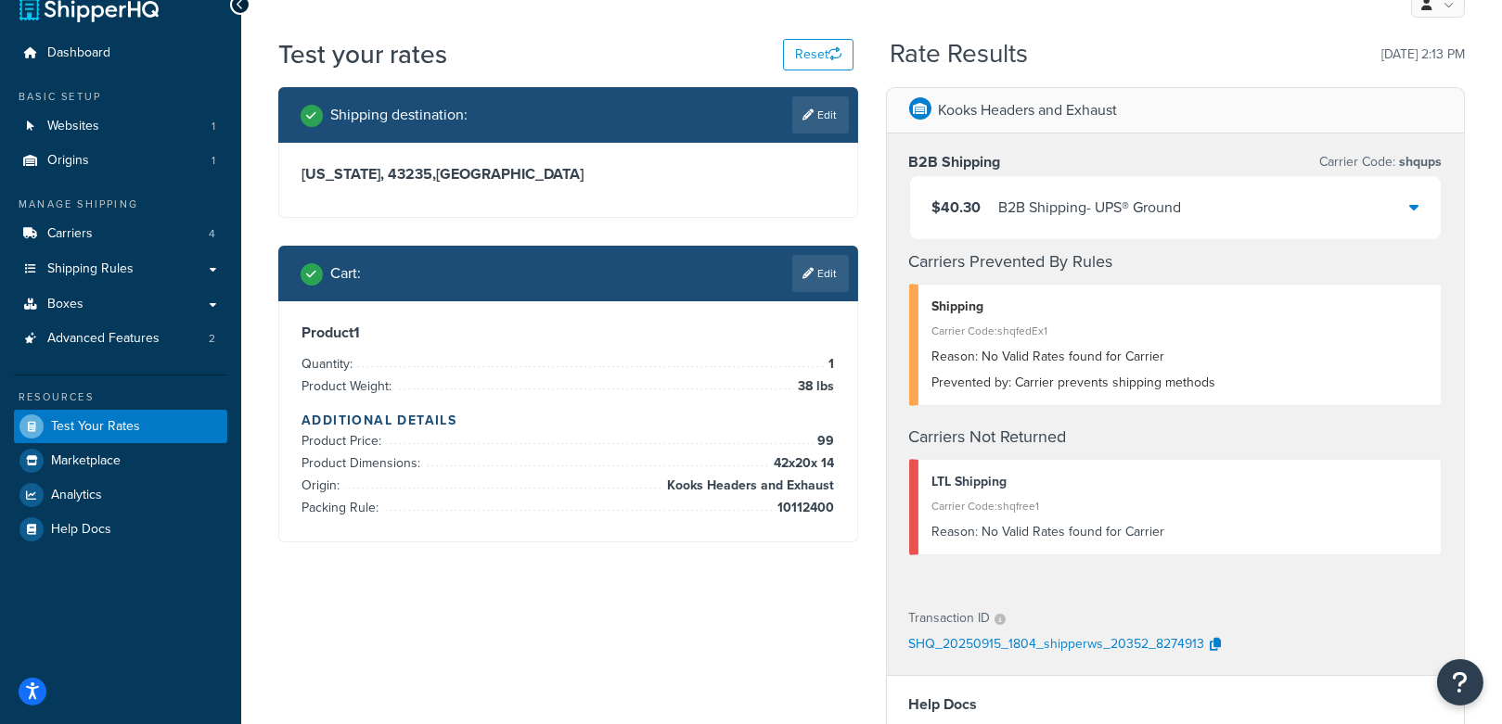
scroll to position [26, 0]
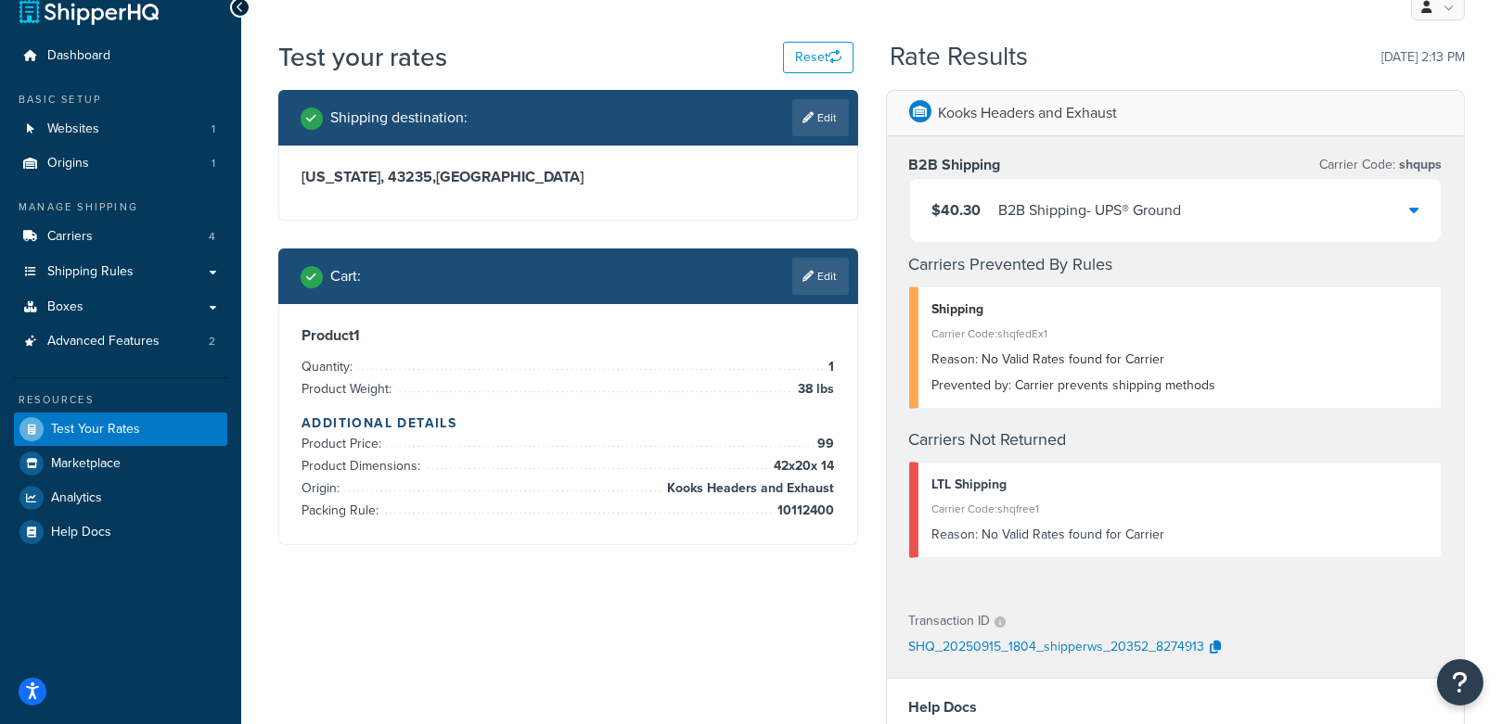
click at [807, 273] on icon at bounding box center [808, 276] width 11 height 11
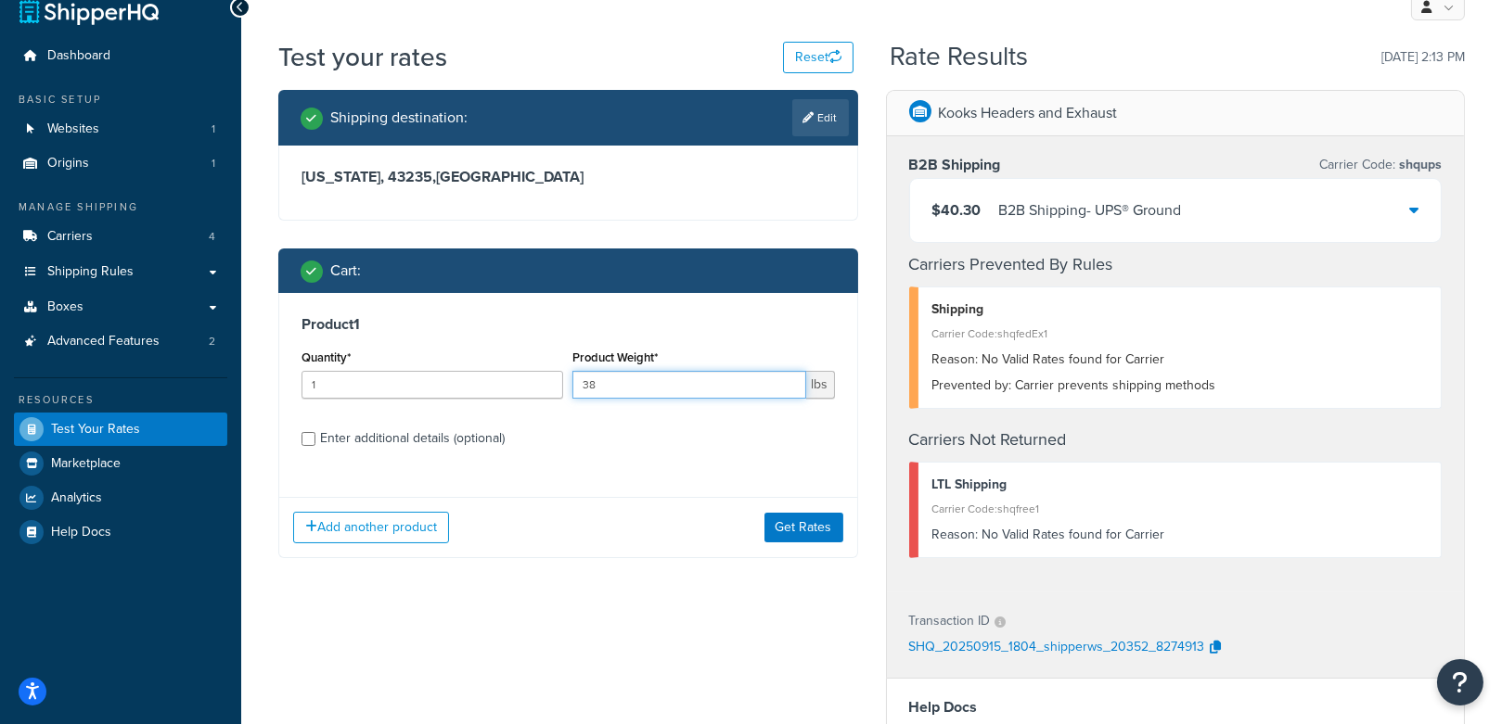
click at [645, 384] on input "38" at bounding box center [688, 385] width 233 height 28
type input "38.1"
click at [807, 521] on button "Get Rates" at bounding box center [803, 528] width 79 height 30
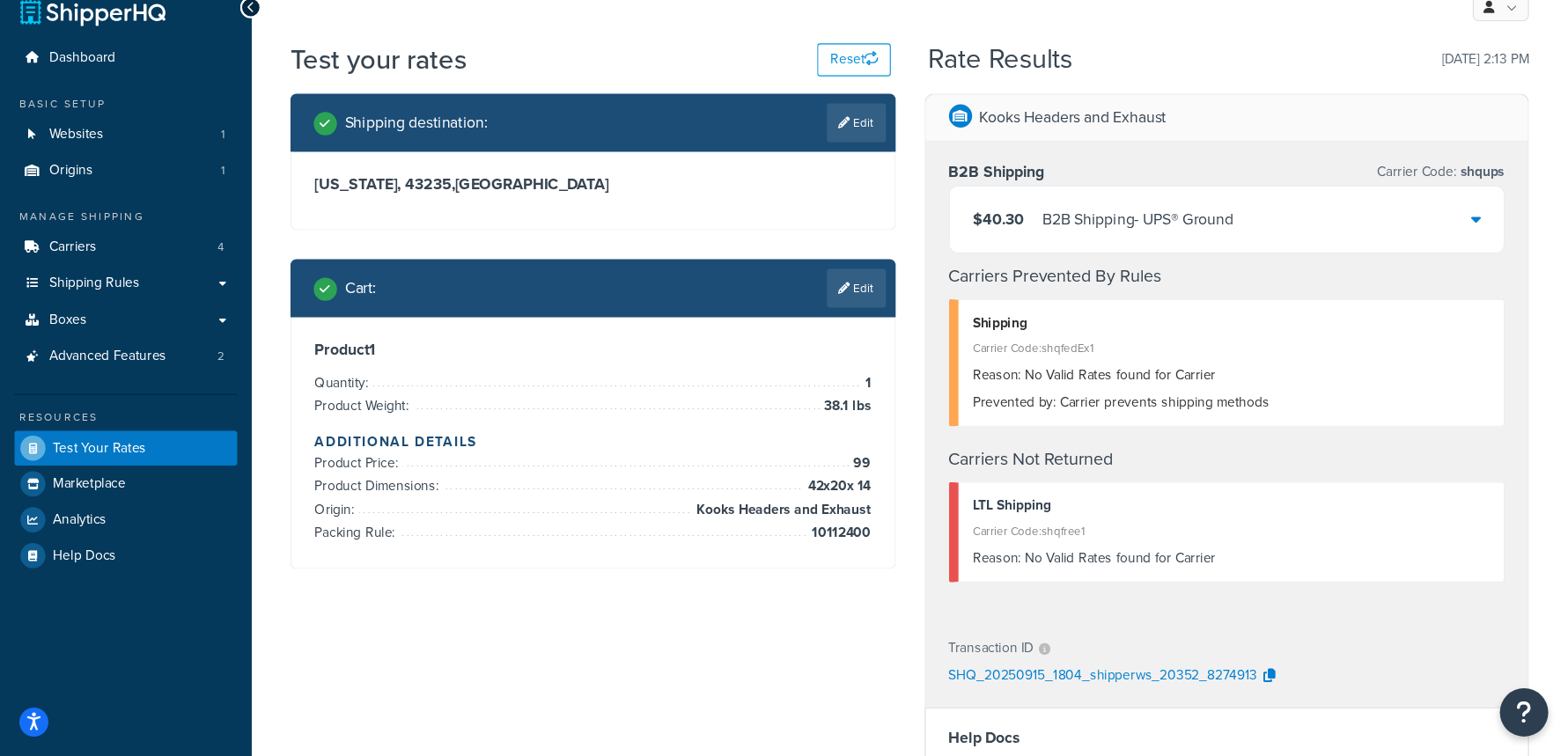
scroll to position [0, 0]
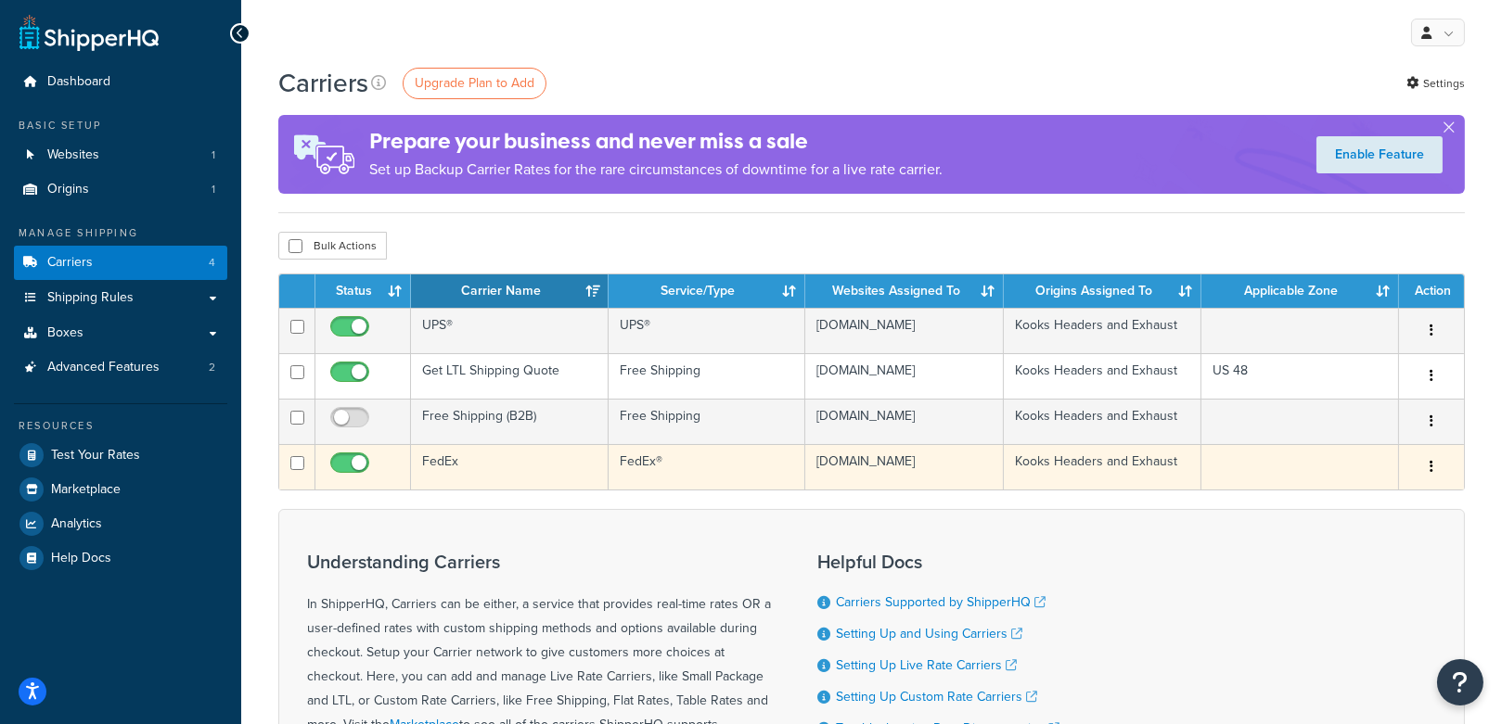
click at [472, 461] on td "FedEx" at bounding box center [510, 466] width 198 height 45
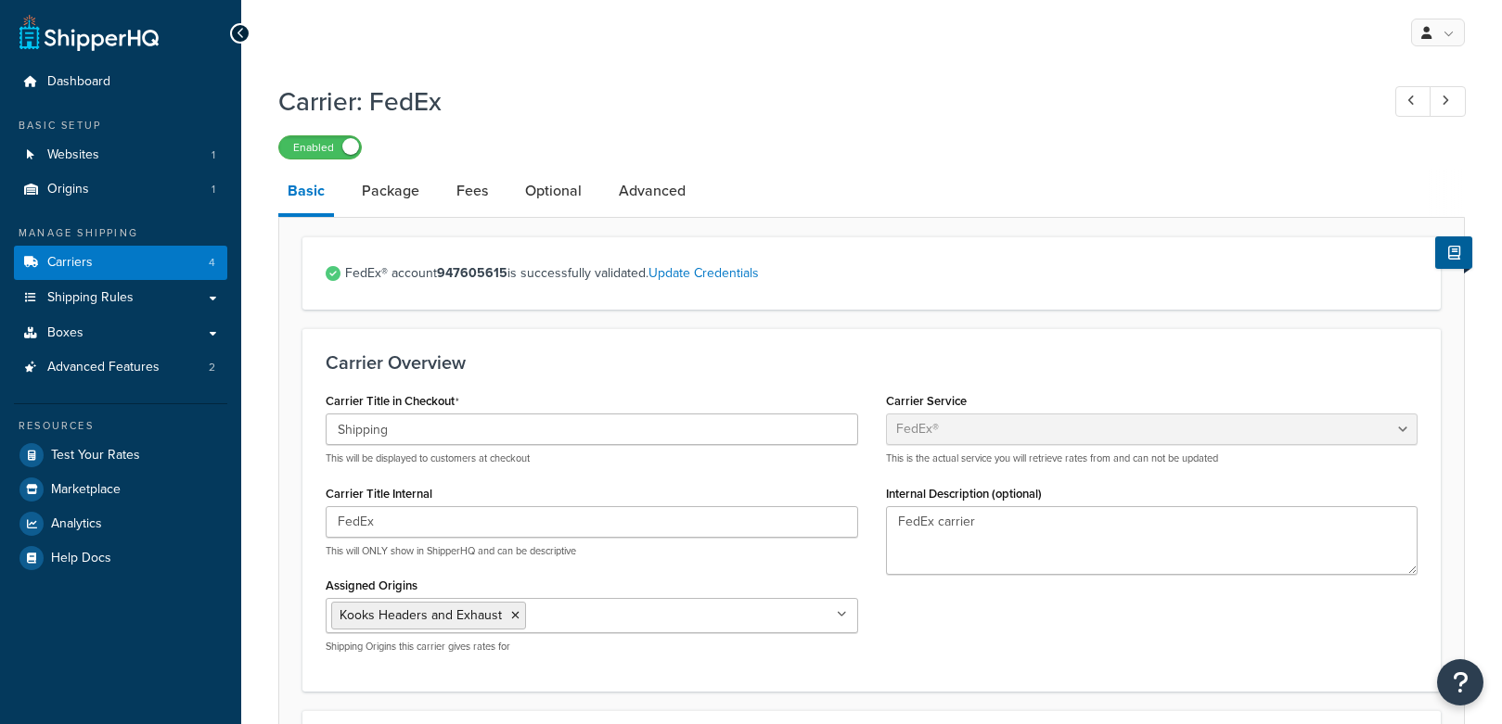
select select "fedEx"
select select "REGULAR_PICKUP"
select select "YOUR_PACKAGING"
click at [399, 189] on link "Package" at bounding box center [390, 191] width 76 height 45
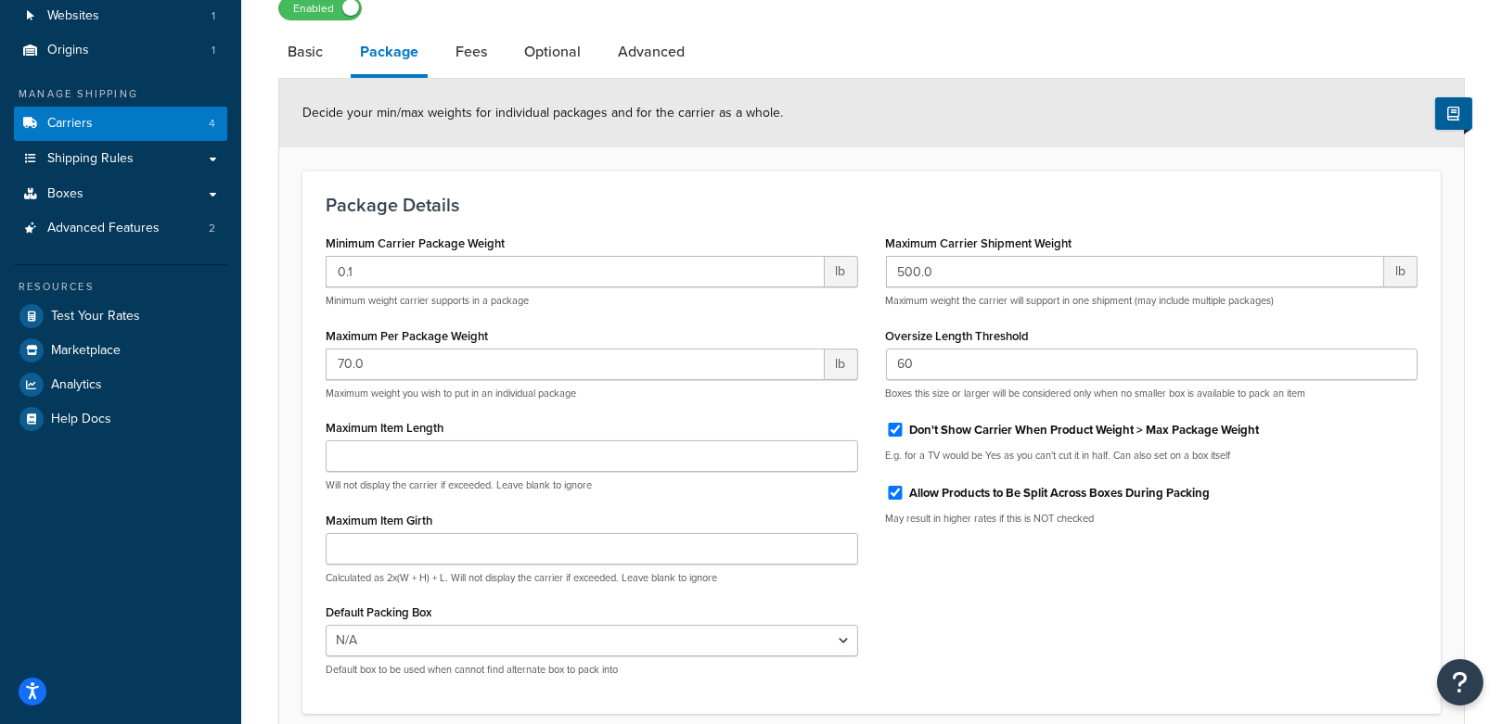
scroll to position [58, 0]
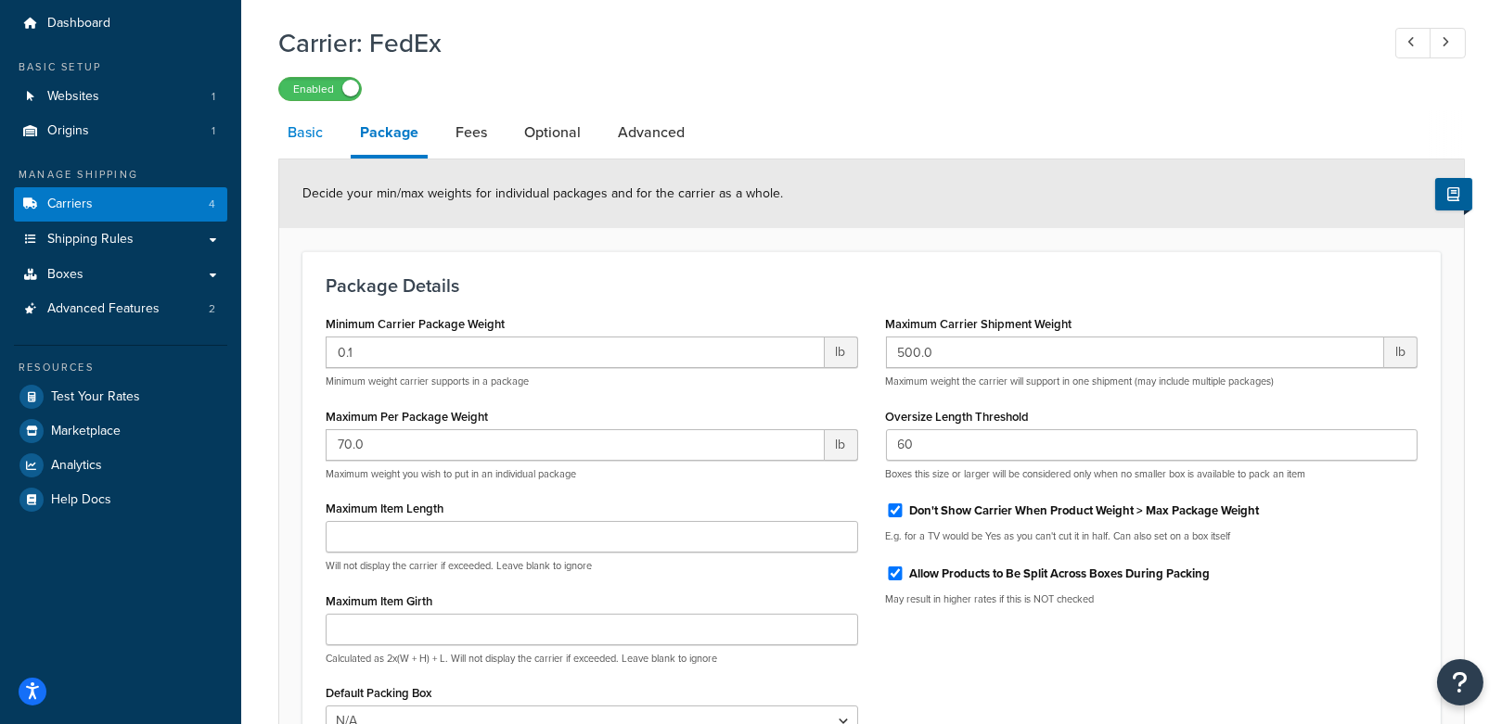
click at [306, 125] on link "Basic" at bounding box center [305, 132] width 54 height 45
select select "fedEx"
select select "REGULAR_PICKUP"
select select "YOUR_PACKAGING"
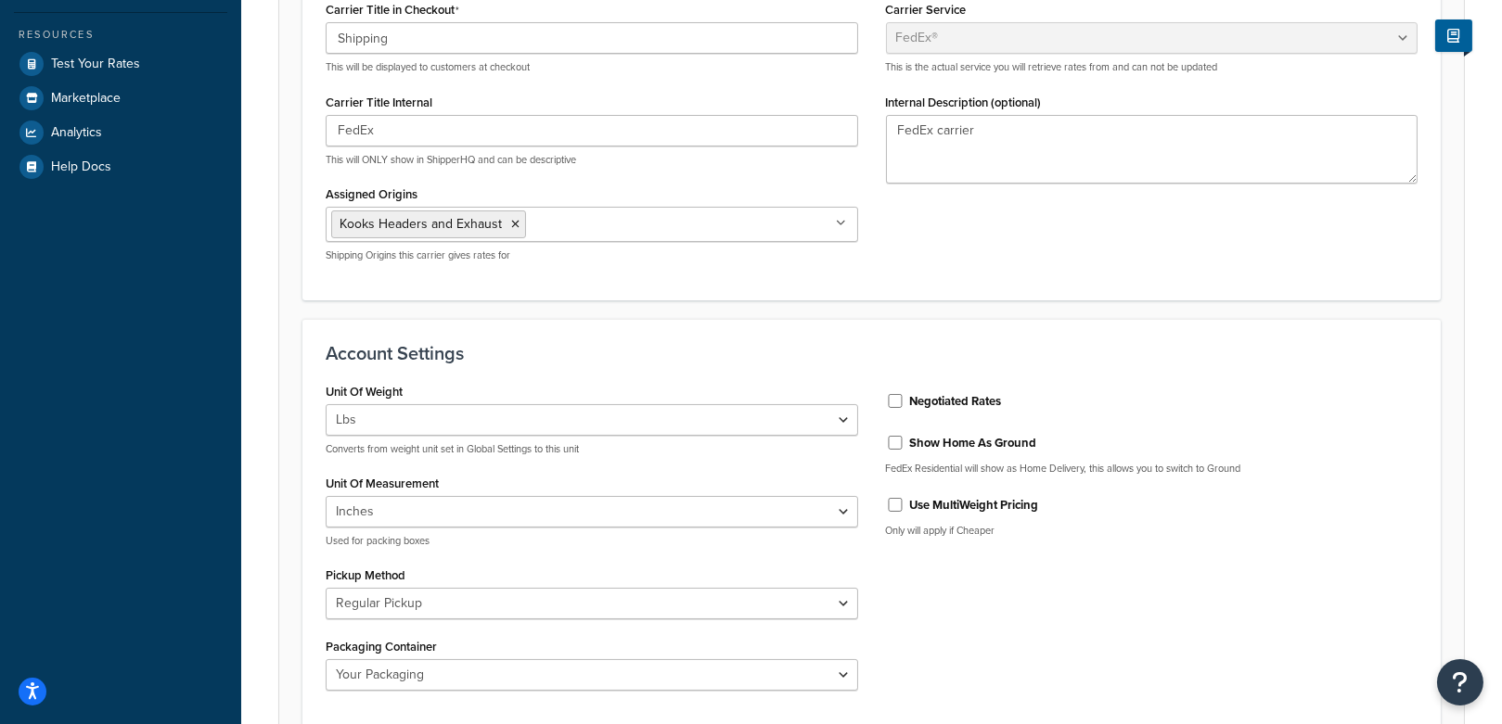
scroll to position [406, 0]
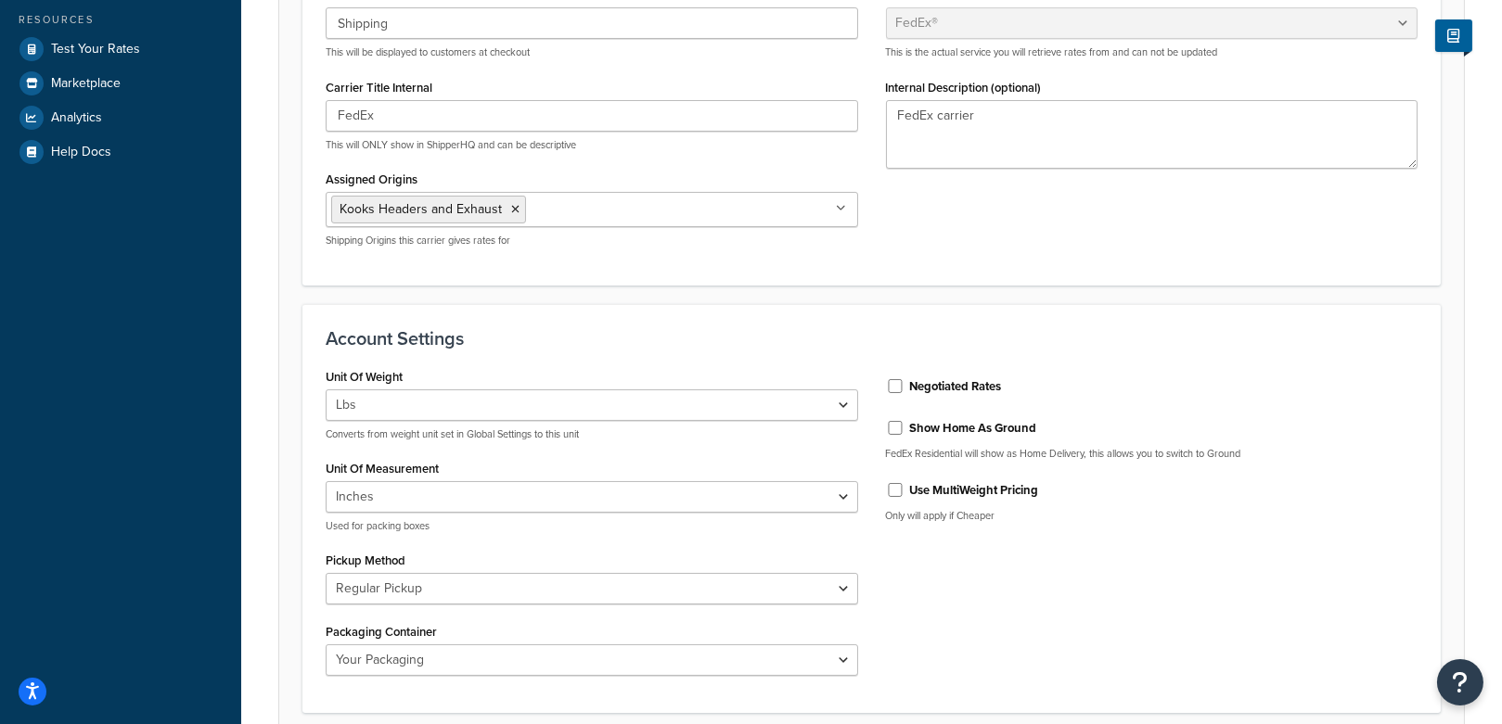
click at [961, 344] on h3 "Account Settings" at bounding box center [872, 338] width 1092 height 20
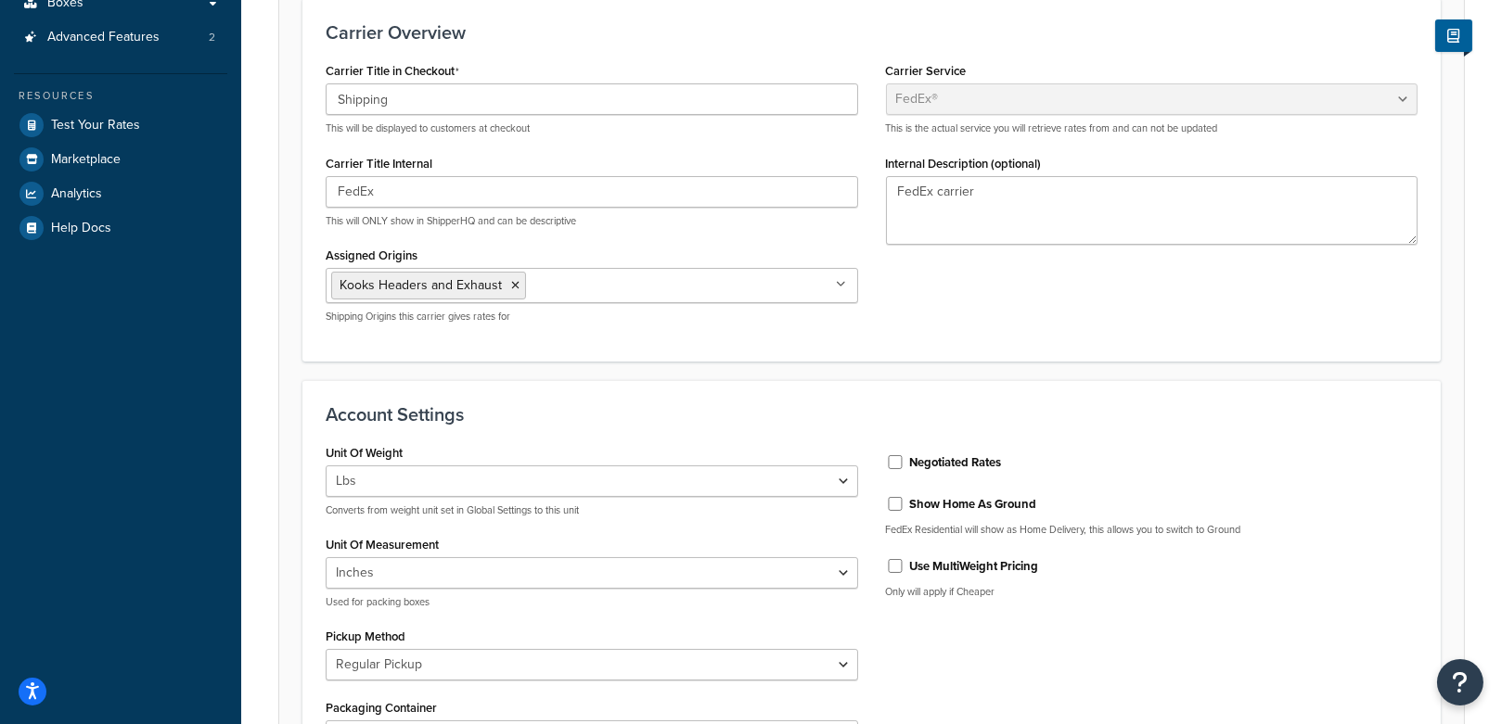
scroll to position [332, 0]
click at [893, 454] on input "Negotiated Rates" at bounding box center [895, 461] width 19 height 14
checkbox input "true"
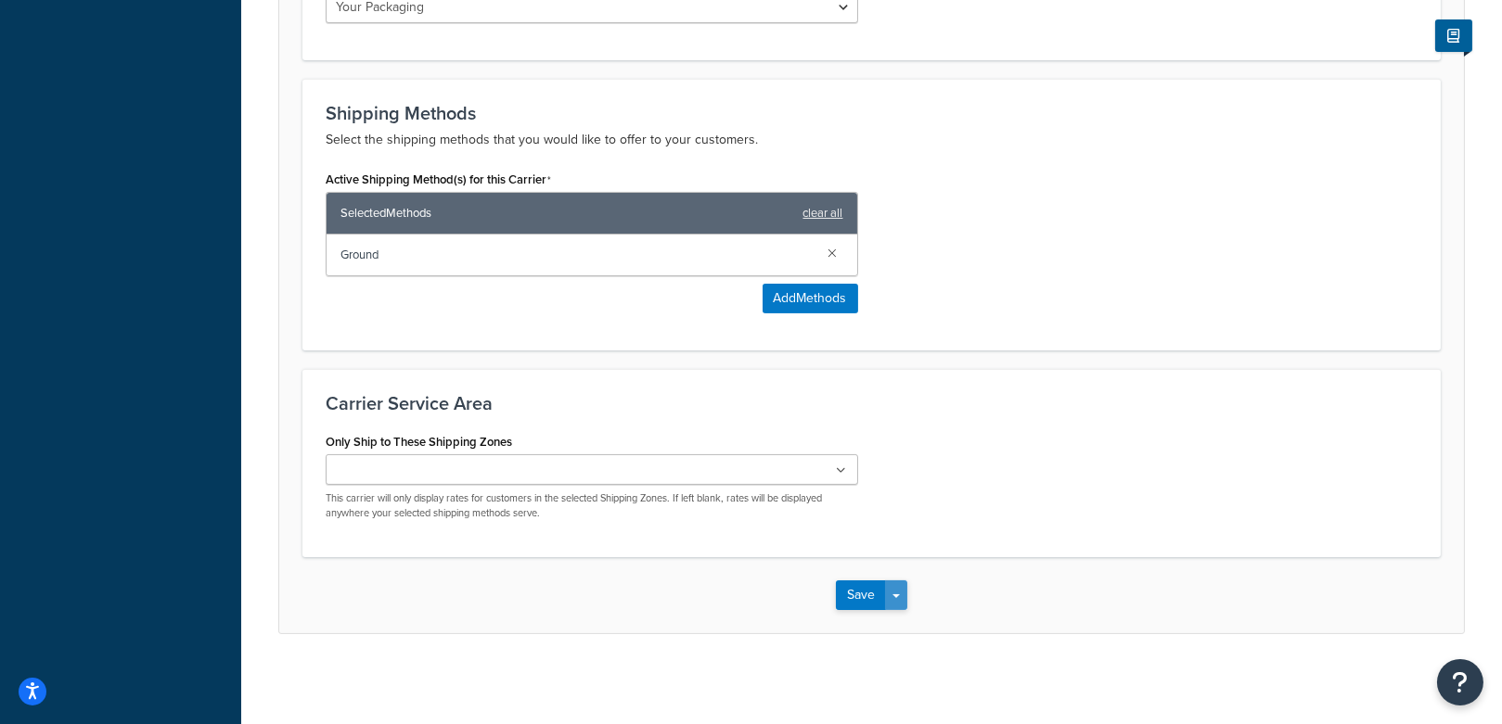
scroll to position [1060, 0]
click at [891, 587] on button "Save Dropdown" at bounding box center [896, 595] width 22 height 30
click at [1056, 535] on div "Carrier Service Area Only Ship to These Shipping Zones [GEOGRAPHIC_DATA] 48 [GE…" at bounding box center [871, 462] width 1138 height 188
click at [1008, 402] on h3 "Carrier Service Area" at bounding box center [872, 402] width 1092 height 20
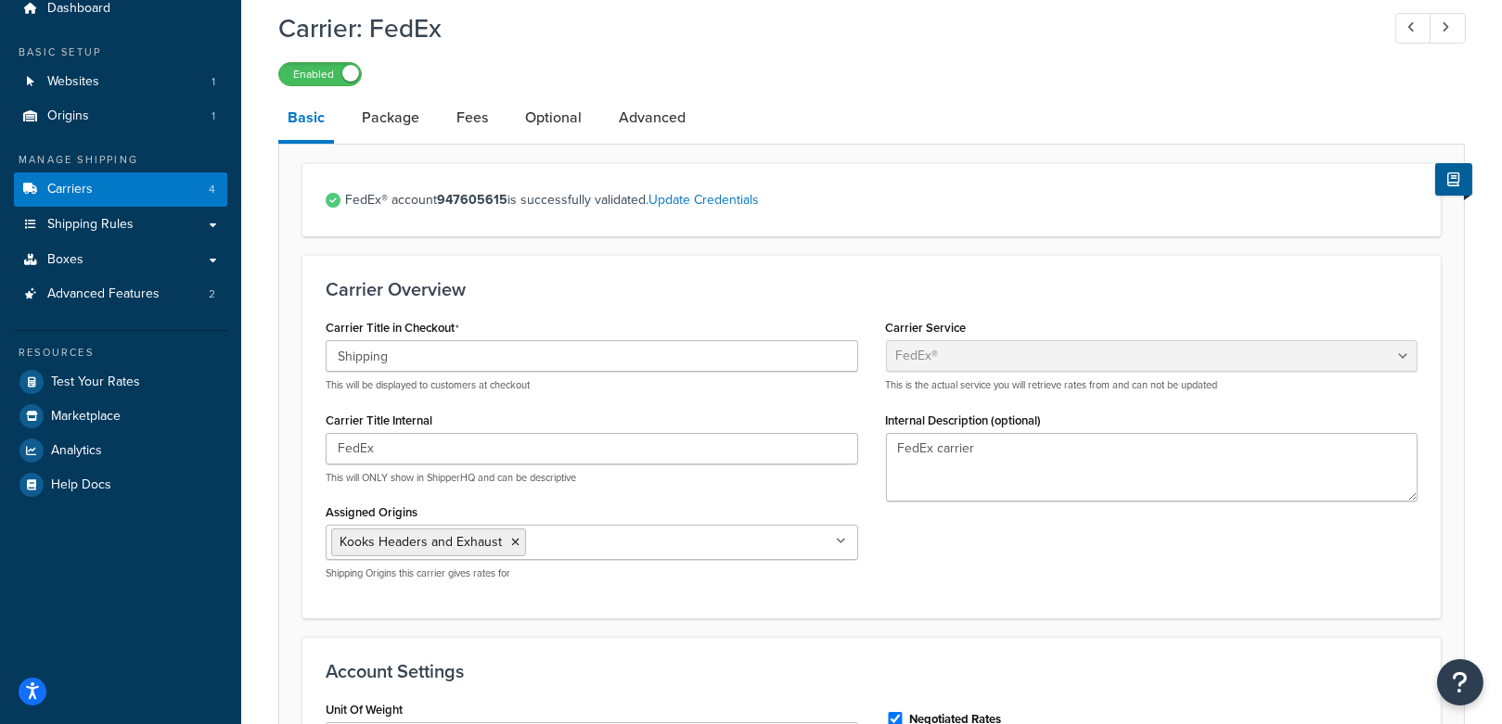
scroll to position [0, 0]
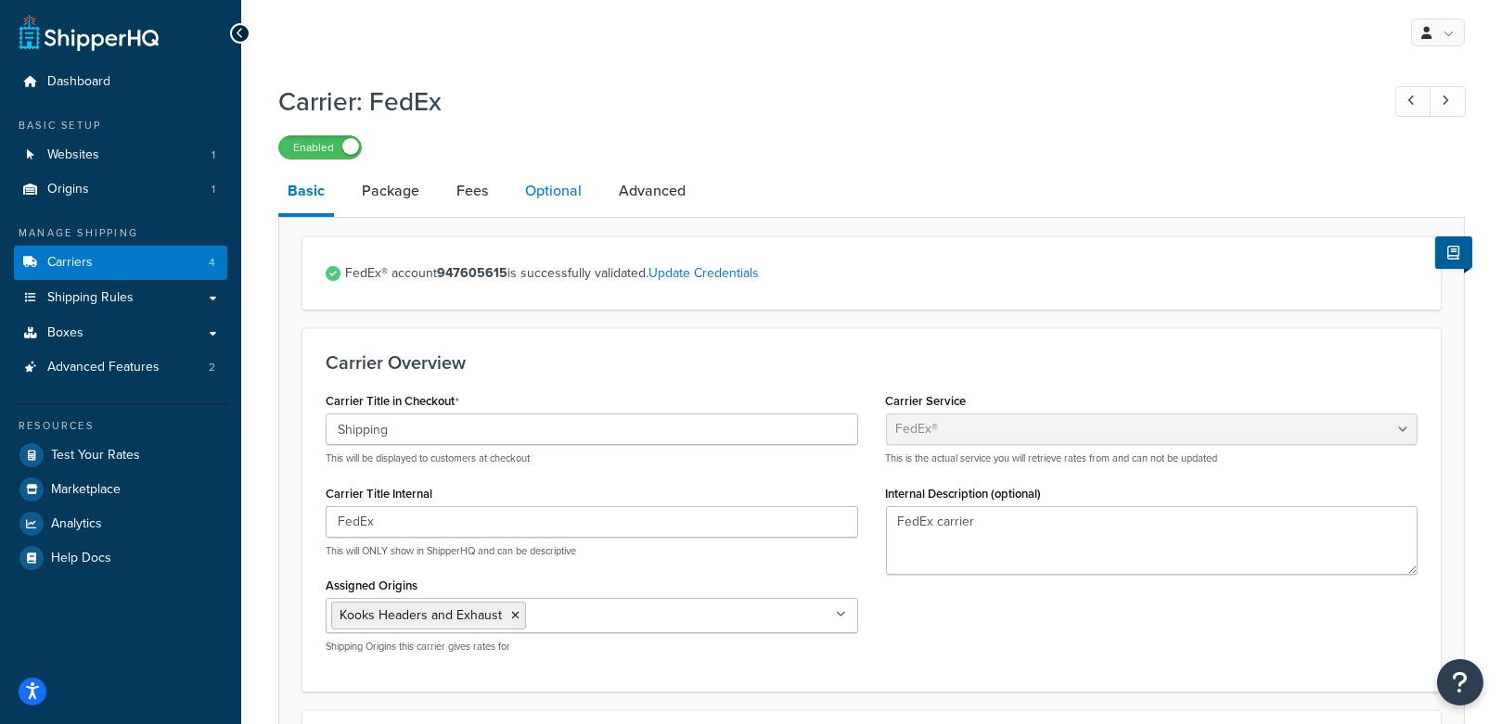
click at [570, 209] on link "Optional" at bounding box center [553, 191] width 75 height 45
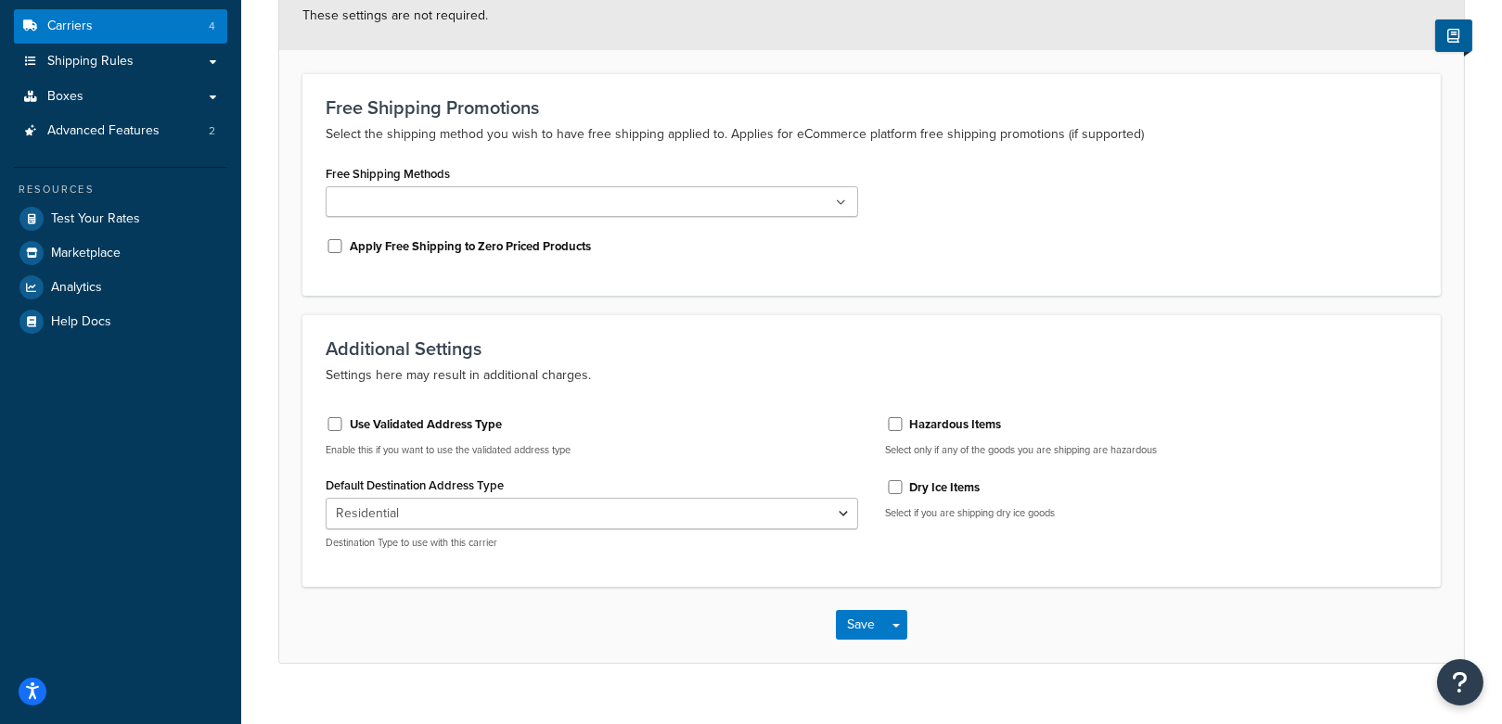
scroll to position [247, 0]
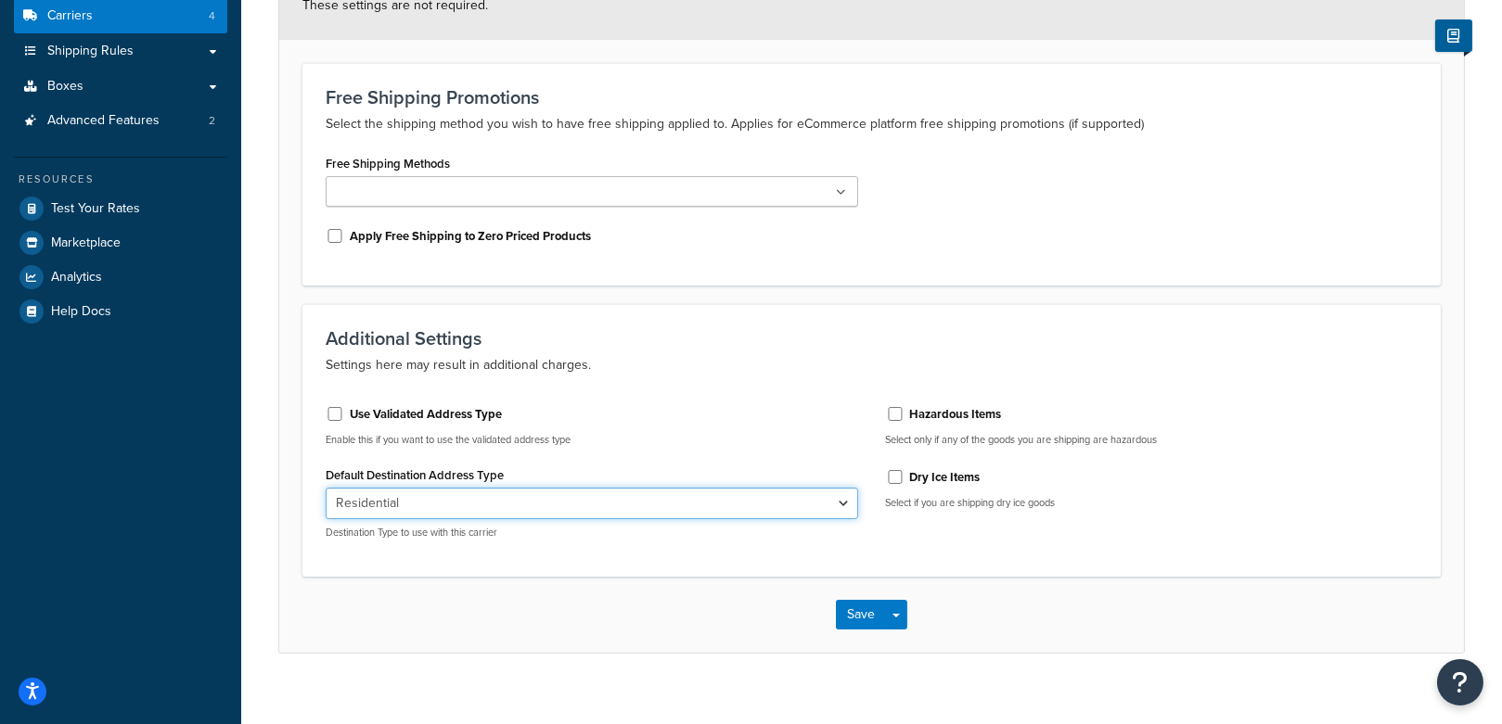
click at [468, 500] on select "Residential Business" at bounding box center [592, 504] width 532 height 32
select select "business"
click at [326, 488] on select "Residential Business" at bounding box center [592, 504] width 532 height 32
click at [894, 622] on button "Save Dropdown" at bounding box center [896, 615] width 22 height 30
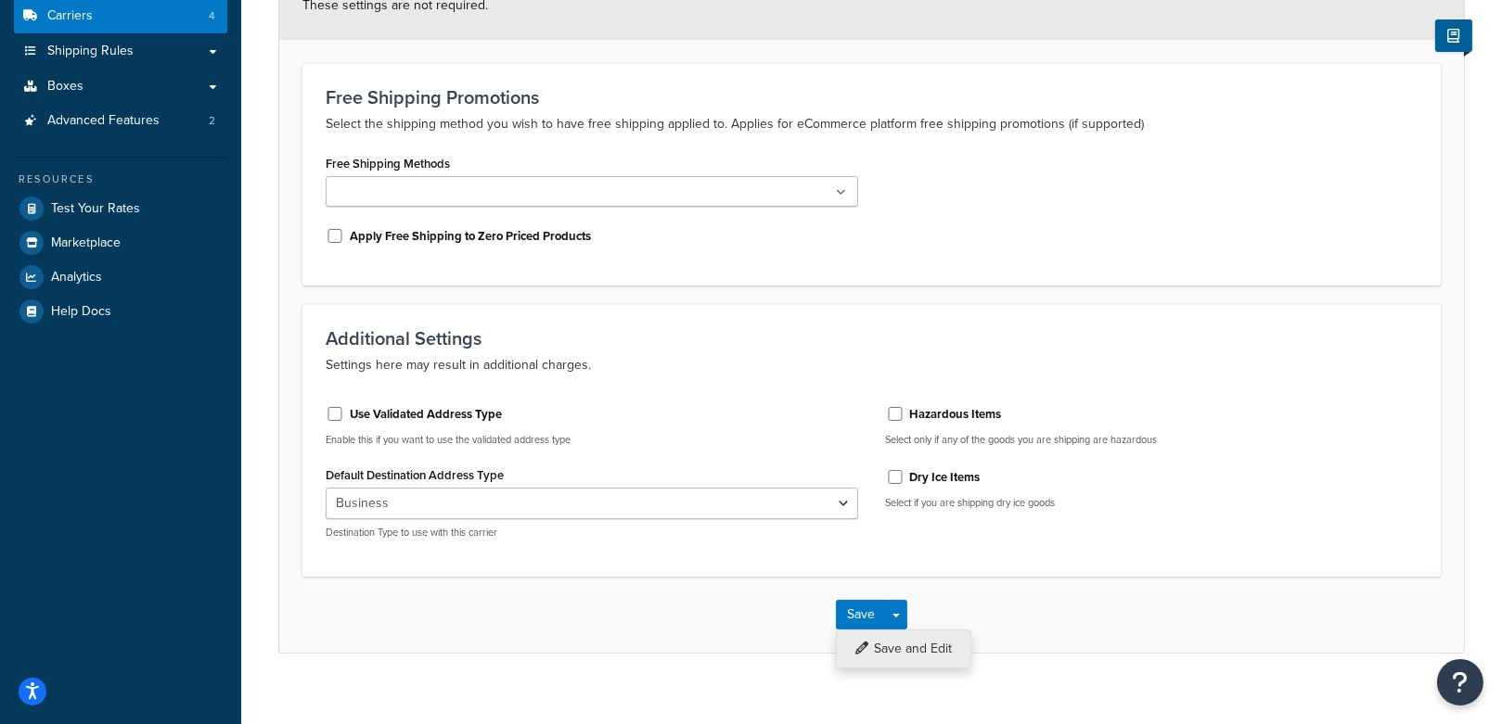
click at [922, 653] on button "Save and Edit" at bounding box center [903, 649] width 135 height 39
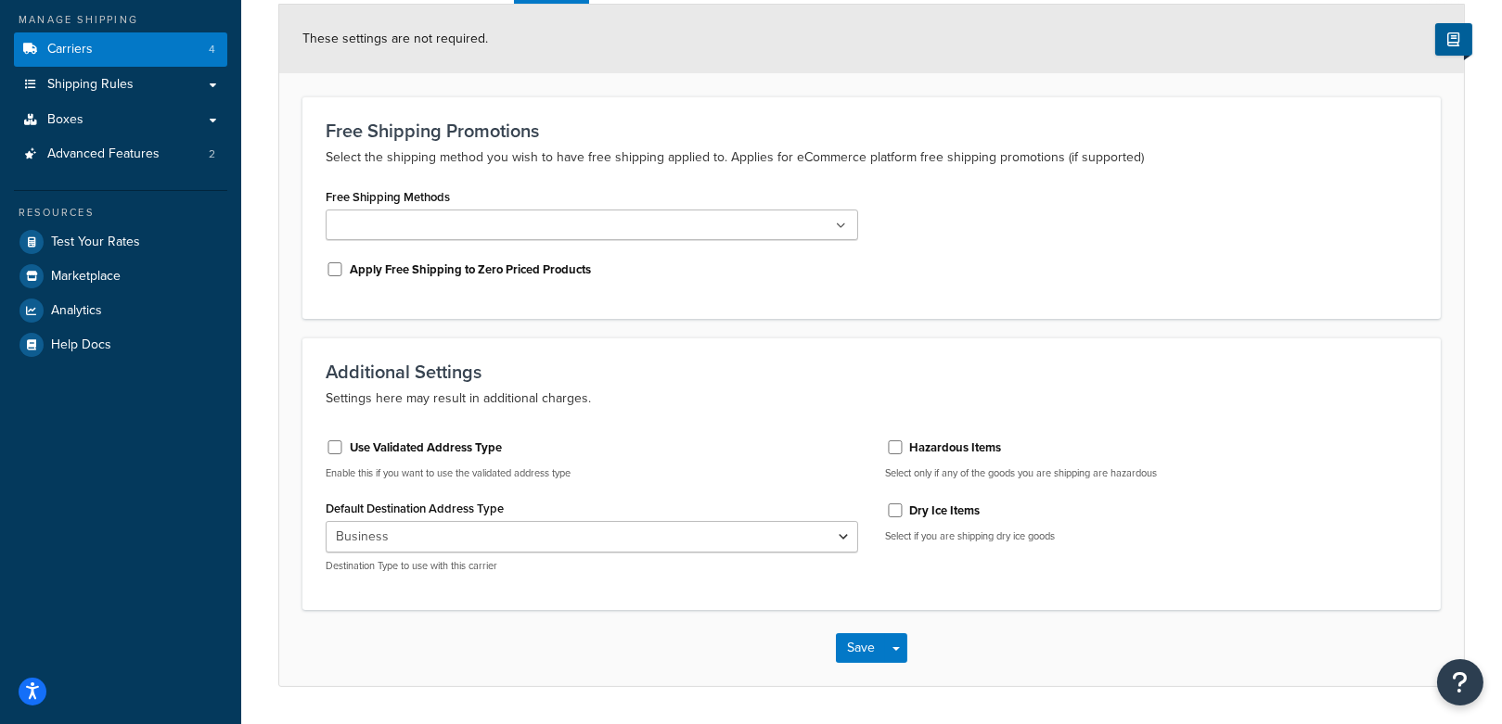
scroll to position [225, 0]
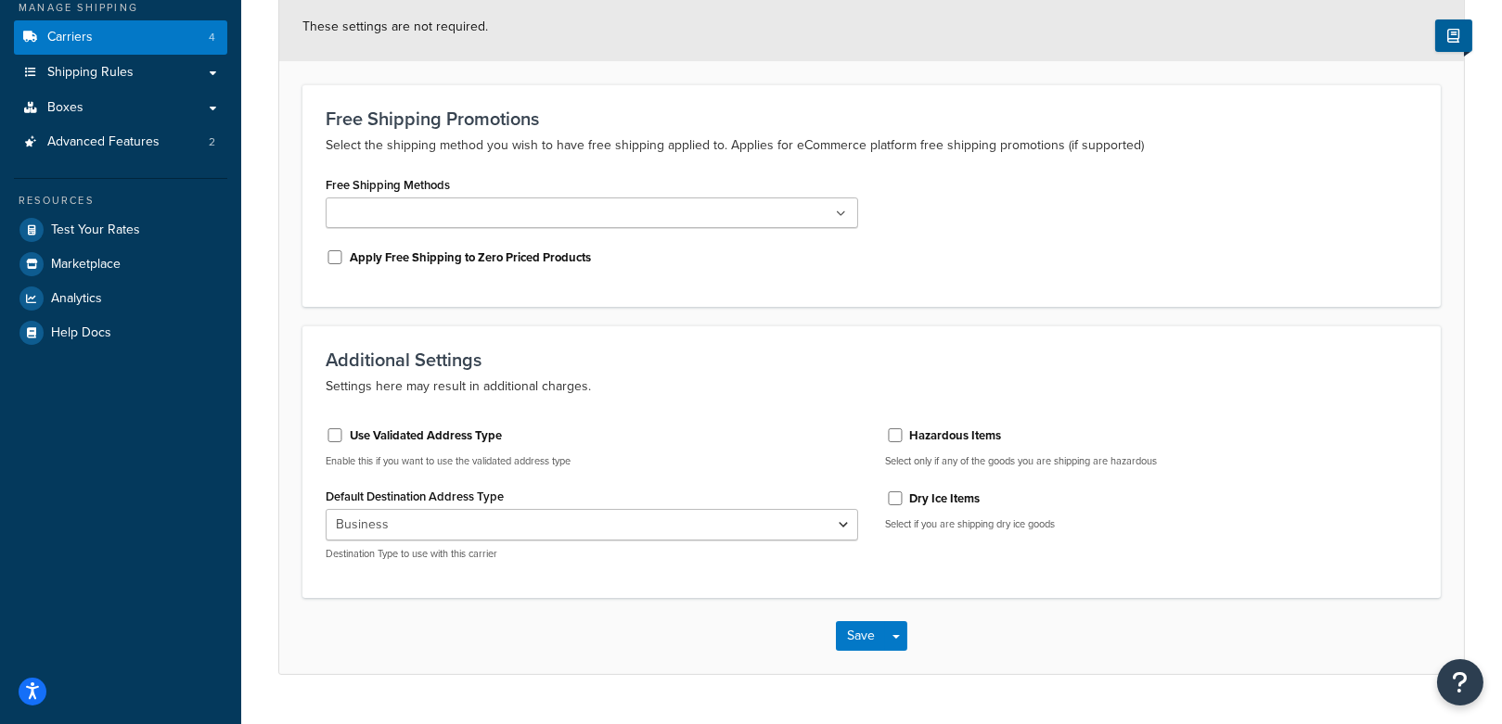
drag, startPoint x: 530, startPoint y: 435, endPoint x: 351, endPoint y: 443, distance: 180.1
click at [351, 443] on div "Use Validated Address Type" at bounding box center [592, 434] width 532 height 28
click at [525, 539] on div "Residential Business Destination Type to use with this carrier" at bounding box center [592, 535] width 532 height 52
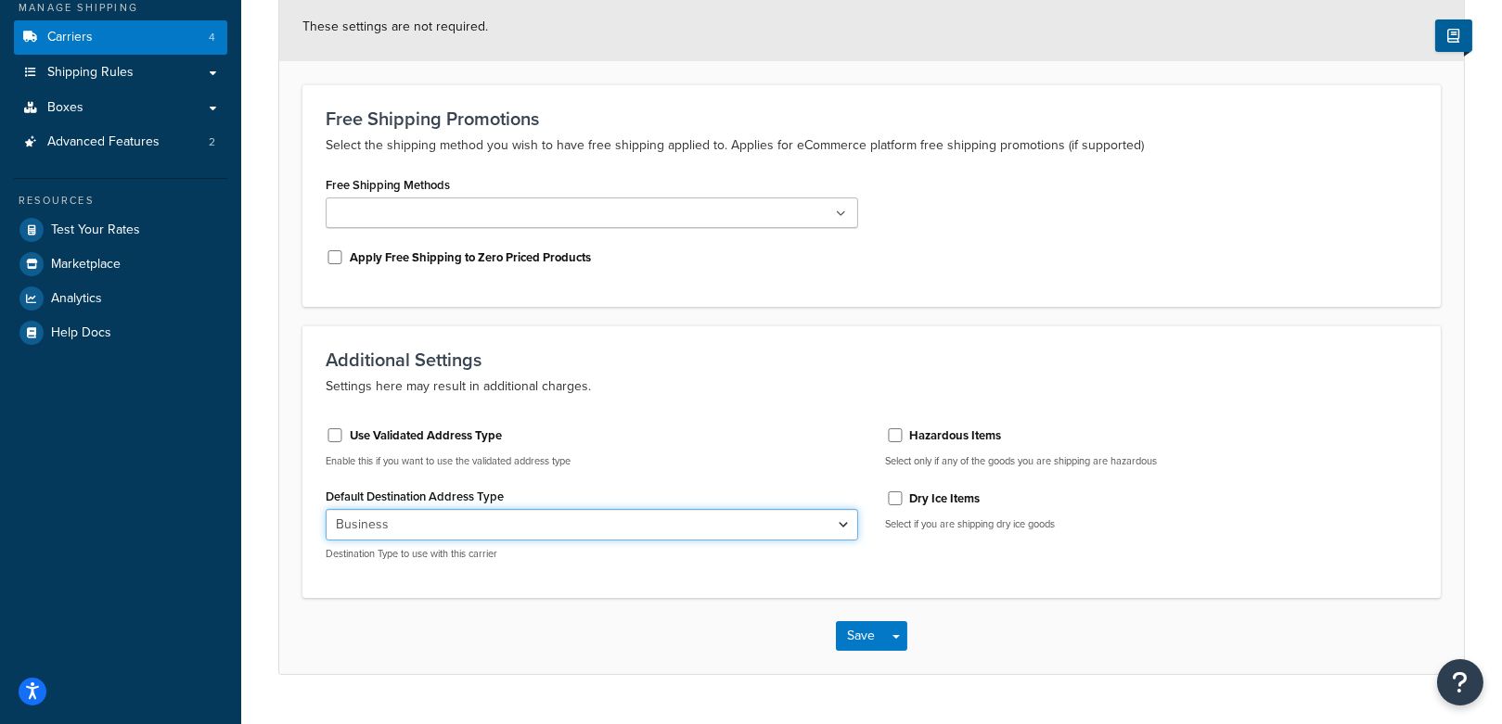
click at [525, 527] on select "Residential Business" at bounding box center [592, 525] width 532 height 32
select select "residential"
click at [326, 509] on select "Residential Business" at bounding box center [592, 525] width 532 height 32
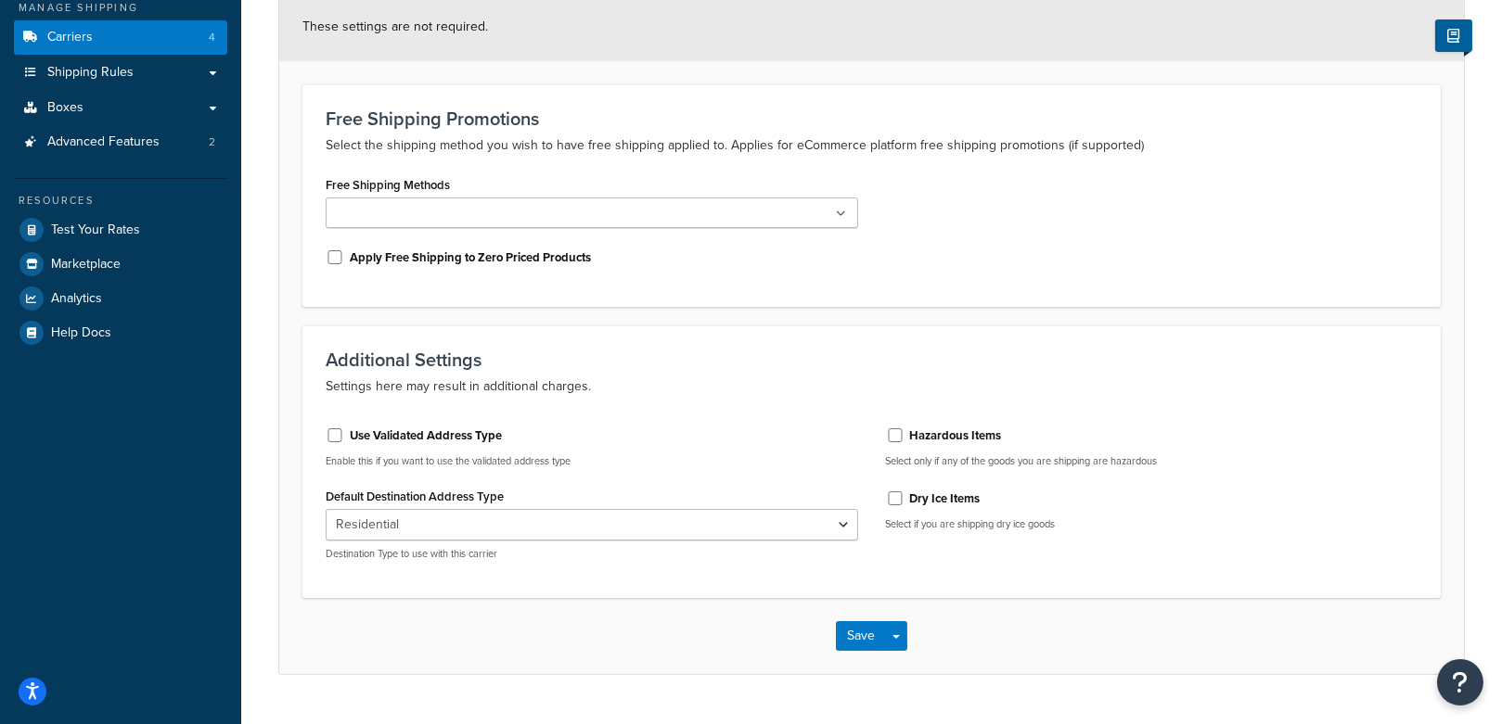
click at [910, 282] on div "Free Shipping Methods Ground Apply Free Shipping to Zero Priced Products" at bounding box center [871, 228] width 1119 height 112
click at [890, 640] on button "Save Dropdown" at bounding box center [896, 636] width 22 height 30
drag, startPoint x: 1069, startPoint y: 601, endPoint x: 862, endPoint y: 147, distance: 498.8
click at [1062, 595] on form "These settings are not required. Free Shipping Promotions Select the shipping m…" at bounding box center [871, 334] width 1184 height 682
click at [1091, 297] on div "Free Shipping Promotions Select the shipping method you wish to have free shipp…" at bounding box center [871, 195] width 1138 height 223
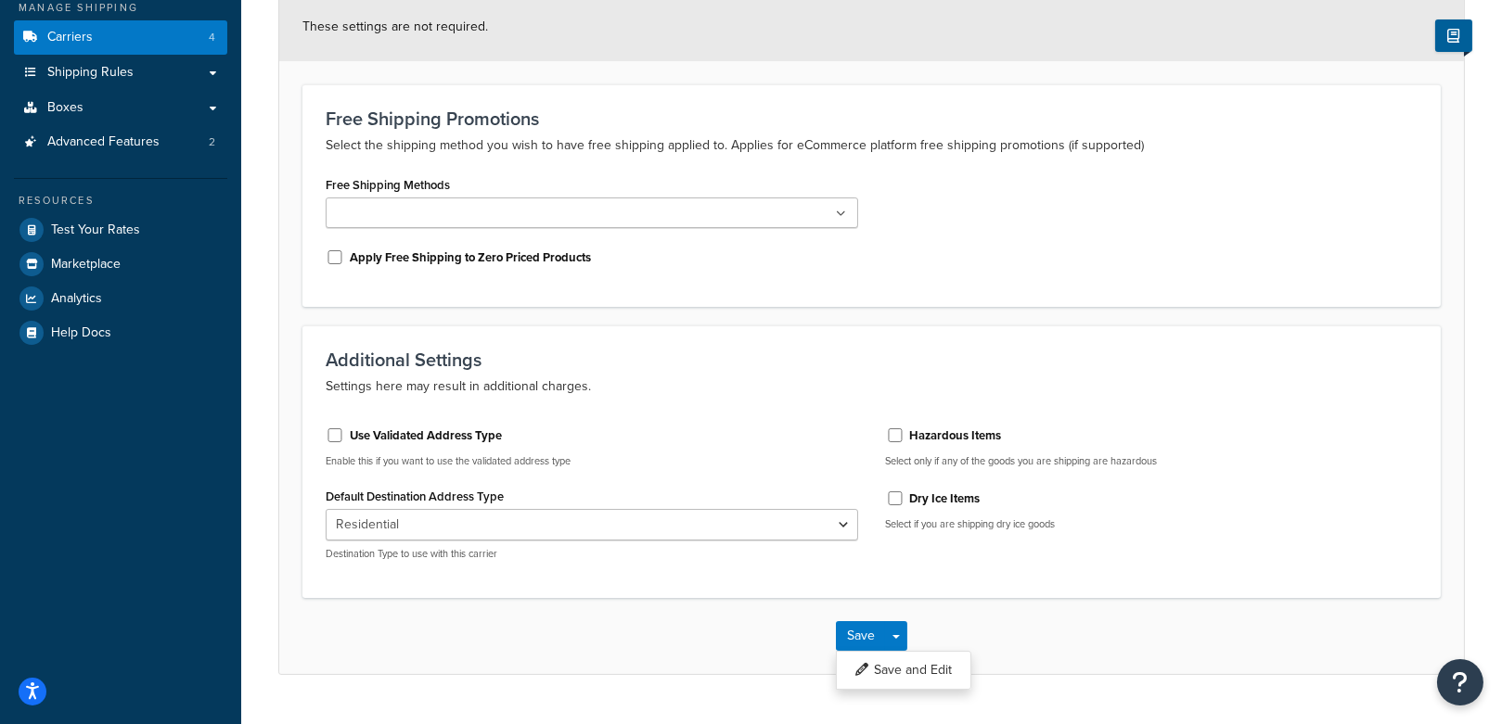
scroll to position [0, 0]
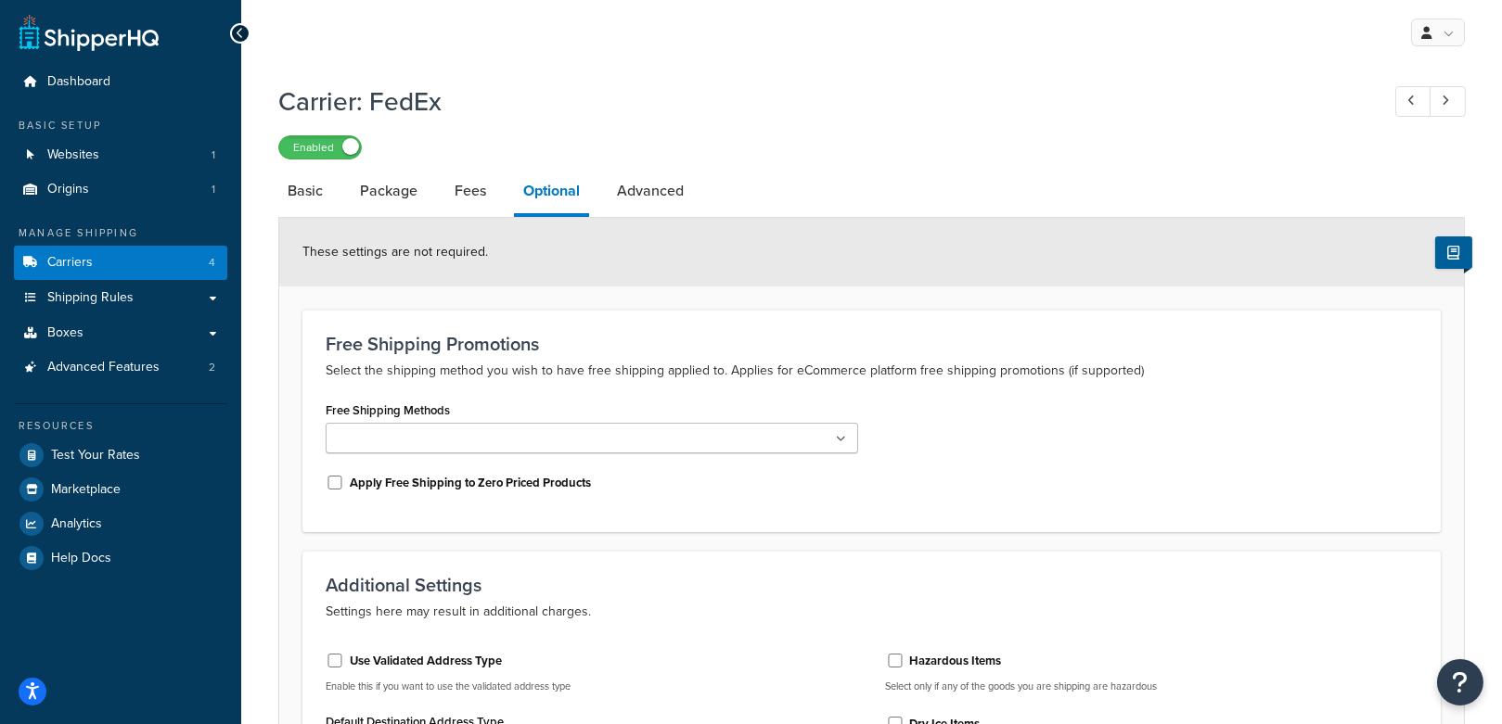
click at [1445, 103] on icon at bounding box center [1444, 101] width 7 height 12
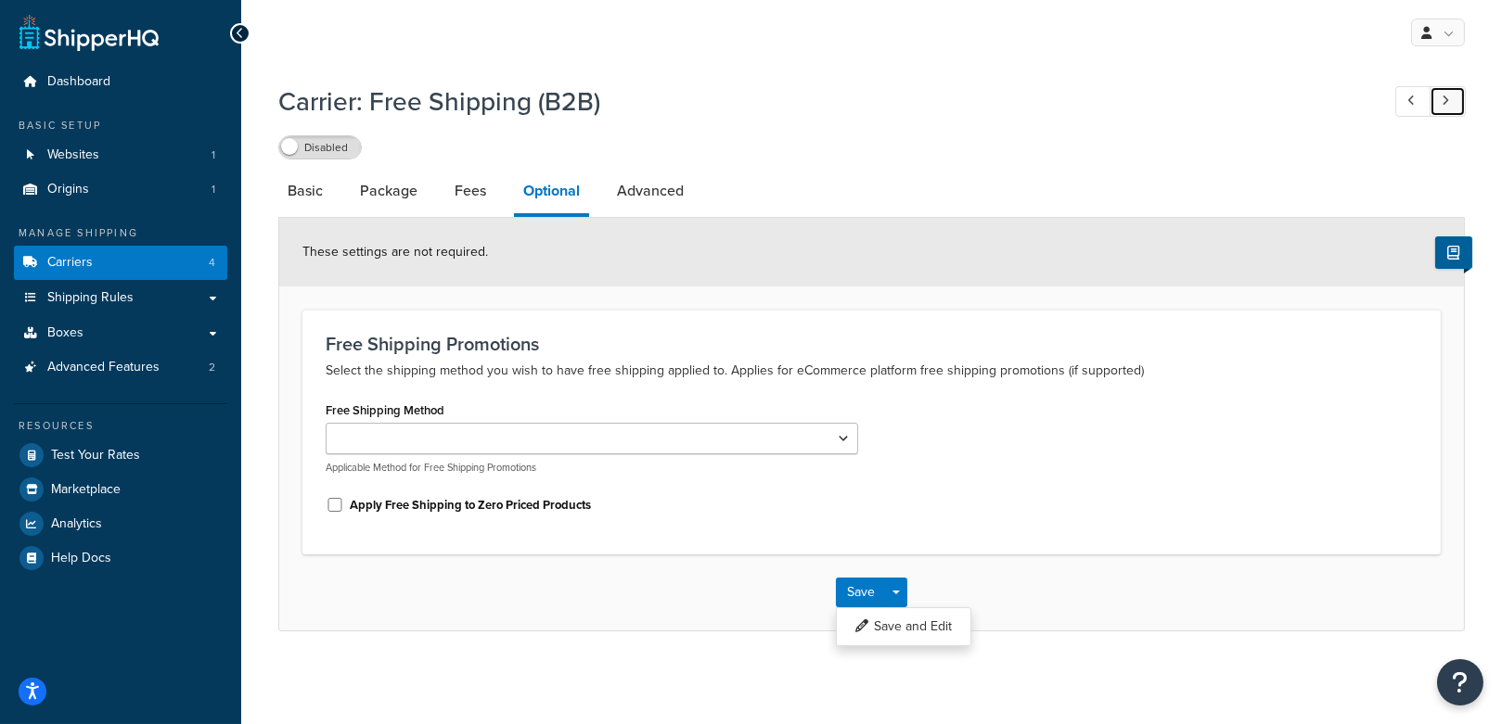
click at [1457, 100] on link at bounding box center [1447, 101] width 36 height 31
drag, startPoint x: 1187, startPoint y: 96, endPoint x: 1425, endPoint y: 96, distance: 237.4
click at [1241, 102] on h1 "Carrier: Free Shipping (B2B)" at bounding box center [819, 101] width 1082 height 36
click at [1417, 99] on link at bounding box center [1413, 101] width 36 height 31
select select "business"
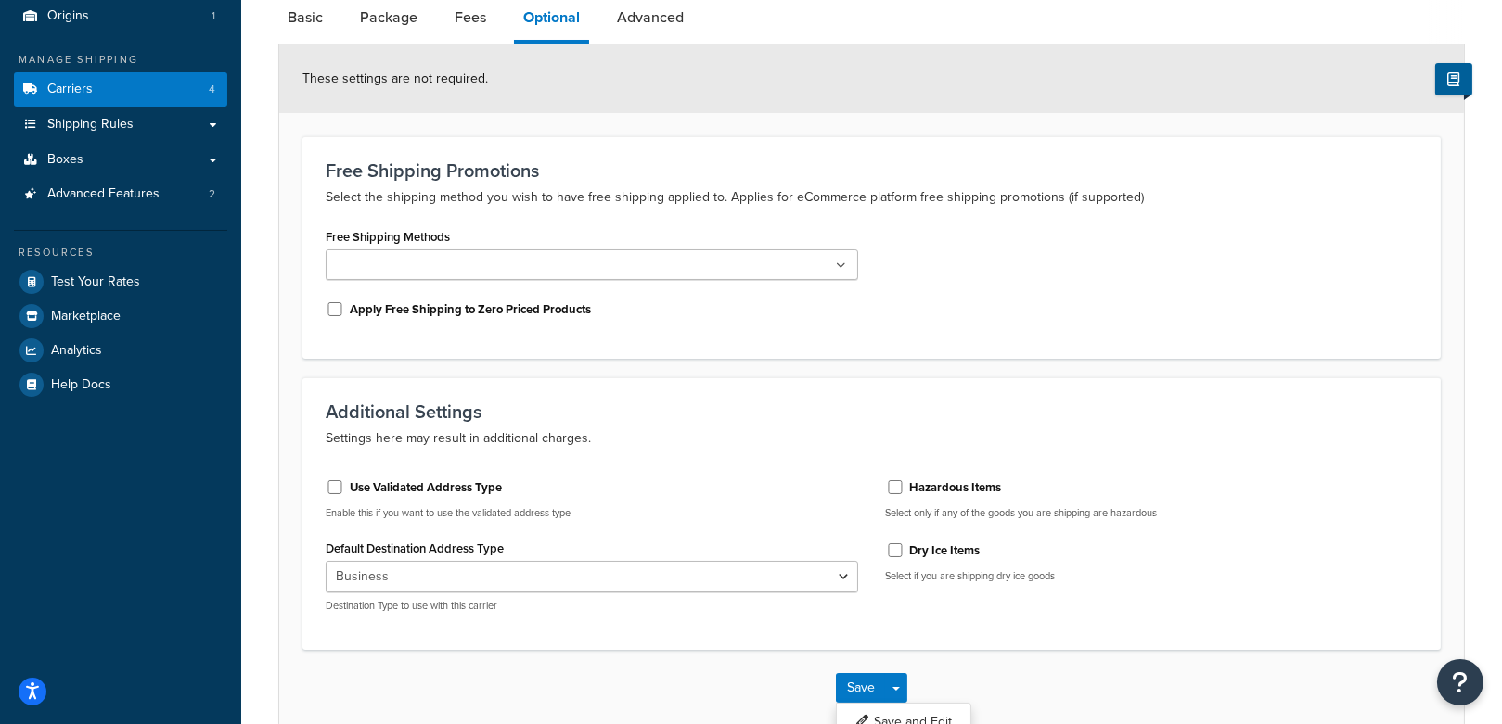
scroll to position [268, 0]
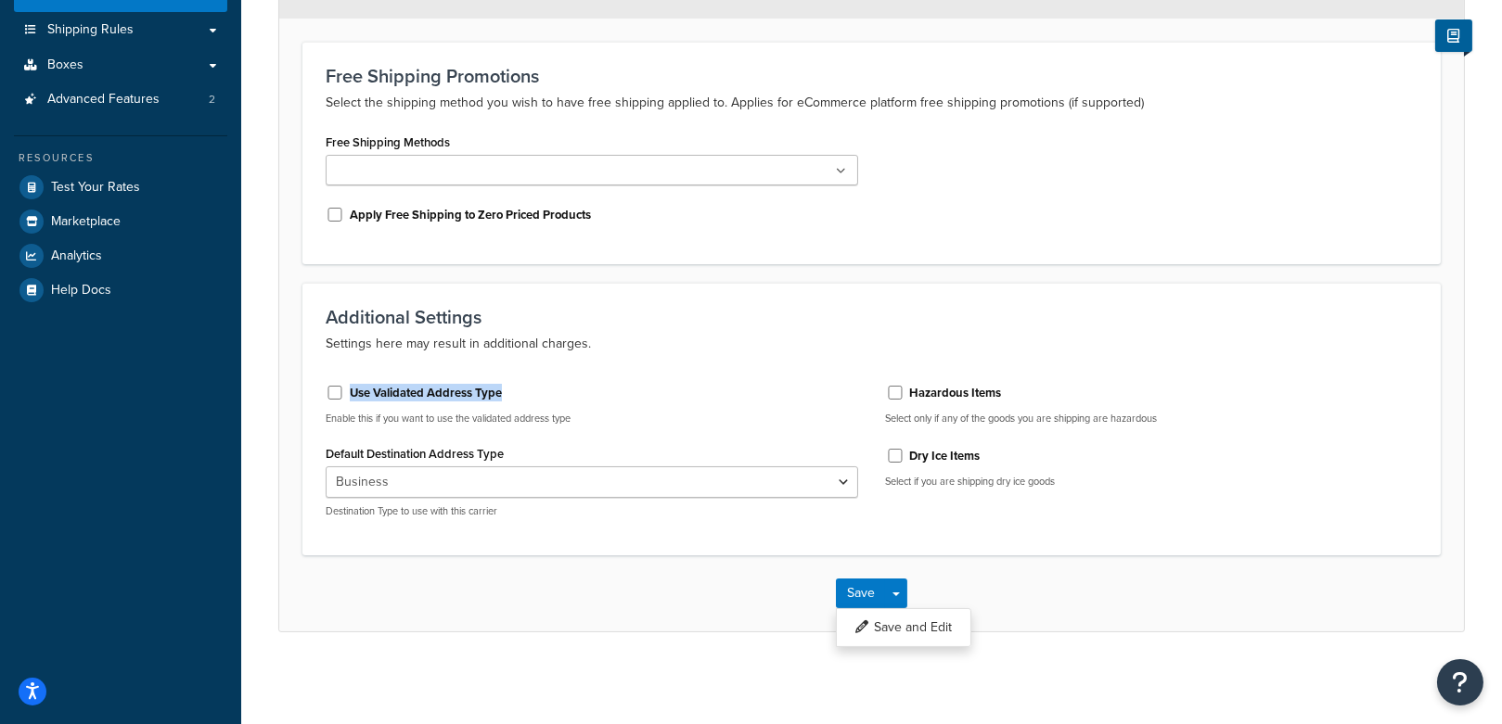
drag, startPoint x: 532, startPoint y: 388, endPoint x: 347, endPoint y: 391, distance: 185.5
click at [347, 391] on div "Use Validated Address Type" at bounding box center [592, 391] width 532 height 28
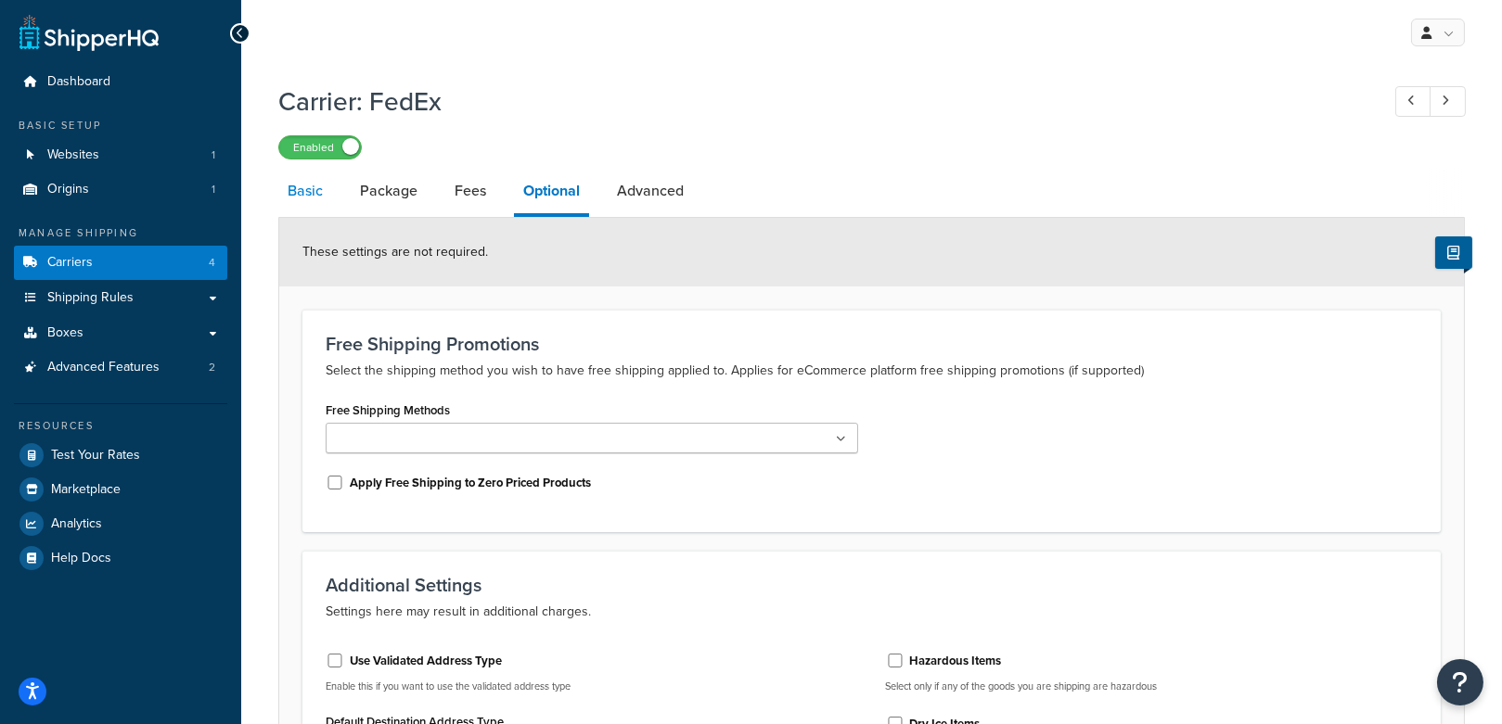
click at [313, 202] on link "Basic" at bounding box center [305, 191] width 54 height 45
select select "fedEx"
select select "REGULAR_PICKUP"
select select "YOUR_PACKAGING"
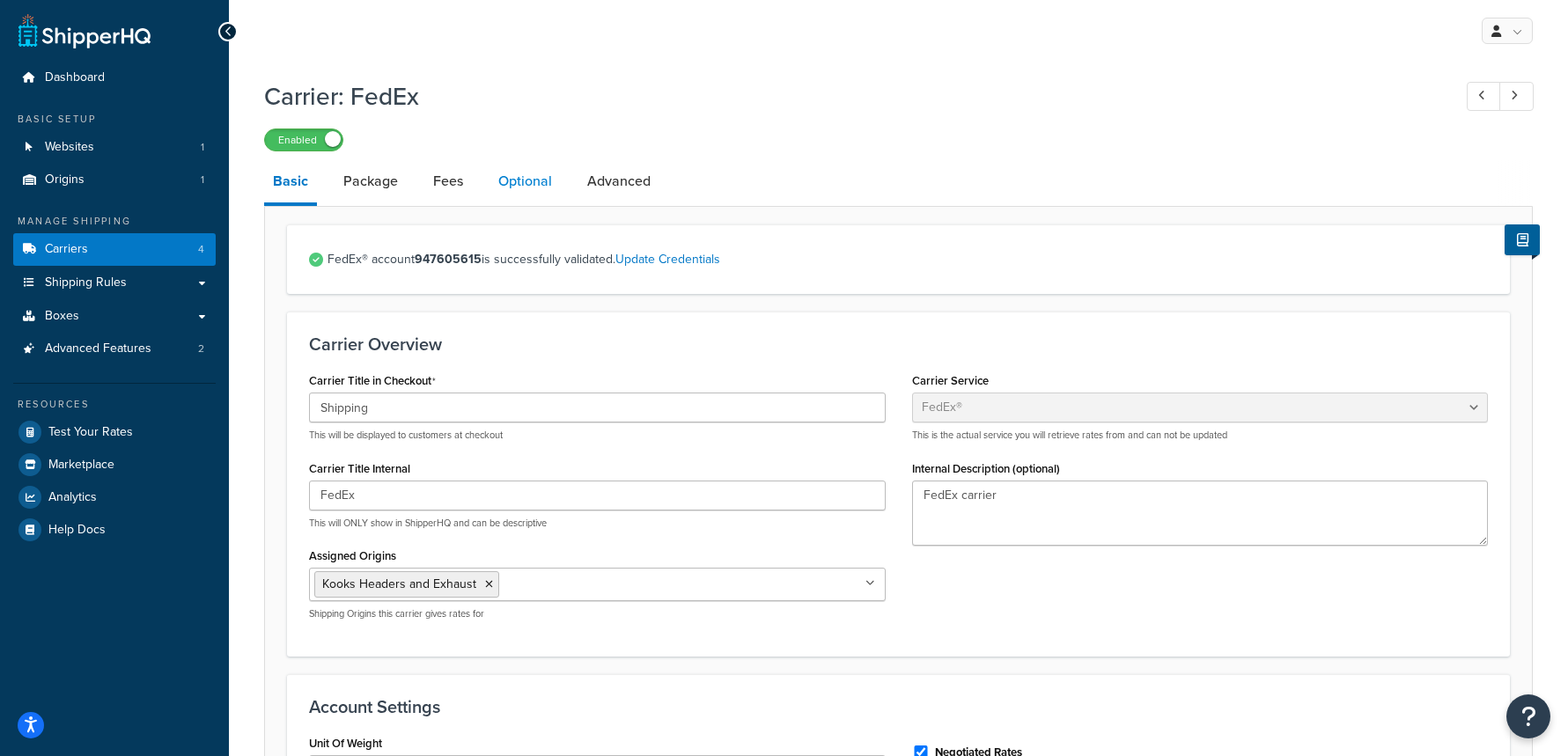
click at [492, 183] on link "Optional" at bounding box center [525, 181] width 71 height 43
select select "business"
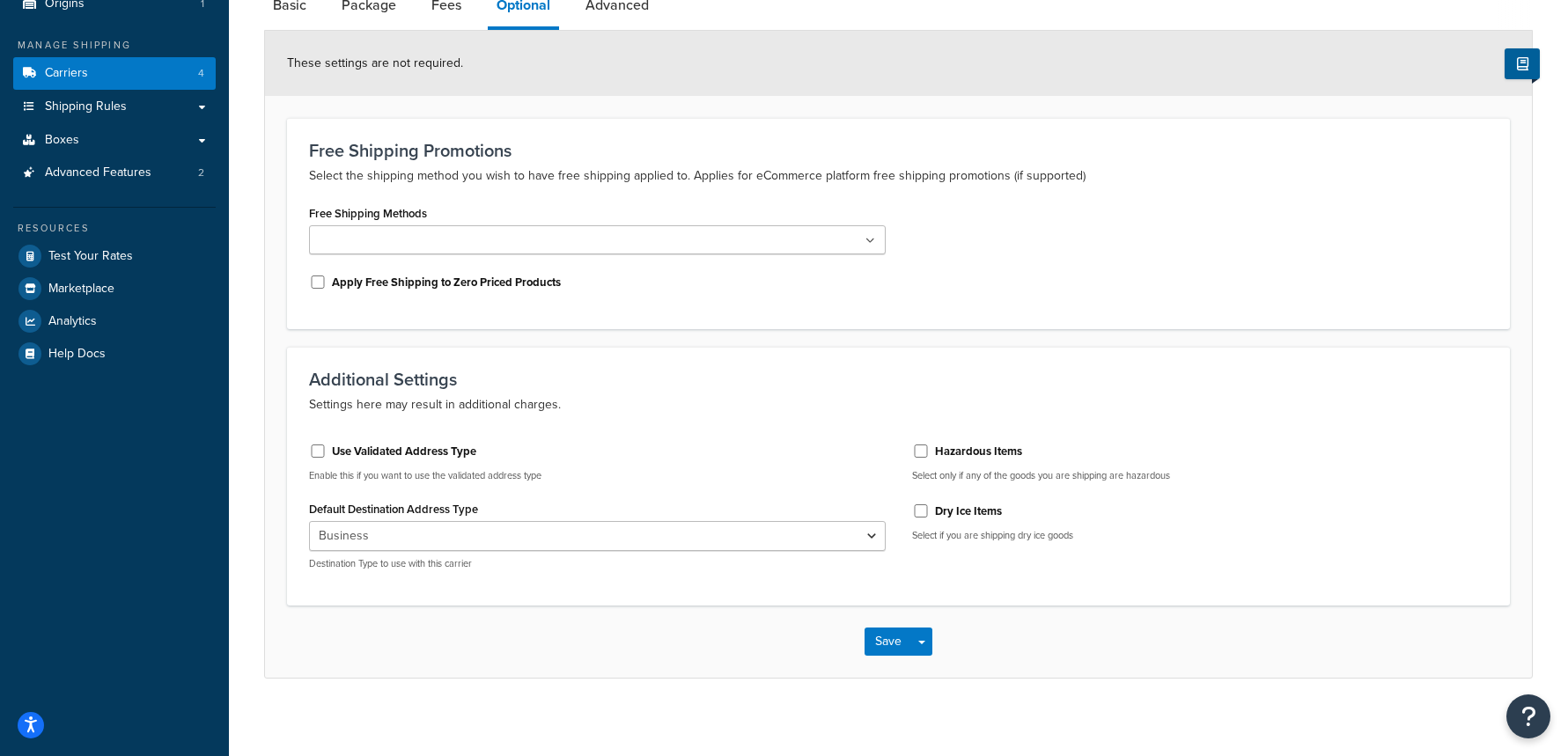
scroll to position [167, 0]
